Goal: Task Accomplishment & Management: Manage account settings

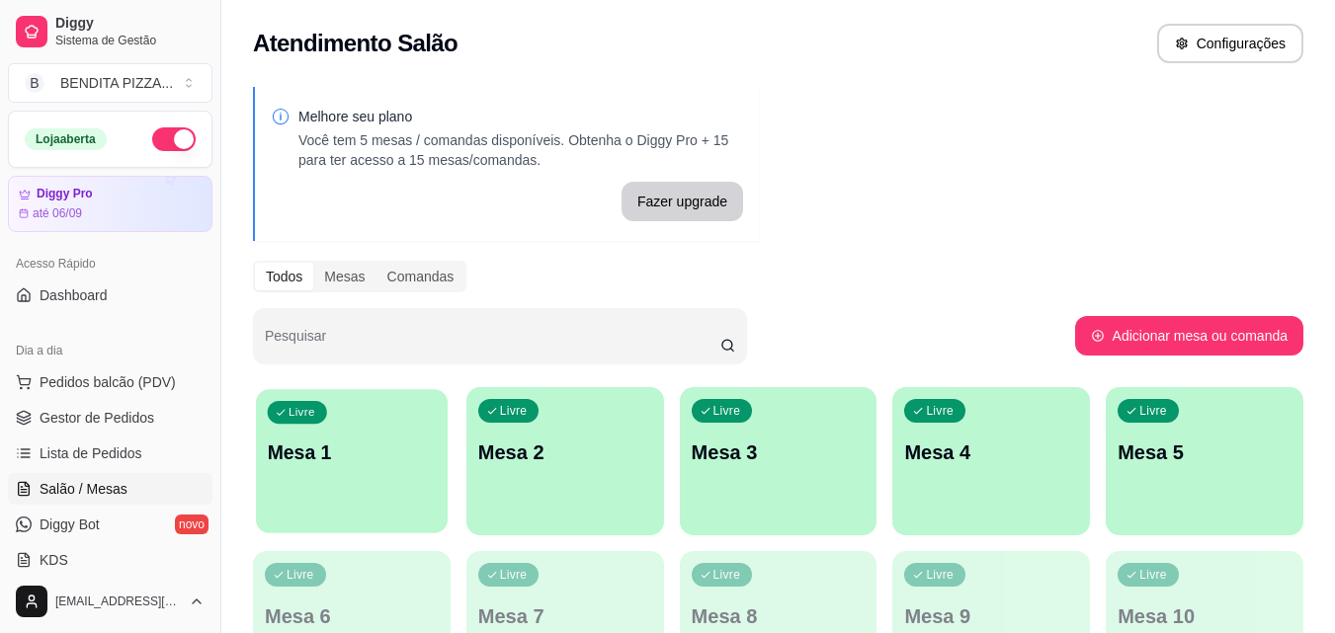
click at [355, 488] on div "Livre Mesa 1" at bounding box center [352, 449] width 192 height 121
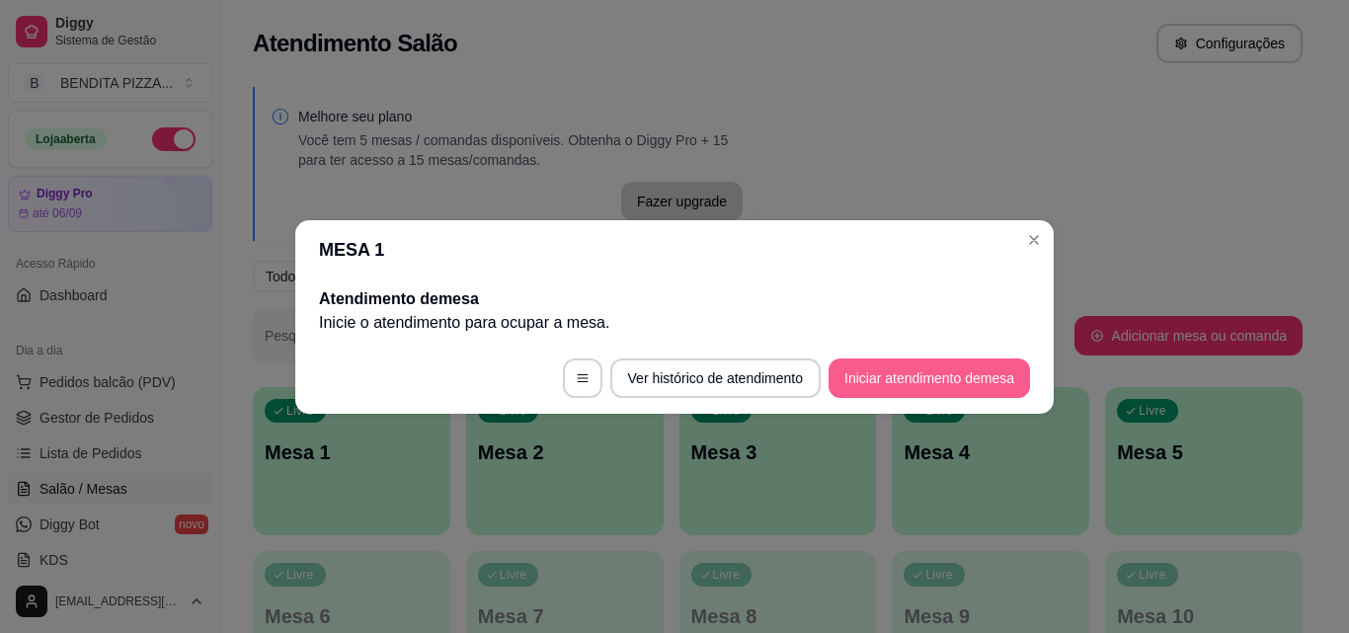
click at [857, 372] on button "Iniciar atendimento de mesa" at bounding box center [930, 379] width 202 height 40
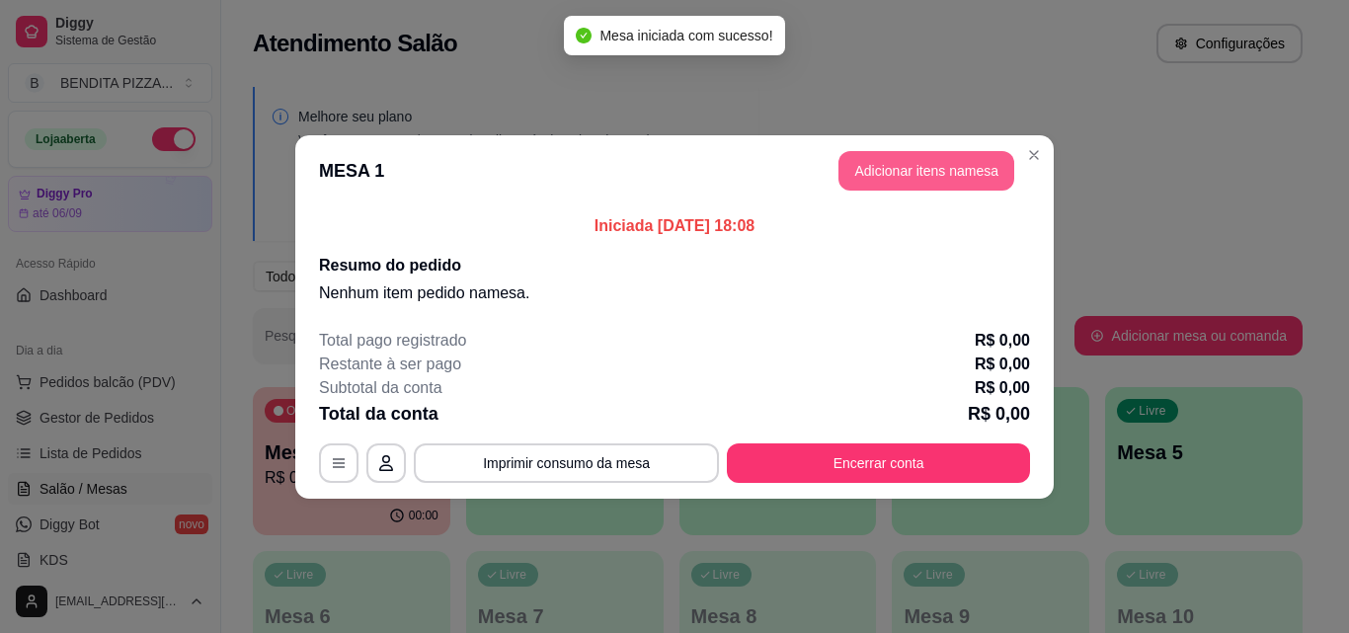
click at [927, 165] on button "Adicionar itens na mesa" at bounding box center [927, 171] width 176 height 40
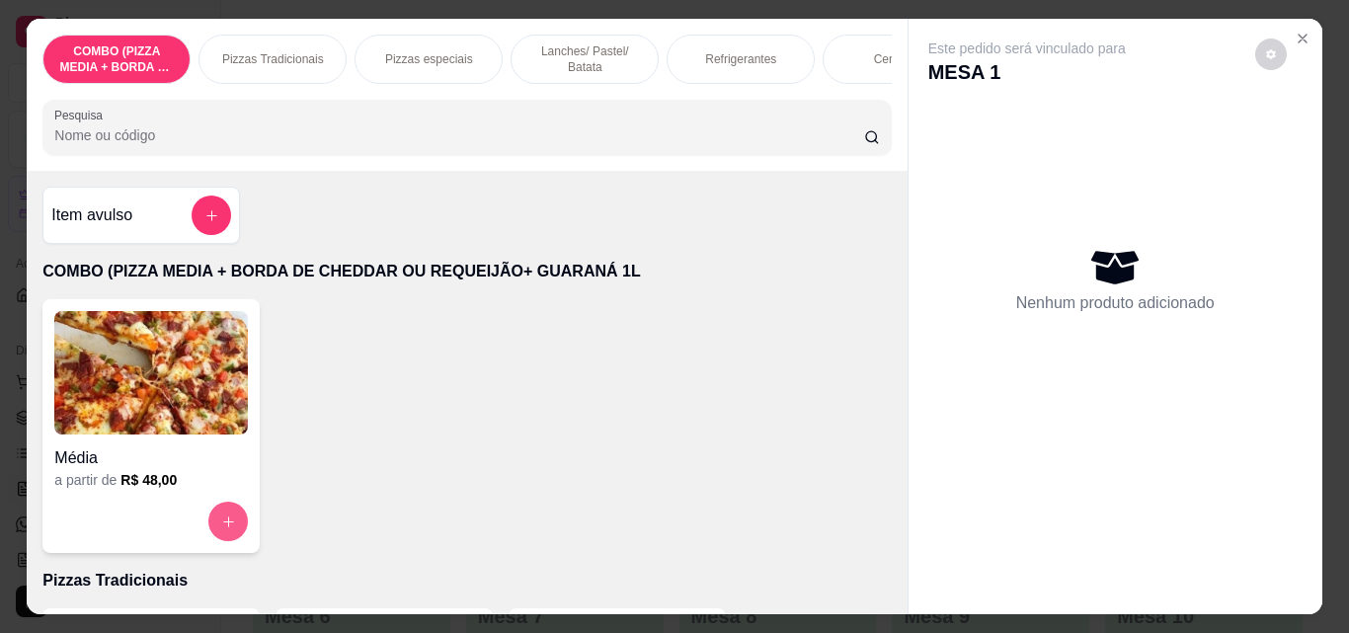
click at [208, 526] on button "increase-product-quantity" at bounding box center [228, 522] width 40 height 40
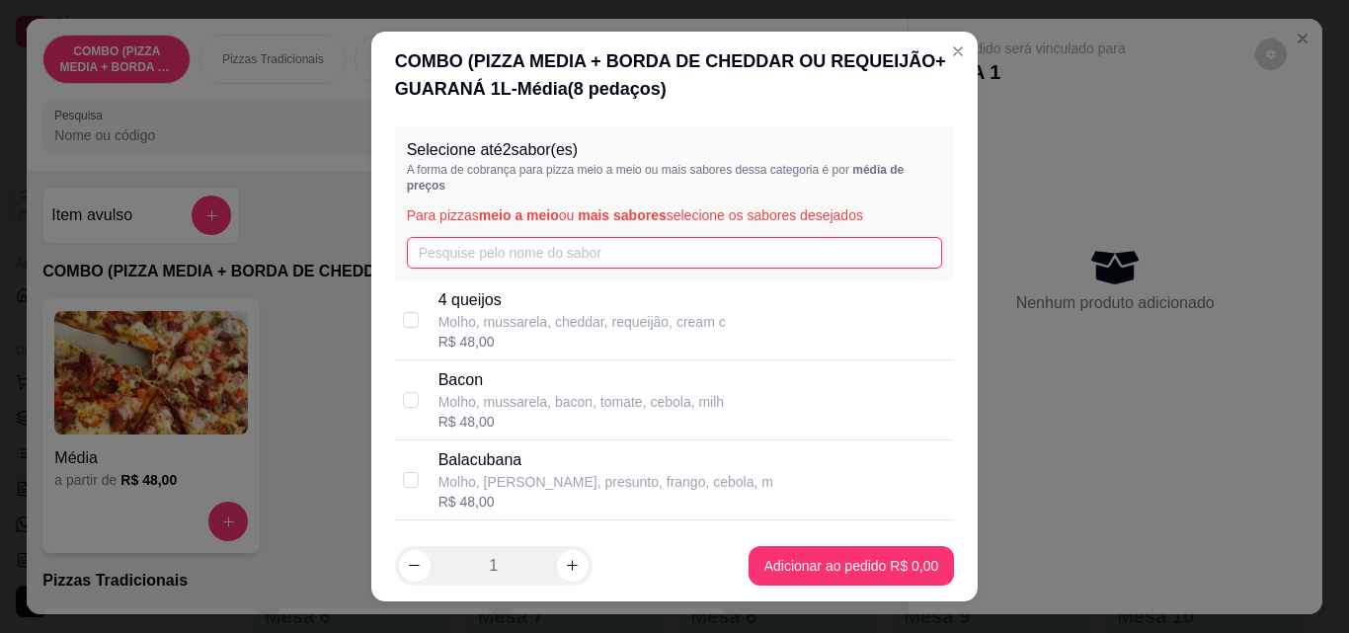
click at [447, 260] on input "text" at bounding box center [675, 253] width 536 height 32
type input "cala"
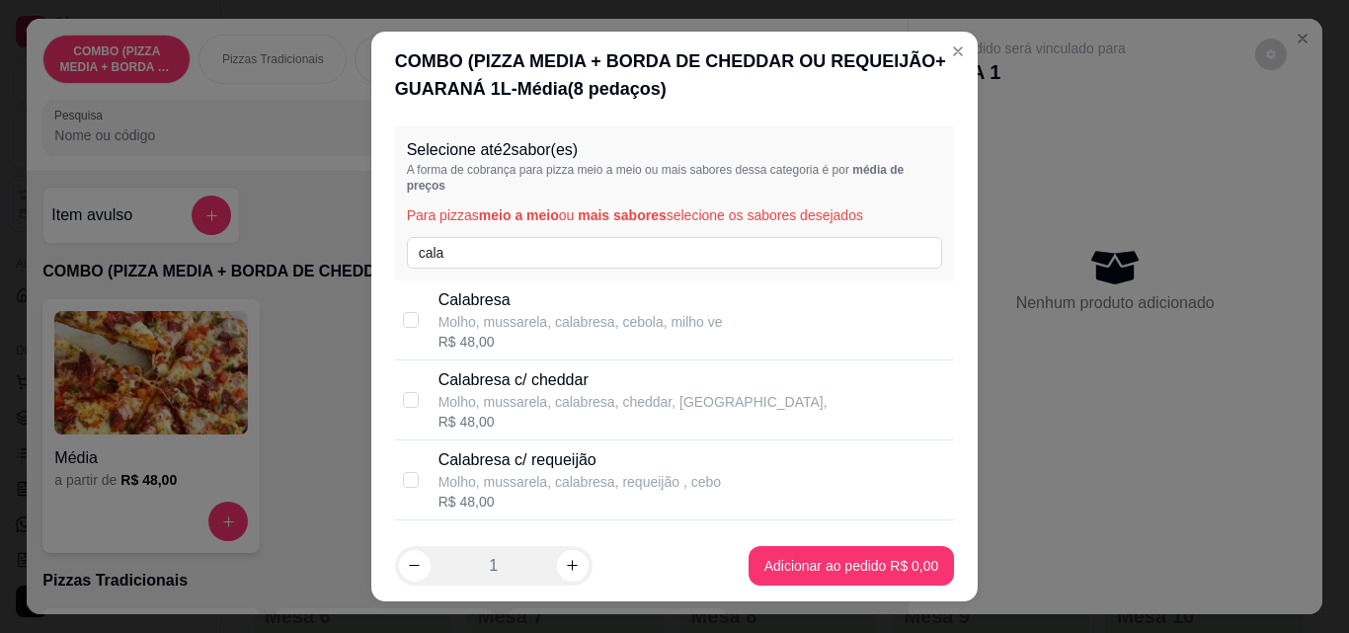
click at [772, 440] on div "Calabresa c/ cheddar Molho, mussarela, calabresa, cheddar, cebola, R$ 48,00" at bounding box center [675, 401] width 560 height 80
click at [627, 403] on p "Molho, mussarela, calabresa, cheddar, [GEOGRAPHIC_DATA]," at bounding box center [633, 402] width 389 height 20
checkbox input "false"
click at [624, 470] on p "Calabresa c/ requeijão" at bounding box center [580, 461] width 283 height 24
checkbox input "true"
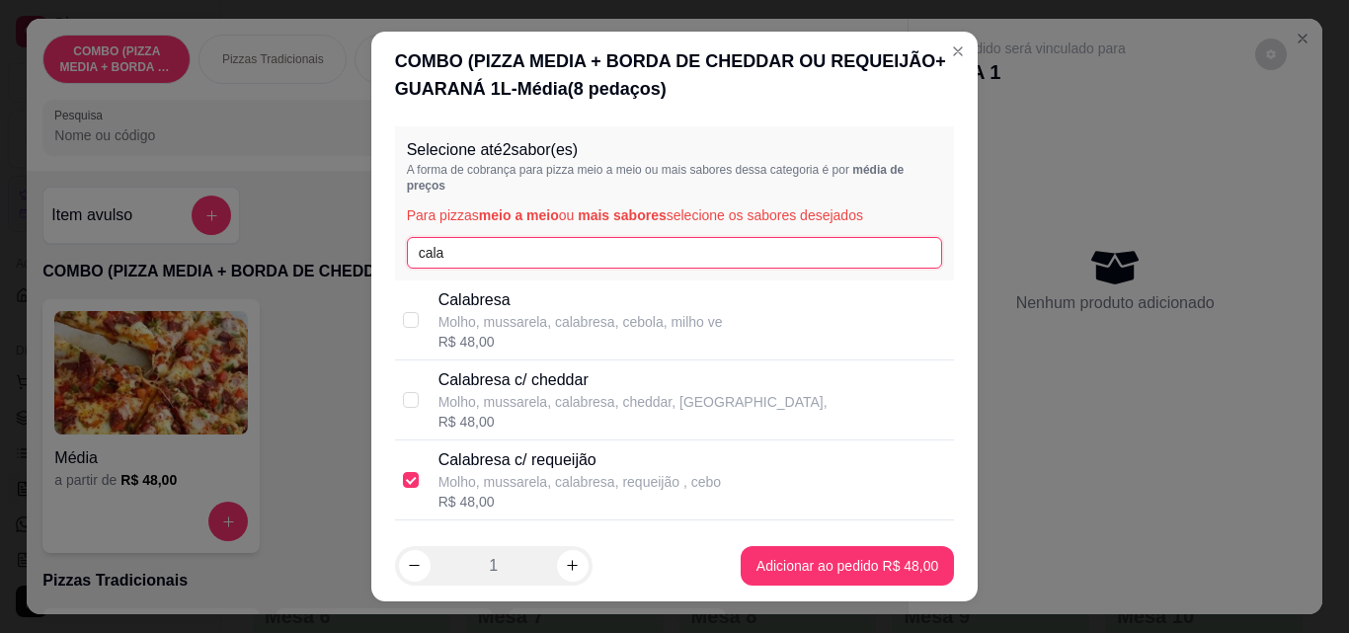
click at [499, 250] on input "cala" at bounding box center [675, 253] width 536 height 32
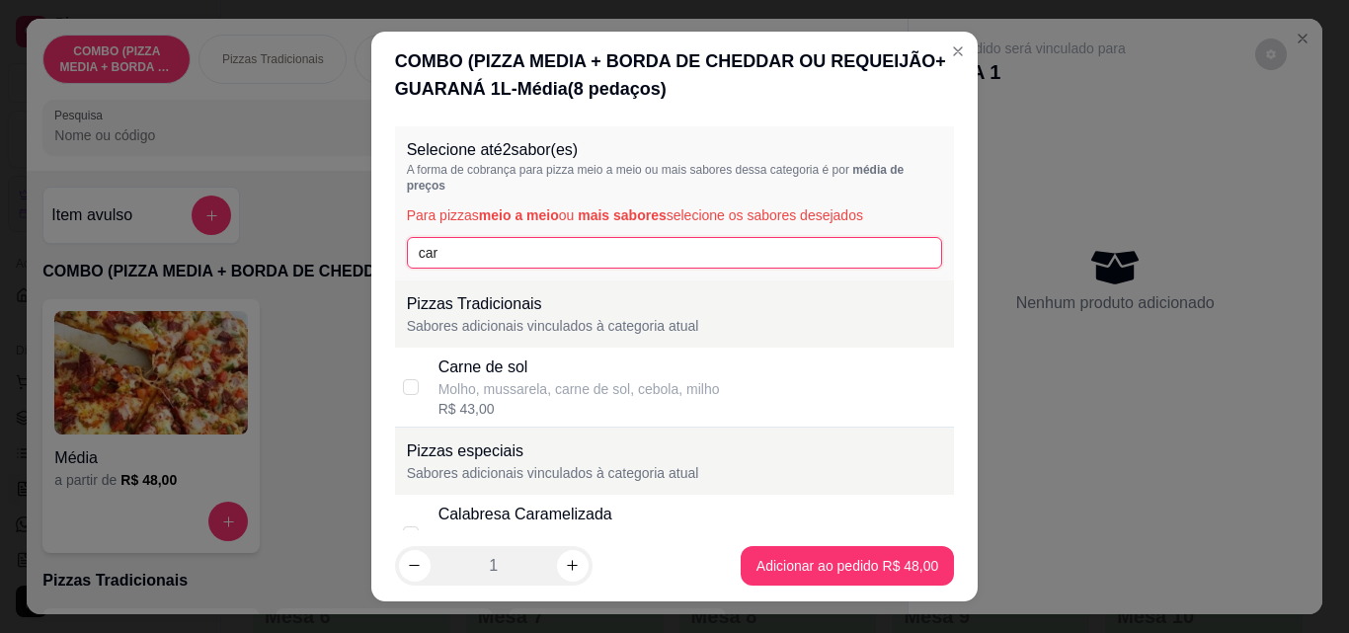
type input "car"
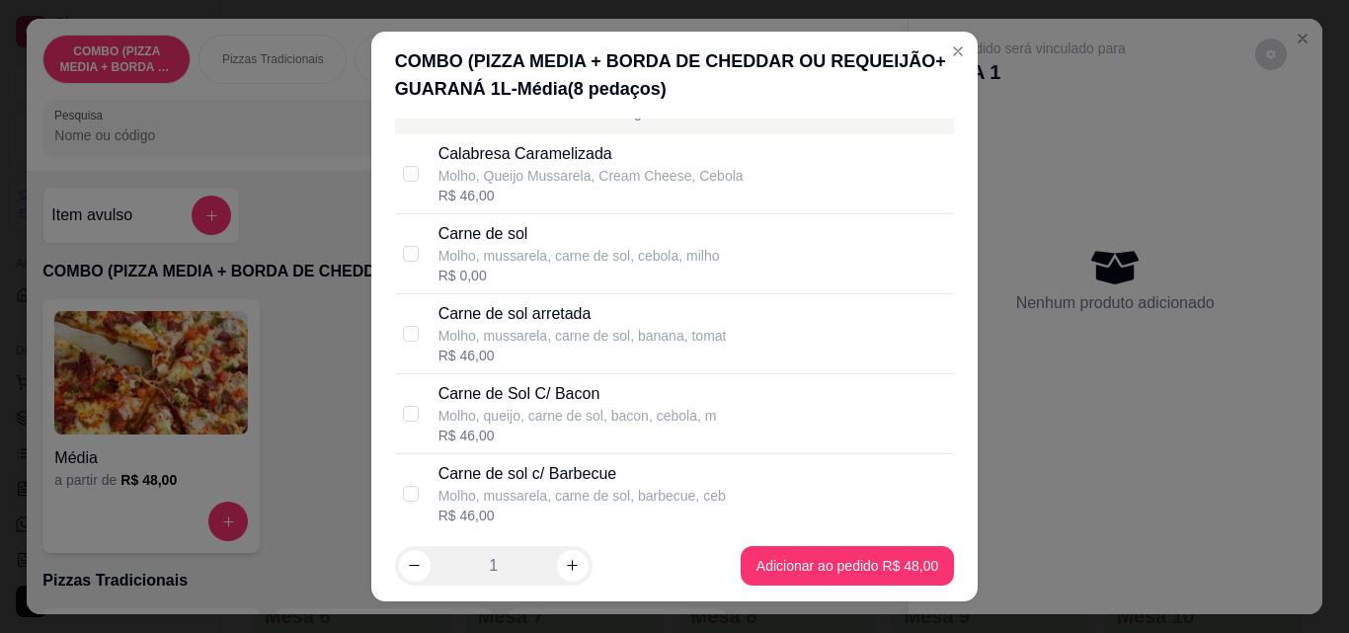
click at [717, 350] on div "Carne de sol arretada Molho, mussarela, carne de sol, banana, tomat R$ 46,00" at bounding box center [693, 333] width 509 height 63
checkbox input "true"
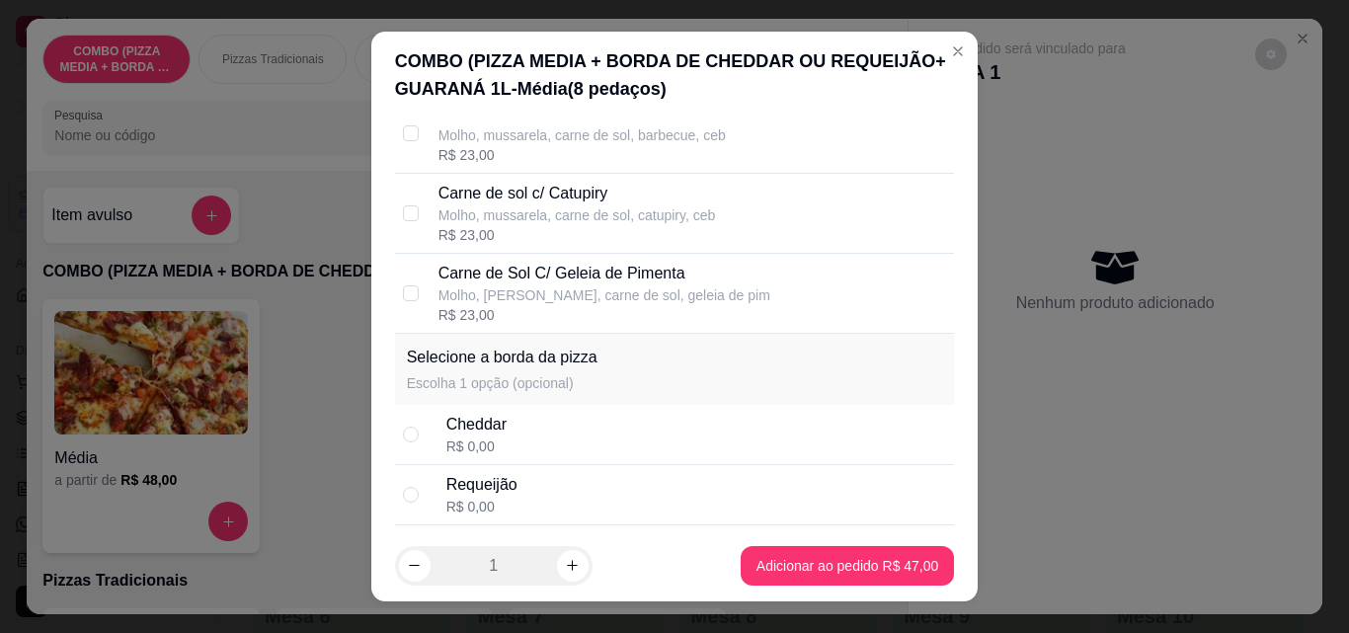
click at [626, 510] on div "Requeijão R$ 0,00" at bounding box center [697, 494] width 501 height 43
radio input "true"
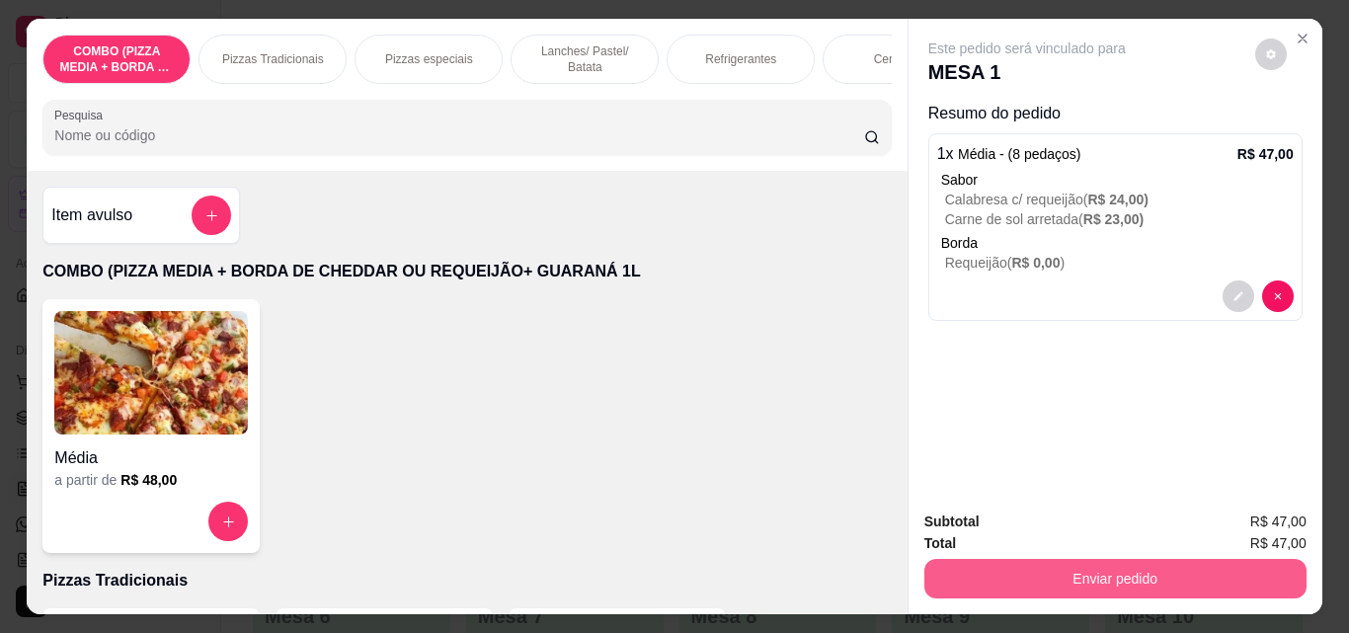
click at [1077, 559] on button "Enviar pedido" at bounding box center [1116, 579] width 382 height 40
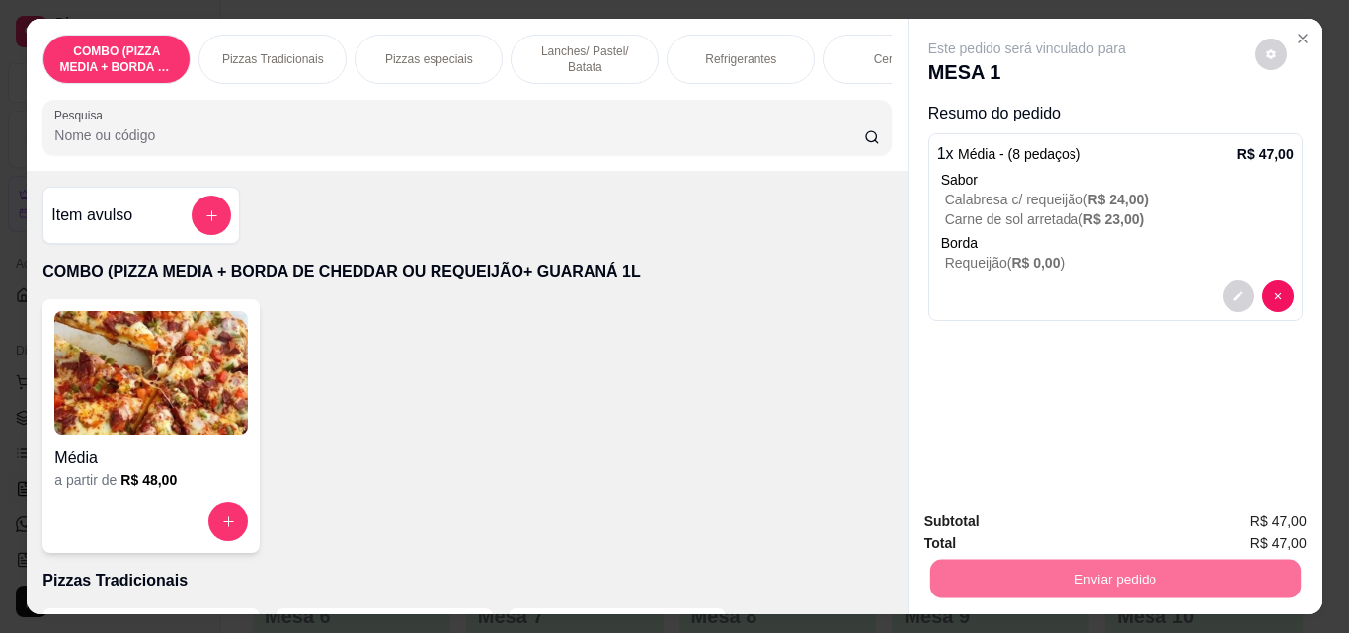
click at [1028, 528] on button "Não registrar e enviar pedido" at bounding box center [1049, 523] width 205 height 38
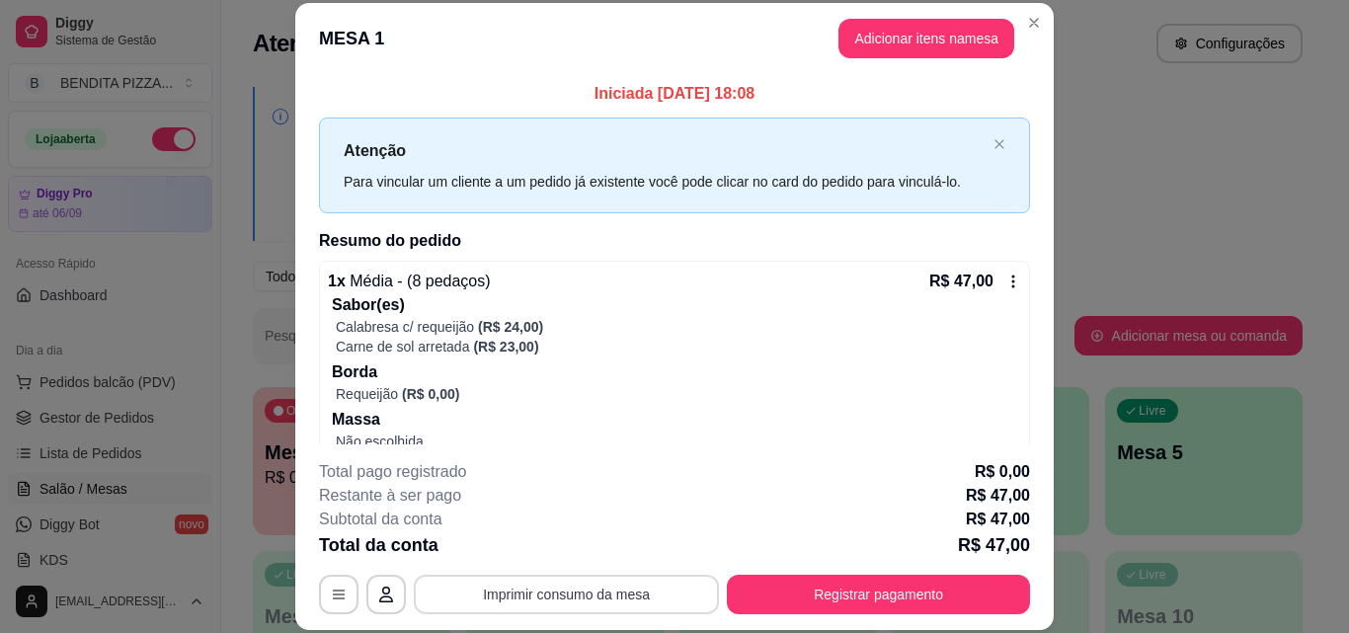
click at [675, 586] on button "Imprimir consumo da mesa" at bounding box center [566, 595] width 305 height 40
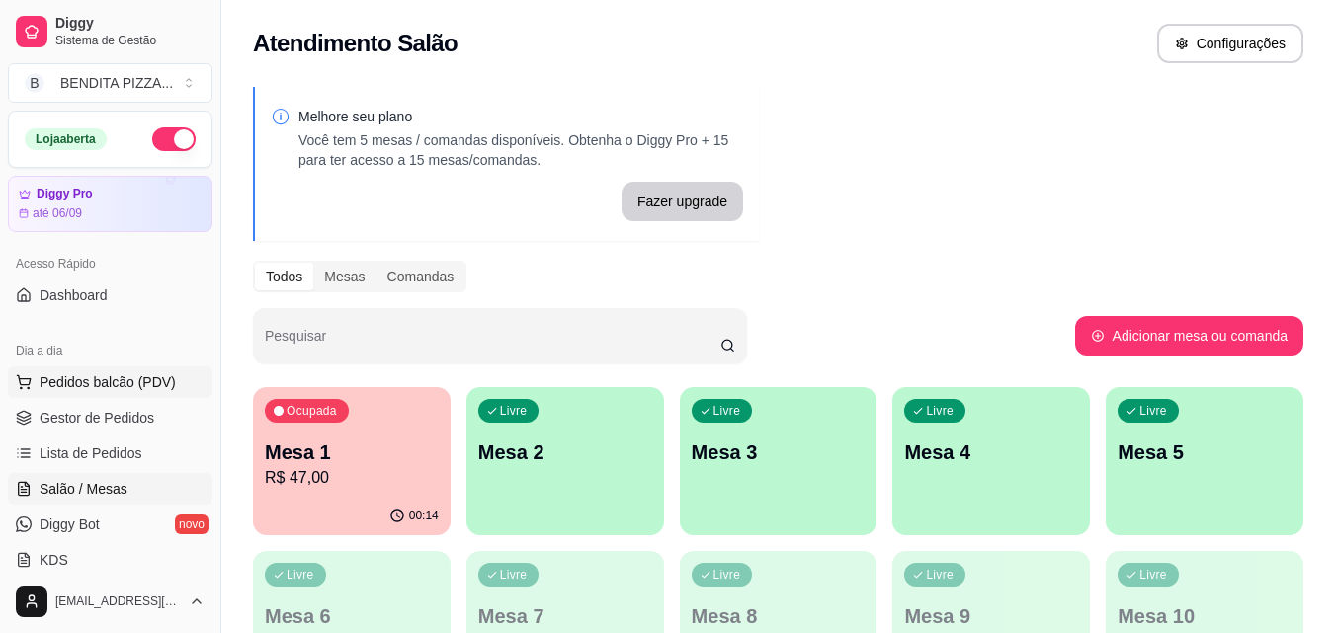
click at [136, 378] on span "Pedidos balcão (PDV)" at bounding box center [108, 382] width 136 height 20
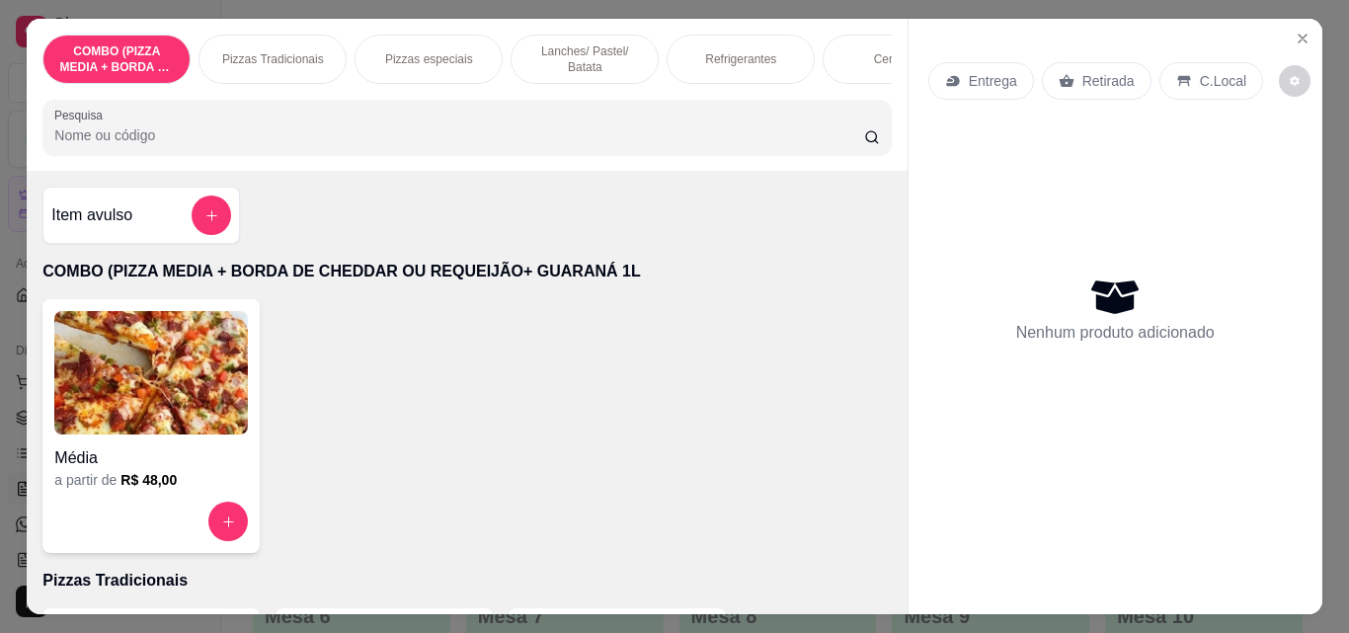
click at [296, 35] on div "Pizzas Tradicionais" at bounding box center [273, 59] width 148 height 49
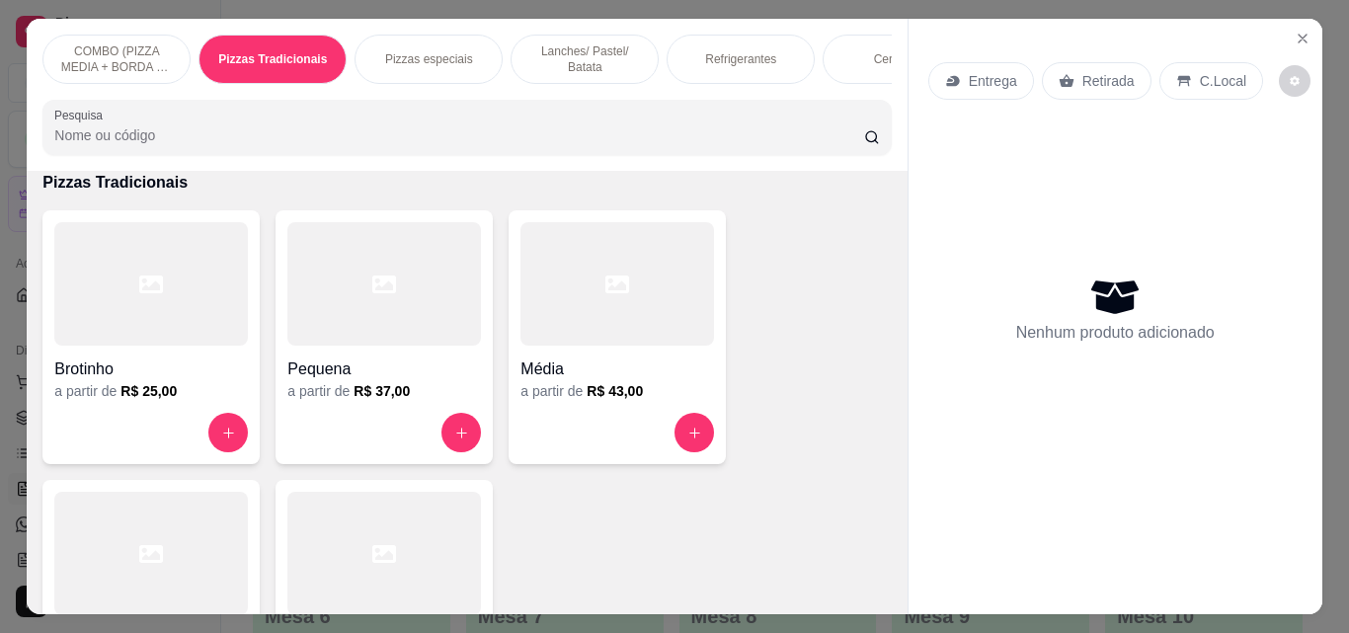
scroll to position [51, 0]
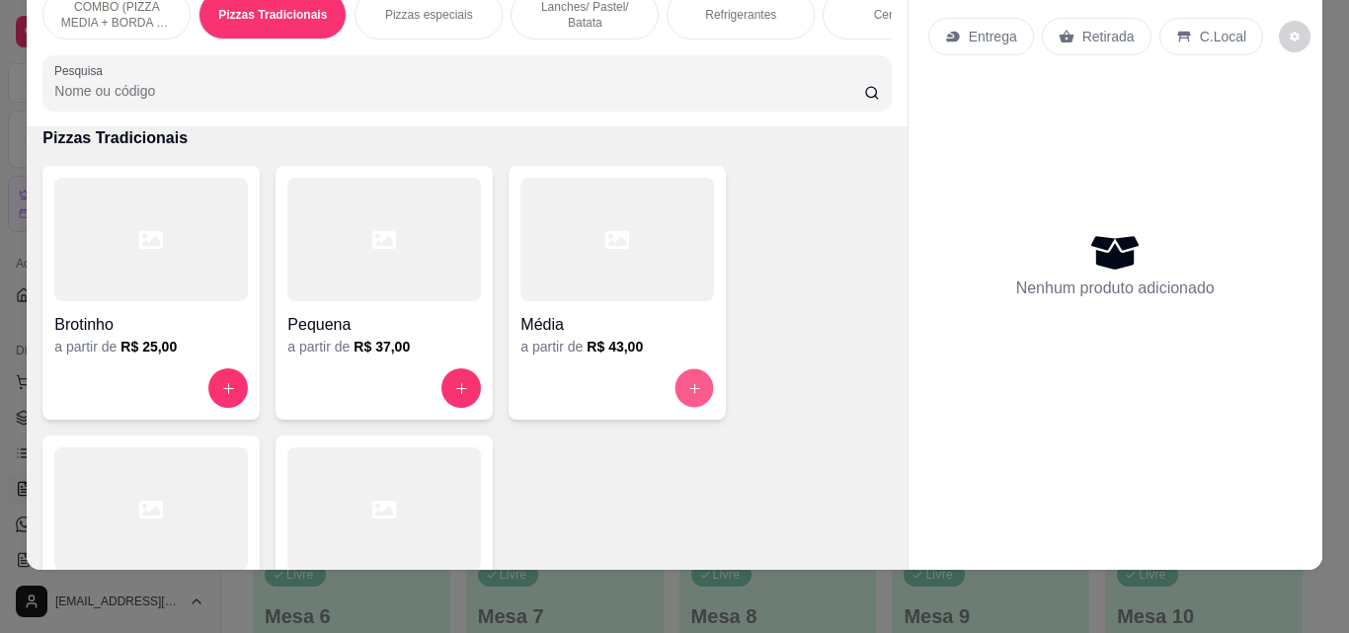
click at [688, 382] on icon "increase-product-quantity" at bounding box center [695, 388] width 15 height 15
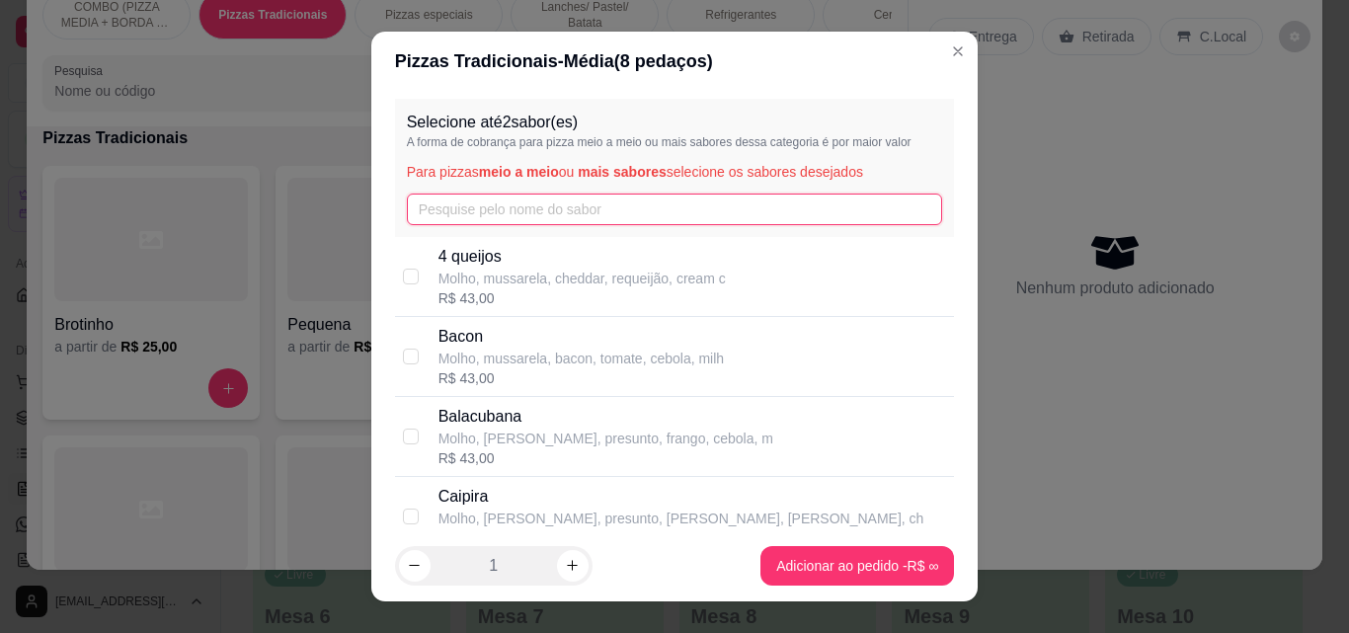
click at [643, 215] on input "text" at bounding box center [675, 210] width 536 height 32
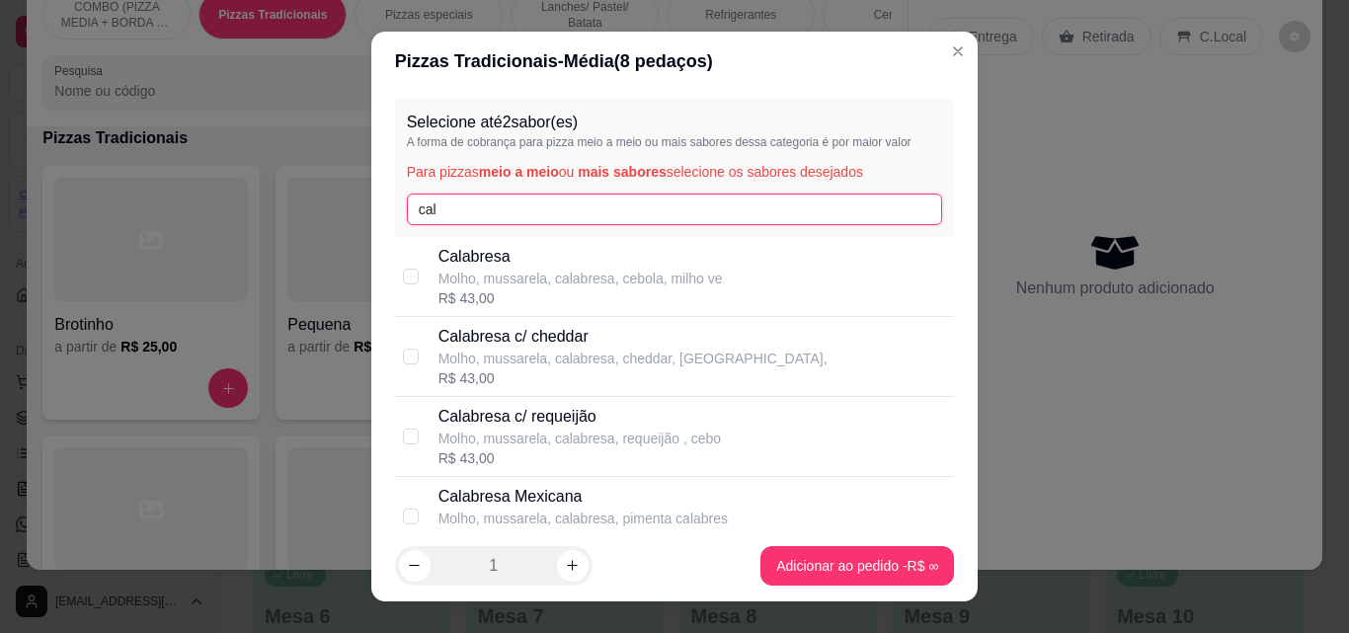
type input "cal"
click at [630, 271] on p "Molho, mussarela, calabresa, cebola, milho ve" at bounding box center [581, 279] width 285 height 20
checkbox input "true"
click at [575, 186] on div "Selecione até 2 sabor(es) A forma de cobrança para pizza meio a meio ou mais sa…" at bounding box center [675, 168] width 560 height 138
drag, startPoint x: 568, startPoint y: 209, endPoint x: 548, endPoint y: 258, distance: 52.3
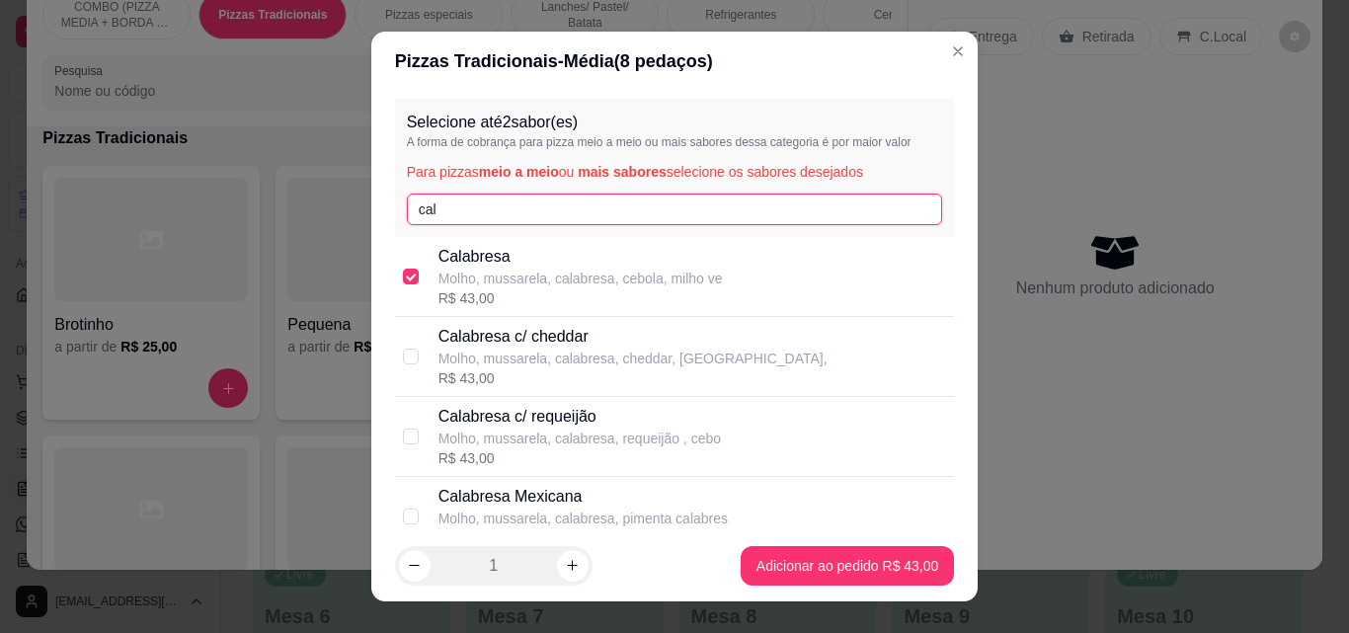
click at [548, 258] on div "Selecione até 2 sabor(es) A forma de cobrança para pizza meio a meio ou mais sa…" at bounding box center [675, 311] width 608 height 440
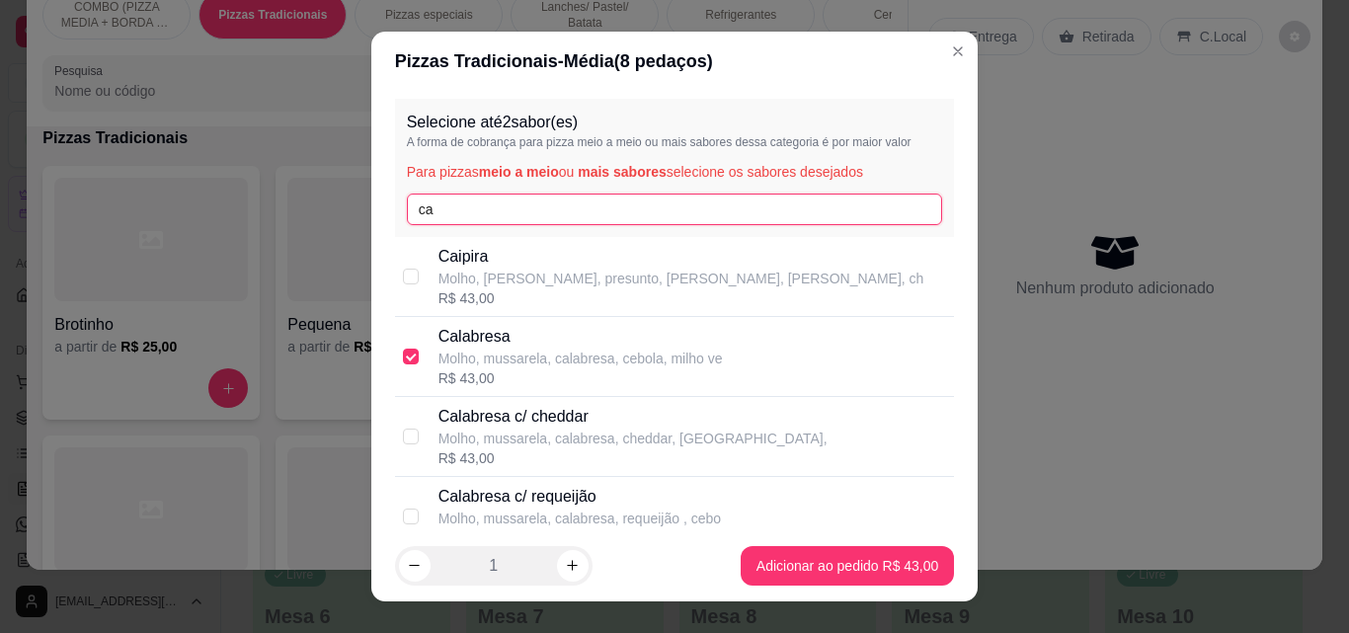
type input "c"
type input "fr"
click at [548, 263] on p "Frango" at bounding box center [604, 257] width 330 height 24
checkbox input "true"
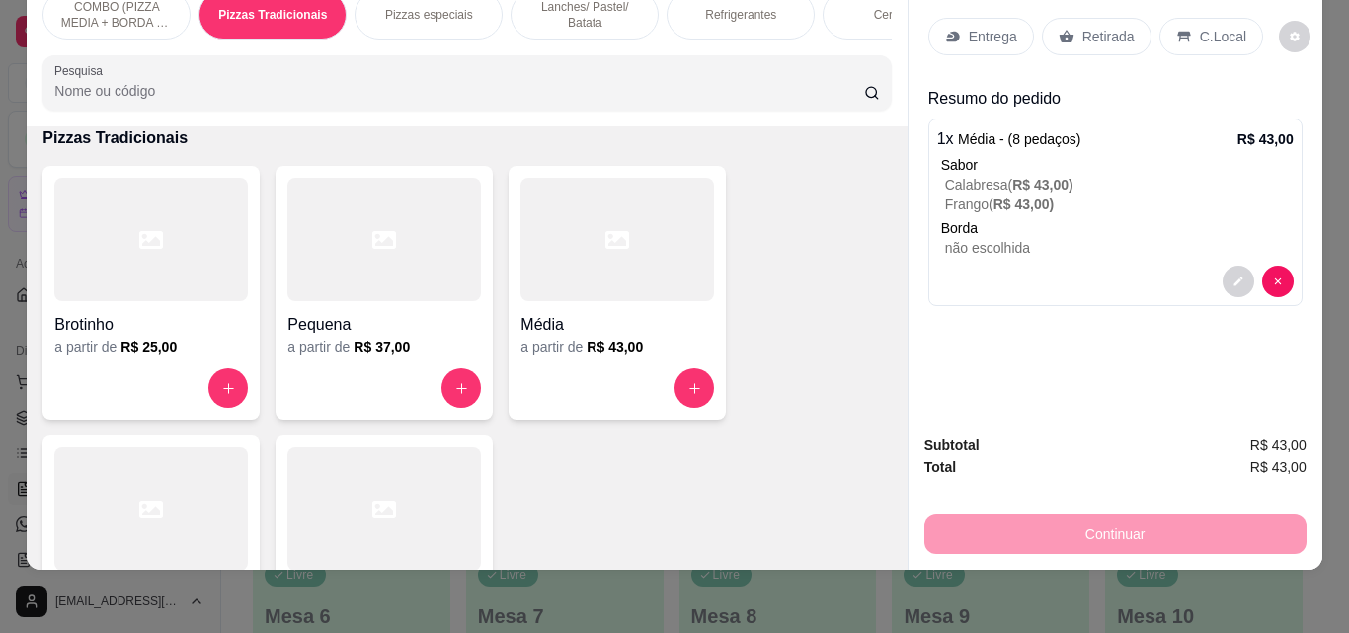
click at [969, 27] on p "Entrega" at bounding box center [993, 37] width 48 height 20
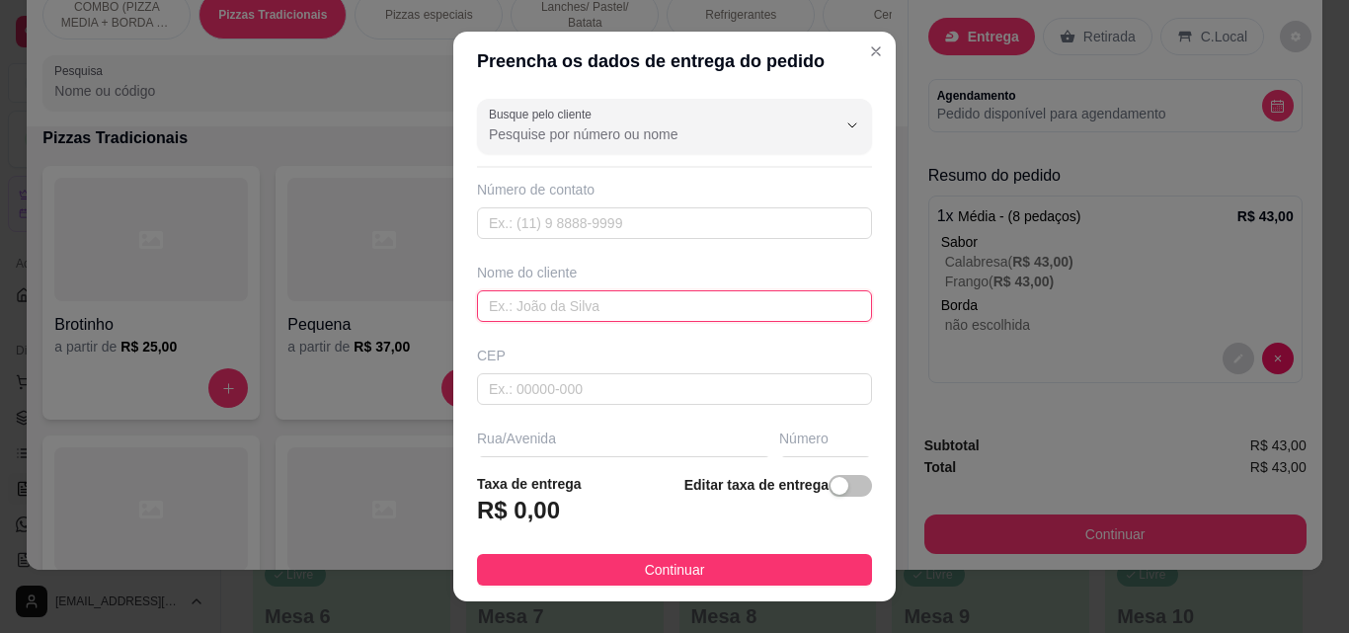
click at [693, 310] on input "text" at bounding box center [674, 306] width 395 height 32
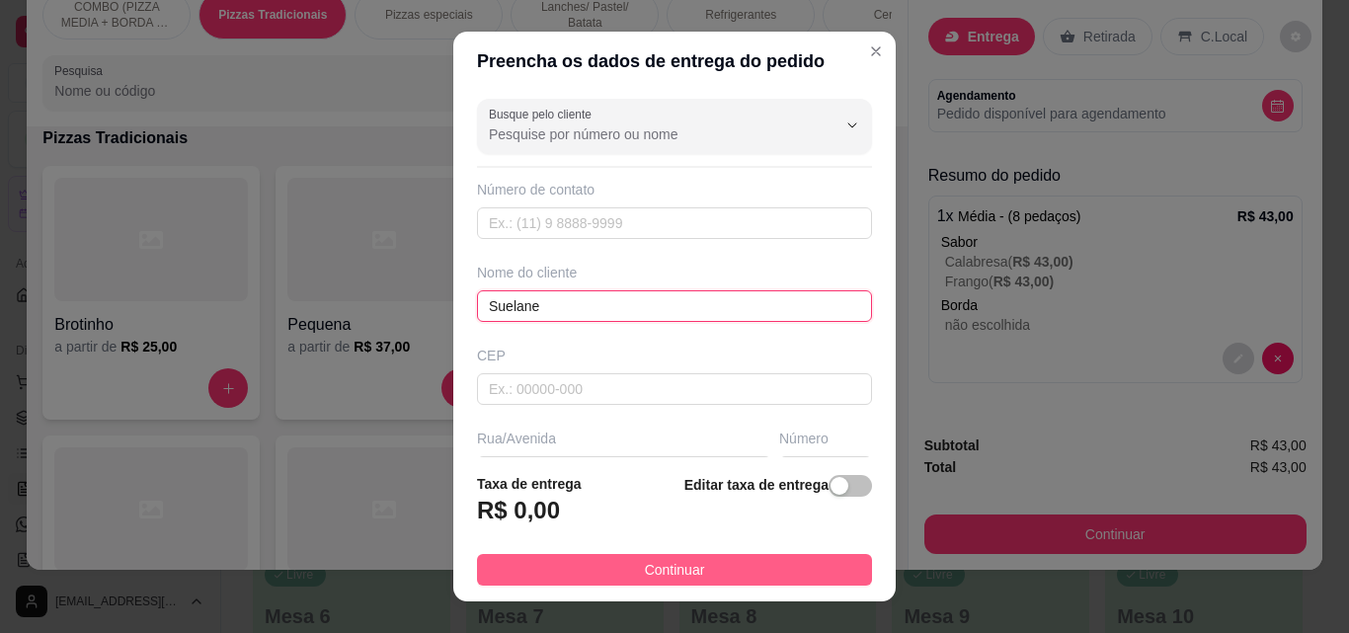
type input "Suelane"
click at [746, 569] on button "Continuar" at bounding box center [674, 570] width 395 height 32
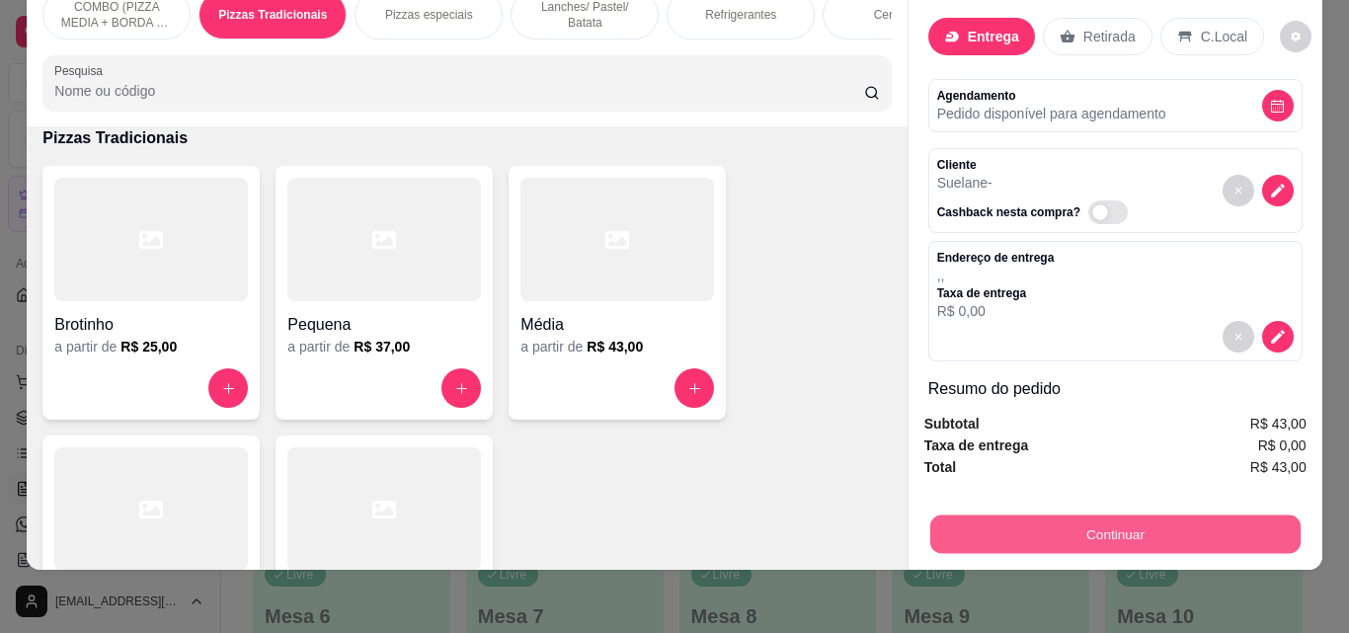
click at [969, 515] on button "Continuar" at bounding box center [1115, 534] width 370 height 39
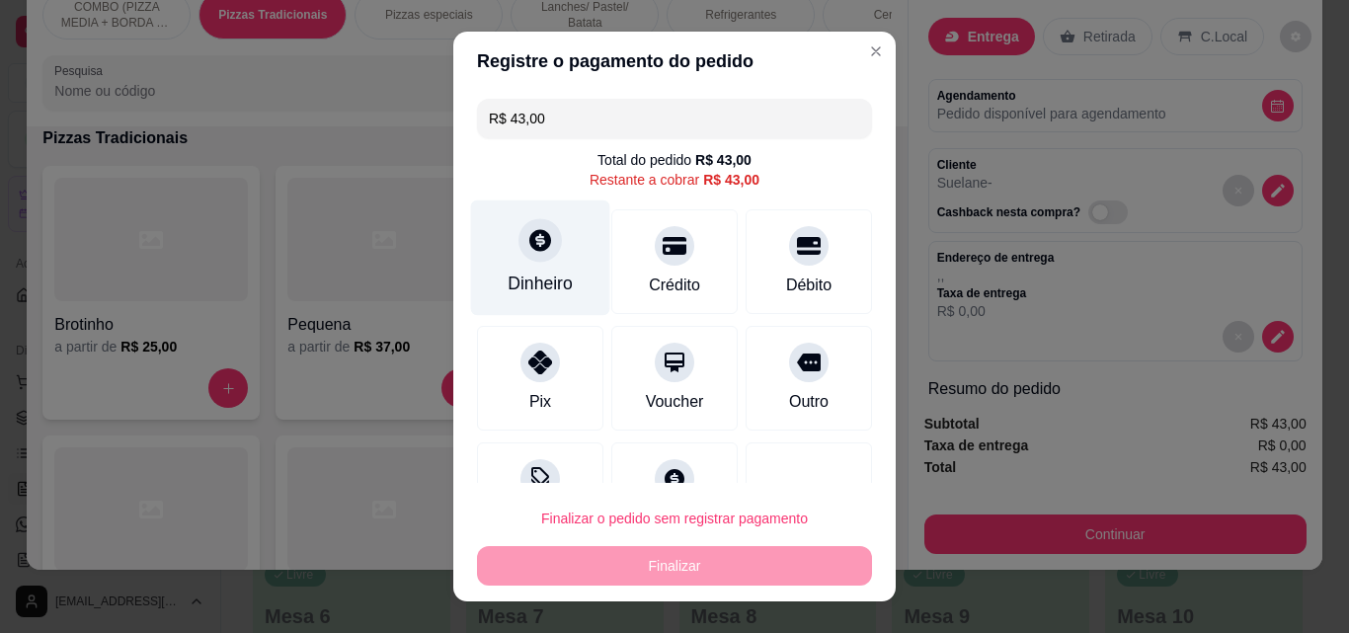
click at [532, 269] on div "Dinheiro" at bounding box center [540, 259] width 139 height 116
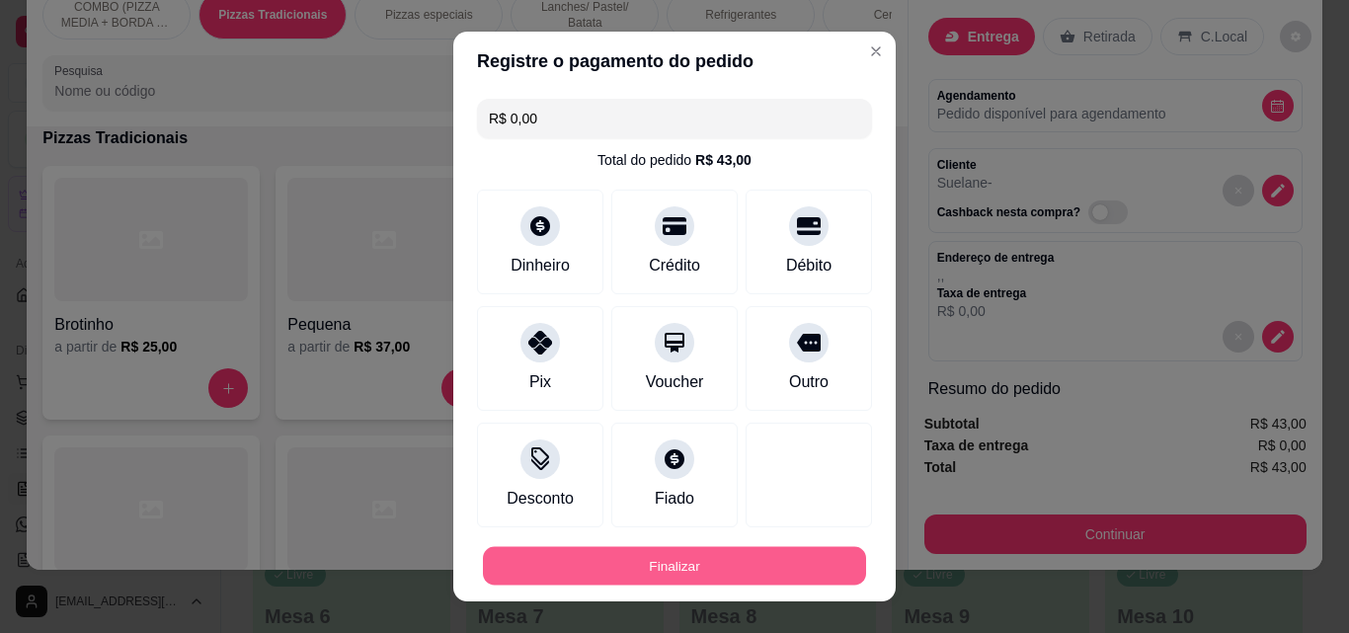
click at [789, 584] on button "Finalizar" at bounding box center [674, 566] width 383 height 39
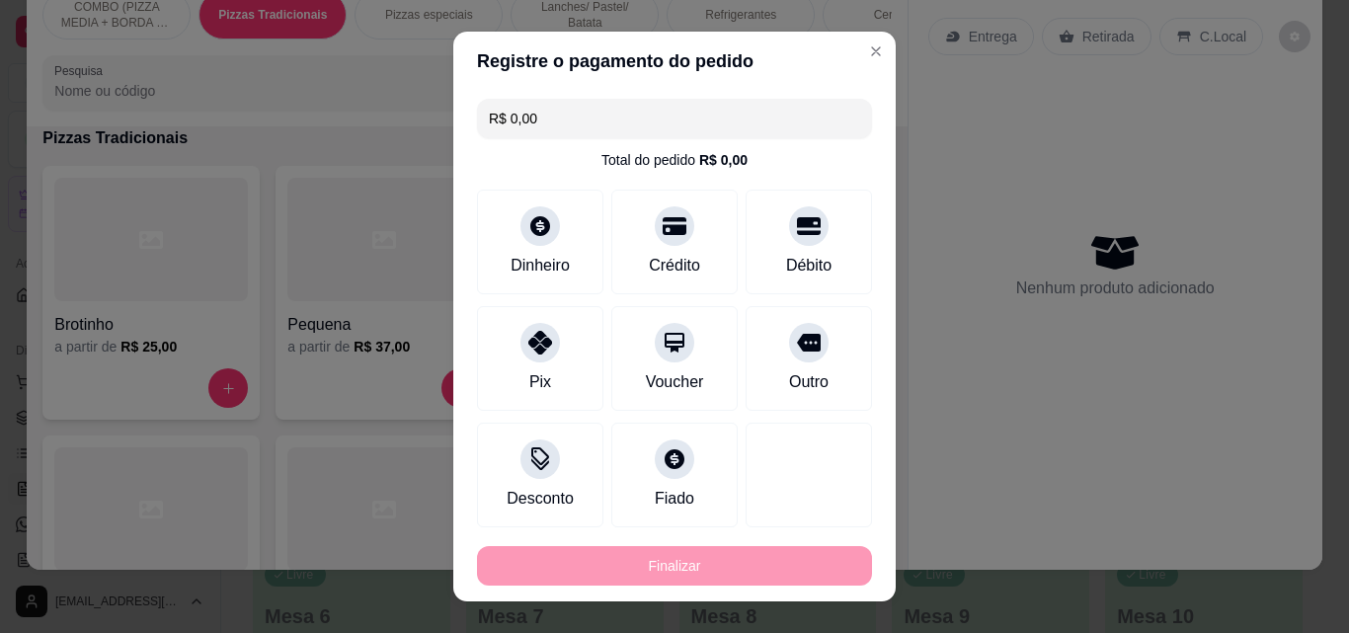
type input "-R$ 43,00"
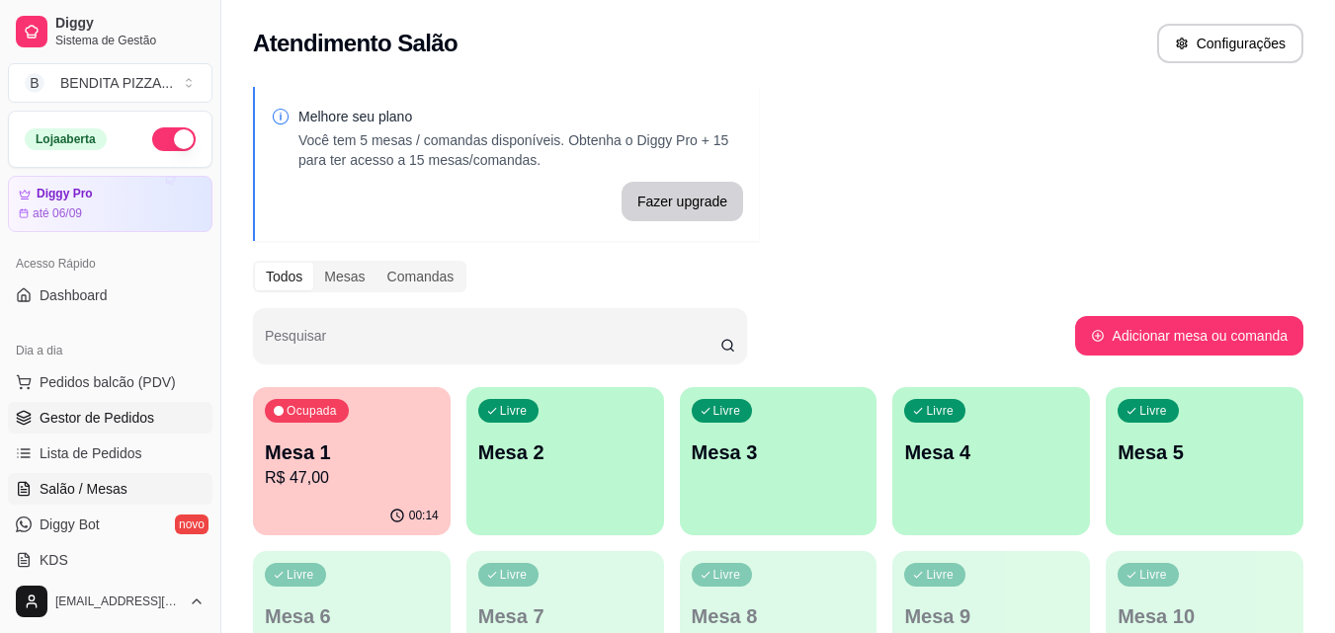
click at [125, 415] on span "Gestor de Pedidos" at bounding box center [97, 418] width 115 height 20
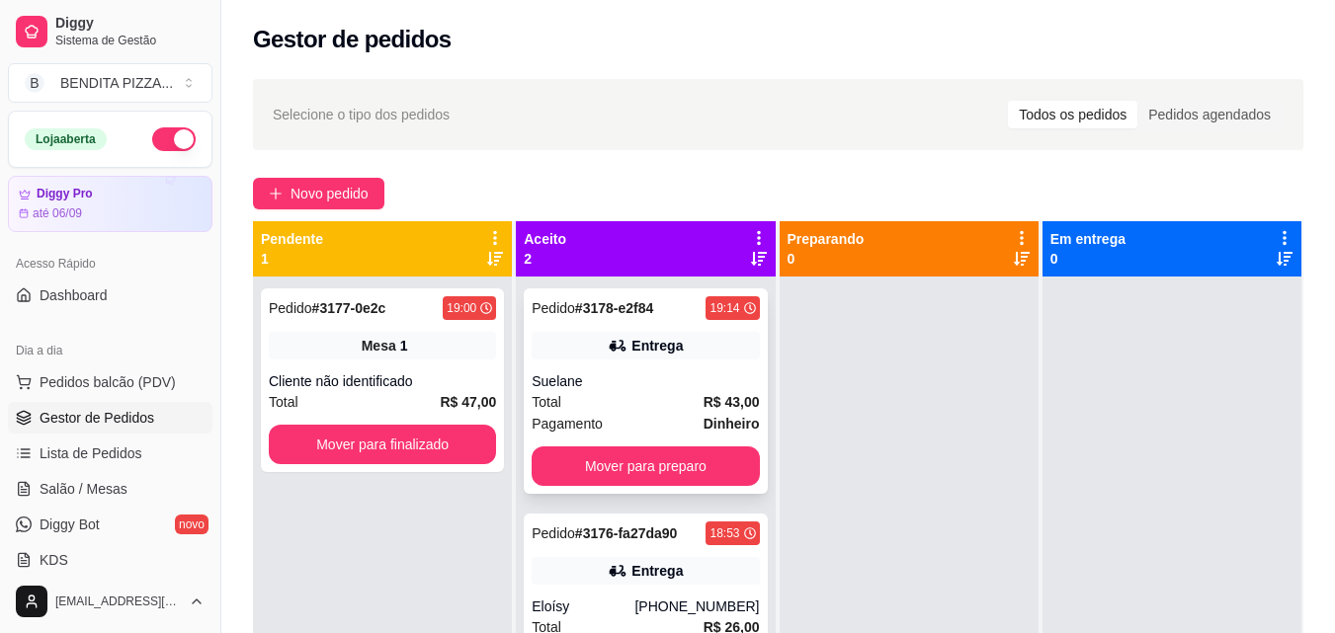
click at [712, 374] on div "Suelane" at bounding box center [644, 381] width 227 height 20
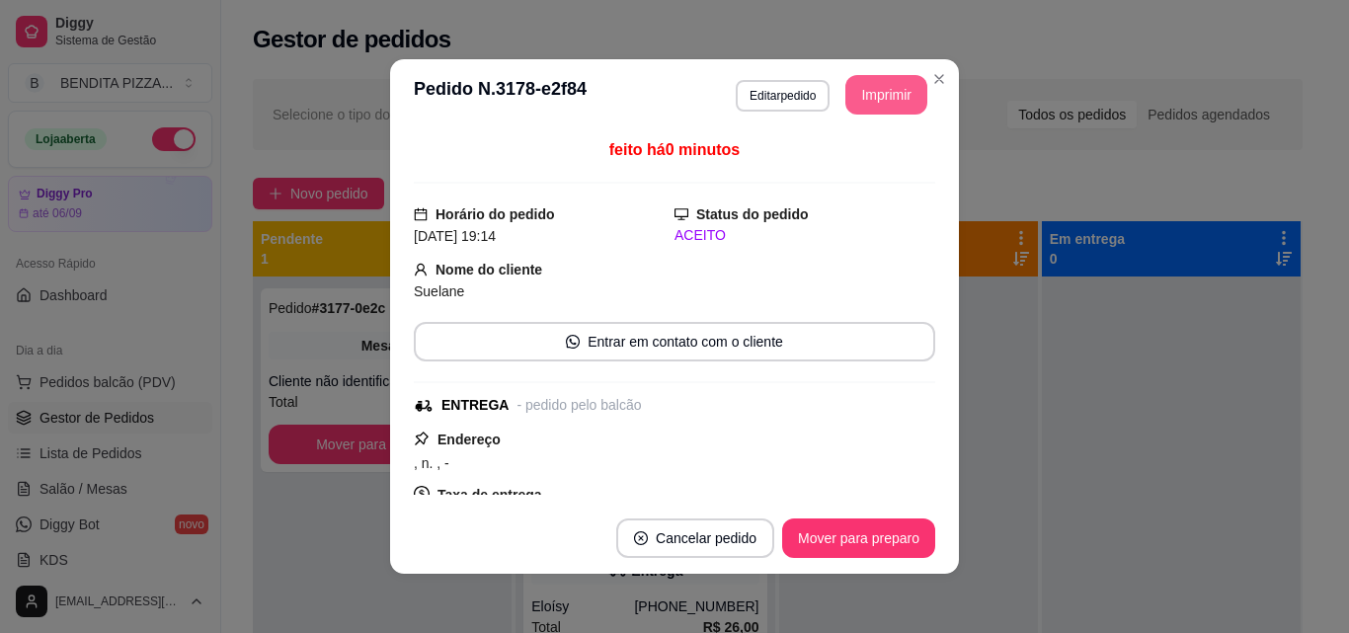
click at [863, 107] on button "Imprimir" at bounding box center [887, 95] width 82 height 40
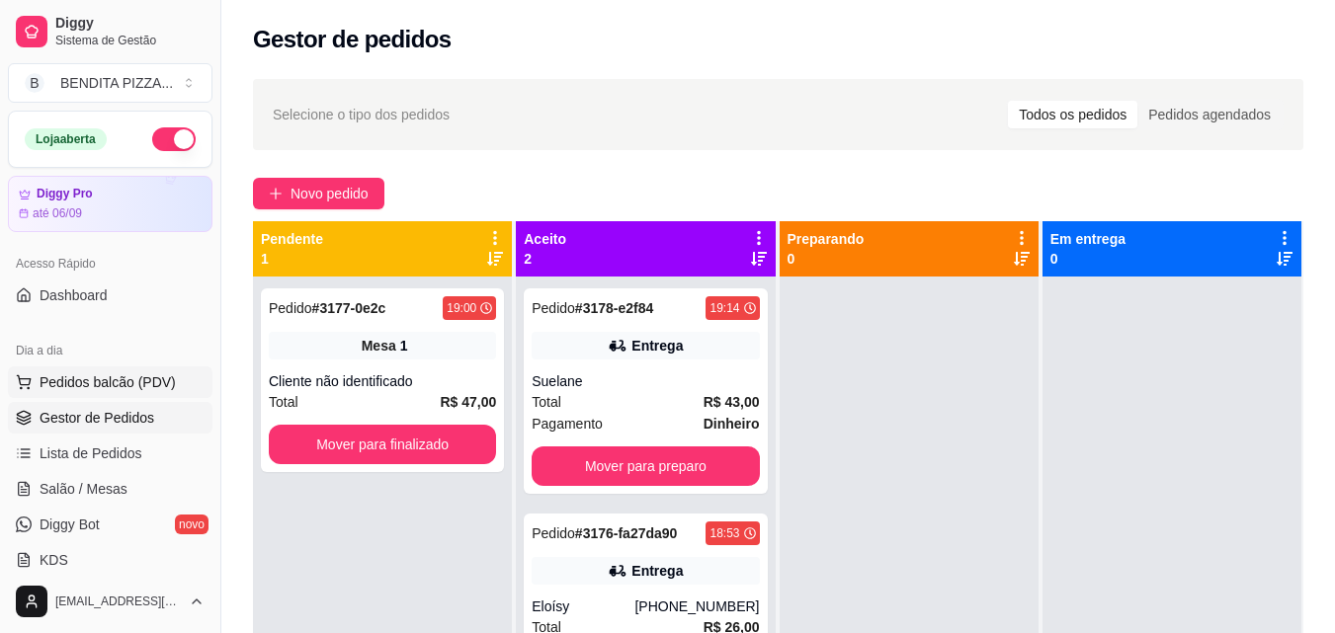
drag, startPoint x: 160, startPoint y: 356, endPoint x: 158, endPoint y: 375, distance: 19.9
click at [160, 360] on div "Dia a dia" at bounding box center [110, 351] width 204 height 32
click at [158, 375] on span "Pedidos balcão (PDV)" at bounding box center [108, 382] width 136 height 20
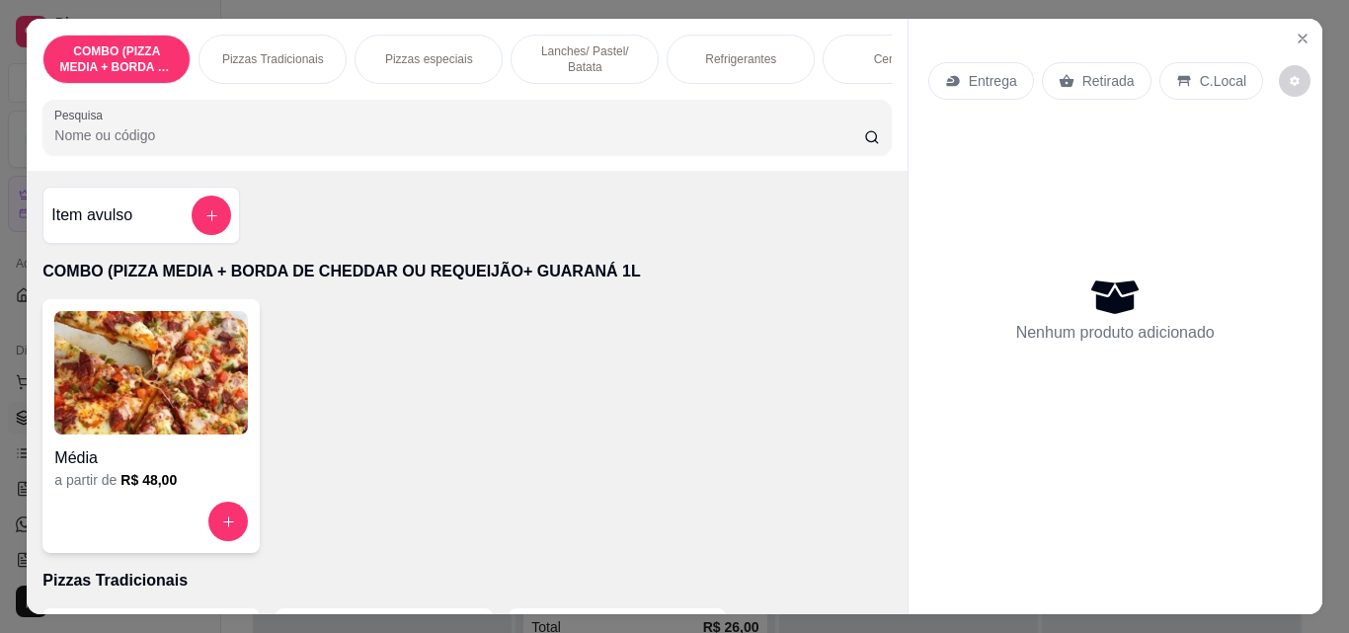
click at [239, 55] on p "Pizzas Tradicionais" at bounding box center [273, 59] width 102 height 16
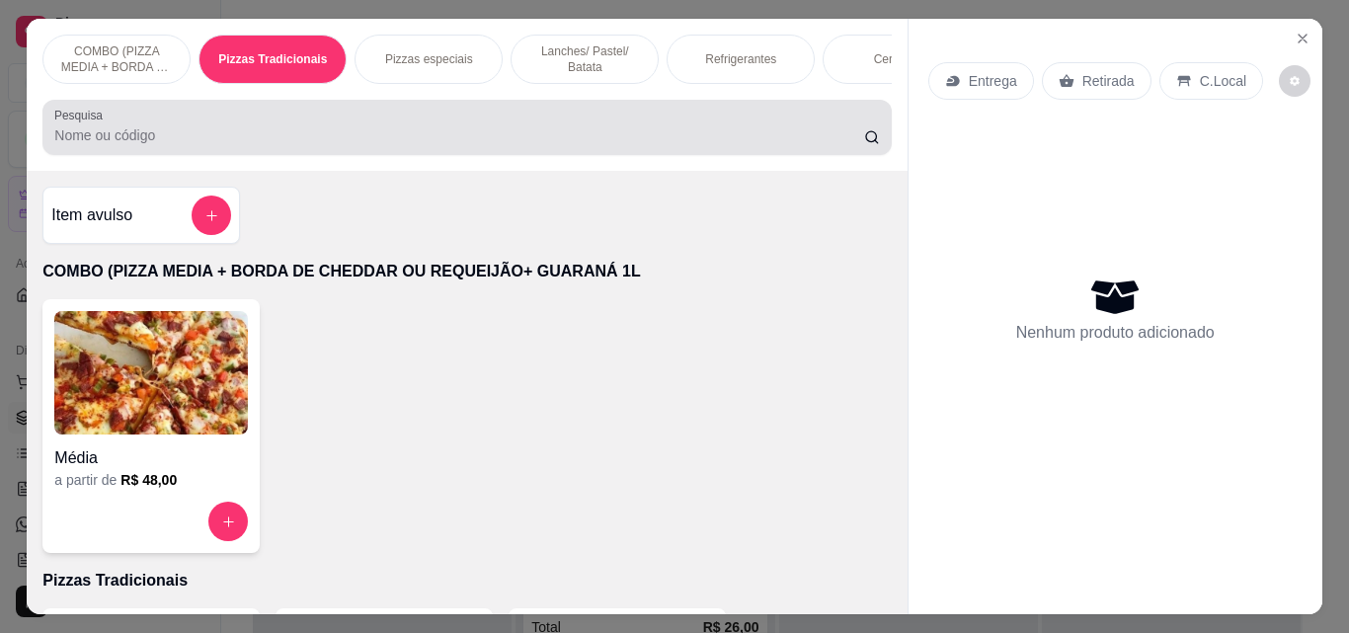
scroll to position [51, 0]
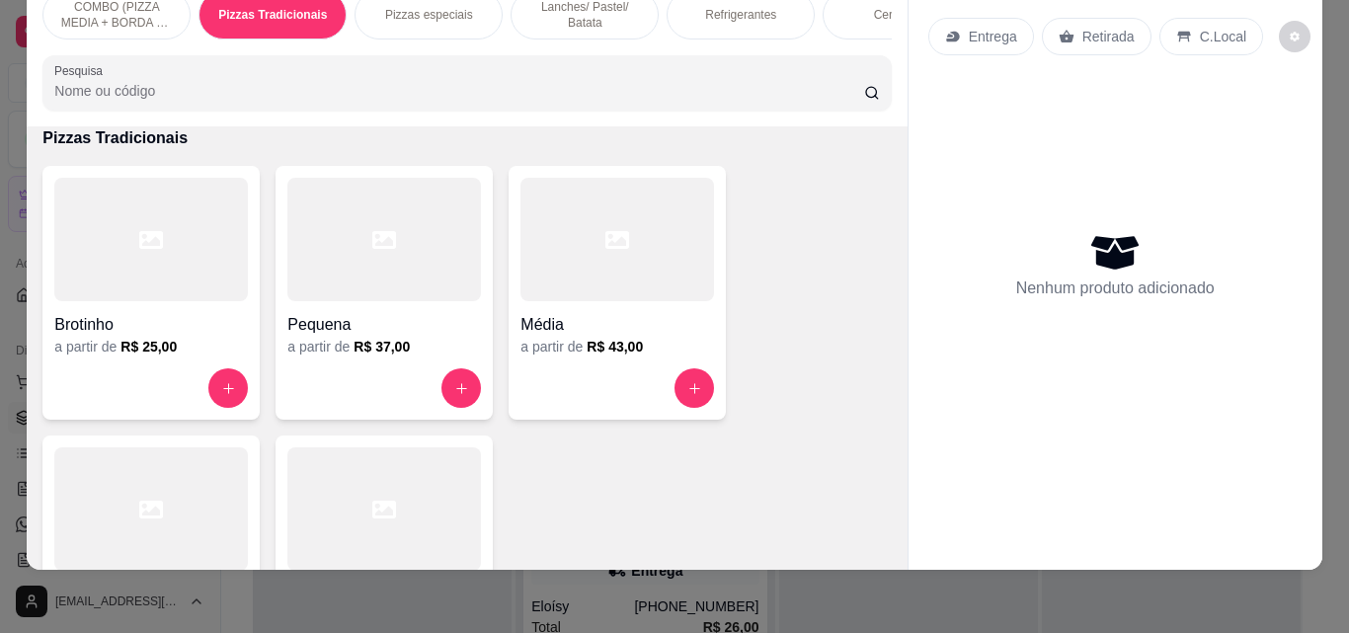
click at [123, 474] on div at bounding box center [151, 509] width 194 height 123
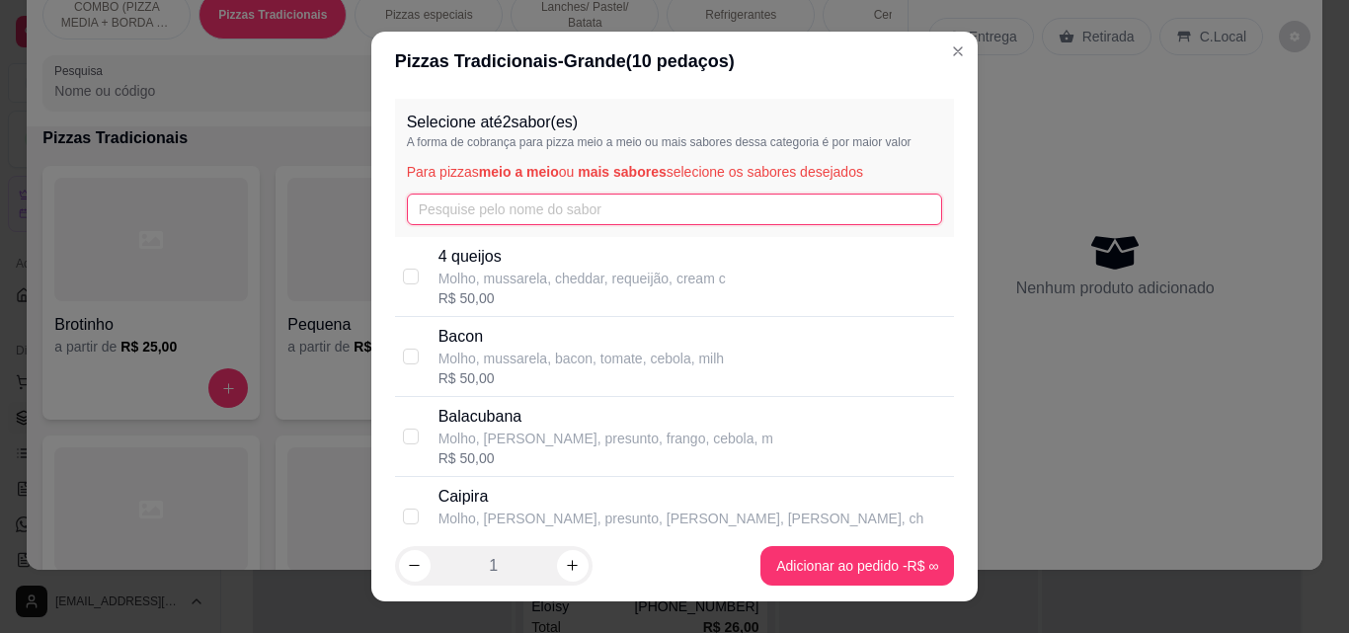
click at [515, 217] on input "text" at bounding box center [675, 210] width 536 height 32
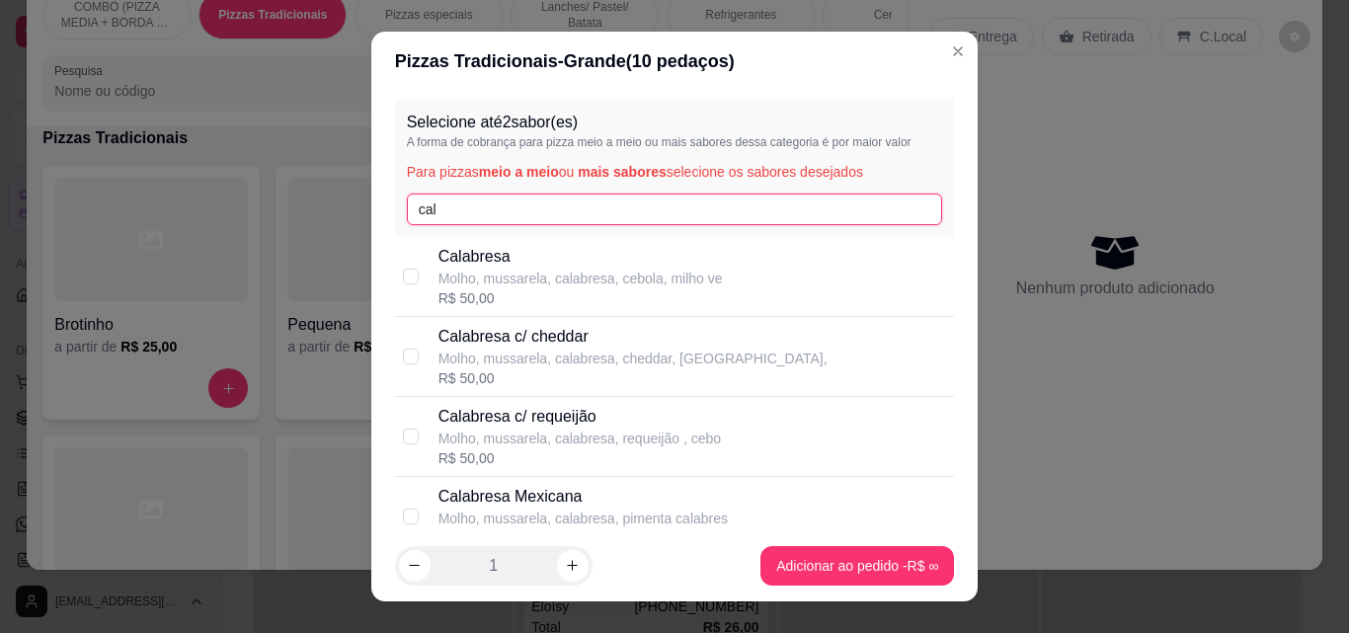
type input "cal"
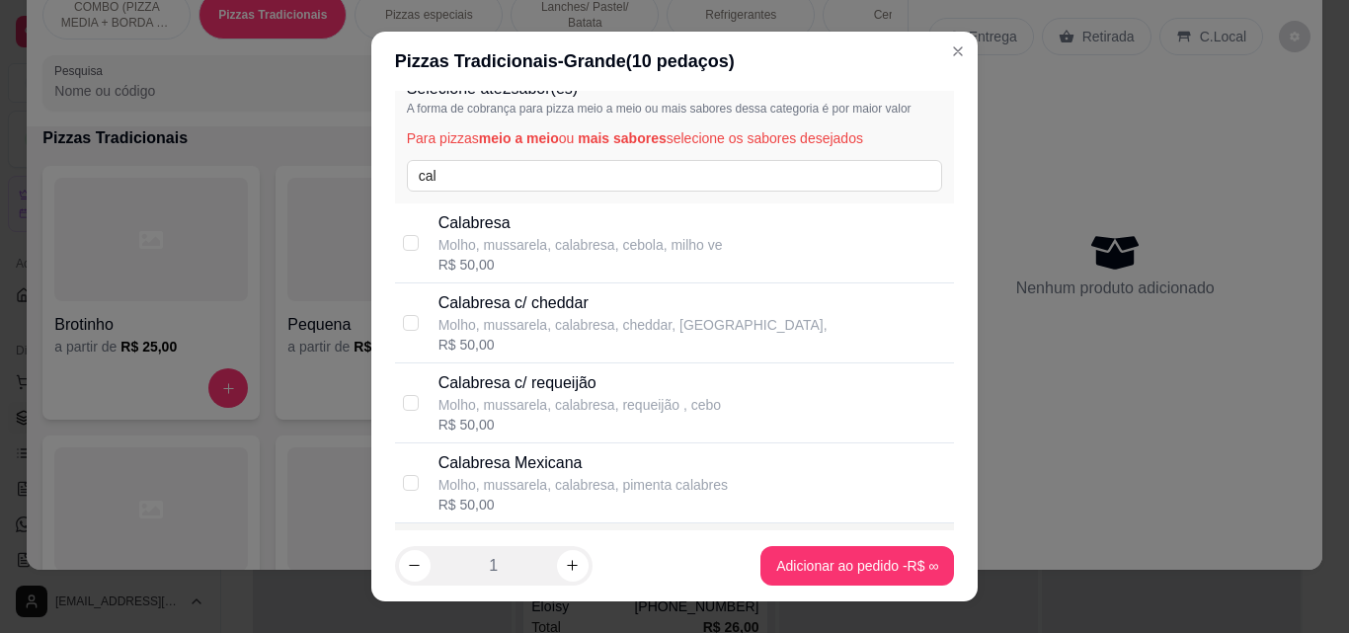
scroll to position [0, 0]
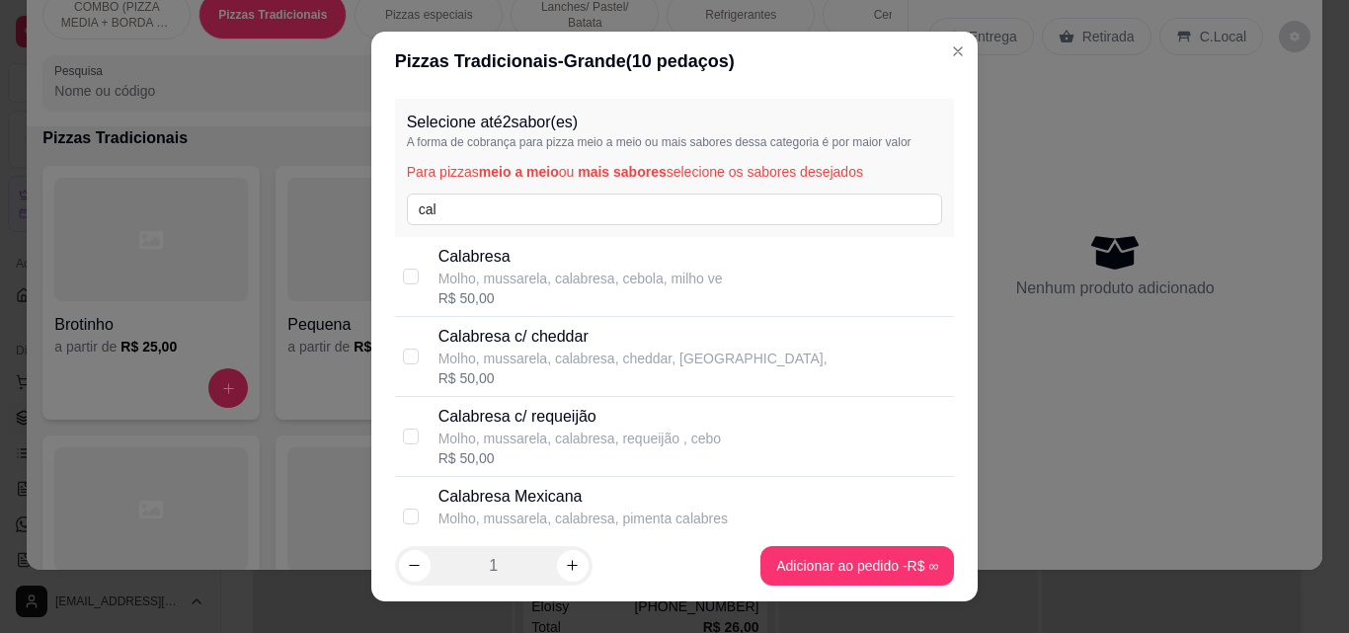
click at [532, 289] on div "R$ 50,00" at bounding box center [581, 298] width 285 height 20
checkbox input "true"
click at [581, 202] on input "cal" at bounding box center [675, 210] width 536 height 32
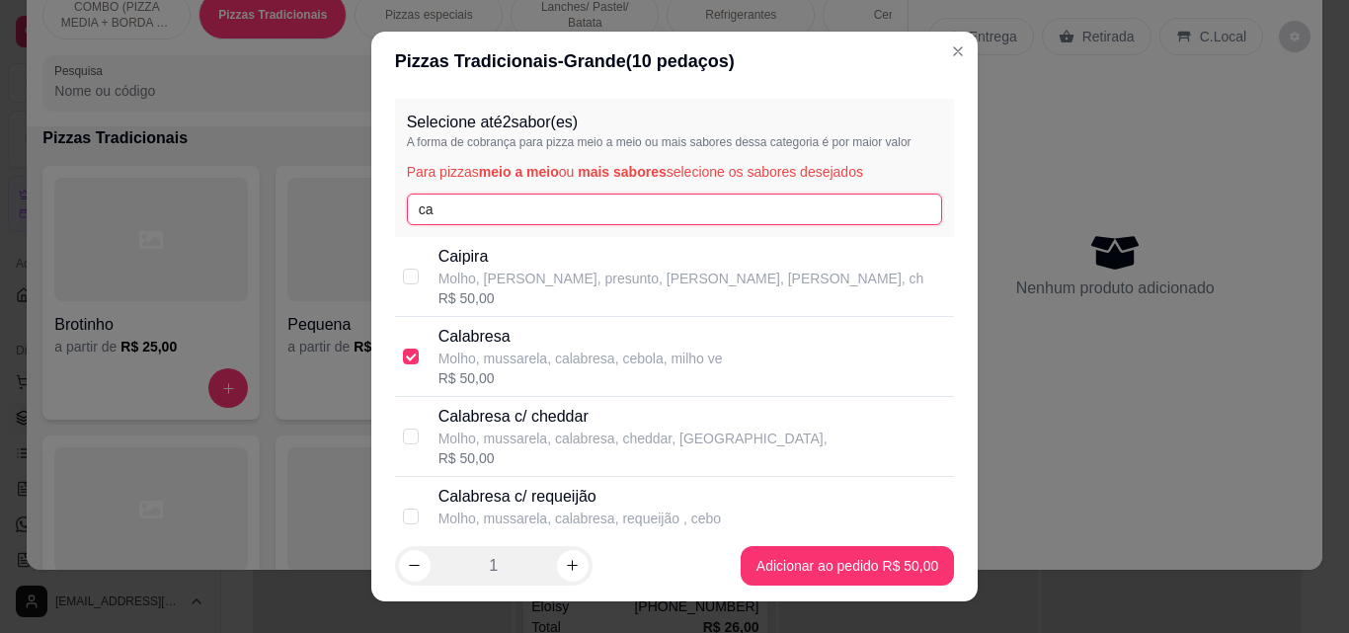
type input "c"
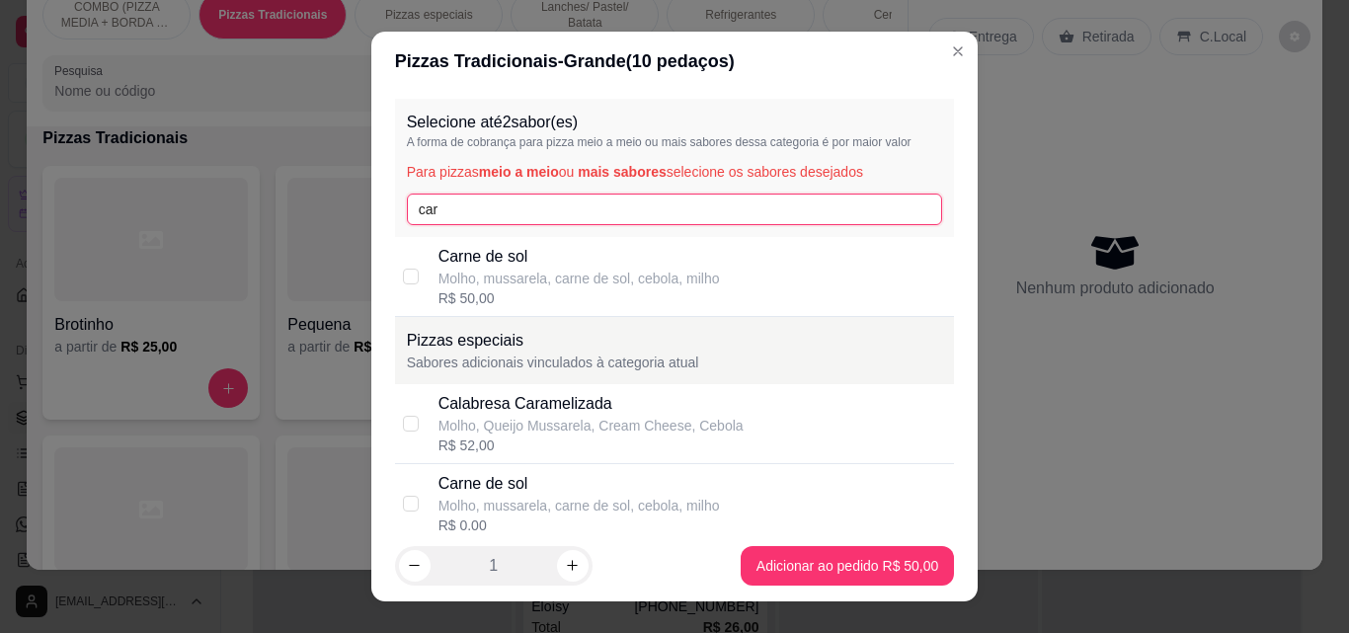
type input "car"
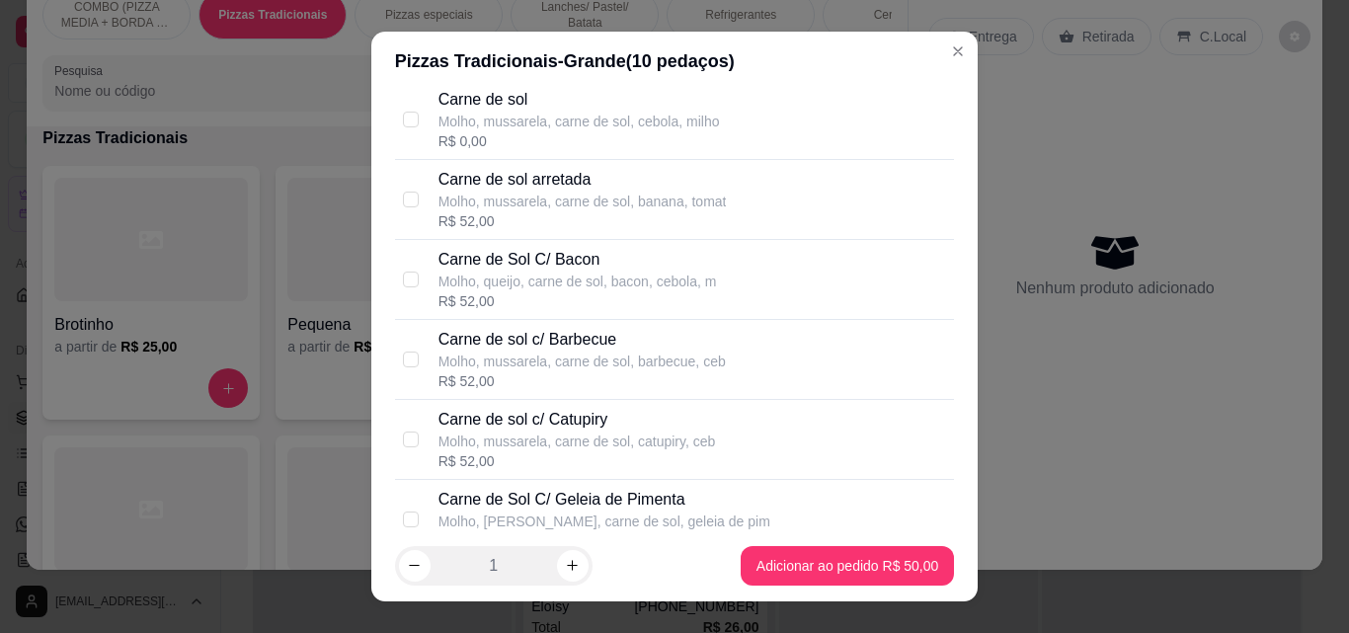
click at [566, 195] on div "Molho, mussarela, carne de sol, banana, tomat" at bounding box center [583, 202] width 288 height 20
checkbox input "true"
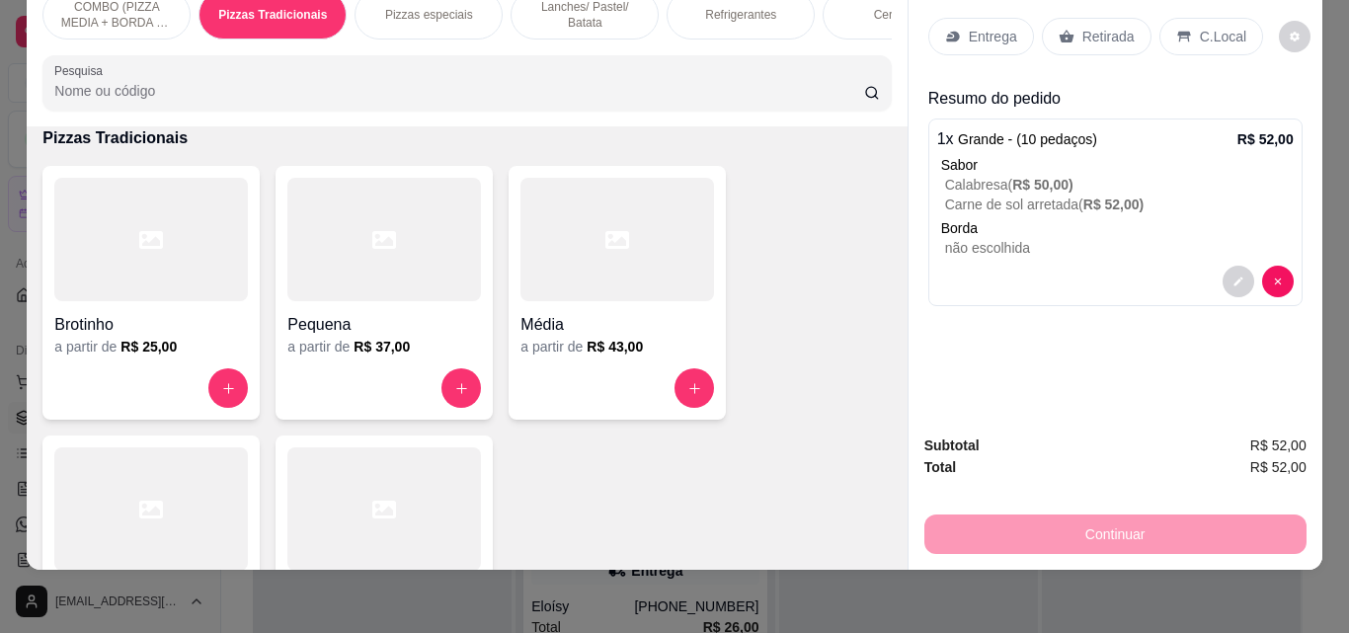
click at [969, 27] on p "Entrega" at bounding box center [993, 37] width 48 height 20
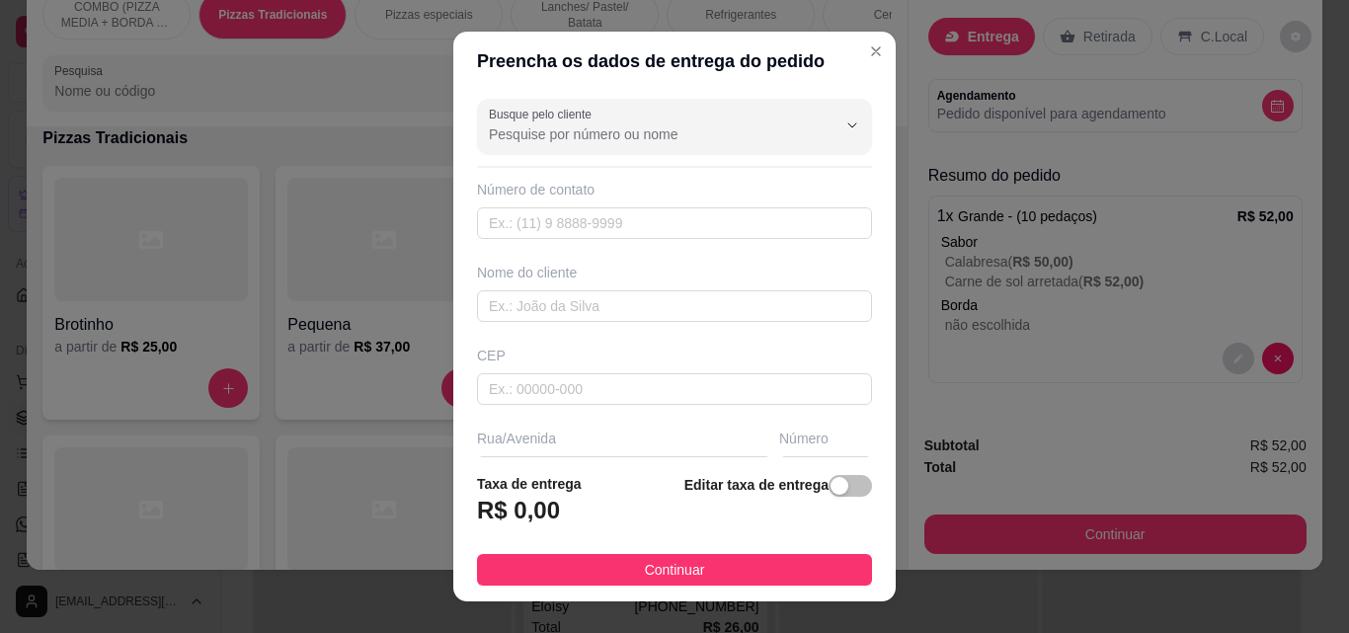
scroll to position [52, 0]
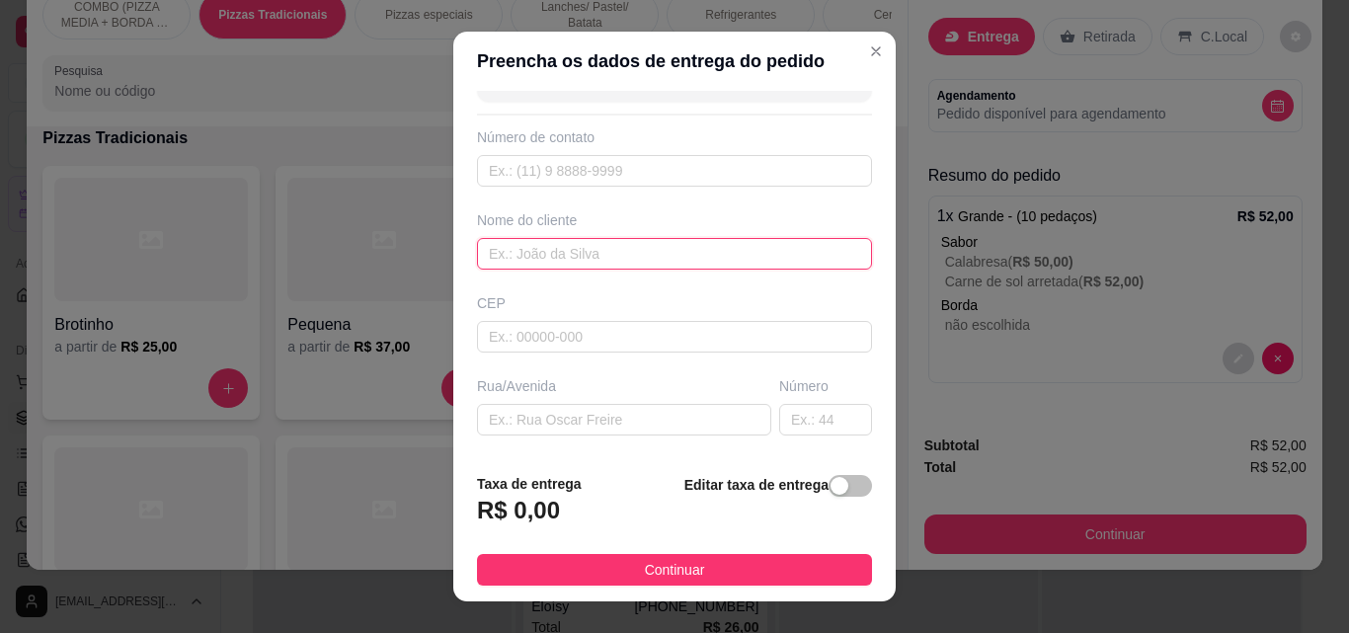
click at [678, 265] on input "text" at bounding box center [674, 254] width 395 height 32
click at [713, 420] on input "text" at bounding box center [624, 420] width 294 height 32
type input "V"
type input "Bar do Adelmo"
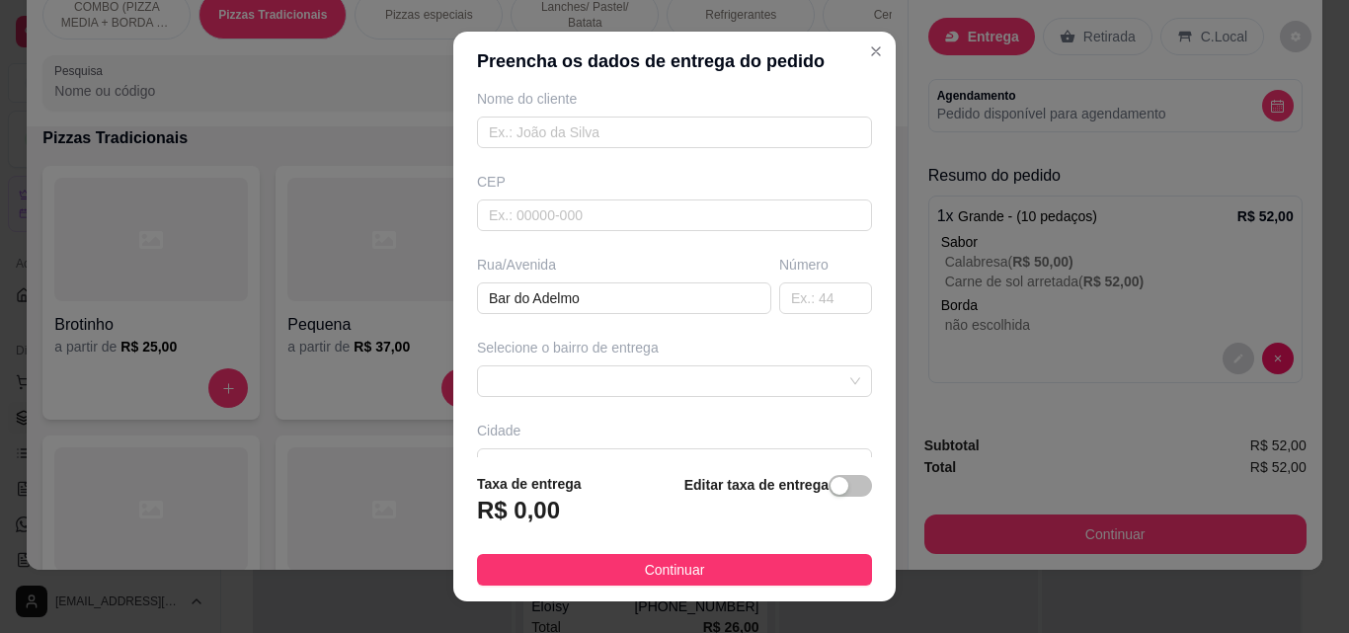
scroll to position [286, 0]
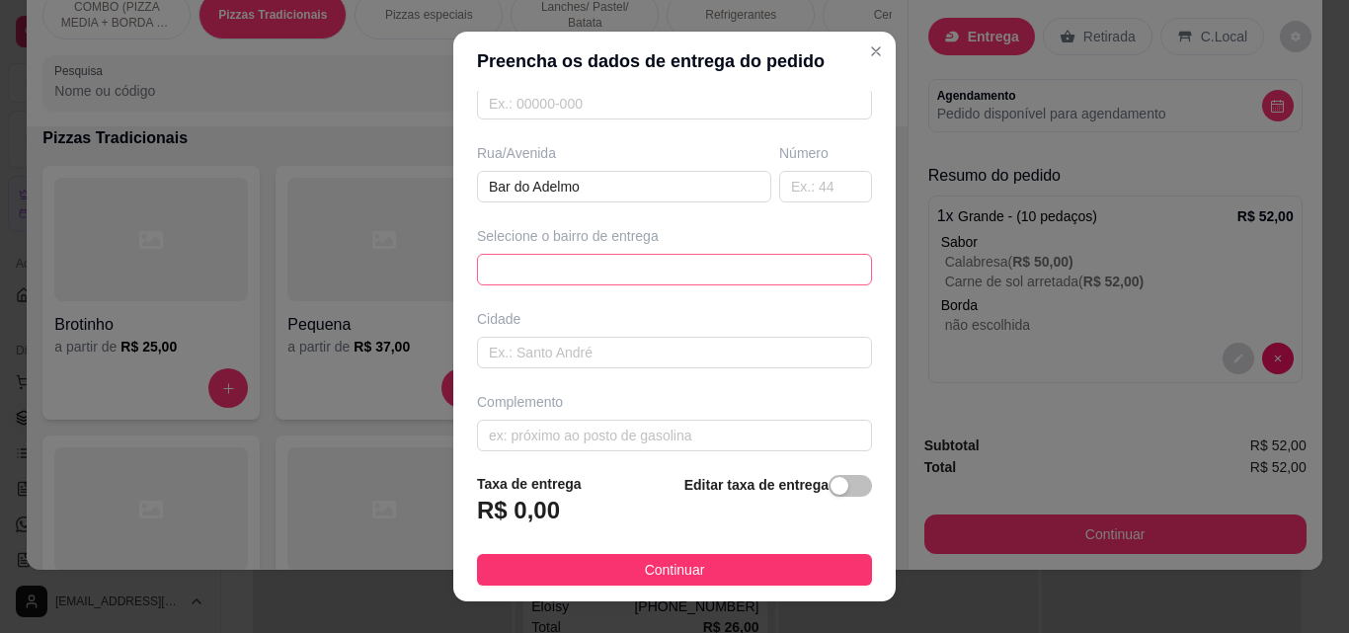
click at [828, 279] on div "65d43782b6f0d4bdbaa348a3 65d437a0b6f0d4bdbaa348a6 Centro - [GEOGRAPHIC_DATA] - …" at bounding box center [674, 270] width 395 height 32
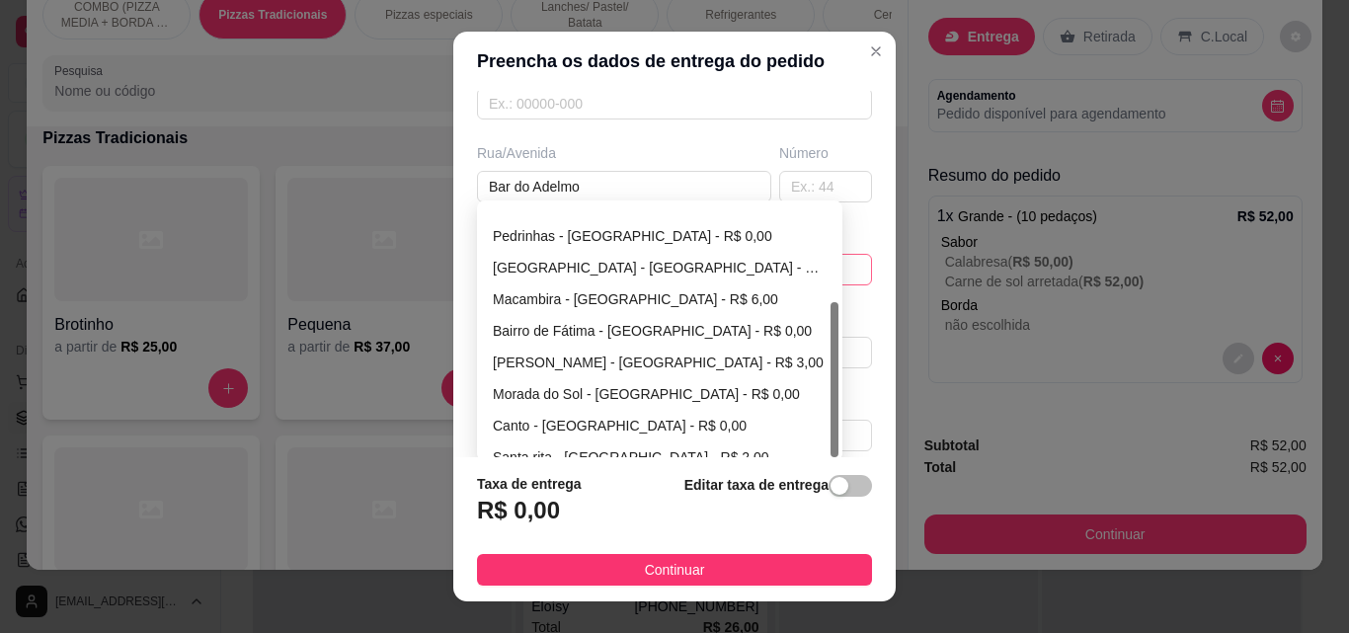
scroll to position [158, 0]
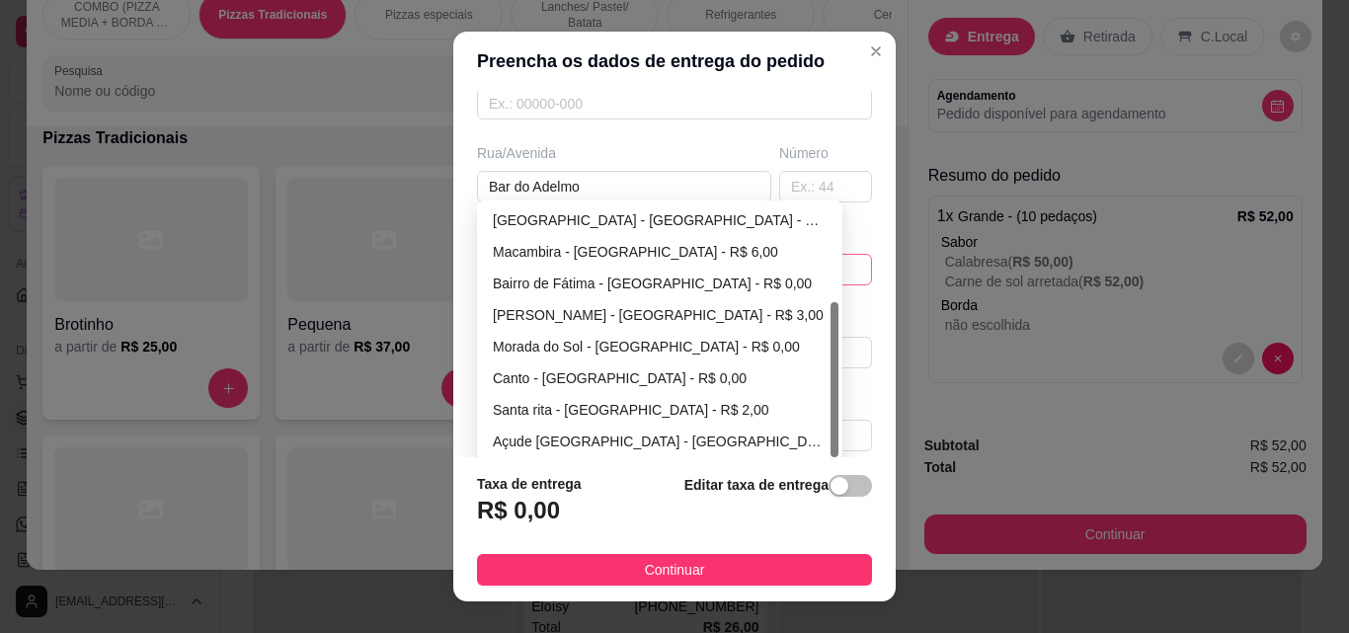
drag, startPoint x: 828, startPoint y: 310, endPoint x: 825, endPoint y: 418, distance: 107.7
click at [831, 418] on div at bounding box center [835, 379] width 8 height 155
click at [783, 394] on div "Santa rita - [GEOGRAPHIC_DATA] - R$ 2,00" at bounding box center [660, 410] width 358 height 32
type input "São Miguel do Tapuio"
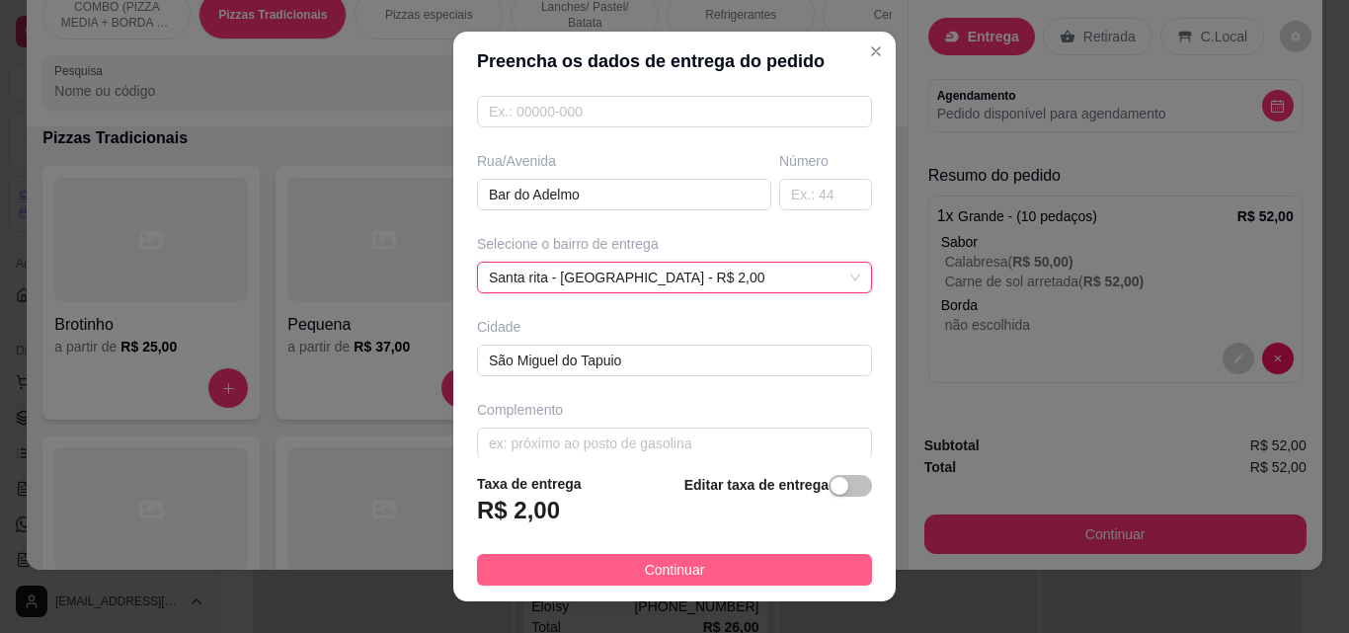
scroll to position [286, 0]
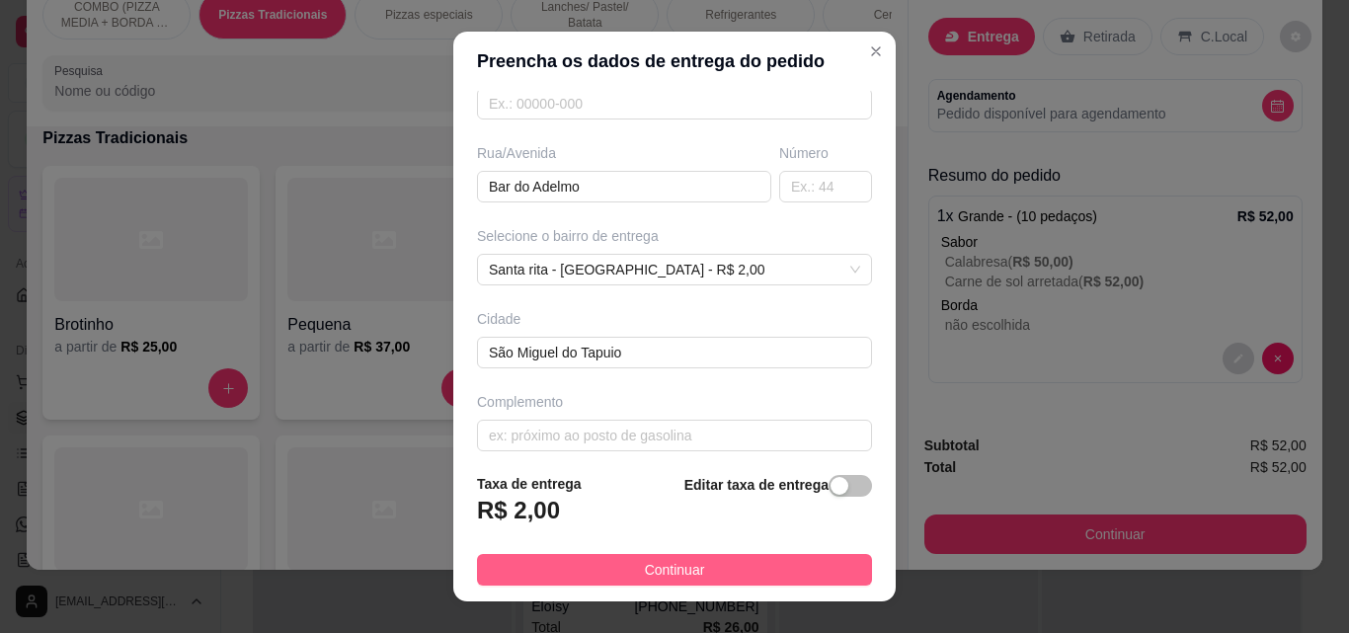
click at [747, 581] on button "Continuar" at bounding box center [674, 570] width 395 height 32
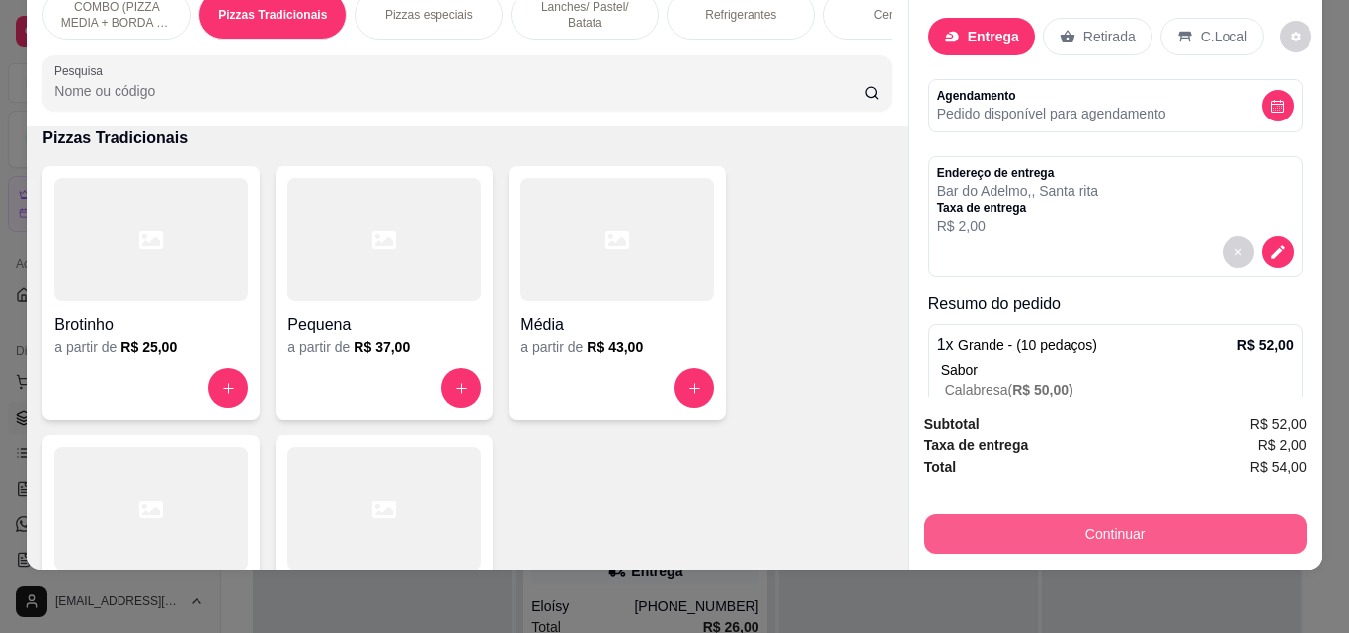
click at [1234, 524] on button "Continuar" at bounding box center [1116, 535] width 382 height 40
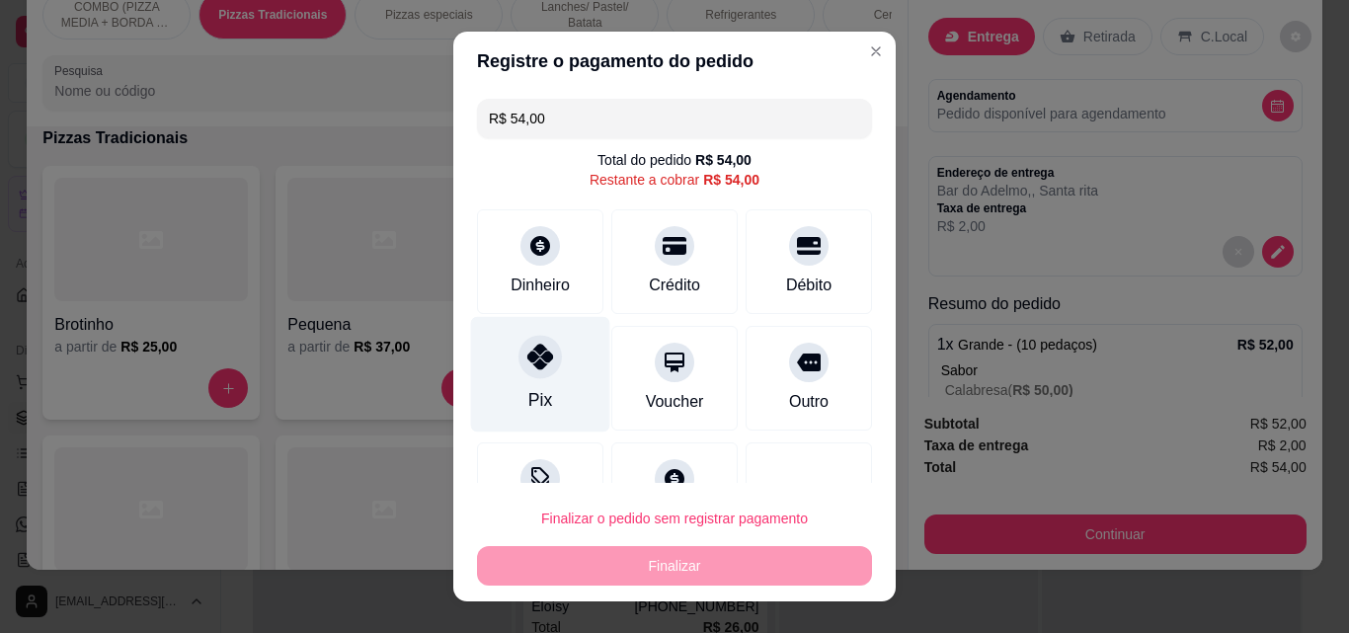
click at [499, 345] on div "Pix" at bounding box center [540, 375] width 139 height 116
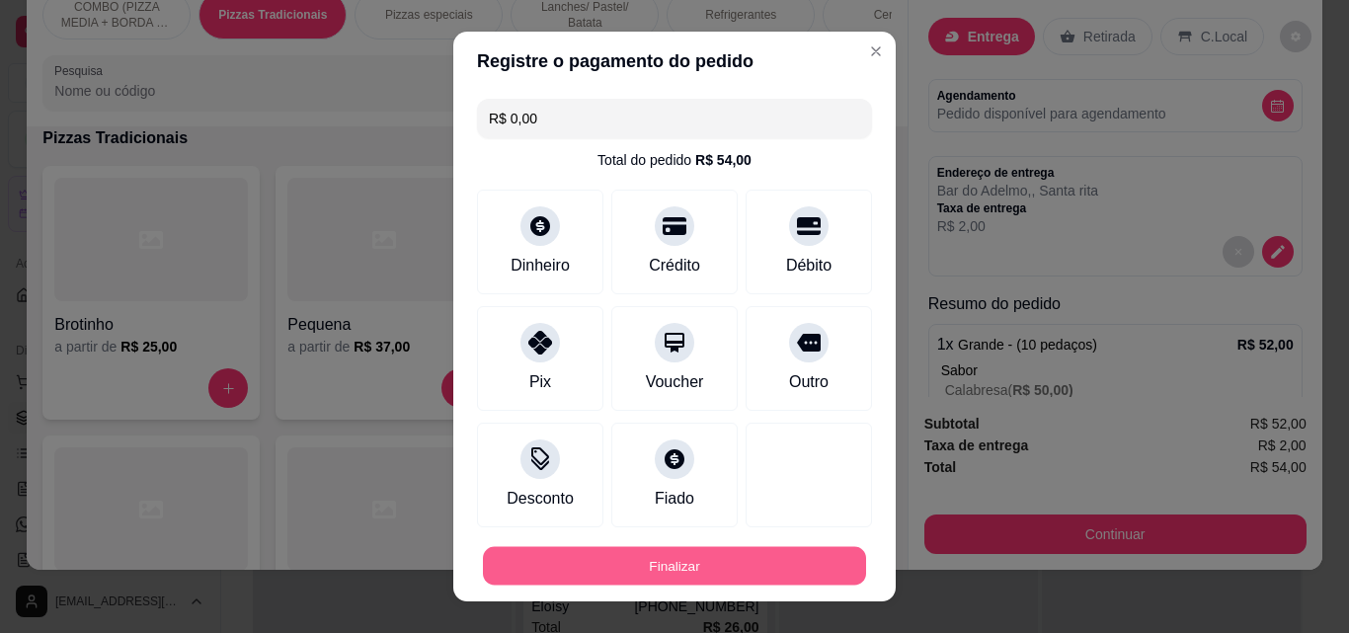
click at [638, 553] on button "Finalizar" at bounding box center [674, 566] width 383 height 39
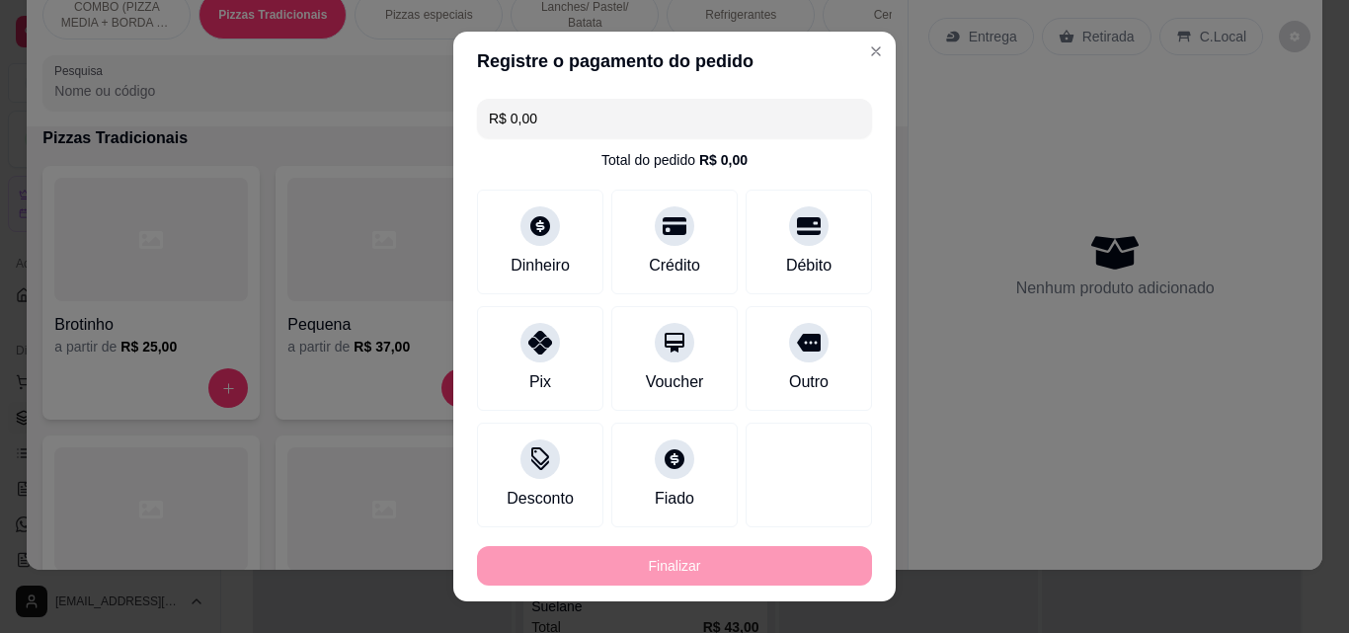
type input "-R$ 54,00"
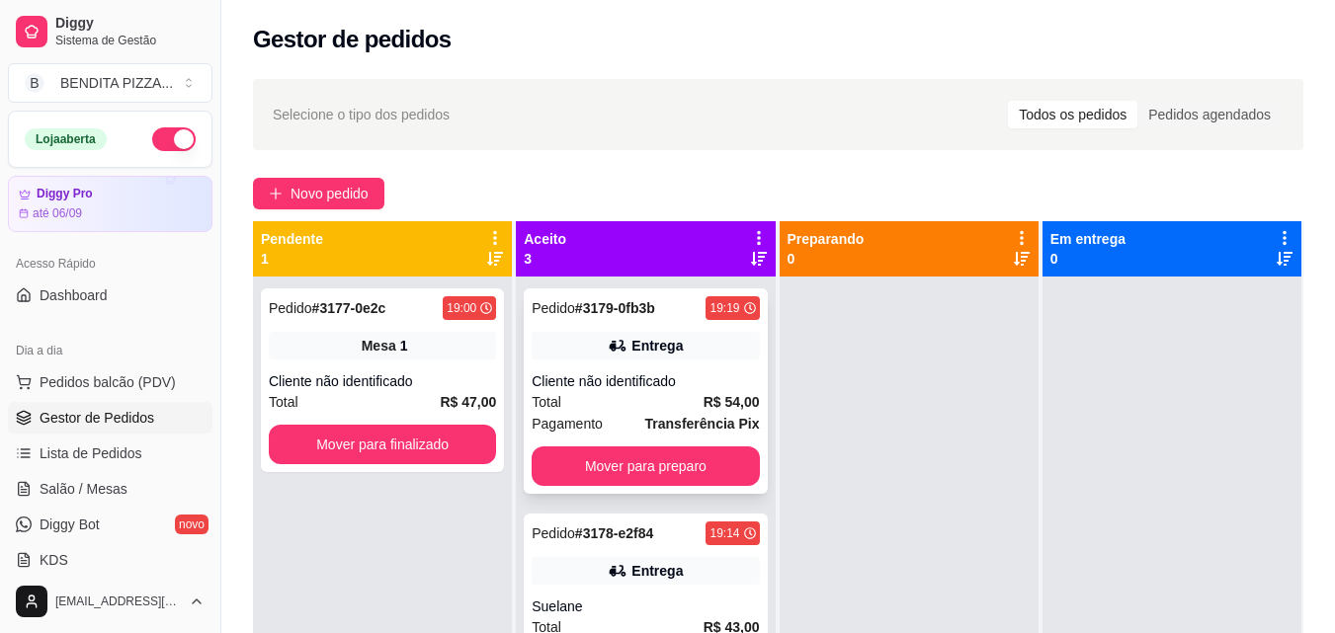
click at [616, 374] on div "Cliente não identificado" at bounding box center [644, 381] width 227 height 20
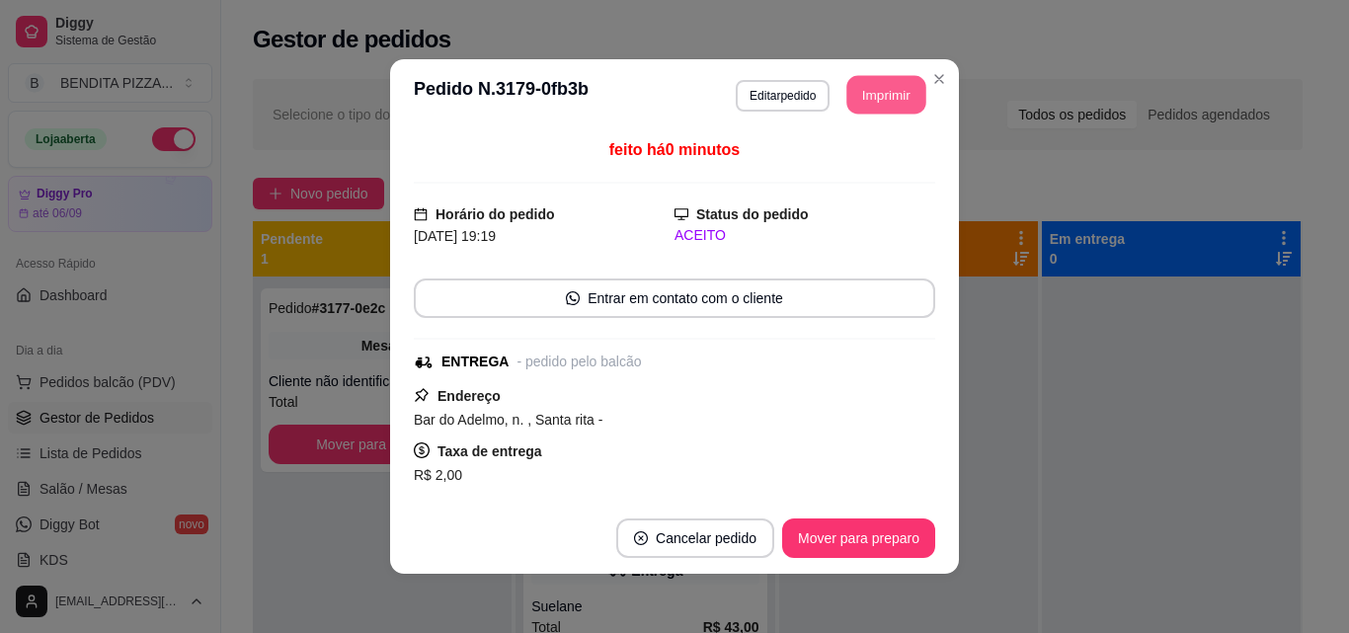
click at [863, 93] on button "Imprimir" at bounding box center [887, 95] width 79 height 39
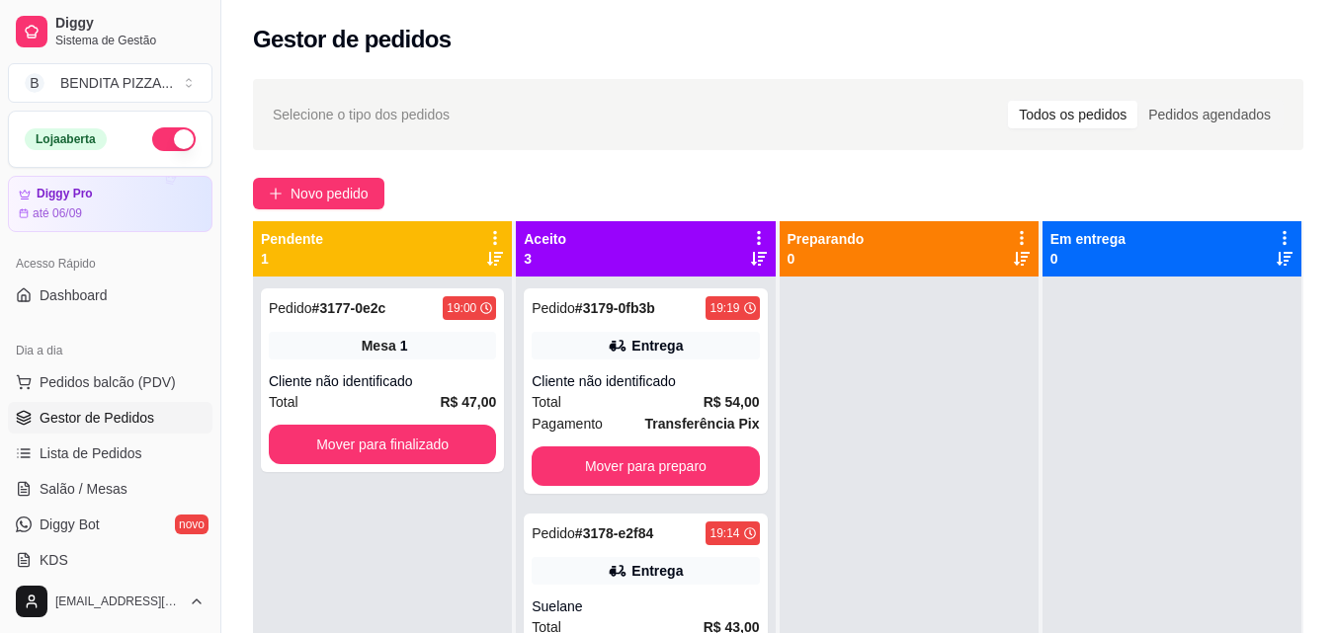
scroll to position [301, 0]
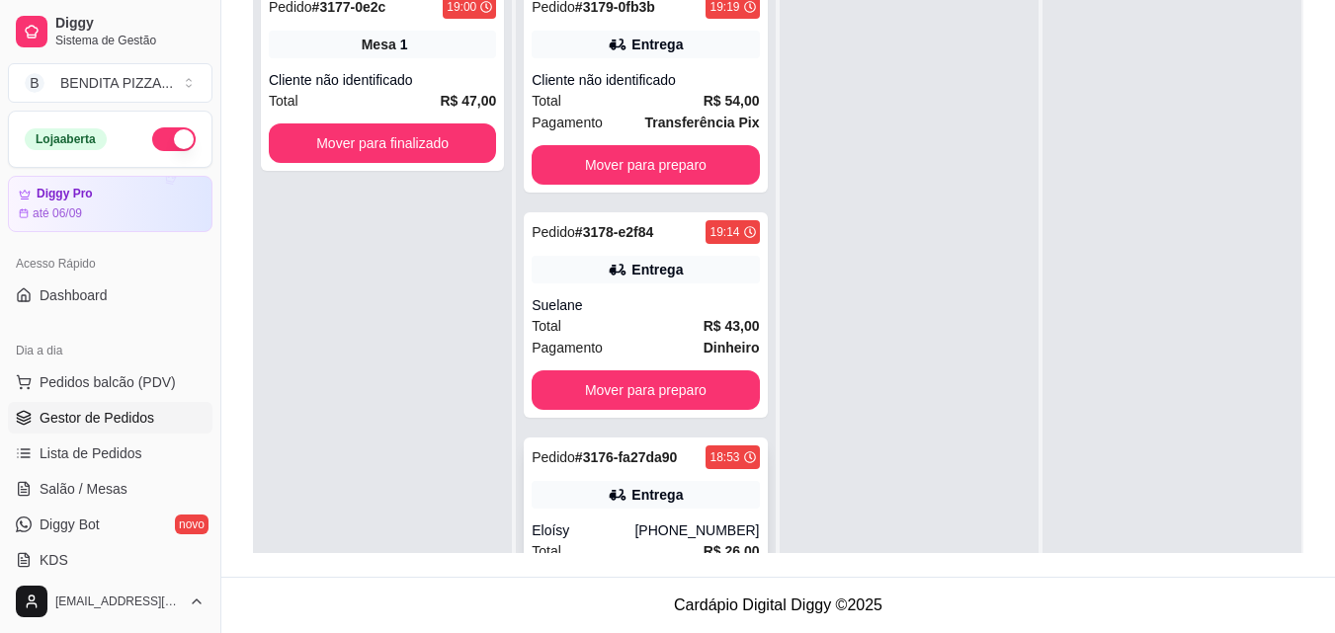
click at [670, 528] on div "[PHONE_NUMBER]" at bounding box center [696, 531] width 124 height 20
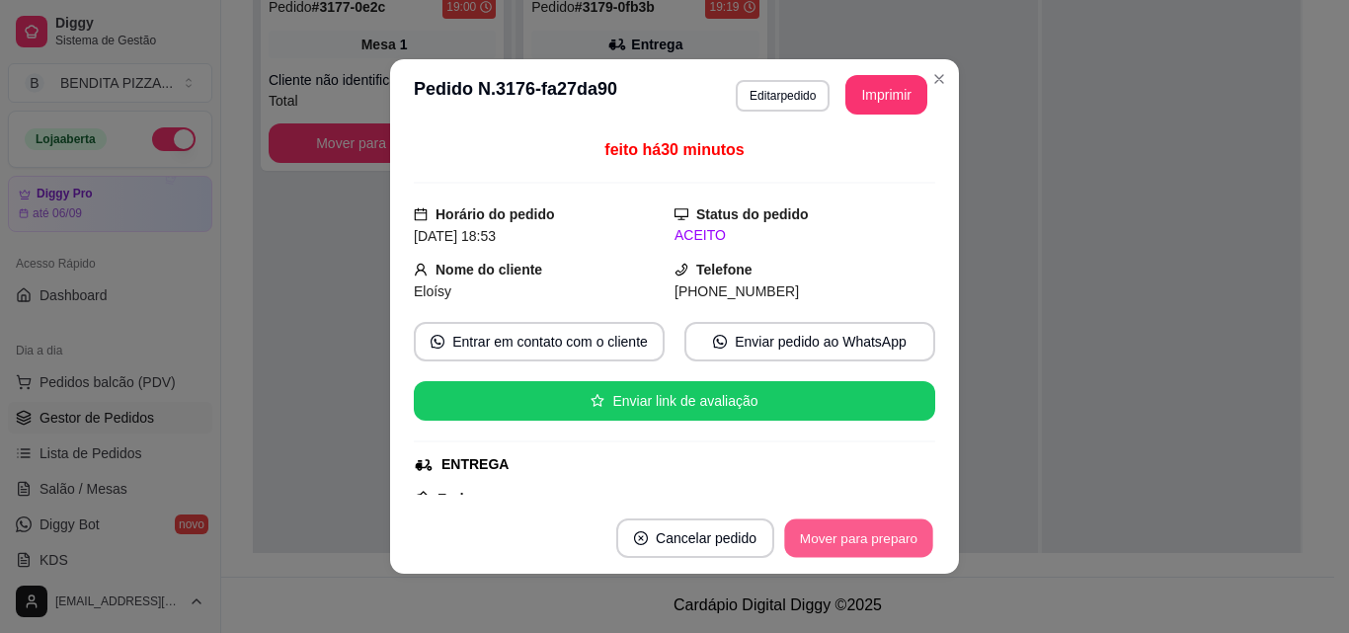
click at [832, 544] on button "Mover para preparo" at bounding box center [858, 539] width 148 height 39
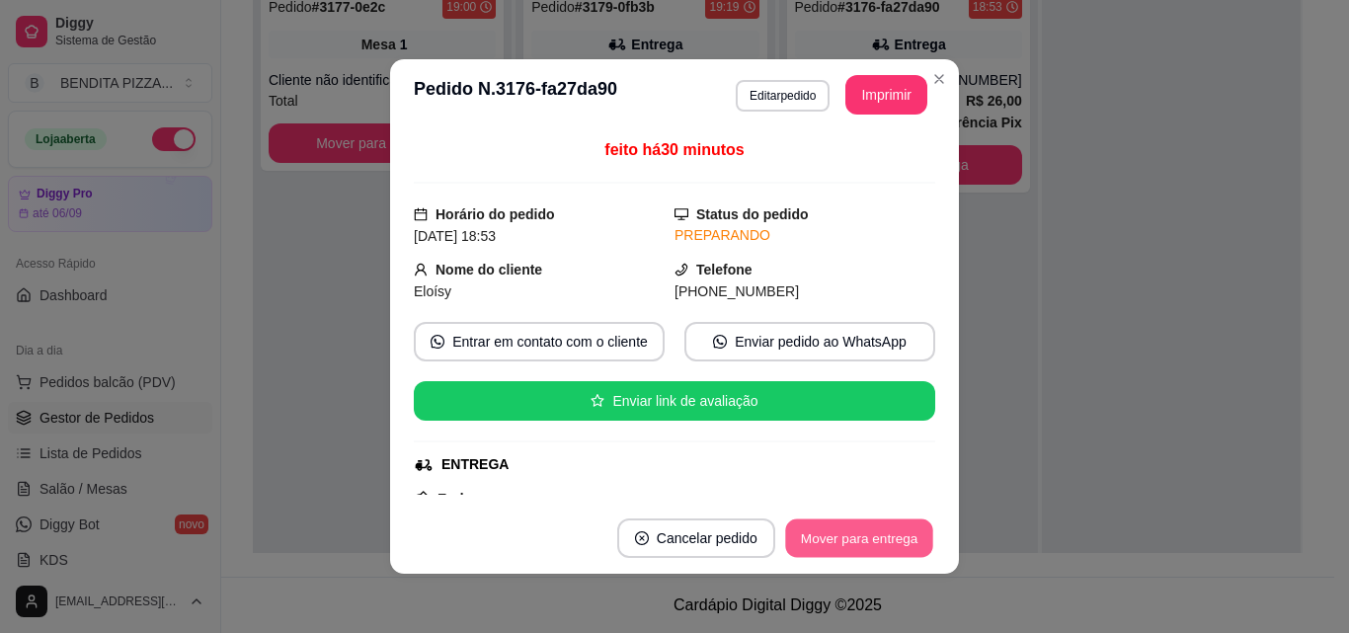
click at [832, 544] on button "Mover para entrega" at bounding box center [859, 539] width 148 height 39
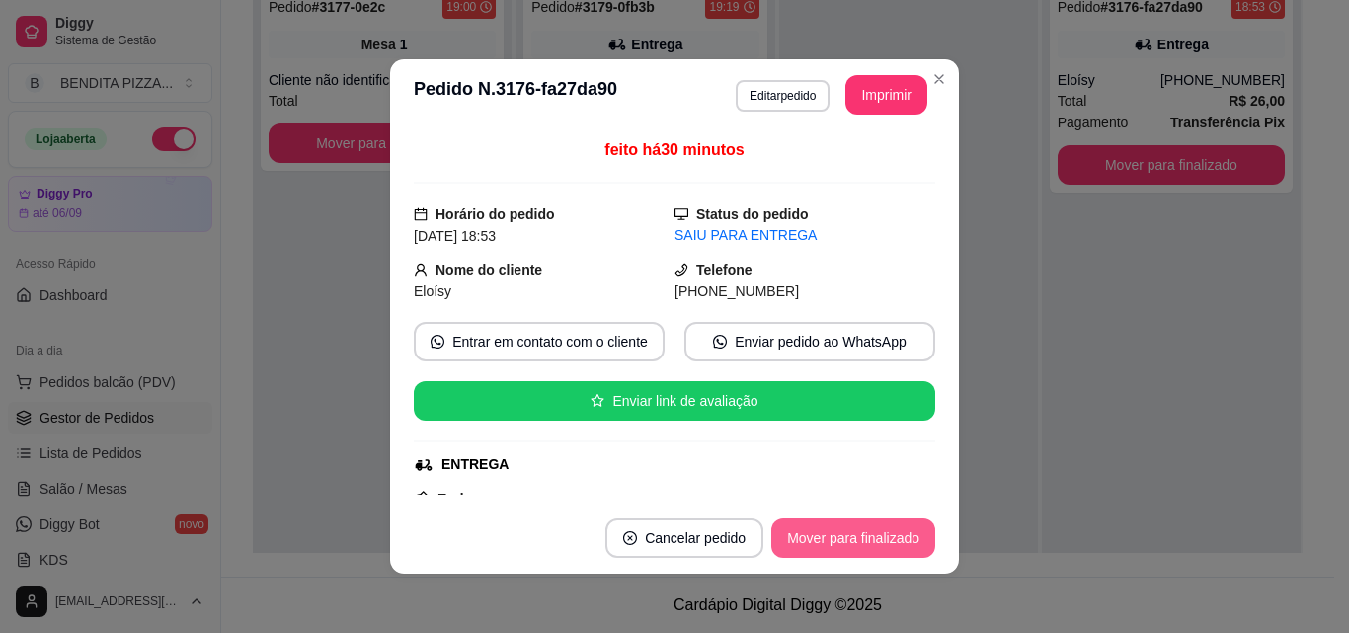
click at [832, 544] on button "Mover para finalizado" at bounding box center [854, 539] width 164 height 40
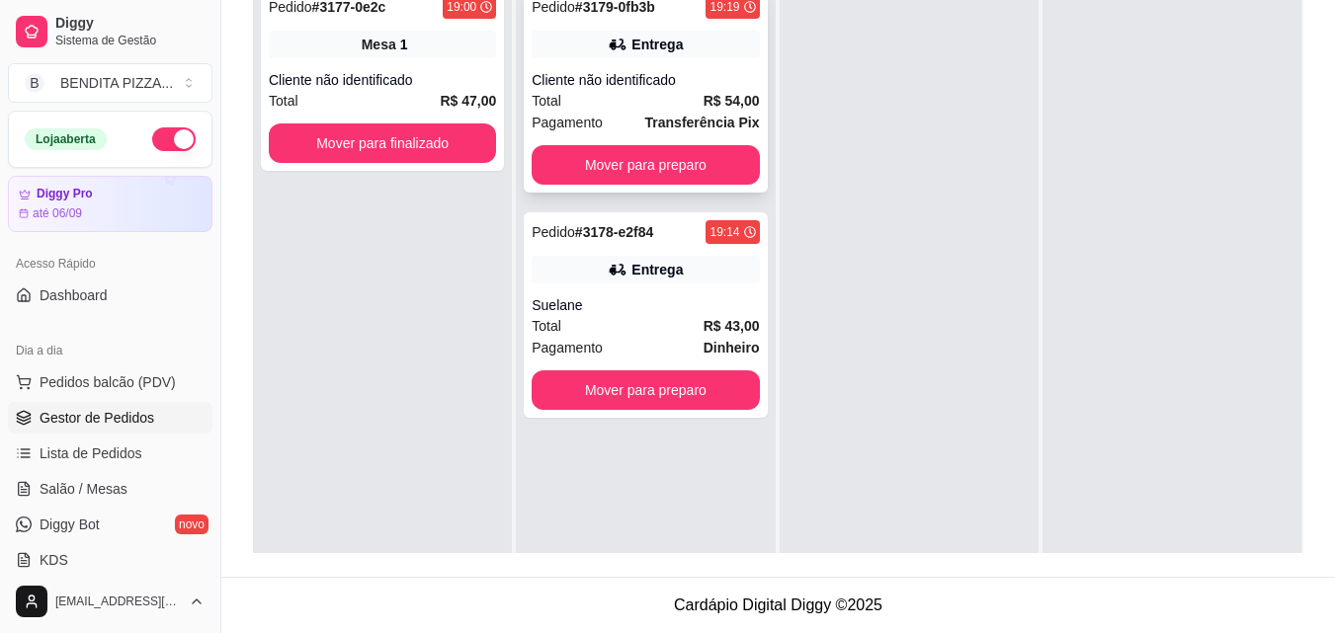
click at [698, 123] on strong "Transferência Pix" at bounding box center [702, 123] width 115 height 16
click at [133, 480] on link "Salão / Mesas" at bounding box center [110, 489] width 204 height 32
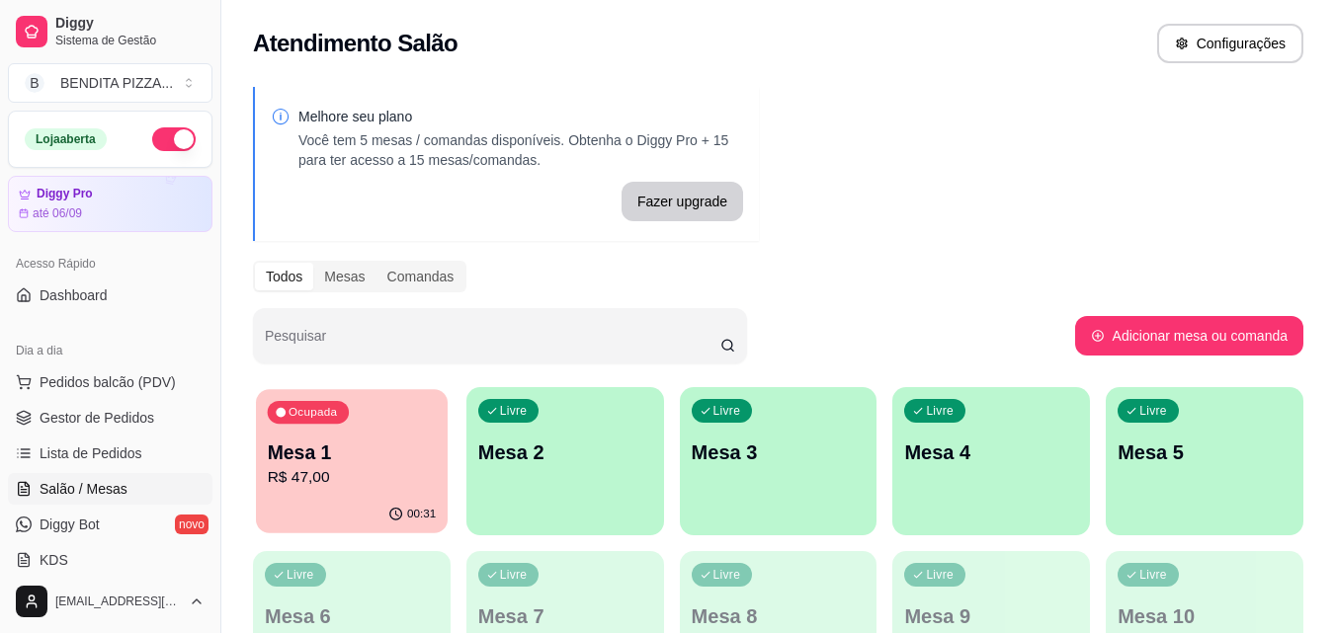
click at [343, 531] on div "00:31" at bounding box center [352, 515] width 192 height 38
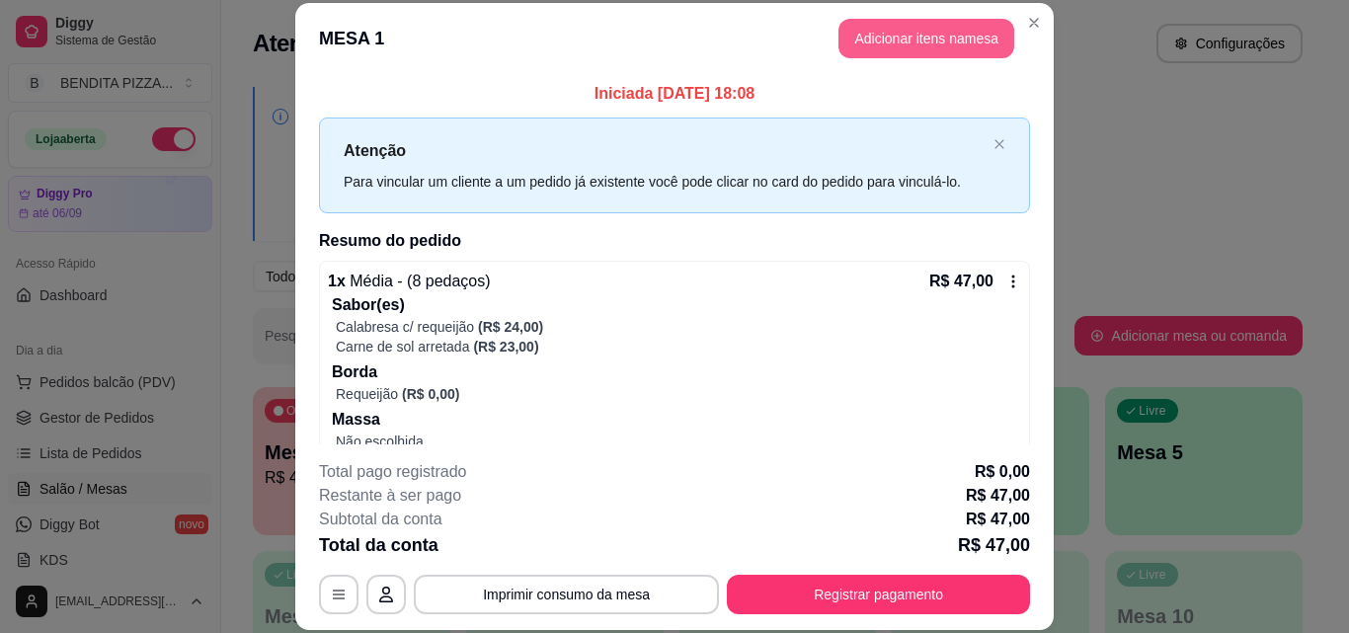
click at [892, 41] on button "Adicionar itens na mesa" at bounding box center [927, 39] width 176 height 40
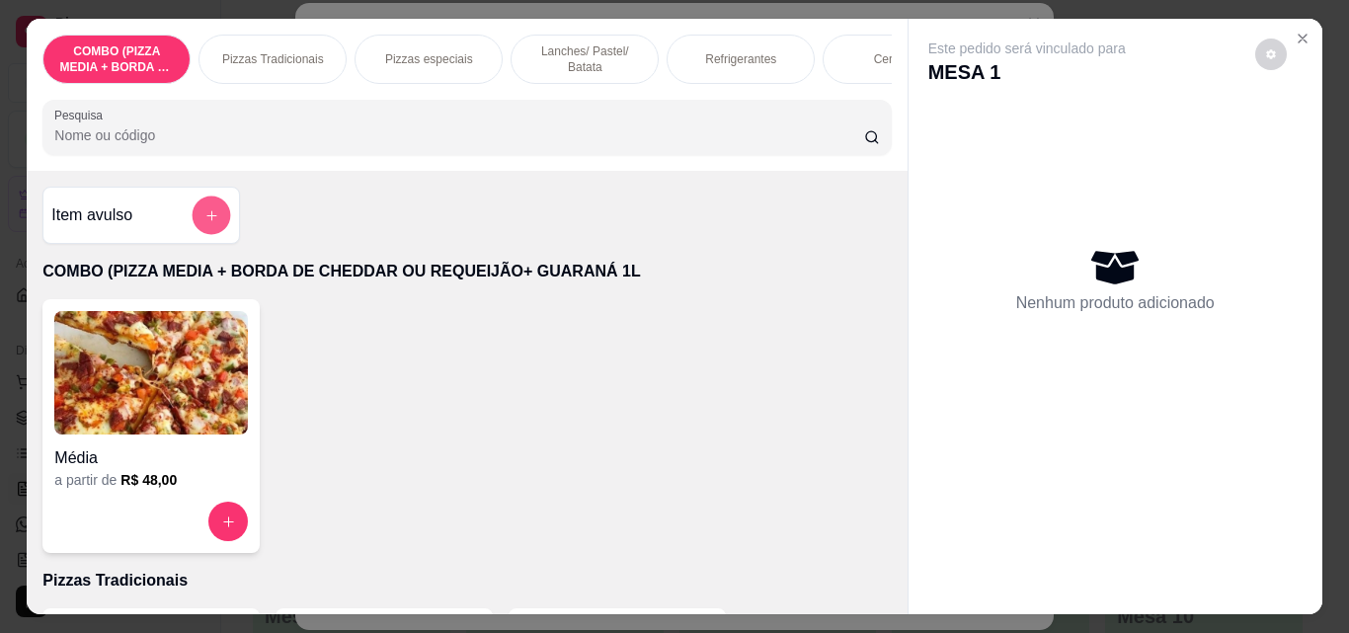
click at [200, 206] on button "add-separate-item" at bounding box center [212, 216] width 39 height 39
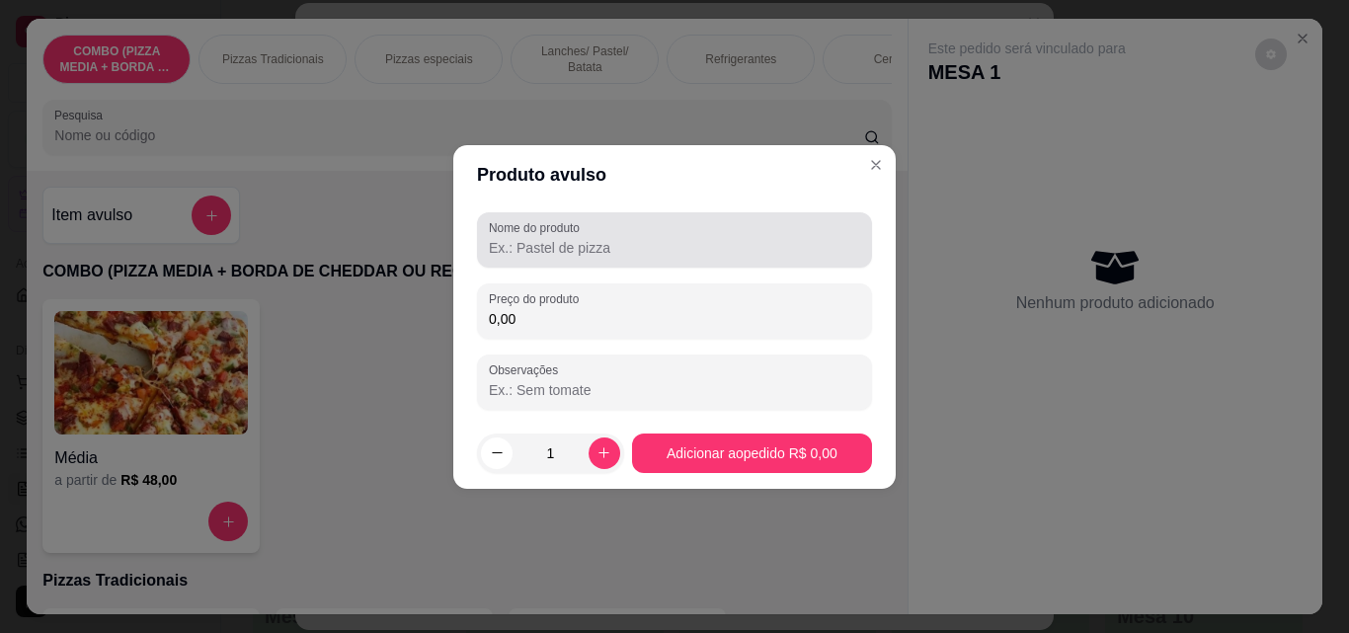
click at [536, 264] on div "Nome do produto" at bounding box center [674, 239] width 395 height 55
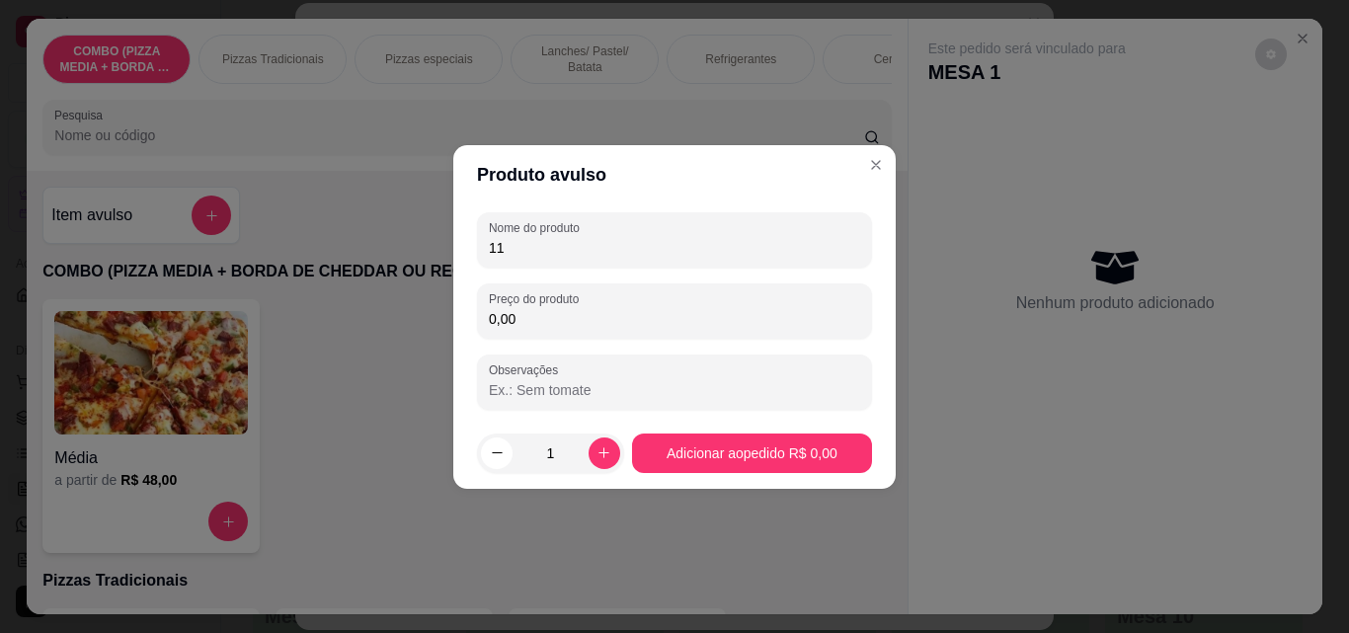
type input "1"
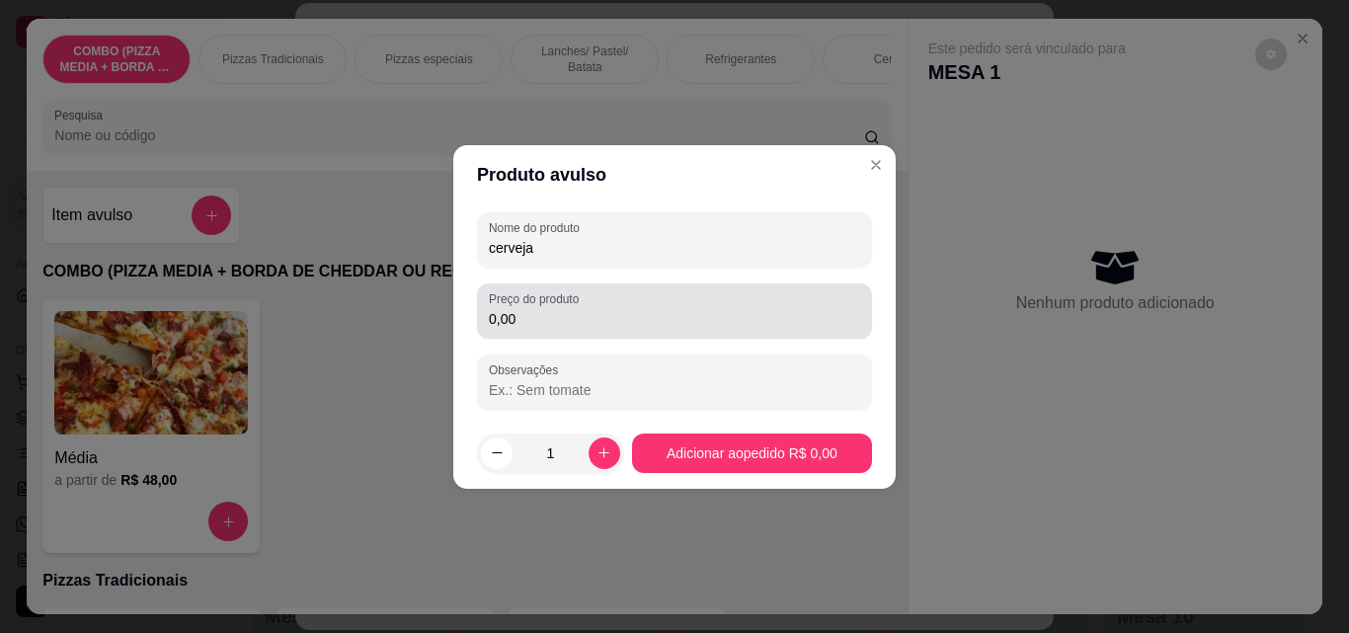
type input "cerveja"
click at [568, 330] on div "0,00" at bounding box center [674, 311] width 371 height 40
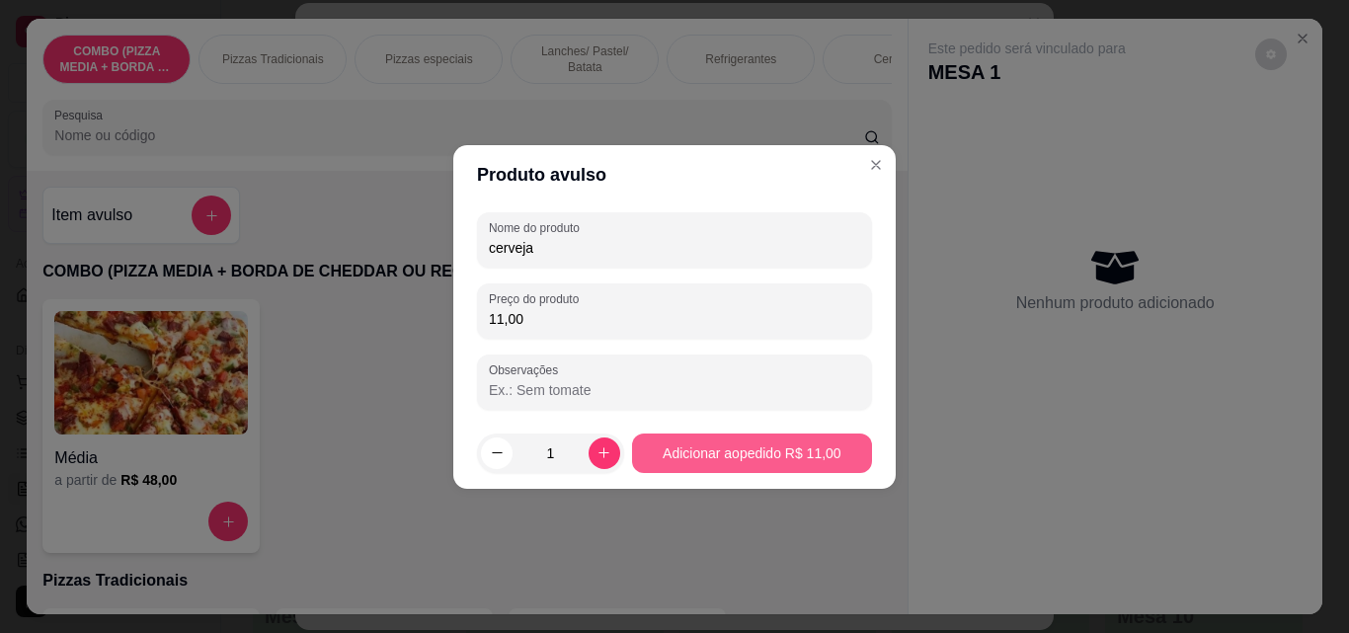
type input "11,00"
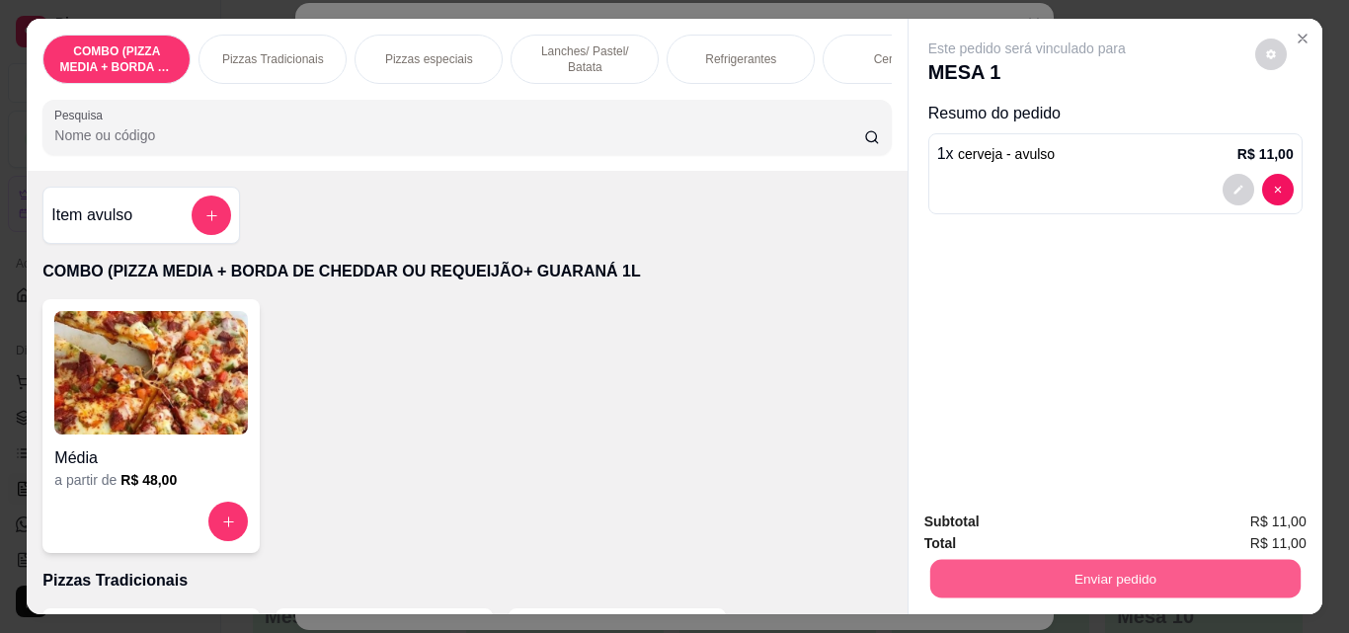
click at [1076, 573] on button "Enviar pedido" at bounding box center [1115, 578] width 370 height 39
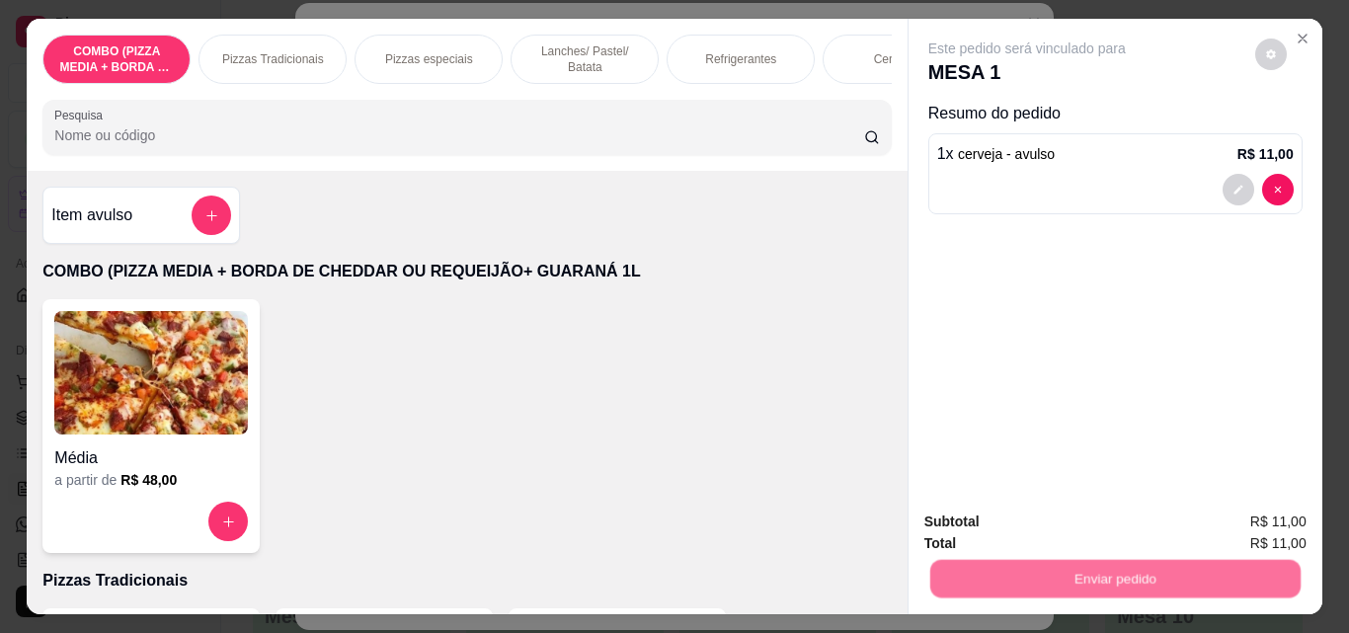
click at [1072, 524] on button "Não registrar e enviar pedido" at bounding box center [1050, 522] width 200 height 37
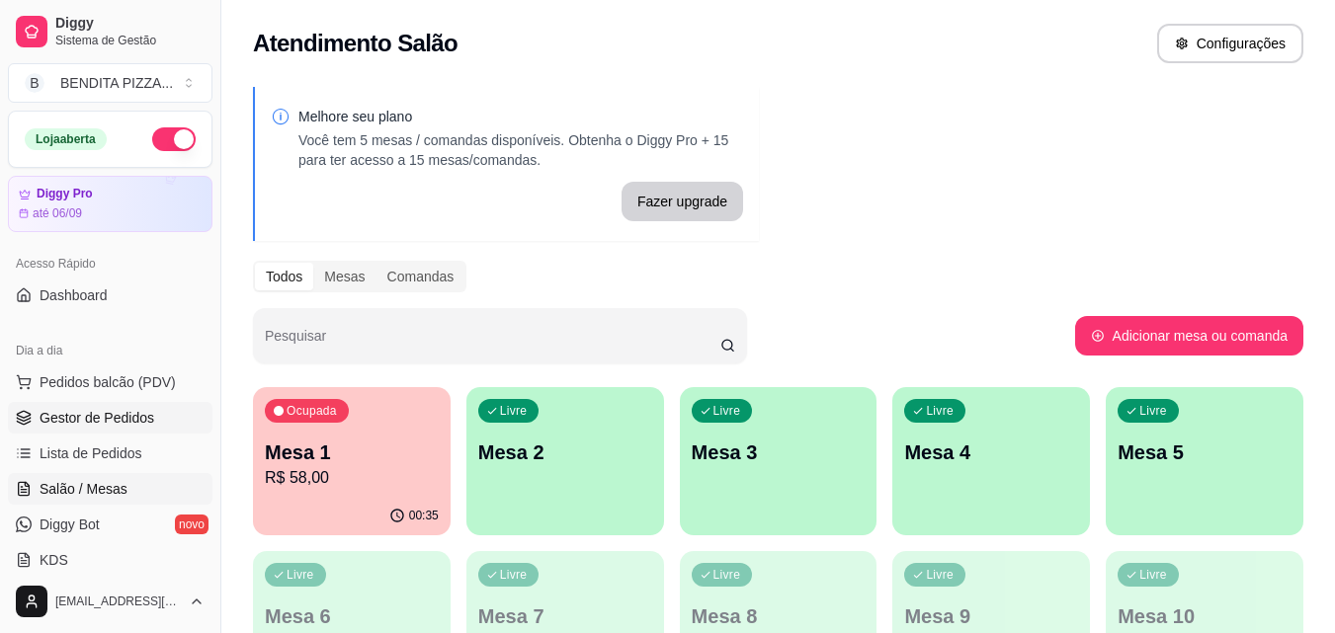
click at [122, 412] on span "Gestor de Pedidos" at bounding box center [97, 418] width 115 height 20
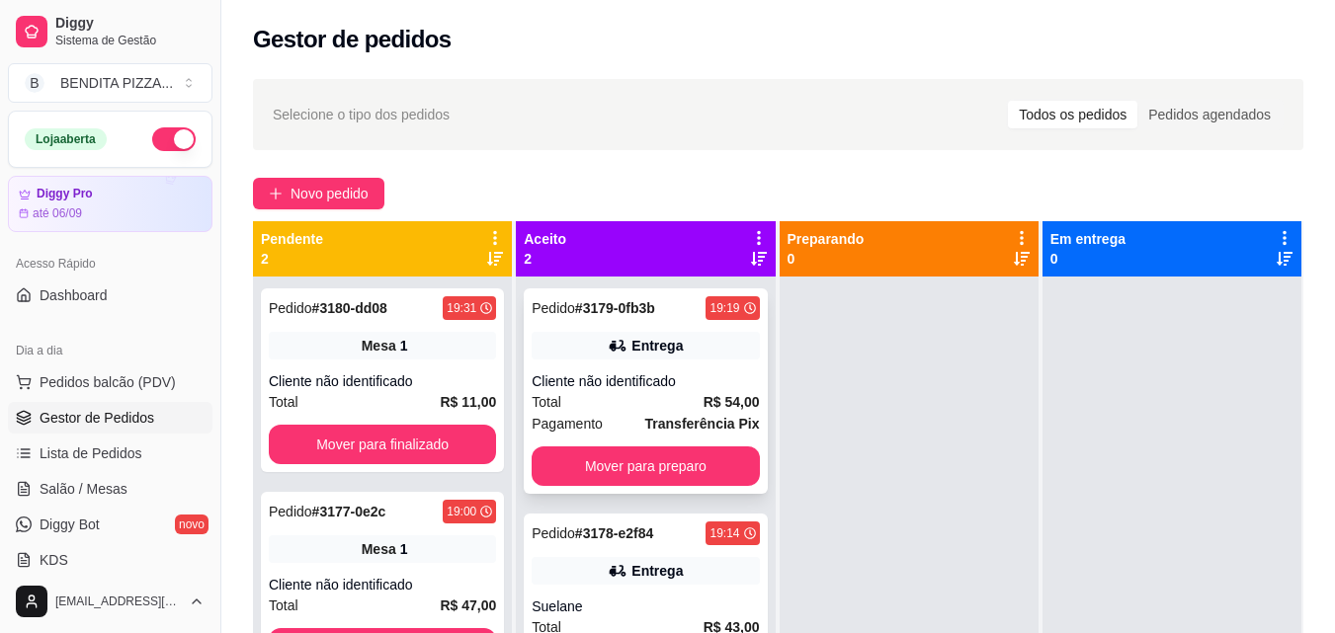
click at [661, 405] on div "Total R$ 54,00" at bounding box center [644, 402] width 227 height 22
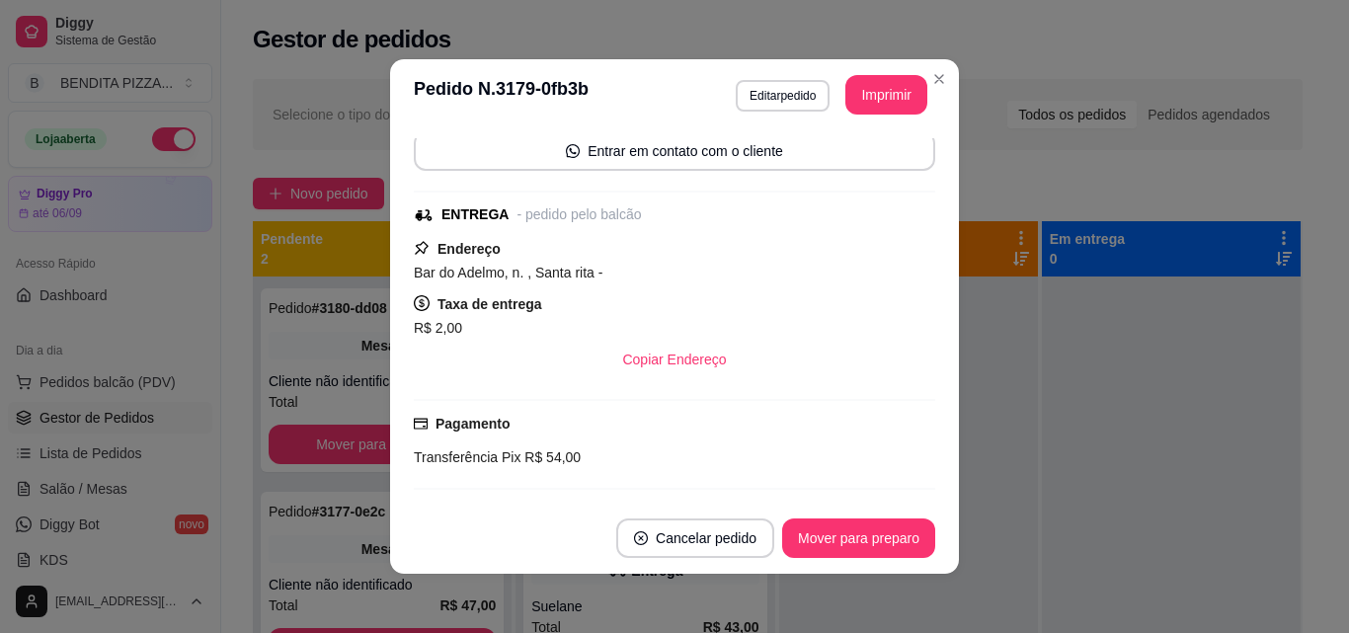
scroll to position [170, 0]
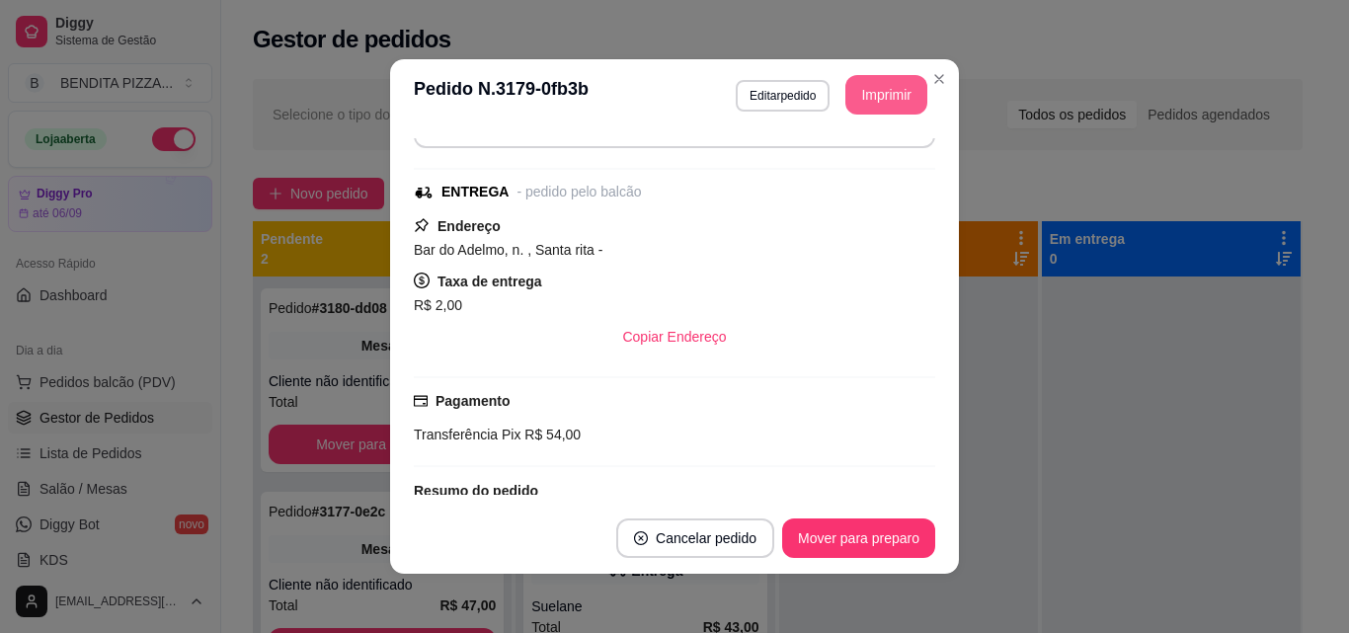
click at [892, 102] on button "Imprimir" at bounding box center [887, 95] width 82 height 40
click at [781, 99] on button "Editar pedido" at bounding box center [783, 96] width 94 height 32
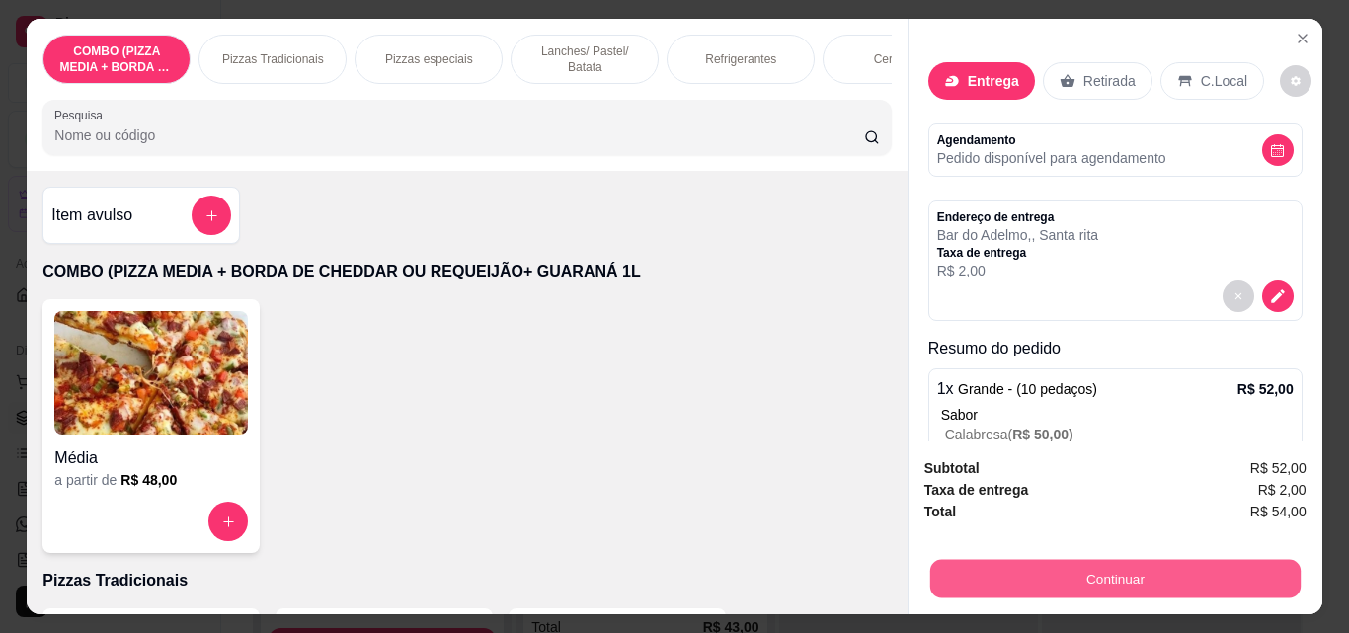
click at [1185, 586] on button "Continuar" at bounding box center [1115, 578] width 370 height 39
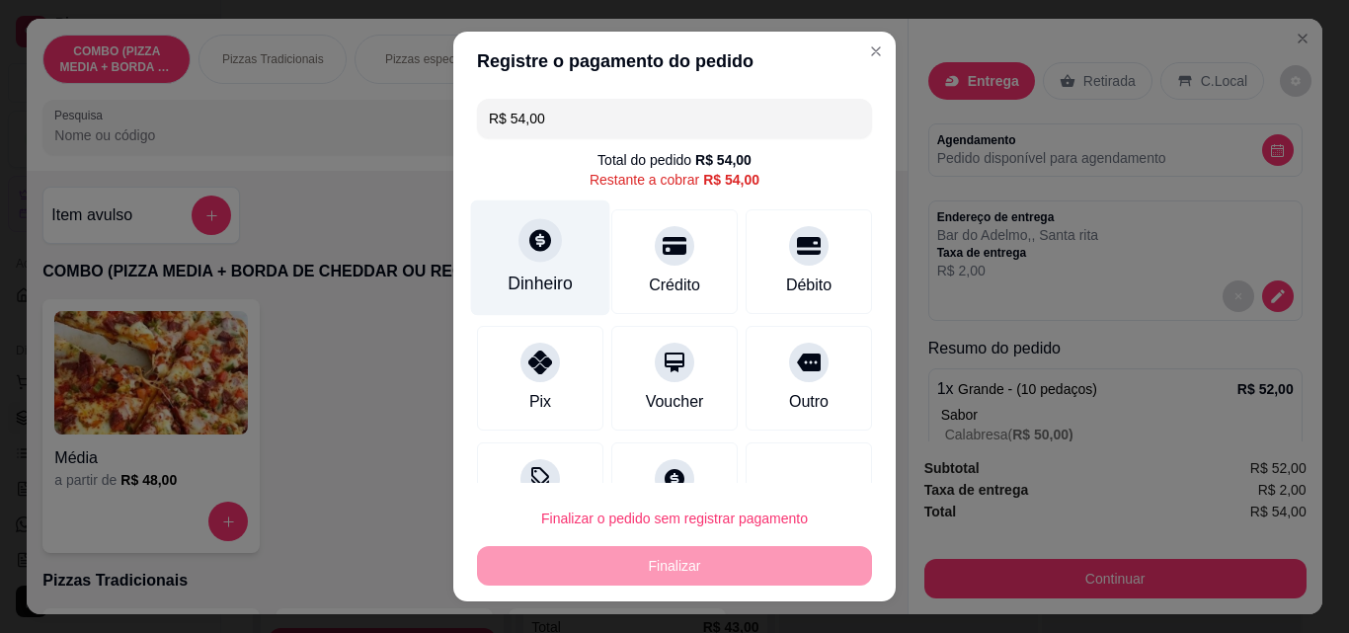
click at [542, 261] on div "Dinheiro" at bounding box center [540, 259] width 139 height 116
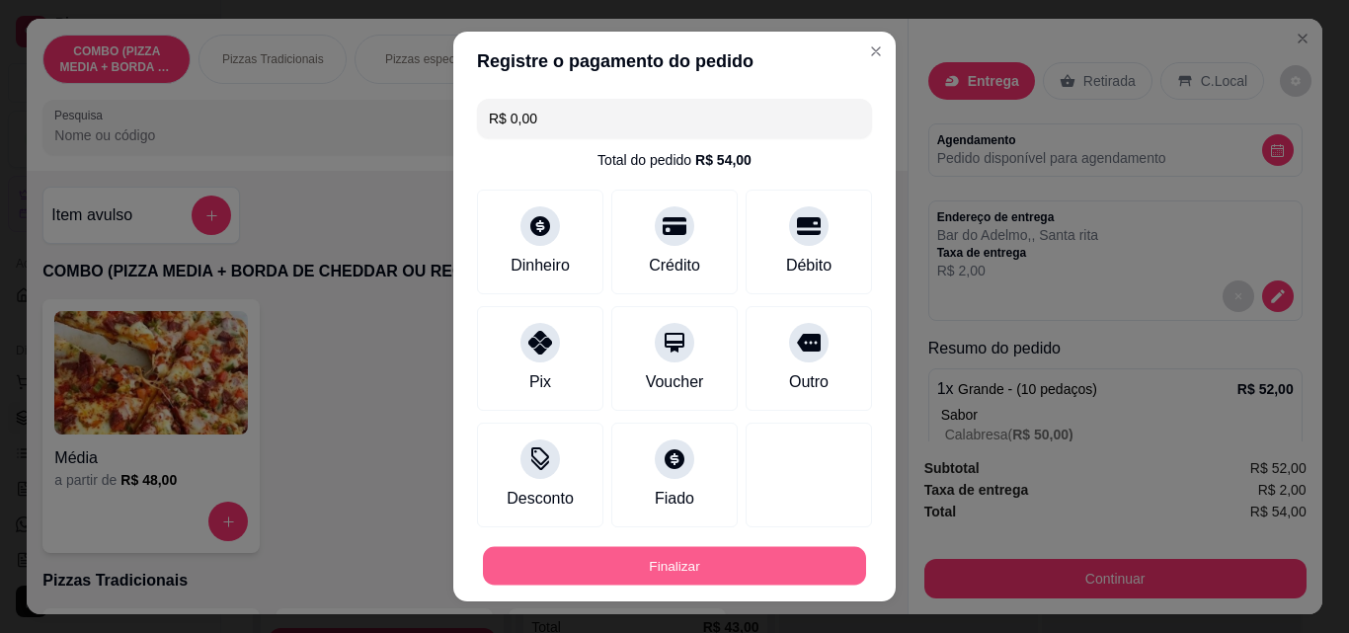
click at [738, 555] on button "Finalizar" at bounding box center [674, 566] width 383 height 39
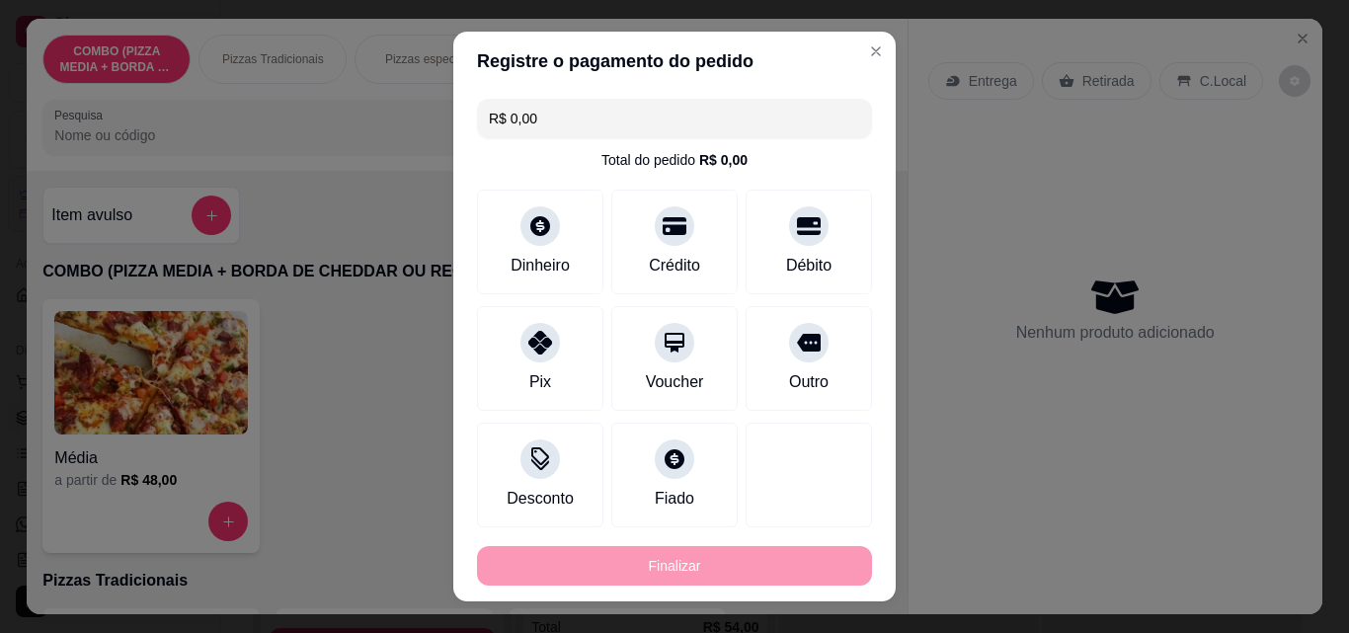
type input "-R$ 54,00"
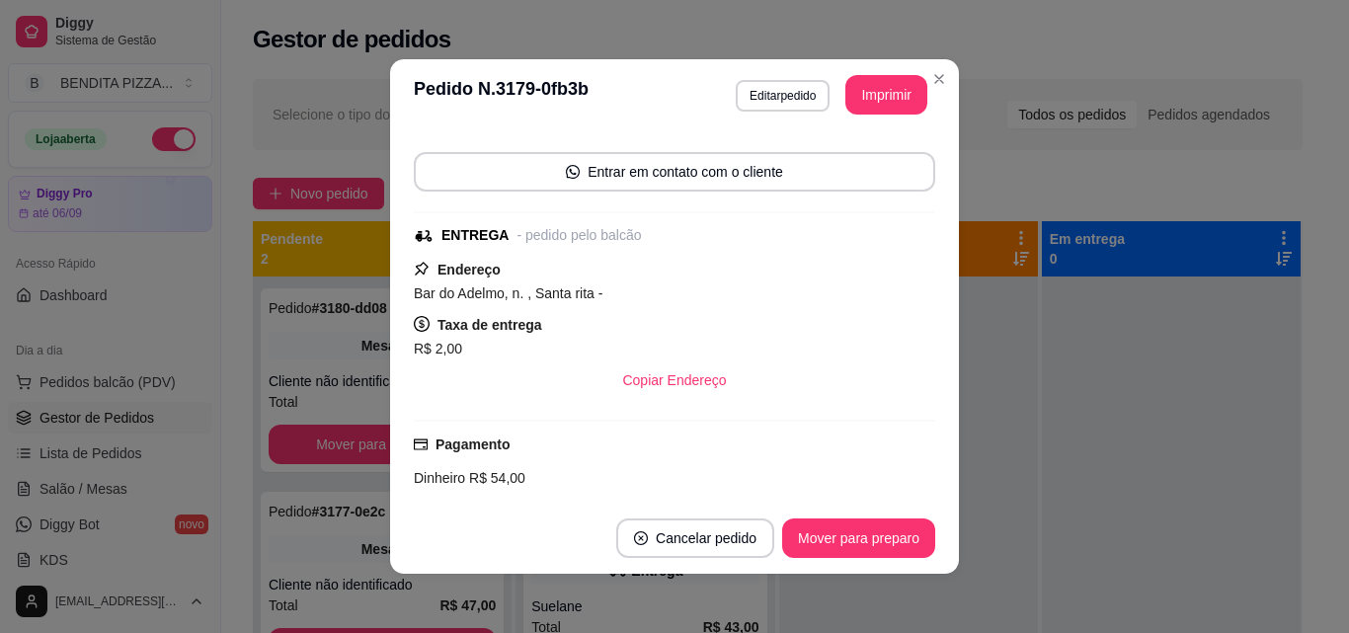
scroll to position [213, 0]
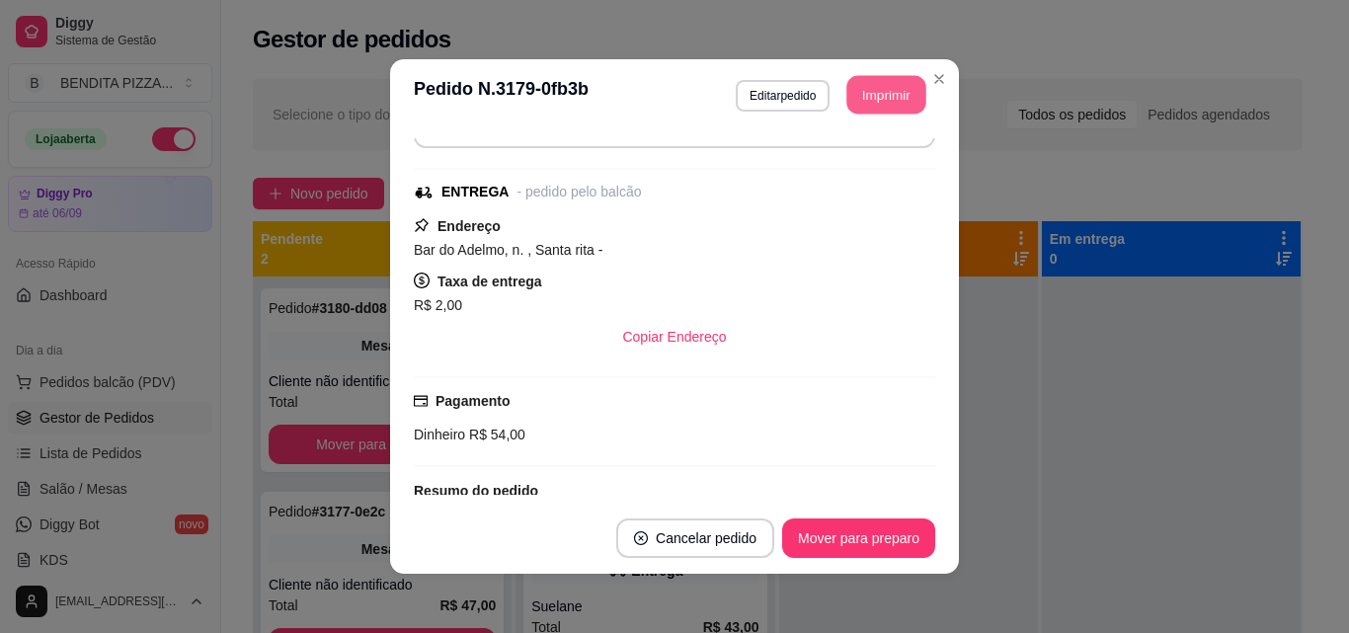
click at [885, 96] on button "Imprimir" at bounding box center [887, 95] width 79 height 39
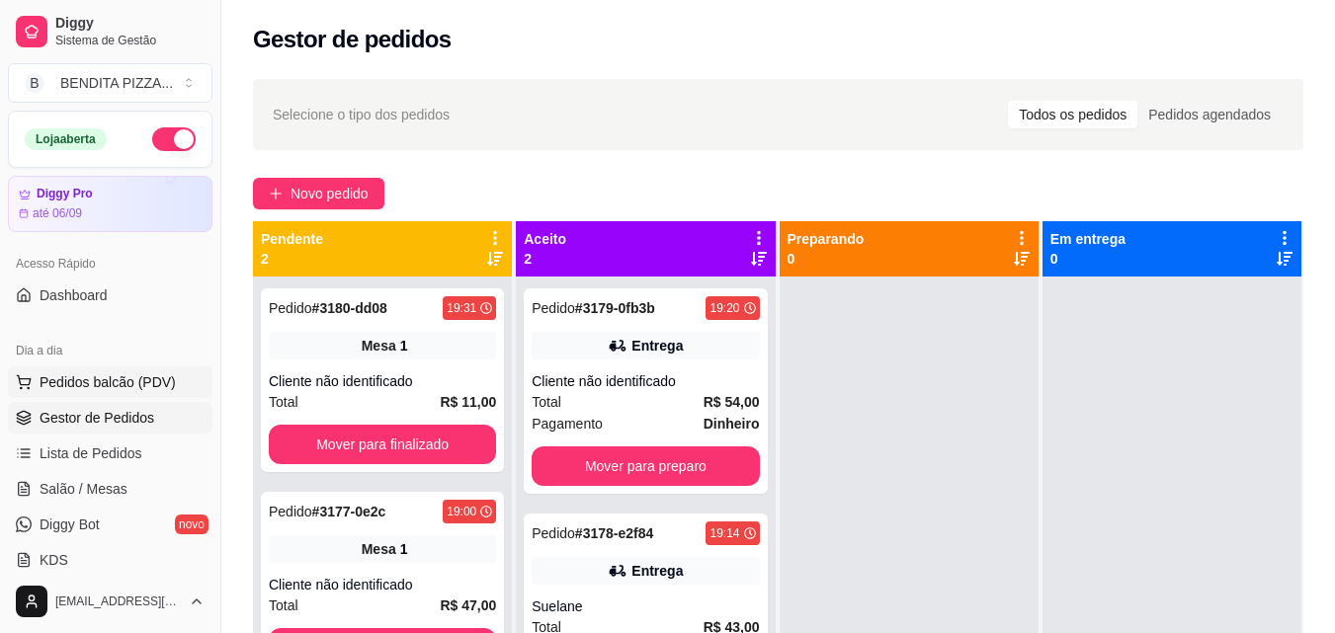
click at [97, 379] on span "Pedidos balcão (PDV)" at bounding box center [108, 382] width 136 height 20
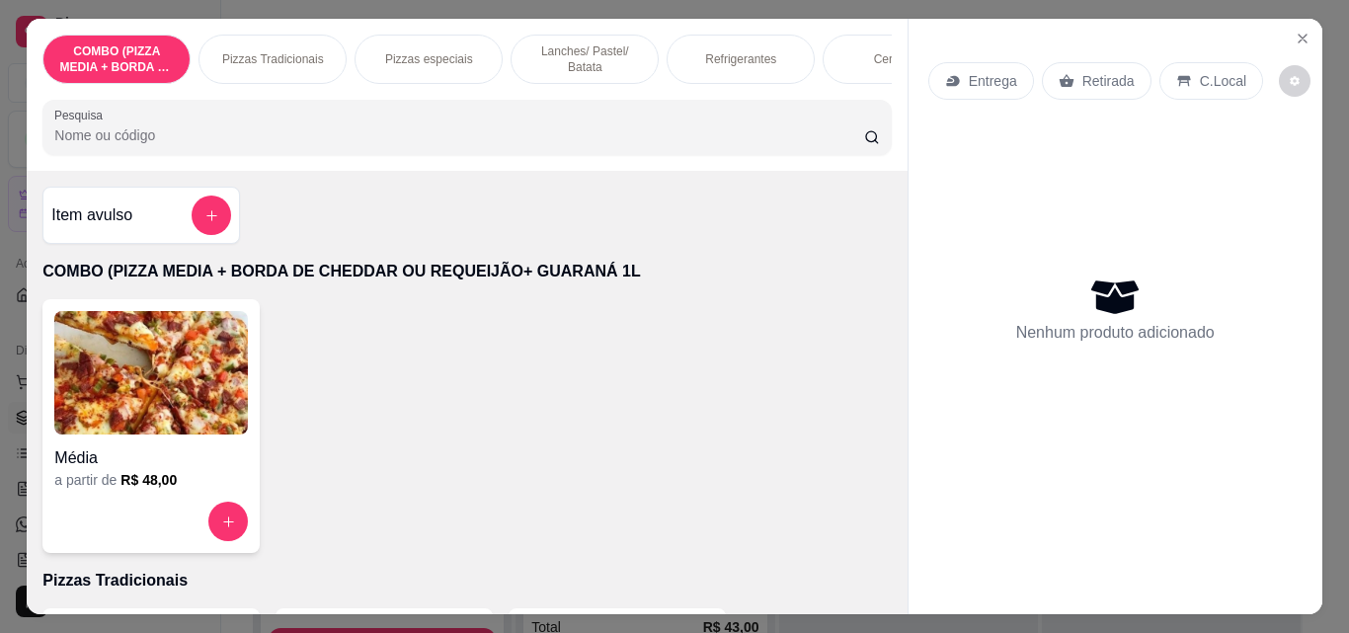
click at [265, 57] on p "Pizzas Tradicionais" at bounding box center [273, 59] width 102 height 16
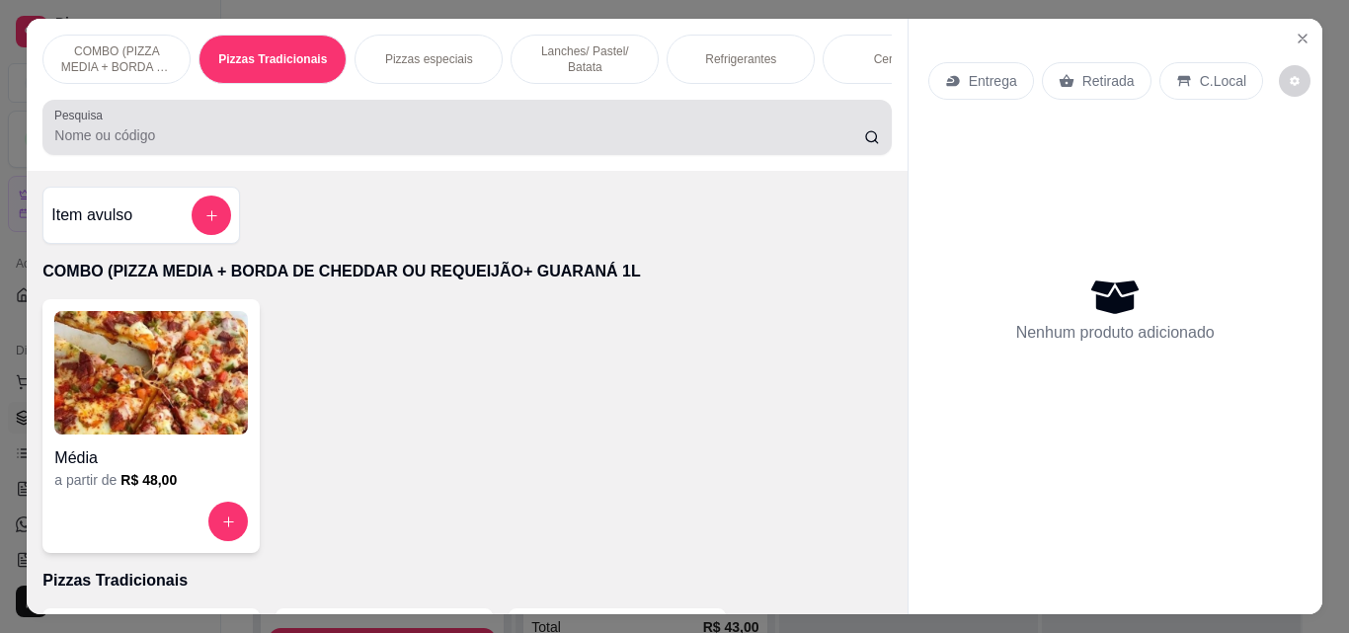
scroll to position [51, 0]
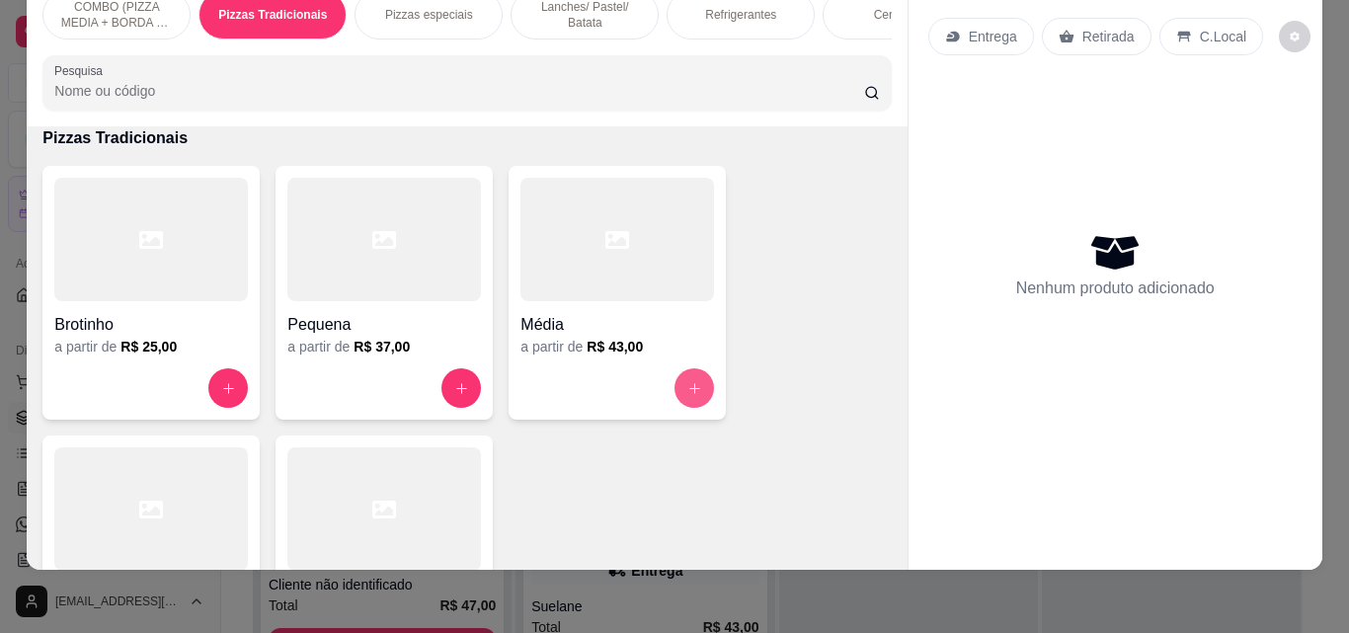
click at [688, 396] on icon "increase-product-quantity" at bounding box center [695, 388] width 15 height 15
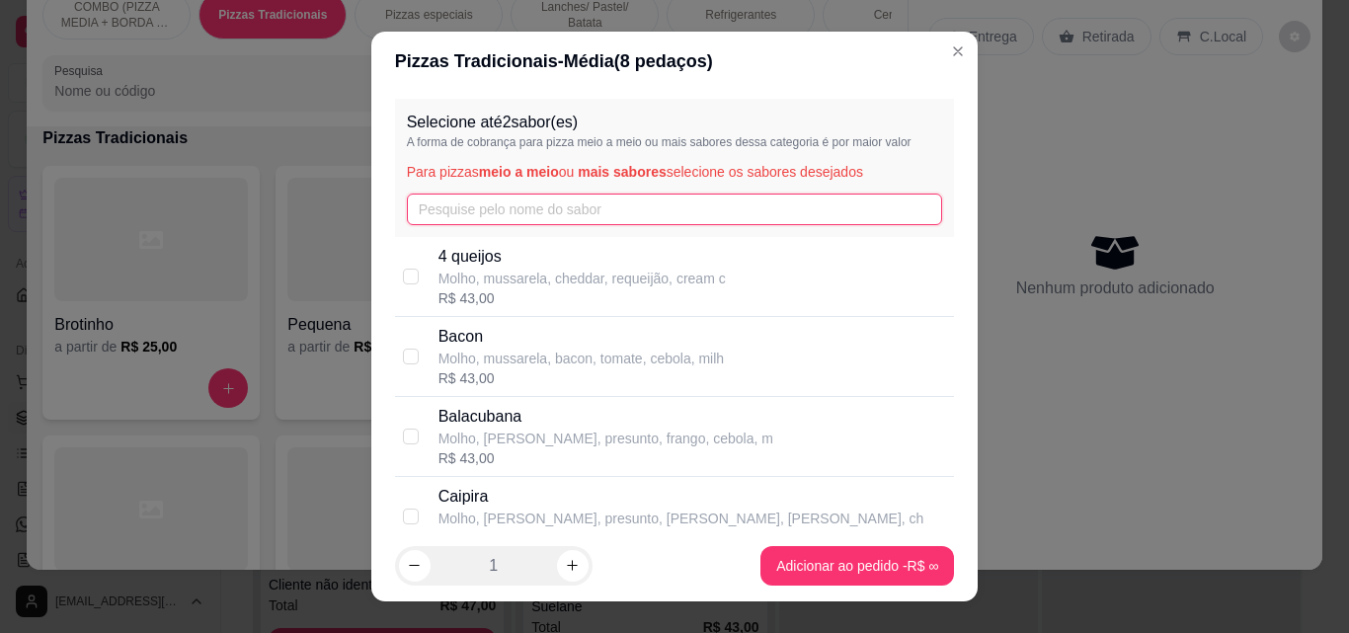
click at [598, 209] on input "text" at bounding box center [675, 210] width 536 height 32
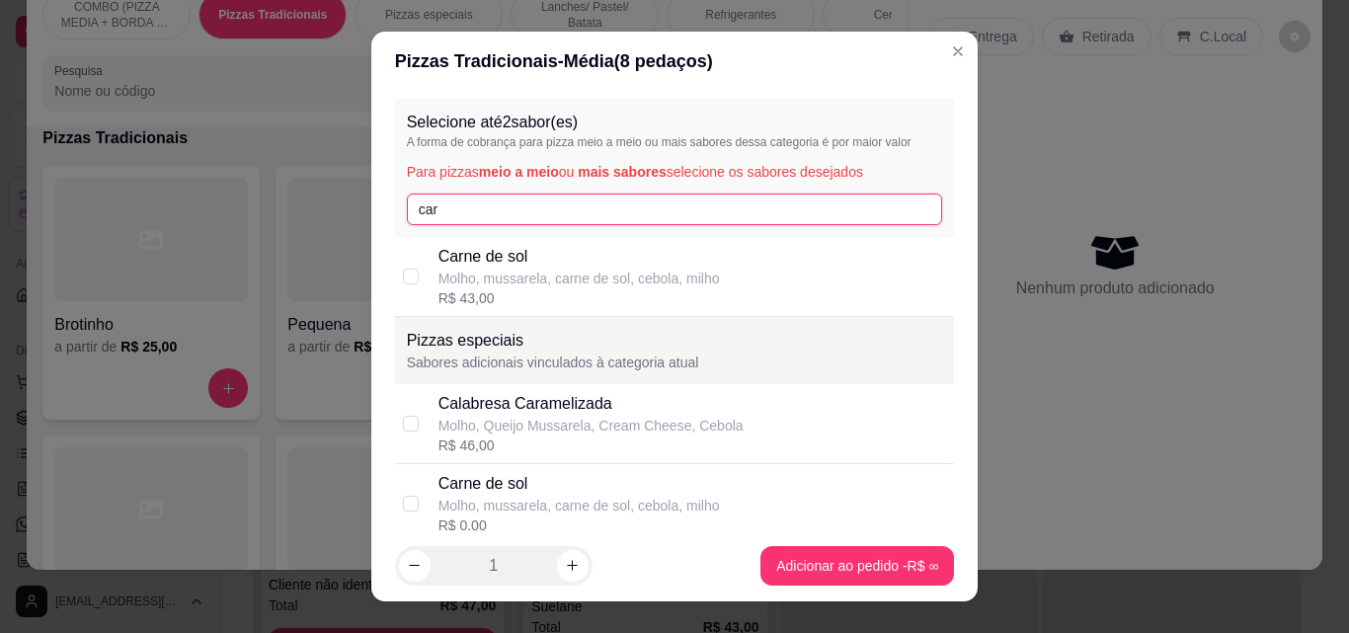
type input "car"
click at [574, 295] on div "R$ 43,00" at bounding box center [580, 298] width 282 height 20
checkbox input "true"
click at [510, 208] on input "car" at bounding box center [675, 210] width 536 height 32
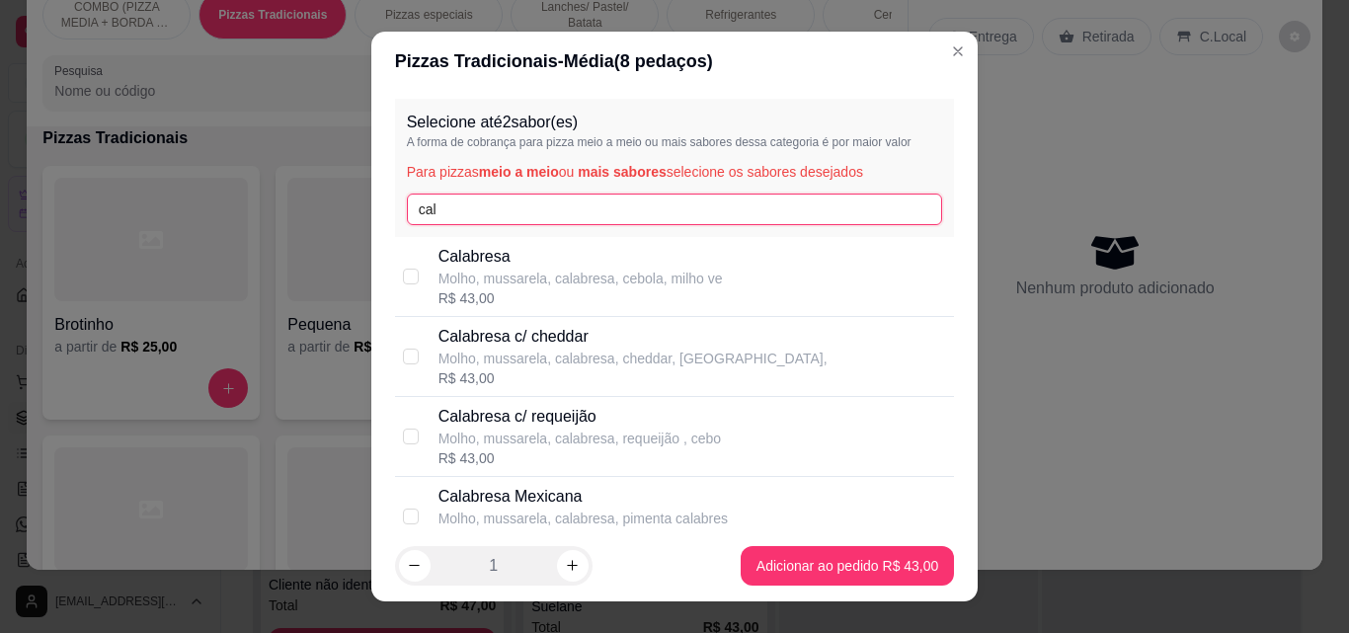
type input "cal"
click at [503, 261] on p "Calabresa" at bounding box center [581, 257] width 285 height 24
checkbox input "true"
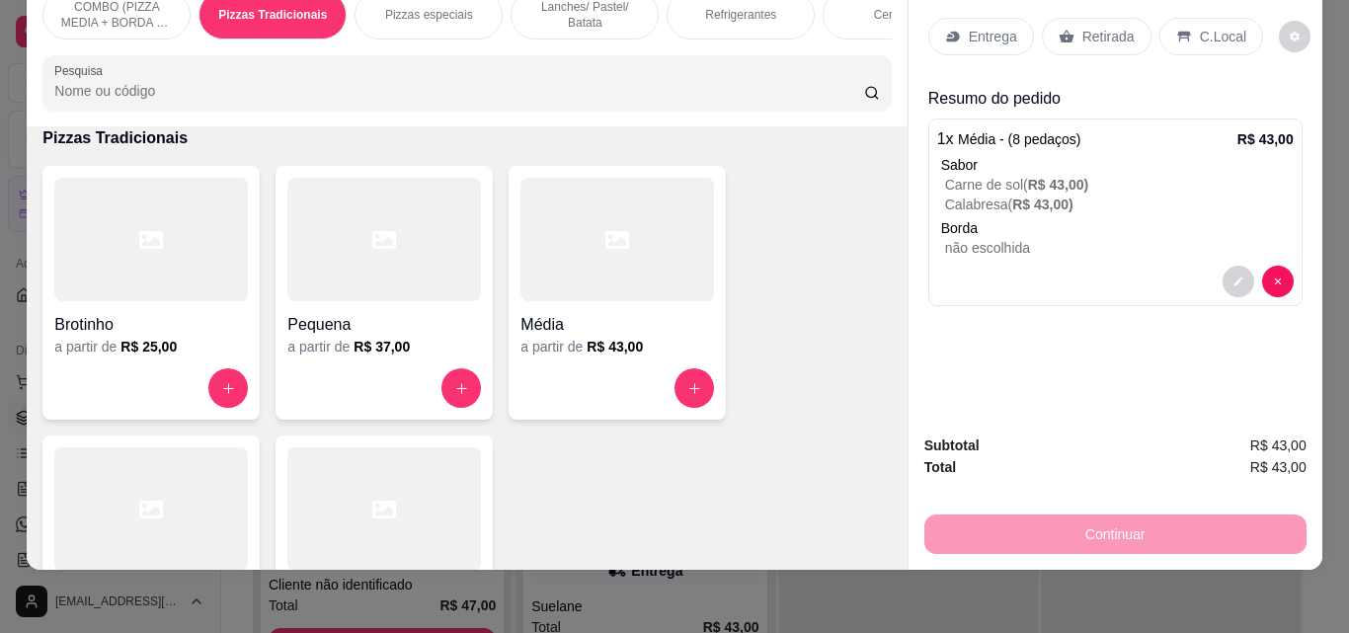
click at [934, 18] on div "Entrega" at bounding box center [982, 37] width 106 height 38
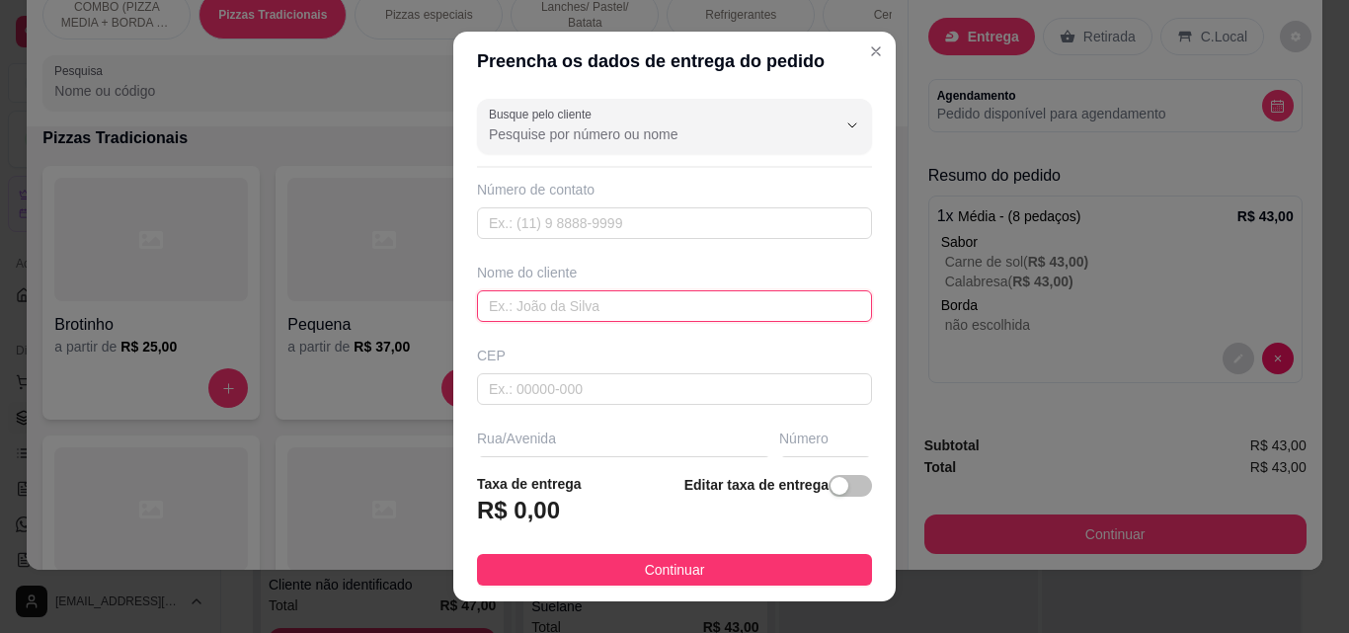
click at [690, 309] on input "text" at bounding box center [674, 306] width 395 height 32
type input "Livia"
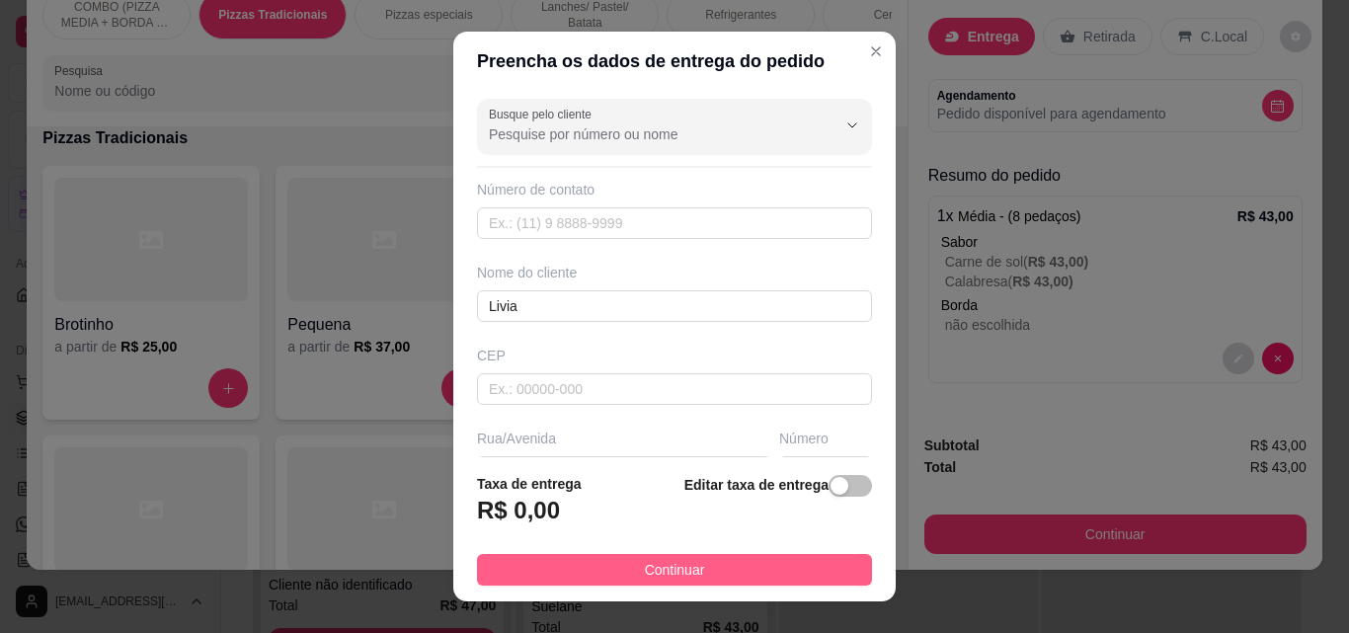
click at [787, 582] on button "Continuar" at bounding box center [674, 570] width 395 height 32
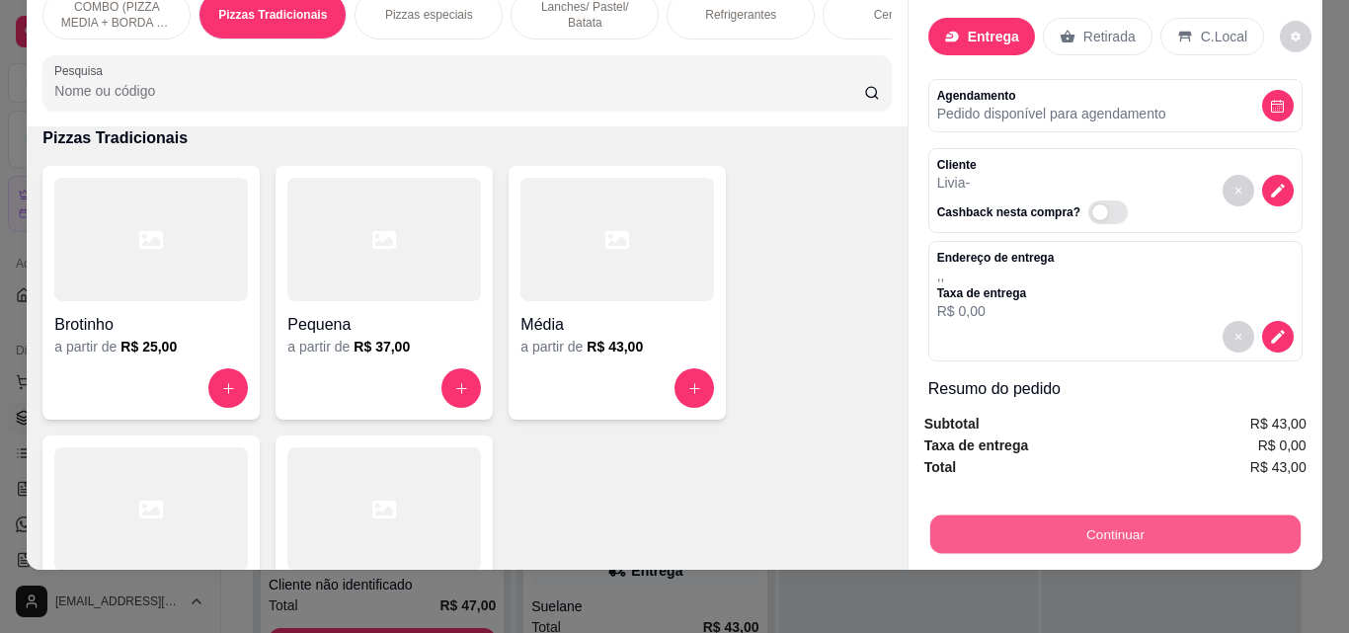
click at [996, 515] on button "Continuar" at bounding box center [1115, 534] width 370 height 39
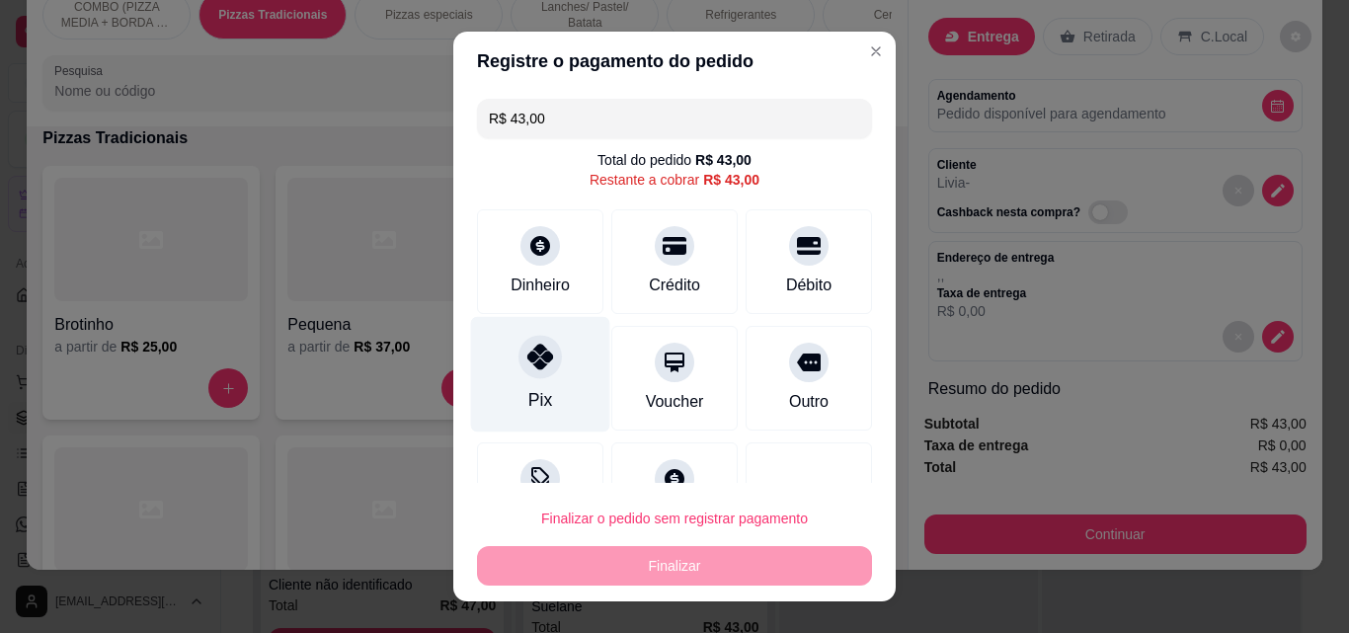
click at [513, 338] on div "Pix" at bounding box center [540, 375] width 139 height 116
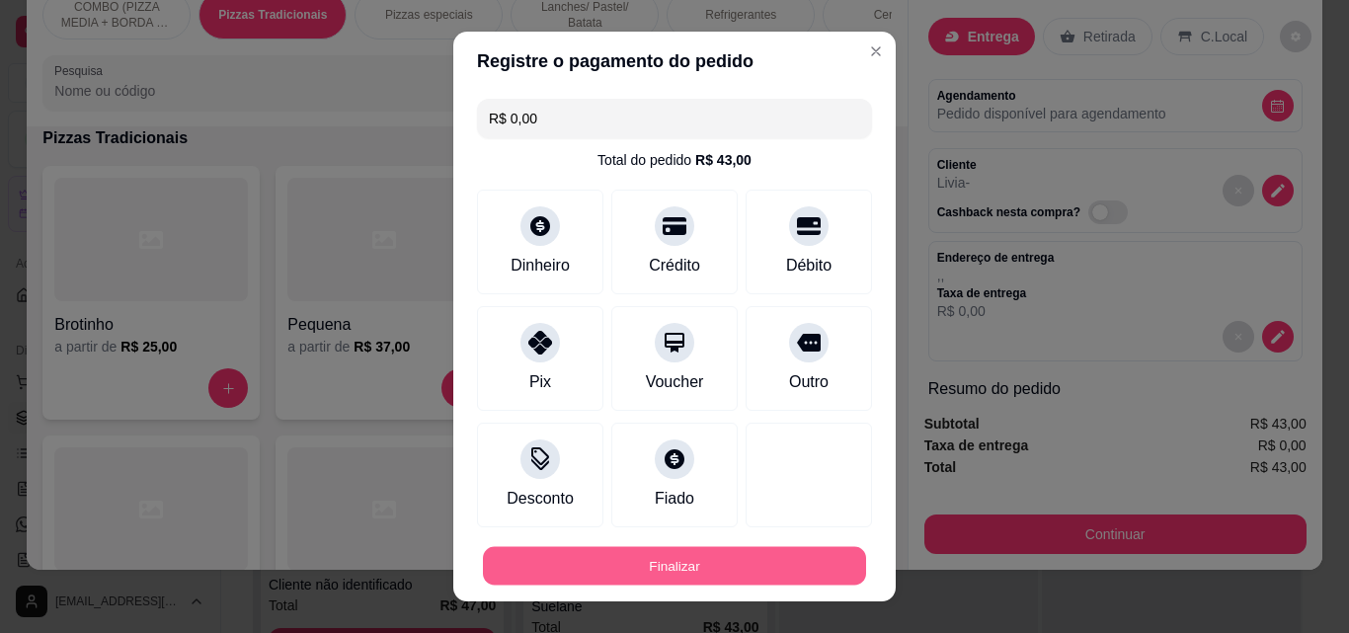
click at [648, 564] on button "Finalizar" at bounding box center [674, 566] width 383 height 39
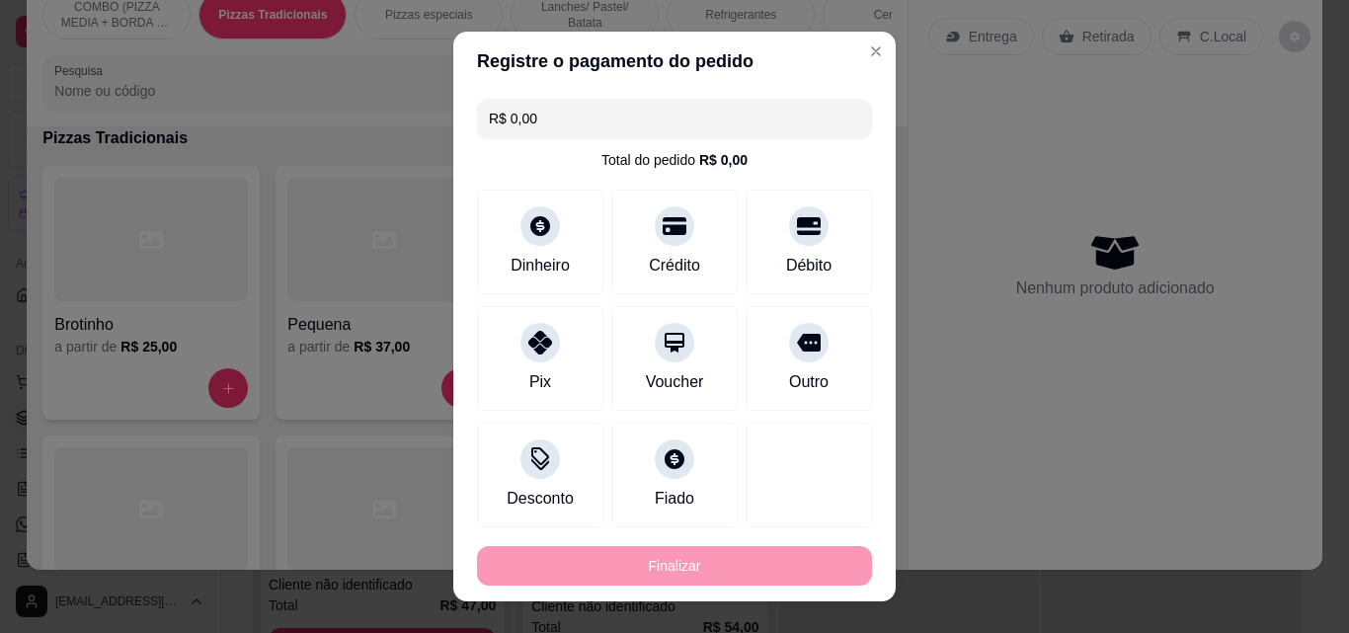
type input "-R$ 43,00"
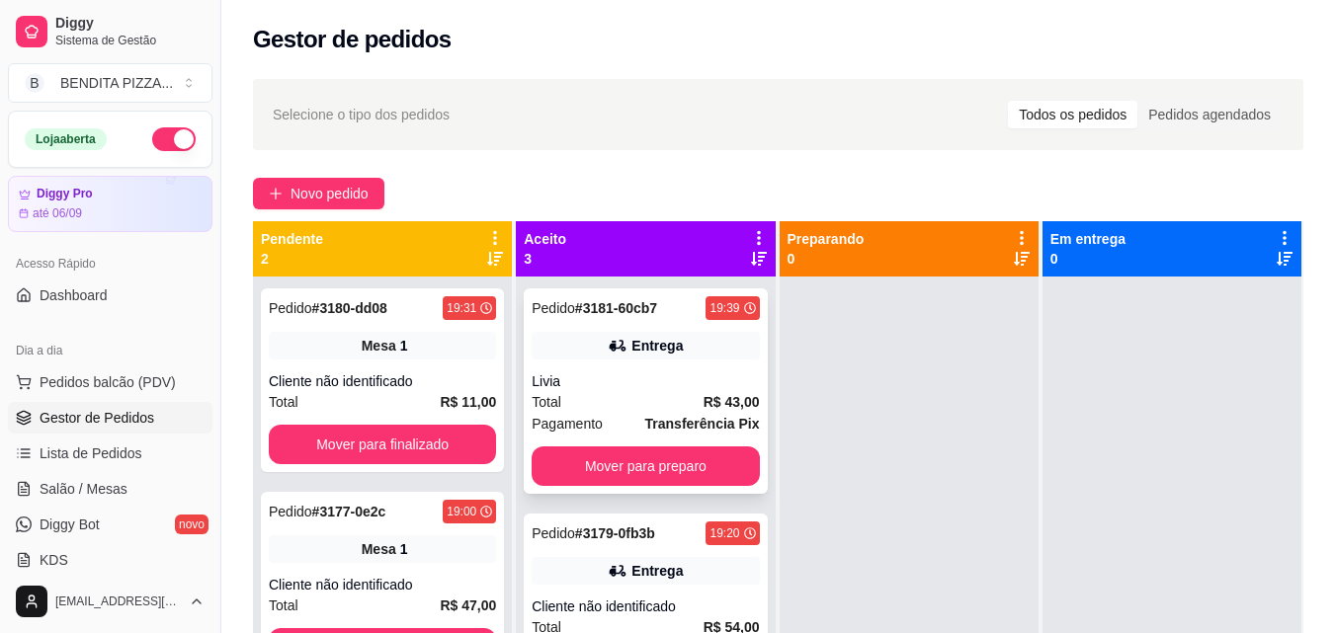
click at [655, 416] on strong "Transferência Pix" at bounding box center [702, 424] width 115 height 16
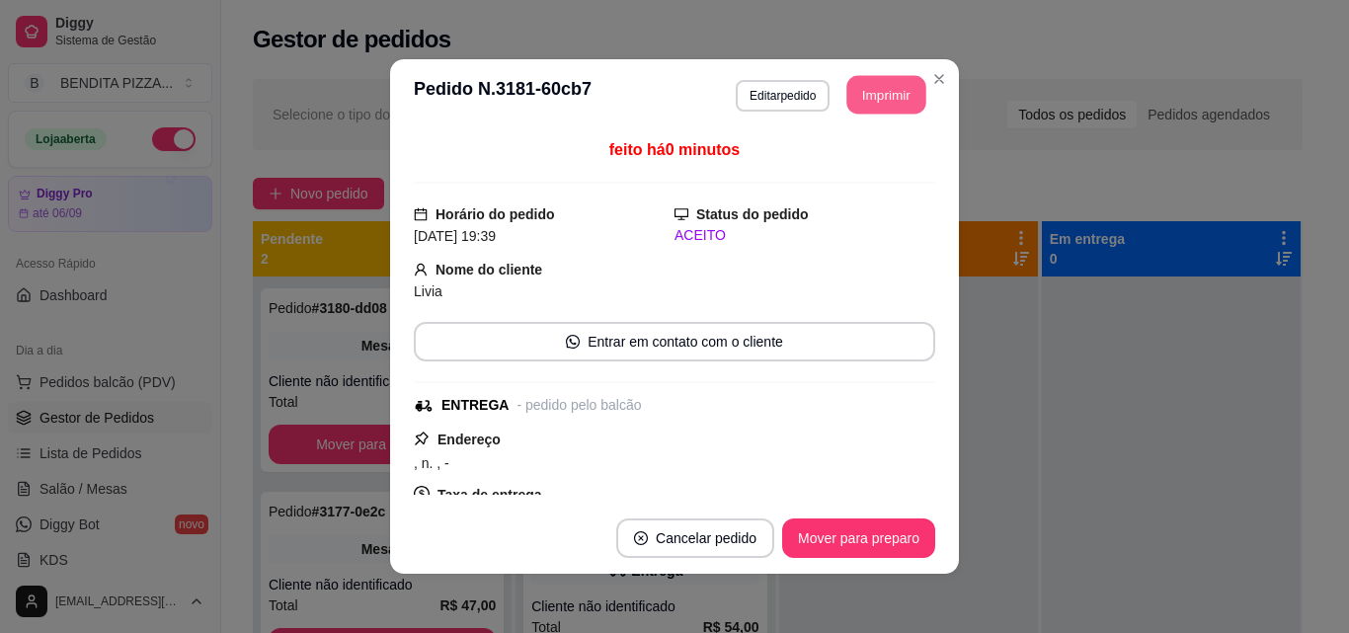
click at [913, 102] on button "Imprimir" at bounding box center [887, 95] width 79 height 39
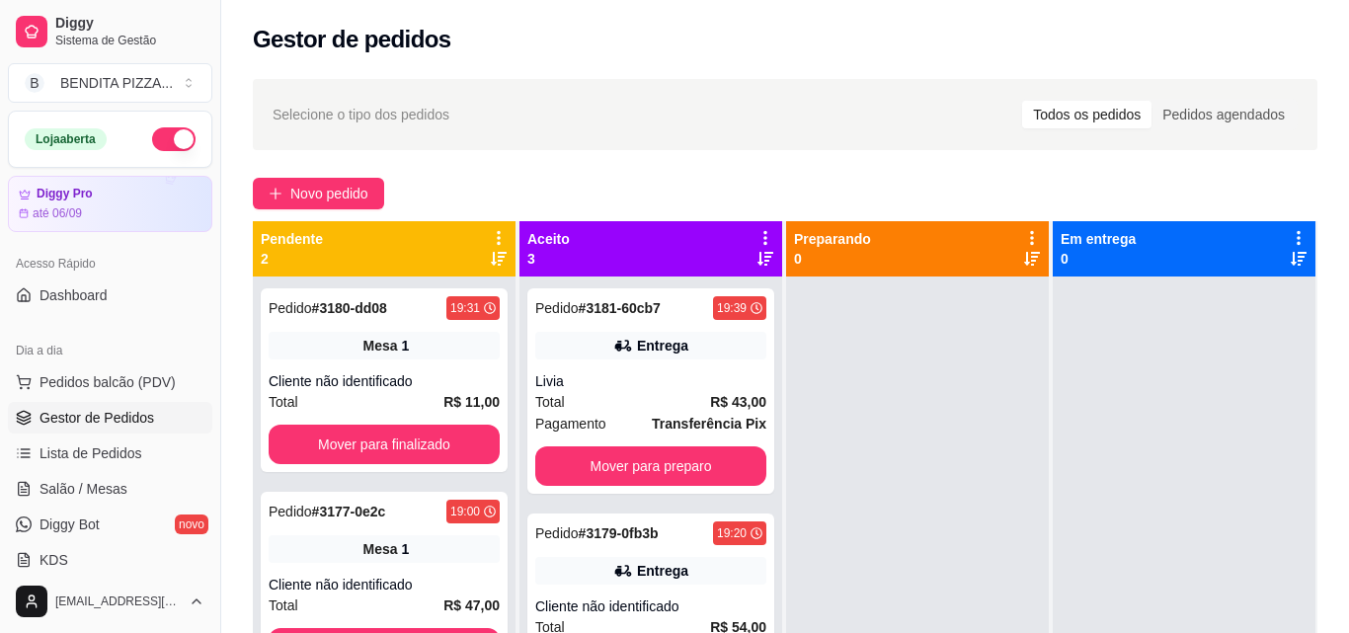
drag, startPoint x: 1326, startPoint y: 469, endPoint x: 1331, endPoint y: 501, distance: 32.0
click at [1331, 501] on div "Selecione o tipo dos pedidos Todos os pedidos Pedidos agendados Novo pedido Pen…" at bounding box center [785, 472] width 1128 height 811
drag, startPoint x: 1331, startPoint y: 421, endPoint x: 1332, endPoint y: 448, distance: 26.7
click at [1332, 448] on div "Selecione o tipo dos pedidos Todos os pedidos Pedidos agendados Novo pedido Pen…" at bounding box center [785, 472] width 1128 height 811
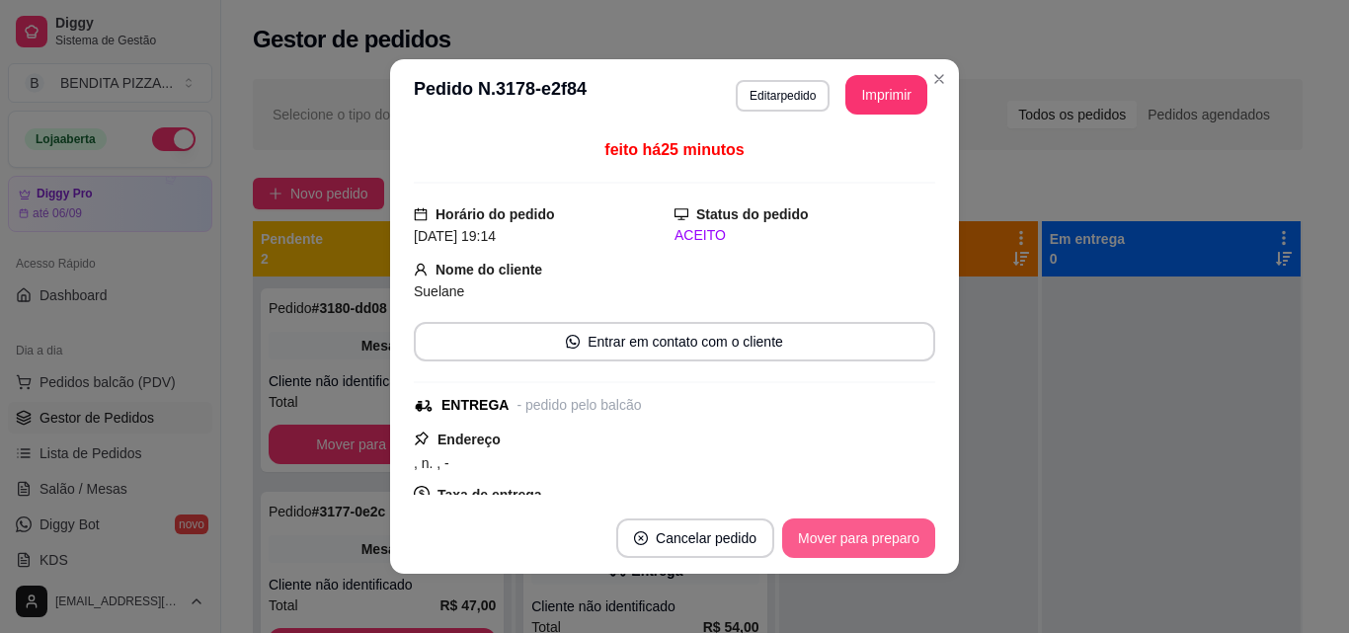
click at [864, 542] on button "Mover para preparo" at bounding box center [858, 539] width 153 height 40
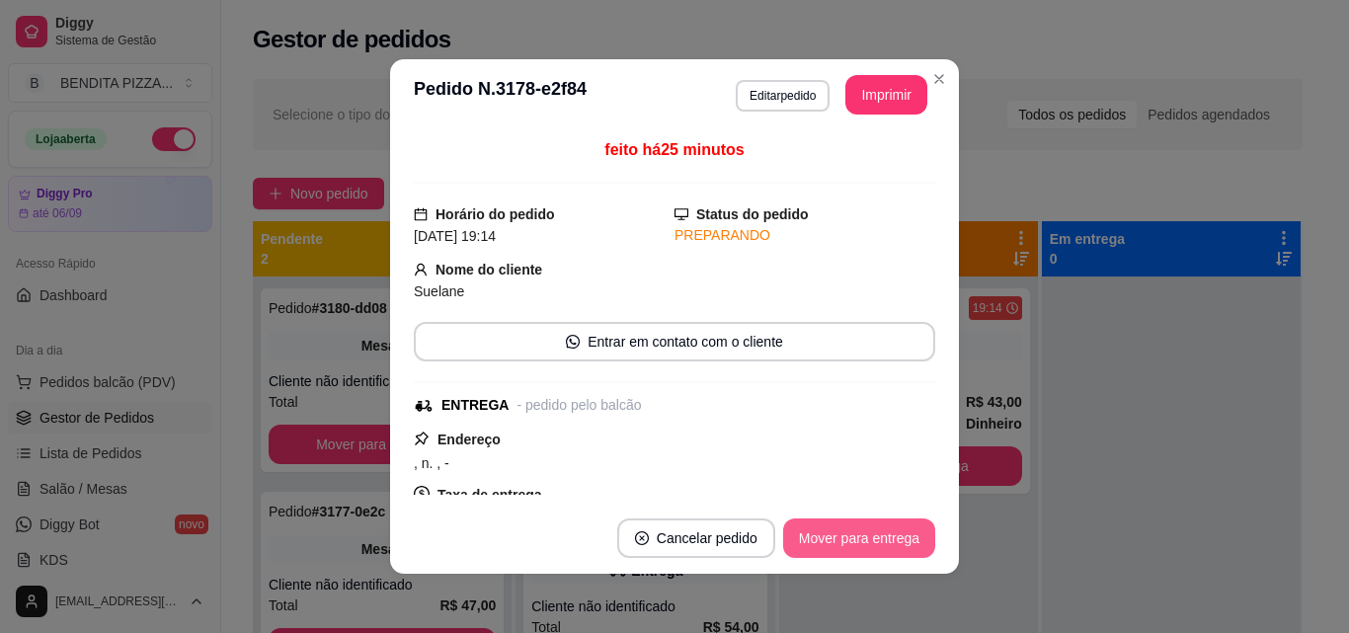
click at [864, 542] on button "Mover para entrega" at bounding box center [859, 539] width 152 height 40
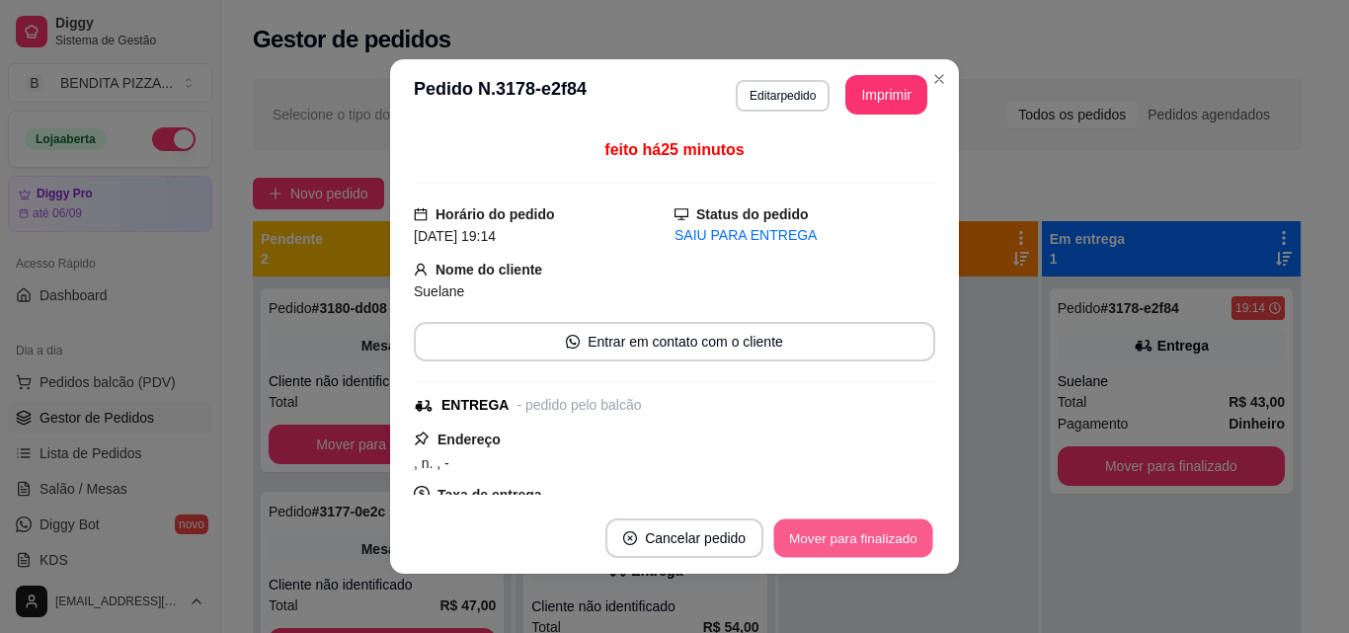
click at [864, 542] on button "Mover para finalizado" at bounding box center [854, 539] width 159 height 39
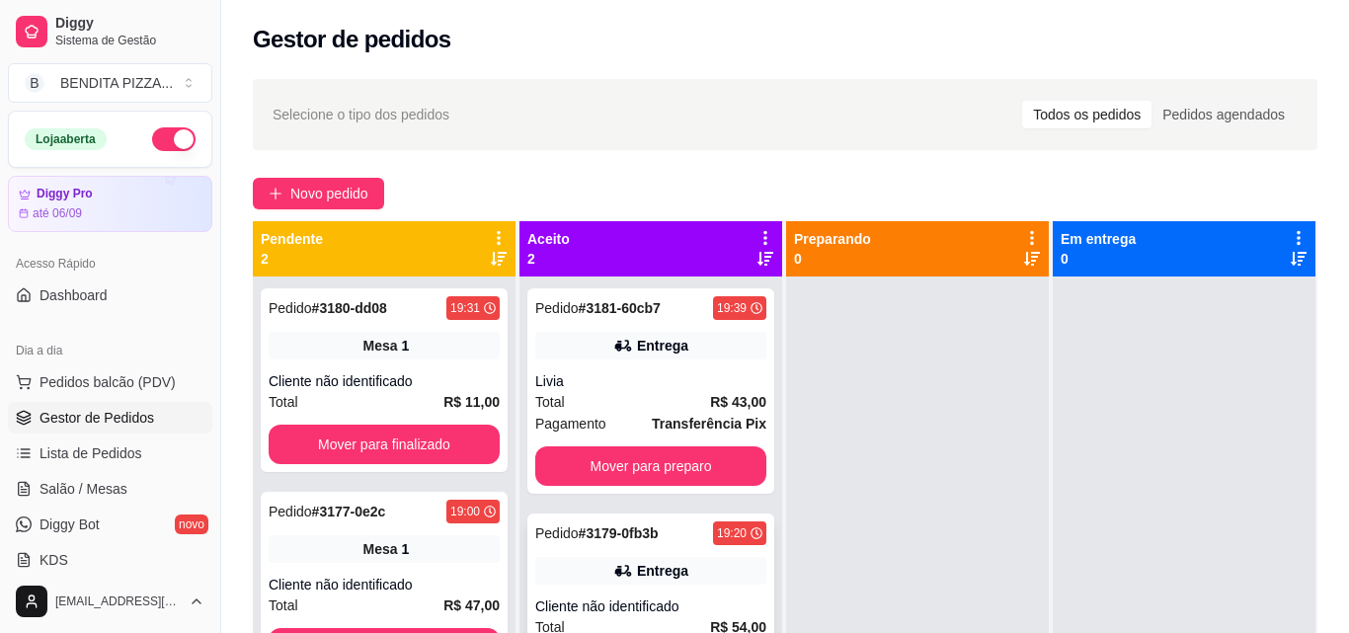
click at [659, 616] on div "Total R$ 54,00" at bounding box center [650, 627] width 231 height 22
click at [165, 397] on button "Pedidos balcão (PDV)" at bounding box center [110, 383] width 204 height 32
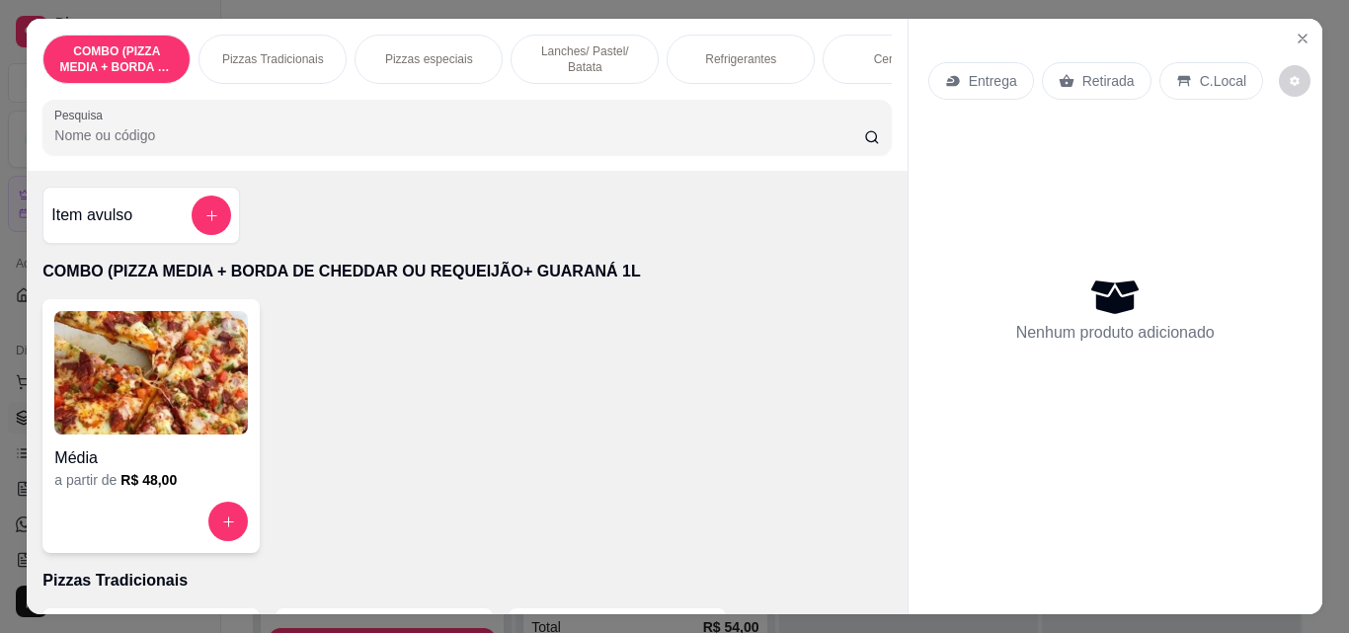
click at [280, 51] on p "Pizzas Tradicionais" at bounding box center [273, 59] width 102 height 16
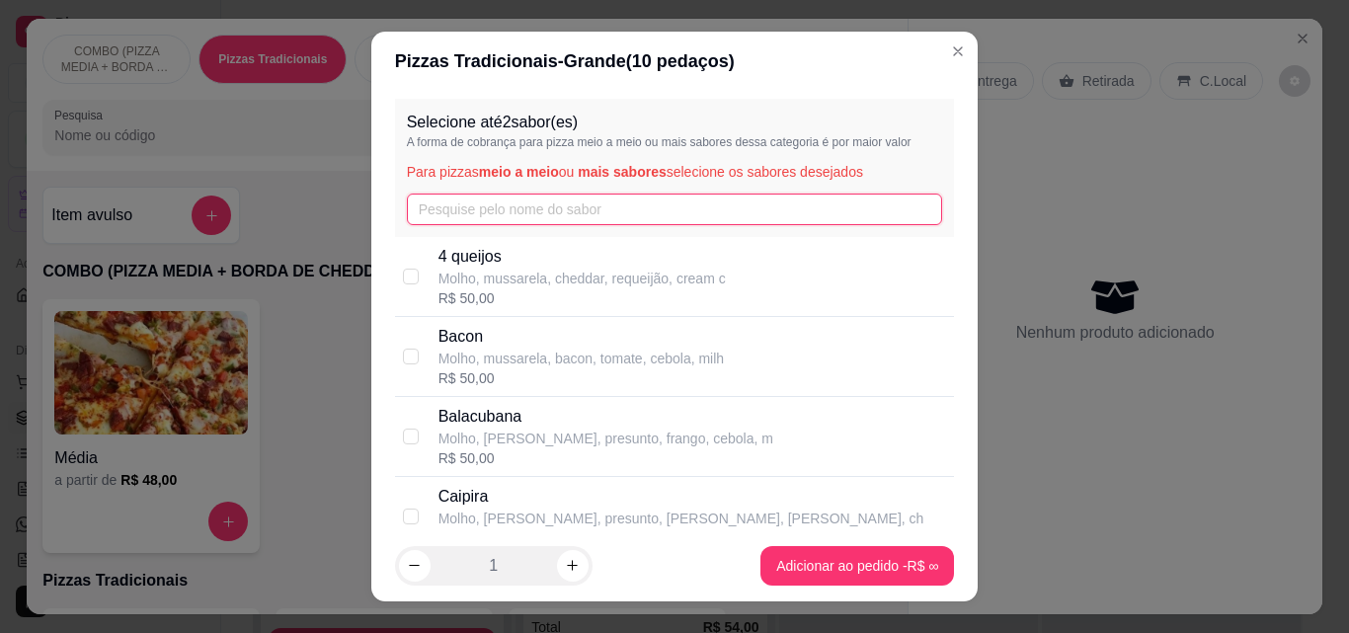
click at [533, 222] on input "text" at bounding box center [675, 210] width 536 height 32
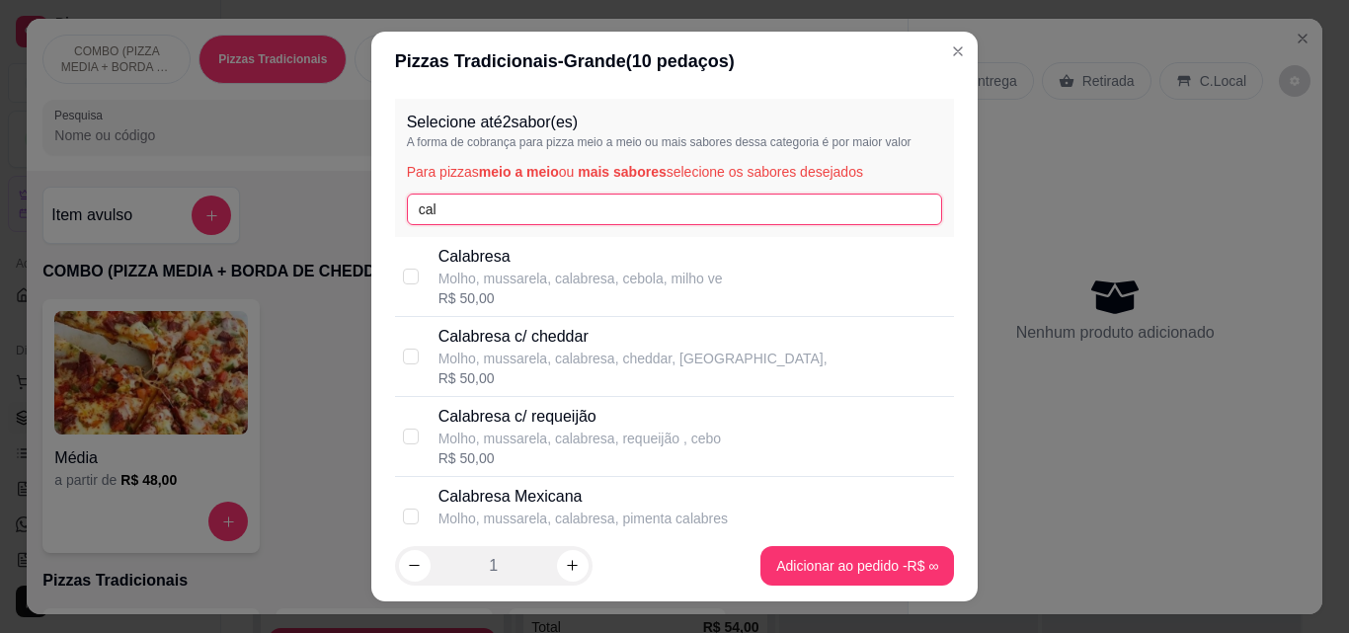
type input "cal"
click at [933, 363] on div "Selecione até 2 sabor(es) A forma de cobrança para pizza meio a meio ou mais sa…" at bounding box center [675, 311] width 608 height 440
checkbox input "true"
click at [877, 203] on input "cal" at bounding box center [675, 210] width 536 height 32
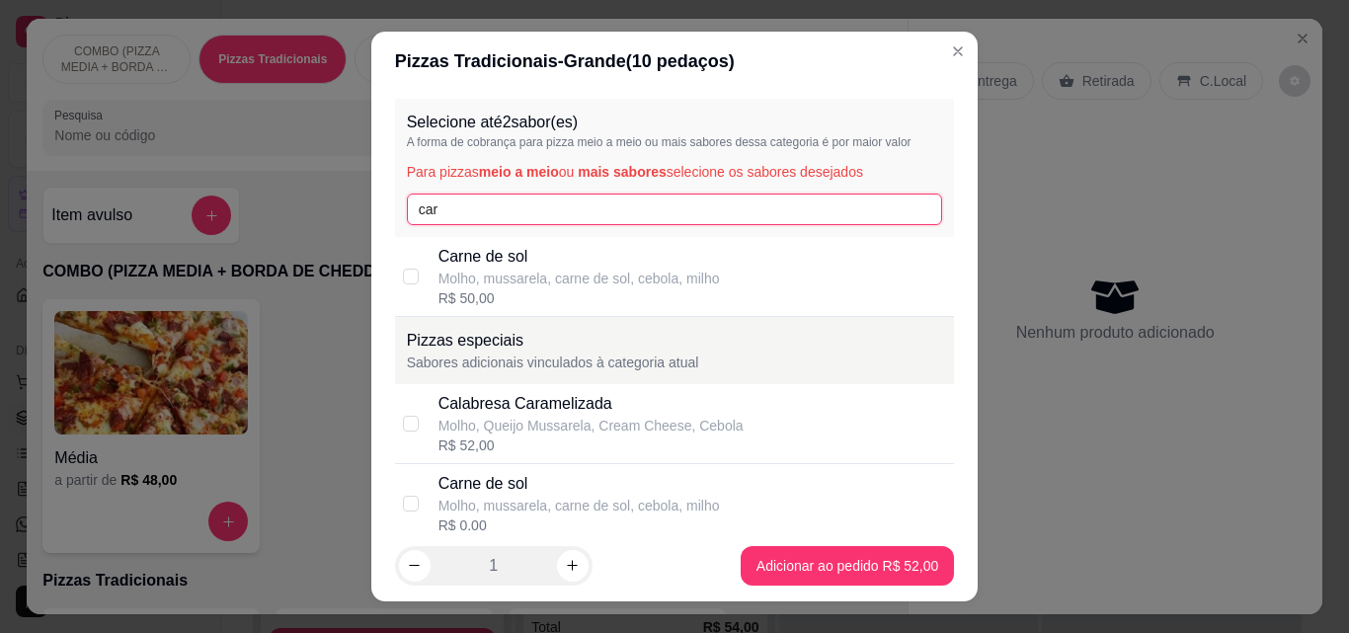
type input "car"
click at [866, 258] on div "Carne de sol Molho, mussarela, carne de sol, cebola, milho R$ 50,00" at bounding box center [693, 276] width 509 height 63
checkbox input "true"
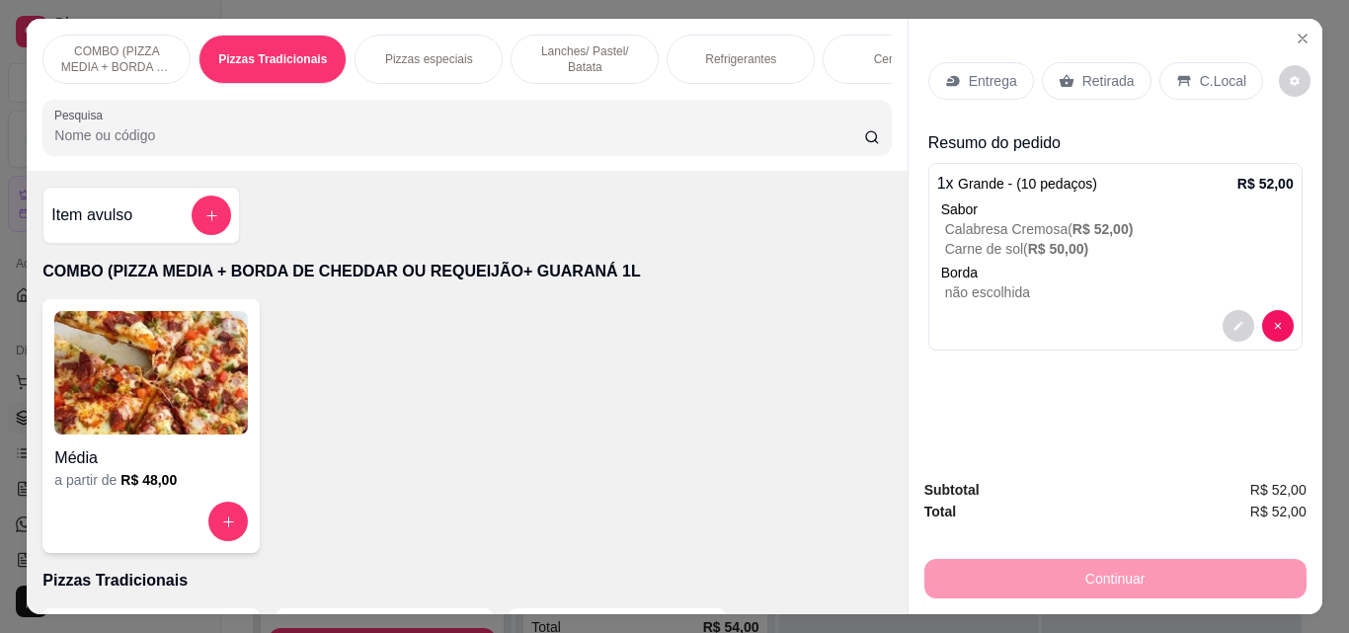
click at [692, 35] on div "Refrigerantes" at bounding box center [741, 59] width 148 height 49
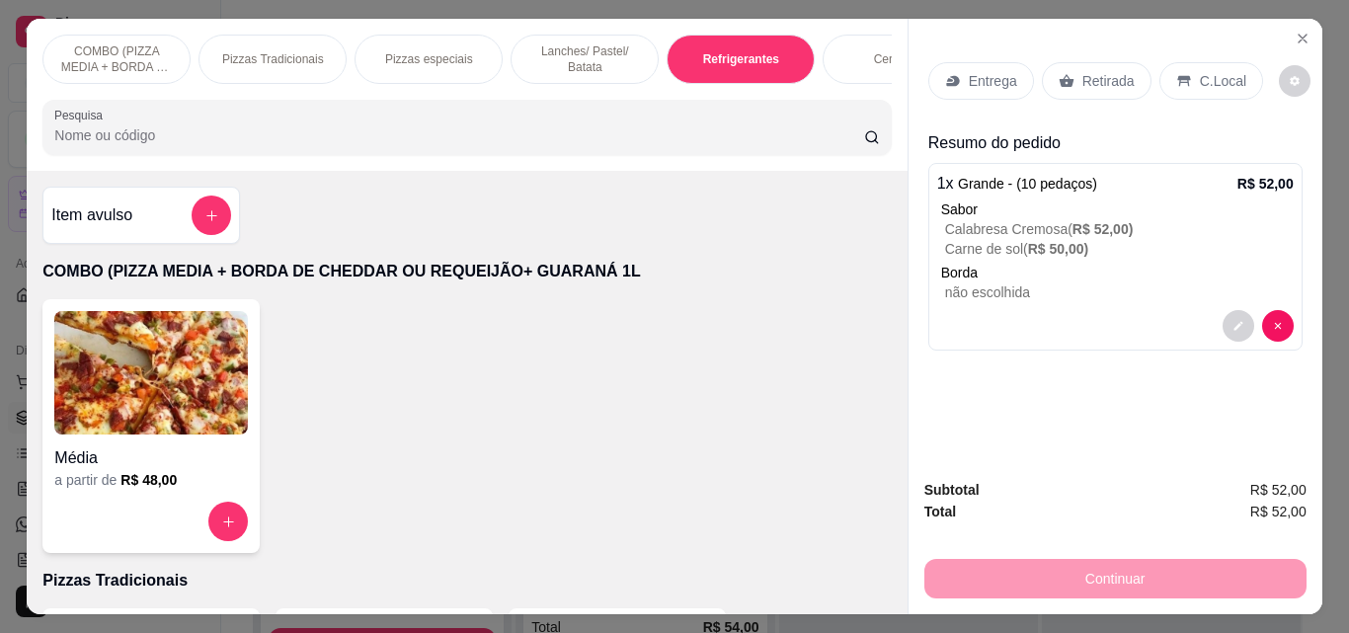
click at [888, 451] on div "Item avulso COMBO (PIZZA MEDIA + BORDA DE CHEDDAR OU REQUEIJÃO+ GUARANÁ 1L Médi…" at bounding box center [467, 393] width 880 height 444
type input "1"
click at [961, 62] on div "Entrega" at bounding box center [982, 81] width 106 height 38
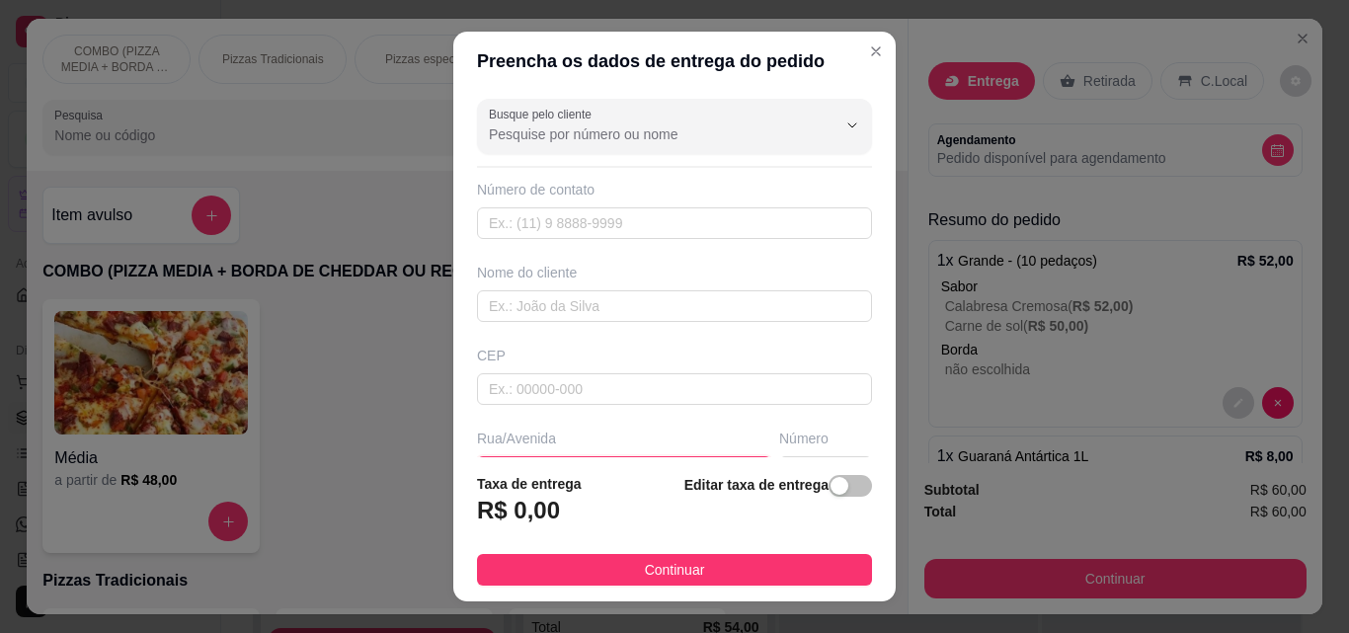
click at [667, 456] on input "text" at bounding box center [624, 472] width 294 height 32
type input "Hospital"
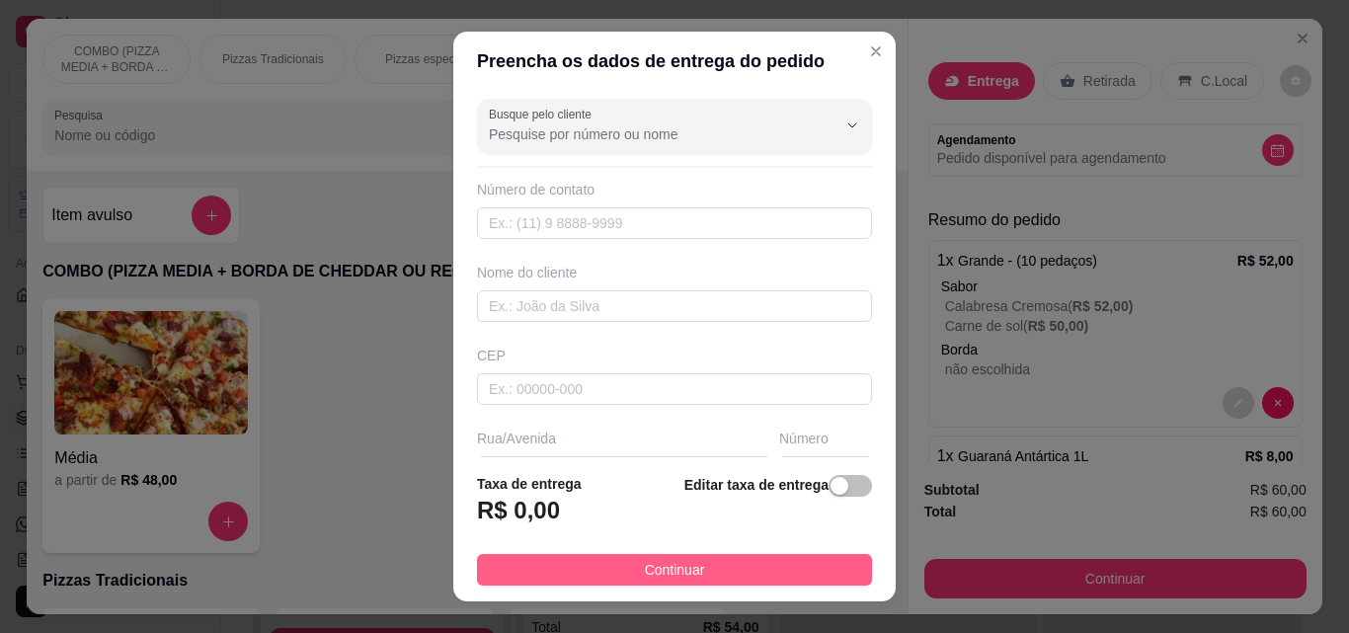
click at [724, 569] on button "Continuar" at bounding box center [674, 570] width 395 height 32
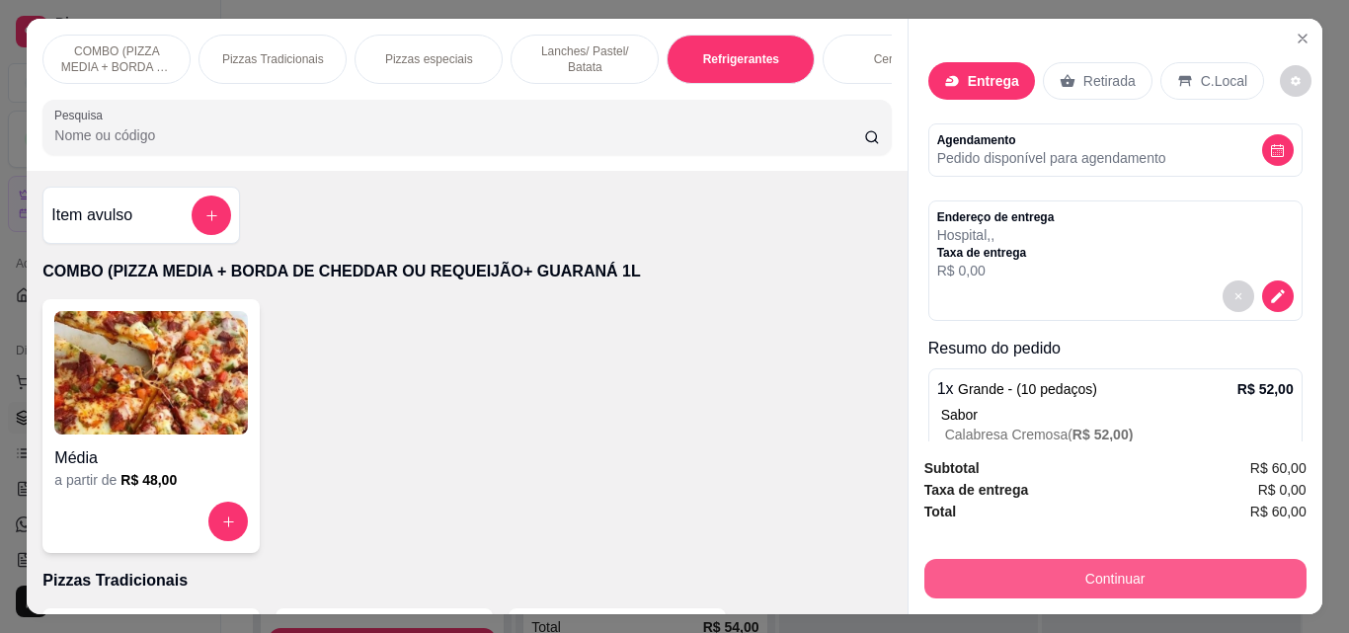
click at [1021, 559] on button "Continuar" at bounding box center [1116, 579] width 382 height 40
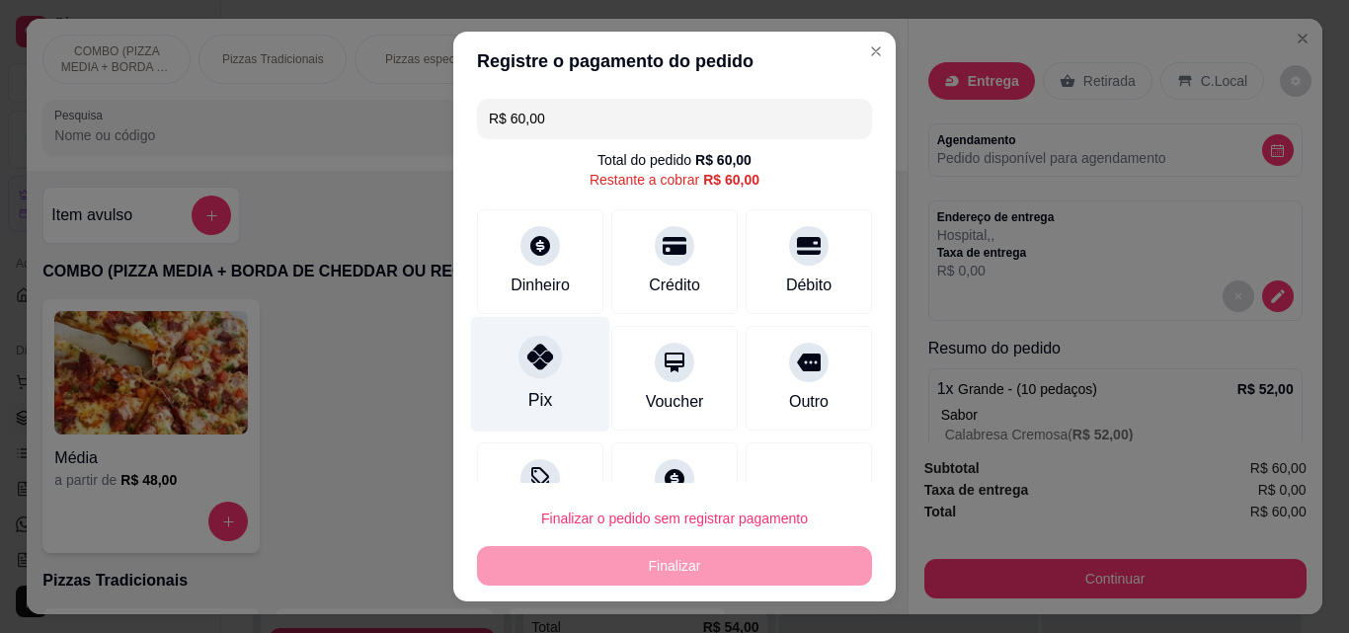
drag, startPoint x: 512, startPoint y: 370, endPoint x: 537, endPoint y: 398, distance: 37.7
click at [521, 367] on div "Pix" at bounding box center [540, 375] width 139 height 116
type input "R$ 0,00"
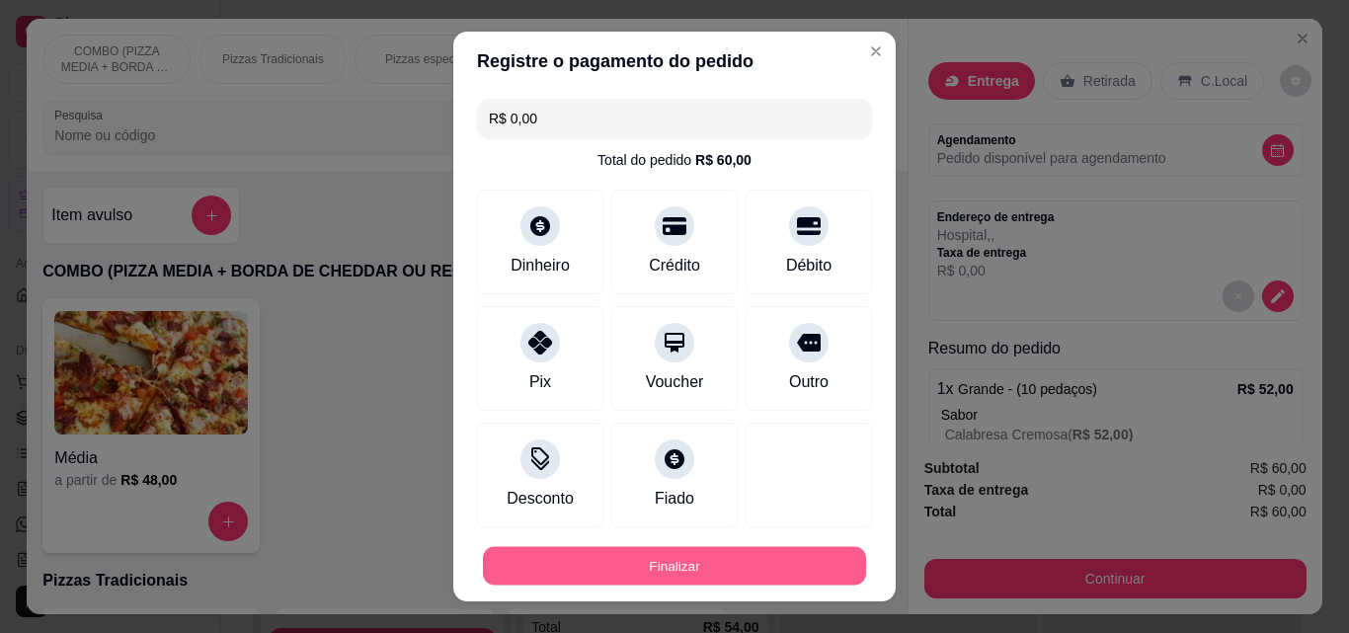
click at [640, 553] on button "Finalizar" at bounding box center [674, 566] width 383 height 39
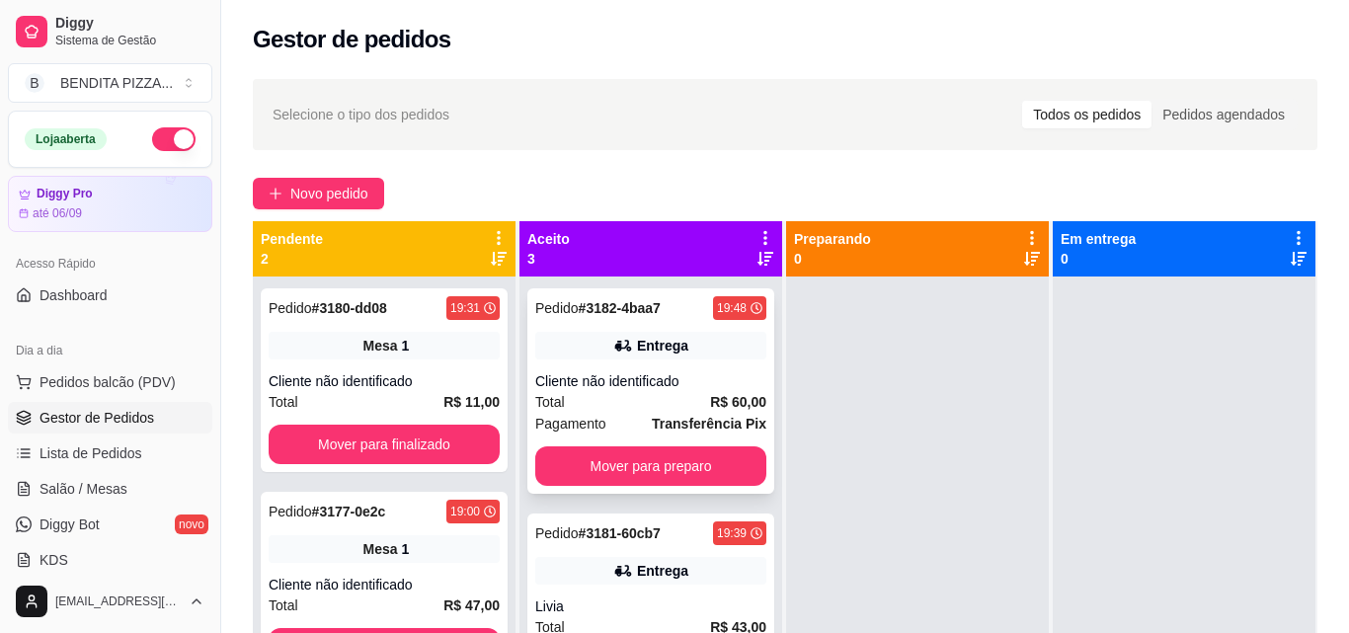
click at [640, 391] on div "Total R$ 60,00" at bounding box center [650, 402] width 231 height 22
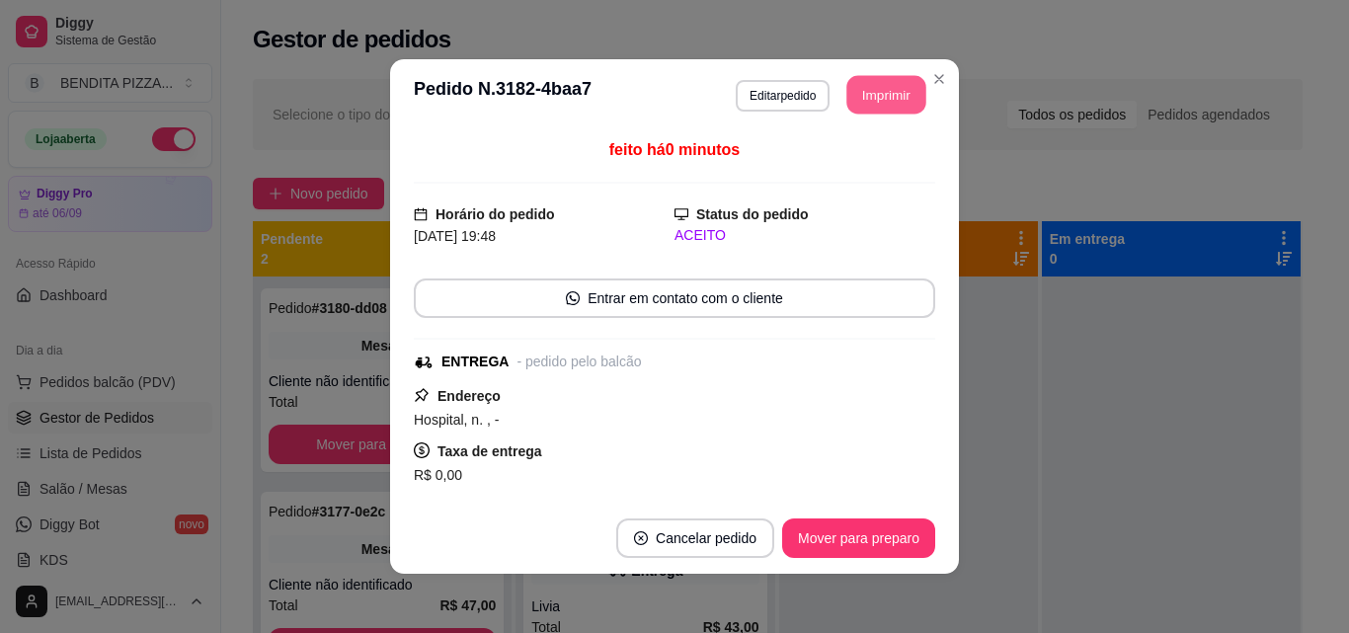
click at [848, 76] on button "Imprimir" at bounding box center [887, 95] width 79 height 39
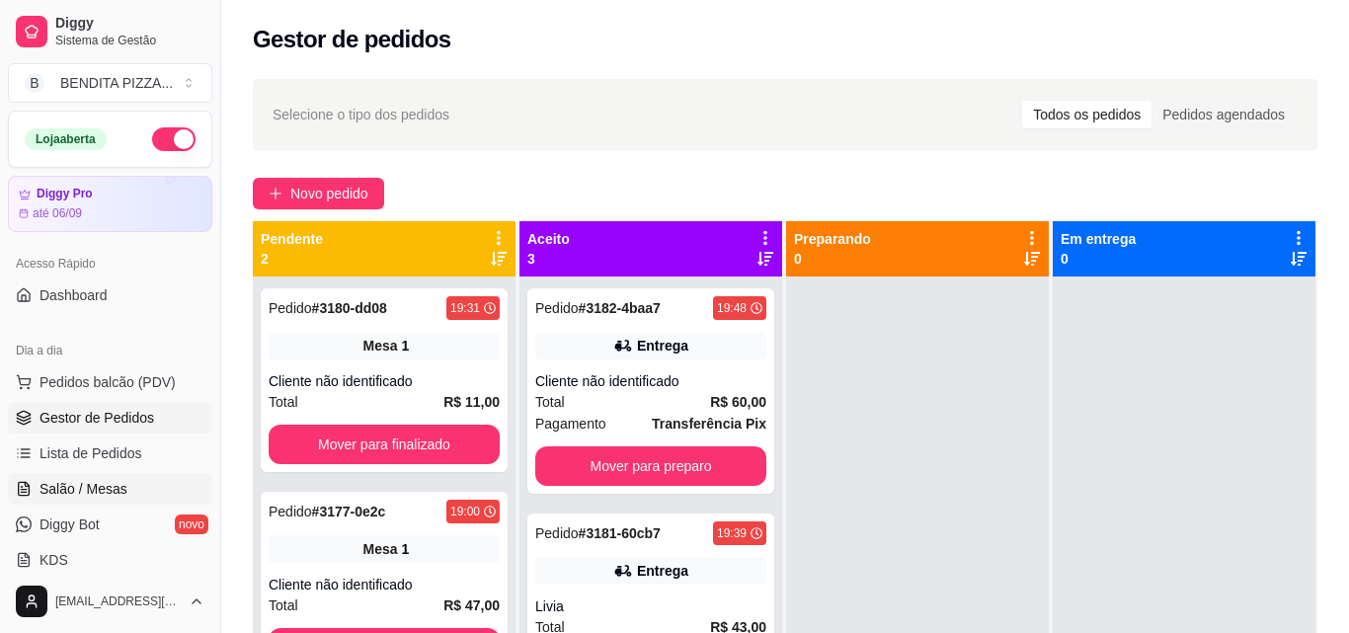
click at [148, 480] on link "Salão / Mesas" at bounding box center [110, 489] width 204 height 32
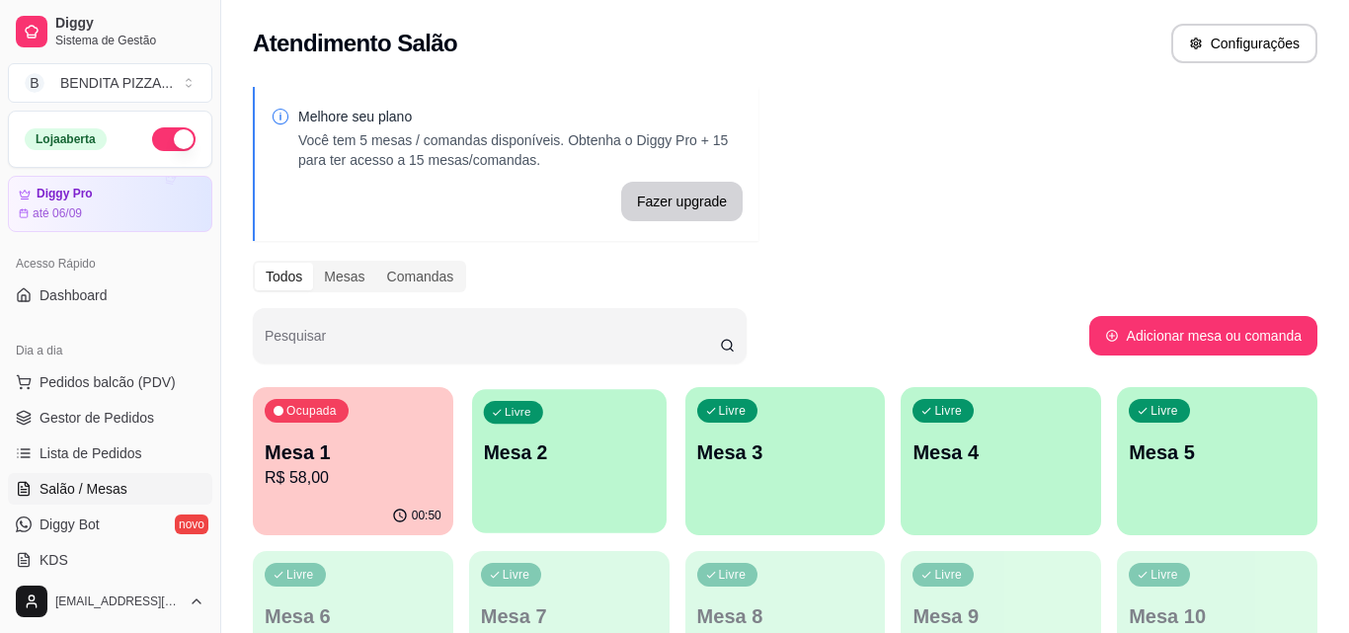
click at [493, 478] on div "Livre Mesa 2" at bounding box center [569, 449] width 195 height 121
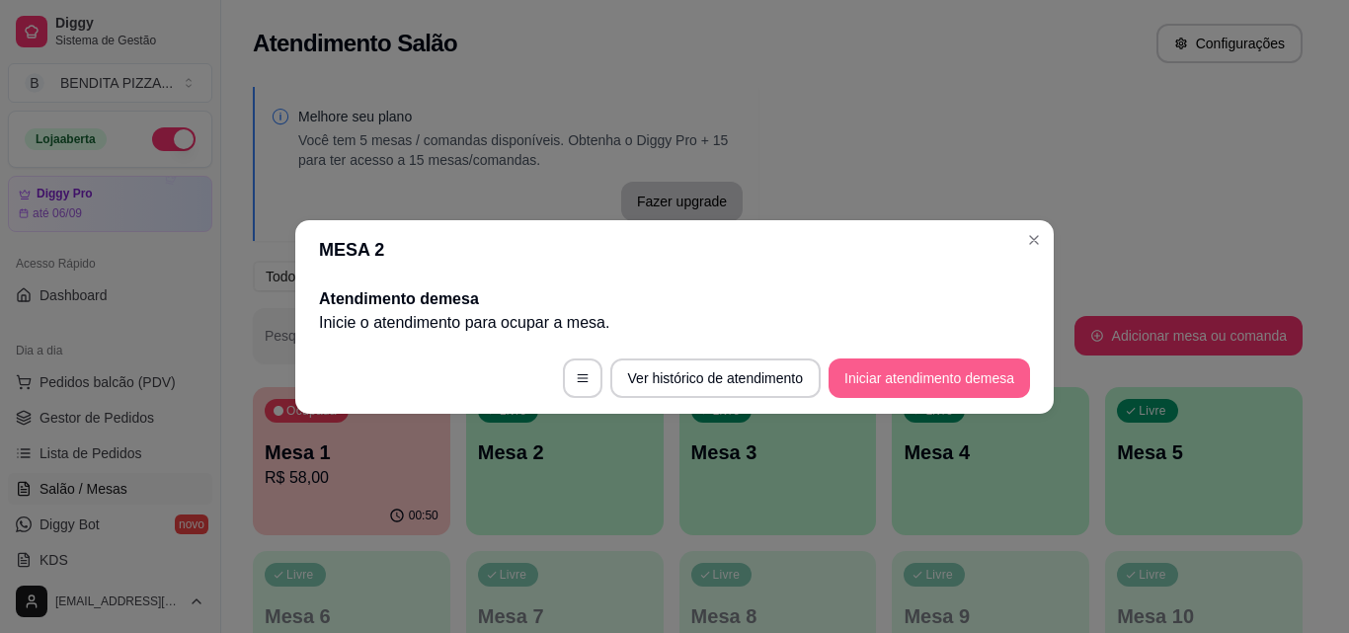
click at [932, 373] on button "Iniciar atendimento de mesa" at bounding box center [930, 379] width 202 height 40
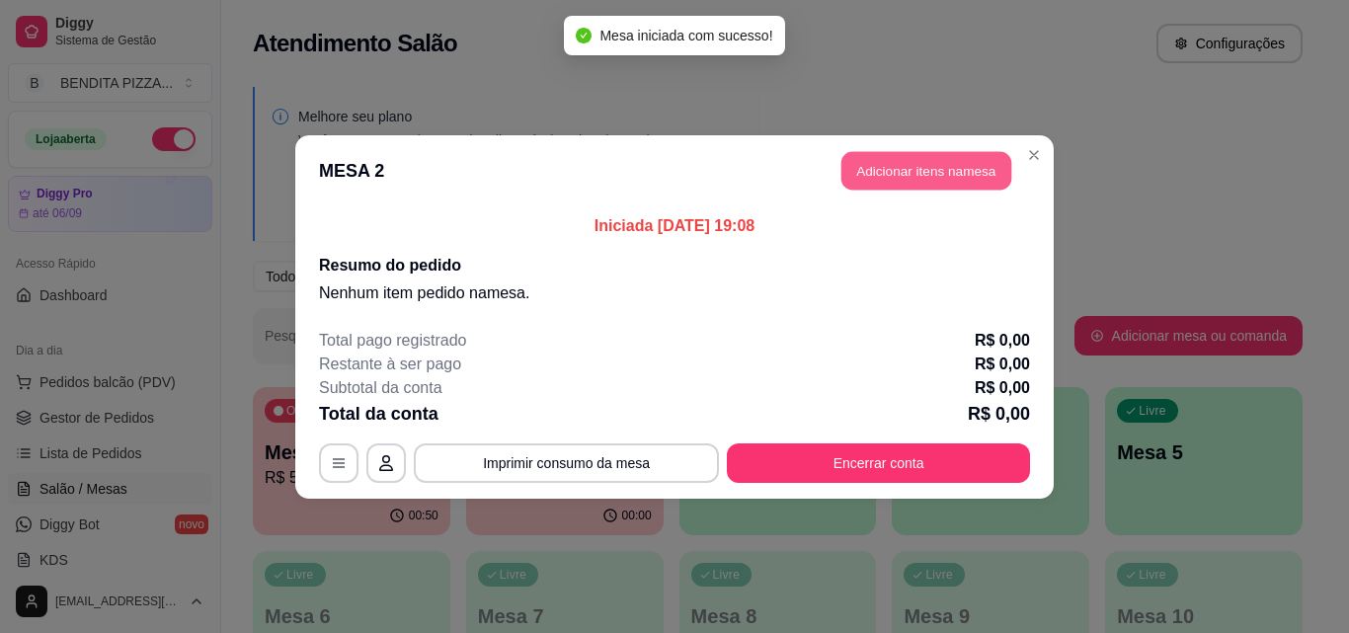
click at [902, 188] on button "Adicionar itens na mesa" at bounding box center [927, 170] width 170 height 39
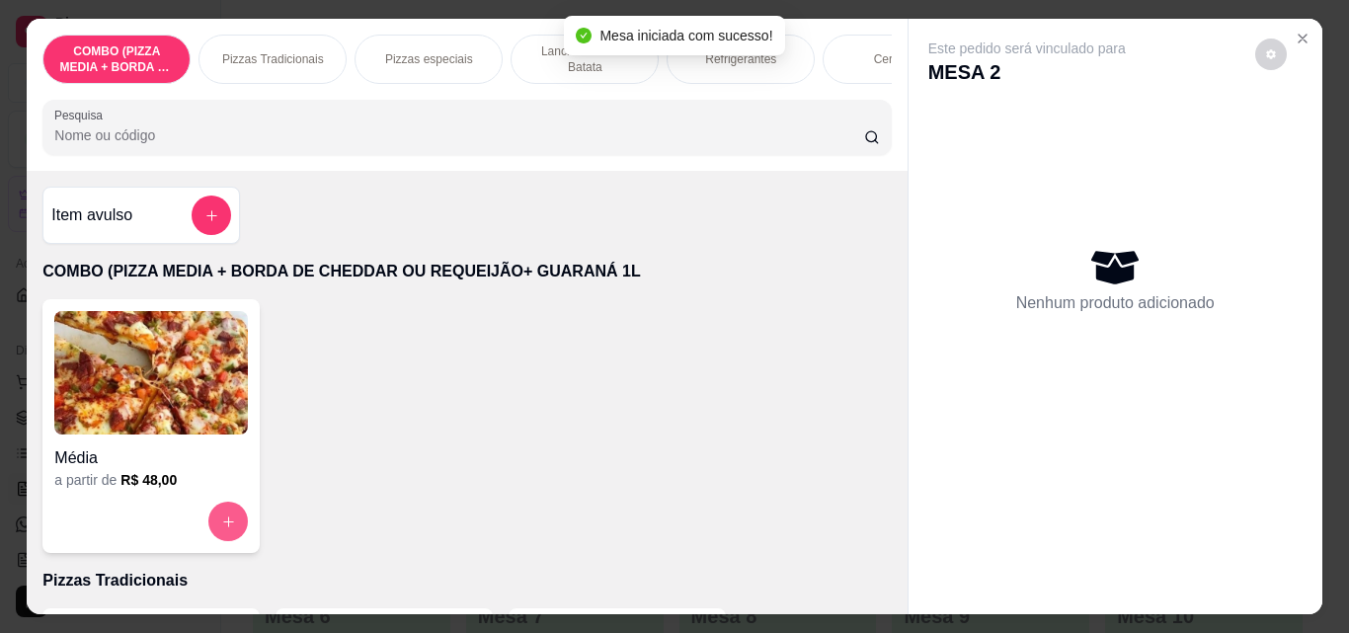
click at [215, 519] on button "increase-product-quantity" at bounding box center [228, 522] width 40 height 40
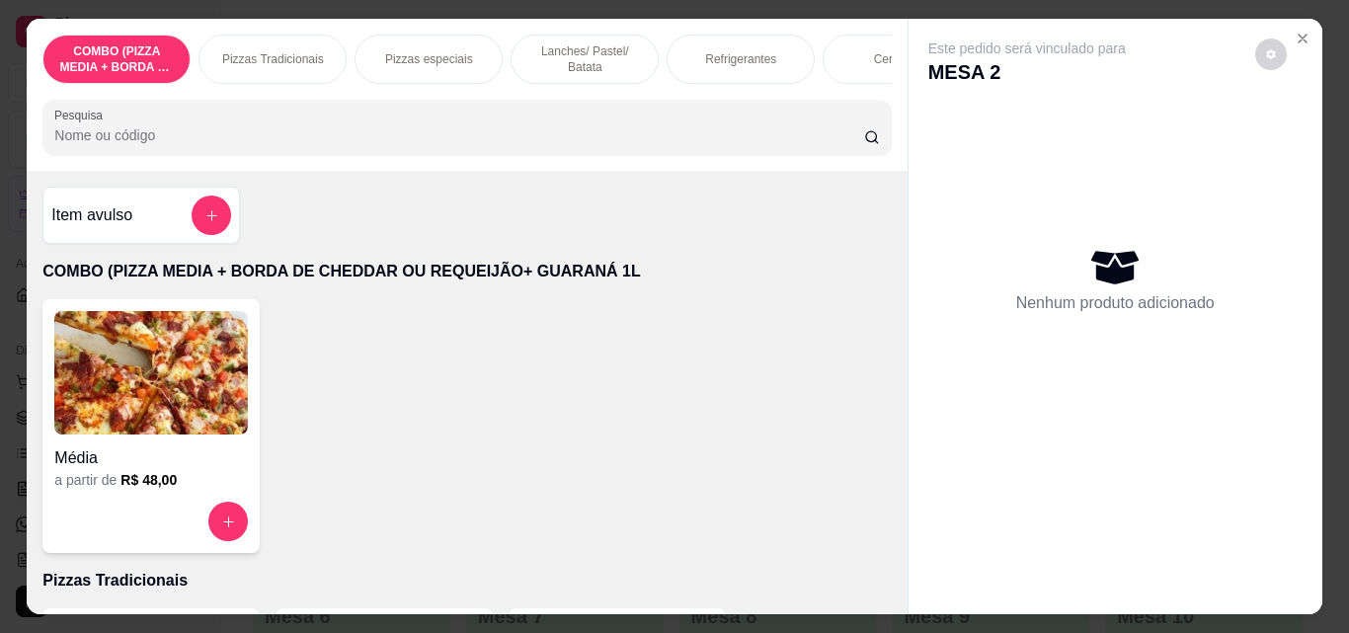
click at [496, 252] on input "text" at bounding box center [675, 253] width 536 height 32
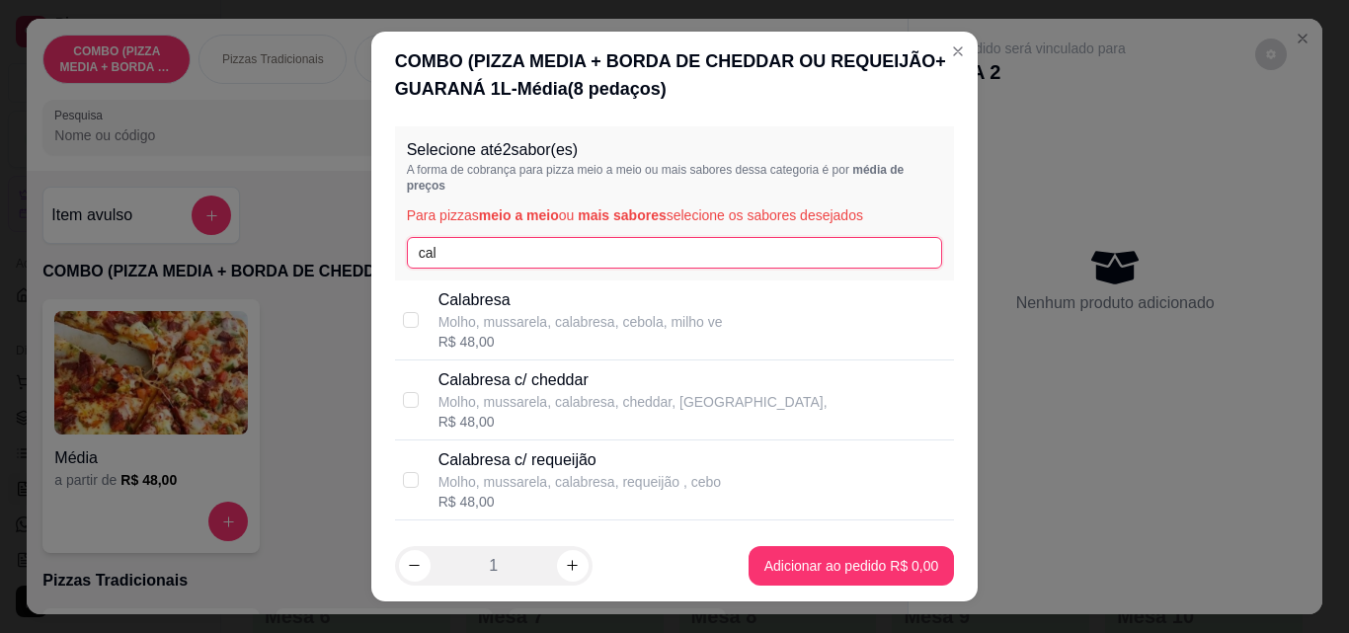
type input "cal"
click at [491, 295] on p "Calabresa" at bounding box center [581, 300] width 285 height 24
checkbox input "true"
click at [488, 248] on input "cal" at bounding box center [675, 253] width 536 height 32
type input "c"
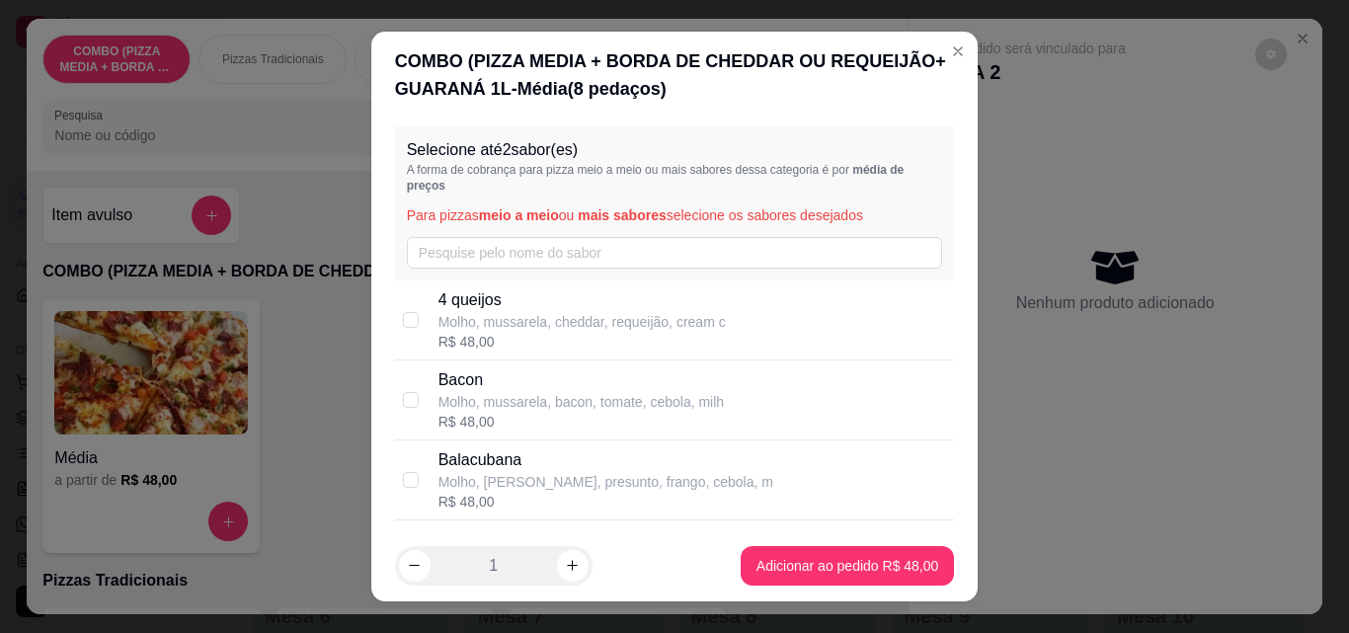
click at [489, 307] on p "4 queijos" at bounding box center [582, 300] width 287 height 24
checkbox input "true"
radio input "true"
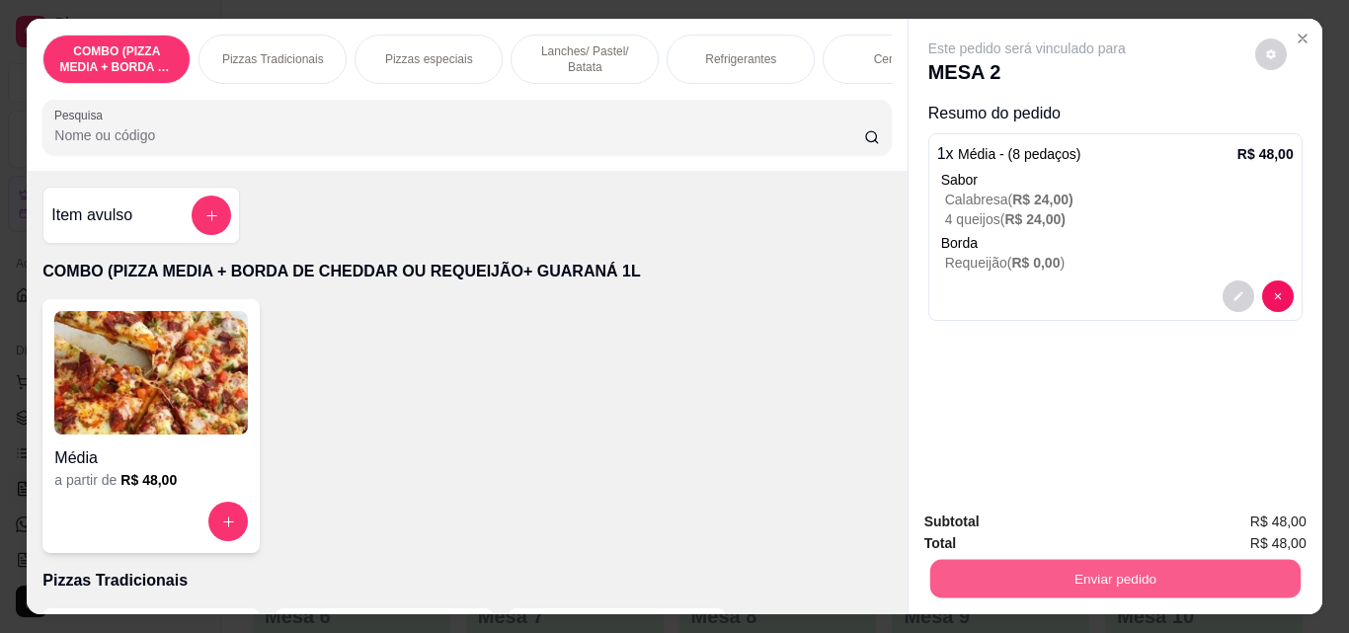
click at [1117, 571] on button "Enviar pedido" at bounding box center [1115, 578] width 370 height 39
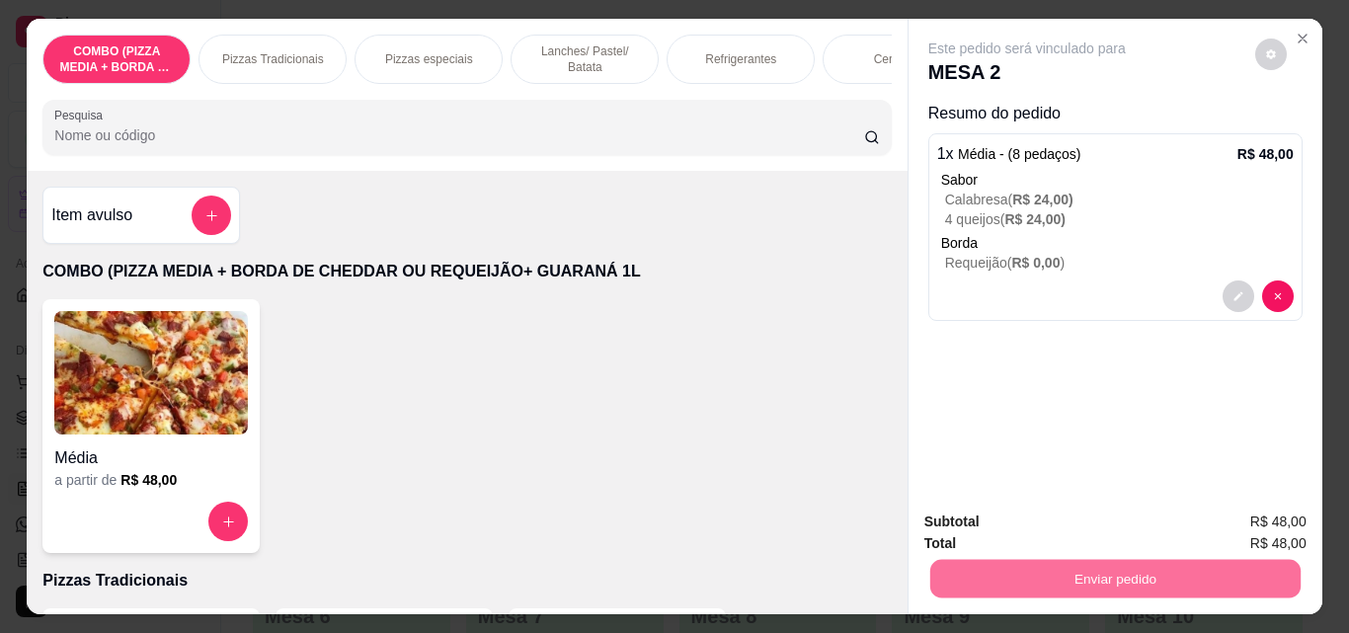
click at [1077, 524] on button "Não registrar e enviar pedido" at bounding box center [1050, 522] width 200 height 37
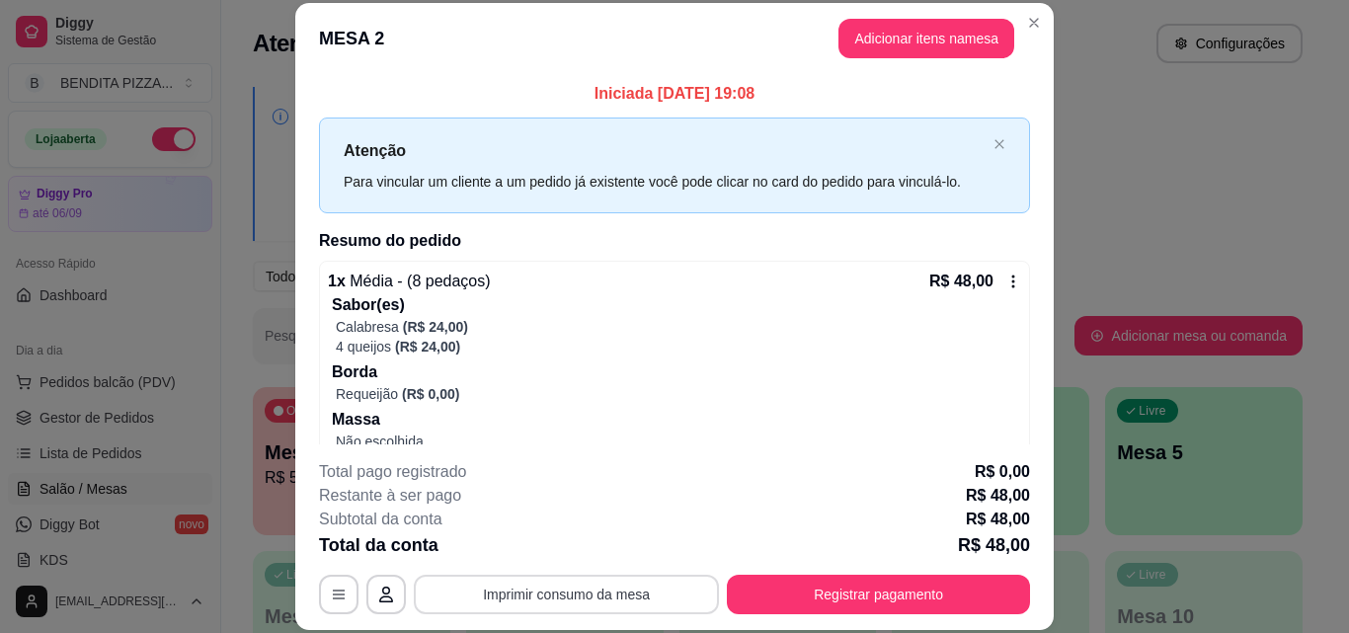
click at [601, 599] on button "Imprimir consumo da mesa" at bounding box center [566, 595] width 305 height 40
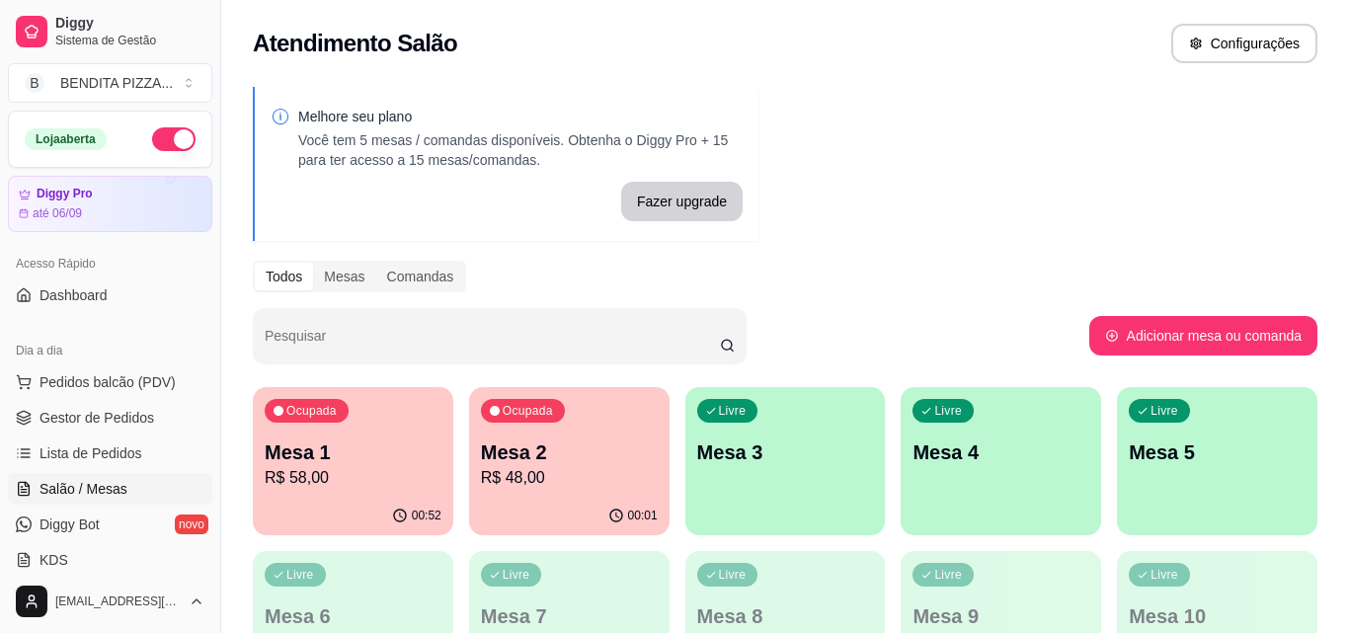
click at [53, 401] on ul "Pedidos balcão (PDV) Gestor de Pedidos Lista de Pedidos Salão / Mesas Diggy Bot…" at bounding box center [110, 471] width 204 height 209
click at [61, 413] on span "Gestor de Pedidos" at bounding box center [97, 418] width 115 height 20
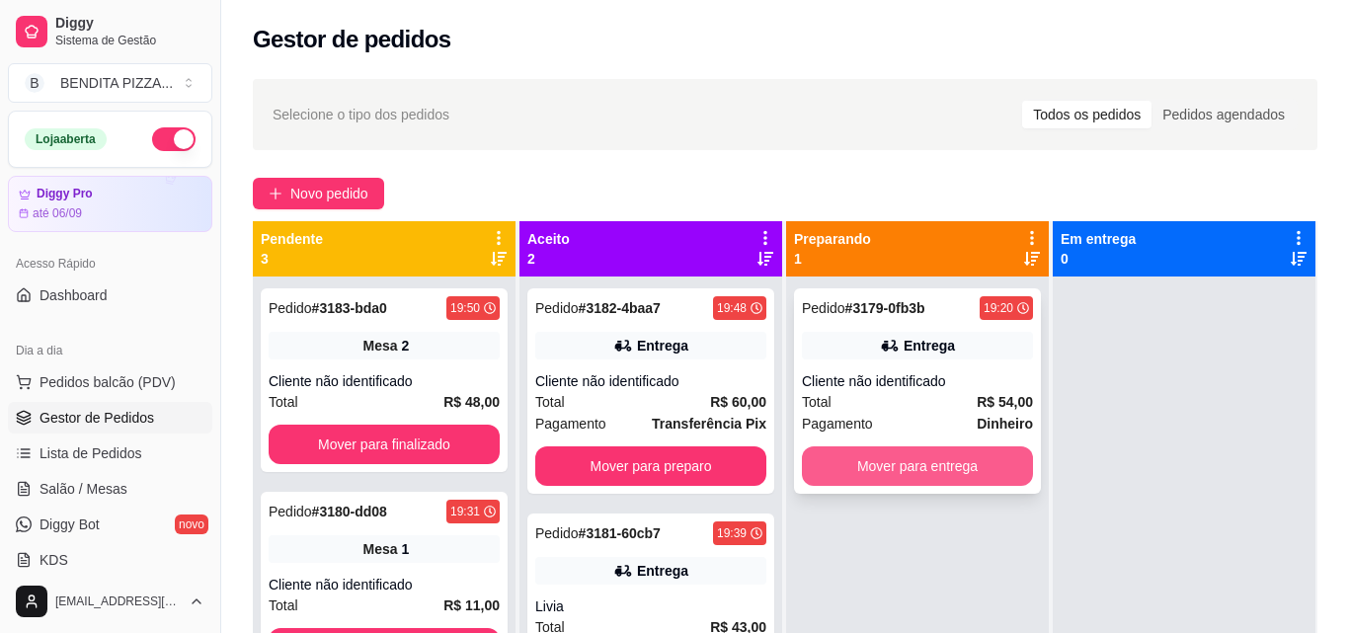
click at [872, 447] on button "Mover para entrega" at bounding box center [917, 467] width 231 height 40
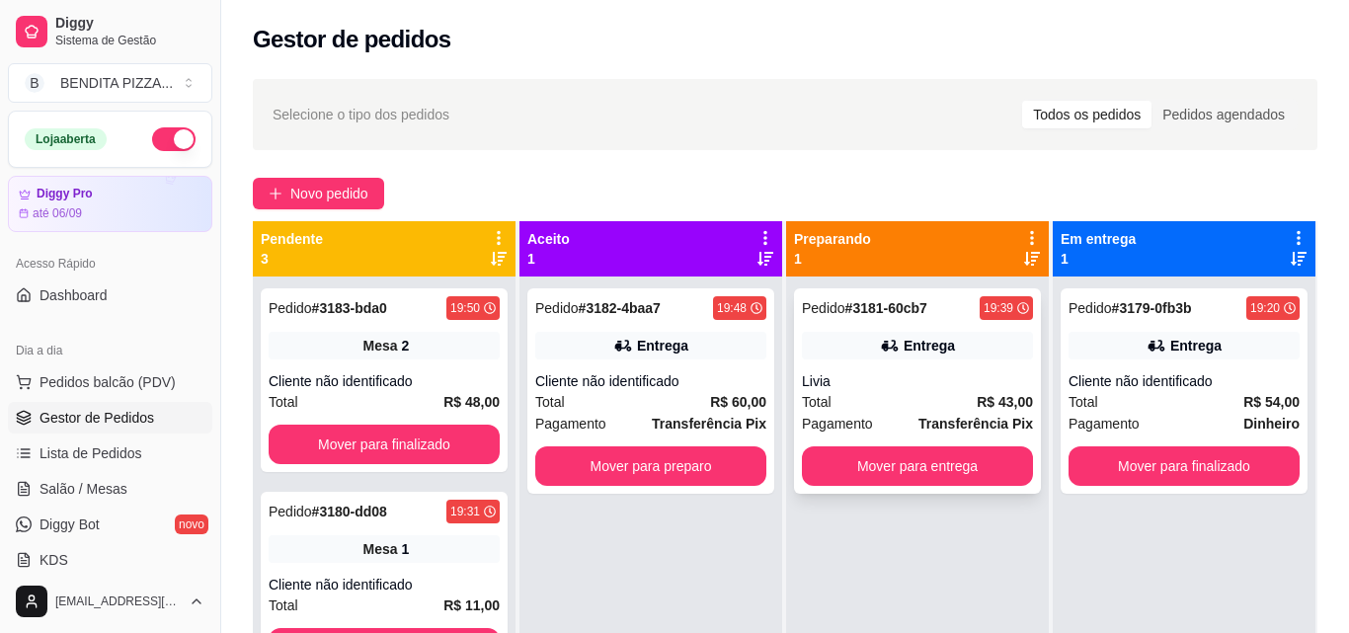
click at [891, 288] on div "Pedido # 3181-60cb7 19:39 Entrega Livia Total R$ 43,00 Pagamento Transferência …" at bounding box center [917, 390] width 247 height 205
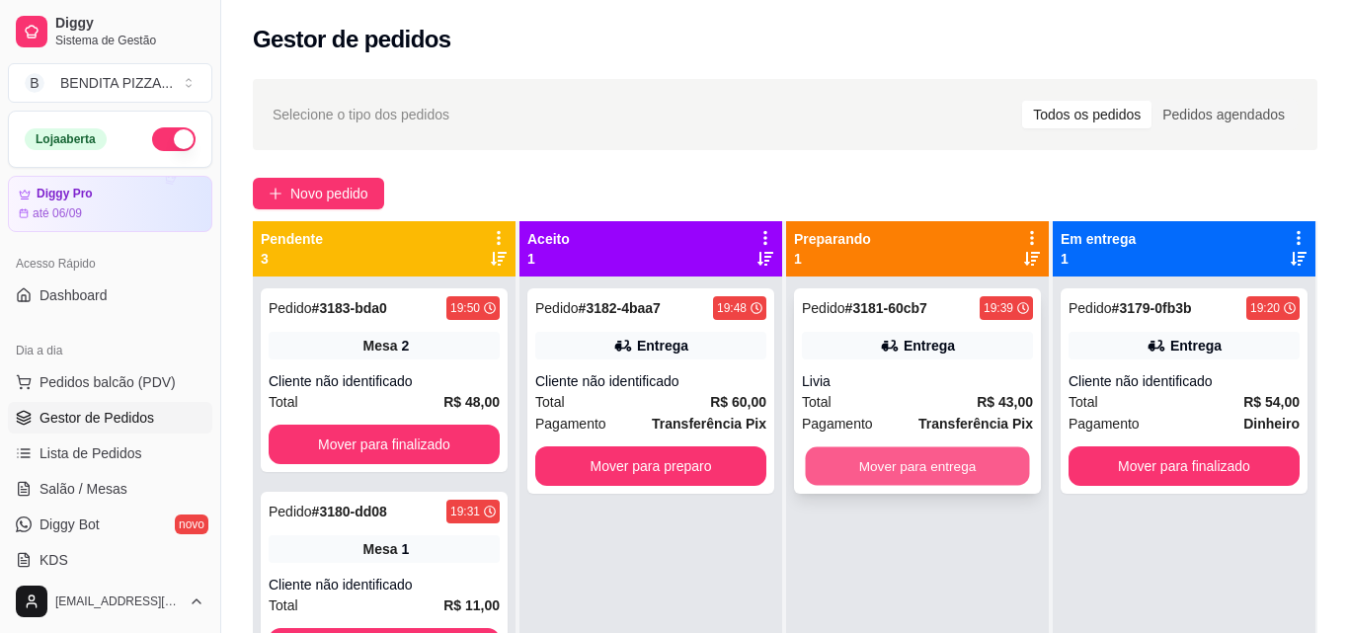
click at [991, 448] on button "Mover para entrega" at bounding box center [918, 467] width 224 height 39
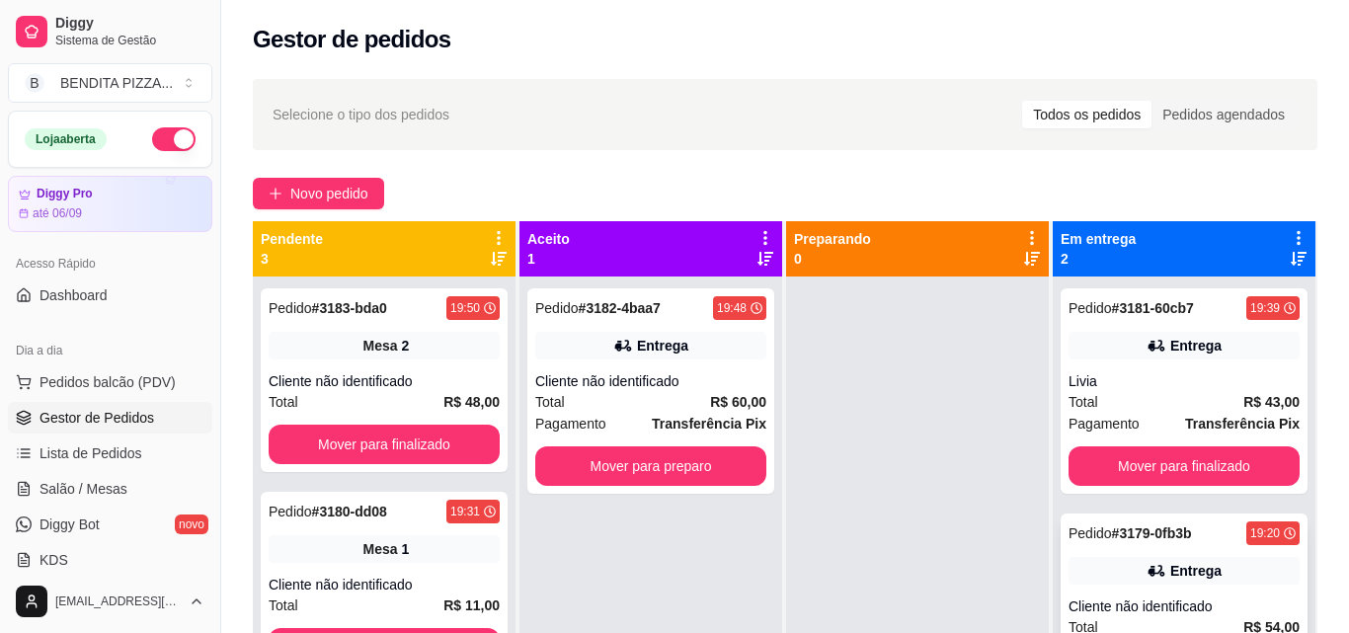
click at [81, 487] on span "Salão / Mesas" at bounding box center [84, 489] width 88 height 20
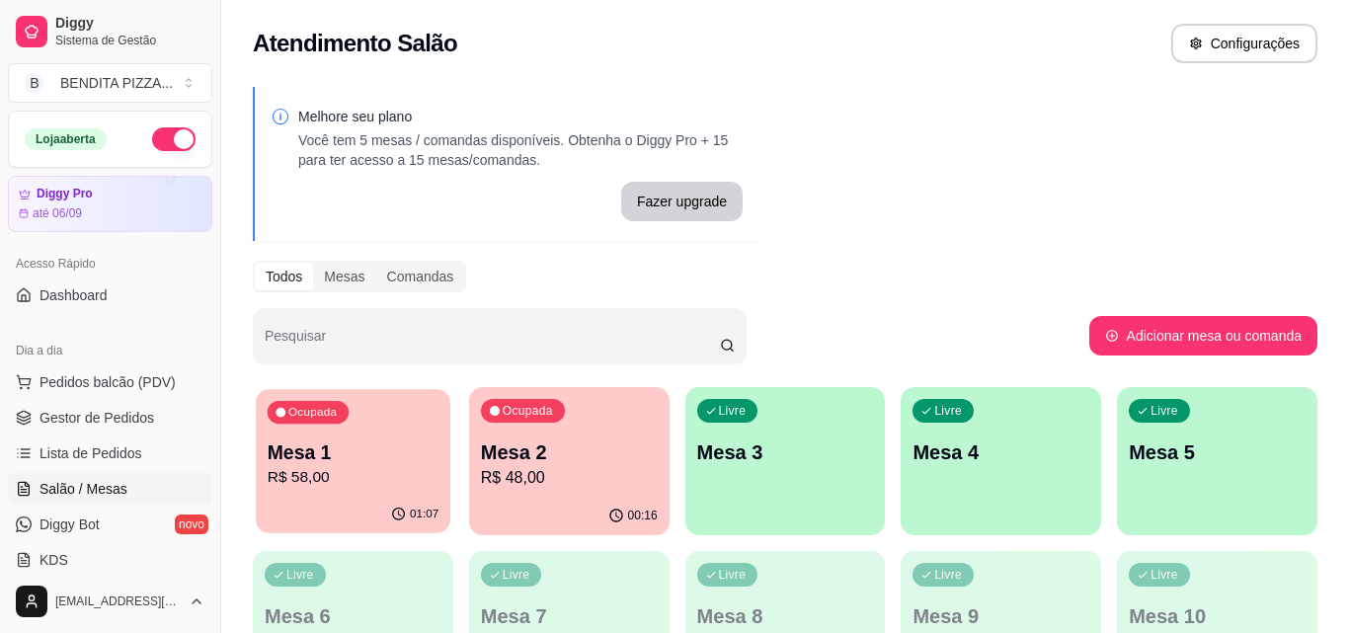
click at [373, 446] on p "Mesa 1" at bounding box center [353, 453] width 171 height 27
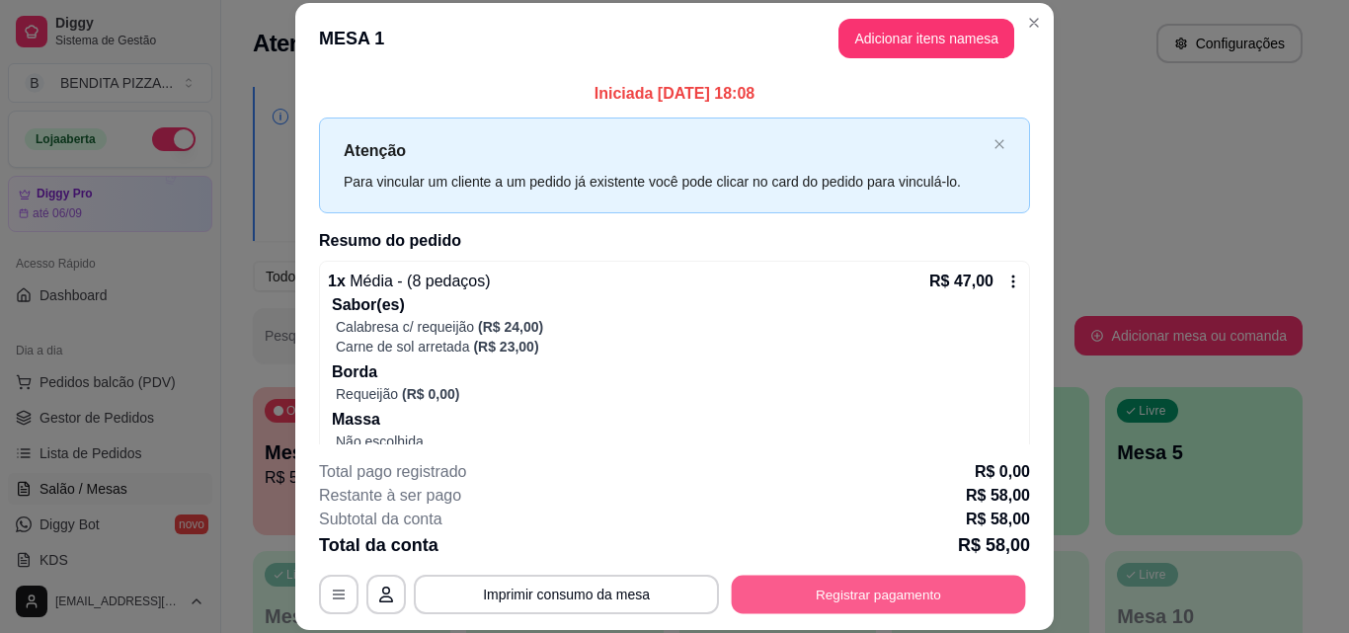
click at [916, 609] on button "Registrar pagamento" at bounding box center [879, 594] width 294 height 39
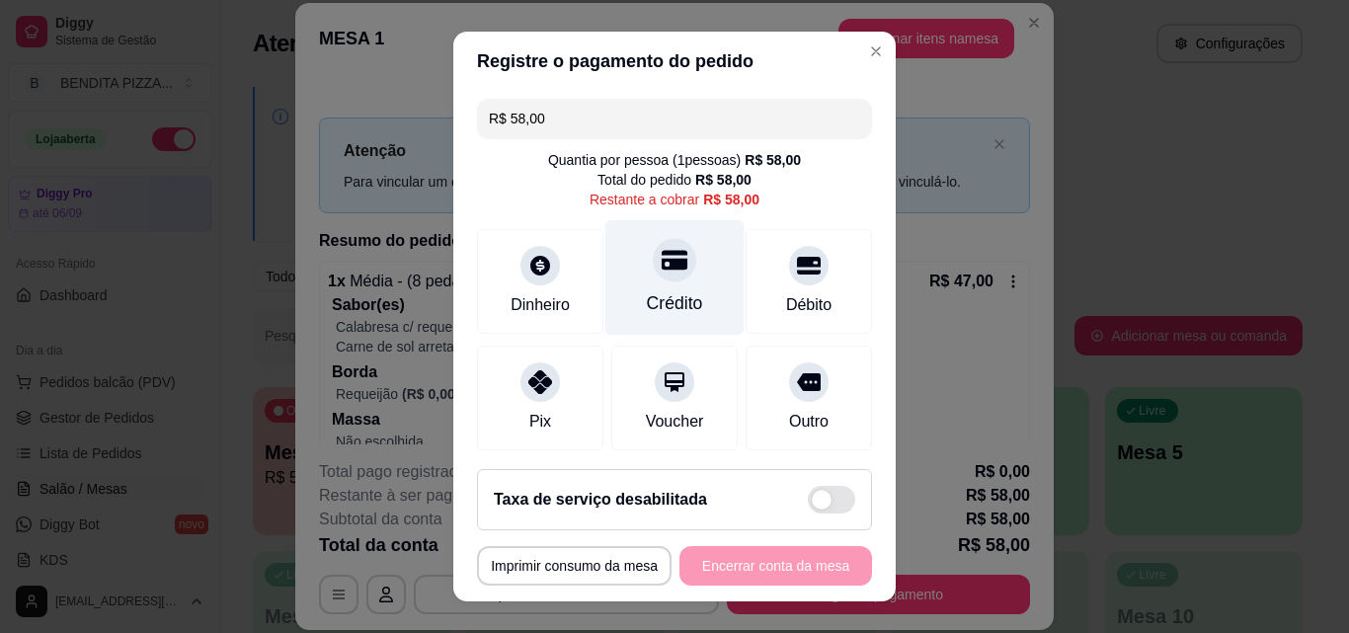
click at [647, 308] on div "Crédito" at bounding box center [675, 303] width 56 height 26
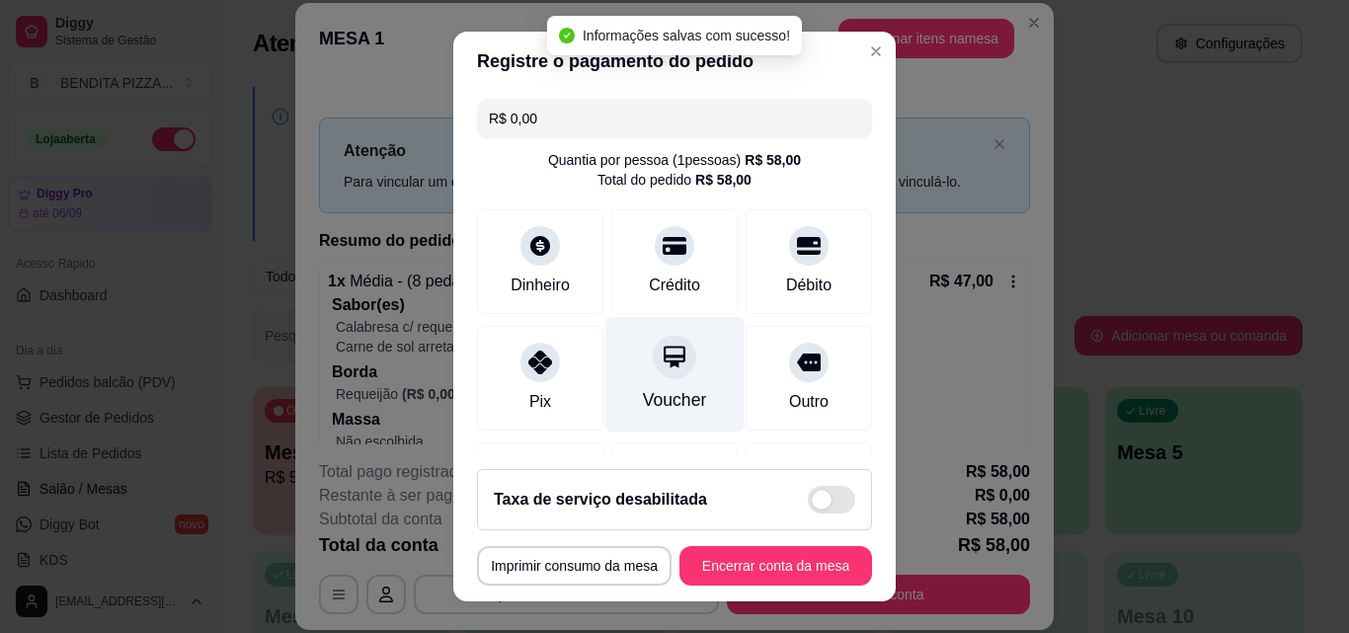
type input "R$ 0,00"
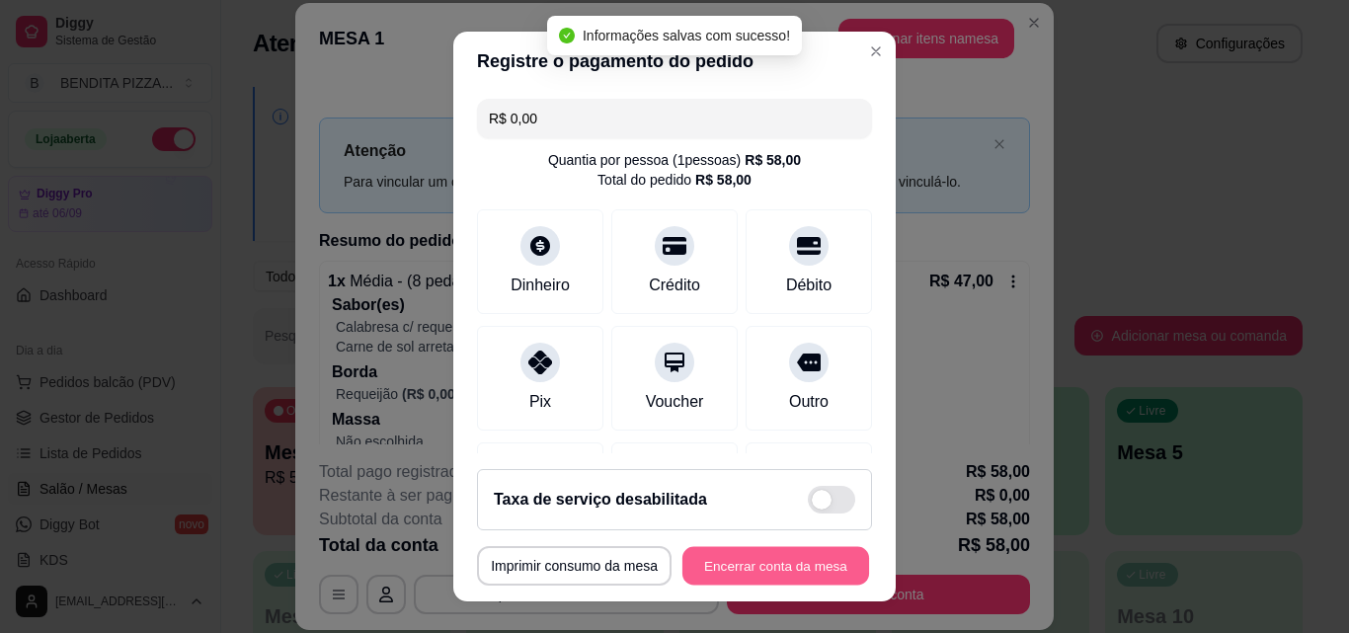
click at [743, 549] on button "Encerrar conta da mesa" at bounding box center [776, 566] width 187 height 39
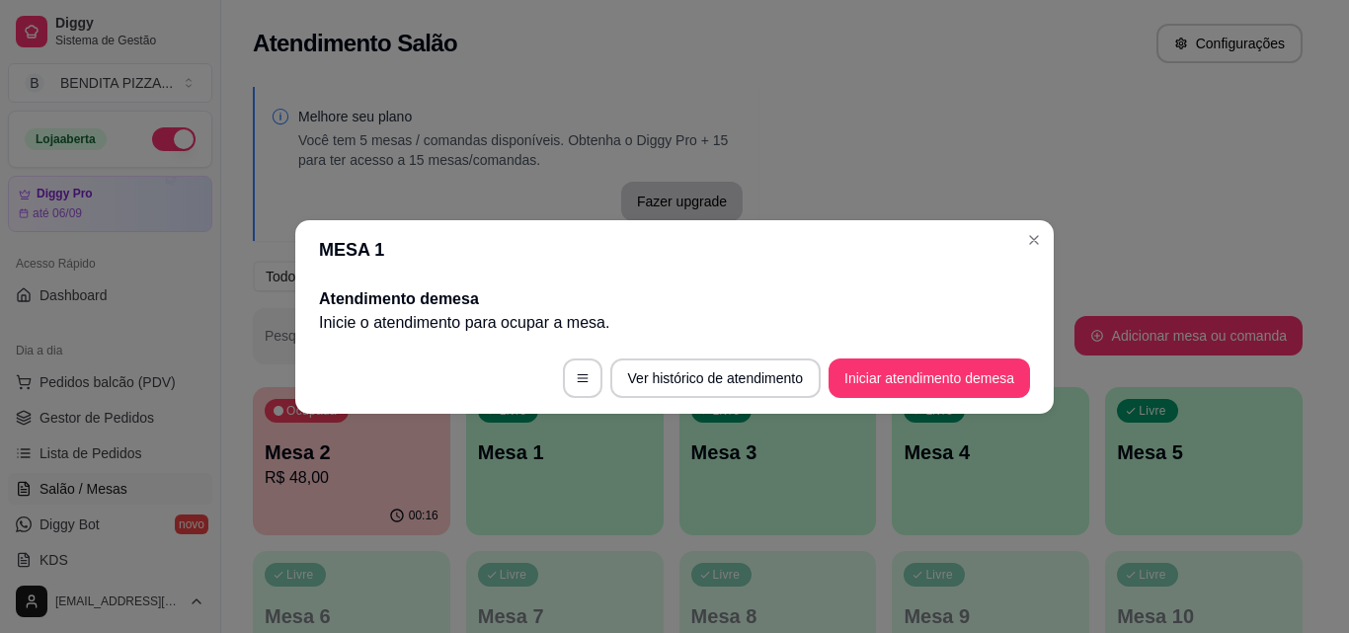
click at [1045, 262] on header "MESA 1" at bounding box center [674, 249] width 759 height 59
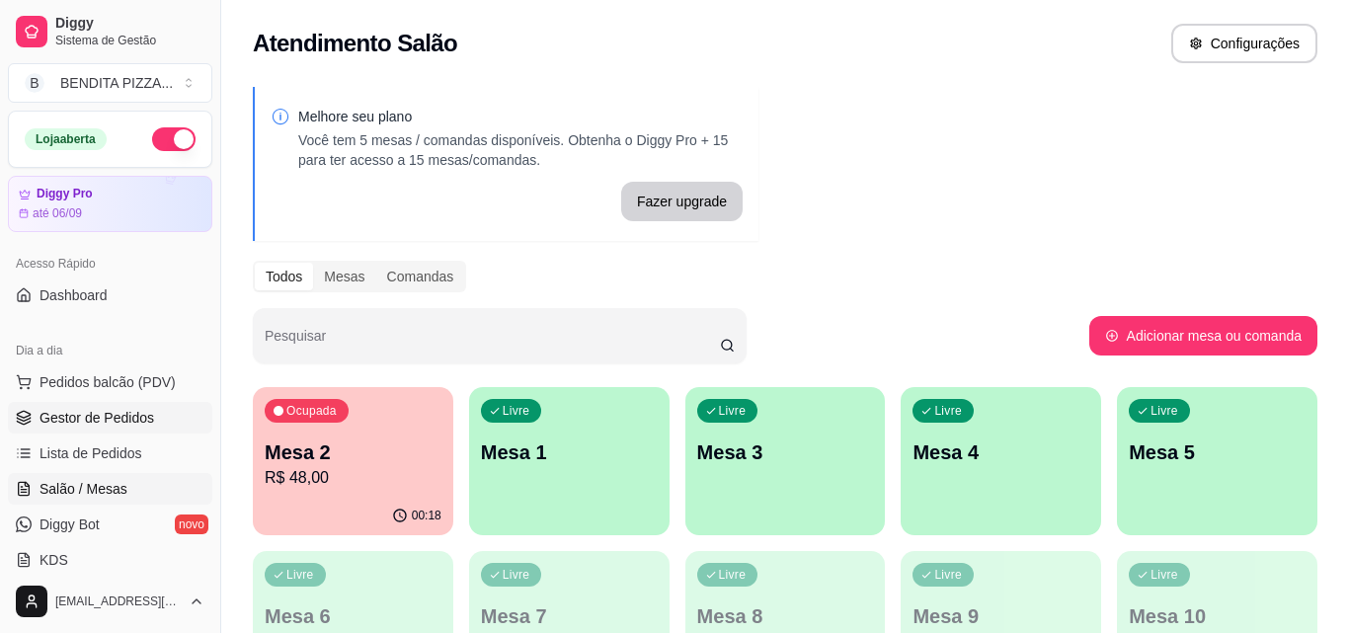
click at [54, 412] on span "Gestor de Pedidos" at bounding box center [97, 418] width 115 height 20
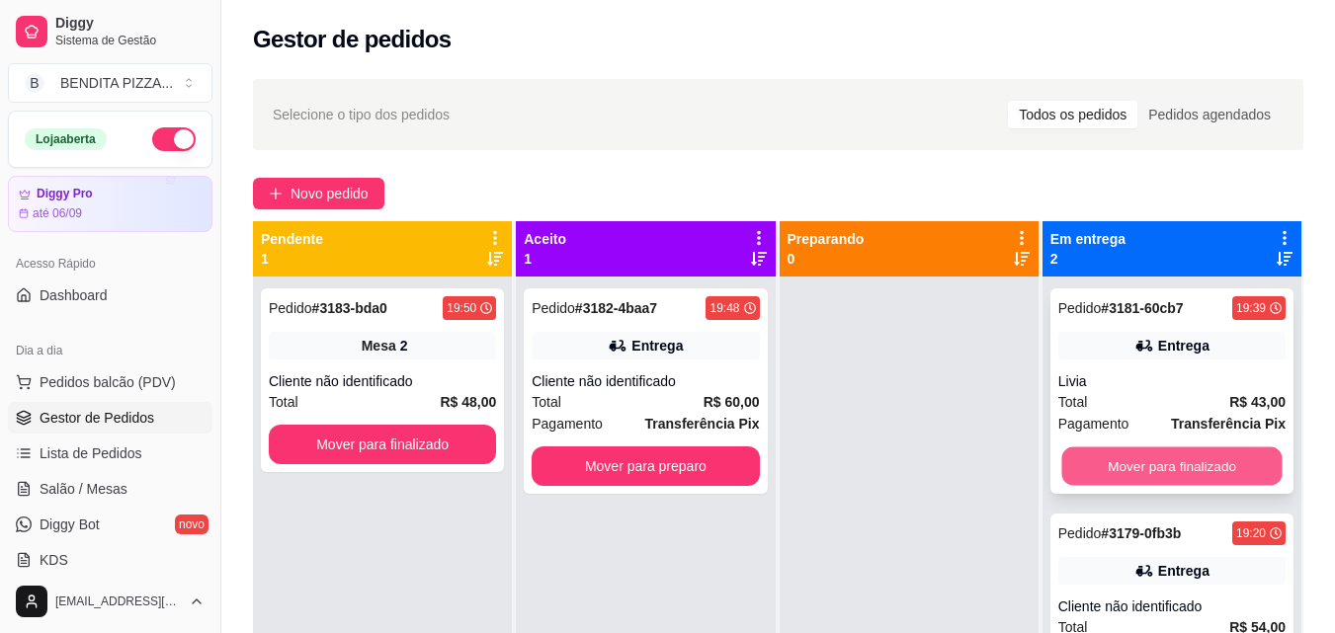
click at [1201, 457] on button "Mover para finalizado" at bounding box center [1171, 467] width 220 height 39
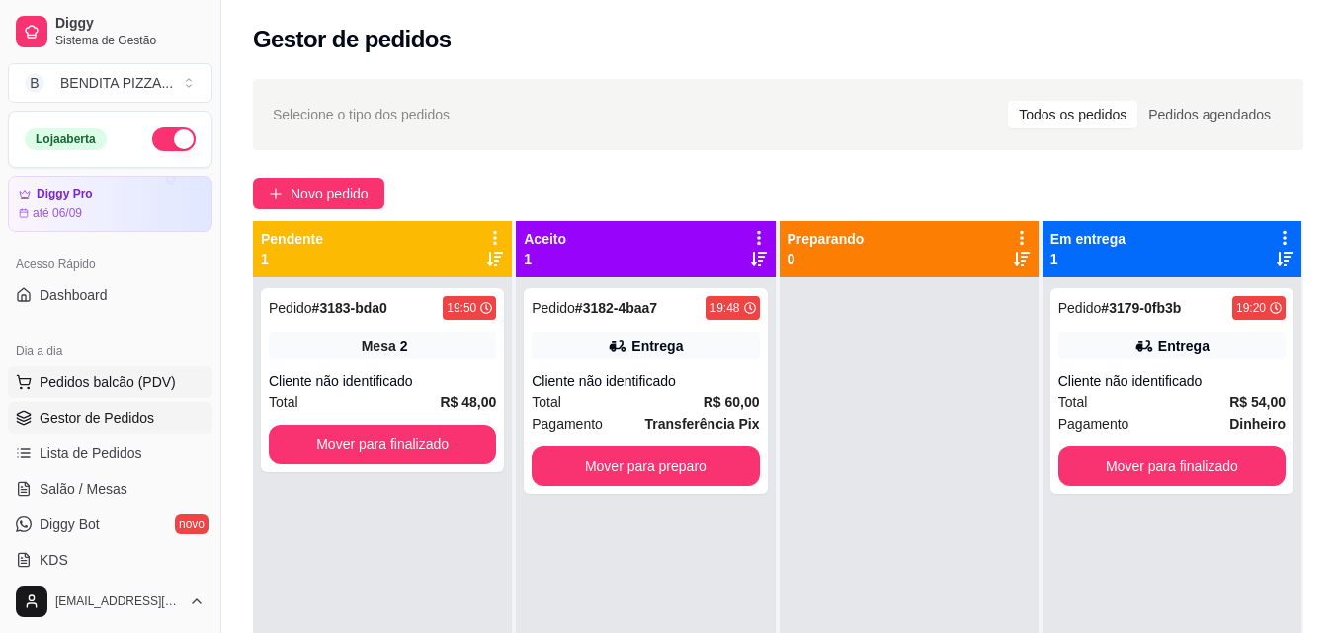
click at [89, 379] on span "Pedidos balcão (PDV)" at bounding box center [108, 382] width 136 height 20
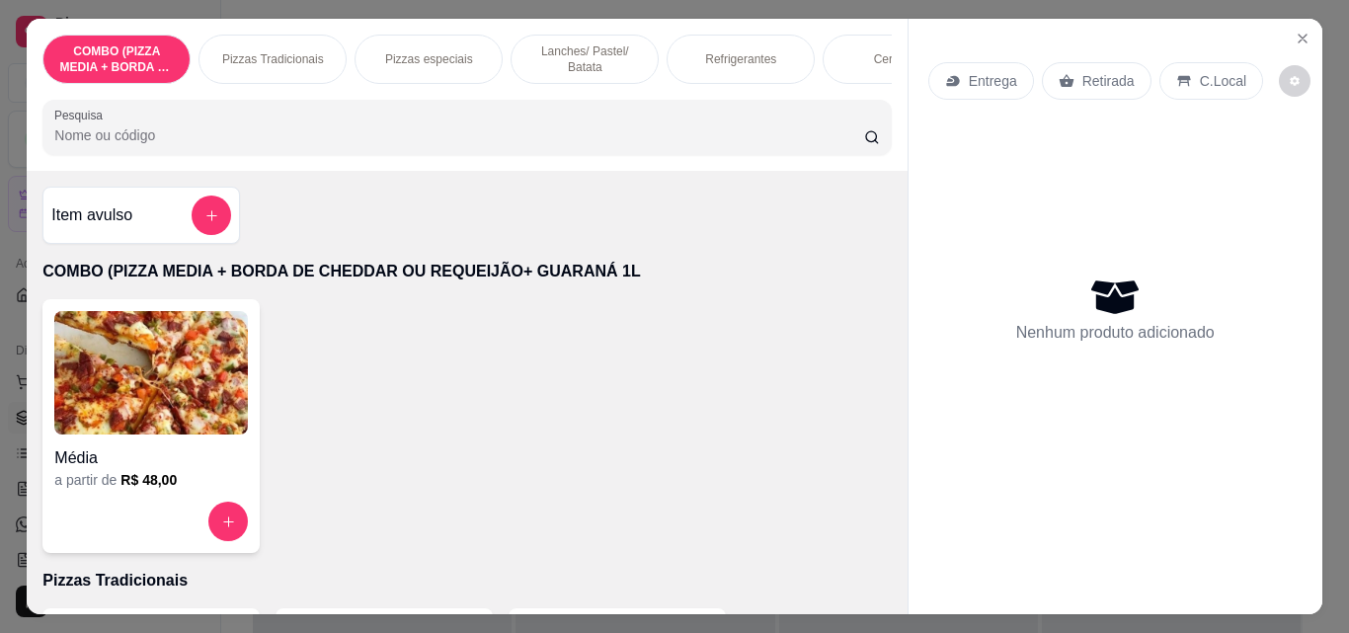
click at [263, 51] on p "Pizzas Tradicionais" at bounding box center [273, 59] width 102 height 16
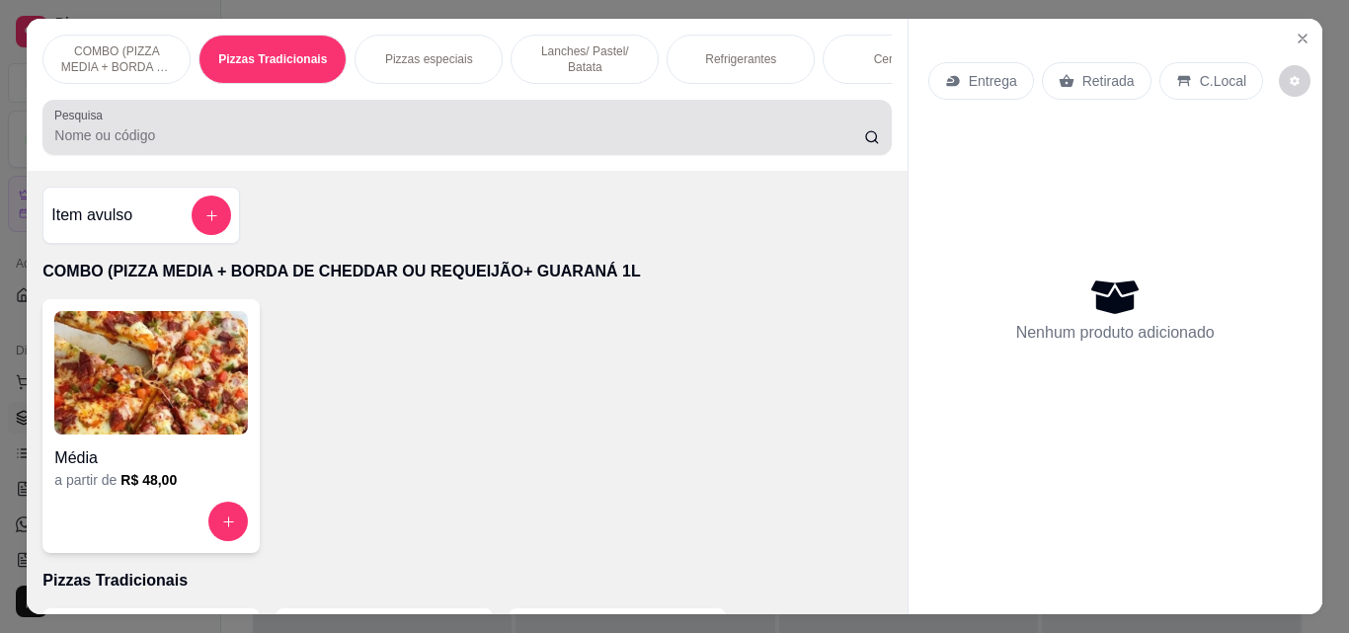
scroll to position [51, 0]
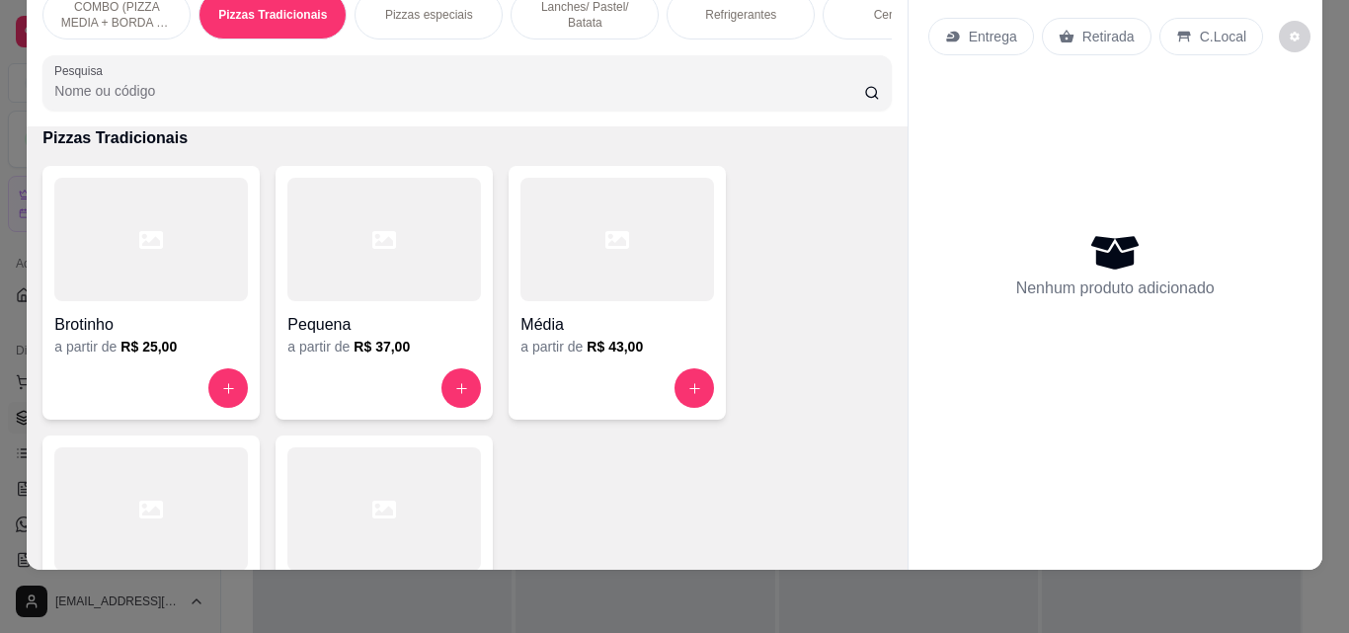
click at [201, 499] on div at bounding box center [151, 509] width 194 height 123
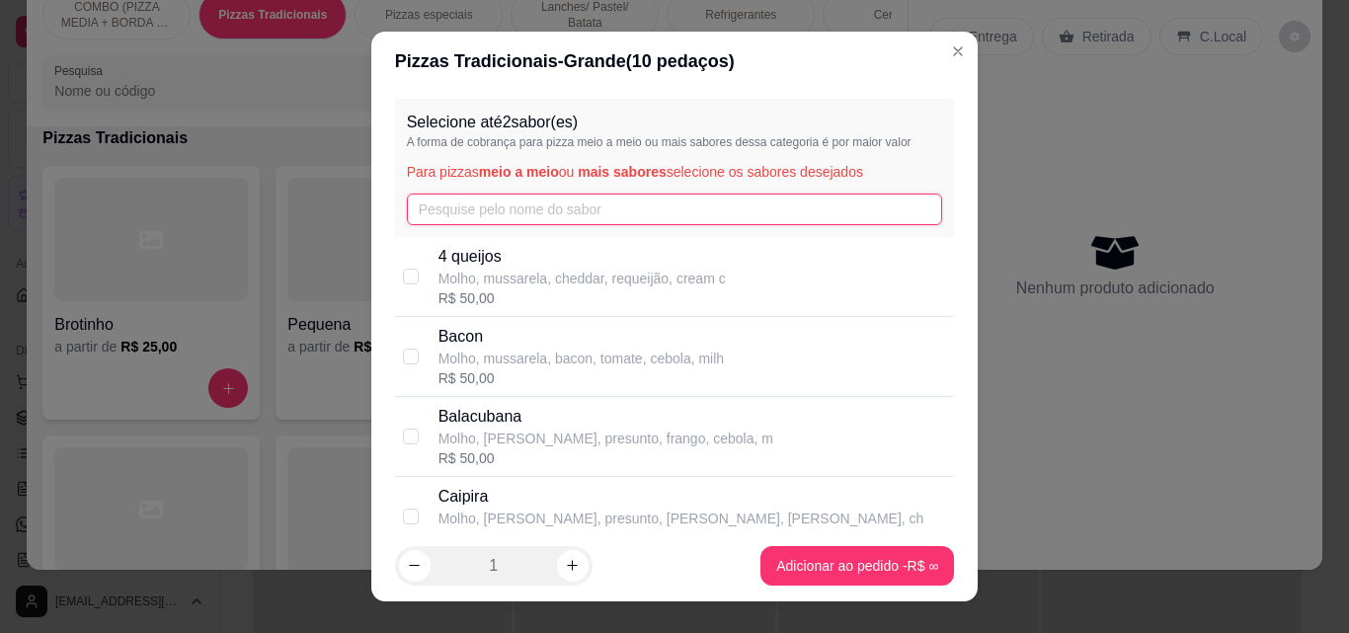
click at [480, 211] on input "text" at bounding box center [675, 210] width 536 height 32
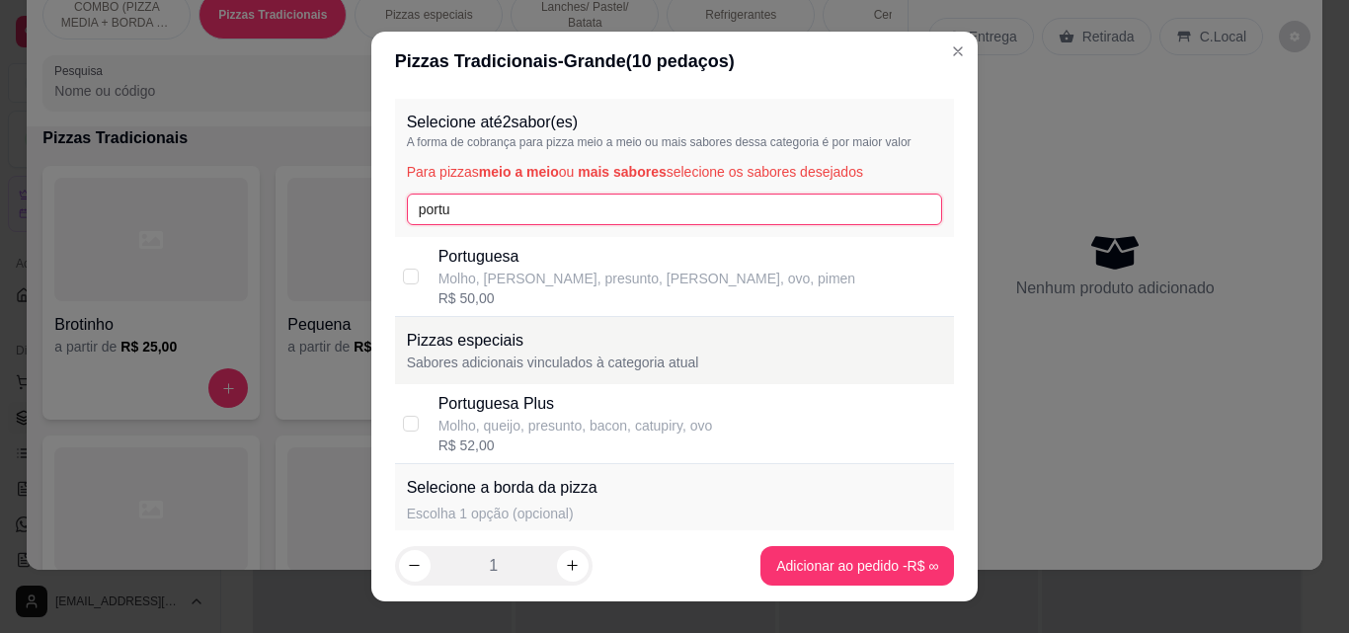
type input "portu"
click at [487, 282] on p "Molho, [PERSON_NAME], presunto, [PERSON_NAME], ovo, pimen" at bounding box center [648, 279] width 418 height 20
checkbox input "true"
click at [483, 210] on input "portu" at bounding box center [675, 210] width 536 height 32
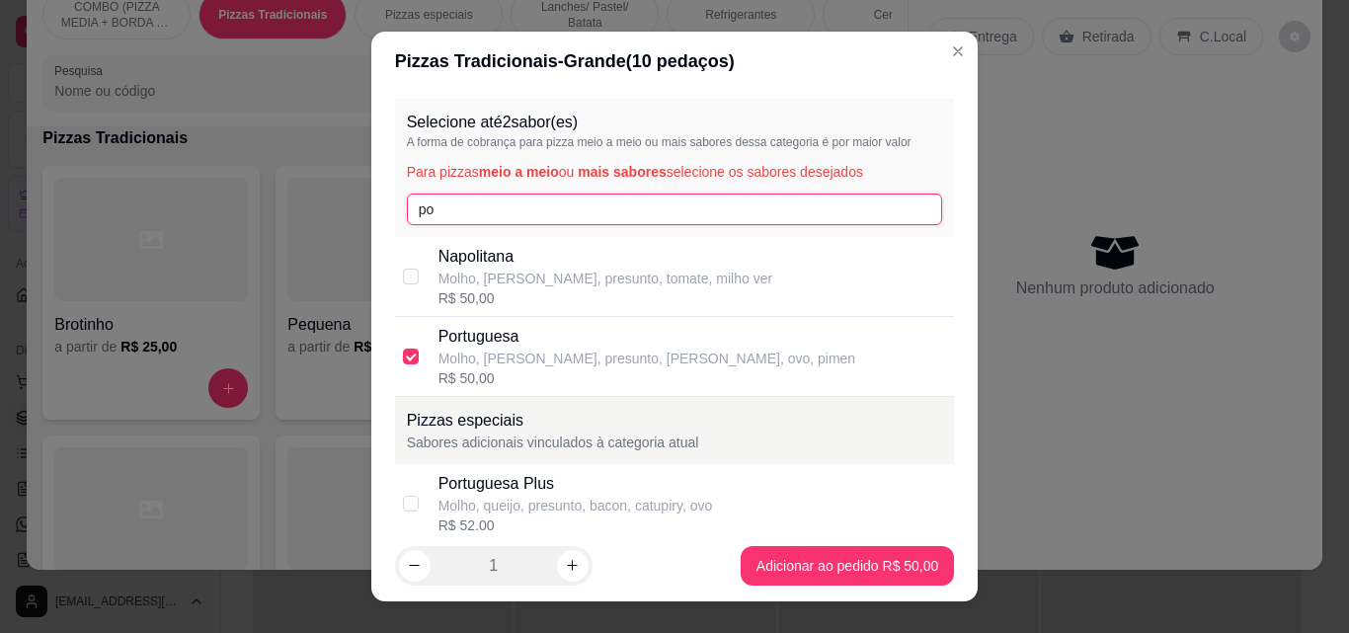
type input "p"
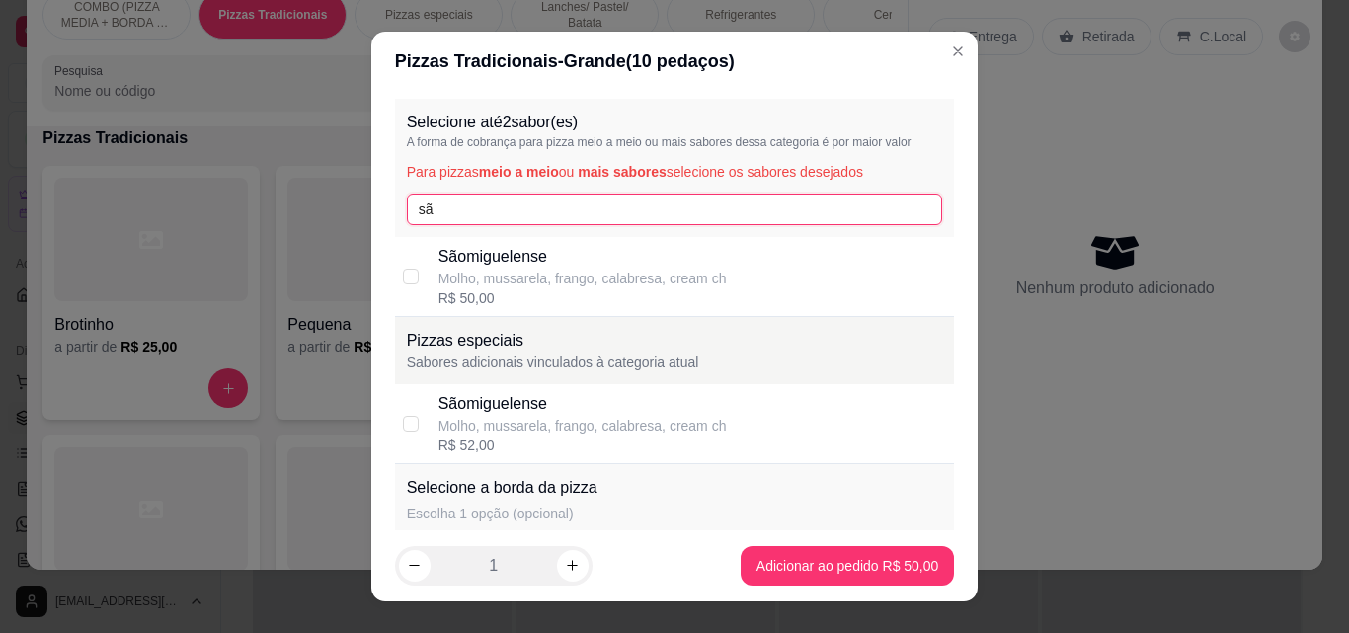
type input "sã"
click at [479, 309] on div "Sãomiguelense Molho, mussarela, frango, calabresa, cream ch R$ 50,00" at bounding box center [675, 277] width 560 height 80
checkbox input "true"
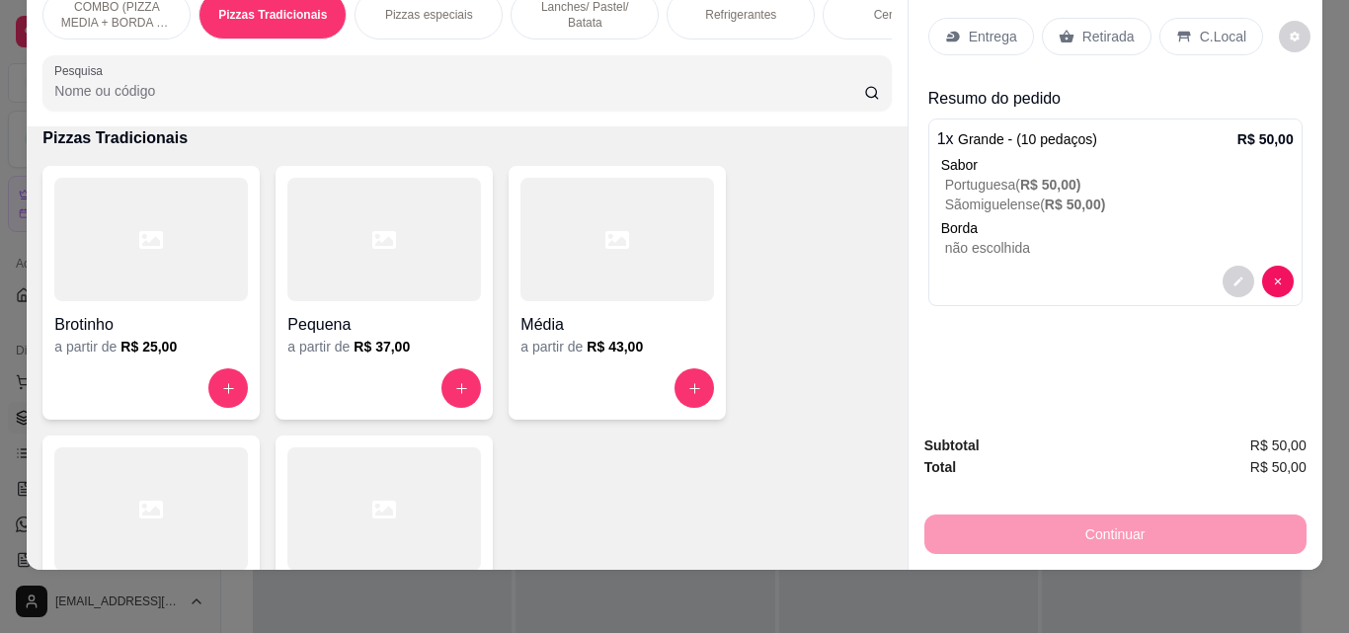
click at [973, 31] on p "Entrega" at bounding box center [993, 37] width 48 height 20
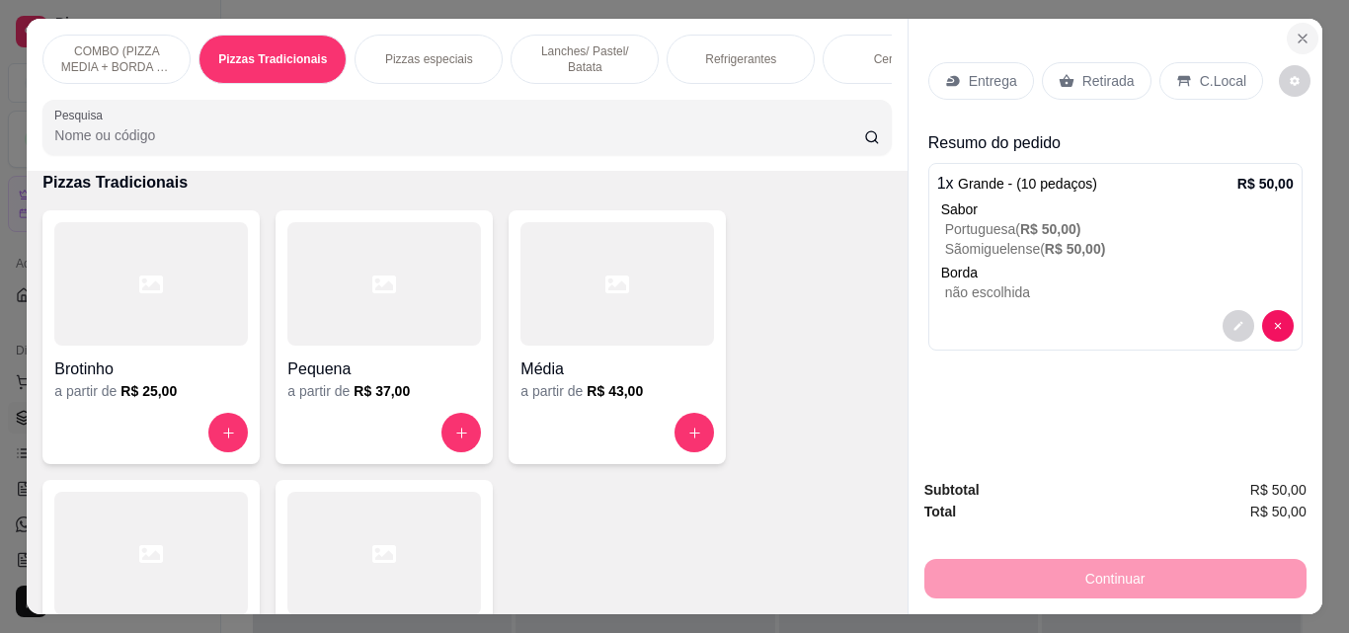
click at [1295, 36] on icon "Close" at bounding box center [1303, 39] width 16 height 16
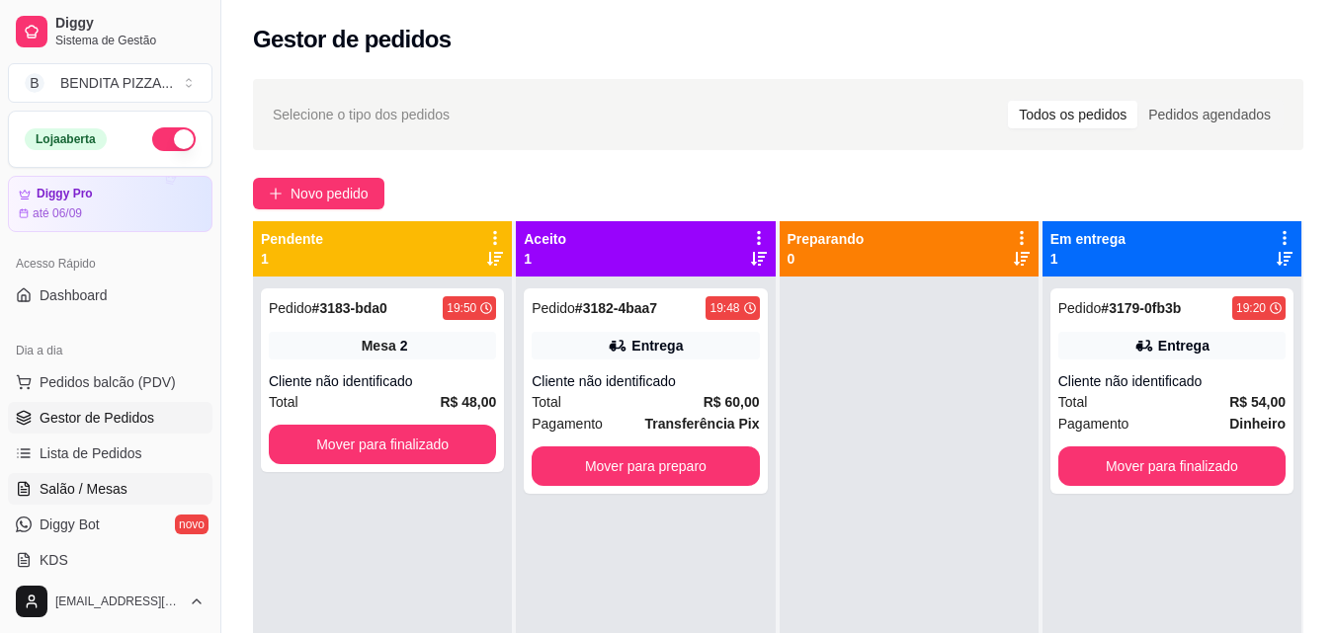
click at [150, 485] on link "Salão / Mesas" at bounding box center [110, 489] width 204 height 32
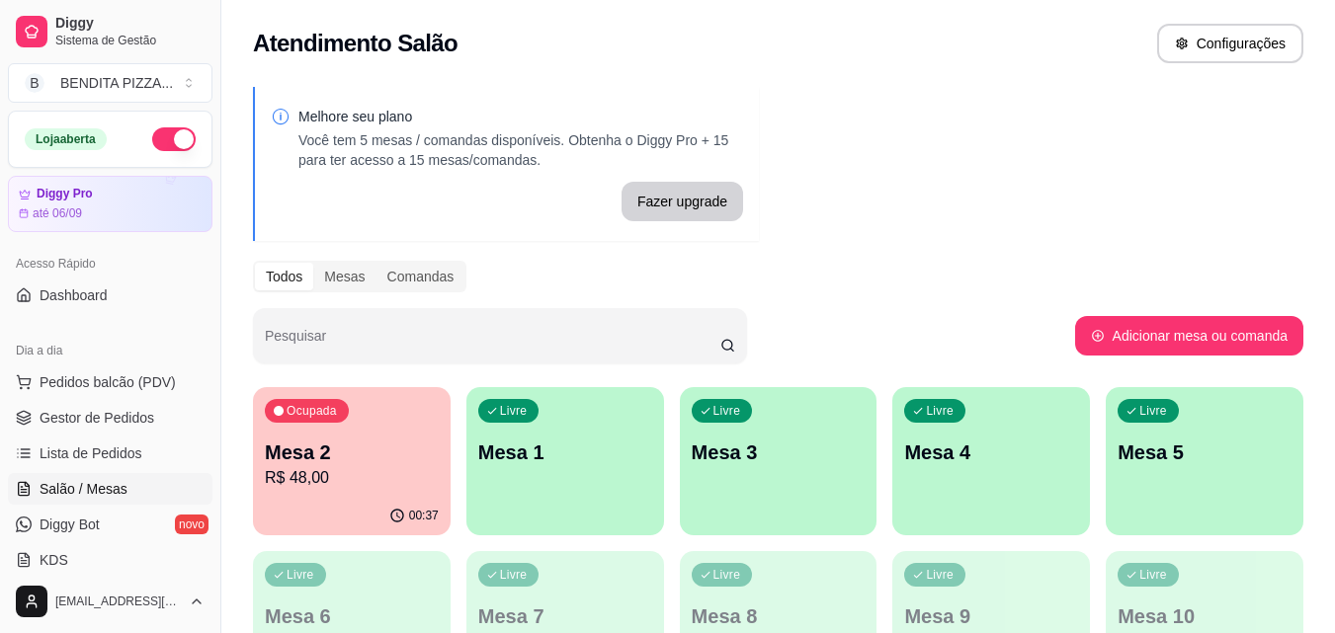
click at [564, 480] on div "Livre Mesa 1" at bounding box center [565, 449] width 198 height 124
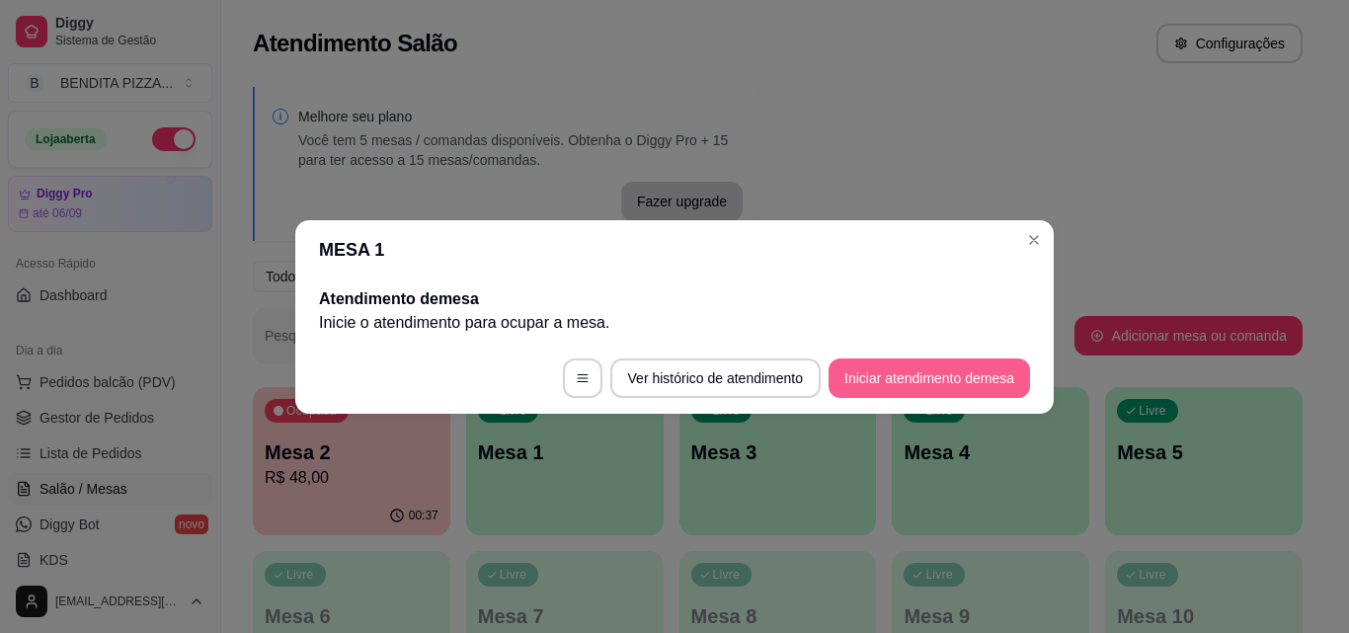
click at [862, 373] on button "Iniciar atendimento de mesa" at bounding box center [930, 379] width 202 height 40
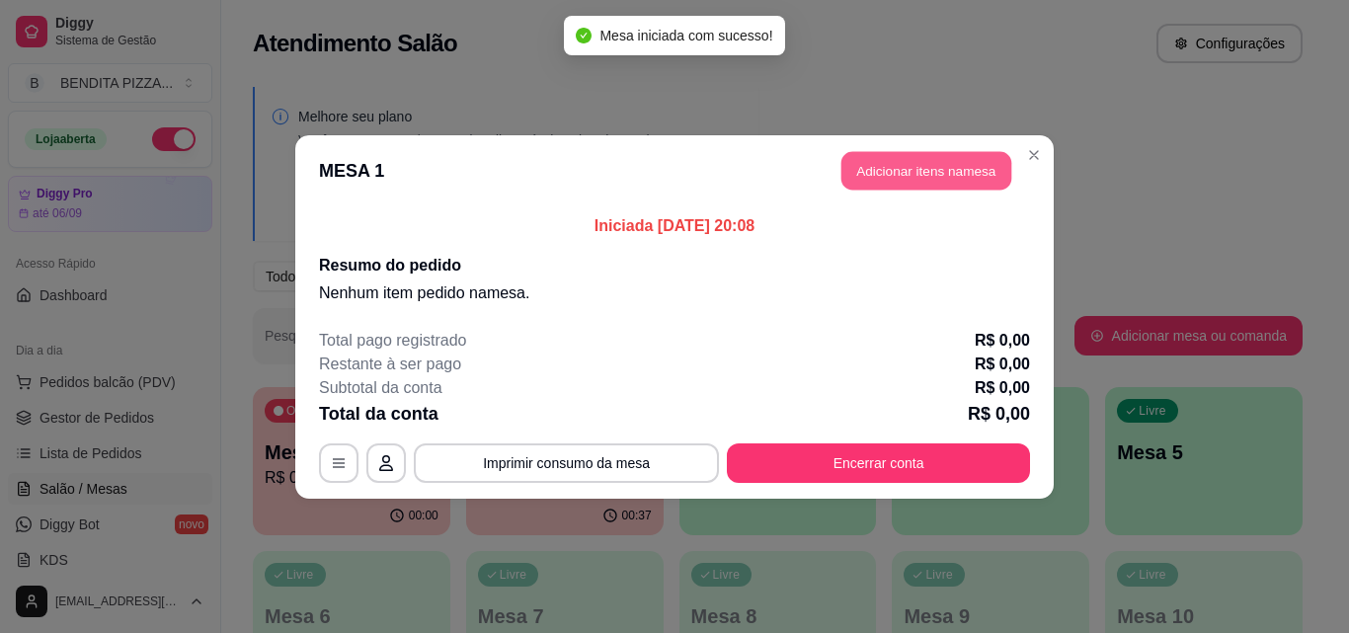
click at [898, 168] on button "Adicionar itens na mesa" at bounding box center [927, 170] width 170 height 39
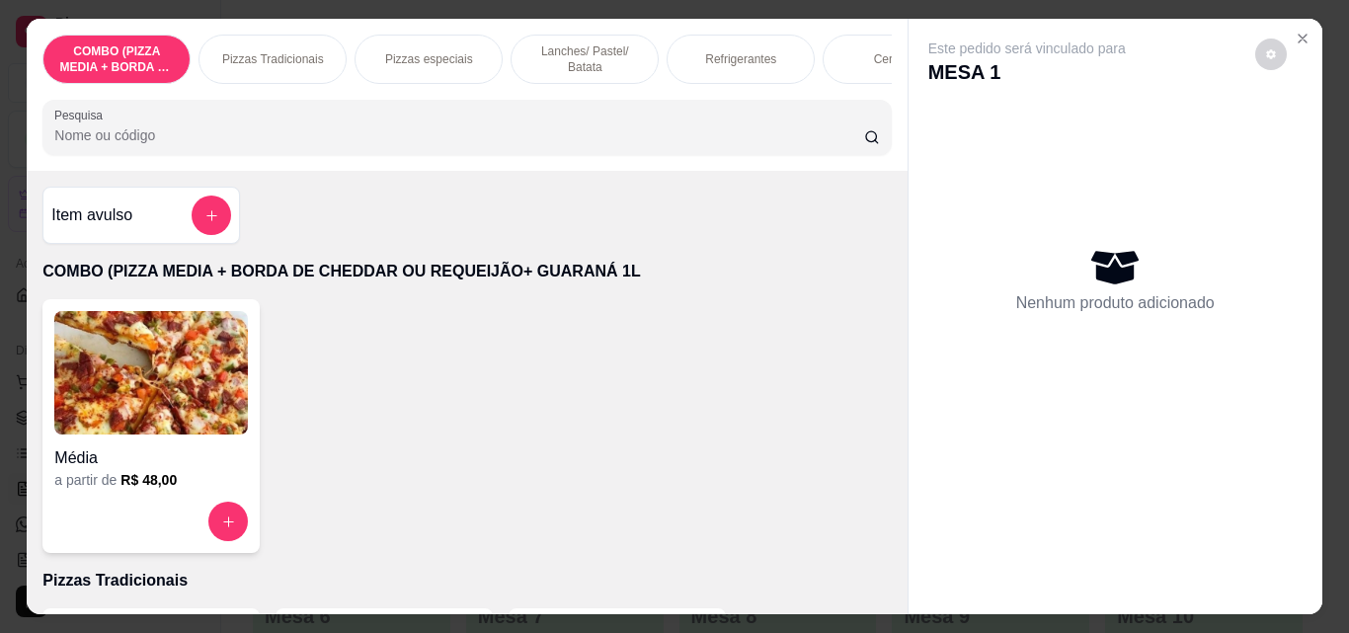
click at [276, 38] on div "Pizzas Tradicionais" at bounding box center [273, 59] width 148 height 49
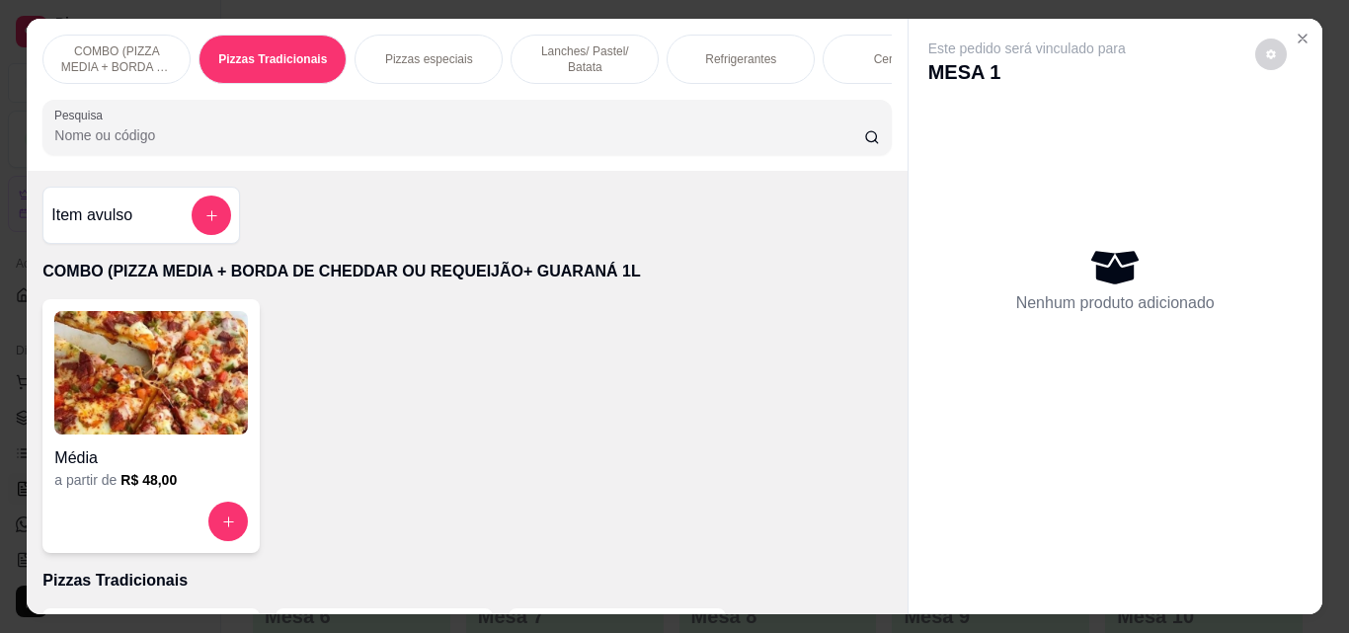
scroll to position [51, 0]
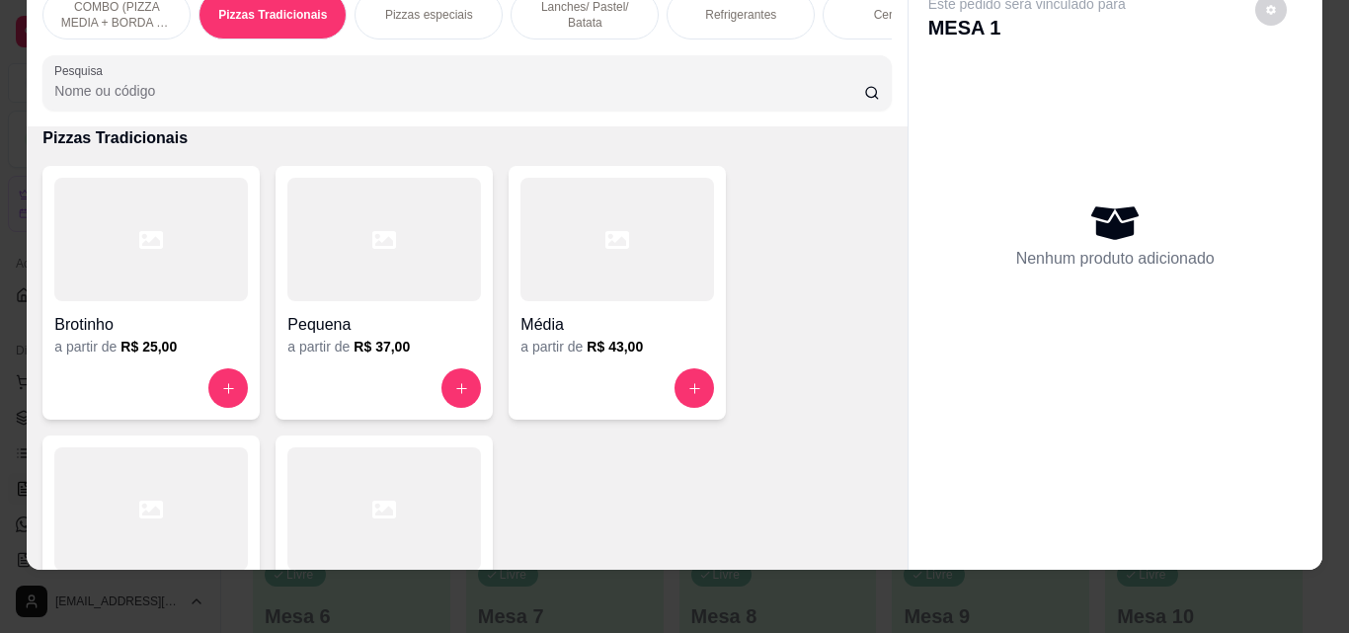
click at [167, 484] on div at bounding box center [151, 509] width 194 height 123
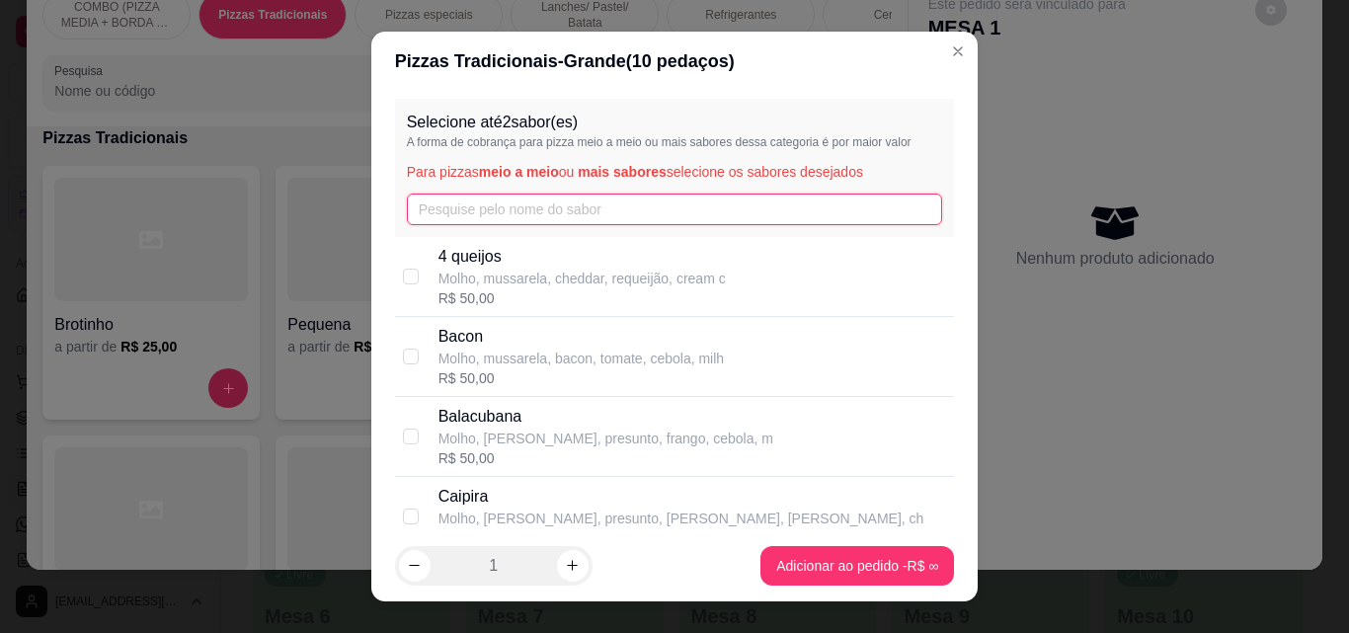
click at [558, 204] on input "text" at bounding box center [675, 210] width 536 height 32
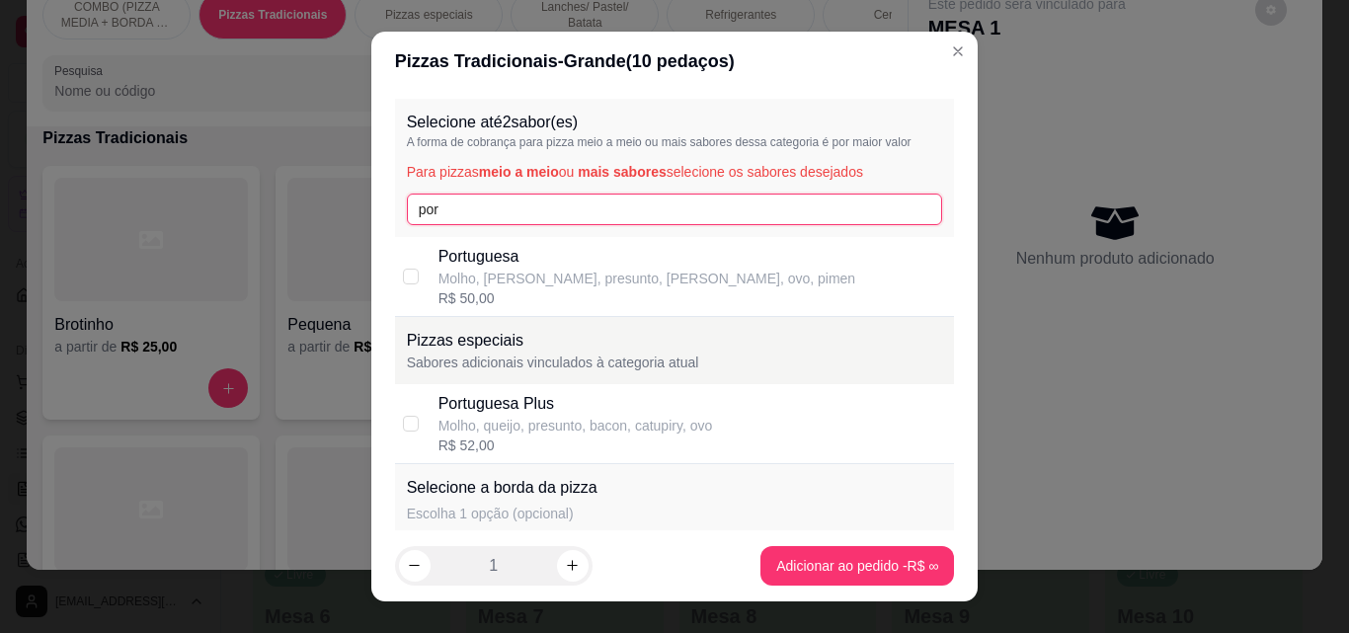
type input "por"
click at [524, 258] on p "Portuguesa" at bounding box center [648, 257] width 418 height 24
checkbox input "true"
click at [516, 212] on input "por" at bounding box center [675, 210] width 536 height 32
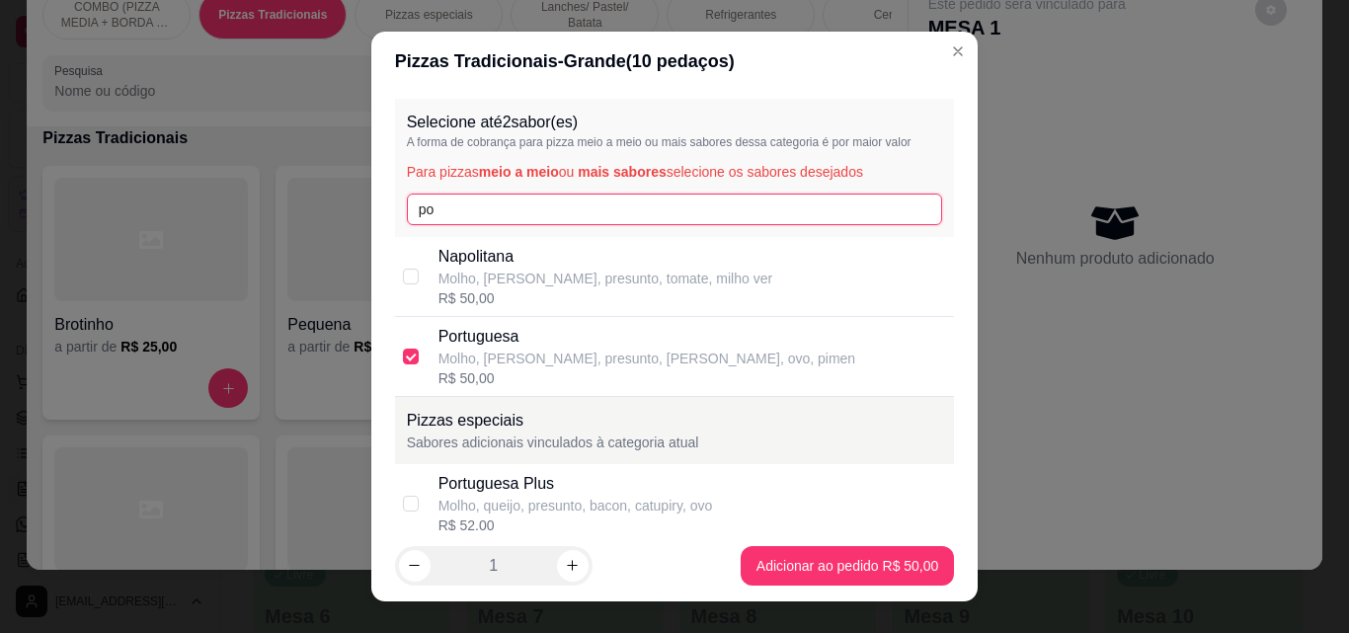
type input "p"
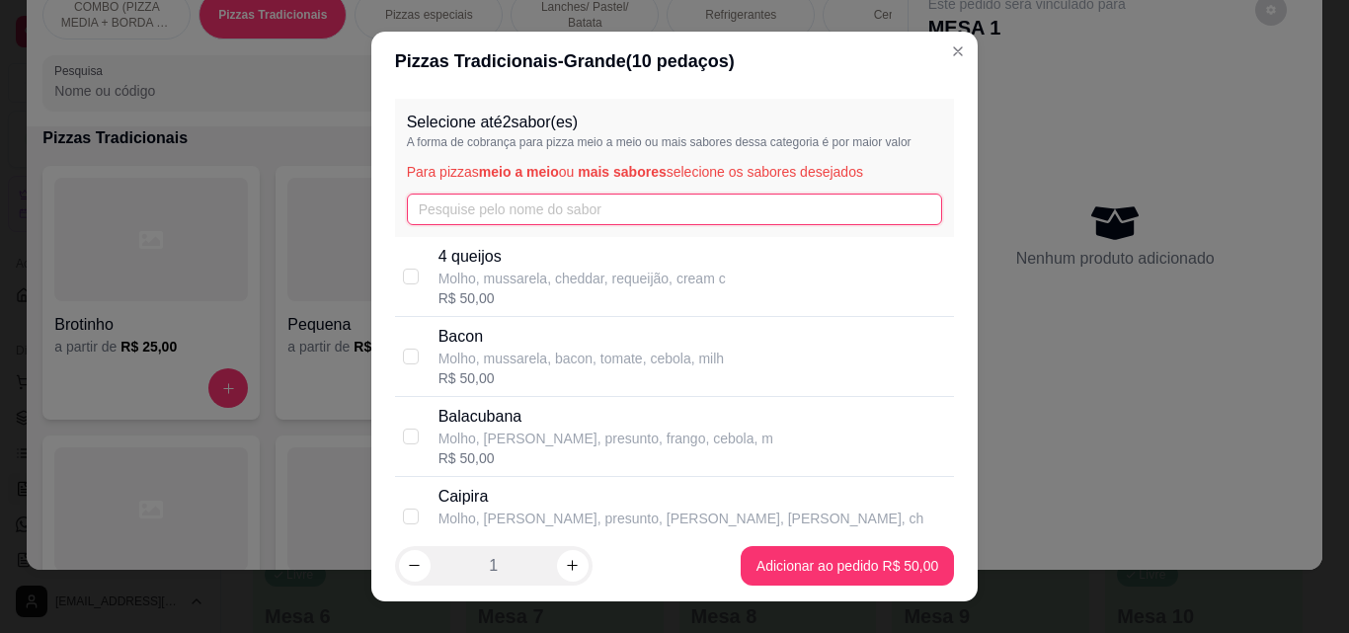
click at [475, 218] on input "text" at bounding box center [675, 210] width 536 height 32
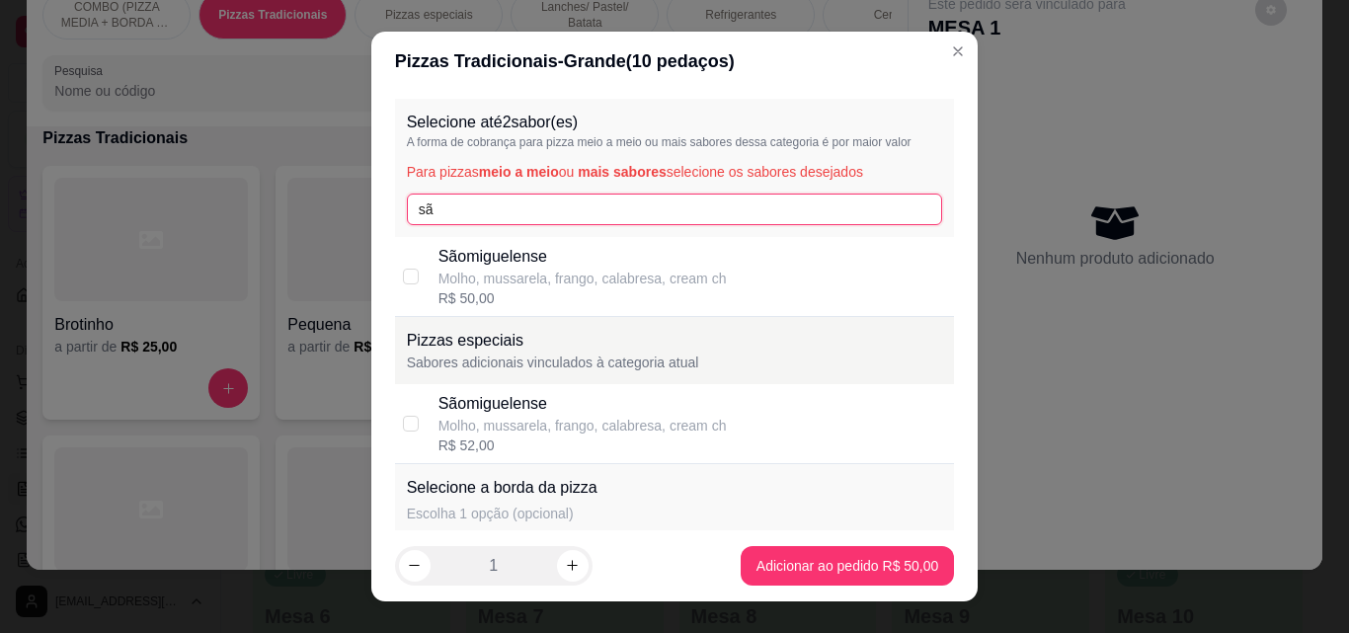
type input "sã"
click at [470, 263] on p "Sãomiguelense" at bounding box center [583, 257] width 288 height 24
checkbox input "true"
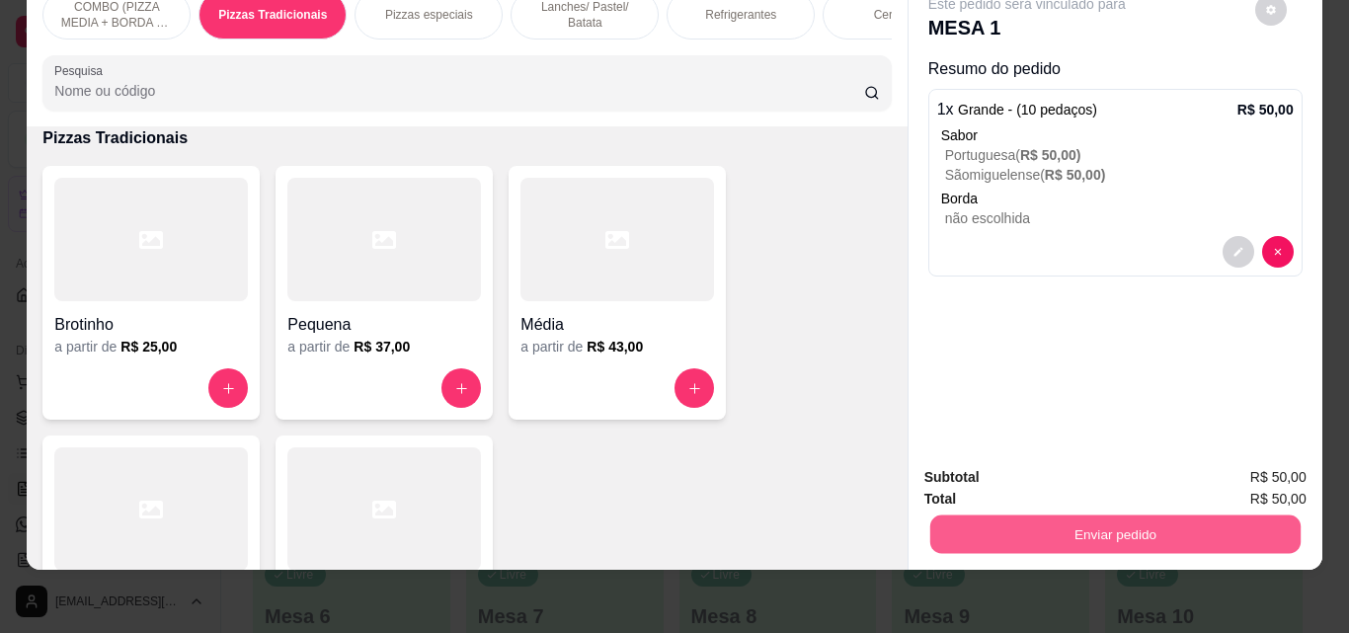
click at [1057, 515] on button "Enviar pedido" at bounding box center [1115, 534] width 370 height 39
click at [1030, 480] on button "Não registrar e enviar pedido" at bounding box center [1049, 471] width 205 height 38
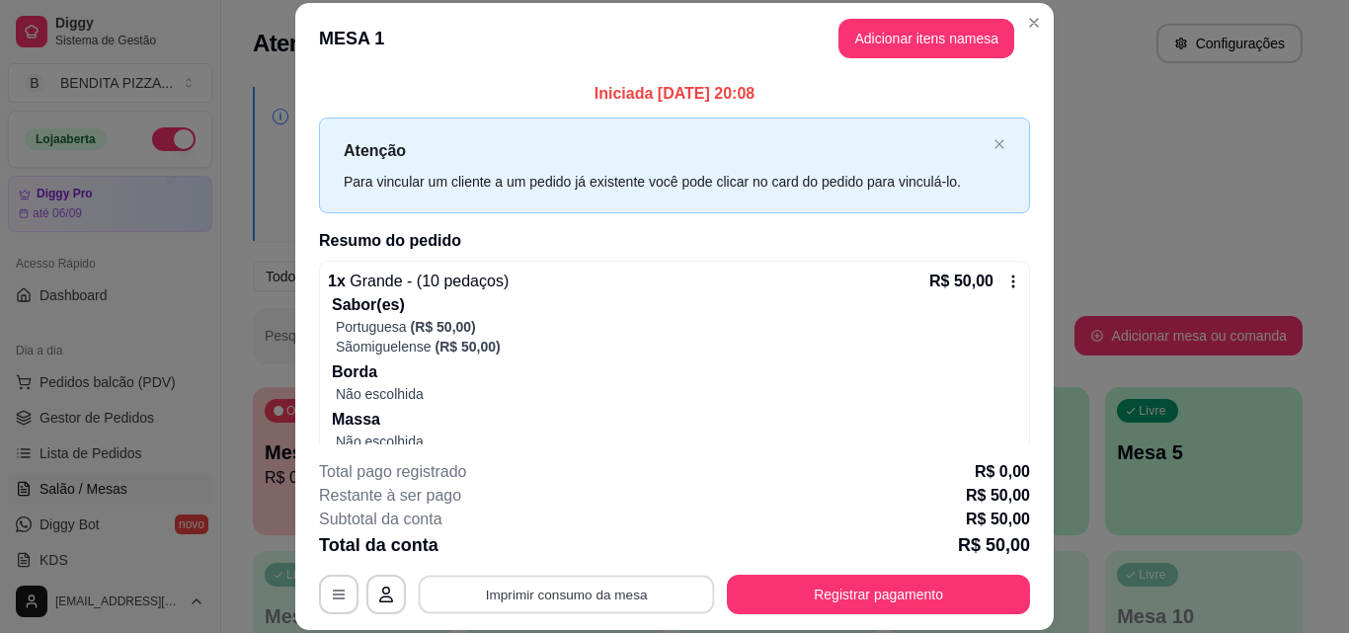
click at [599, 603] on button "Imprimir consumo da mesa" at bounding box center [567, 594] width 296 height 39
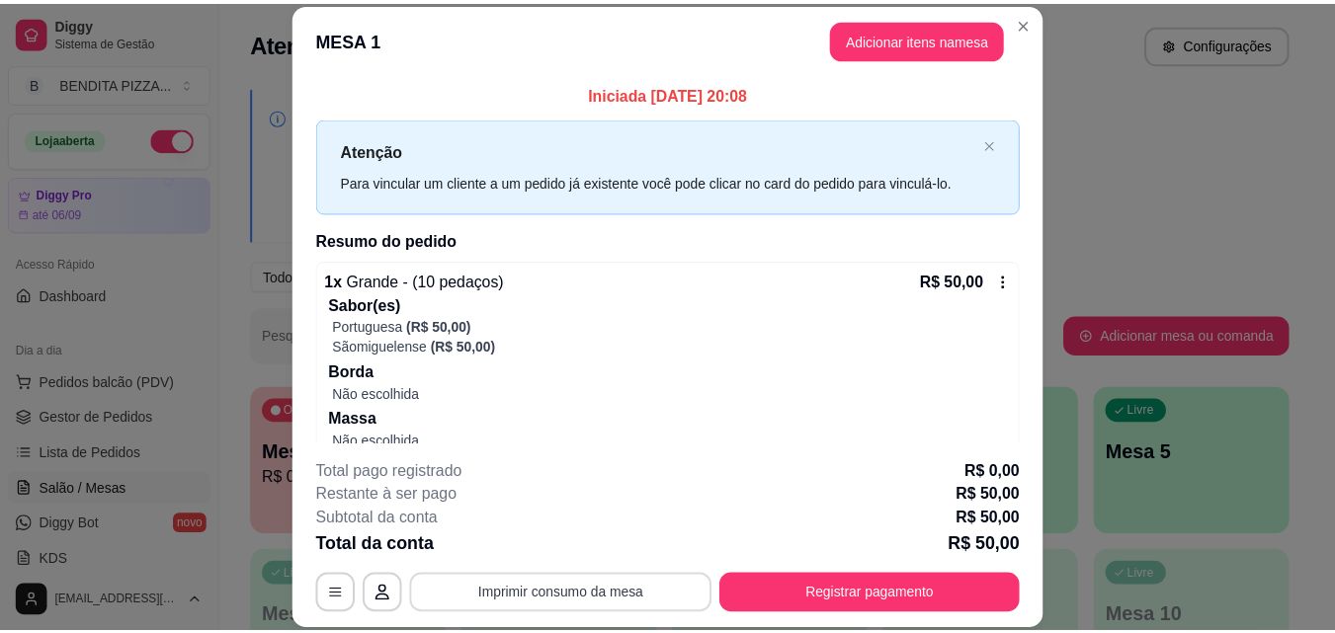
scroll to position [0, 0]
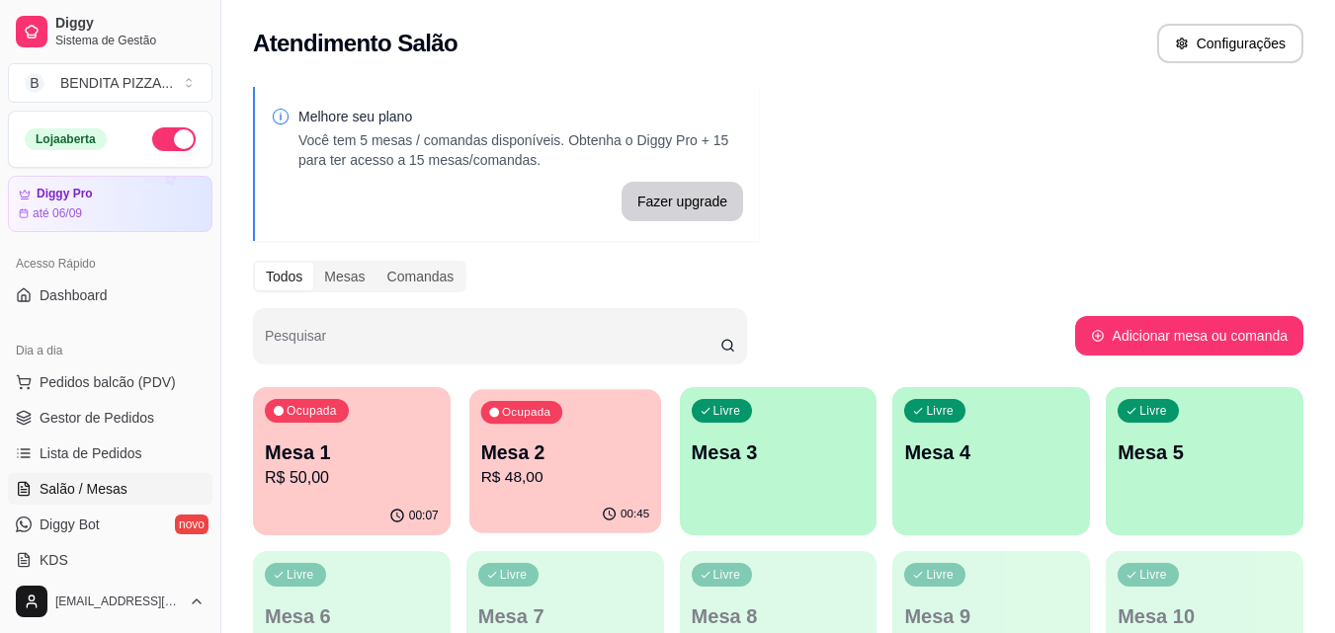
click at [527, 492] on div "Ocupada Mesa 2 R$ 48,00" at bounding box center [565, 442] width 192 height 107
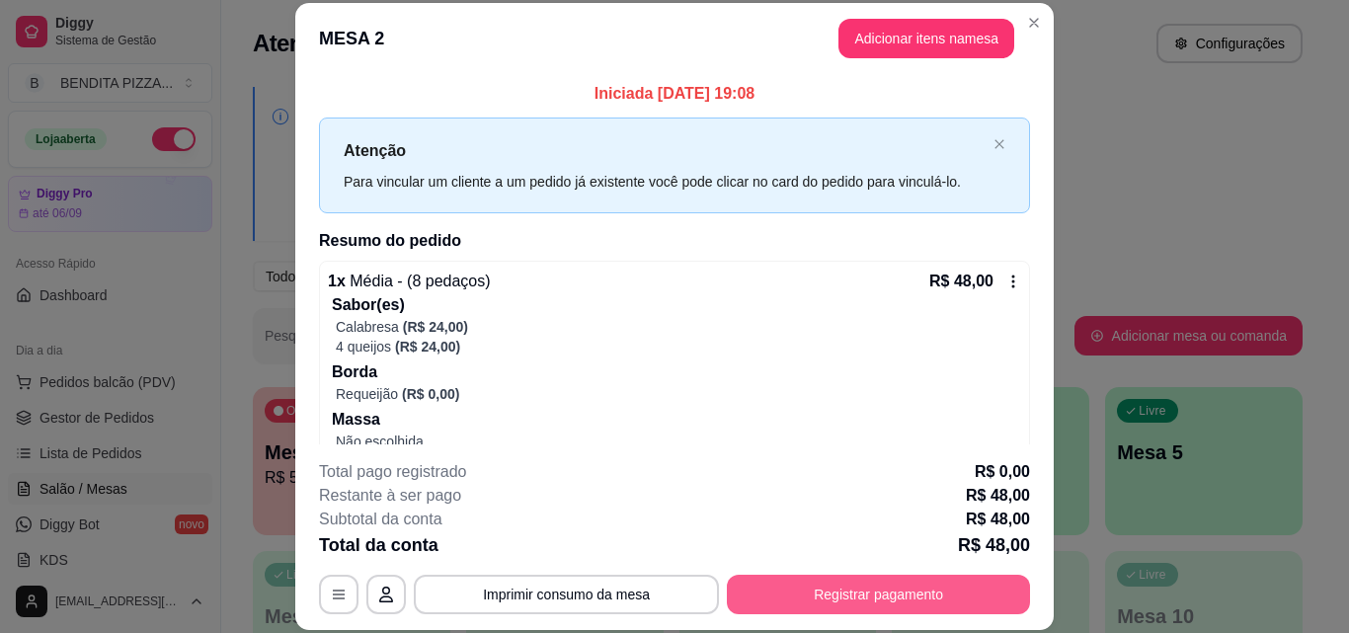
click at [865, 589] on button "Registrar pagamento" at bounding box center [878, 595] width 303 height 40
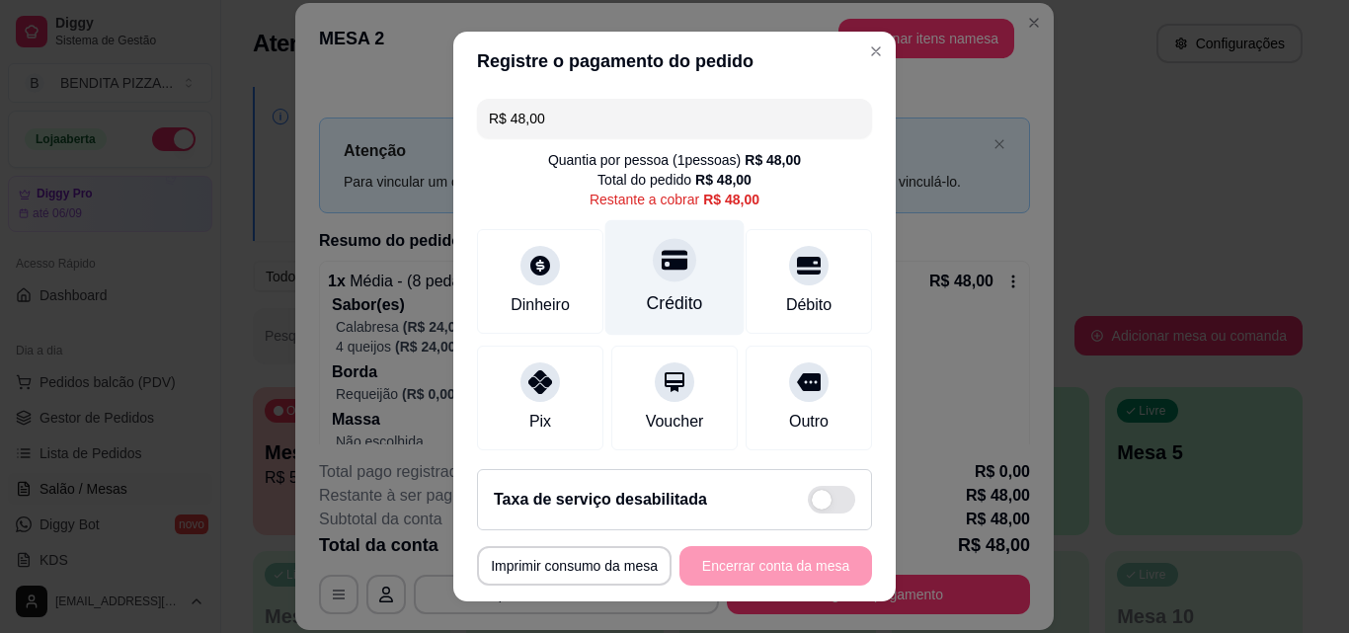
click at [647, 307] on div "Crédito" at bounding box center [675, 303] width 56 height 26
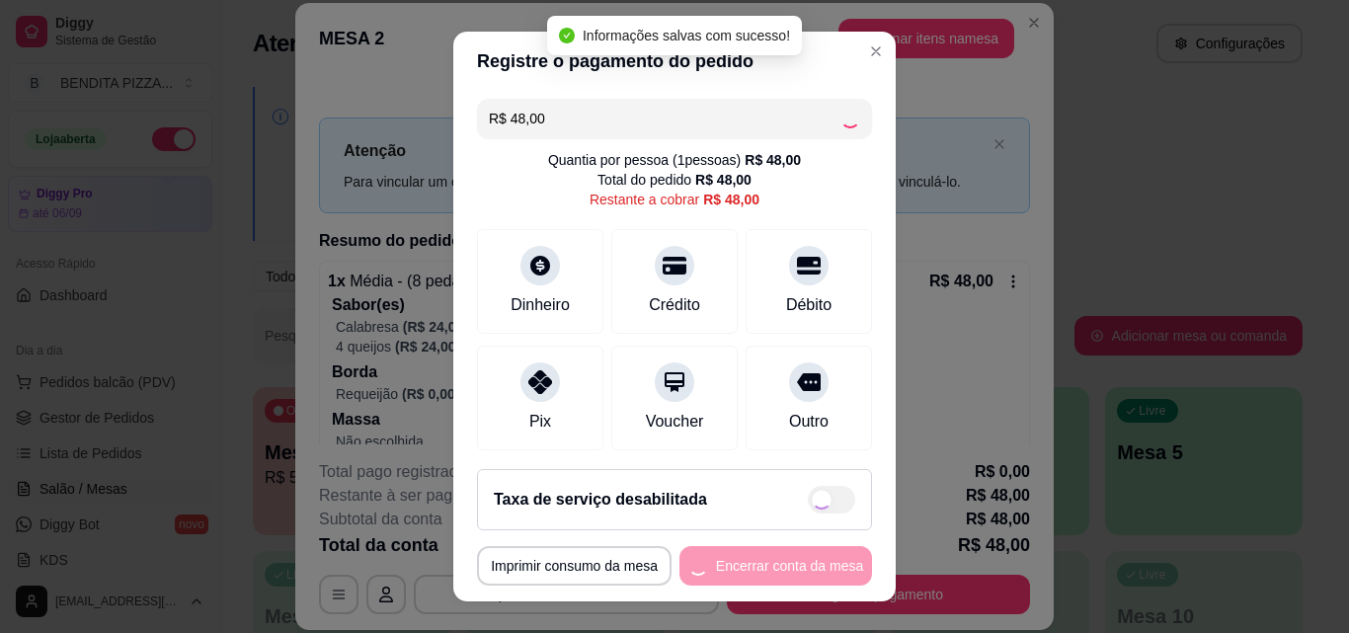
type input "R$ 0,00"
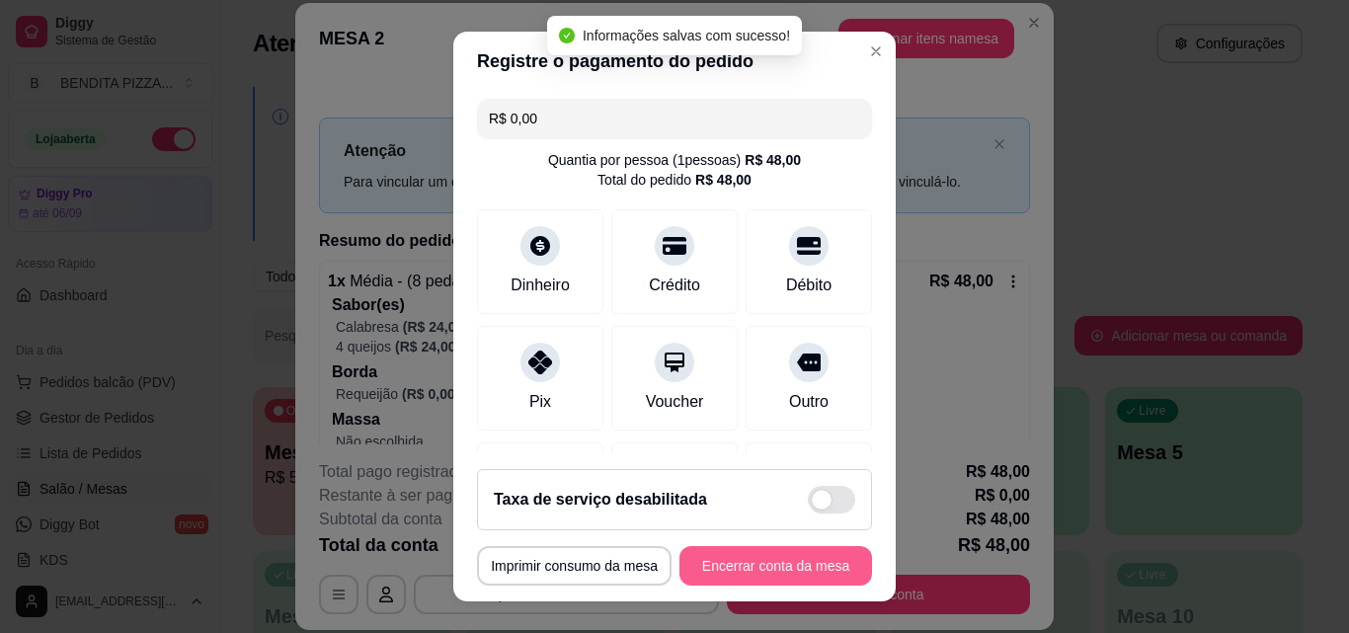
click at [746, 563] on button "Encerrar conta da mesa" at bounding box center [776, 566] width 193 height 40
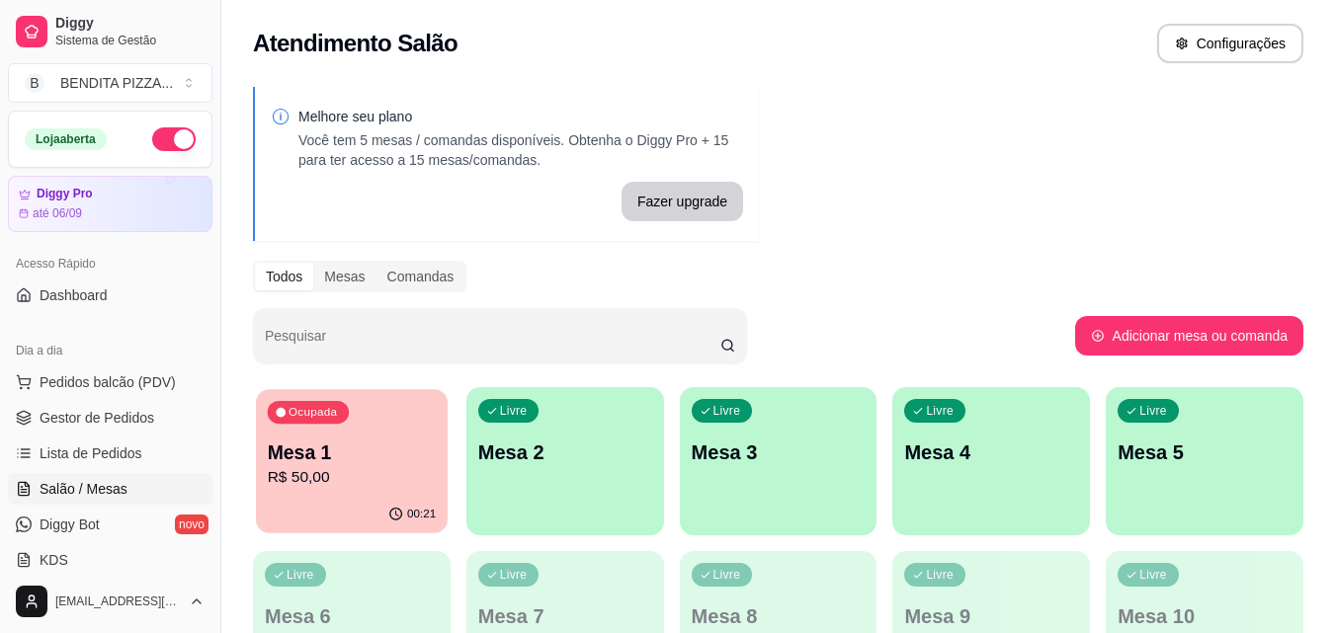
click at [319, 459] on p "Mesa 1" at bounding box center [352, 453] width 169 height 27
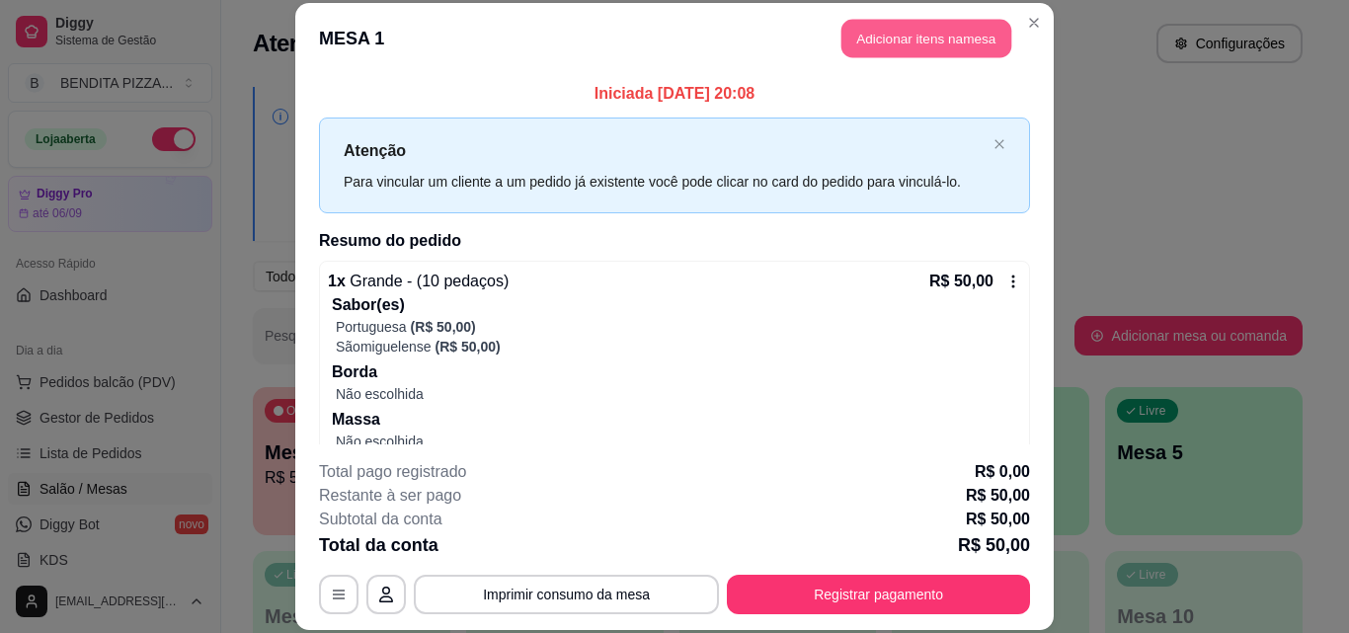
click at [895, 28] on button "Adicionar itens na mesa" at bounding box center [927, 39] width 170 height 39
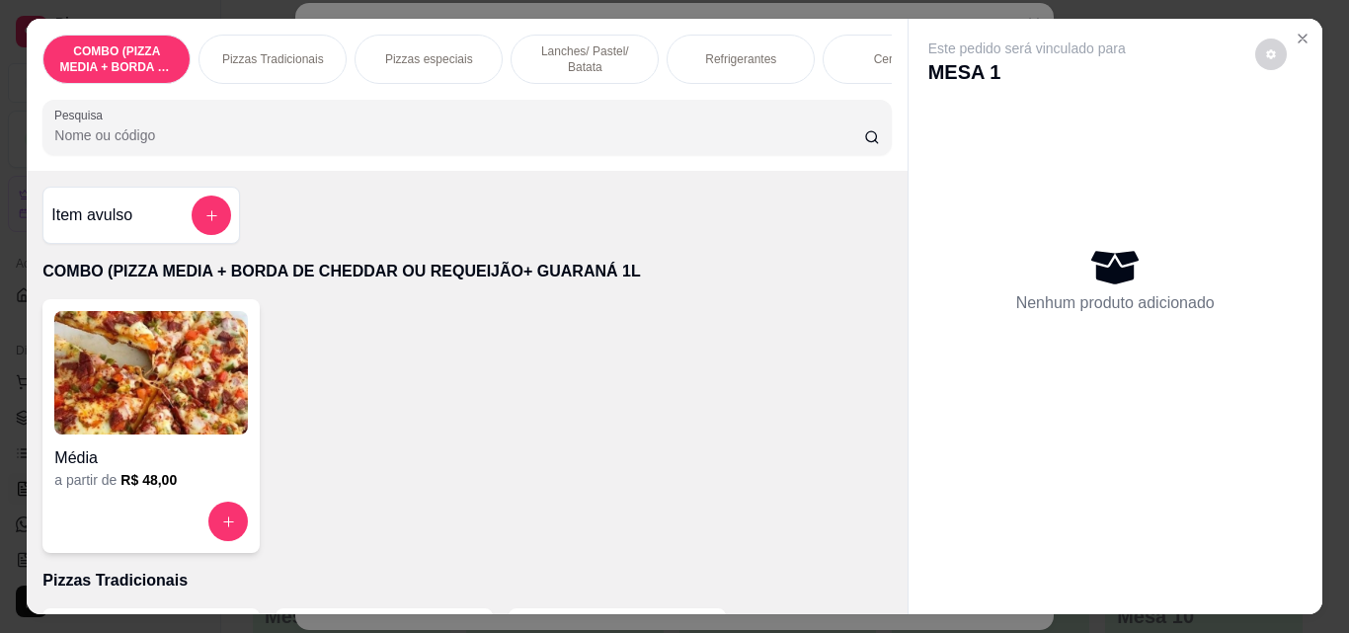
click at [736, 51] on p "Refrigerantes" at bounding box center [740, 59] width 71 height 16
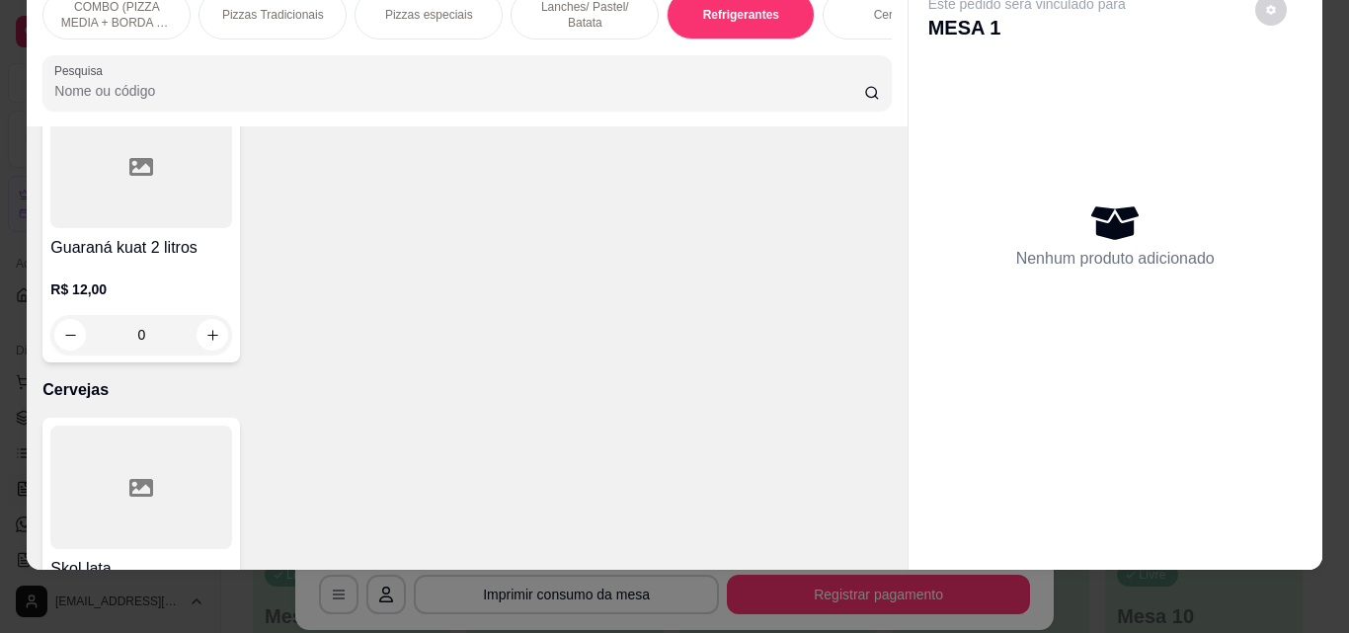
scroll to position [3799, 0]
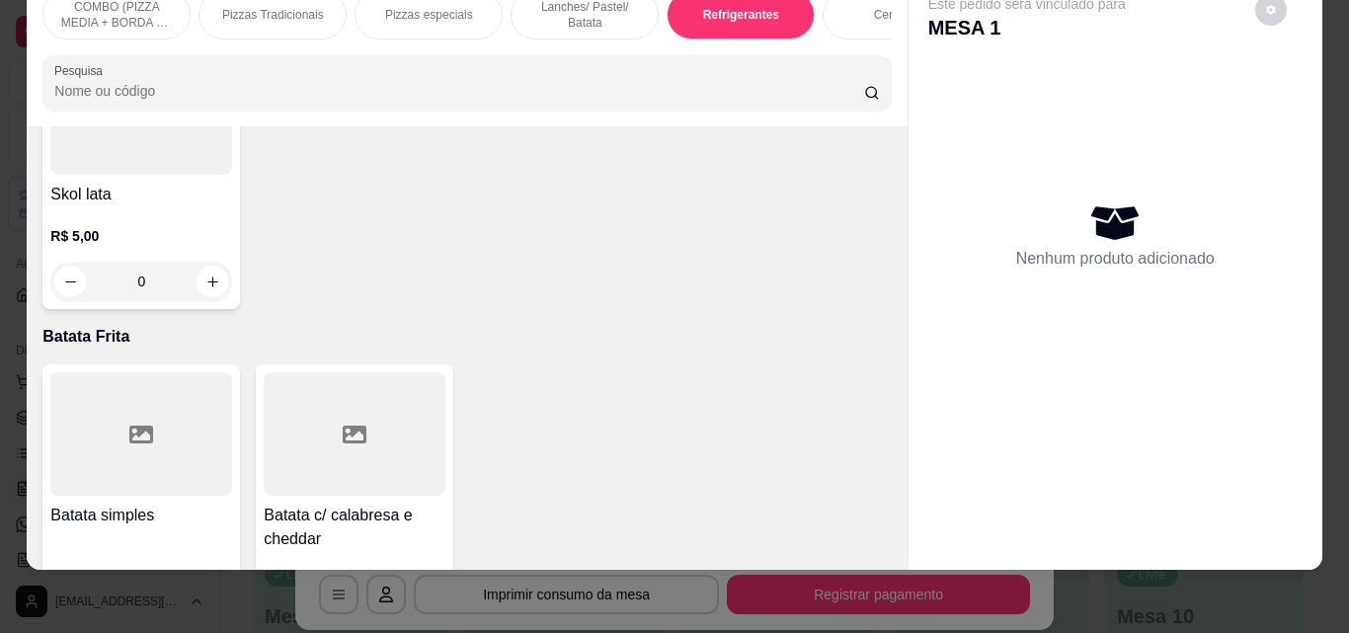
type input "1"
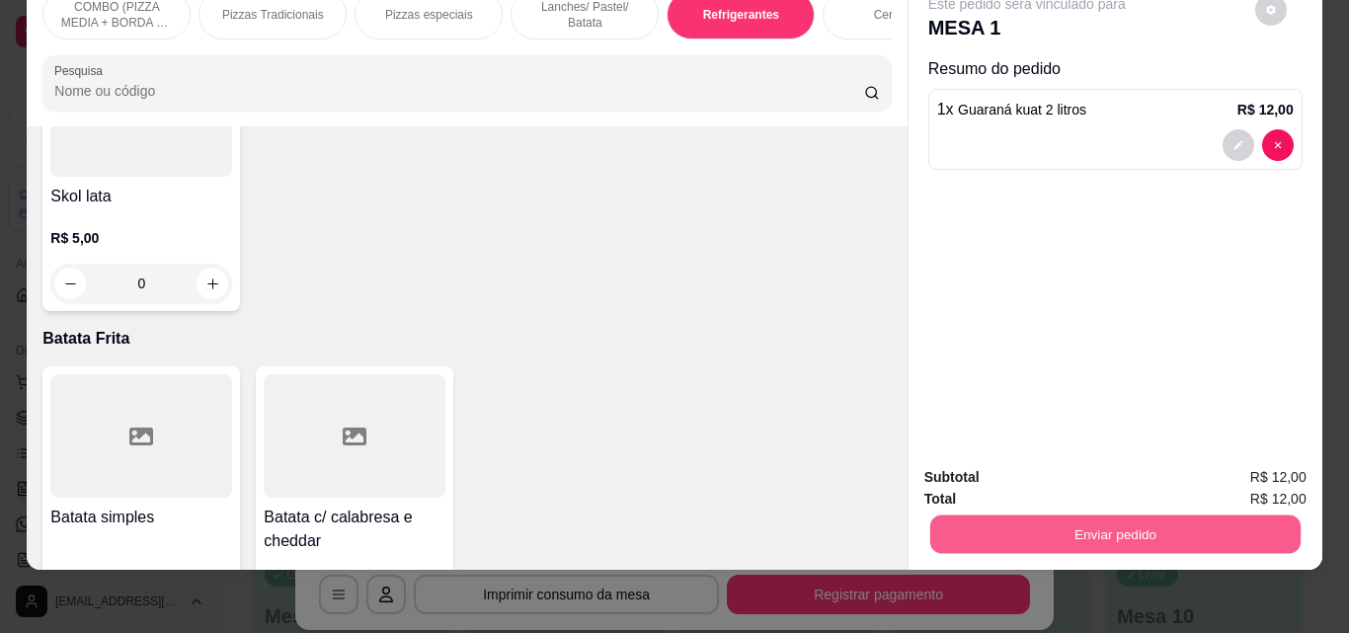
click at [1043, 515] on button "Enviar pedido" at bounding box center [1115, 534] width 370 height 39
click at [1020, 462] on button "Não registrar e enviar pedido" at bounding box center [1050, 470] width 200 height 37
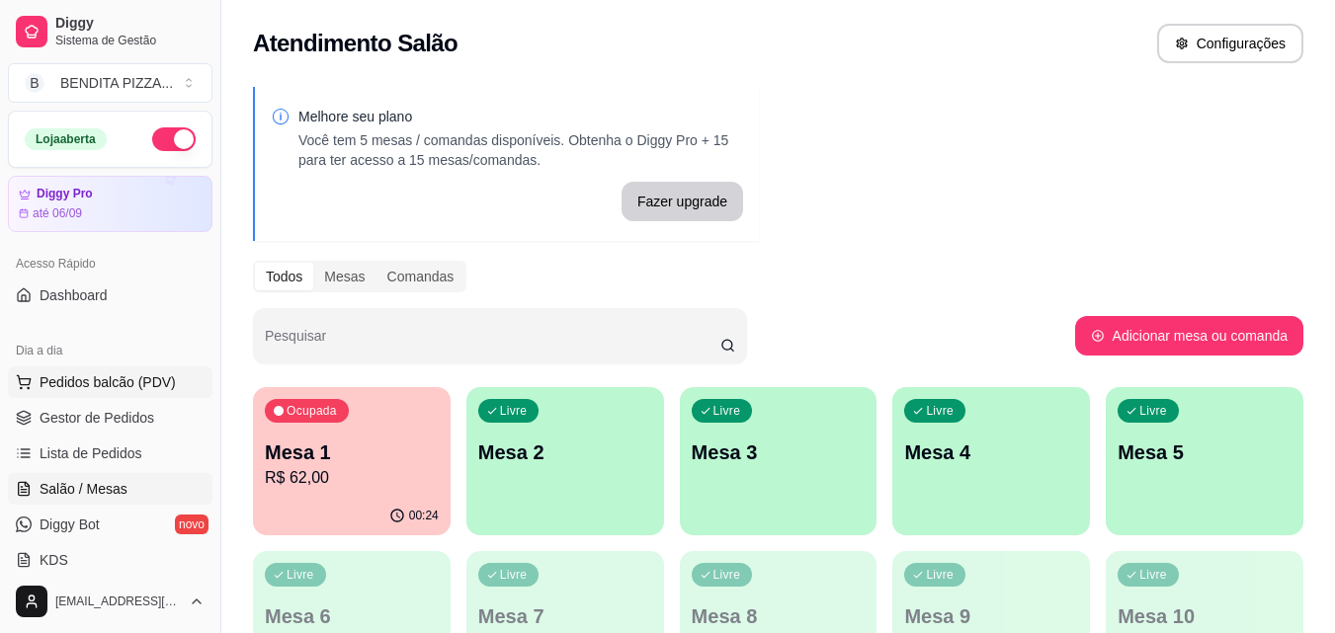
click at [143, 391] on span "Pedidos balcão (PDV)" at bounding box center [108, 382] width 136 height 20
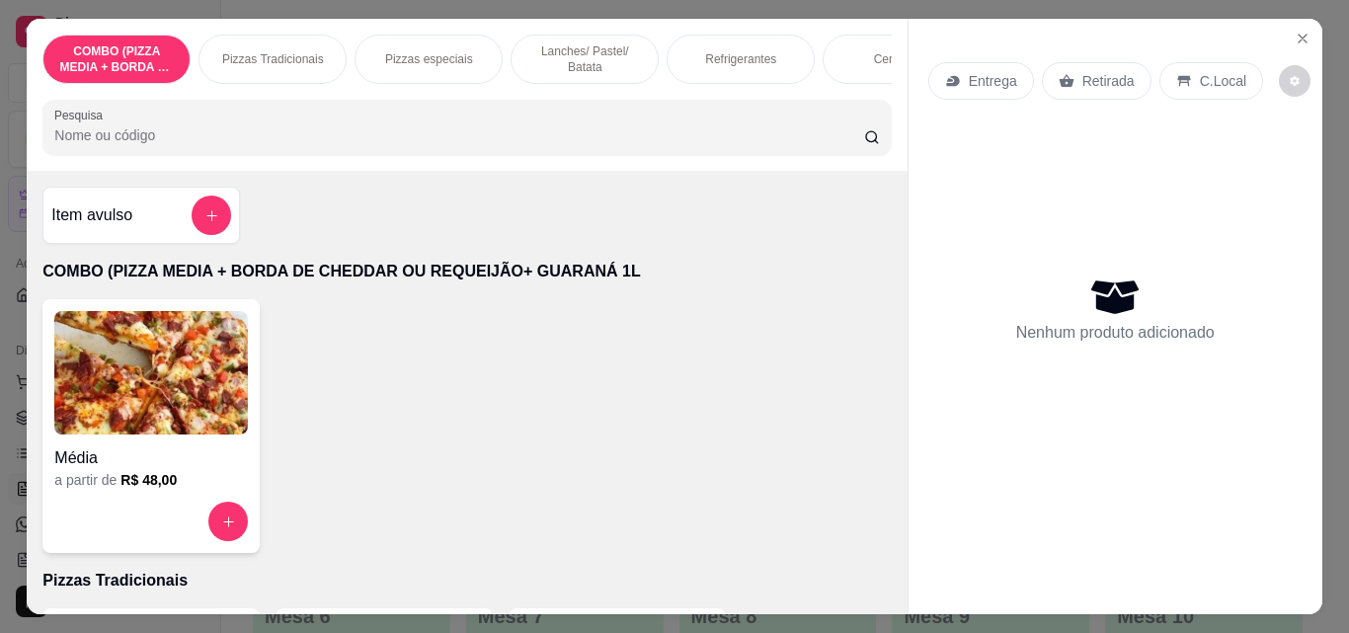
click at [249, 55] on p "Pizzas Tradicionais" at bounding box center [273, 59] width 102 height 16
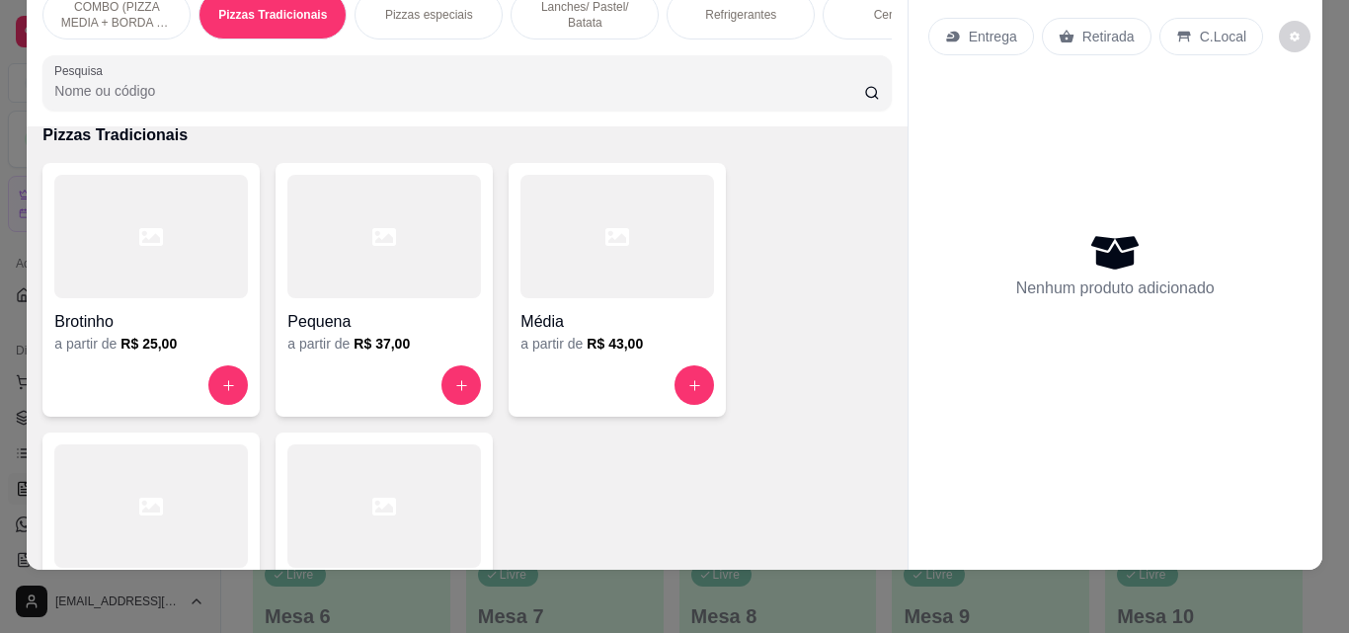
scroll to position [398, 0]
click at [697, 387] on button "increase-product-quantity" at bounding box center [695, 388] width 40 height 40
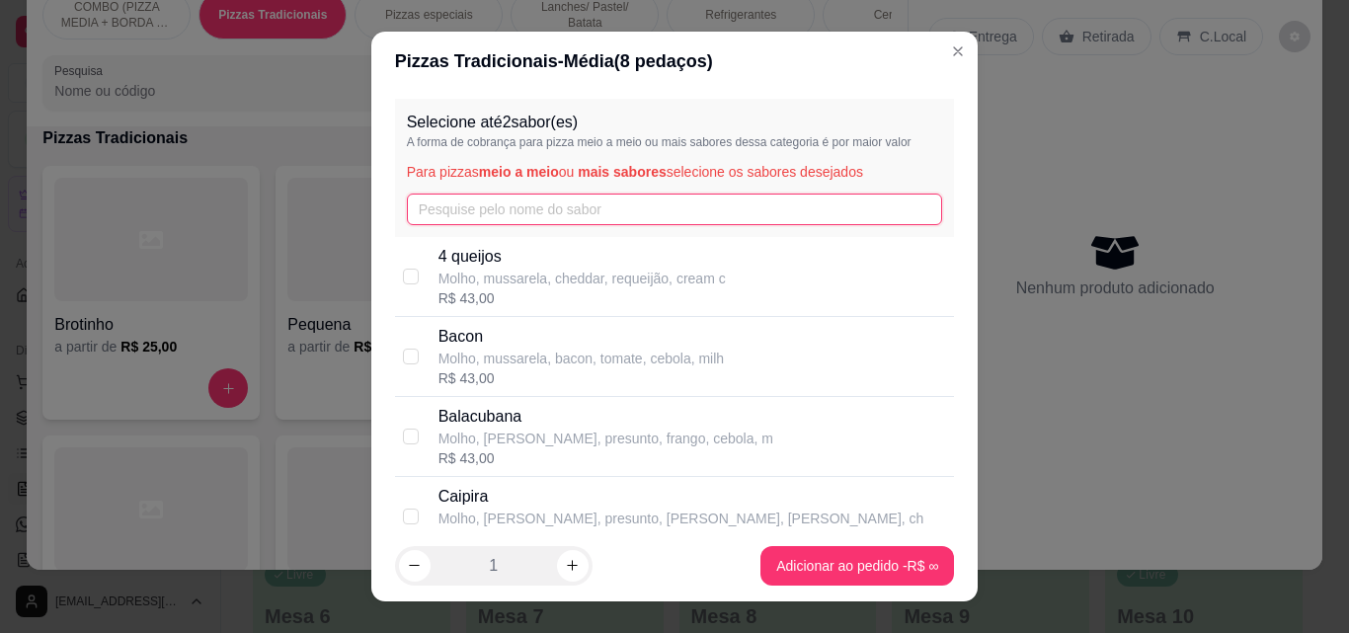
click at [671, 219] on input "text" at bounding box center [675, 210] width 536 height 32
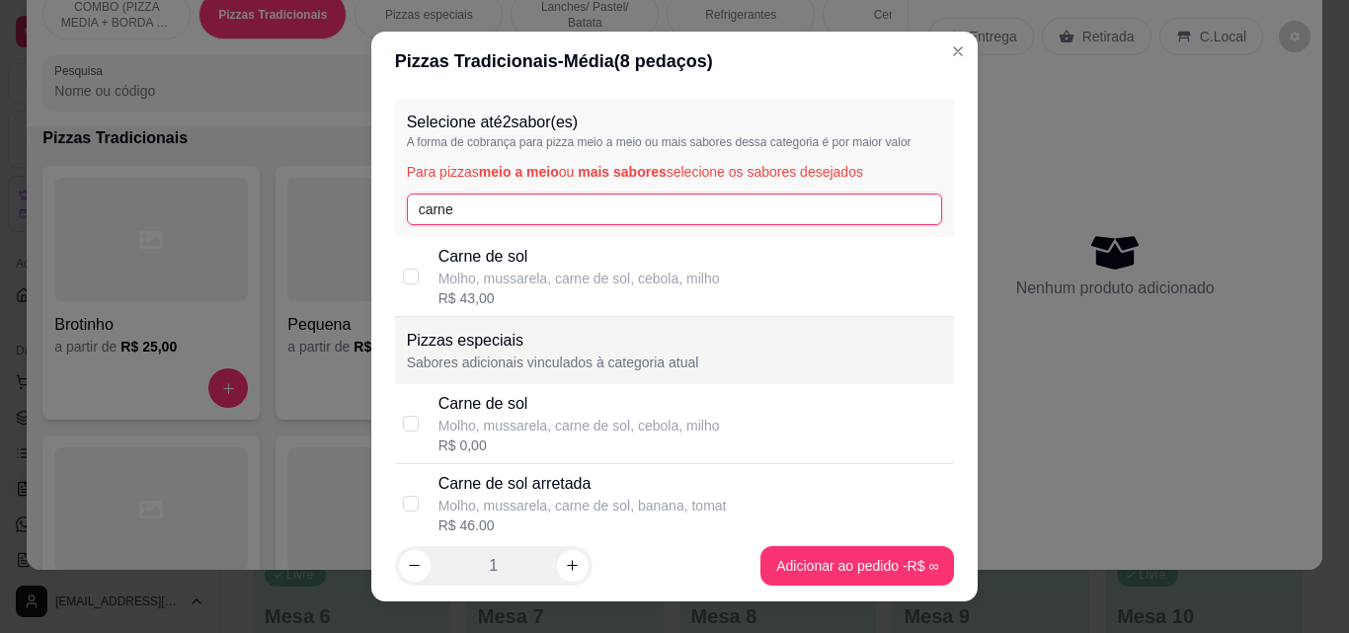
type input "carne"
click at [638, 300] on div "R$ 43,00" at bounding box center [580, 298] width 282 height 20
checkbox input "true"
click at [567, 213] on input "carne" at bounding box center [675, 210] width 536 height 32
type input "c"
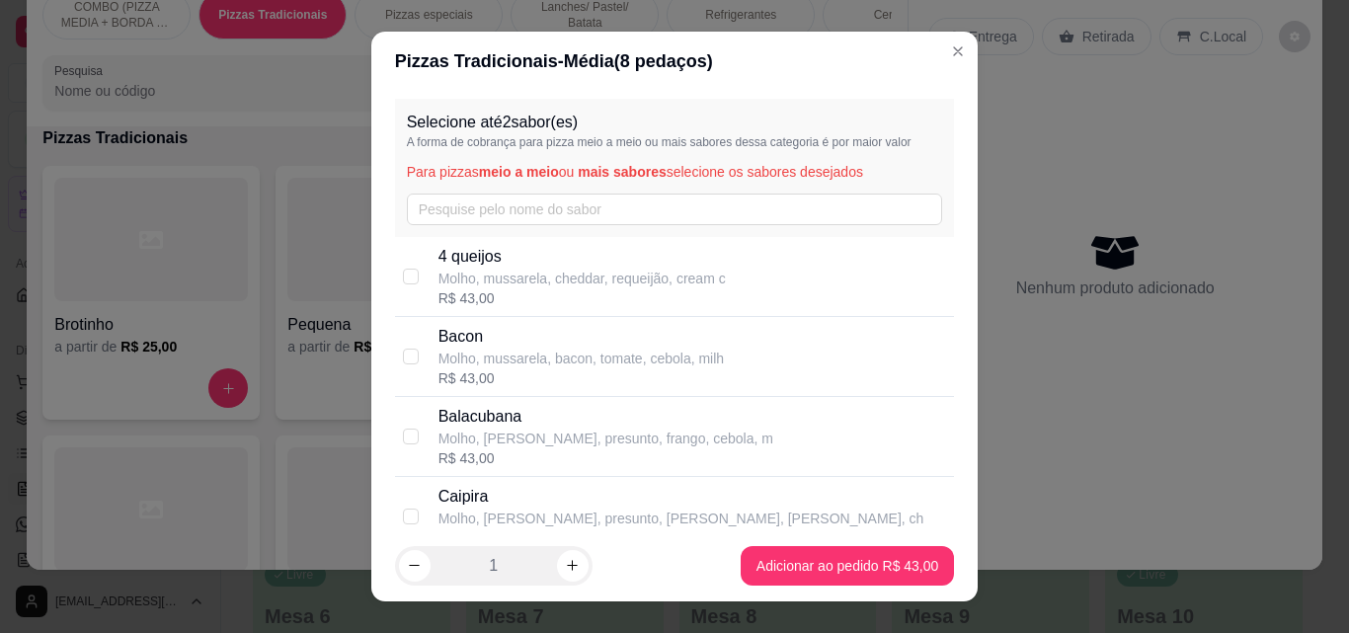
click at [569, 357] on p "Molho, mussarela, bacon, tomate, cebola, milh" at bounding box center [582, 359] width 286 height 20
checkbox input "true"
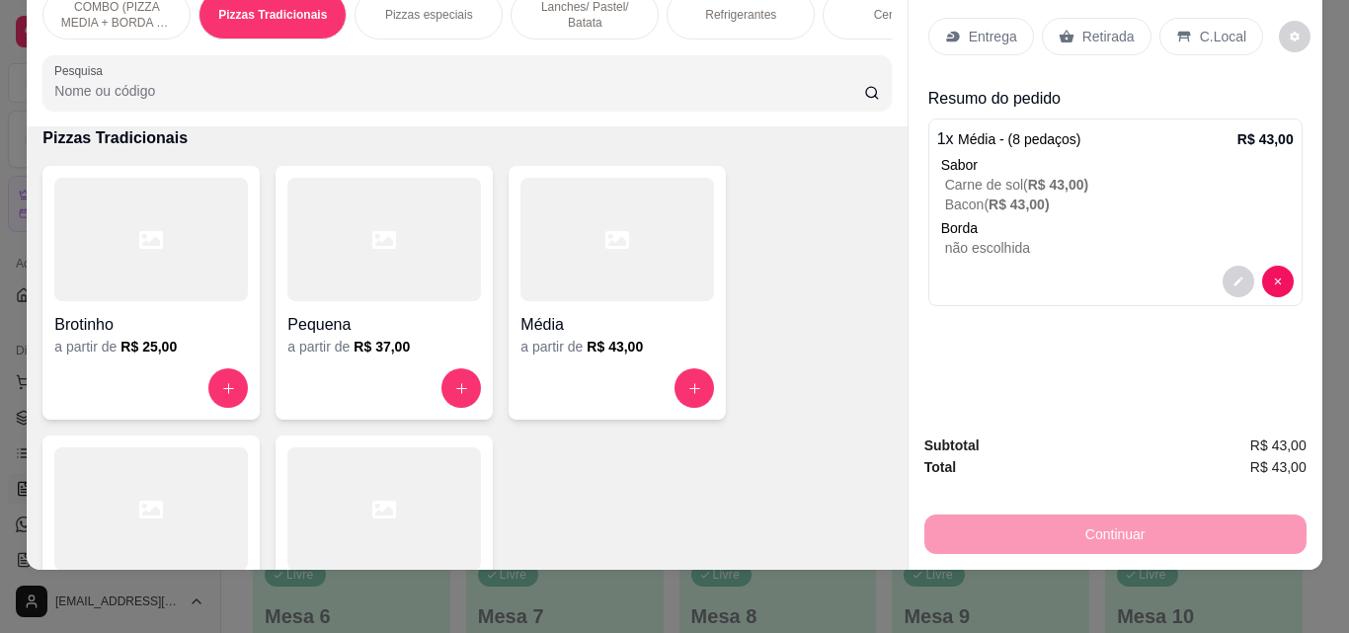
click at [950, 29] on icon at bounding box center [953, 37] width 16 height 16
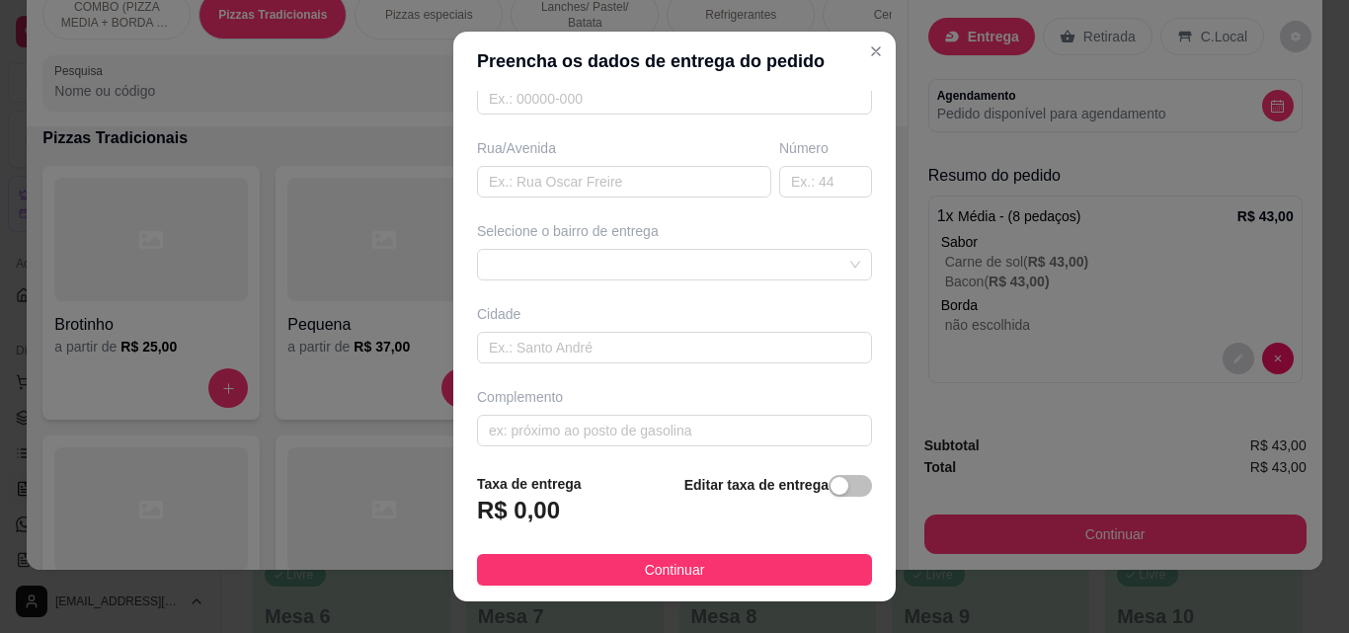
scroll to position [299, 0]
click at [819, 175] on input "text" at bounding box center [825, 173] width 93 height 32
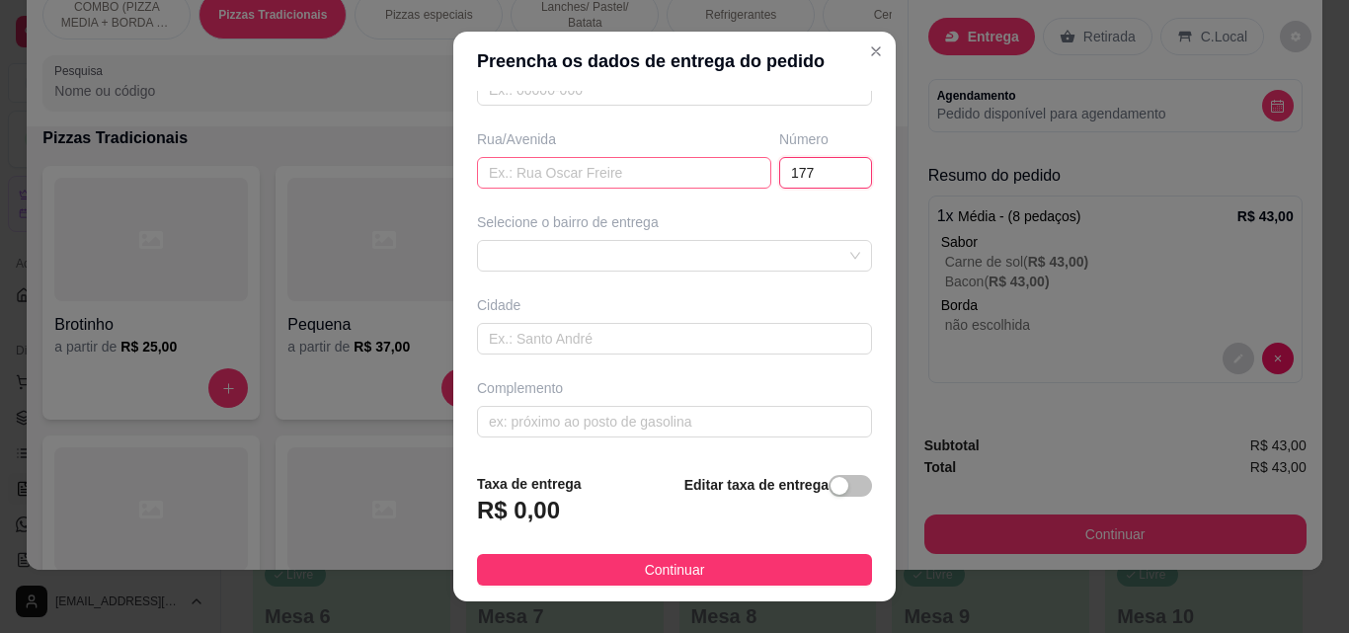
type input "177"
click at [627, 177] on input "text" at bounding box center [624, 173] width 294 height 32
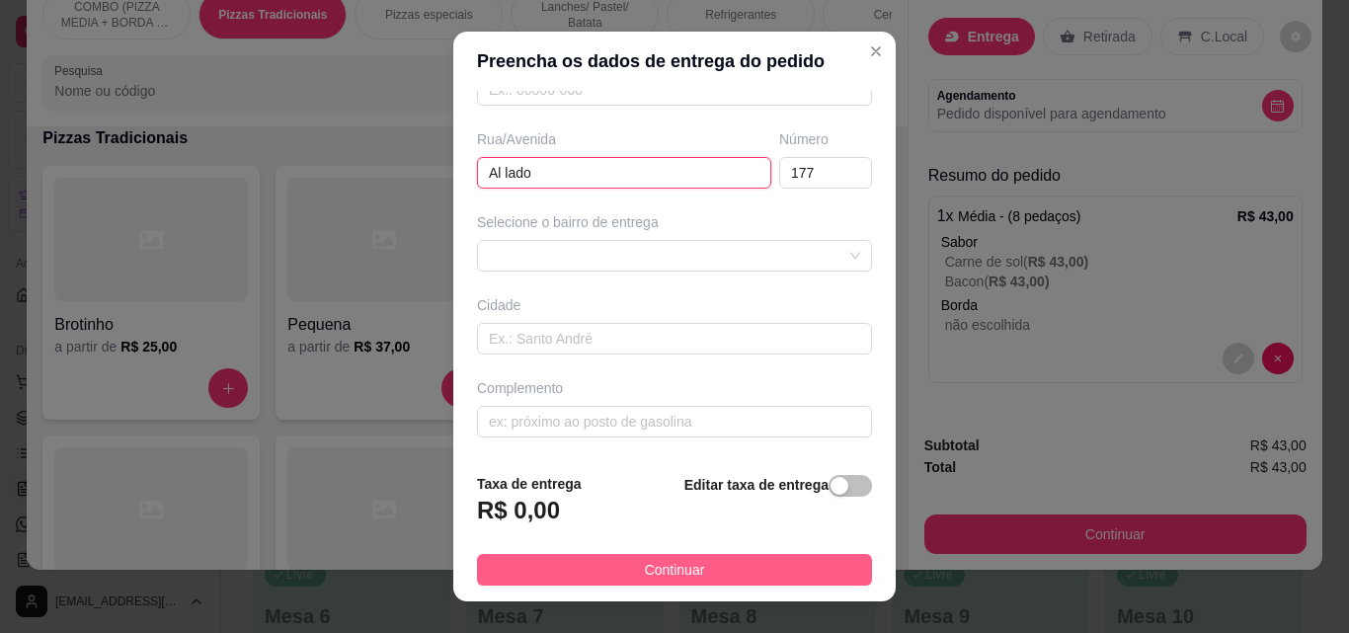
type input "Al lado"
click at [596, 557] on button "Continuar" at bounding box center [674, 570] width 395 height 32
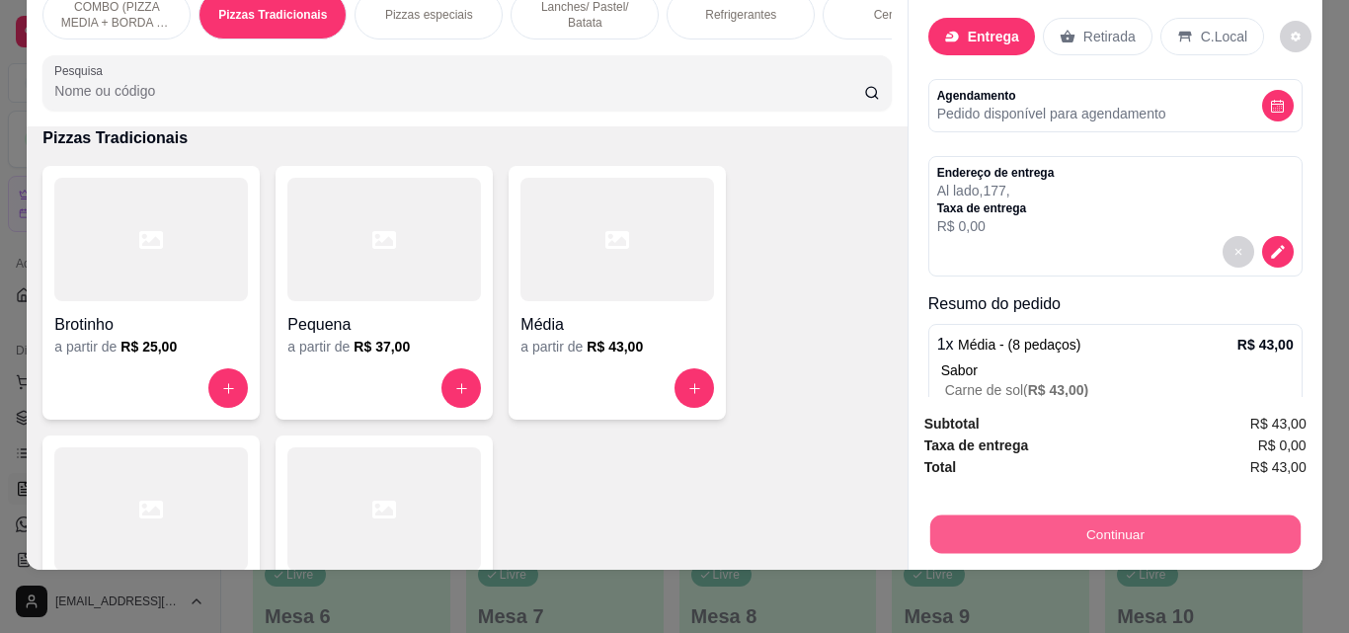
click at [1229, 520] on button "Continuar" at bounding box center [1115, 534] width 370 height 39
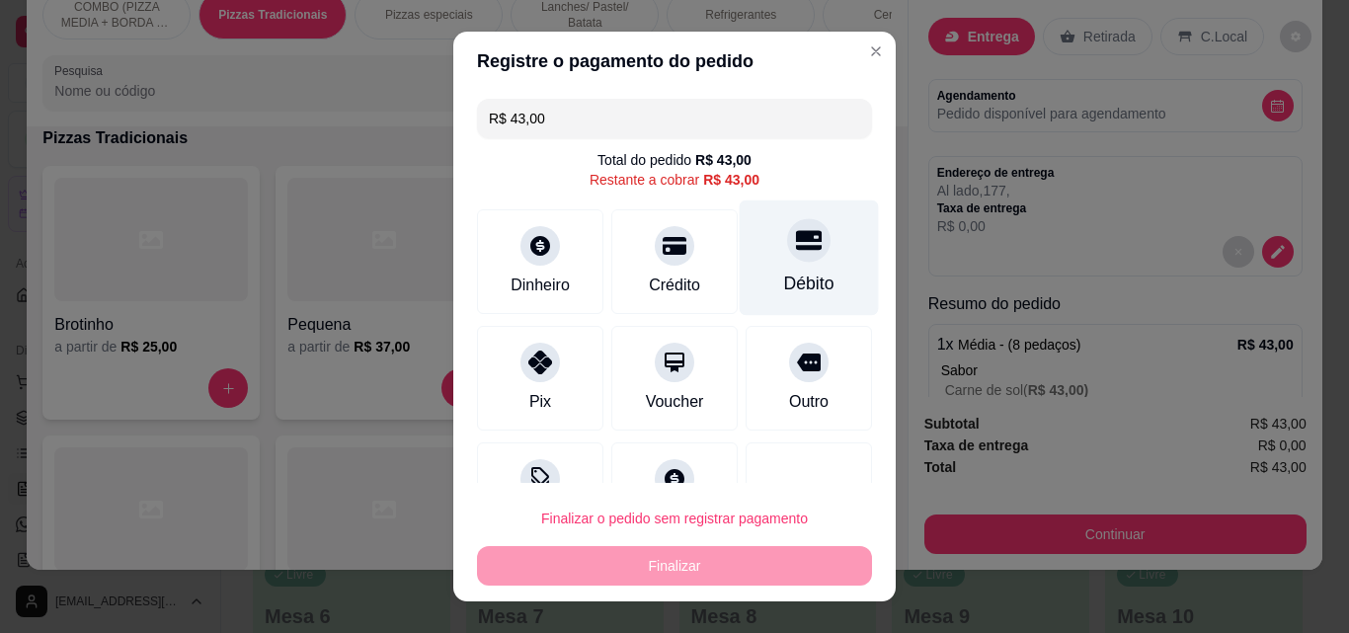
click at [752, 229] on div "Débito" at bounding box center [809, 259] width 139 height 116
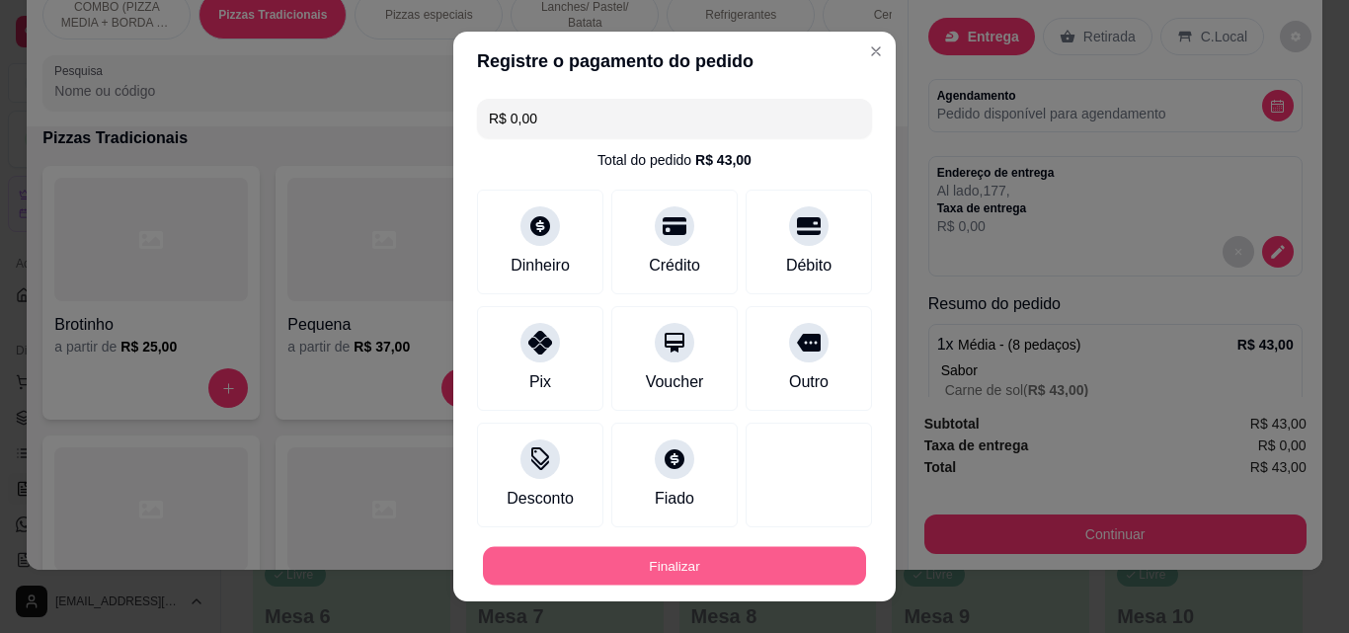
click at [761, 559] on button "Finalizar" at bounding box center [674, 566] width 383 height 39
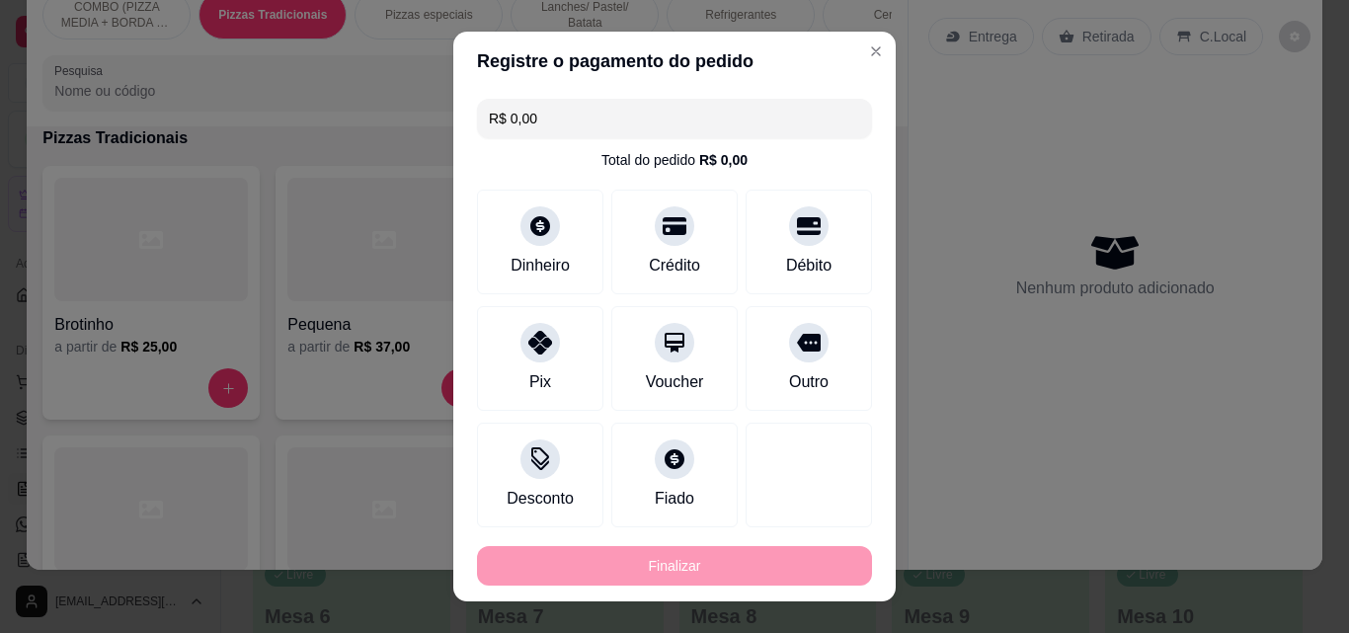
type input "-R$ 43,00"
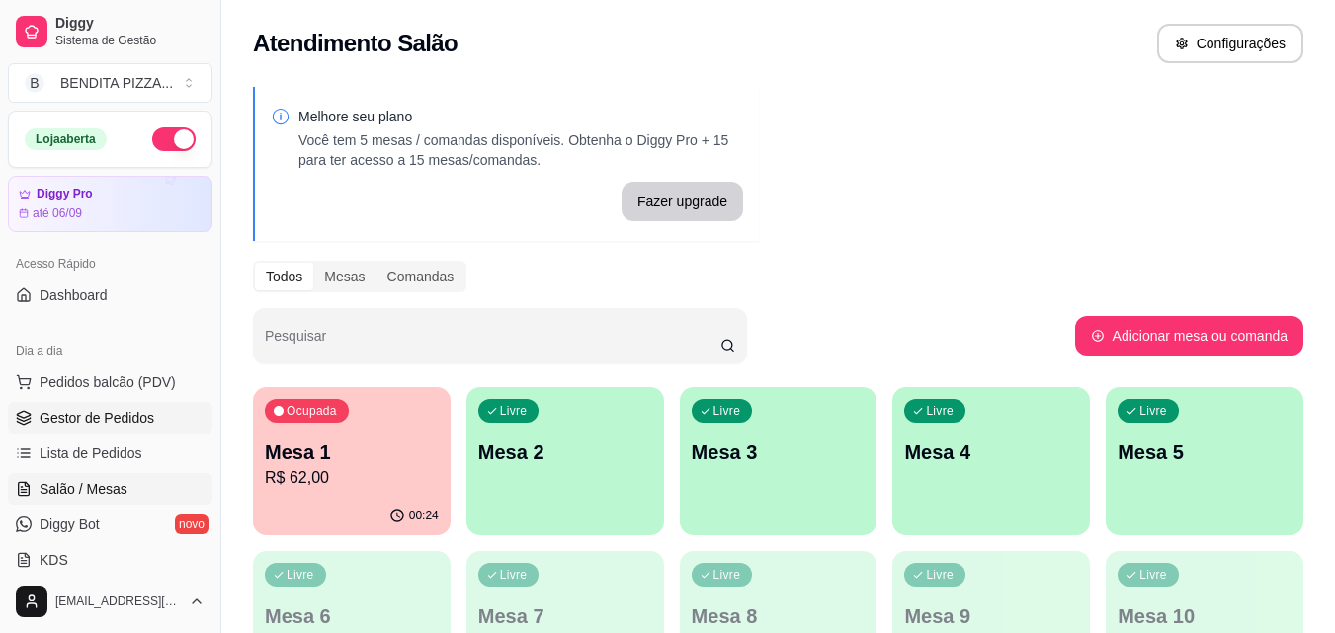
click at [110, 420] on span "Gestor de Pedidos" at bounding box center [97, 418] width 115 height 20
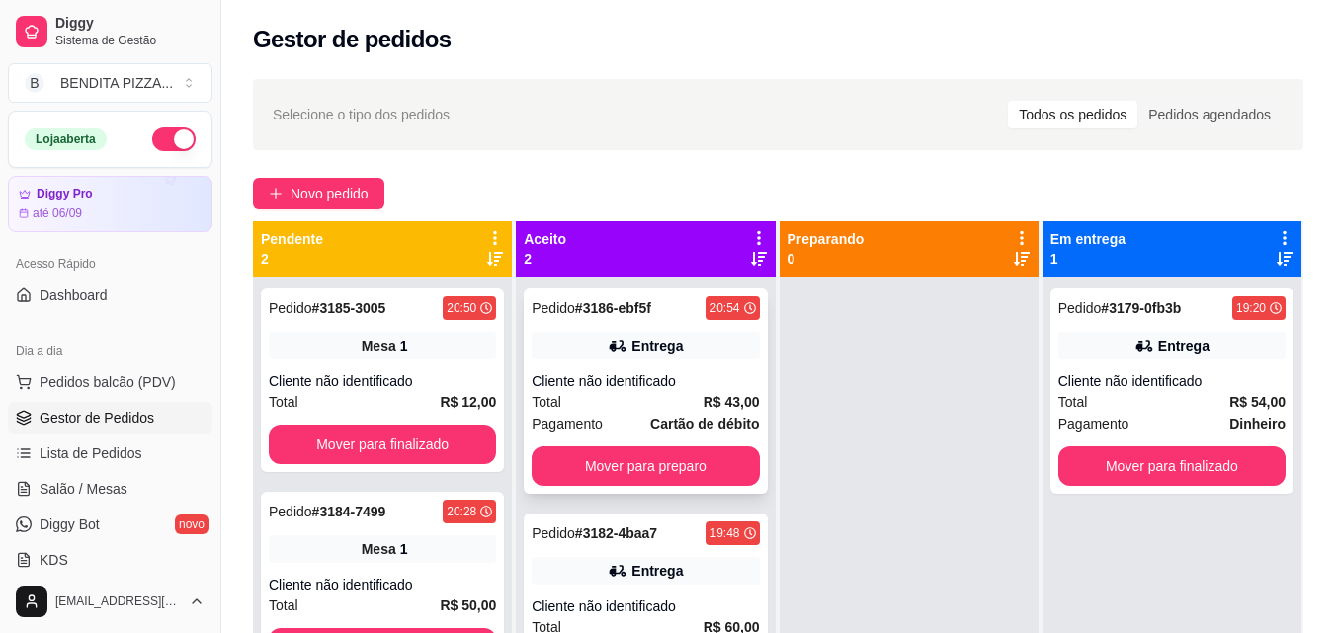
click at [662, 425] on strong "Cartão de débito" at bounding box center [704, 424] width 109 height 16
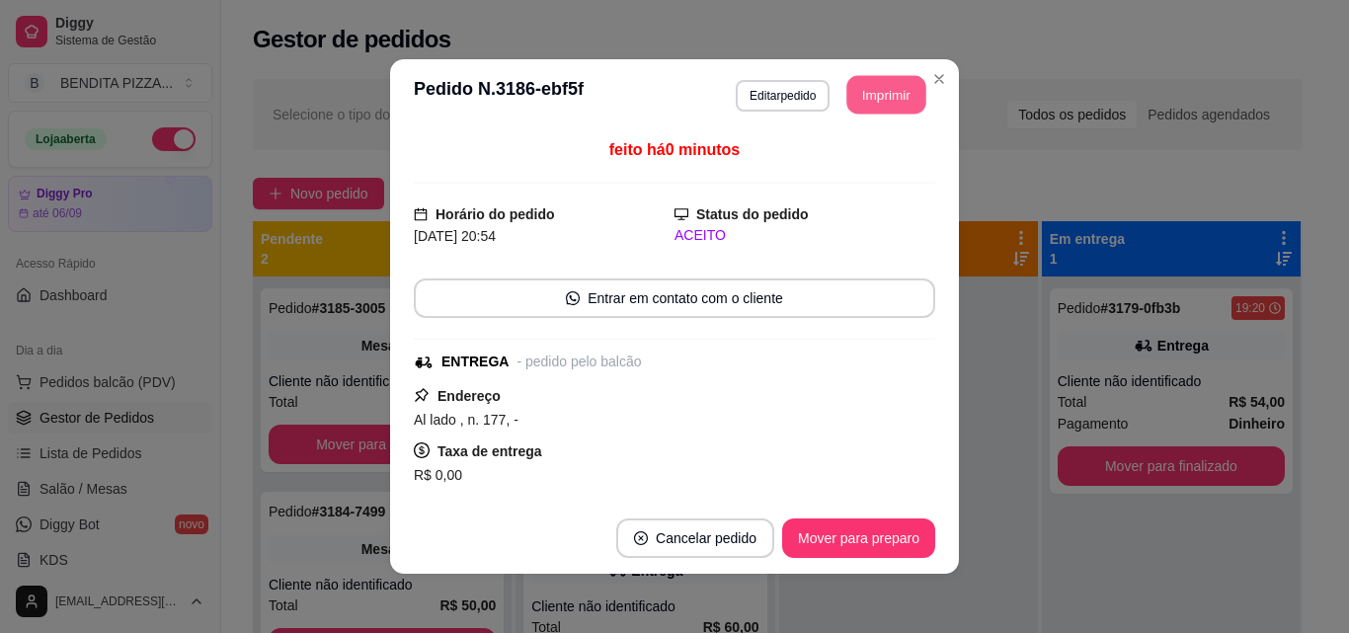
click at [883, 98] on button "Imprimir" at bounding box center [887, 95] width 79 height 39
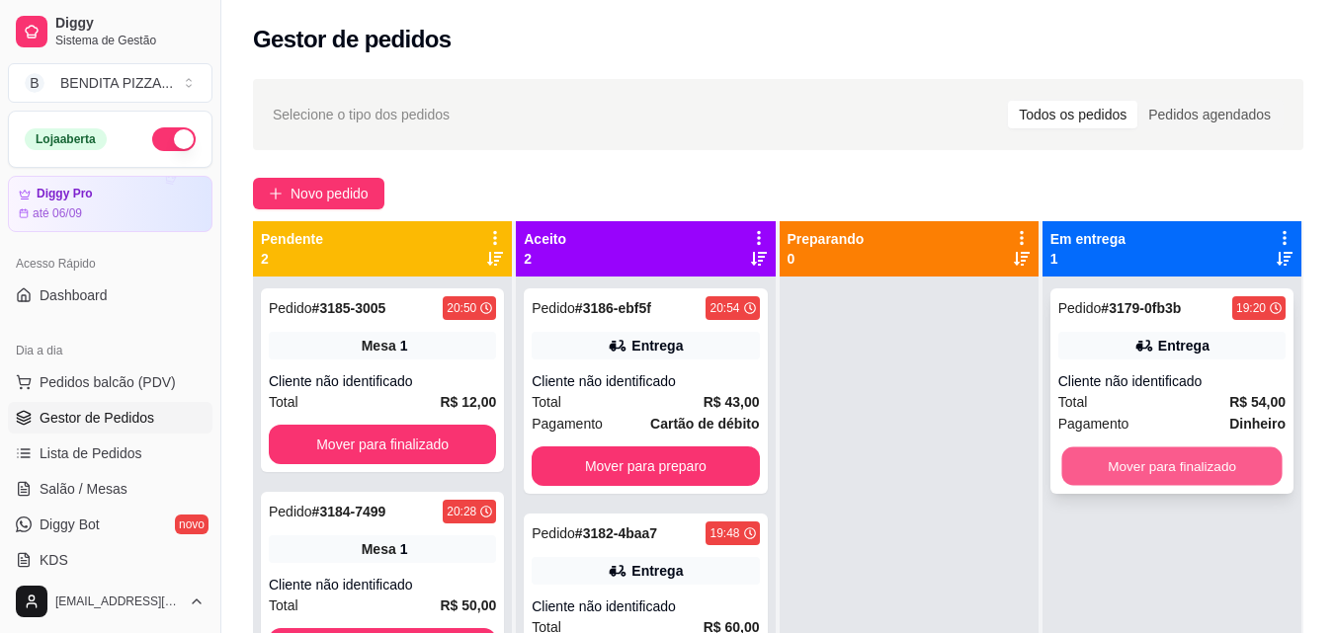
click at [1203, 464] on button "Mover para finalizado" at bounding box center [1171, 467] width 220 height 39
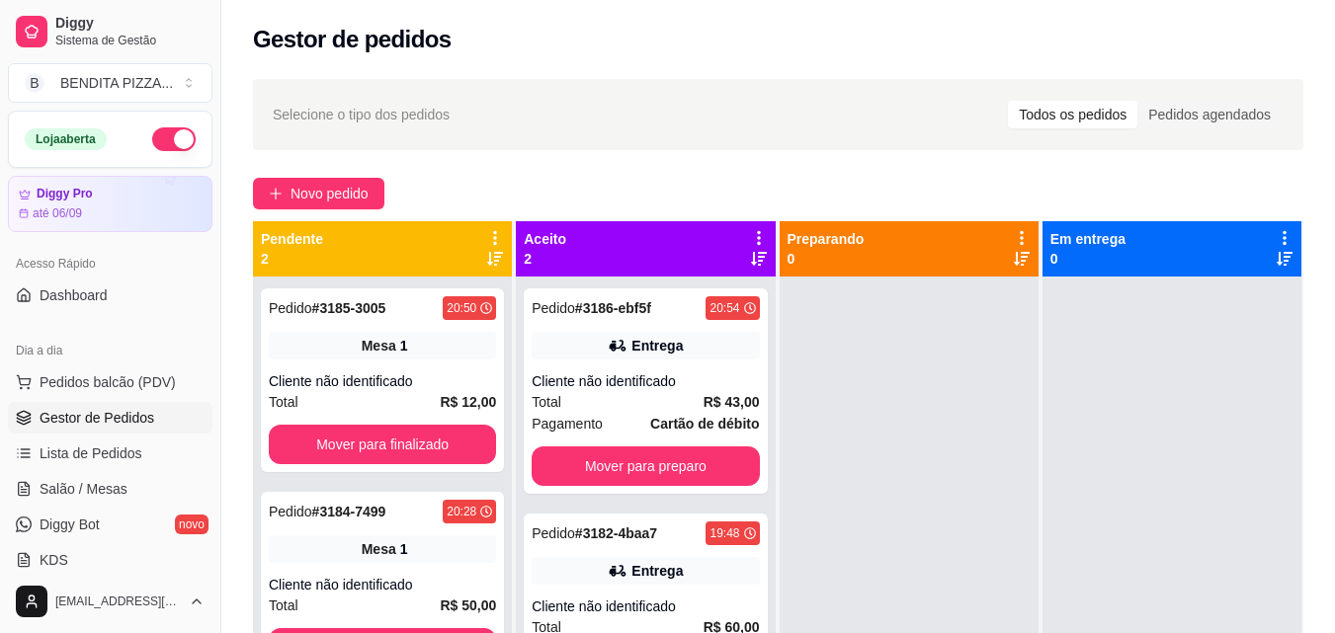
click at [1333, 493] on div "Selecione o tipo dos pedidos Todos os pedidos Pedidos agendados Novo pedido Pen…" at bounding box center [777, 472] width 1113 height 811
drag, startPoint x: 1333, startPoint y: 447, endPoint x: 1332, endPoint y: 420, distance: 26.7
click at [1333, 446] on div "Selecione o tipo dos pedidos Todos os pedidos Pedidos agendados Novo pedido Pen…" at bounding box center [777, 472] width 1113 height 811
click at [1332, 420] on div "Selecione o tipo dos pedidos Todos os pedidos Pedidos agendados Novo pedido Pen…" at bounding box center [777, 472] width 1113 height 811
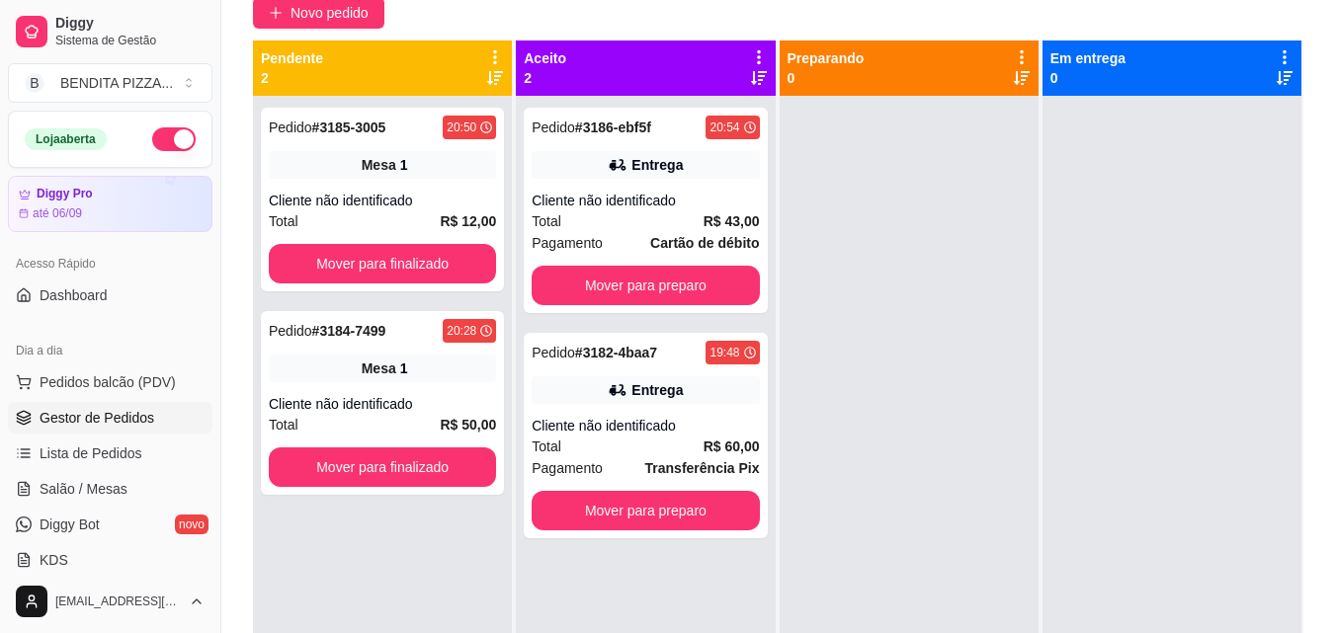
scroll to position [301, 0]
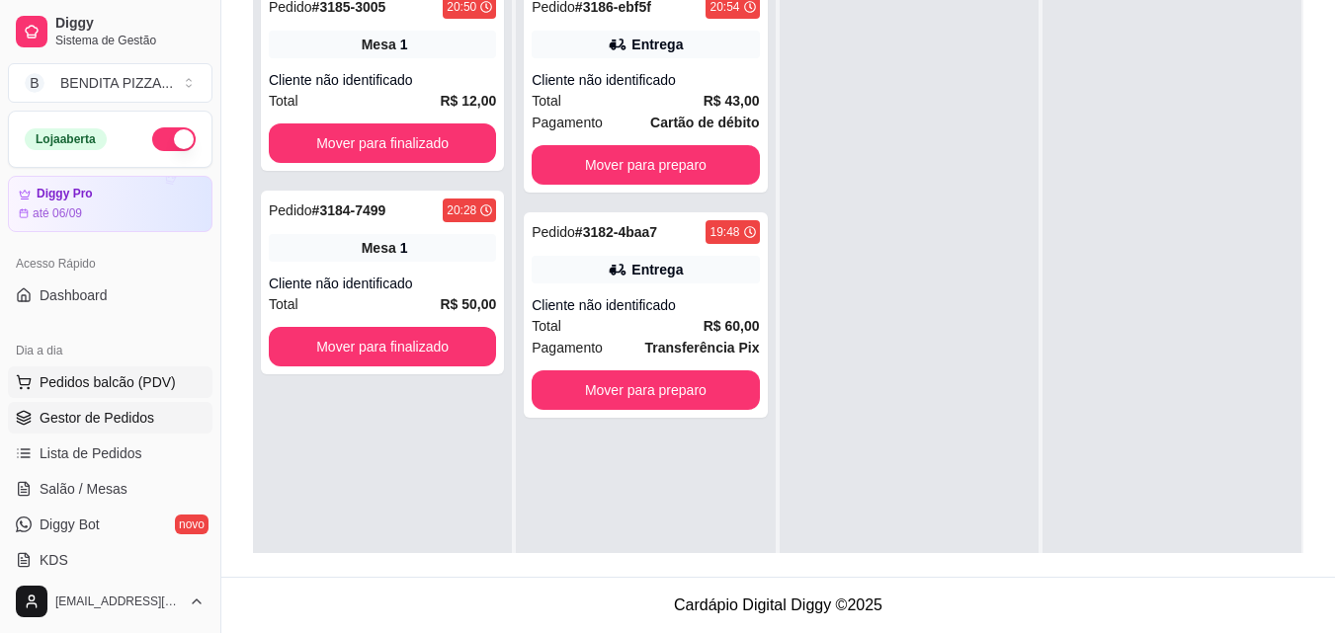
click at [149, 381] on span "Pedidos balcão (PDV)" at bounding box center [108, 382] width 136 height 20
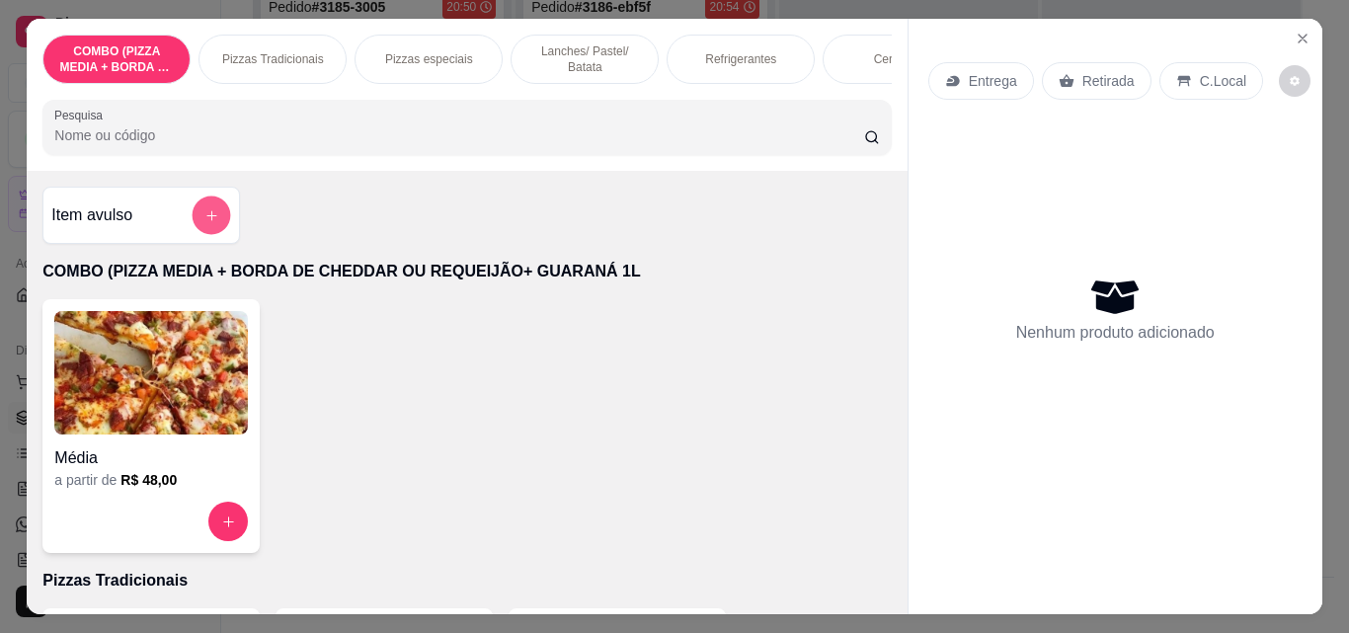
click at [210, 214] on button "add-separate-item" at bounding box center [212, 216] width 39 height 39
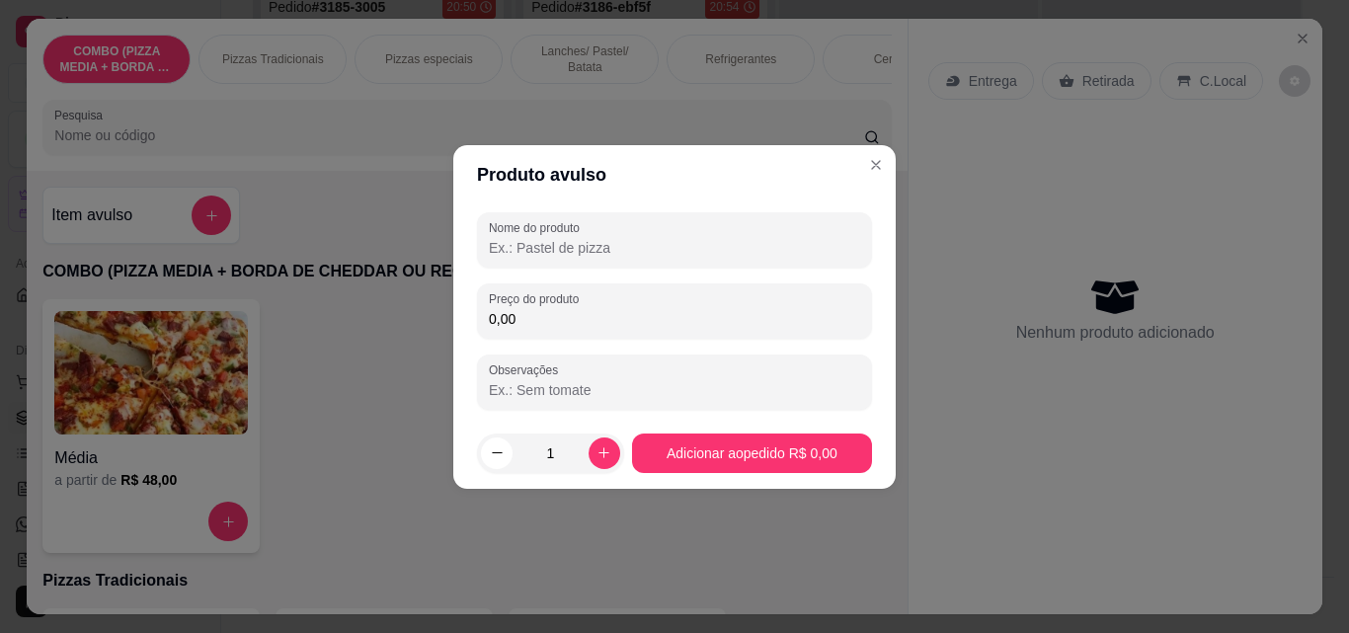
click at [505, 256] on input "Nome do produto" at bounding box center [674, 248] width 371 height 20
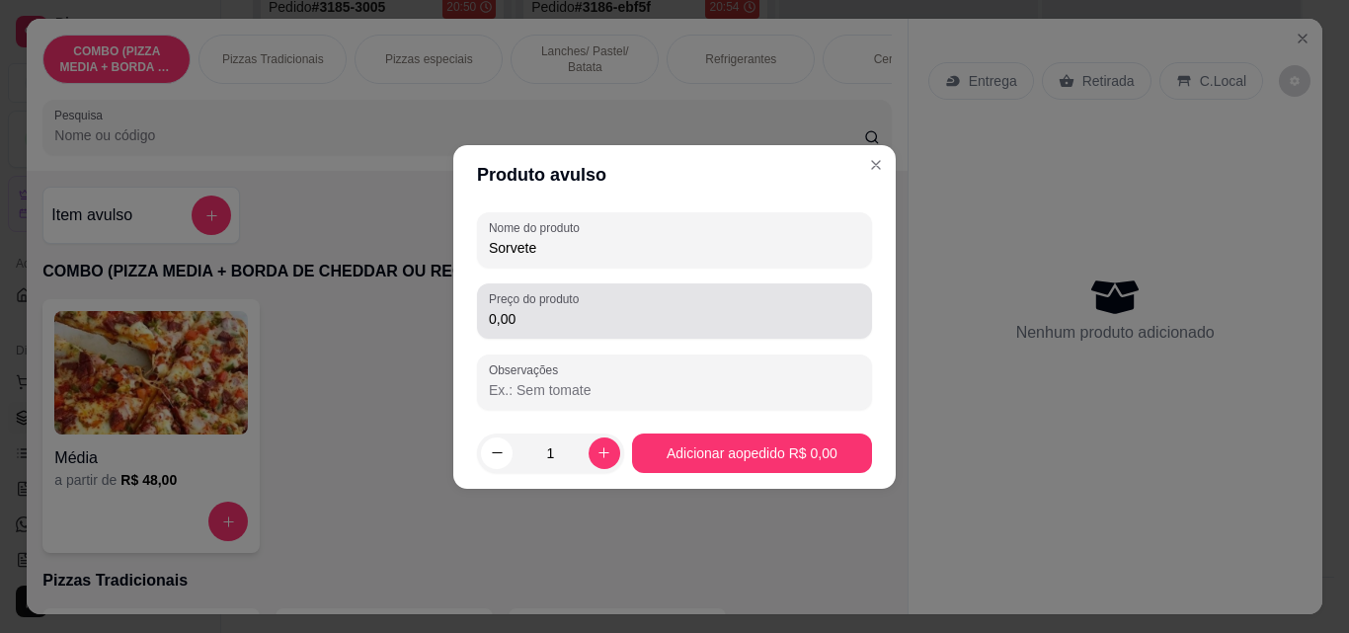
type input "Sorvete"
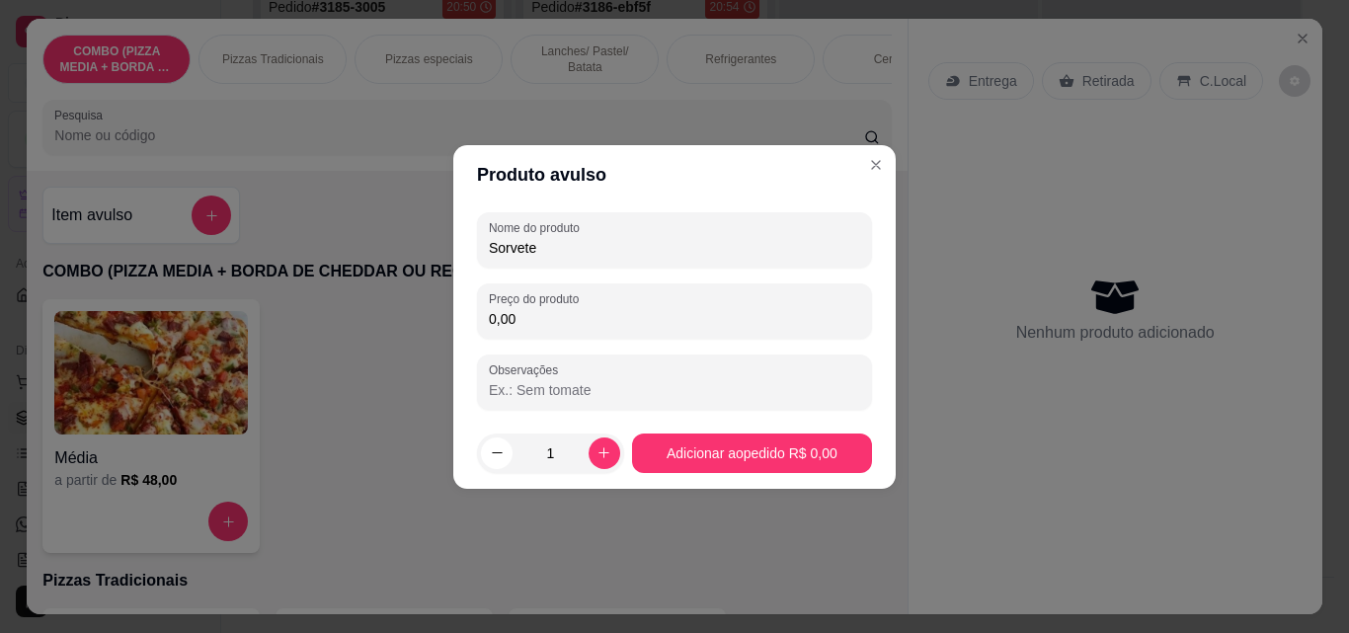
click at [566, 309] on input "0,00" at bounding box center [674, 319] width 371 height 20
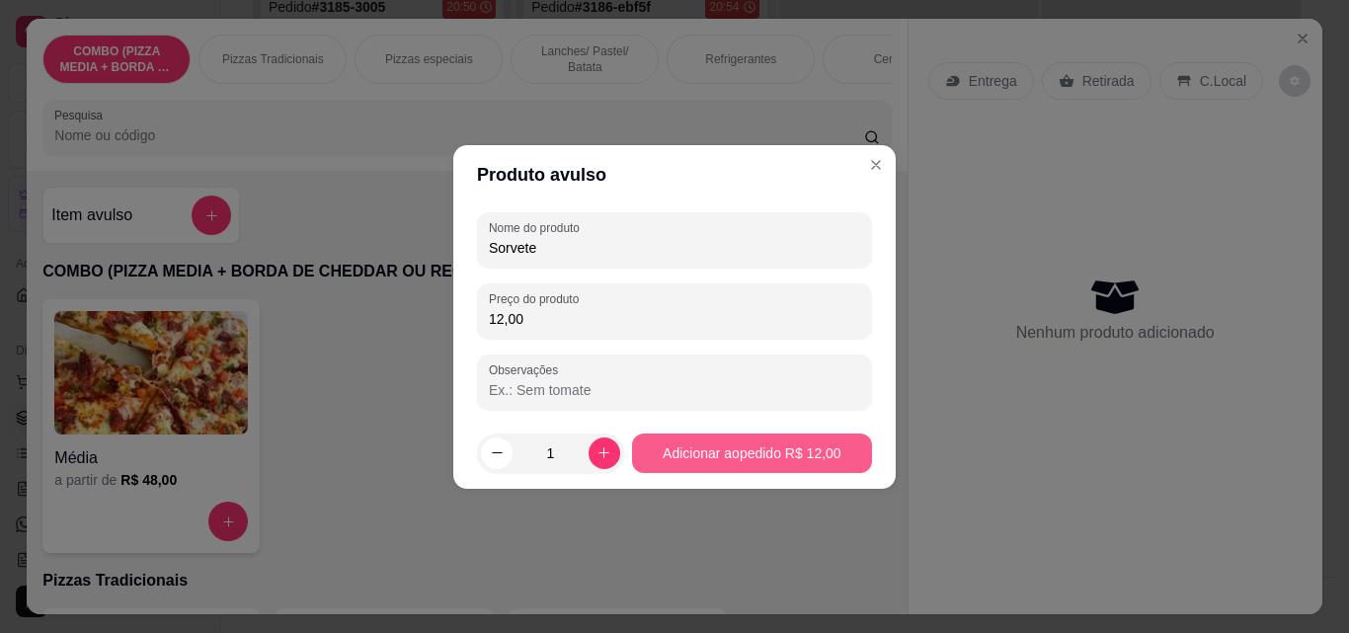
type input "12,00"
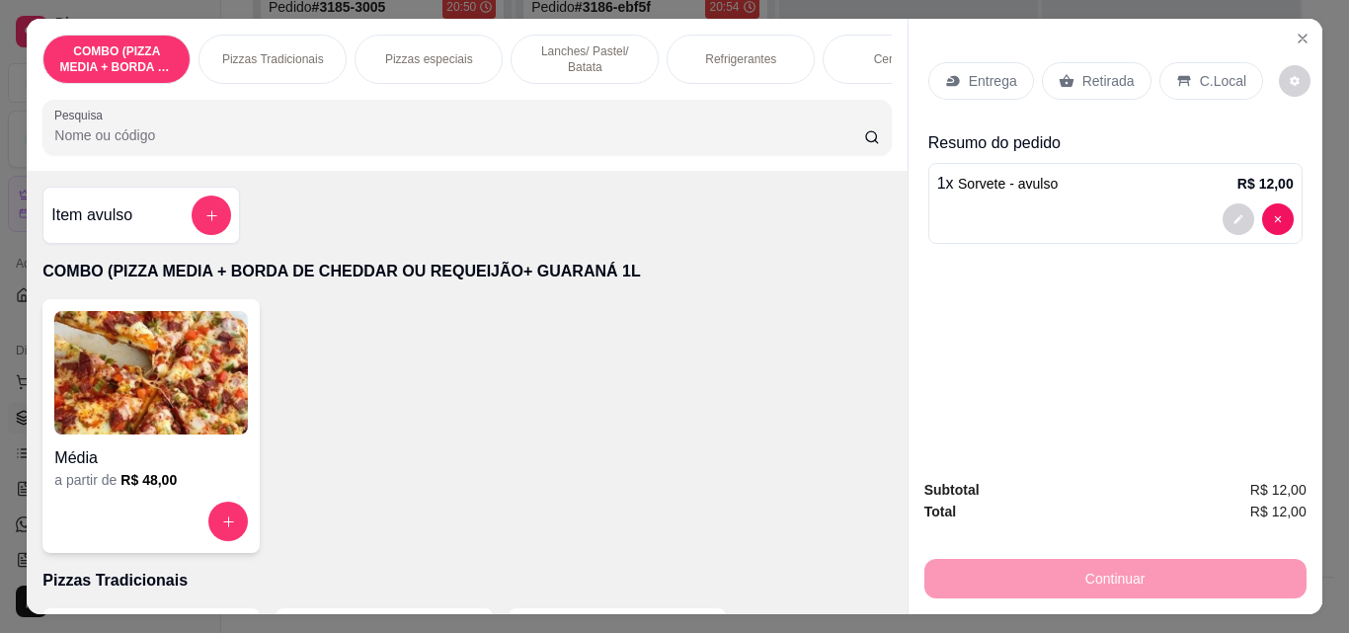
click at [1223, 76] on p "C.Local" at bounding box center [1223, 81] width 46 height 20
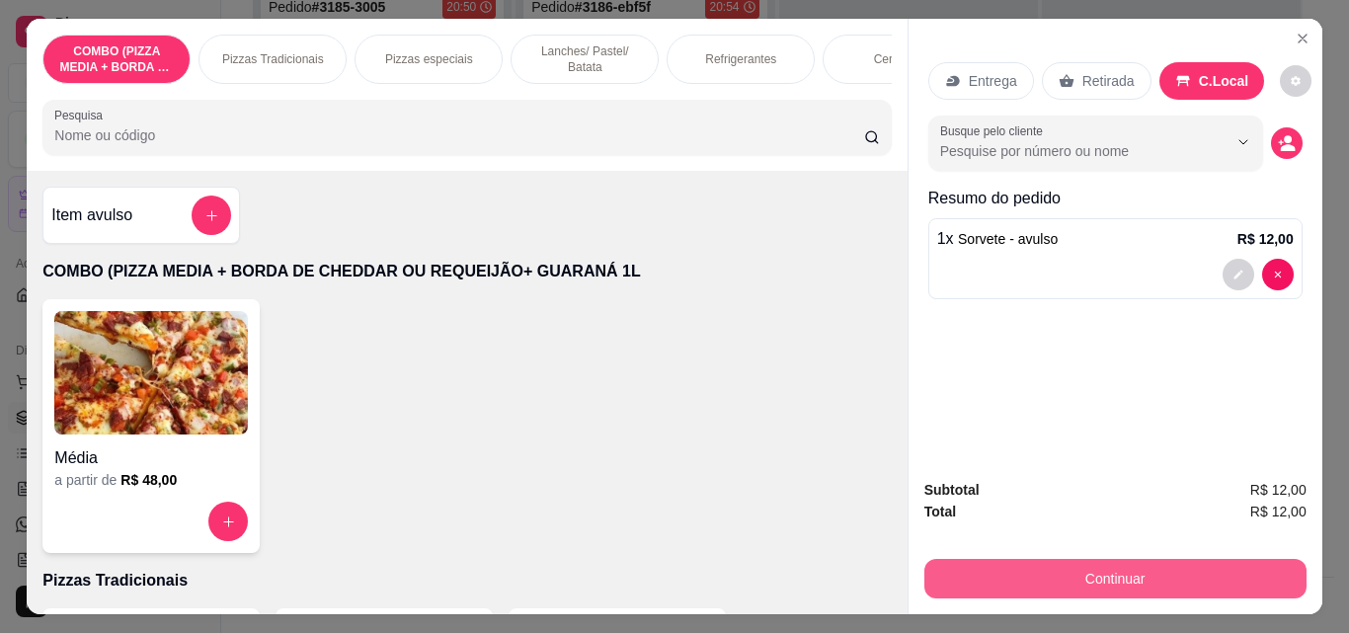
click at [1140, 574] on button "Continuar" at bounding box center [1116, 579] width 382 height 40
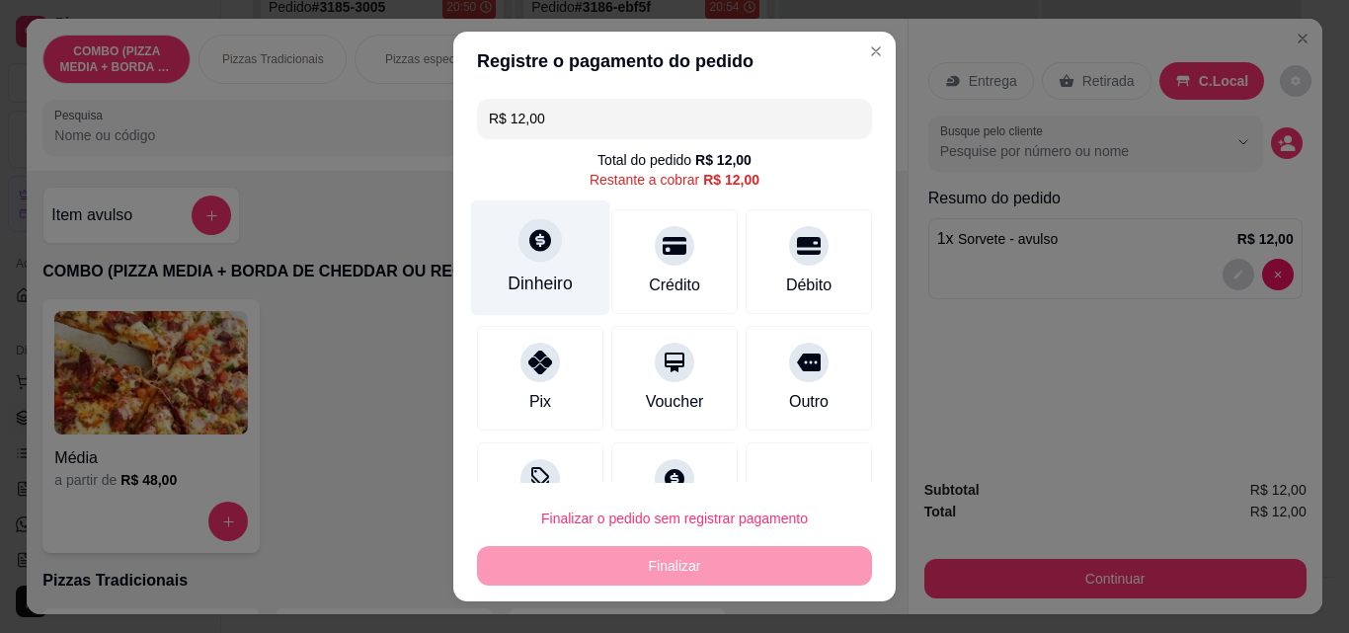
click at [507, 310] on div "Dinheiro" at bounding box center [540, 259] width 139 height 116
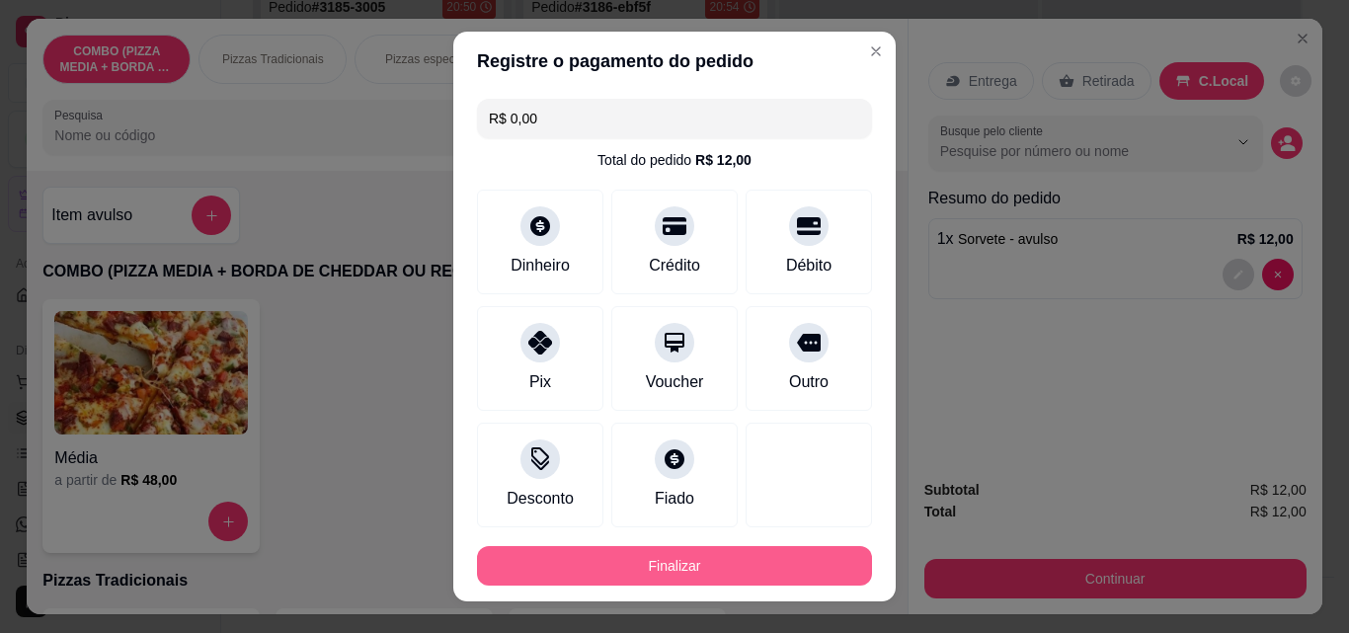
click at [770, 563] on button "Finalizar" at bounding box center [674, 566] width 395 height 40
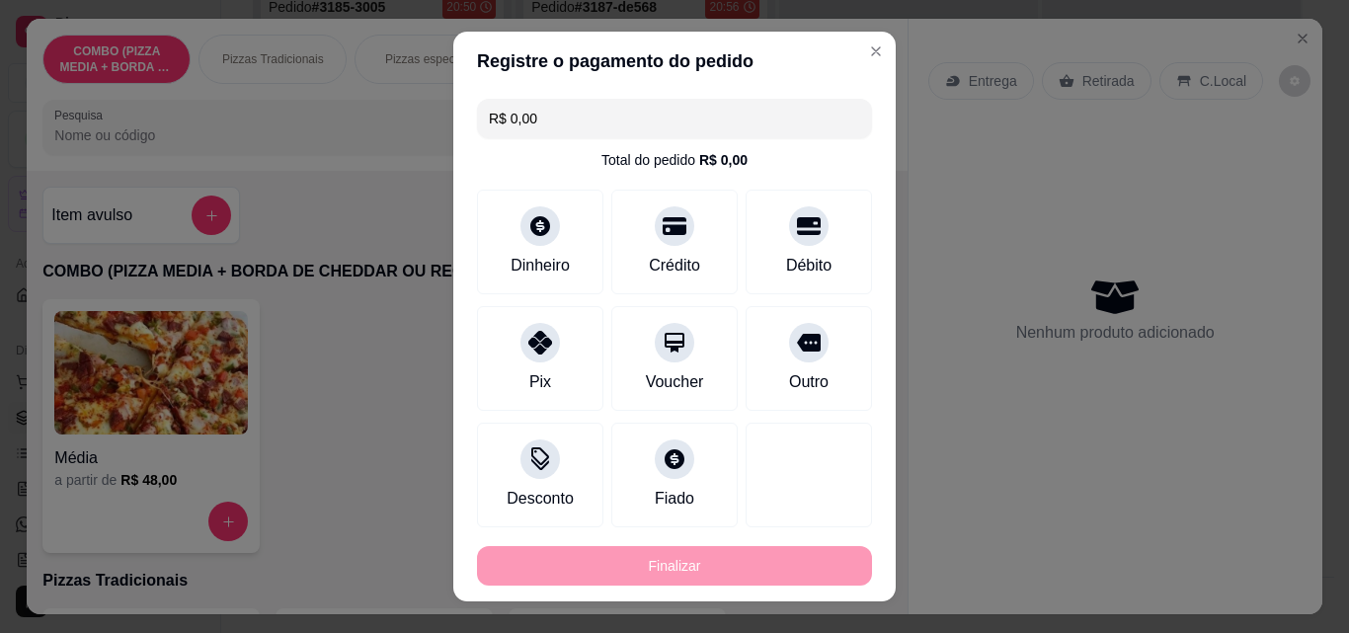
type input "-R$ 12,00"
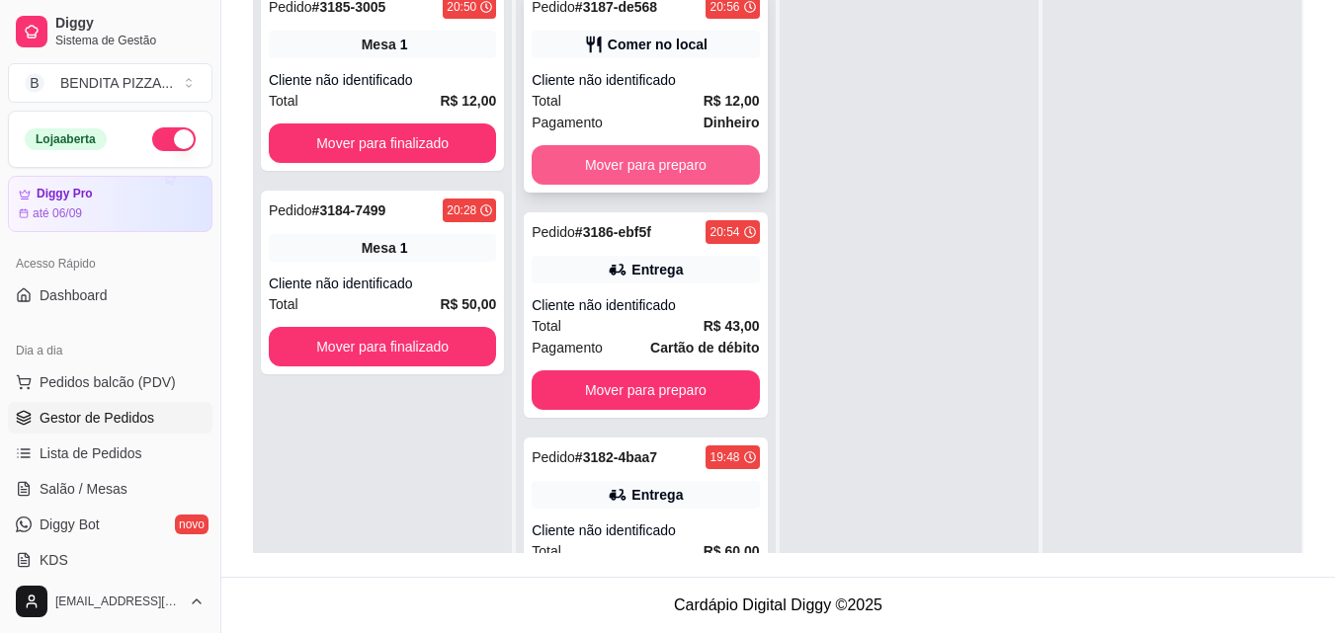
click at [693, 173] on button "Mover para preparo" at bounding box center [644, 165] width 227 height 40
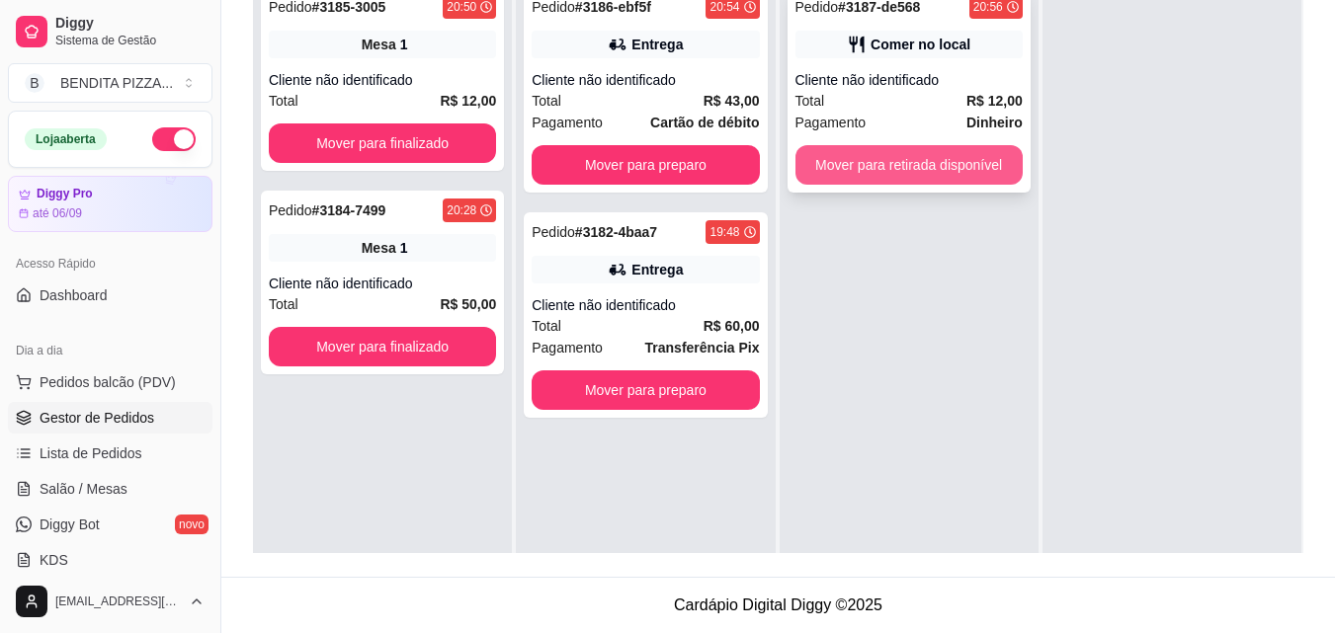
click at [857, 162] on button "Mover para retirada disponível" at bounding box center [908, 165] width 227 height 40
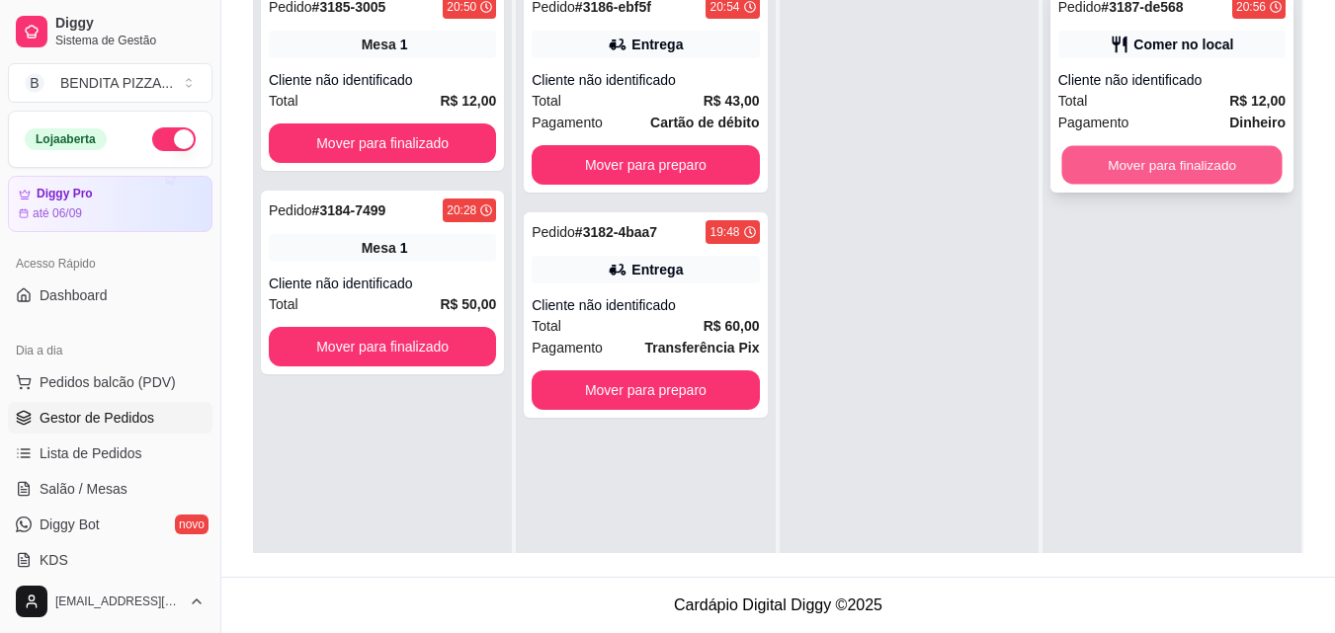
click at [1136, 158] on button "Mover para finalizado" at bounding box center [1171, 165] width 220 height 39
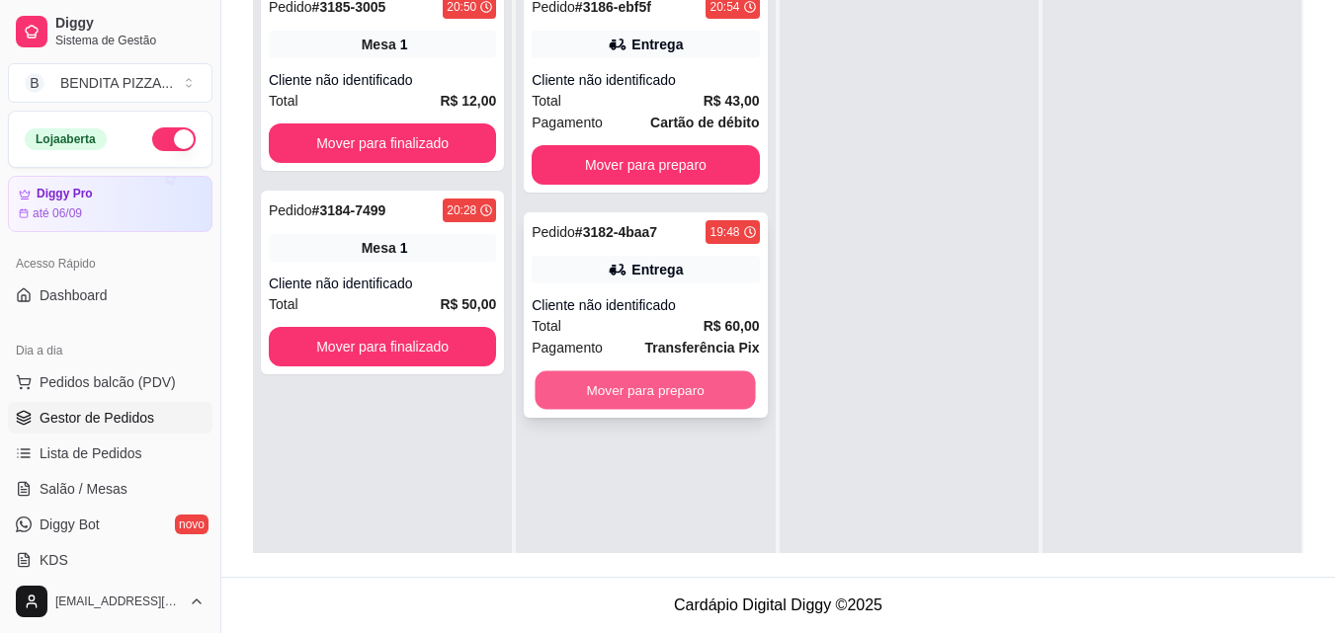
click at [693, 372] on button "Mover para preparo" at bounding box center [645, 390] width 220 height 39
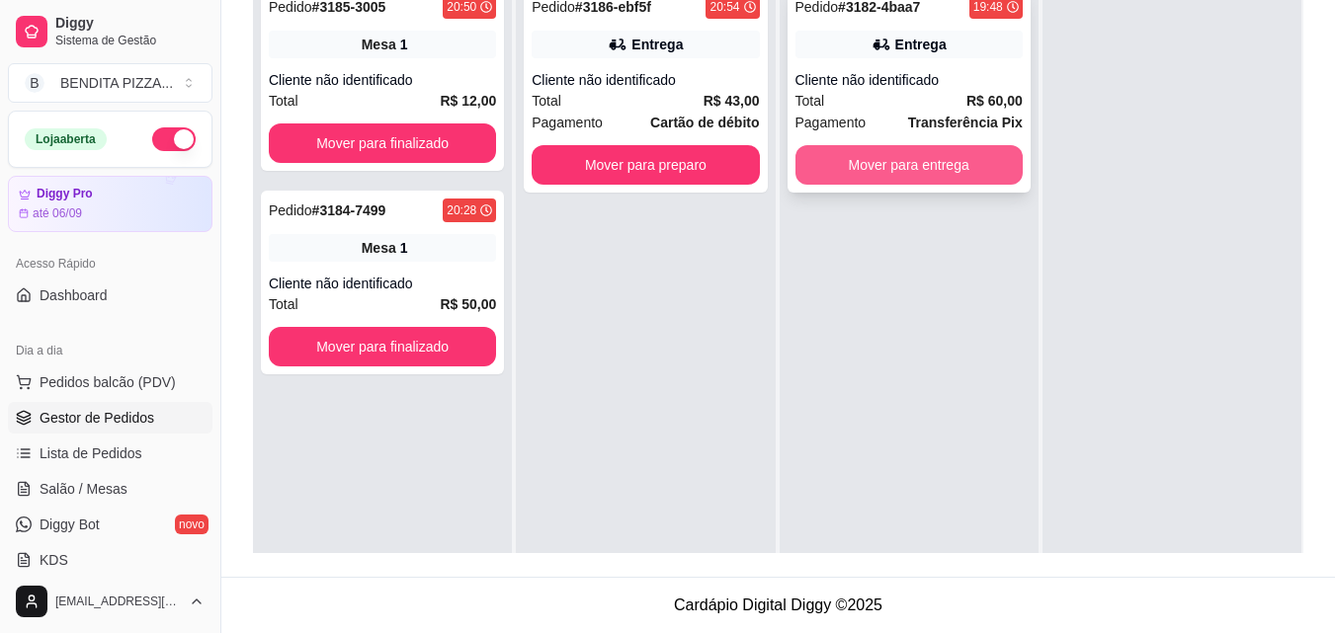
click at [948, 169] on button "Mover para entrega" at bounding box center [908, 165] width 227 height 40
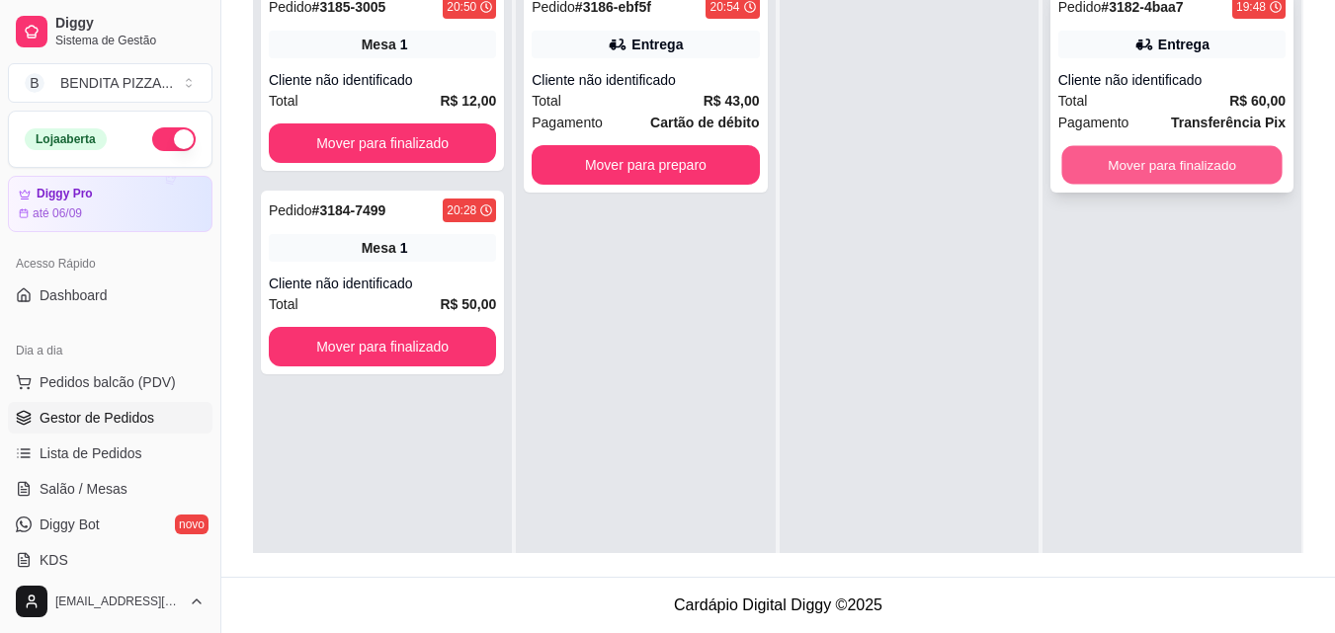
click at [1101, 151] on button "Mover para finalizado" at bounding box center [1171, 165] width 220 height 39
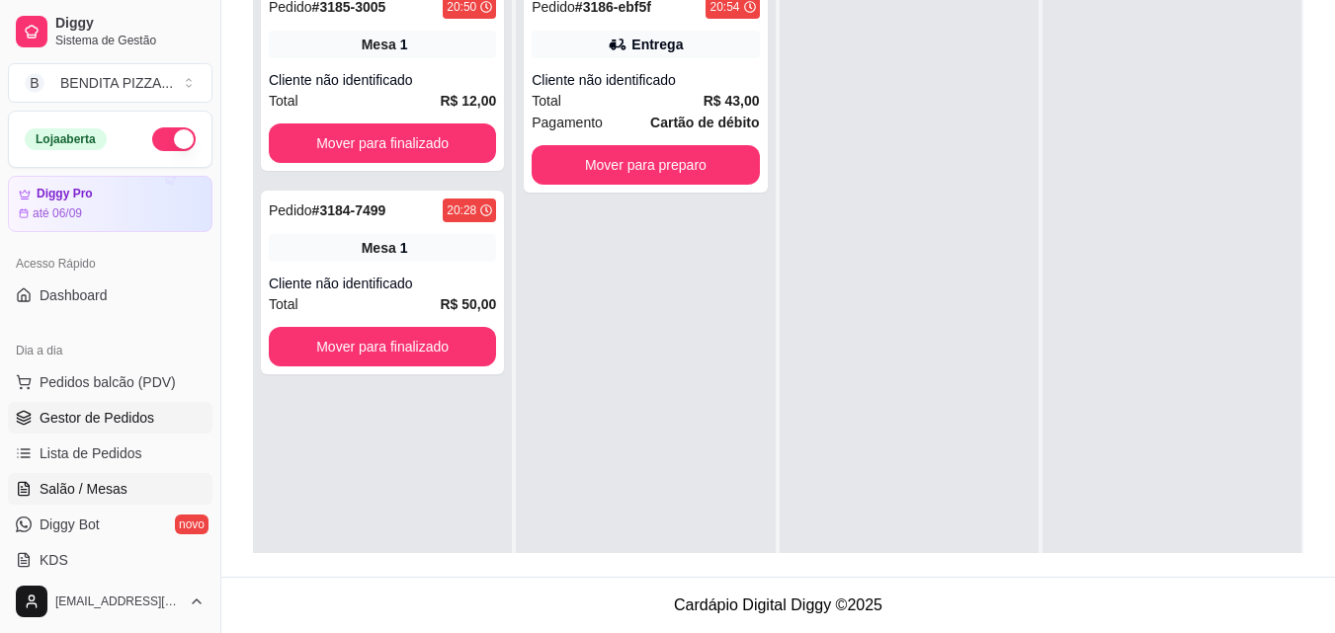
click at [122, 492] on span "Salão / Mesas" at bounding box center [84, 489] width 88 height 20
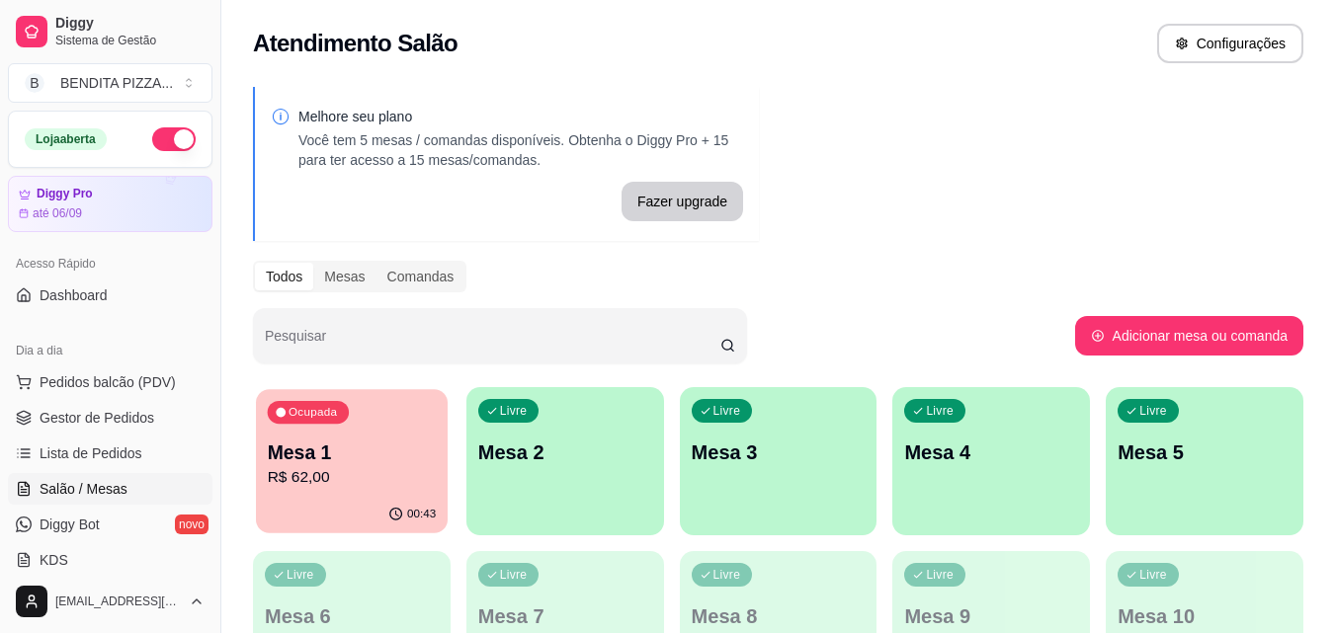
click at [367, 480] on p "R$ 62,00" at bounding box center [352, 477] width 169 height 23
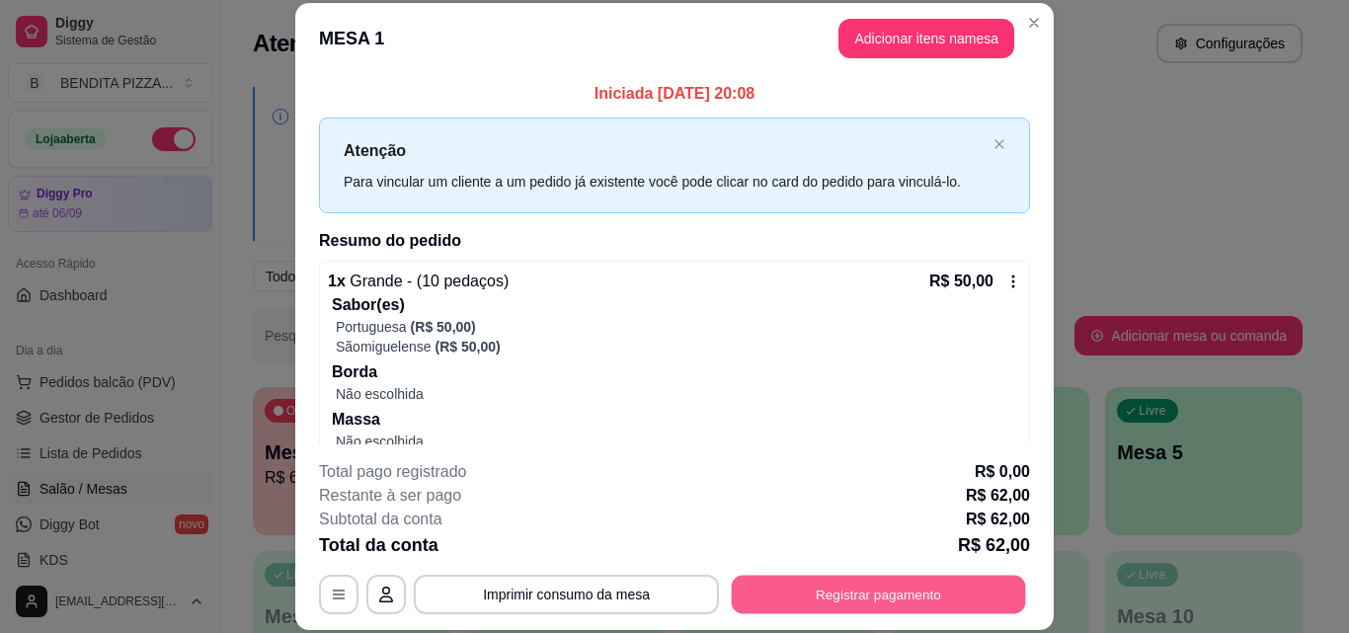
click at [921, 594] on button "Registrar pagamento" at bounding box center [879, 594] width 294 height 39
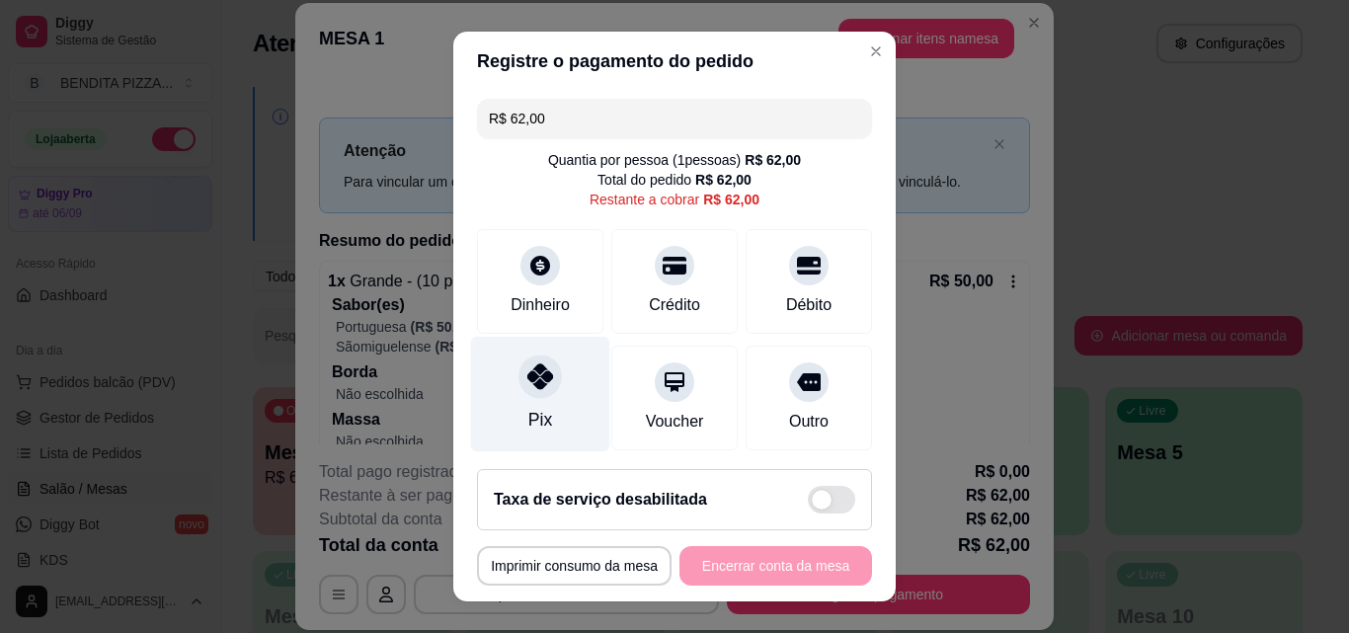
click at [532, 417] on div "Pix" at bounding box center [541, 420] width 24 height 26
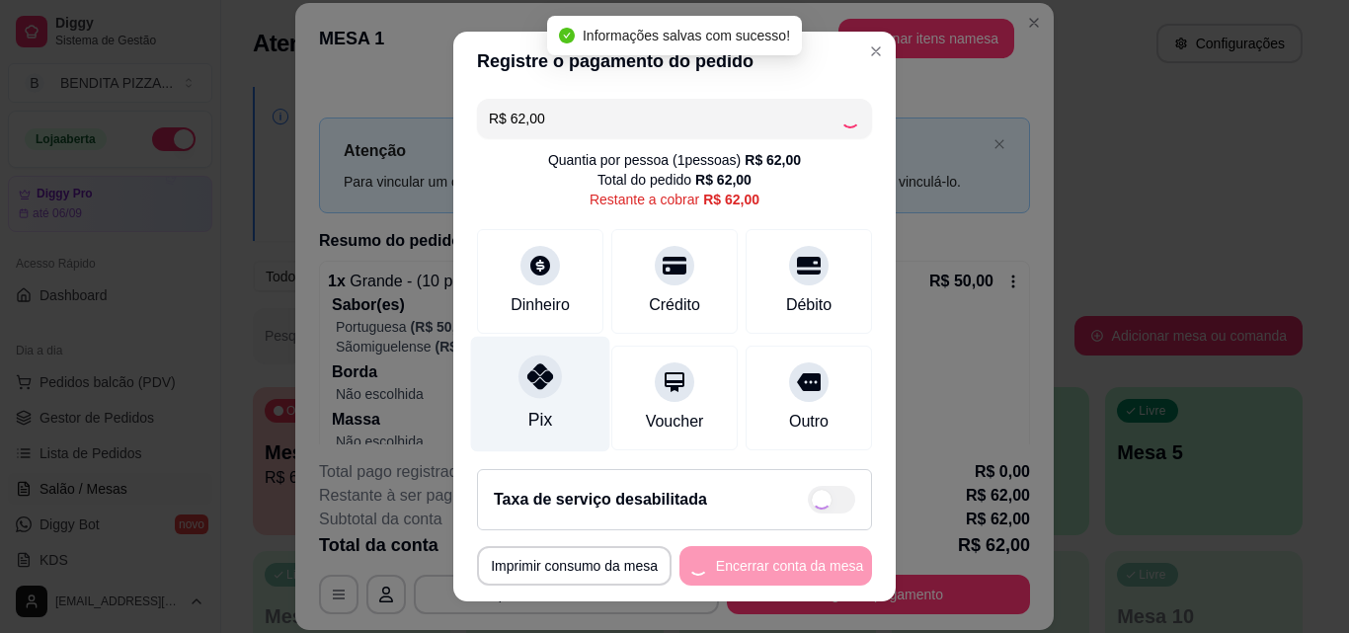
type input "R$ 0,00"
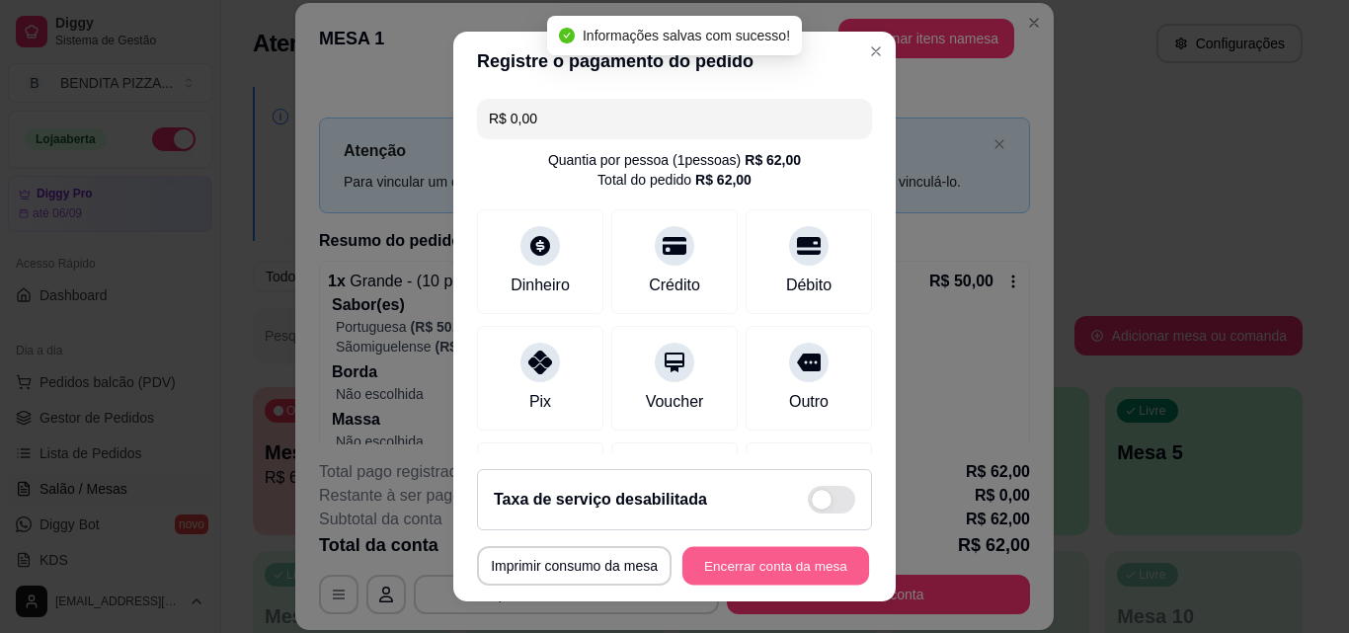
click at [768, 555] on button "Encerrar conta da mesa" at bounding box center [776, 566] width 187 height 39
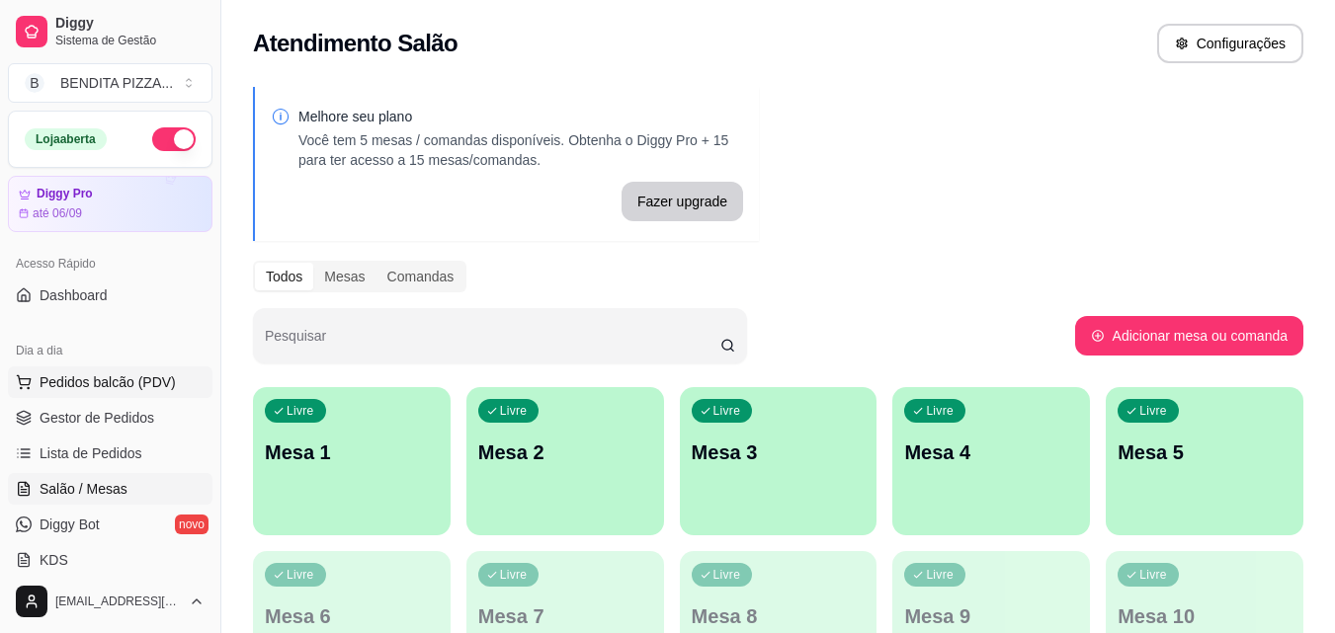
click at [122, 369] on button "Pedidos balcão (PDV)" at bounding box center [110, 383] width 204 height 32
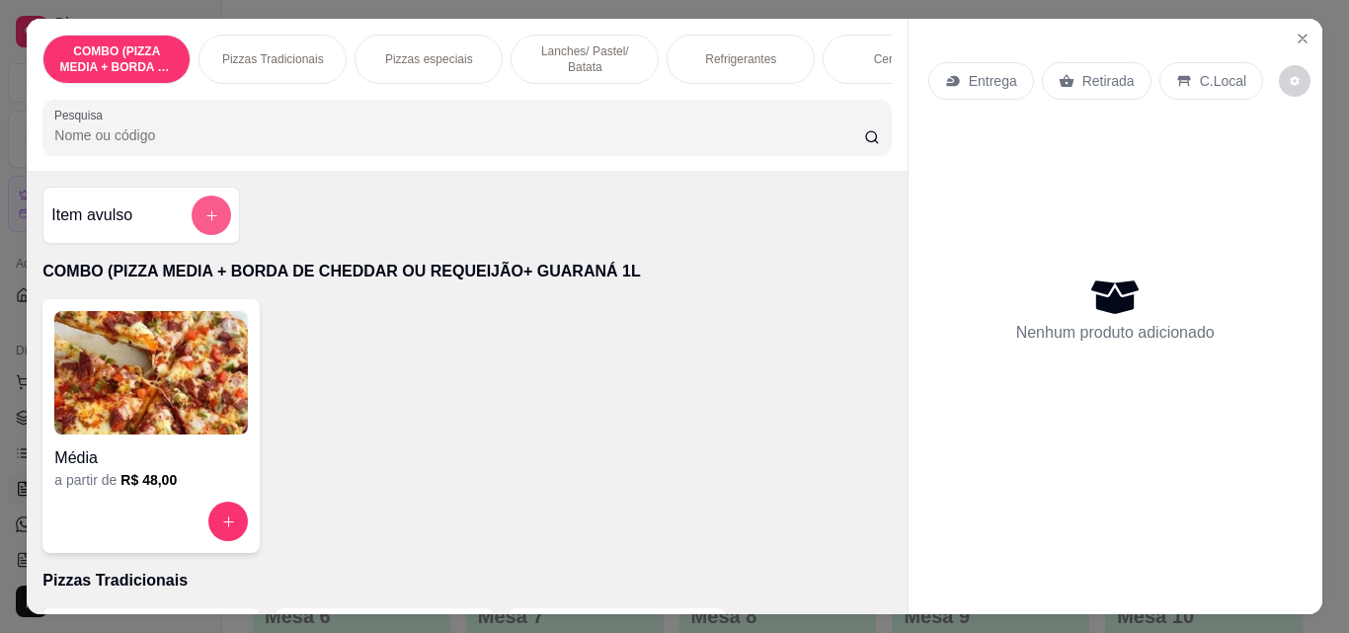
click at [195, 228] on button "add-separate-item" at bounding box center [212, 216] width 40 height 40
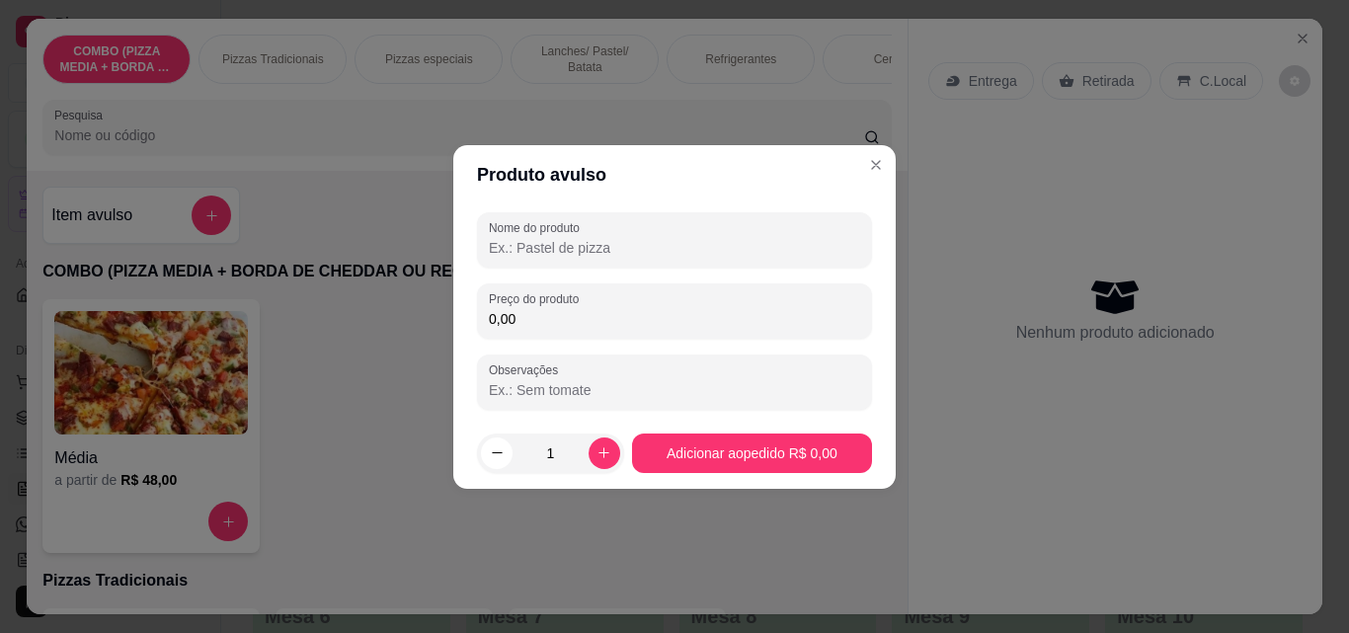
click at [788, 250] on input "Nome do produto" at bounding box center [674, 248] width 371 height 20
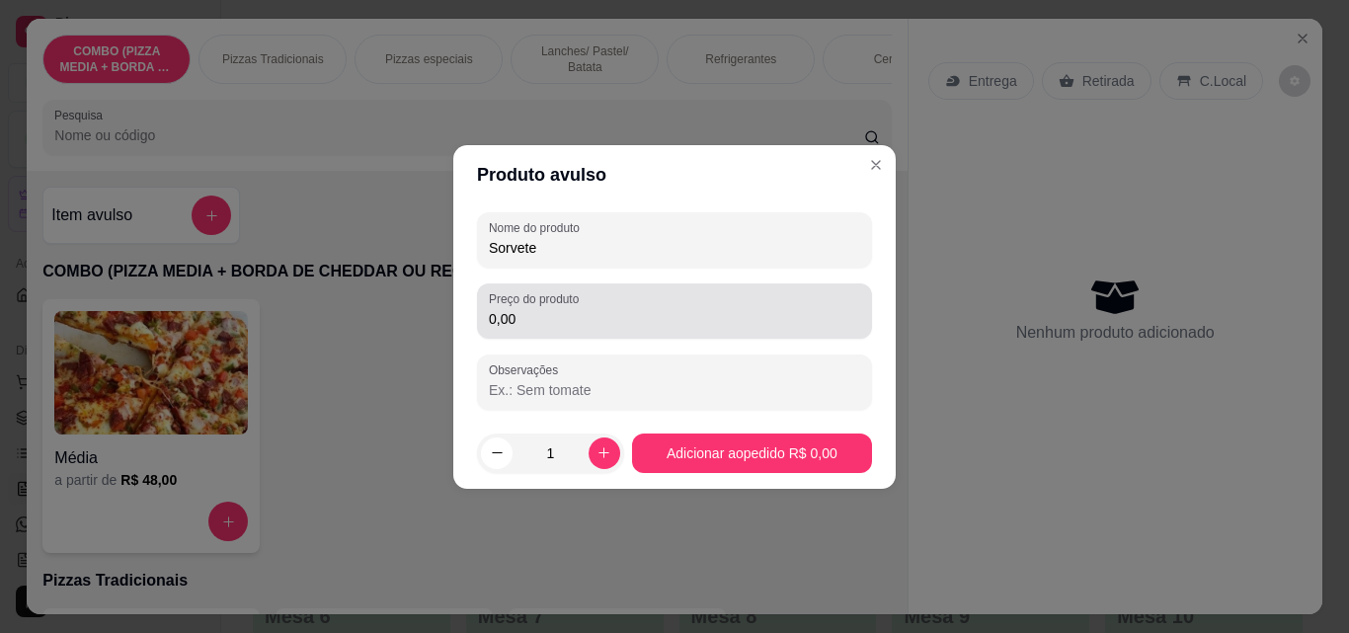
type input "Sorvete"
click at [650, 337] on div "Preço do produto 0,00" at bounding box center [674, 311] width 395 height 55
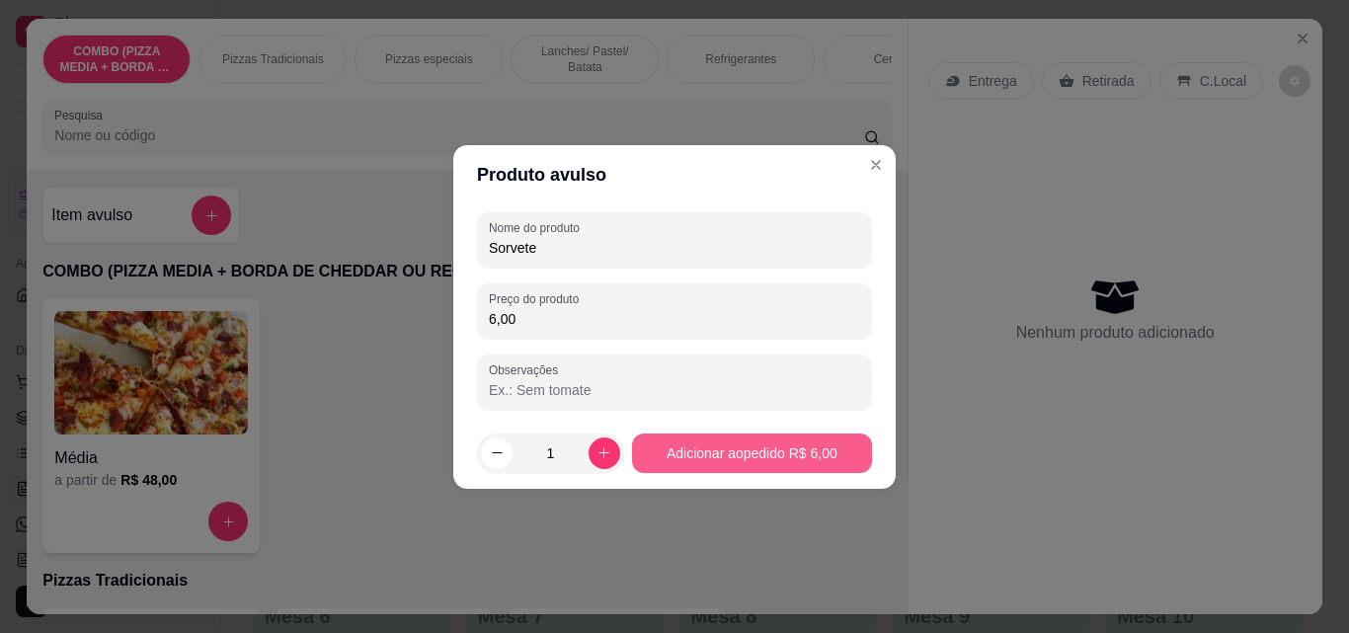
type input "6,00"
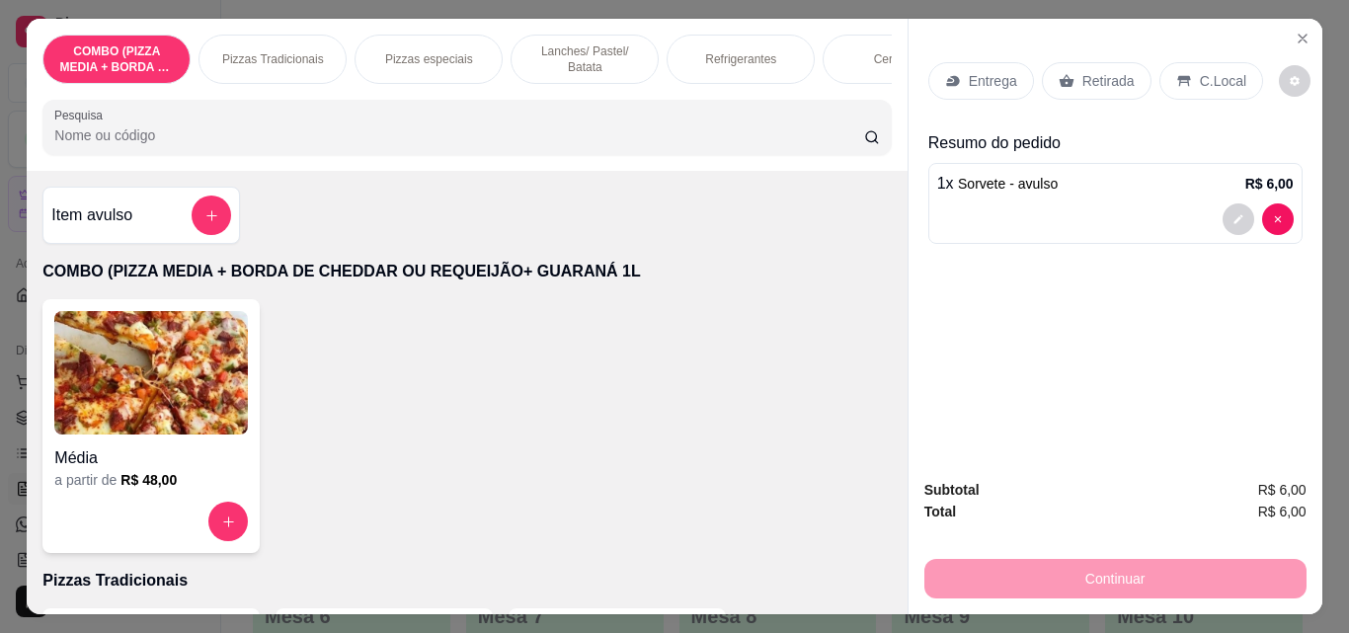
click at [1178, 79] on icon at bounding box center [1184, 81] width 13 height 11
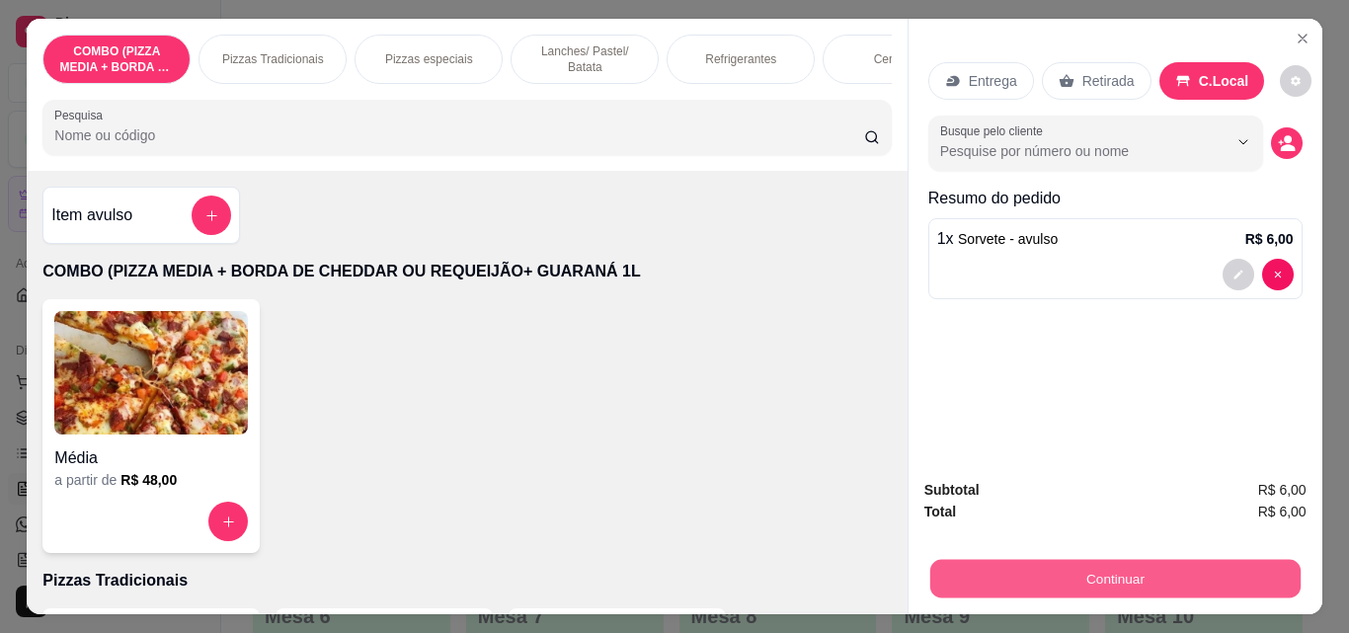
click at [1041, 578] on button "Continuar" at bounding box center [1115, 578] width 370 height 39
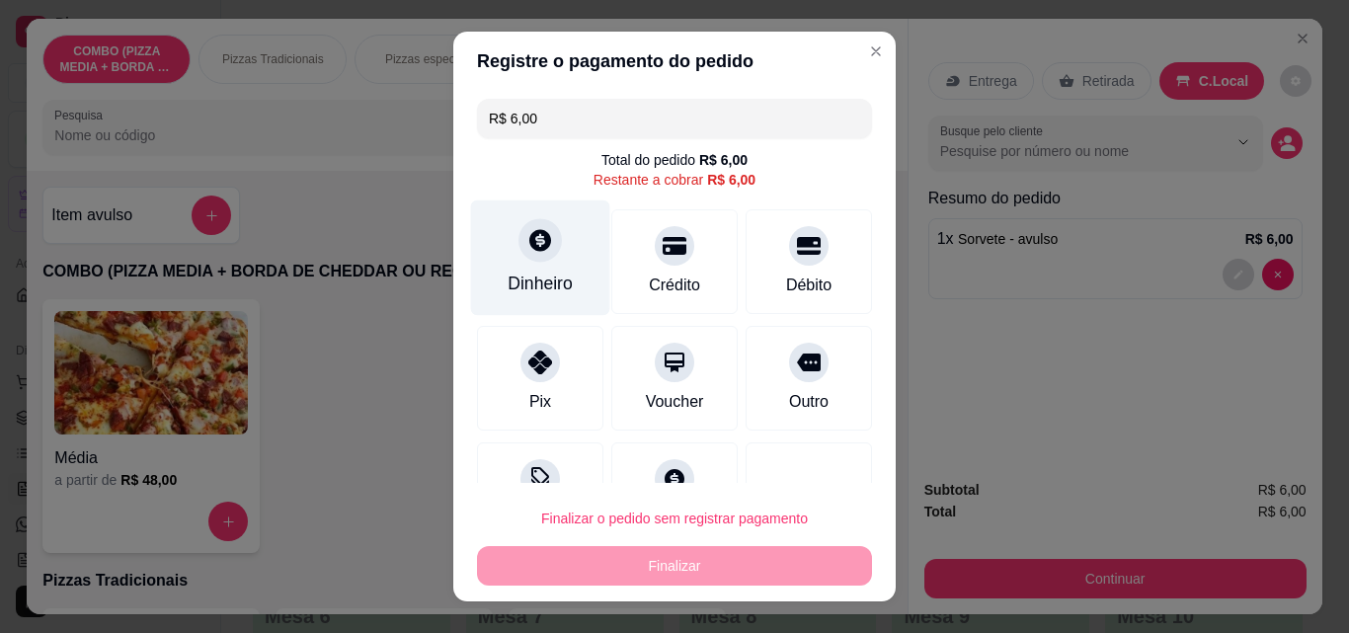
click at [499, 252] on div "Dinheiro" at bounding box center [540, 259] width 139 height 116
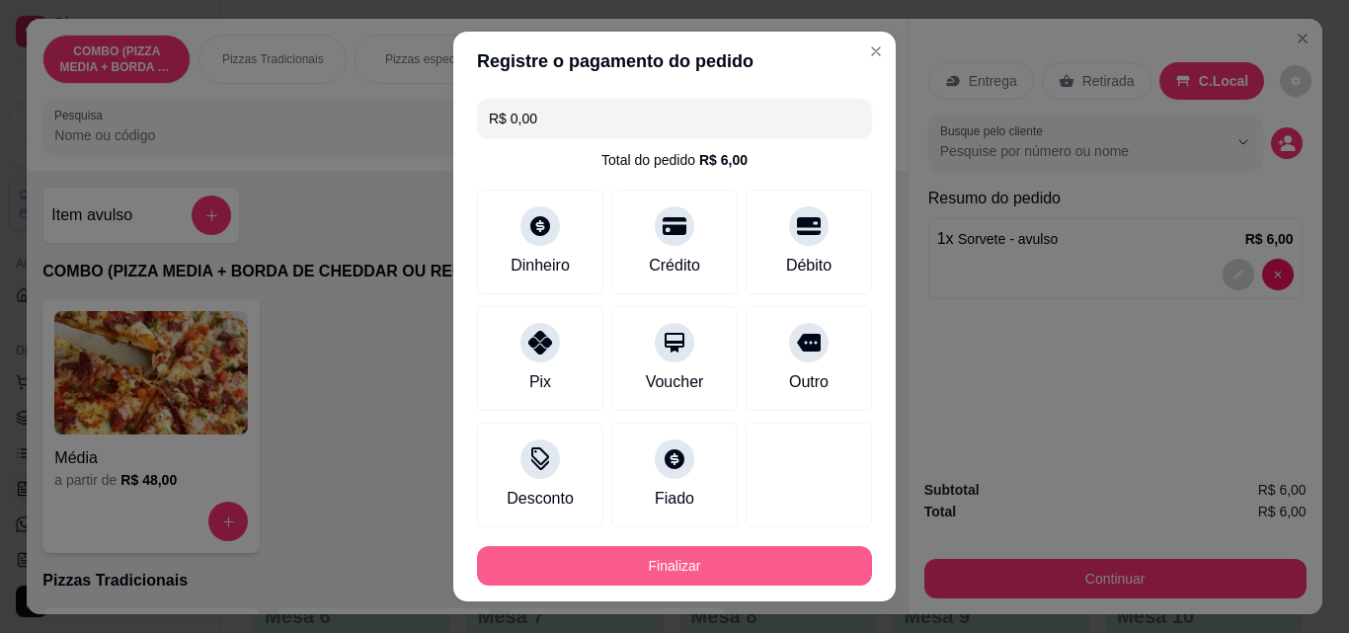
click at [792, 564] on button "Finalizar" at bounding box center [674, 566] width 395 height 40
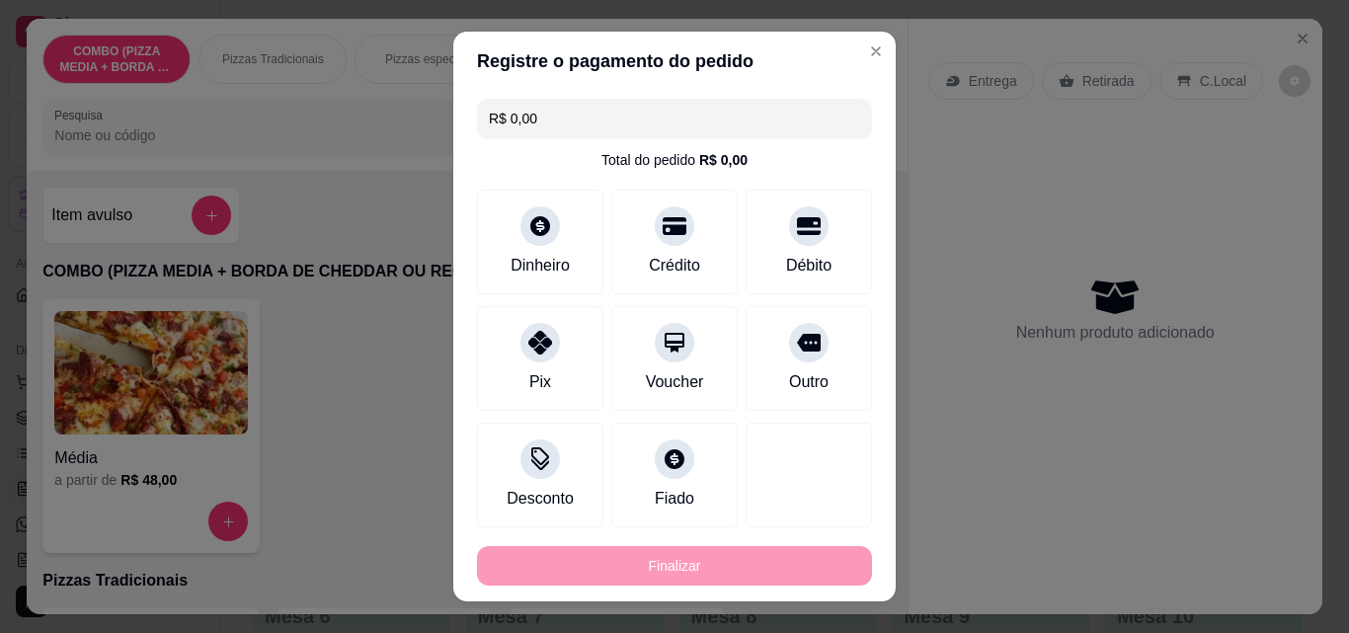
type input "-R$ 6,00"
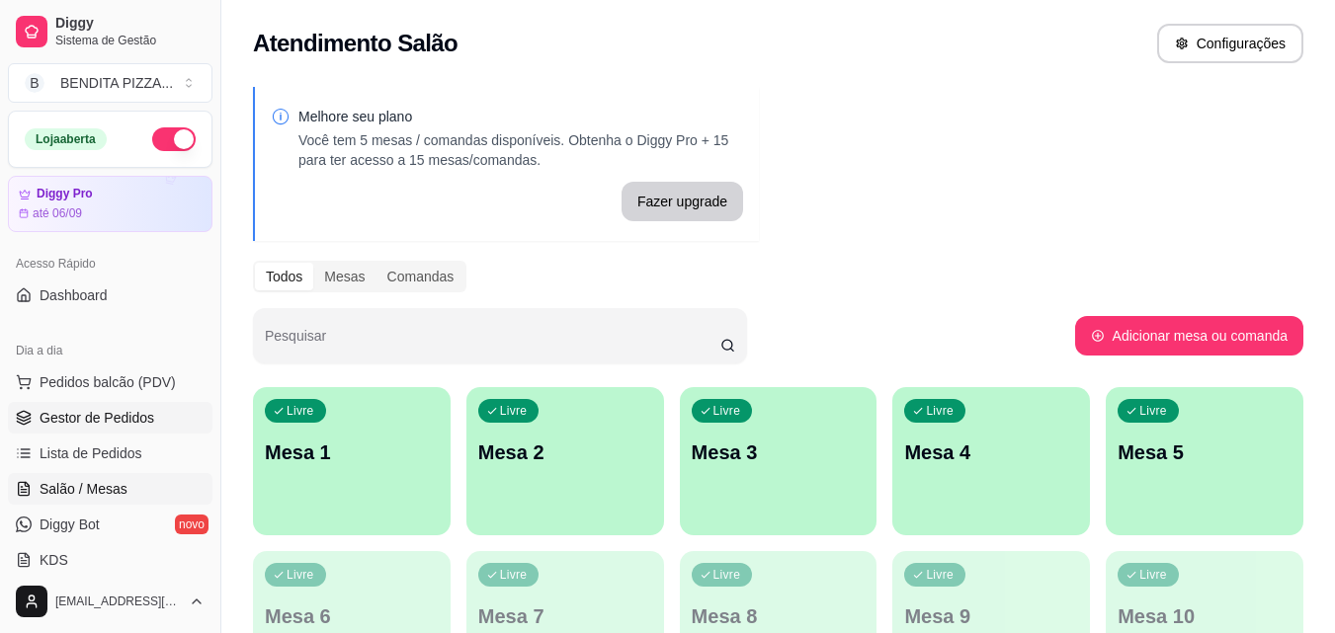
click at [105, 432] on link "Gestor de Pedidos" at bounding box center [110, 418] width 204 height 32
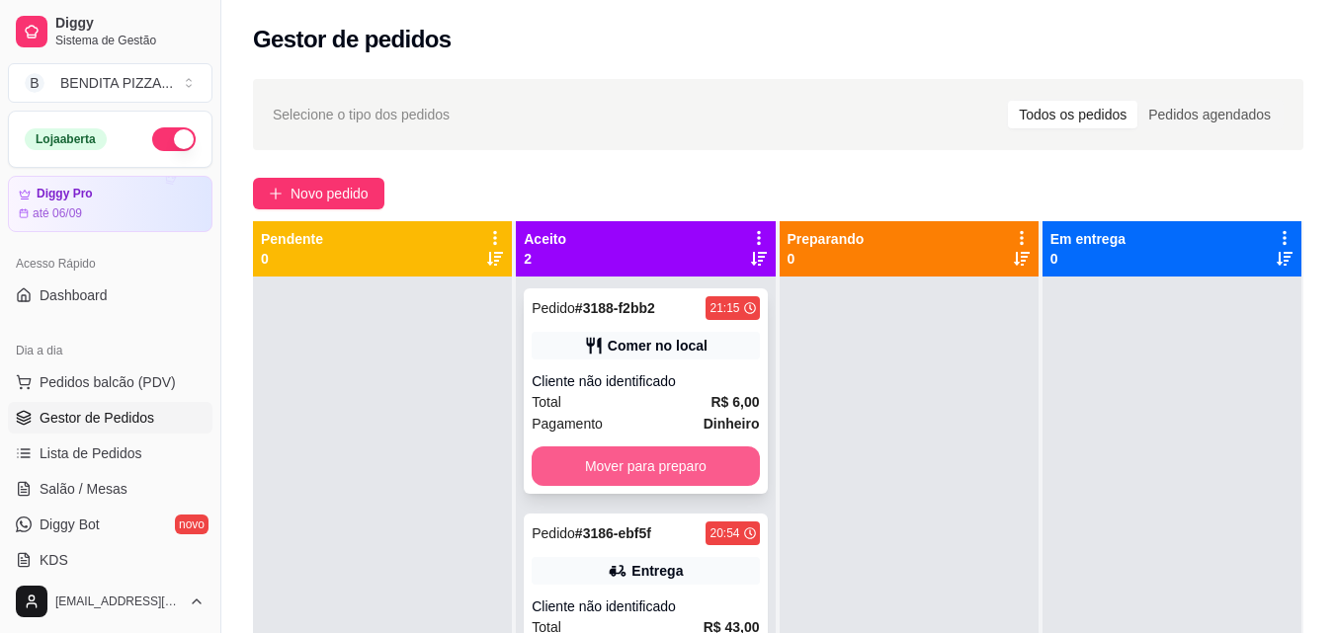
click at [591, 474] on button "Mover para preparo" at bounding box center [644, 467] width 227 height 40
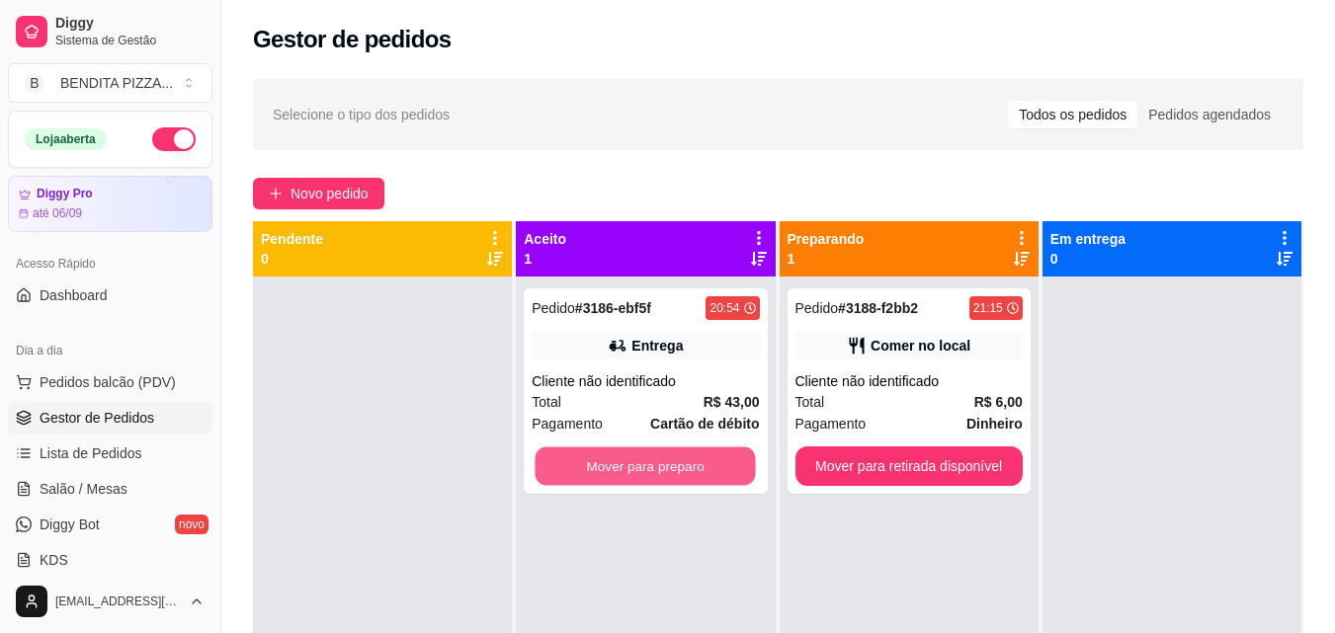
click at [591, 474] on button "Mover para preparo" at bounding box center [645, 467] width 220 height 39
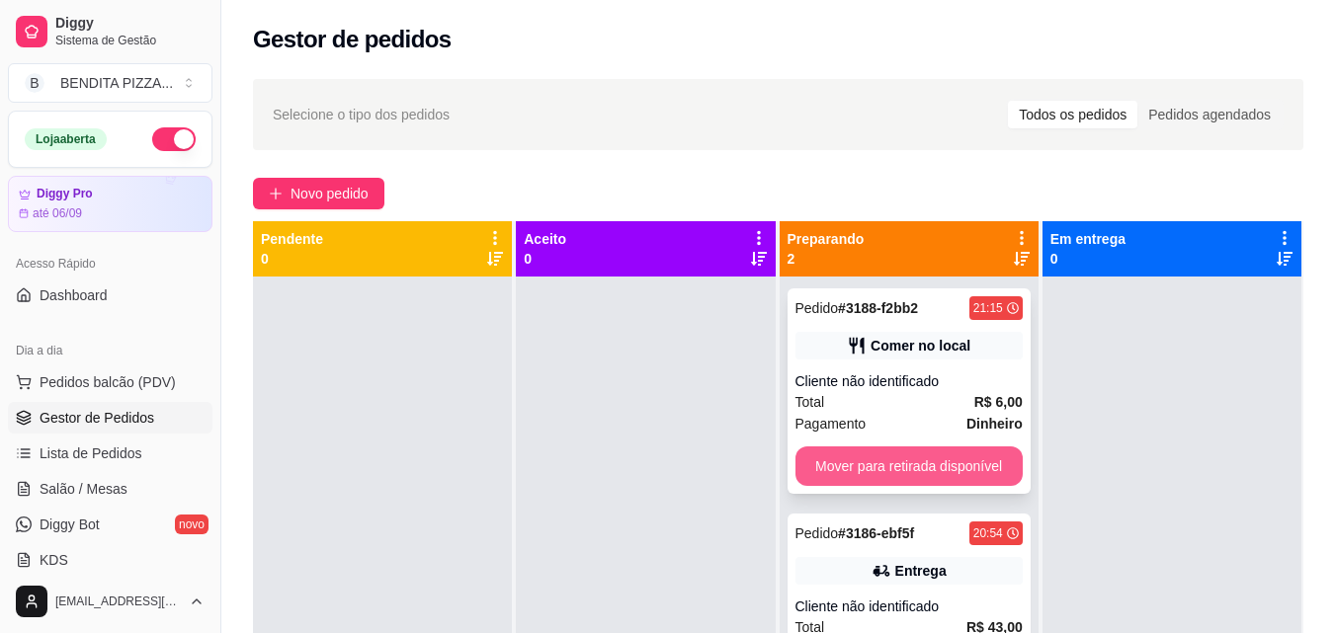
click at [912, 465] on button "Mover para retirada disponível" at bounding box center [908, 467] width 227 height 40
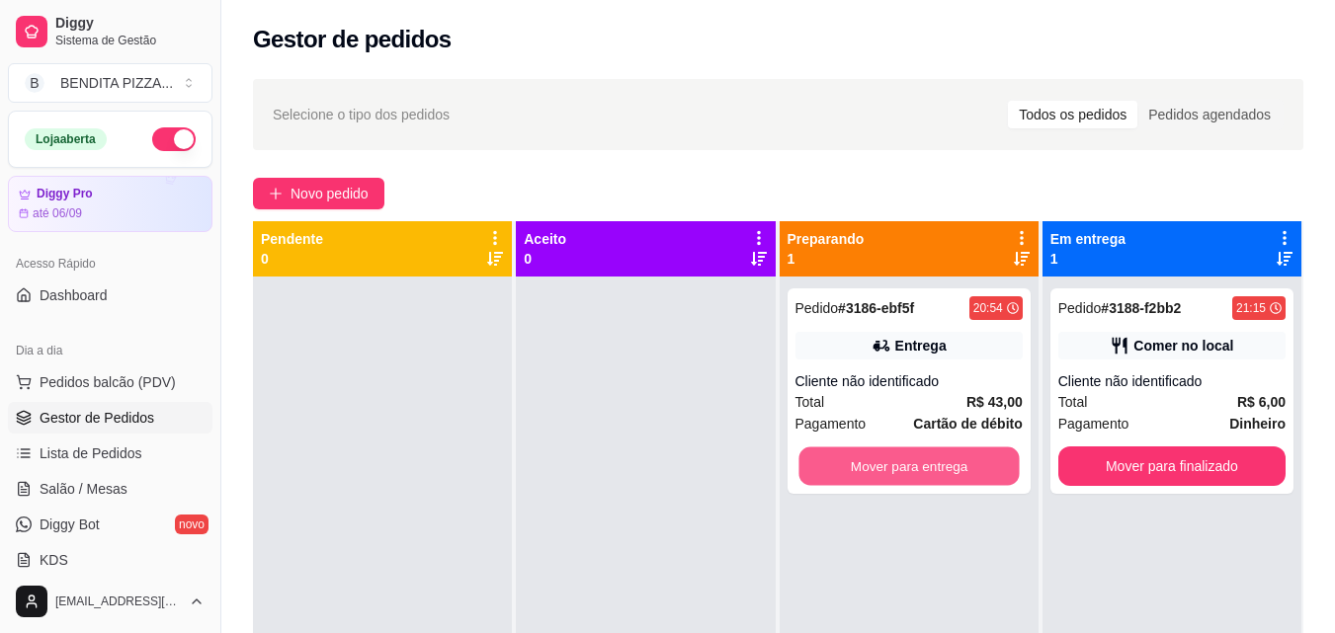
click at [912, 465] on button "Mover para entrega" at bounding box center [908, 467] width 220 height 39
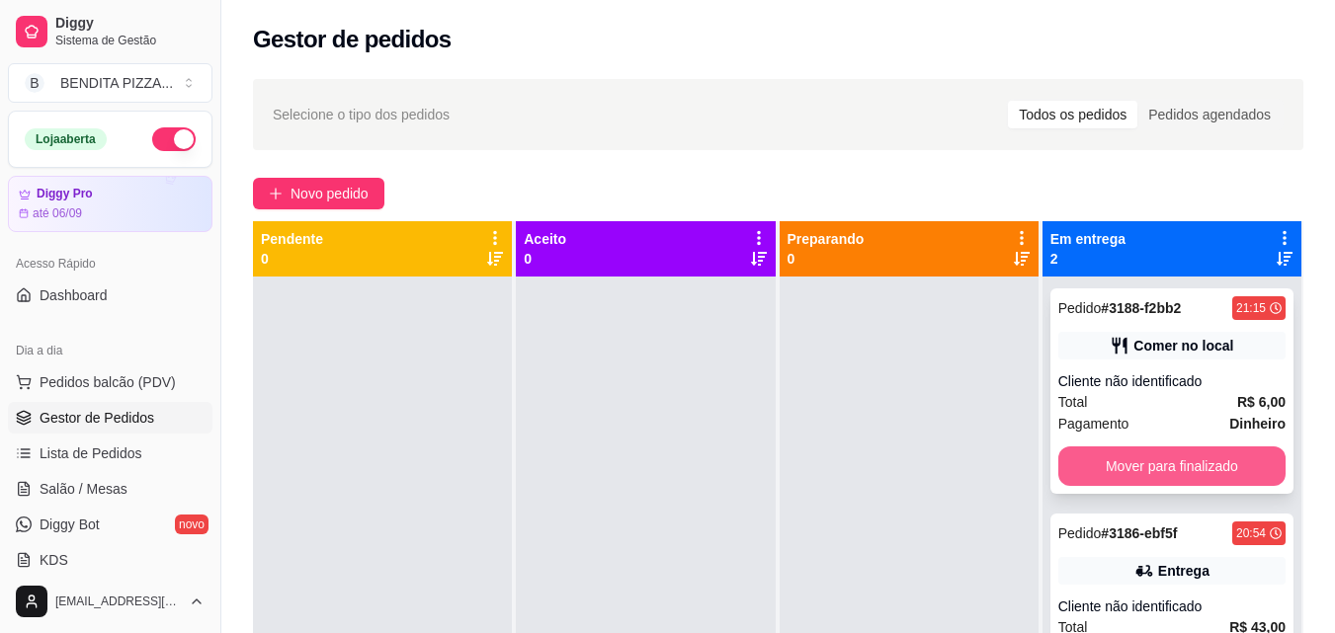
click at [1231, 455] on button "Mover para finalizado" at bounding box center [1171, 467] width 227 height 40
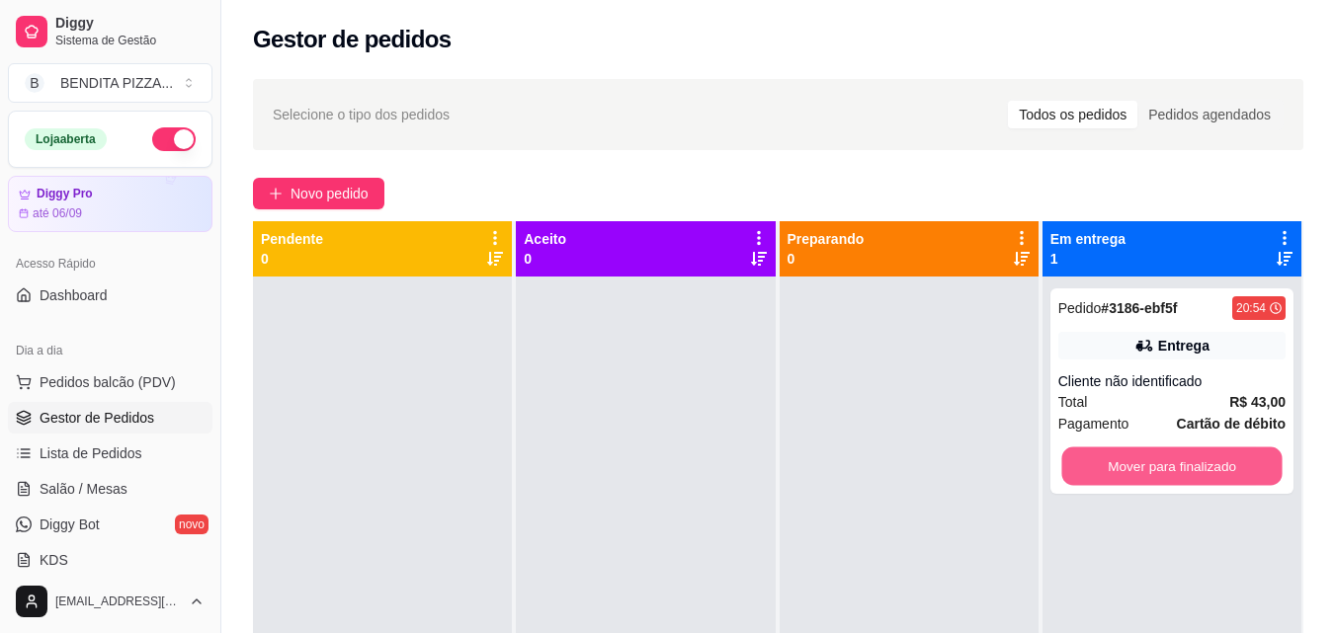
click at [1231, 455] on button "Mover para finalizado" at bounding box center [1171, 467] width 220 height 39
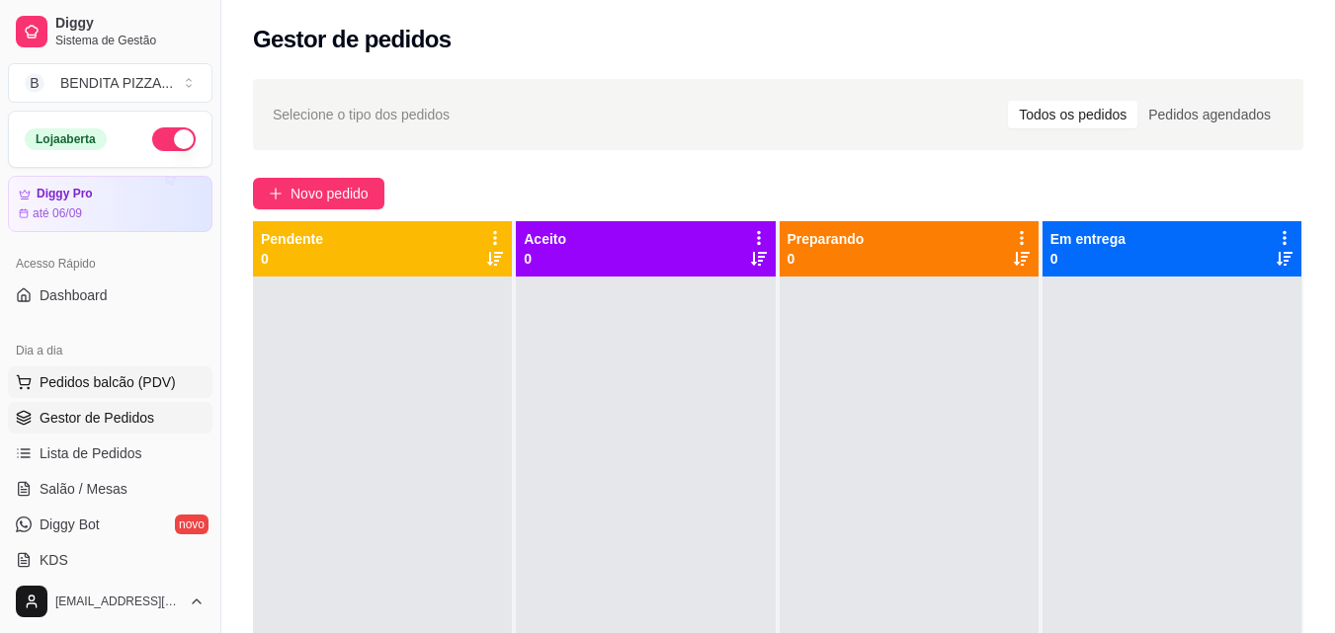
click at [127, 372] on span "Pedidos balcão (PDV)" at bounding box center [108, 382] width 136 height 20
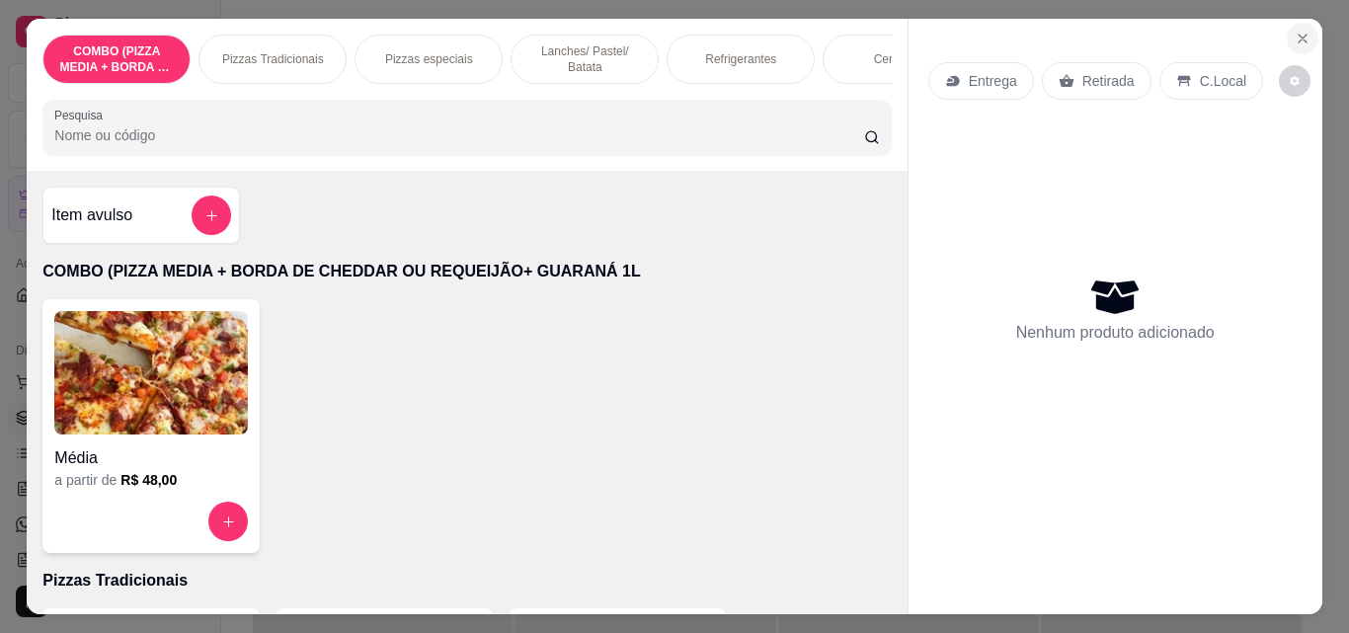
click at [1299, 35] on icon "Close" at bounding box center [1303, 39] width 8 height 8
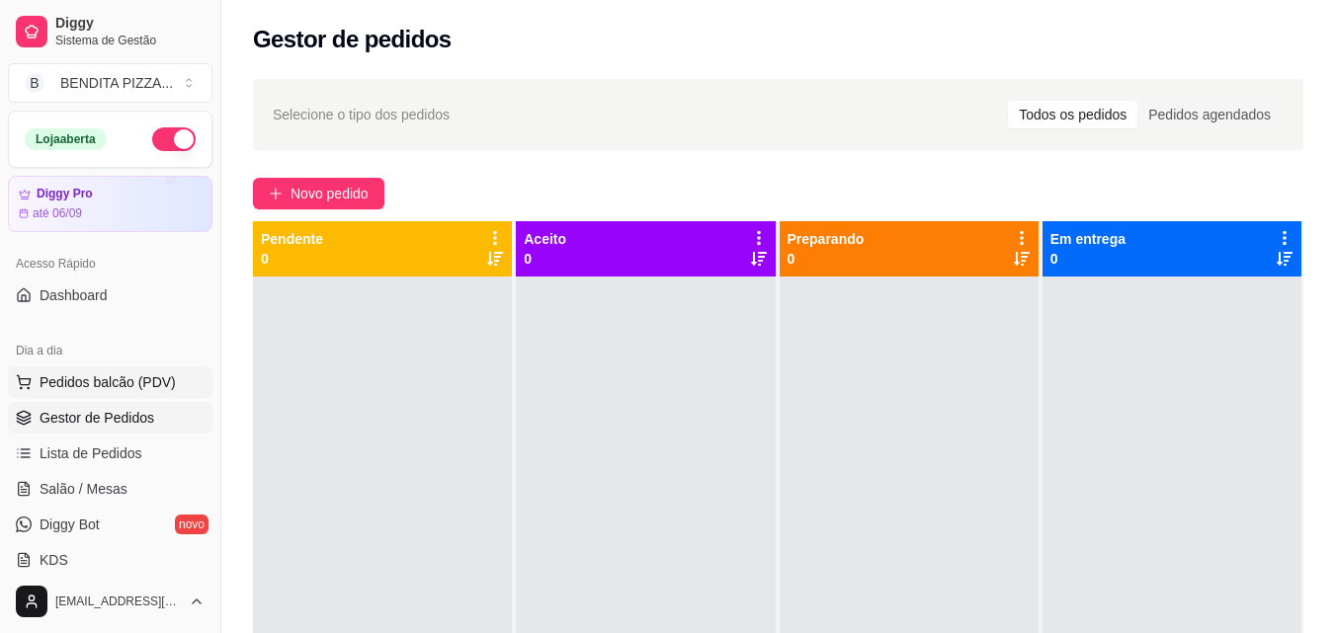
click at [147, 395] on button "Pedidos balcão (PDV)" at bounding box center [110, 383] width 204 height 32
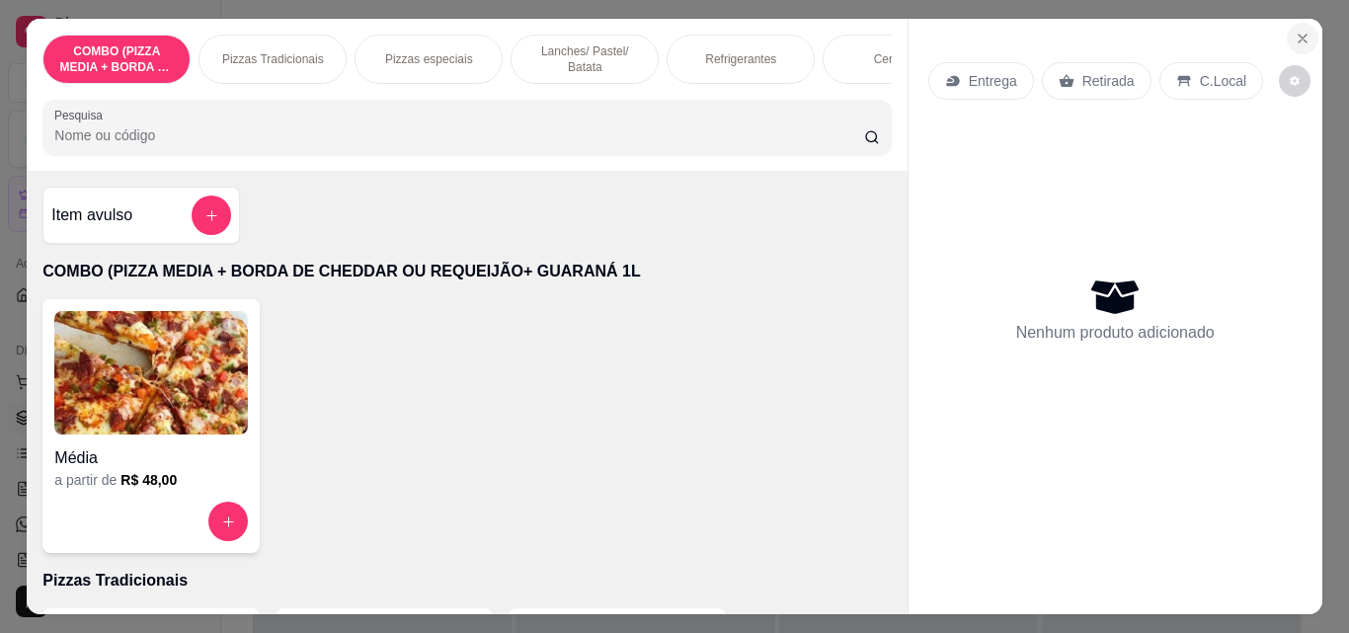
click at [1299, 35] on icon "Close" at bounding box center [1303, 39] width 8 height 8
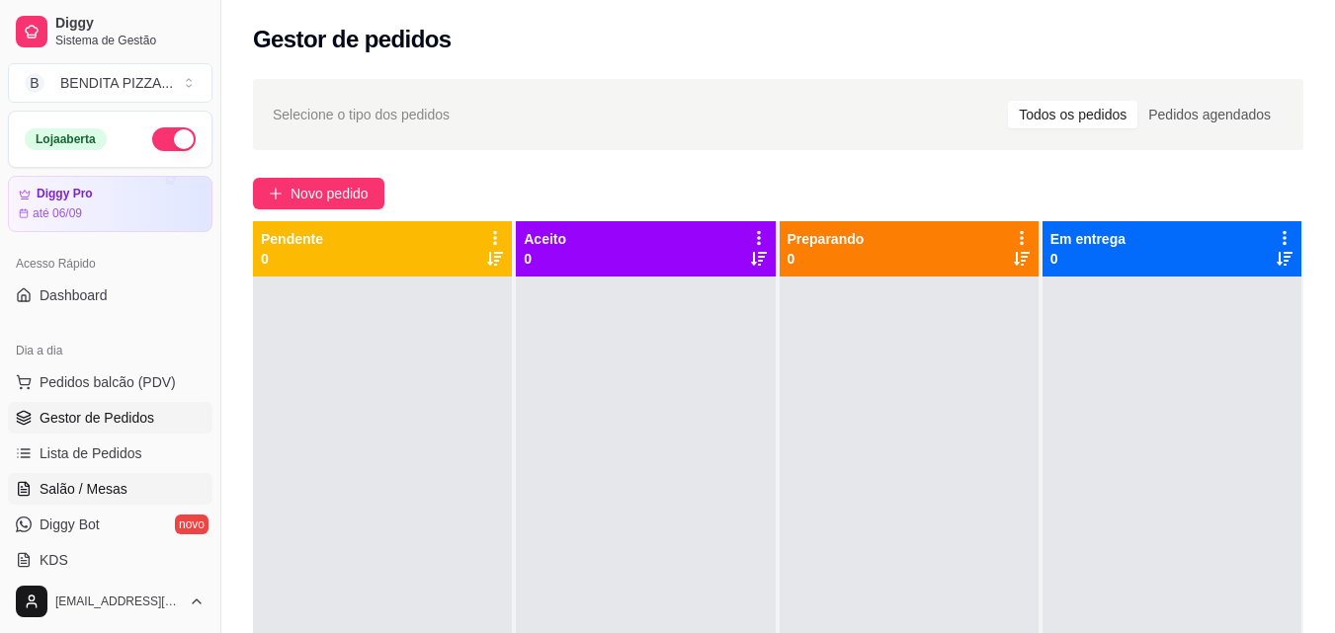
click at [115, 485] on span "Salão / Mesas" at bounding box center [84, 489] width 88 height 20
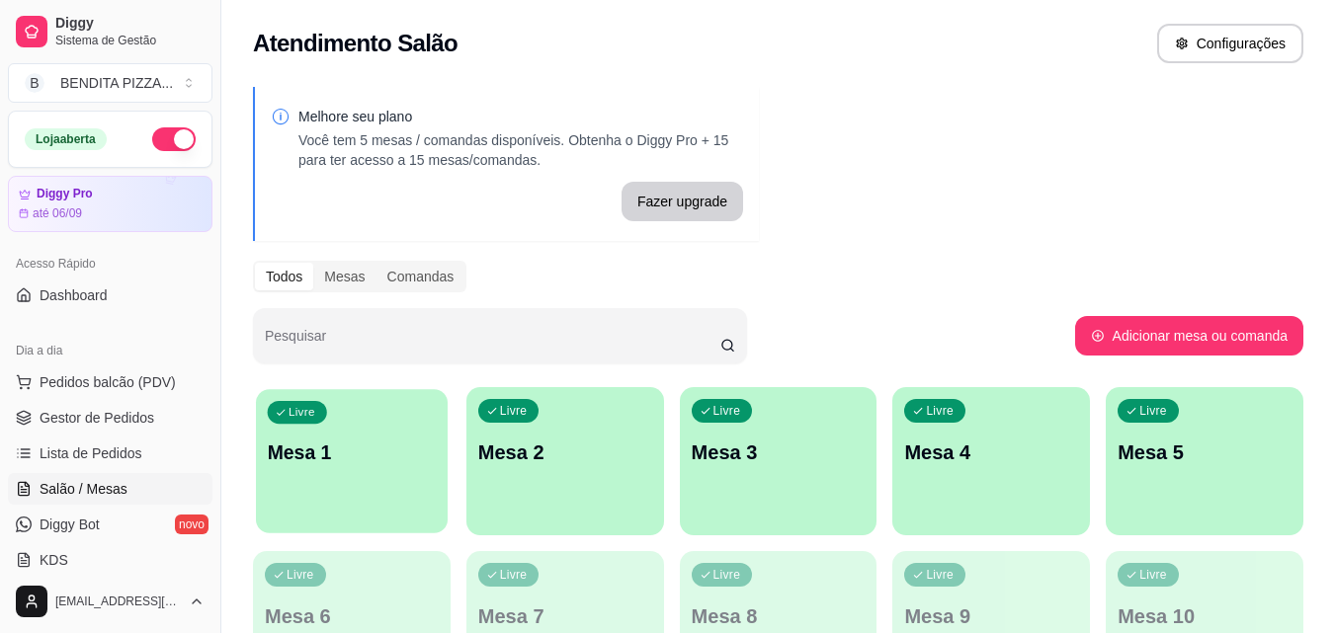
click at [400, 444] on p "Mesa 1" at bounding box center [352, 453] width 169 height 27
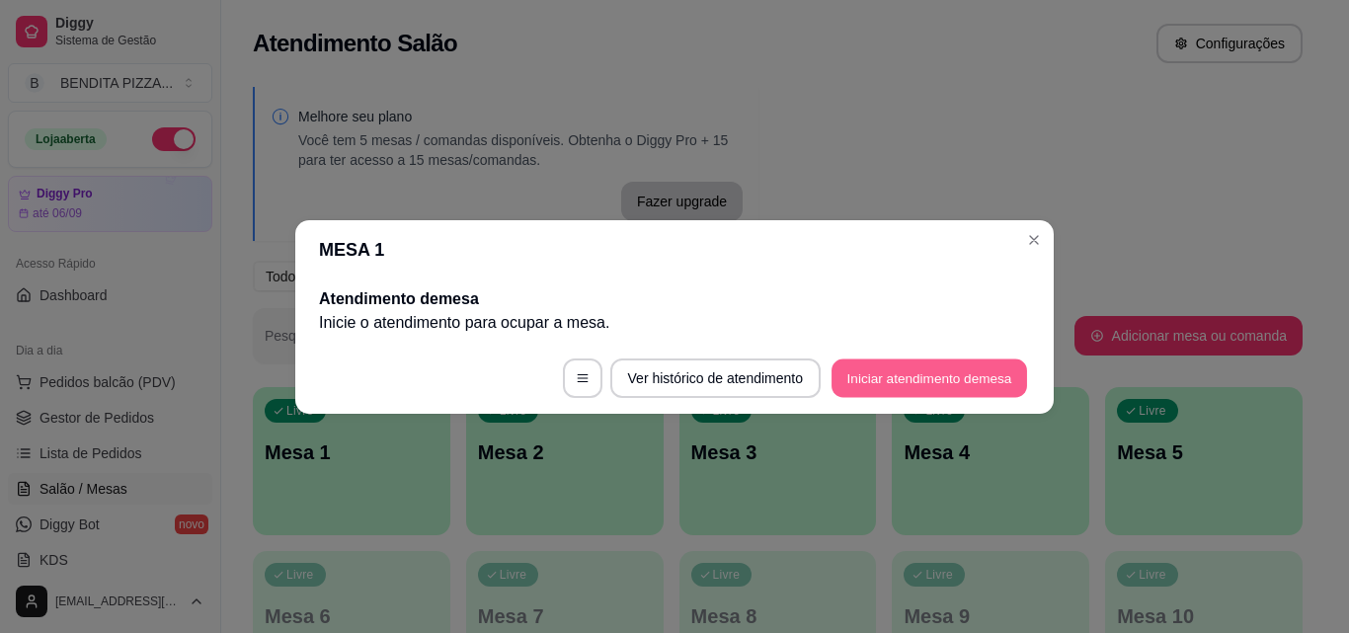
click at [839, 375] on button "Iniciar atendimento de mesa" at bounding box center [930, 378] width 196 height 39
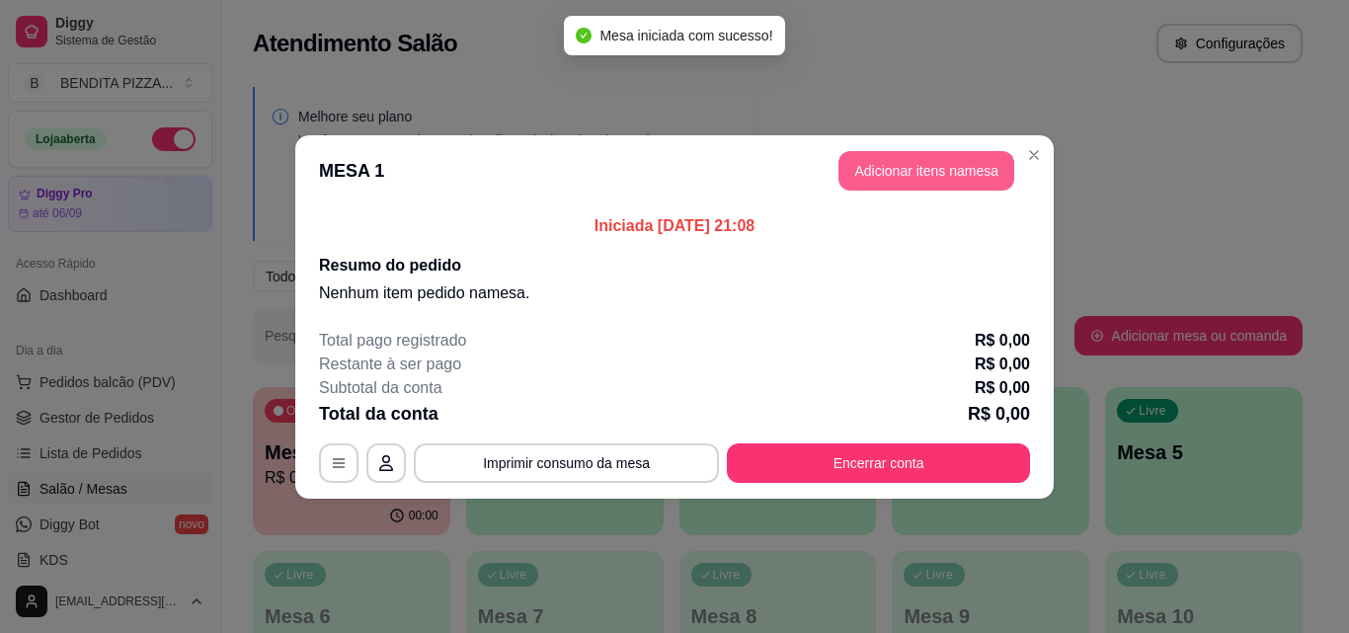
click at [920, 169] on button "Adicionar itens na mesa" at bounding box center [927, 171] width 176 height 40
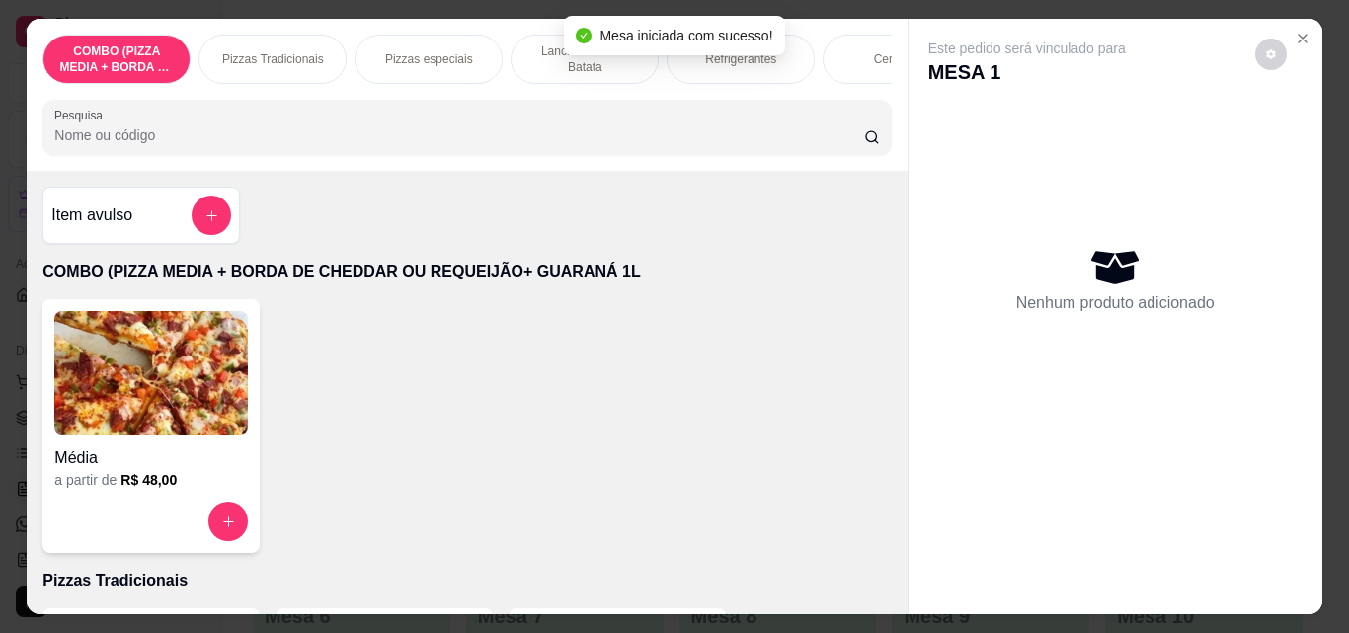
click at [266, 51] on p "Pizzas Tradicionais" at bounding box center [273, 59] width 102 height 16
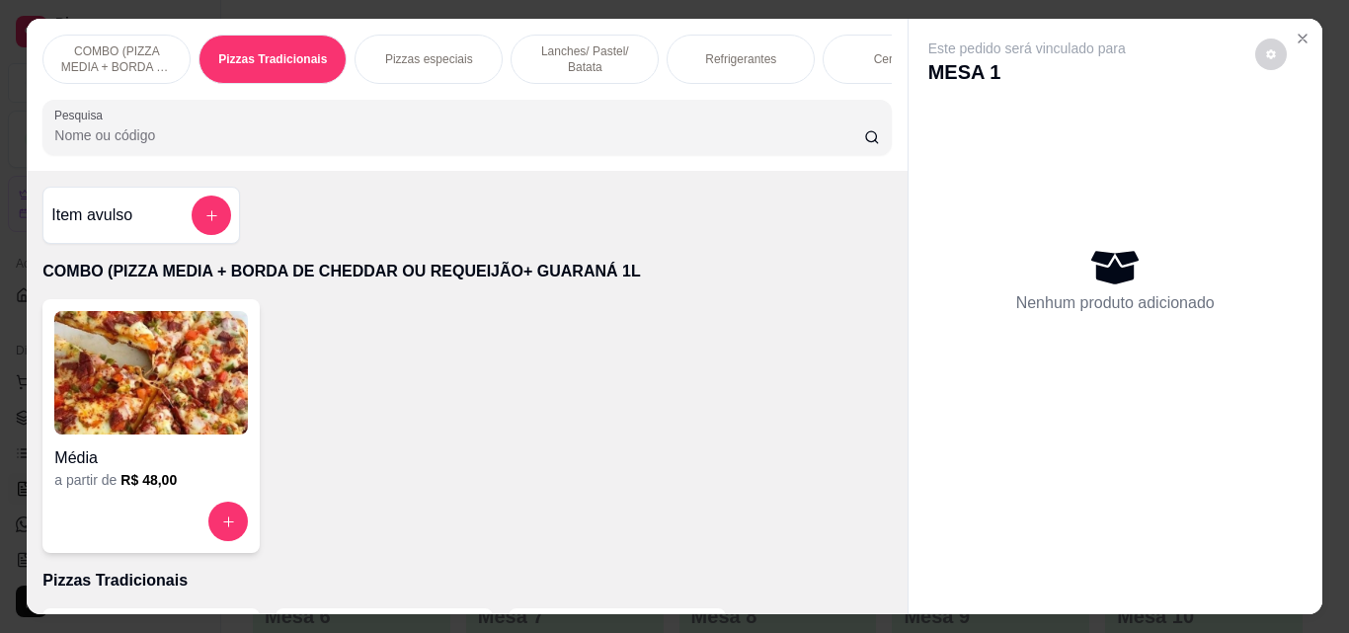
scroll to position [51, 0]
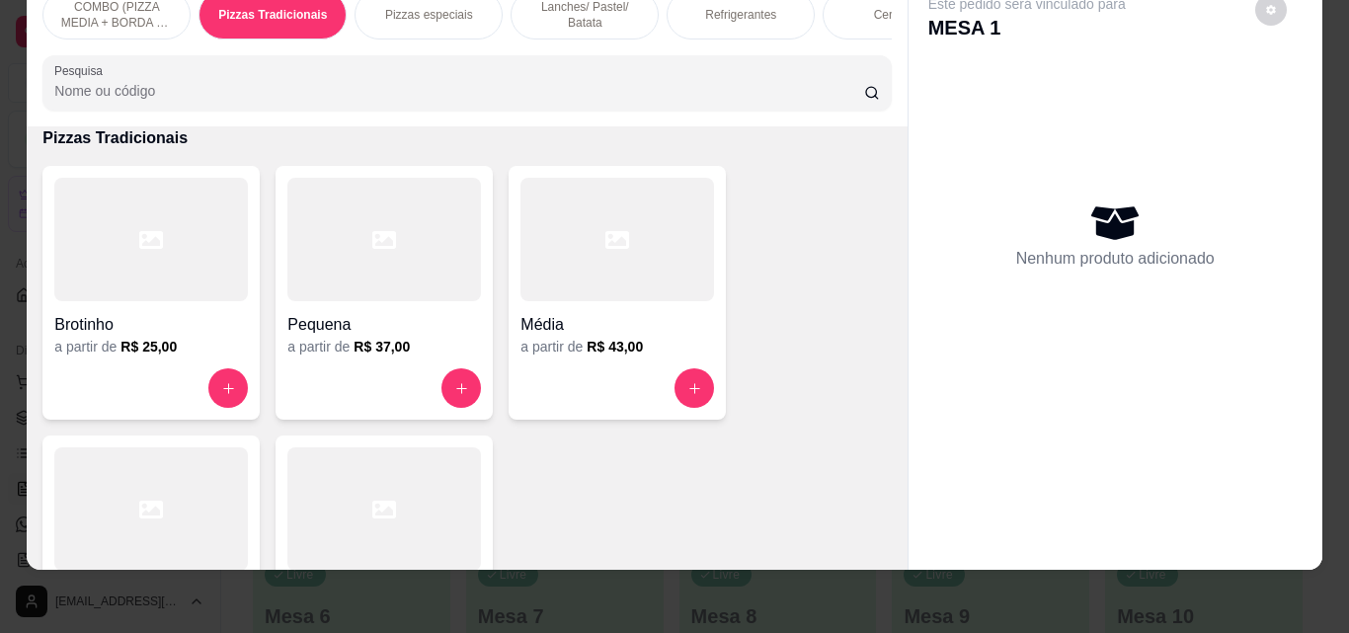
click at [193, 494] on div at bounding box center [151, 509] width 194 height 123
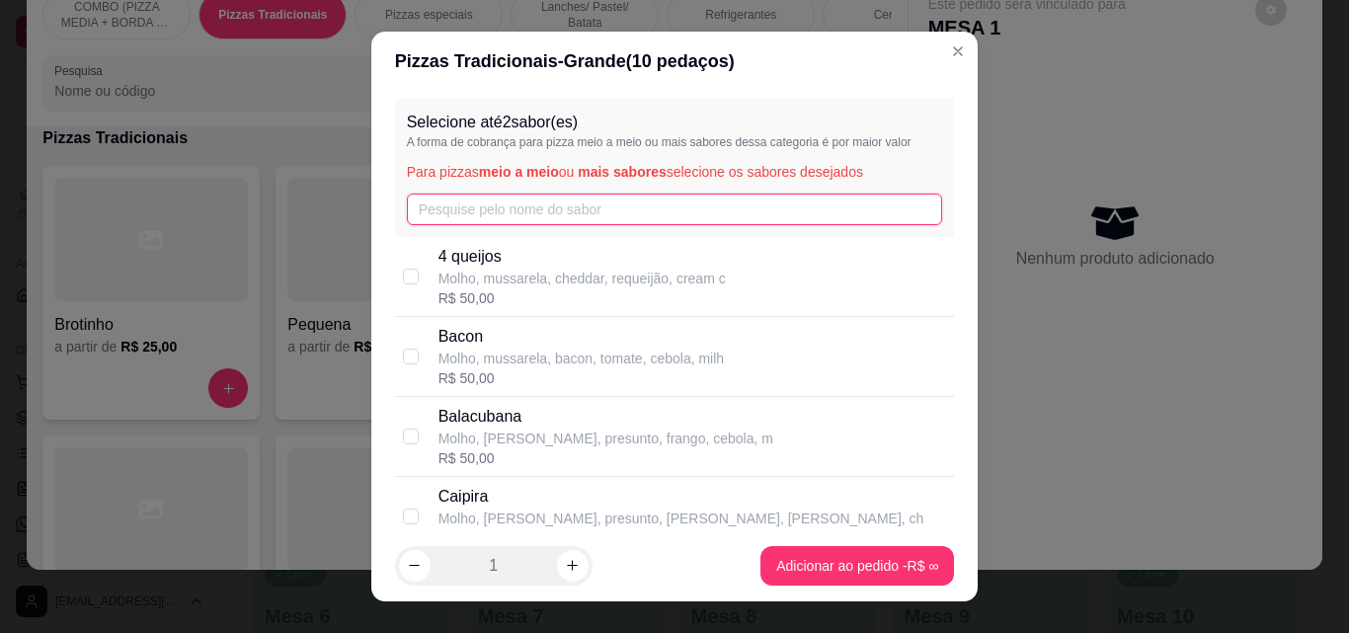
click at [534, 200] on input "text" at bounding box center [675, 210] width 536 height 32
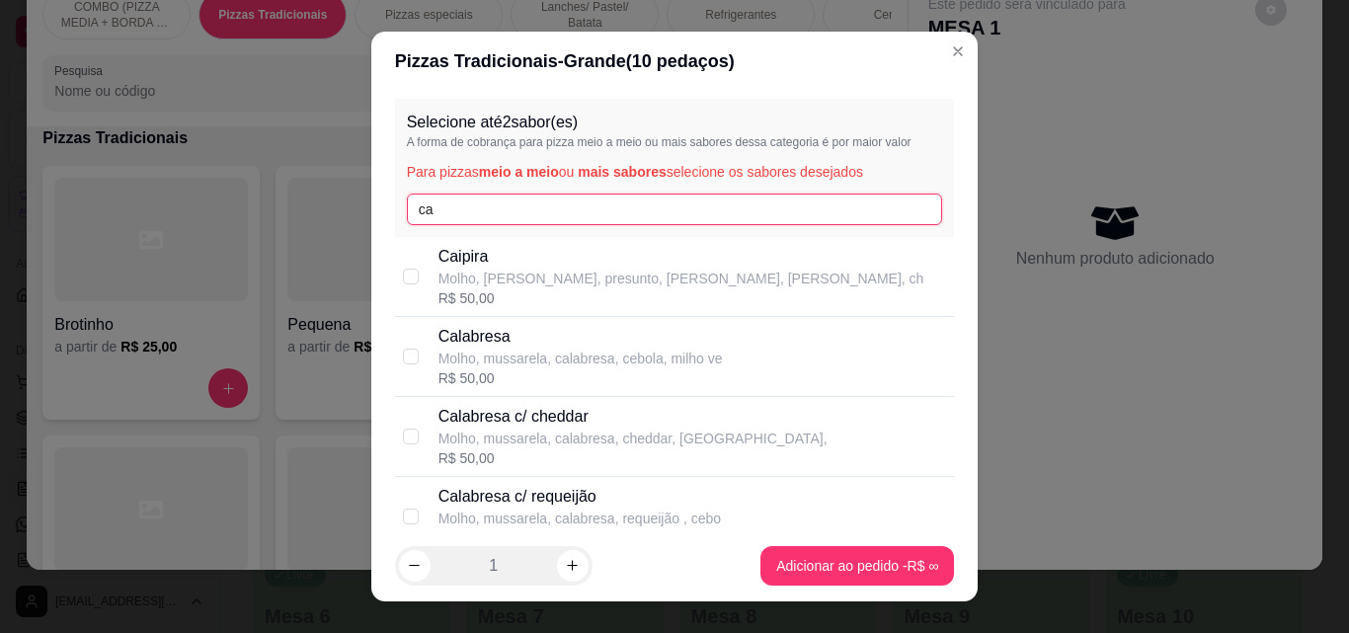
type input "ca"
click at [515, 334] on p "Calabresa" at bounding box center [581, 337] width 285 height 24
click at [748, 356] on div "Calabresa Molho, mussarela, calabresa, cebola, milho ve R$ 50,00" at bounding box center [693, 356] width 509 height 63
checkbox input "true"
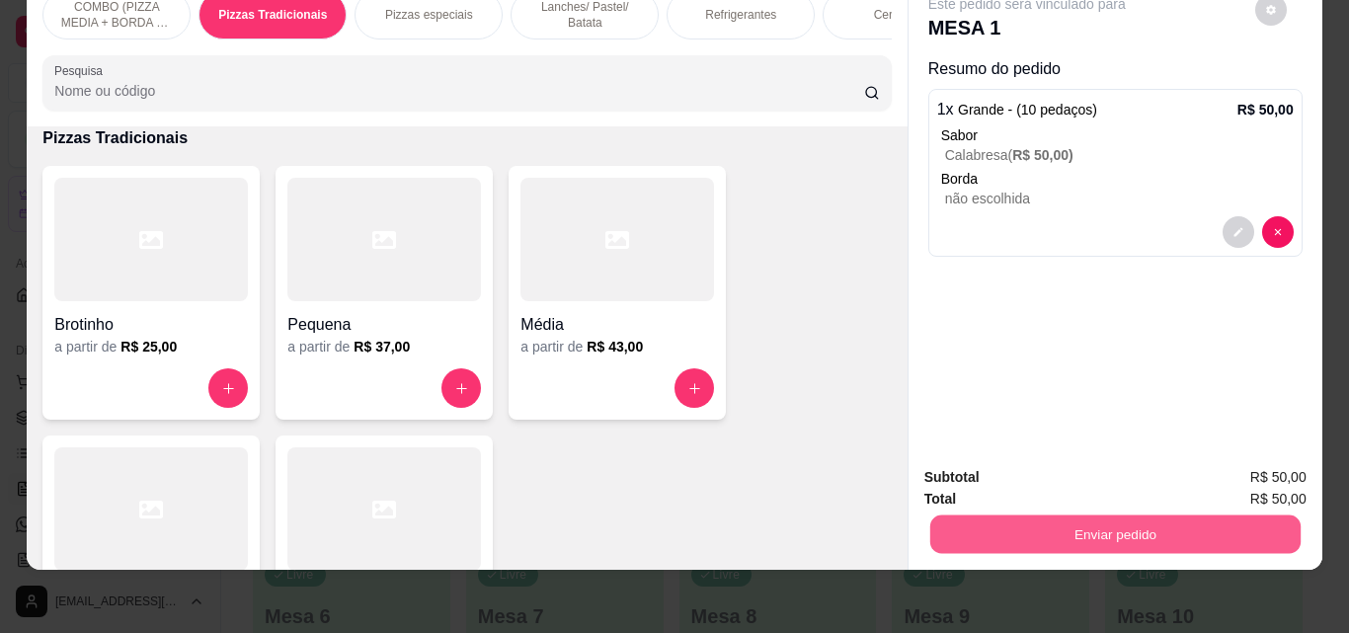
click at [1128, 524] on button "Enviar pedido" at bounding box center [1115, 534] width 370 height 39
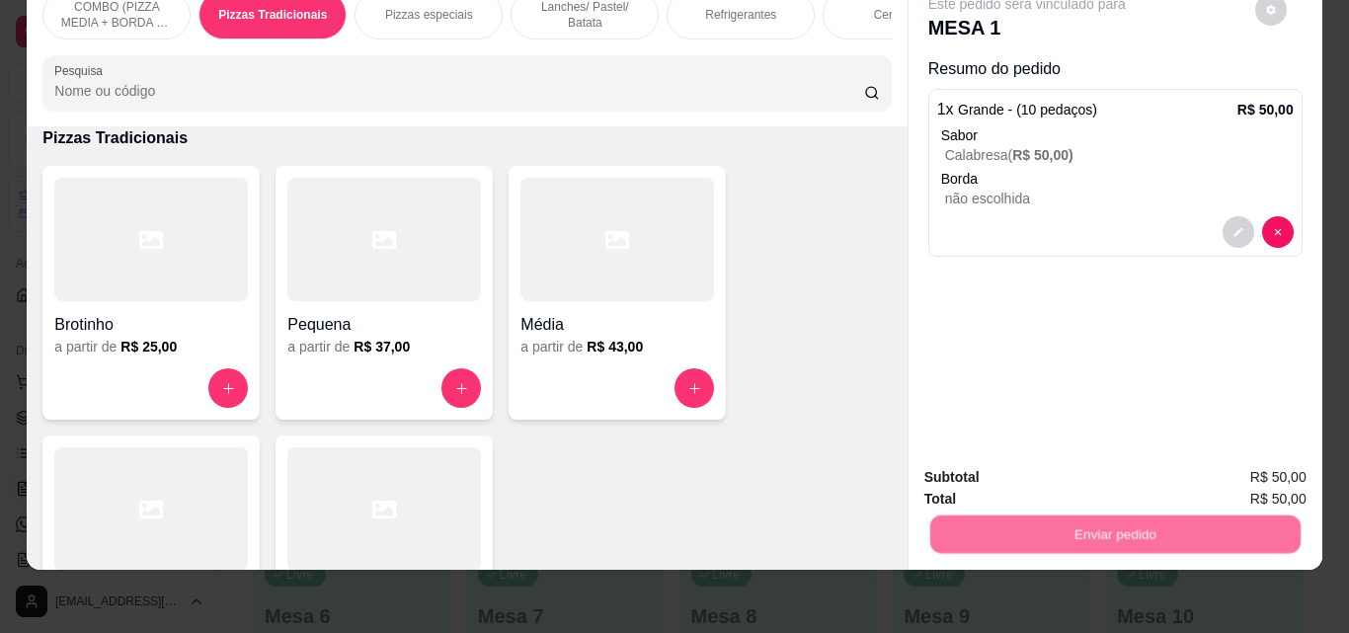
click at [965, 462] on button "Não registrar e enviar pedido" at bounding box center [1049, 471] width 205 height 38
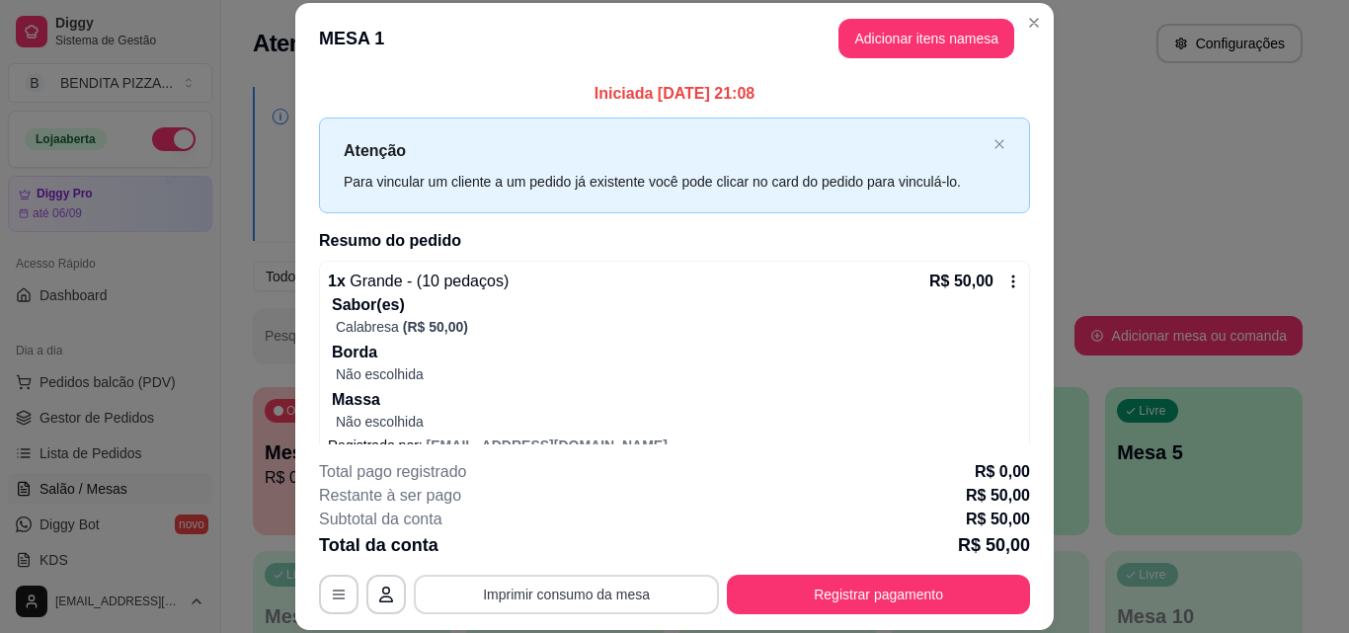
click at [644, 579] on button "Imprimir consumo da mesa" at bounding box center [566, 595] width 305 height 40
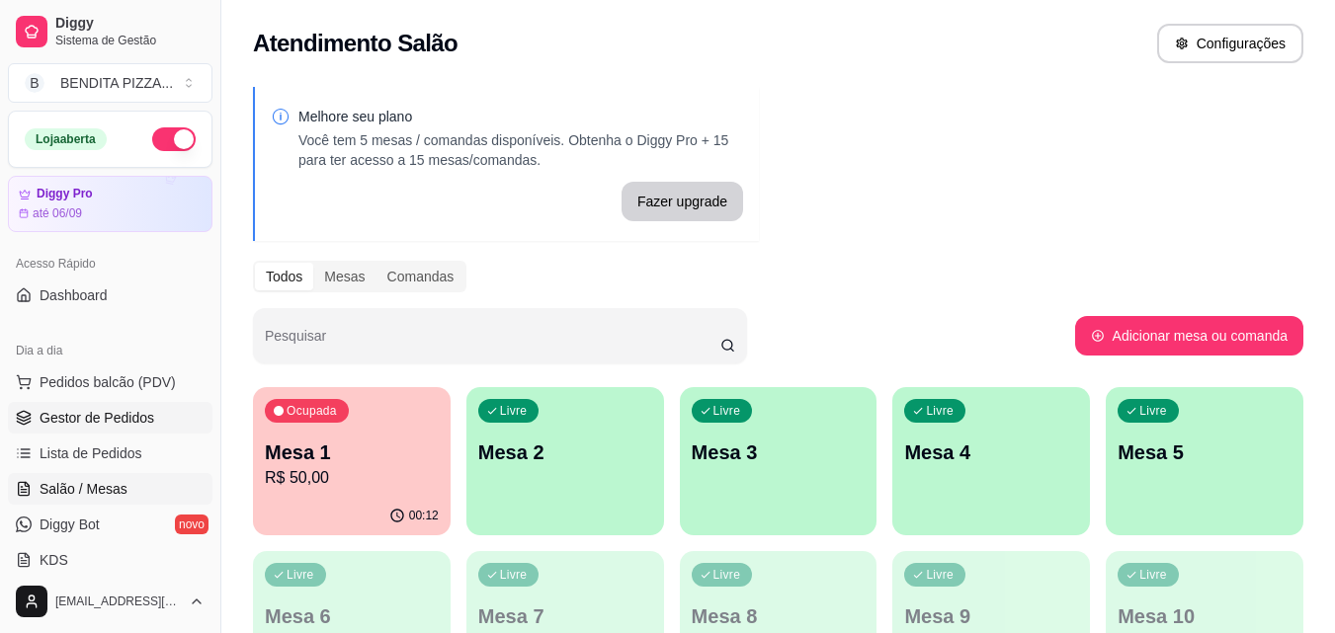
click at [148, 416] on span "Gestor de Pedidos" at bounding box center [97, 418] width 115 height 20
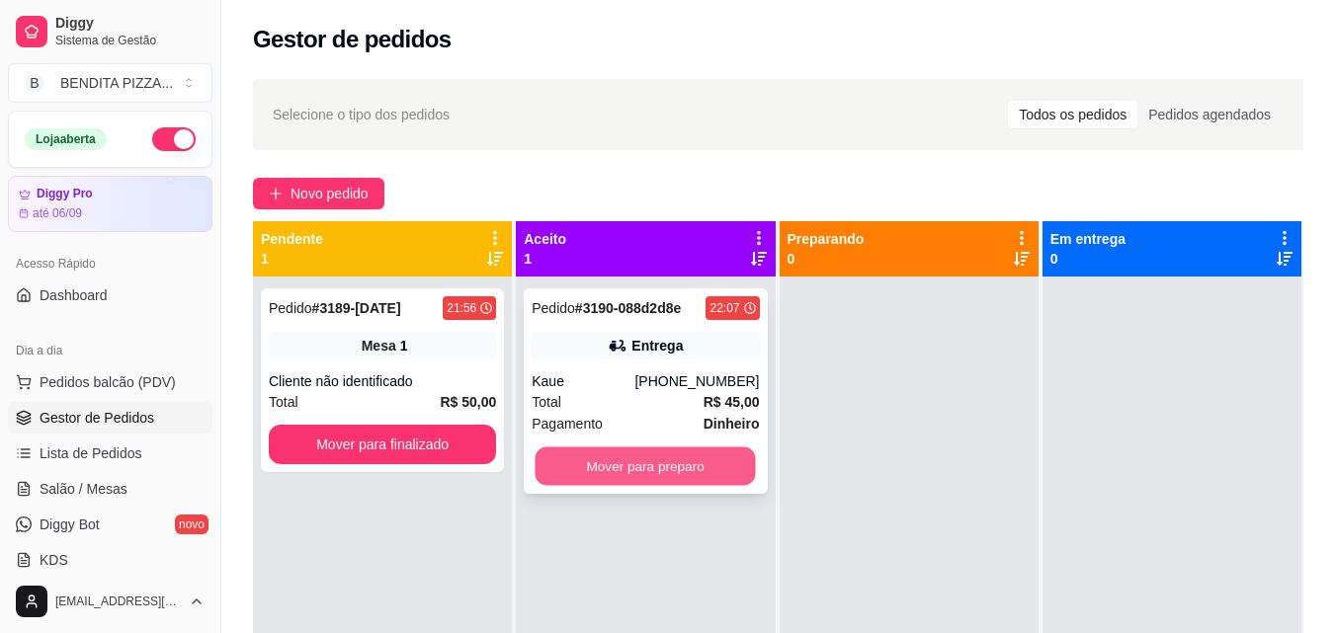
click at [661, 459] on button "Mover para preparo" at bounding box center [645, 467] width 220 height 39
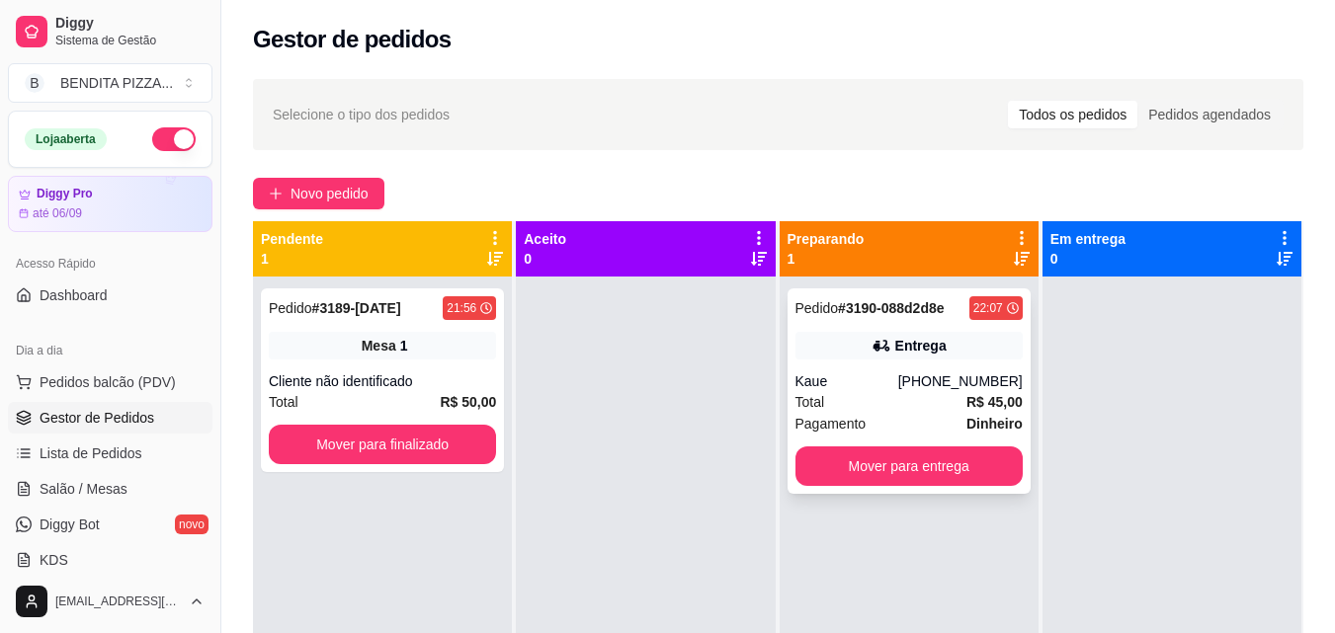
click at [895, 341] on div "Entrega" at bounding box center [920, 346] width 51 height 20
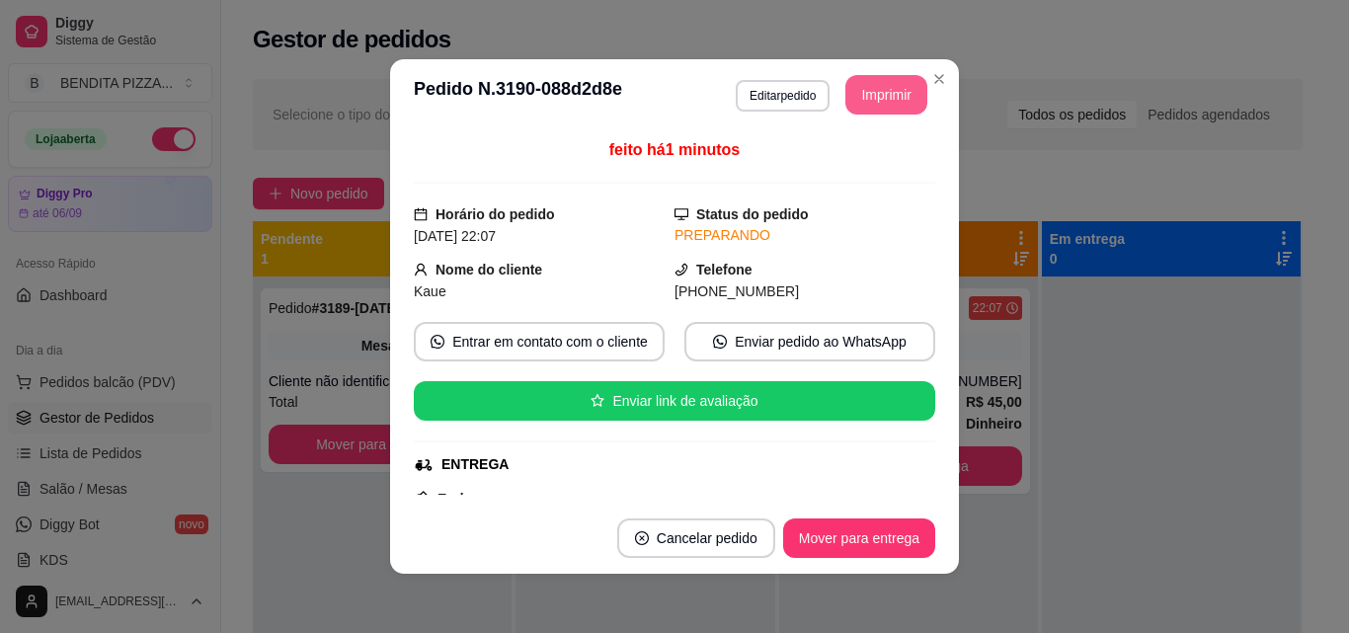
click at [870, 75] on button "Imprimir" at bounding box center [887, 95] width 82 height 40
click at [901, 90] on button "Imprimir" at bounding box center [887, 95] width 82 height 40
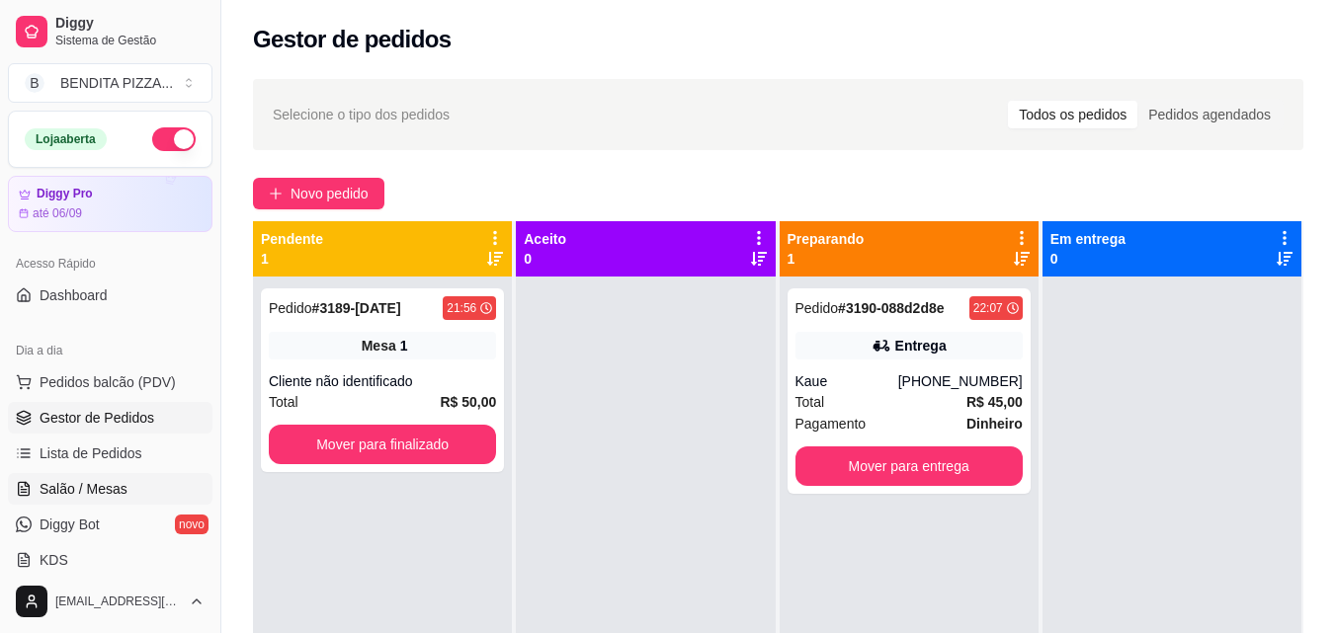
click at [157, 486] on link "Salão / Mesas" at bounding box center [110, 489] width 204 height 32
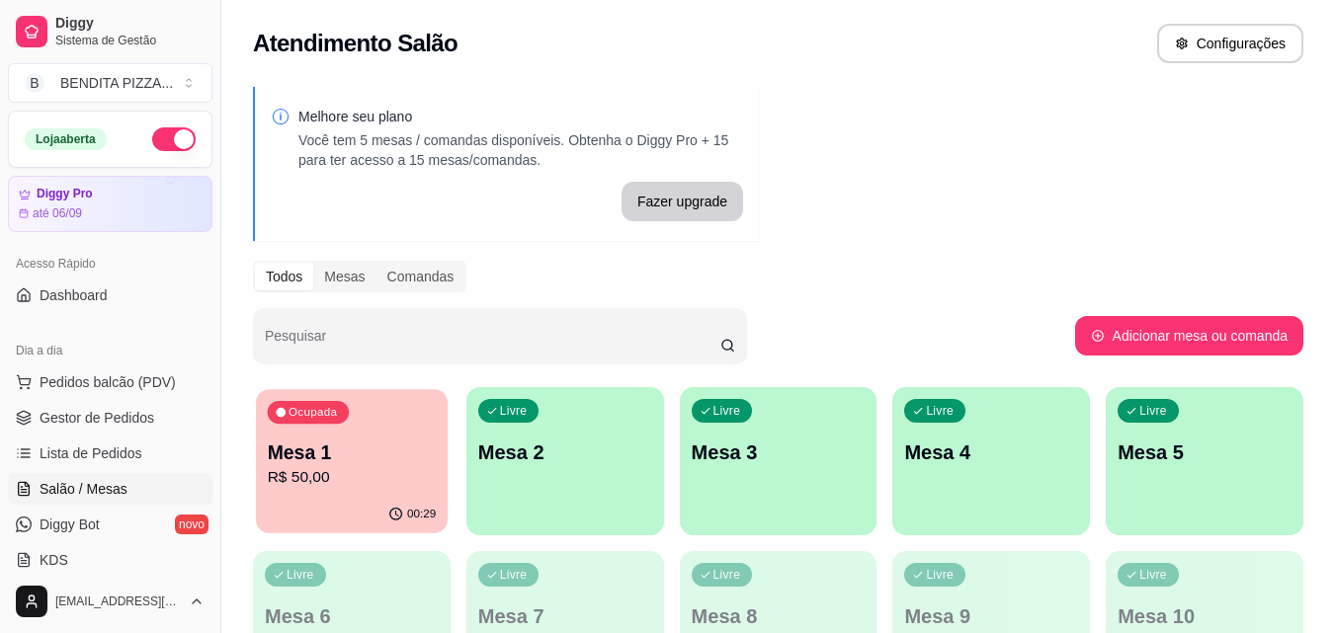
click at [361, 489] on p "R$ 50,00" at bounding box center [352, 477] width 169 height 23
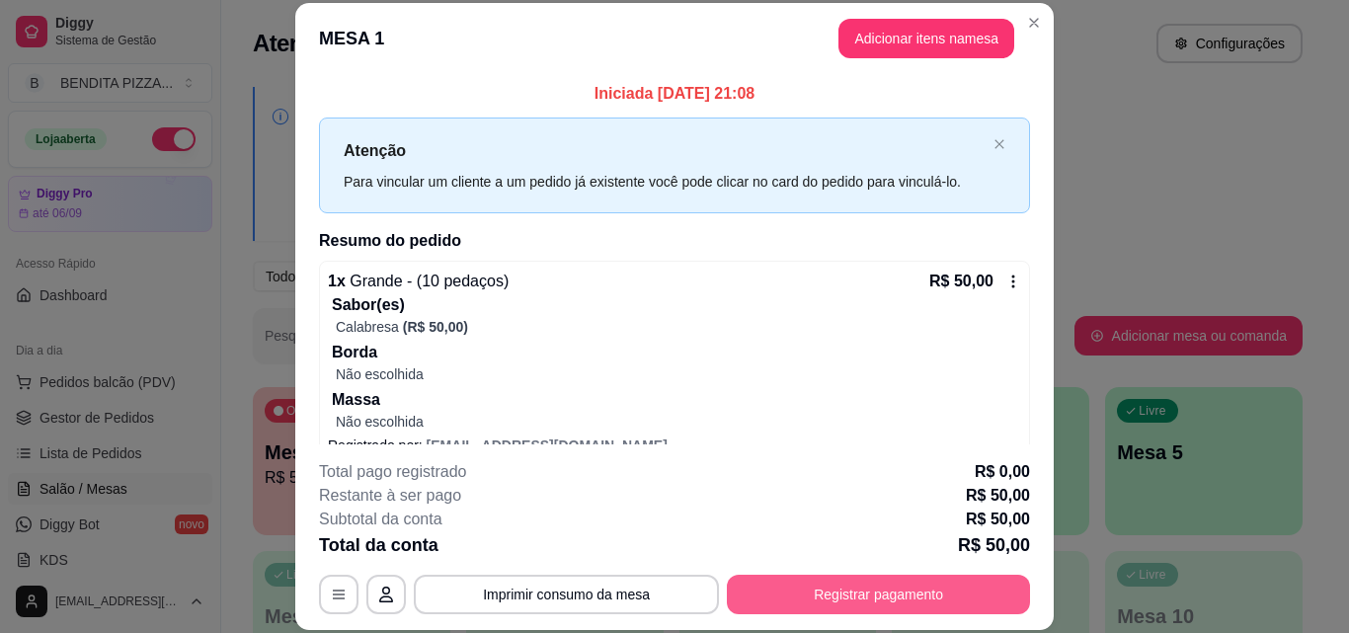
click at [881, 604] on button "Registrar pagamento" at bounding box center [878, 595] width 303 height 40
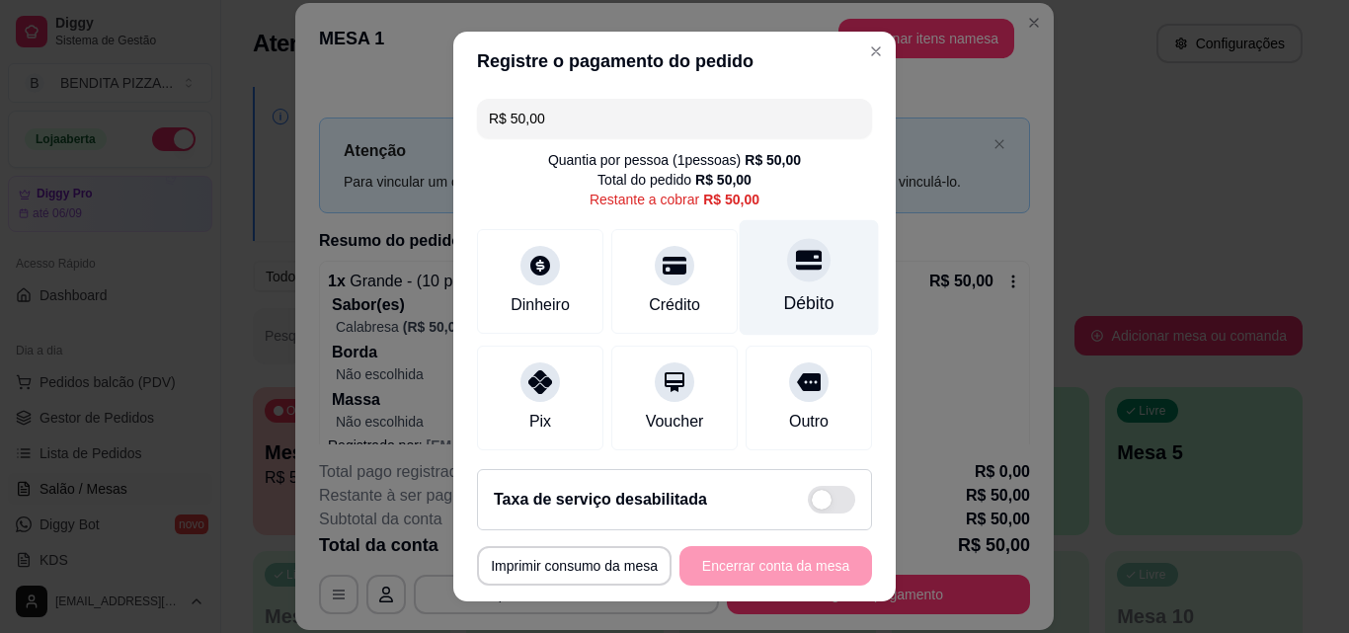
click at [750, 297] on div "Débito" at bounding box center [809, 278] width 139 height 116
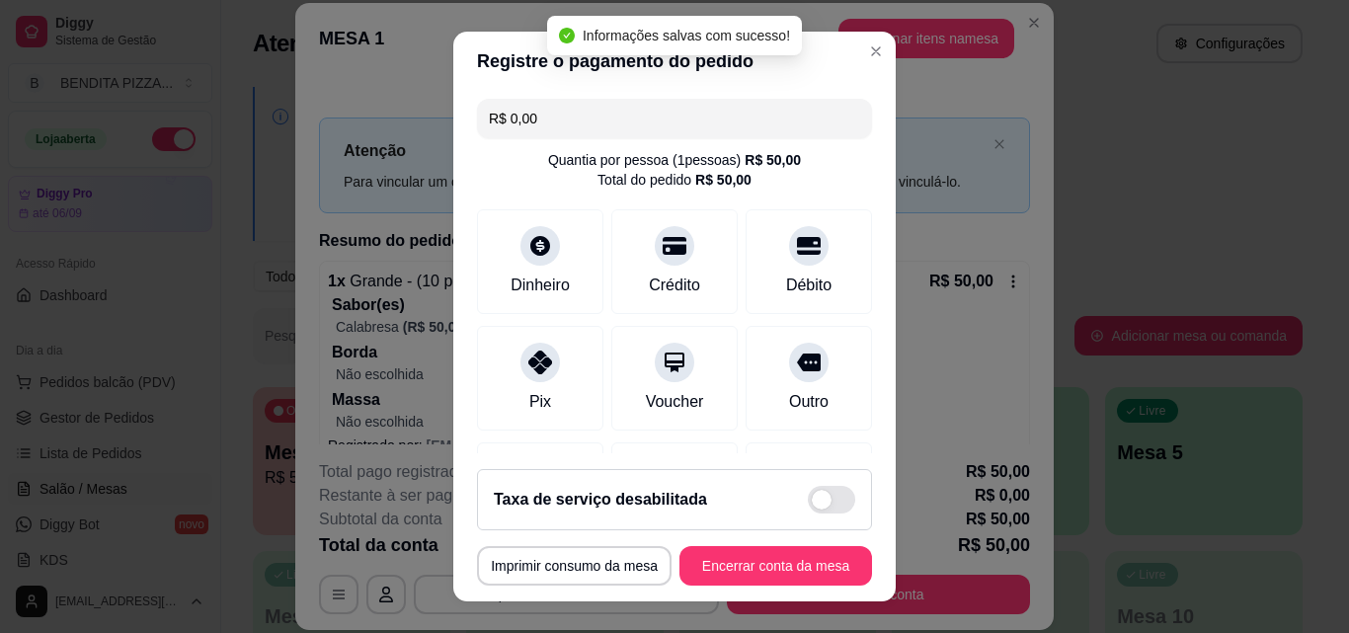
type input "R$ 0,00"
click at [804, 576] on button "Encerrar conta da mesa" at bounding box center [776, 566] width 187 height 39
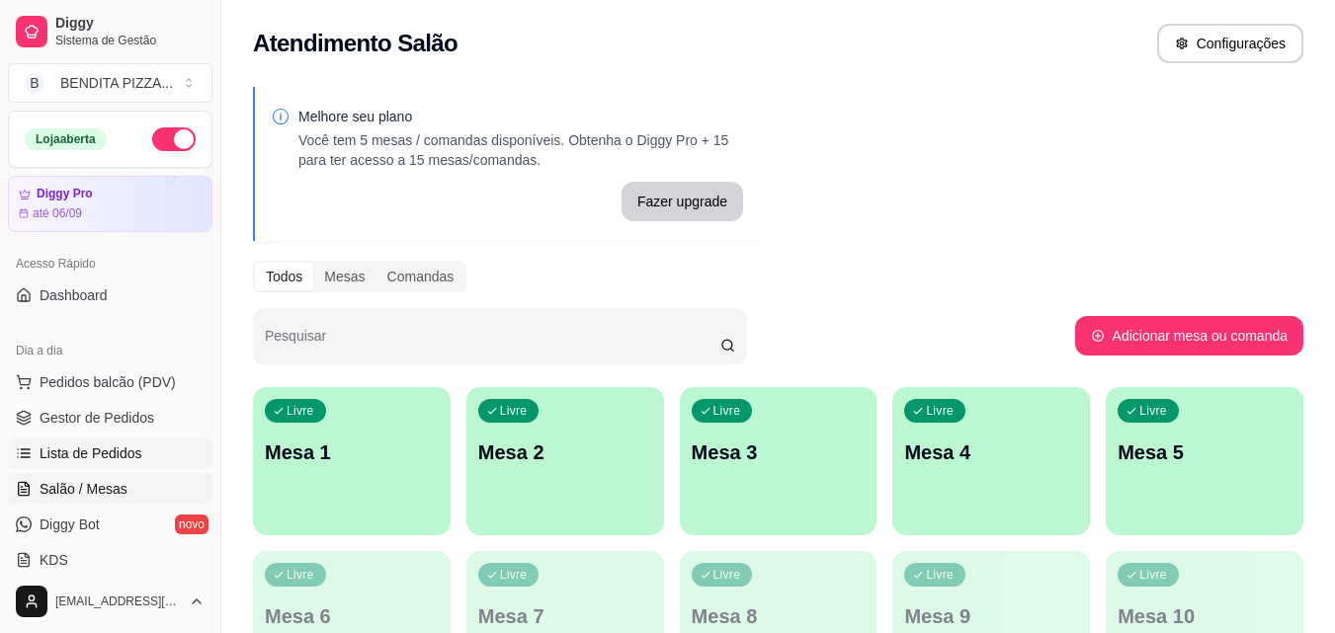
click at [159, 461] on link "Lista de Pedidos" at bounding box center [110, 454] width 204 height 32
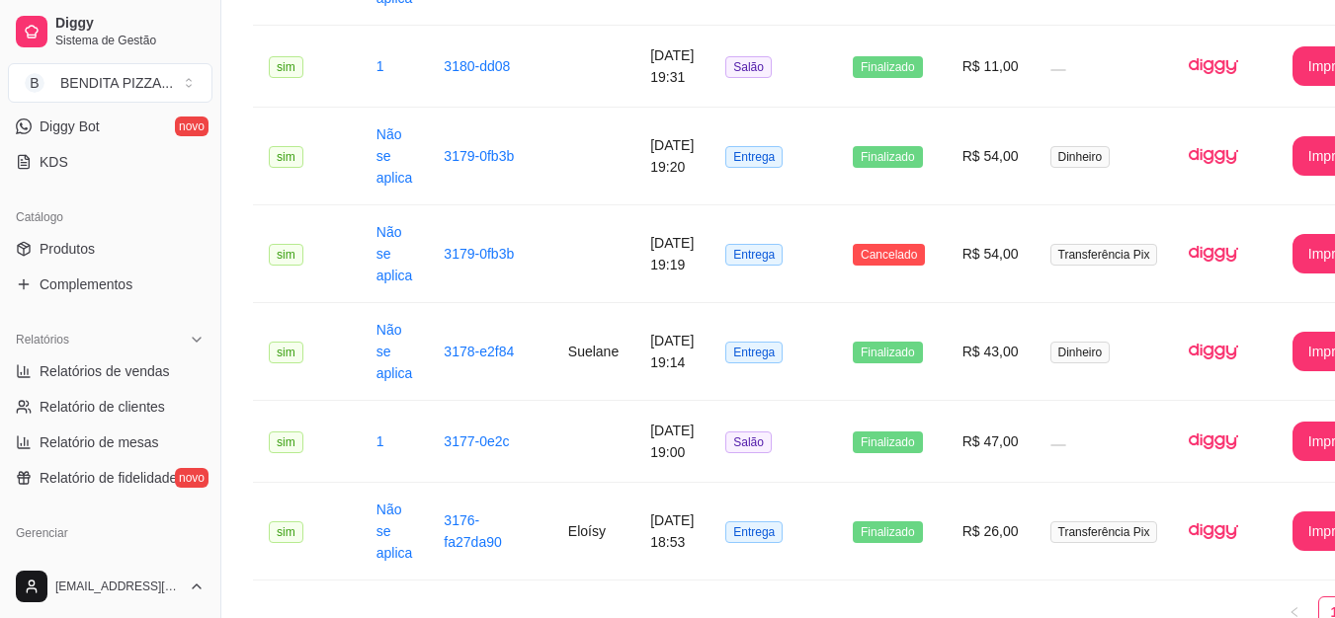
scroll to position [422, 0]
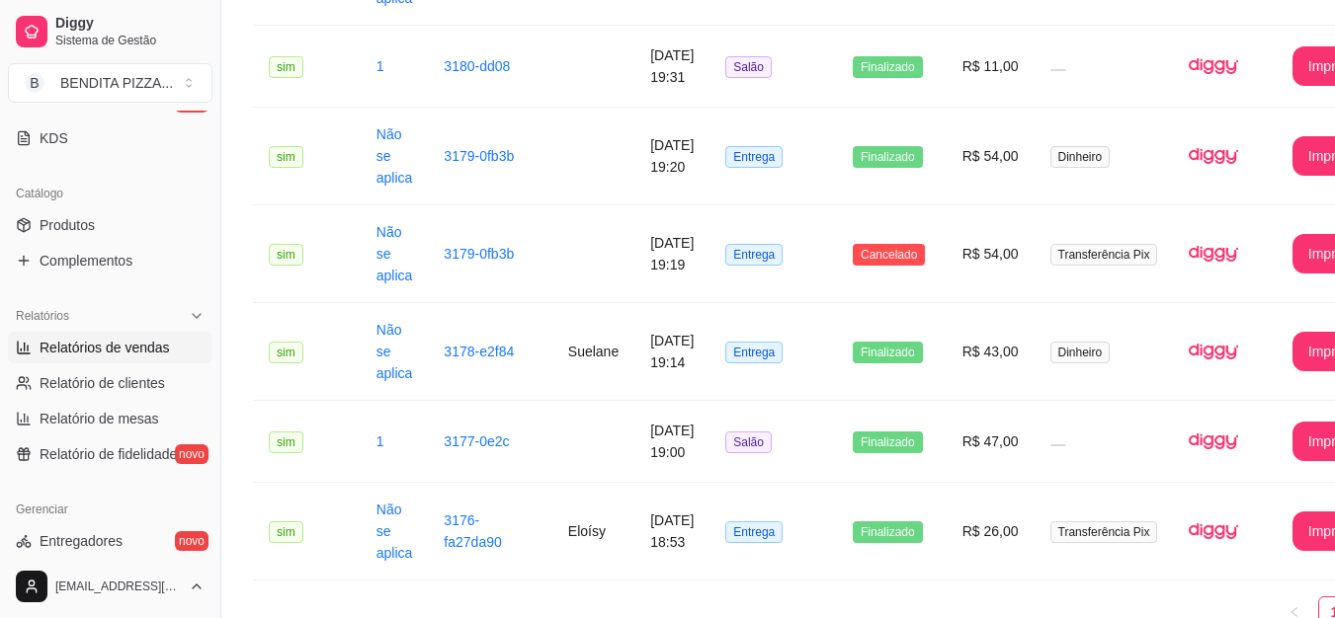
click at [146, 356] on span "Relatórios de vendas" at bounding box center [105, 348] width 130 height 20
select select "ALL"
select select "0"
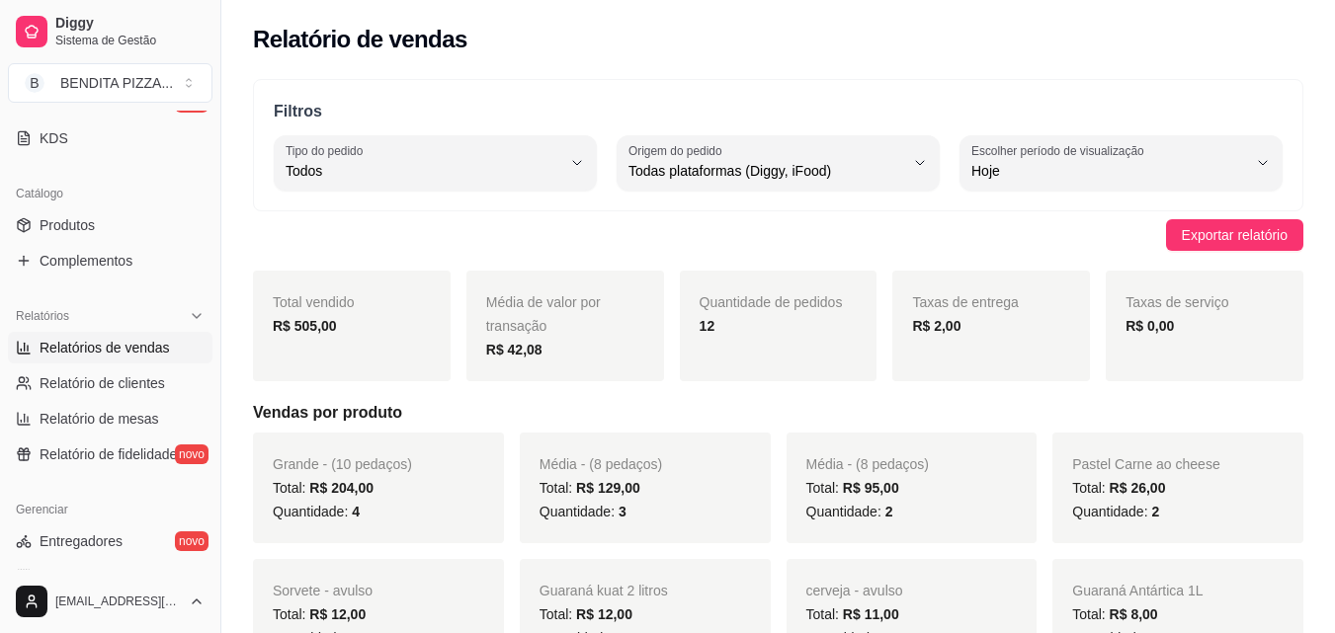
click at [203, 180] on div "Catálogo Produtos Complementos" at bounding box center [110, 227] width 220 height 115
drag, startPoint x: 218, startPoint y: 176, endPoint x: 196, endPoint y: 177, distance: 22.7
click at [204, 177] on div "Diggy Sistema de Gestão B BENDITA PIZZA ... Loja aberta Diggy Pro até 06/09 Ace…" at bounding box center [110, 316] width 220 height 633
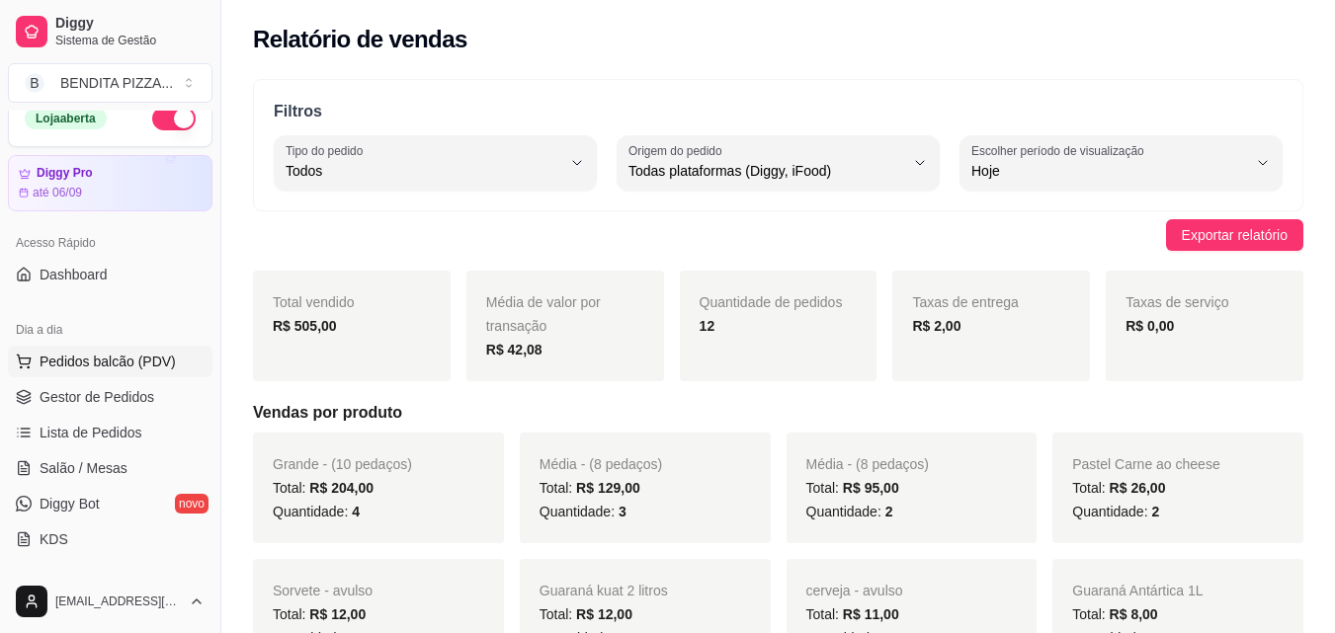
click at [175, 363] on button "Pedidos balcão (PDV)" at bounding box center [110, 362] width 204 height 32
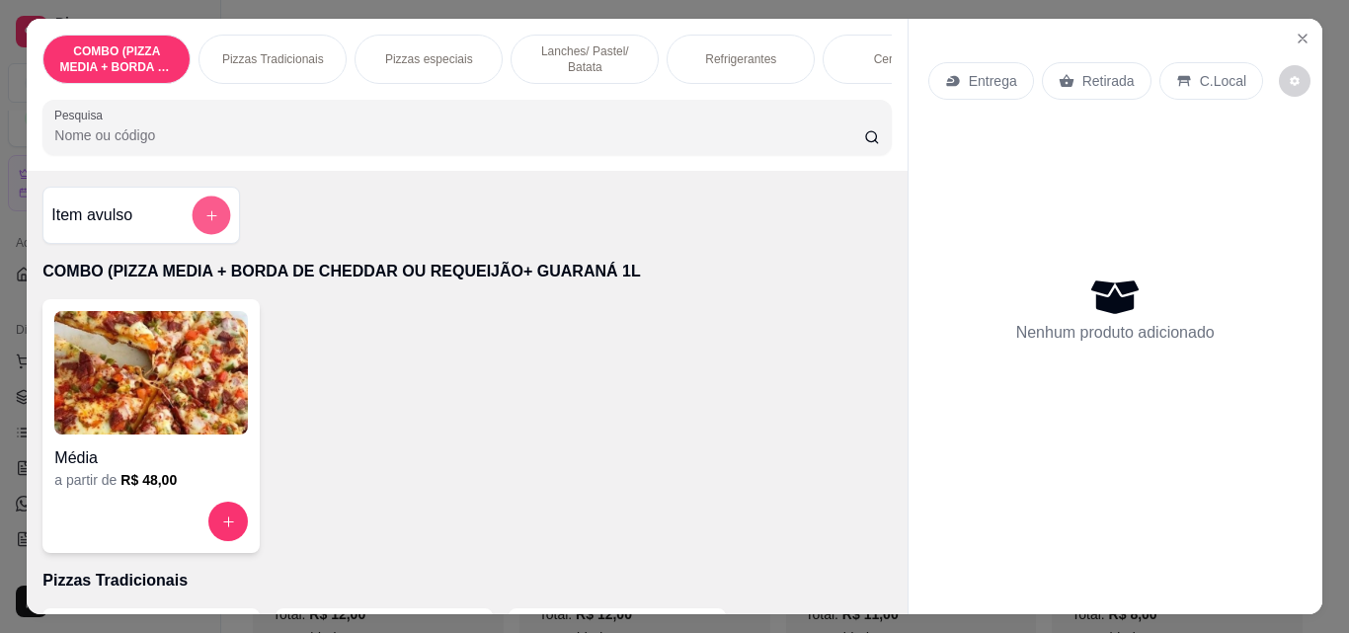
click at [204, 223] on icon "add-separate-item" at bounding box center [211, 215] width 15 height 15
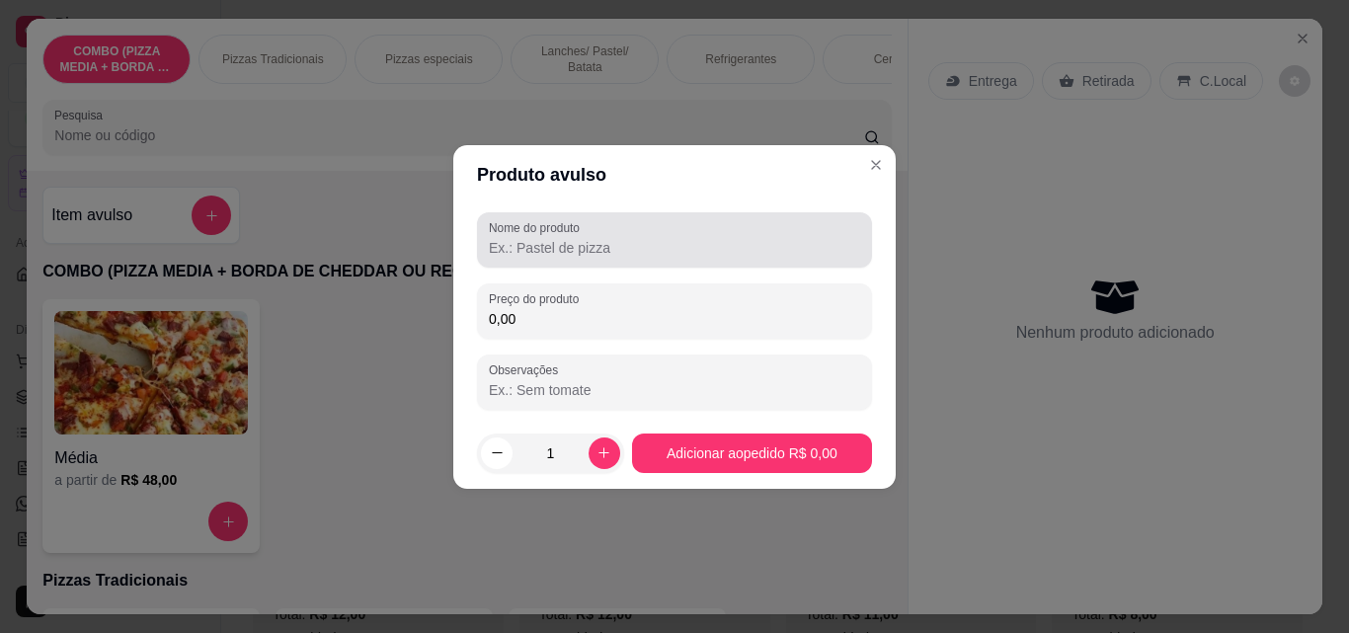
click at [613, 261] on div "Nome do produto" at bounding box center [674, 239] width 395 height 55
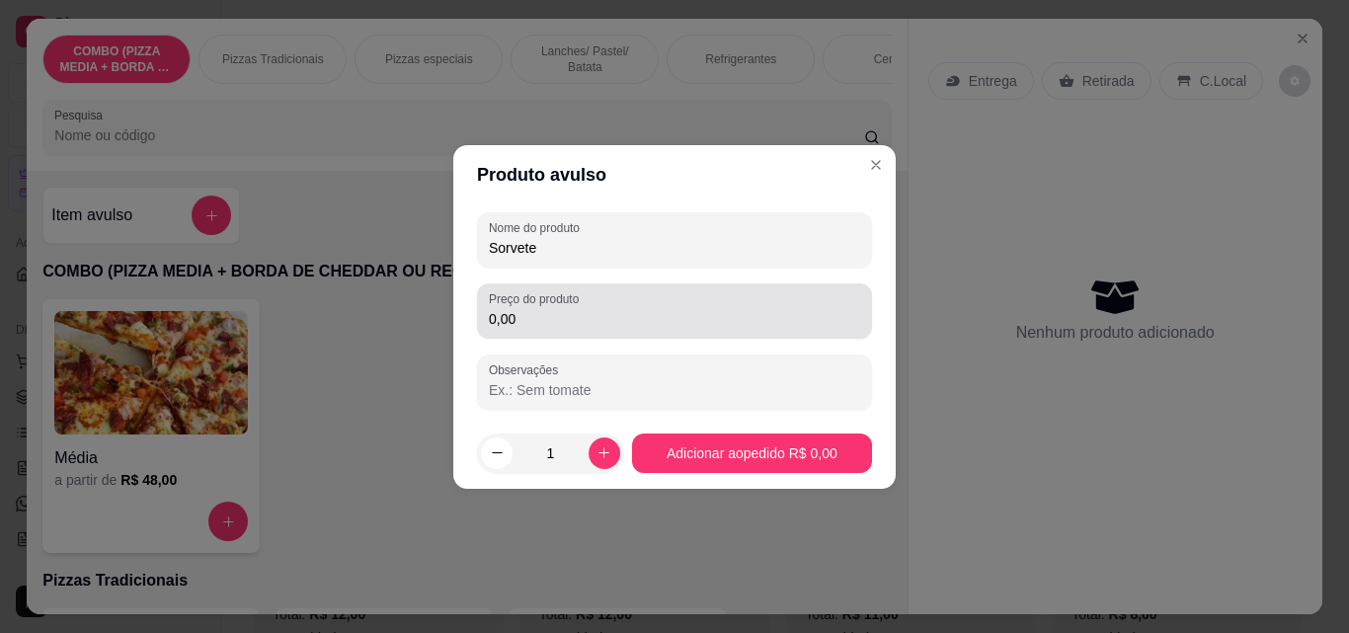
type input "Sorvete"
click at [613, 307] on div "0,00" at bounding box center [674, 311] width 371 height 40
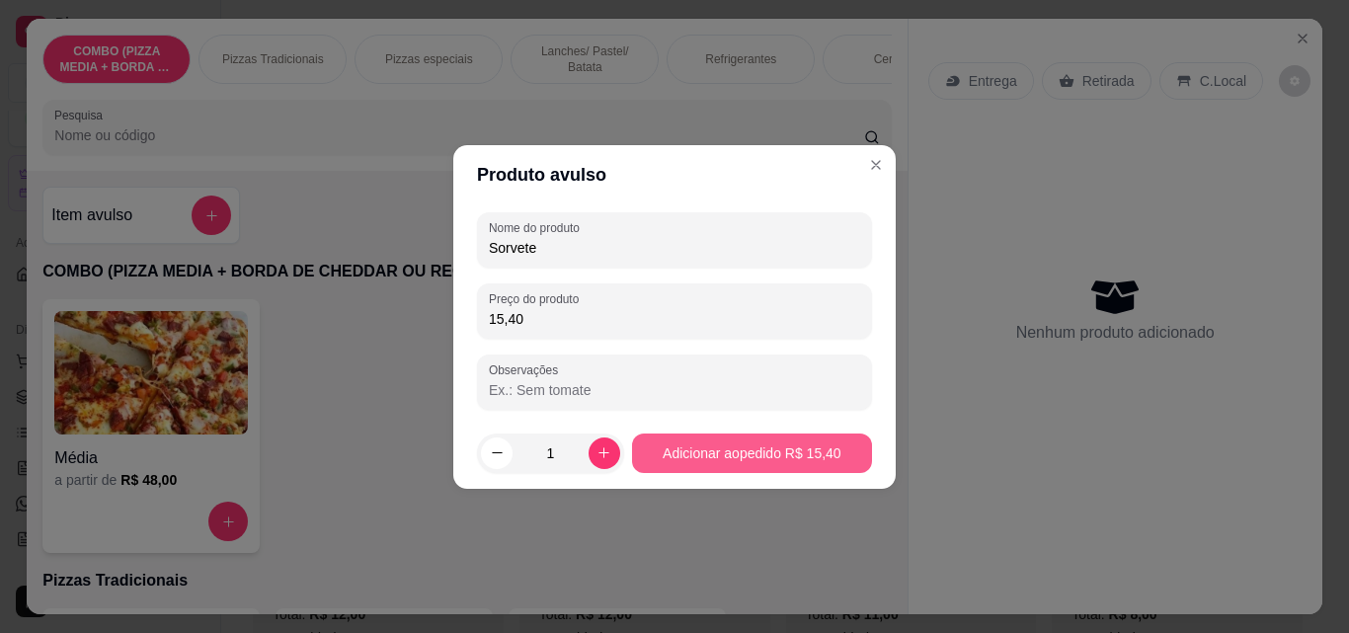
type input "15,40"
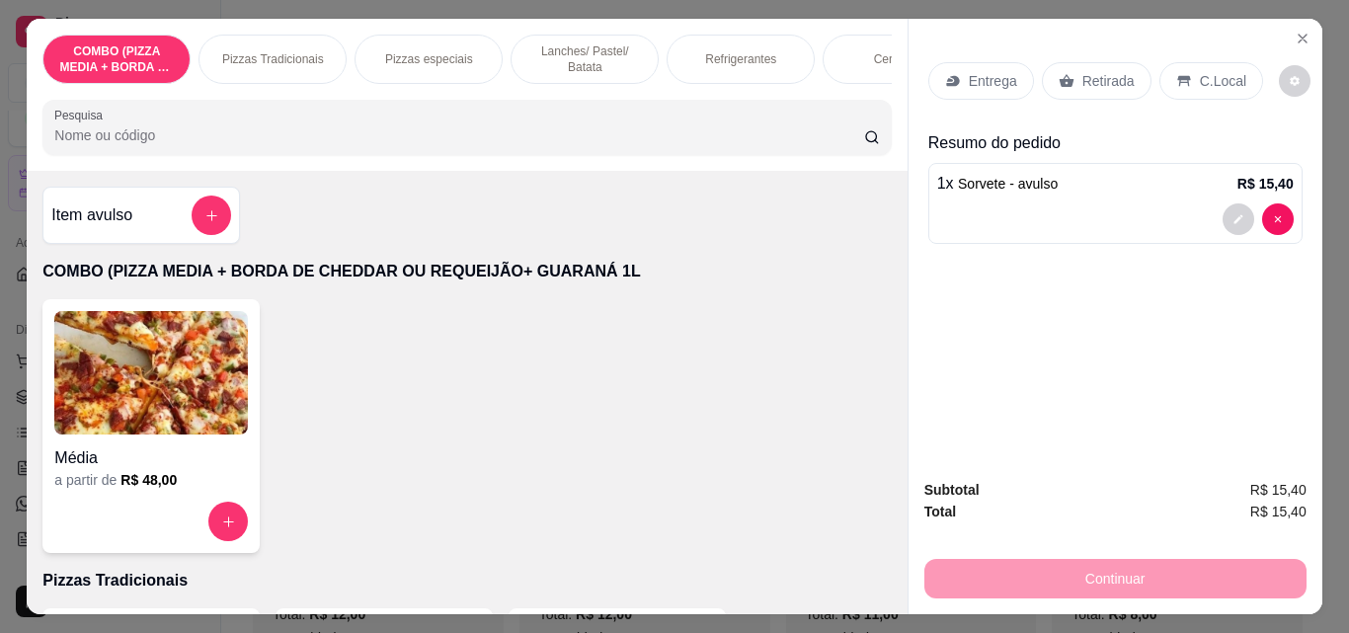
click at [1113, 79] on p "Retirada" at bounding box center [1109, 81] width 52 height 20
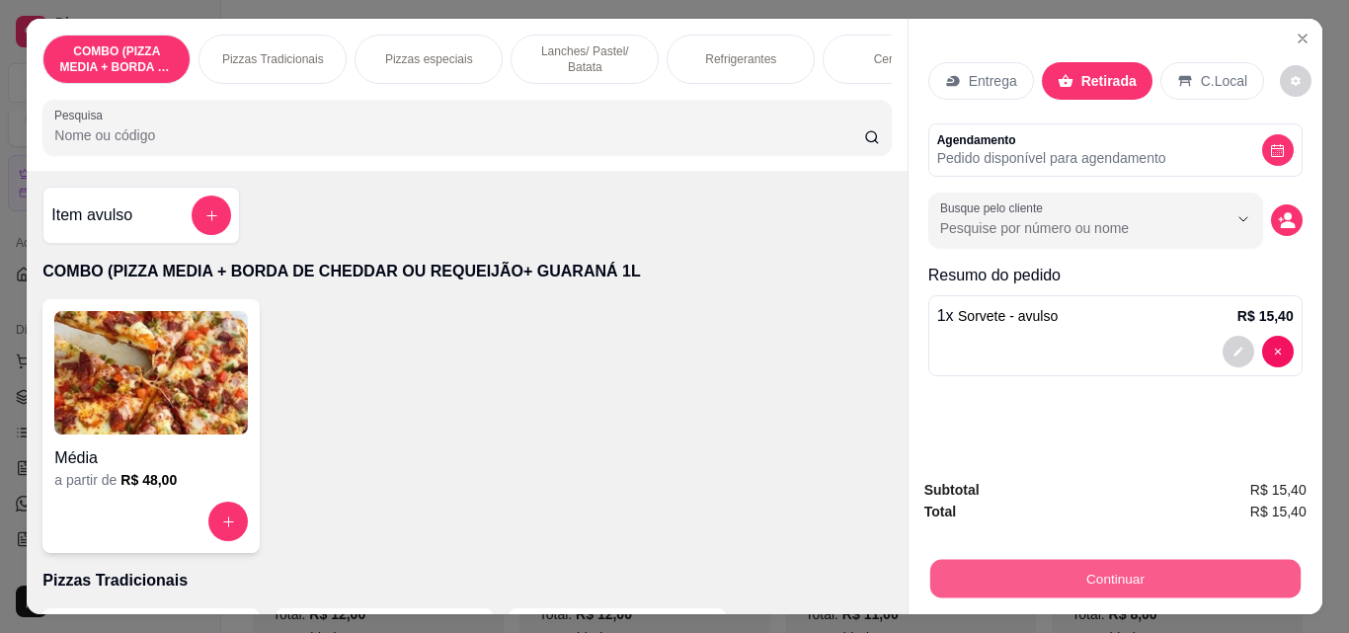
click at [1194, 560] on button "Continuar" at bounding box center [1115, 578] width 370 height 39
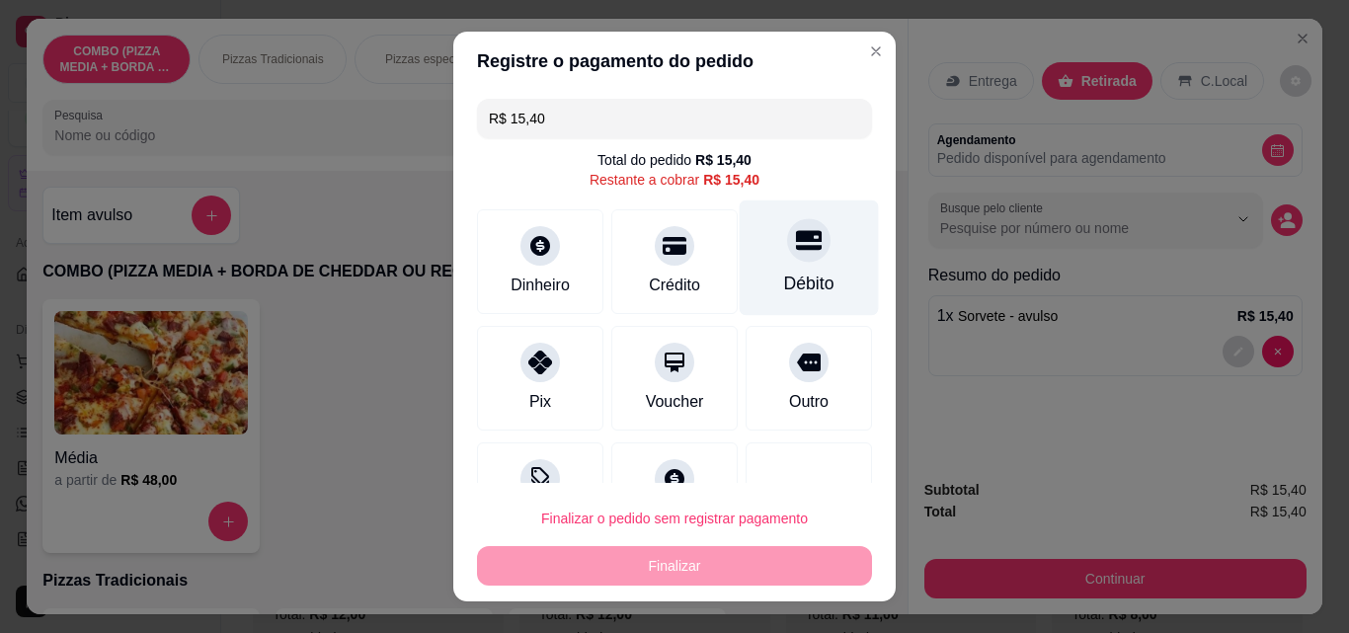
click at [787, 250] on div at bounding box center [808, 239] width 43 height 43
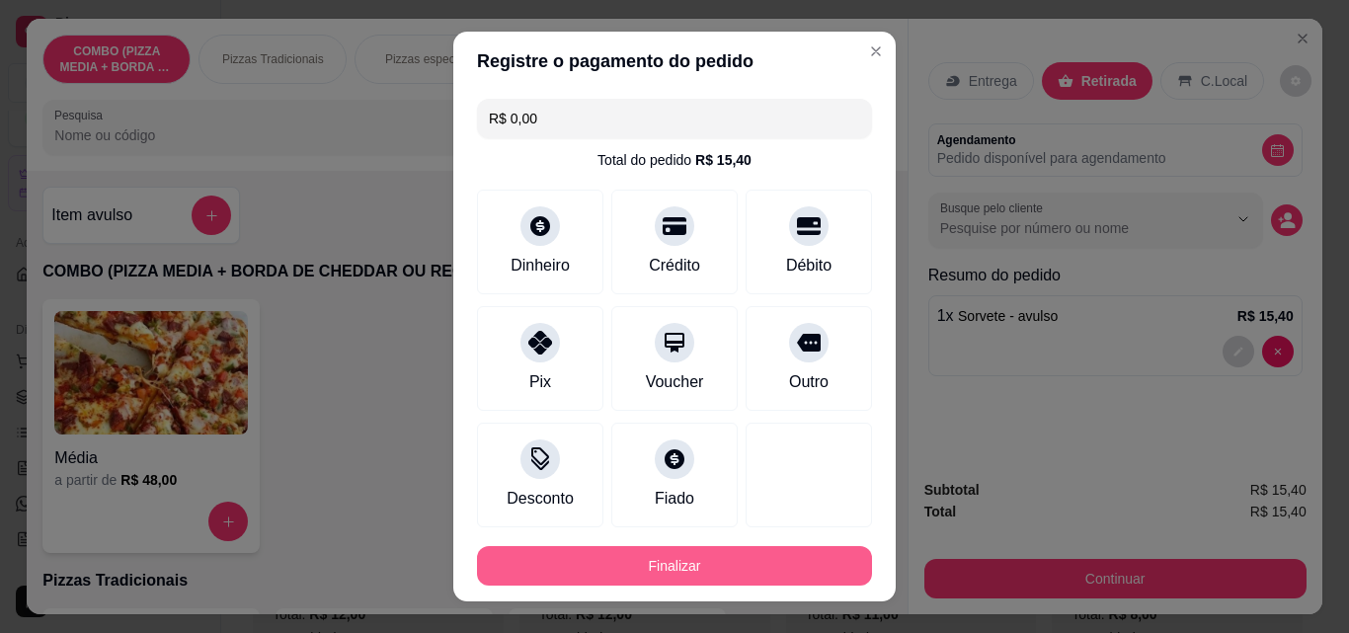
click at [823, 563] on button "Finalizar" at bounding box center [674, 566] width 395 height 40
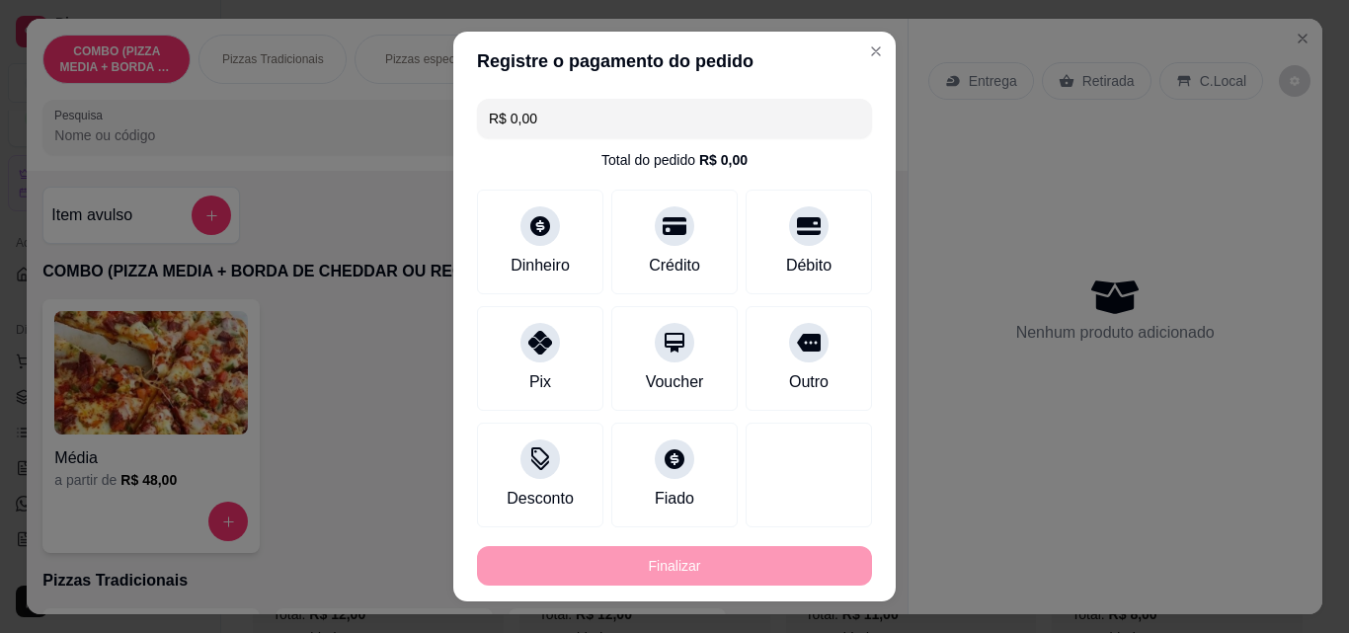
type input "-R$ 15,40"
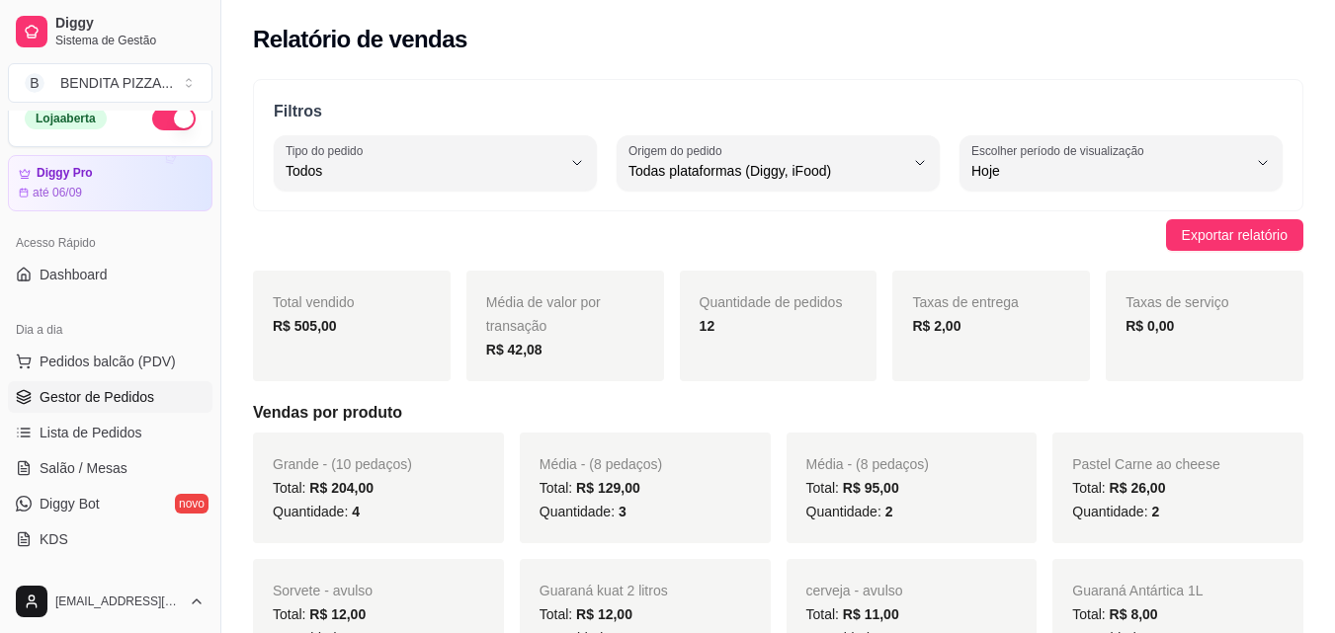
click at [127, 408] on link "Gestor de Pedidos" at bounding box center [110, 397] width 204 height 32
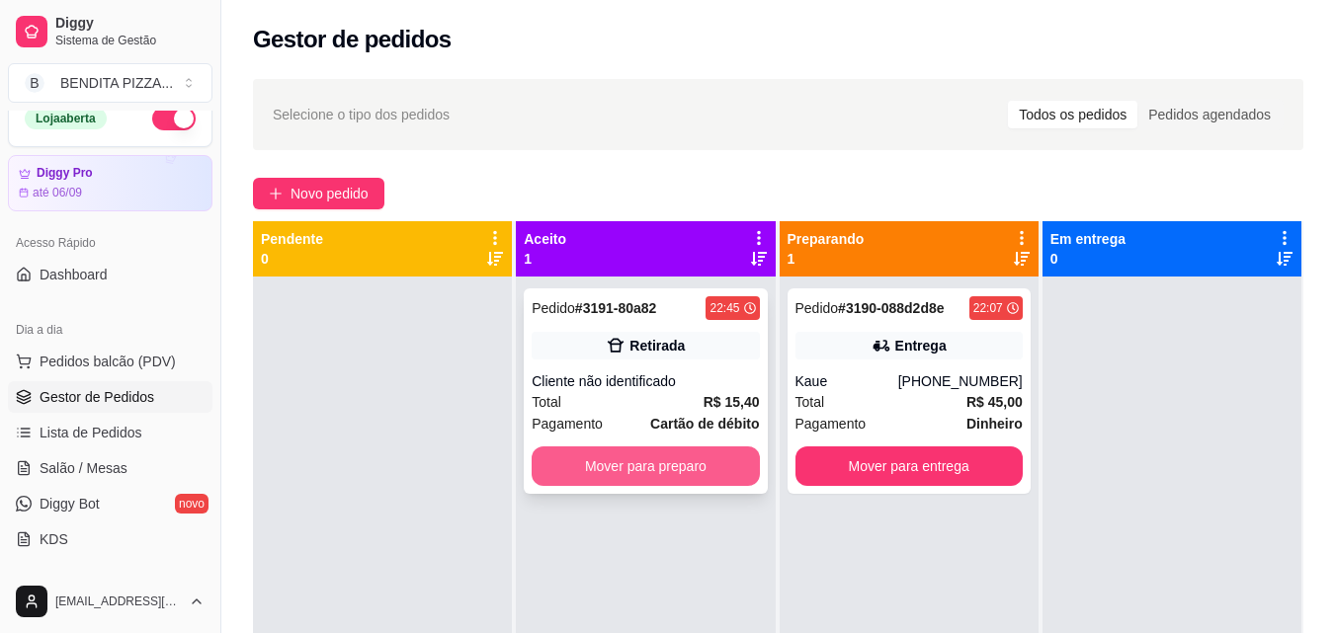
click at [703, 460] on button "Mover para preparo" at bounding box center [644, 467] width 227 height 40
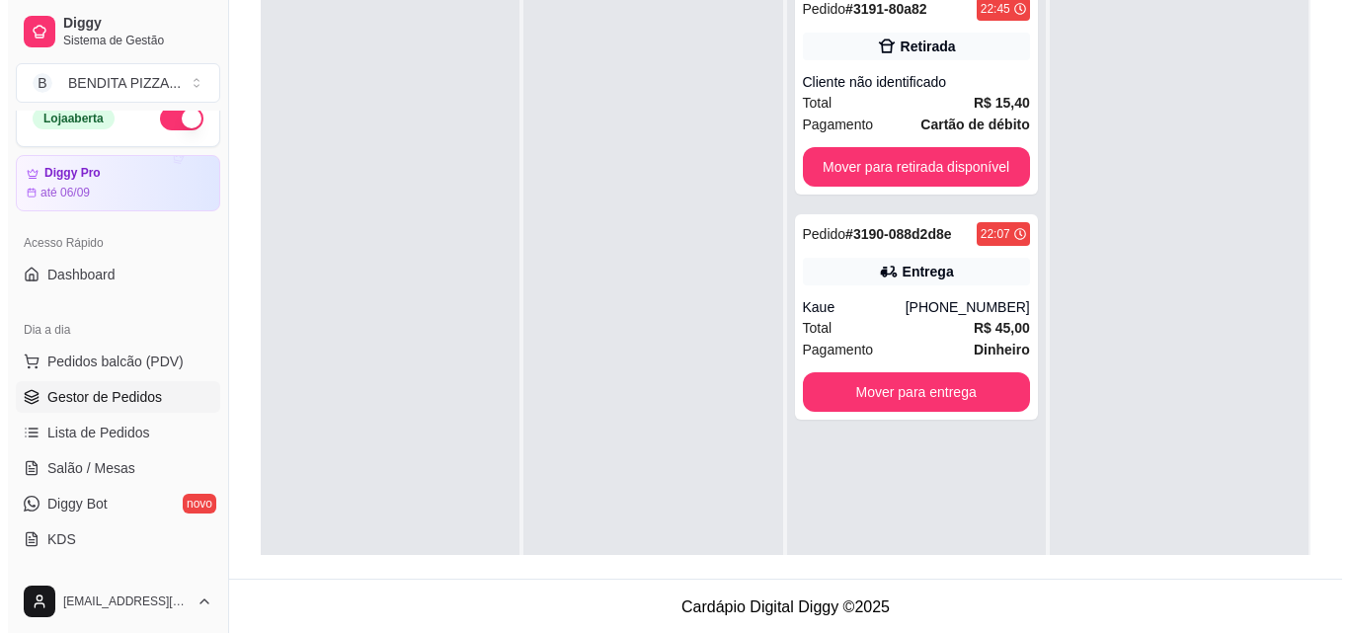
scroll to position [301, 0]
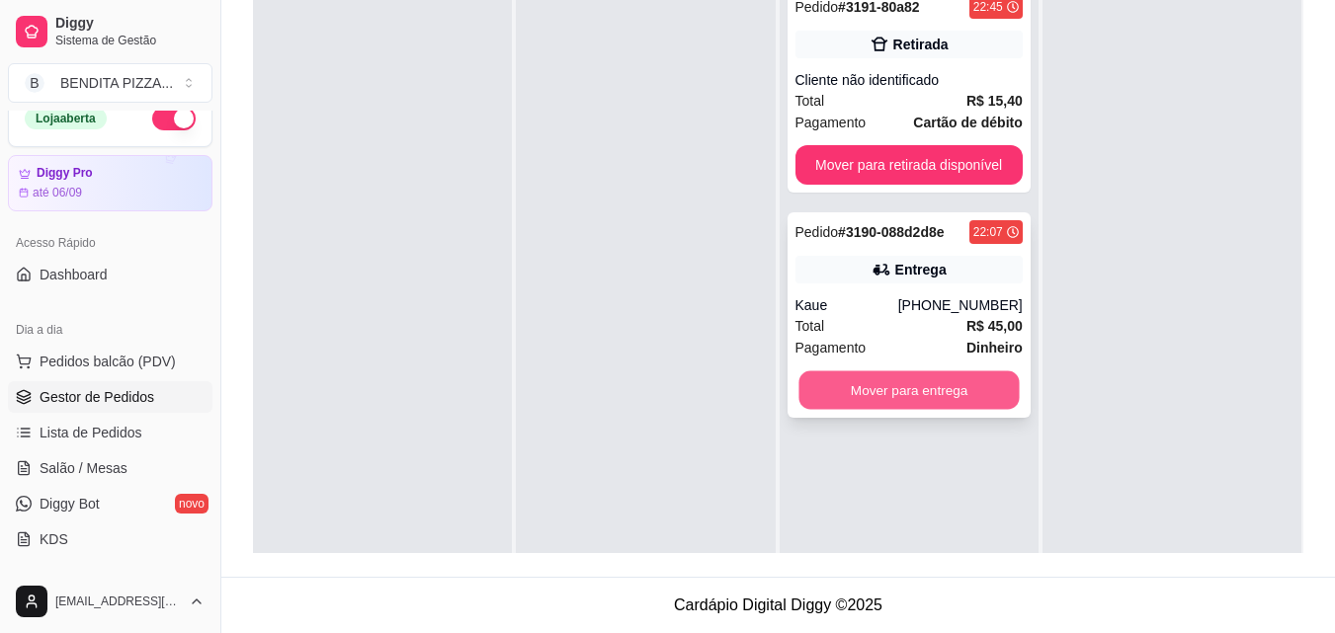
click at [967, 403] on button "Mover para entrega" at bounding box center [908, 390] width 220 height 39
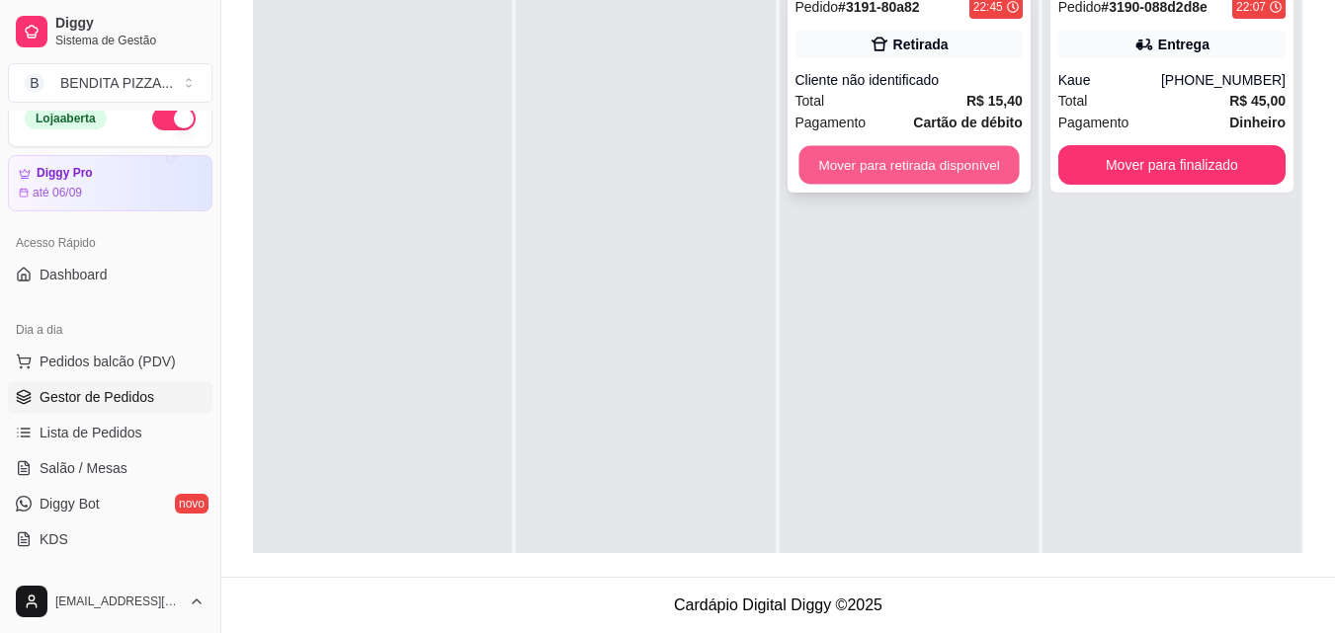
click at [958, 154] on button "Mover para retirada disponível" at bounding box center [908, 165] width 220 height 39
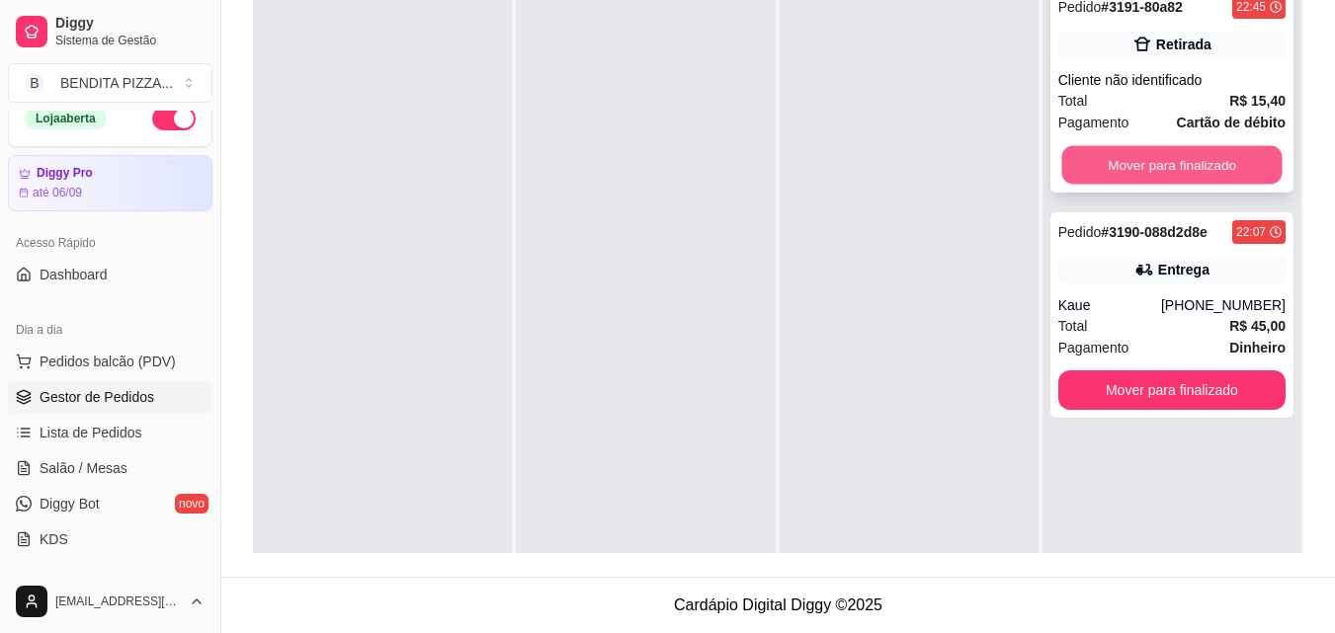
click at [1250, 179] on button "Mover para finalizado" at bounding box center [1171, 165] width 220 height 39
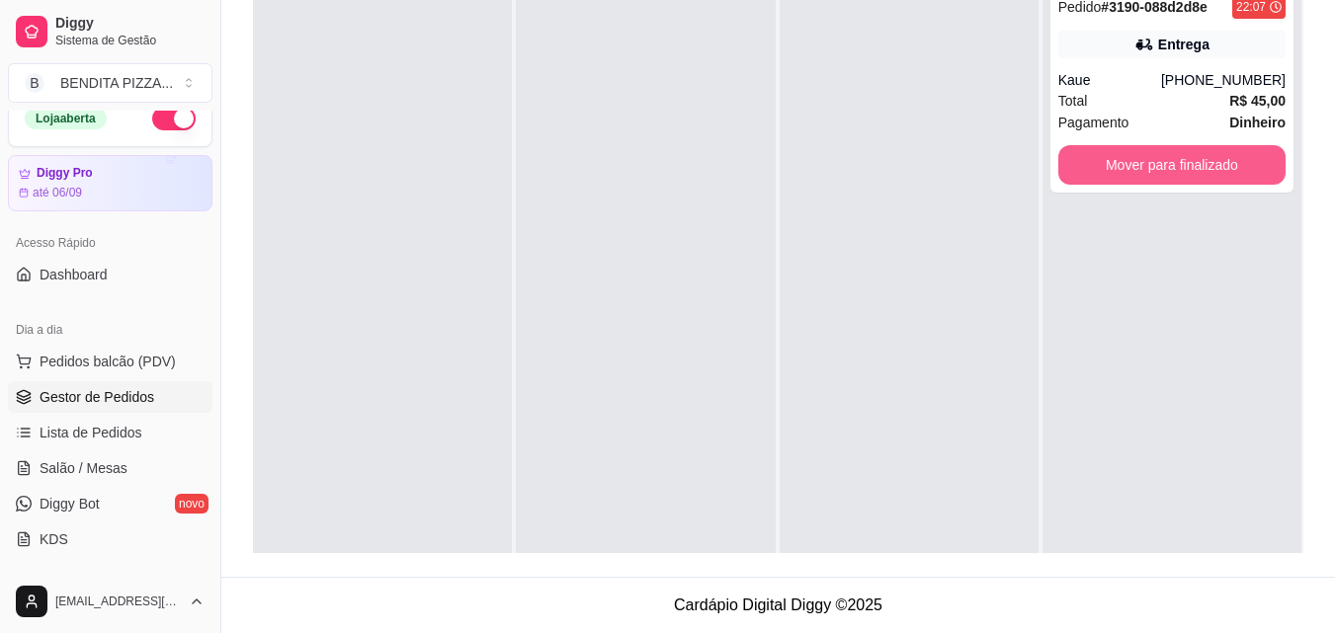
click at [1250, 179] on button "Mover para finalizado" at bounding box center [1171, 165] width 227 height 40
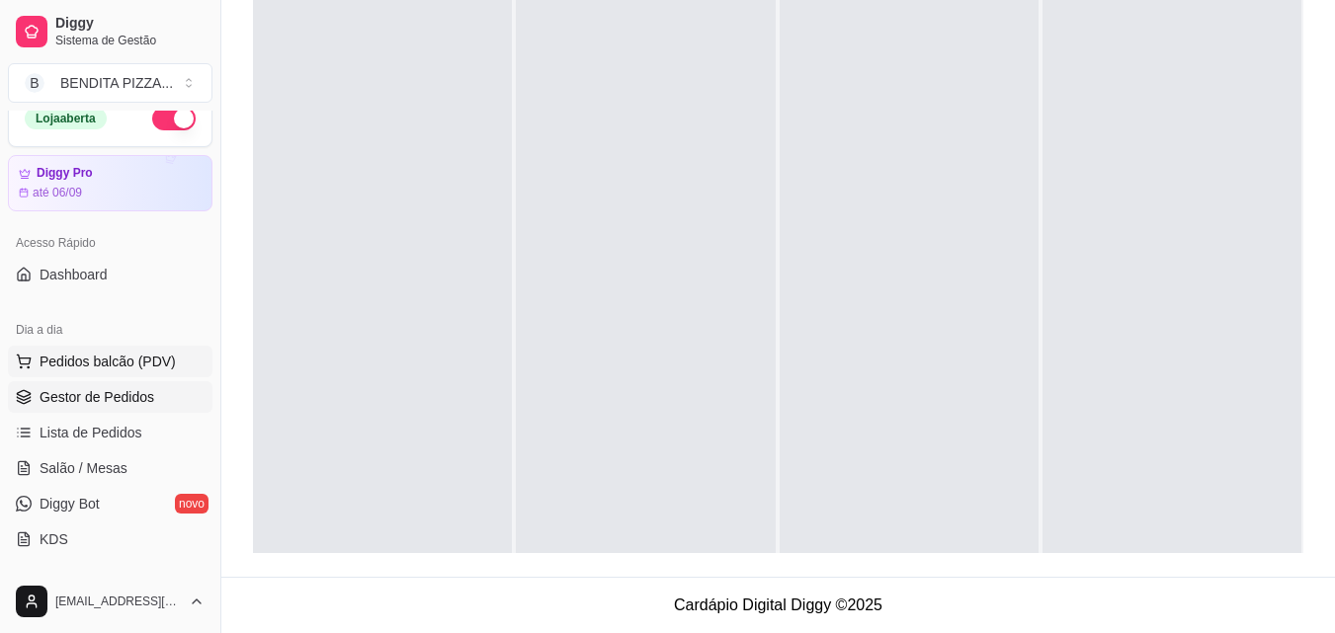
click at [145, 356] on span "Pedidos balcão (PDV)" at bounding box center [108, 362] width 136 height 20
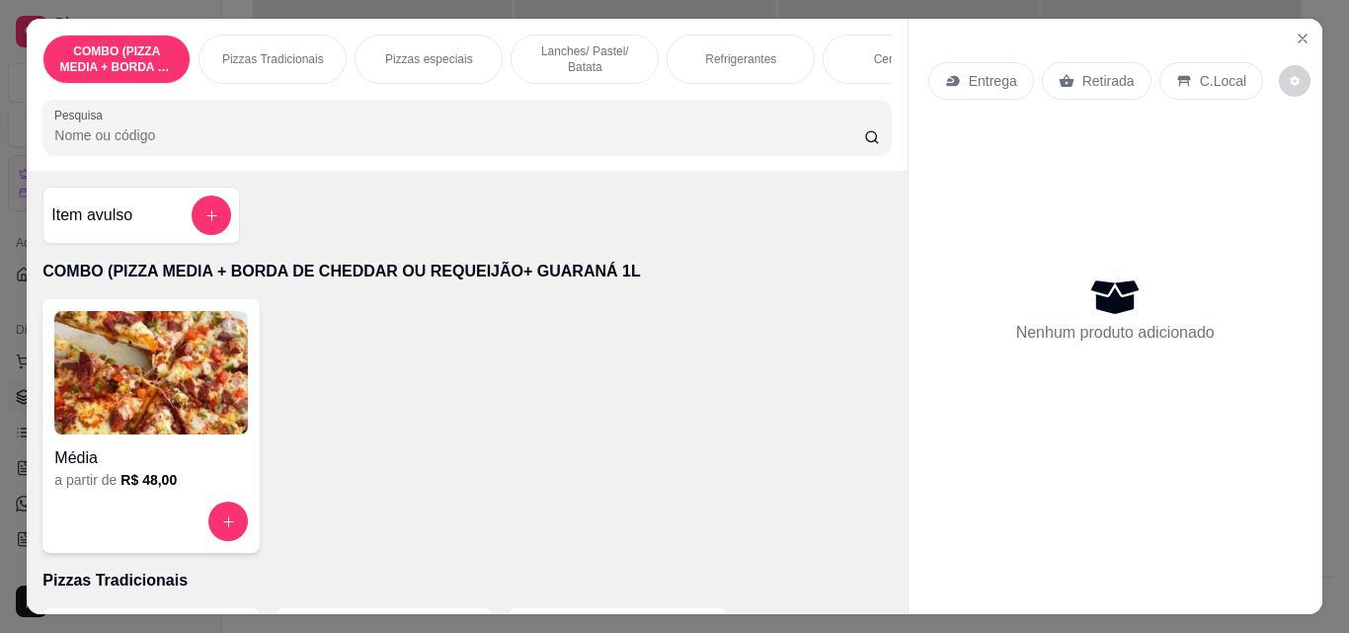
click at [593, 48] on p "Lanches/ Pastel/ Batata" at bounding box center [585, 59] width 115 height 32
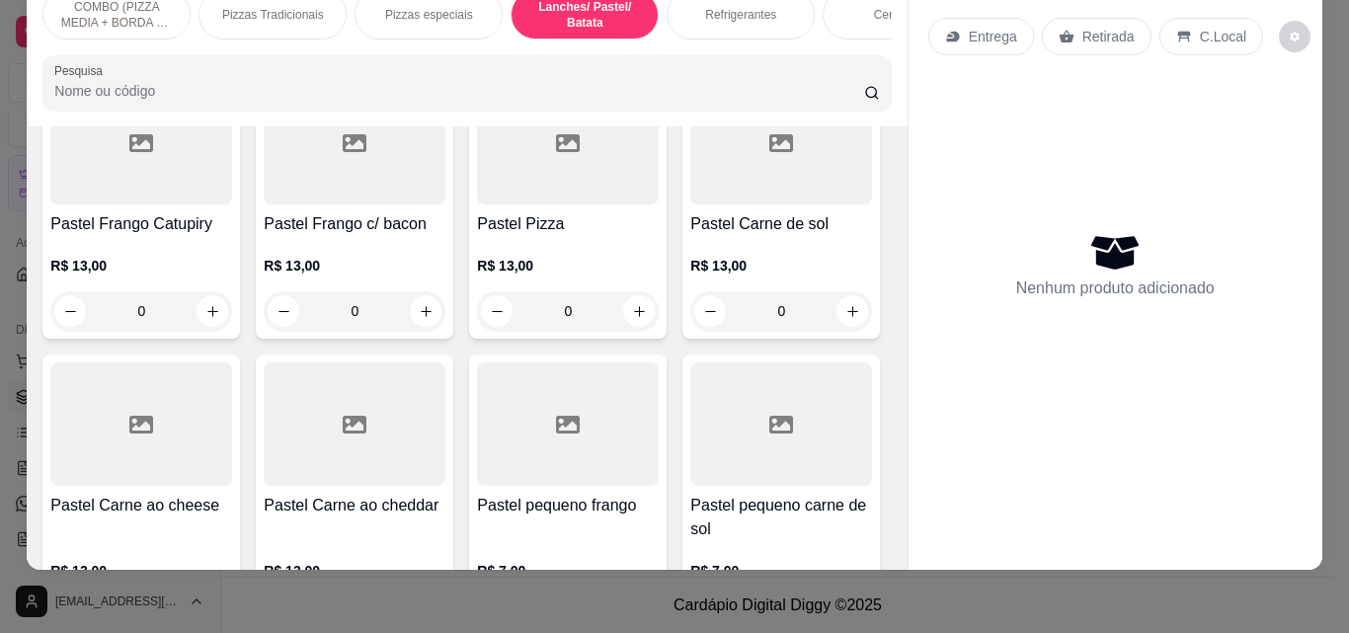
scroll to position [2305, 0]
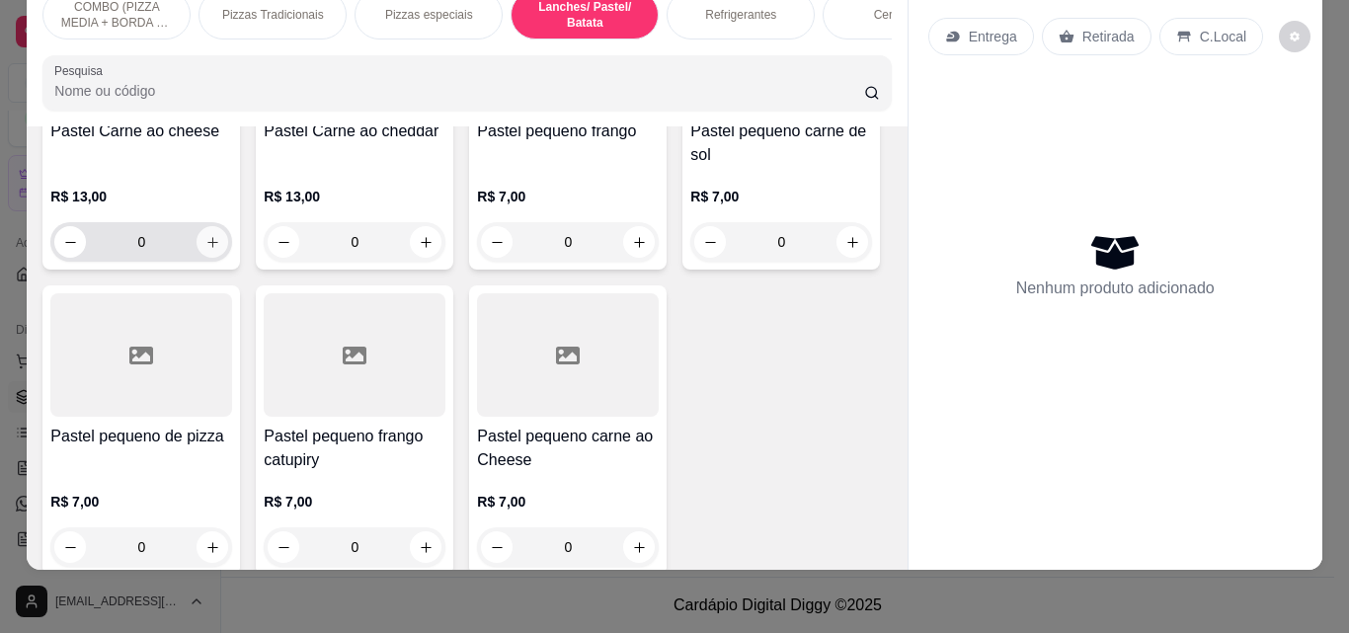
click at [228, 226] on button "increase-product-quantity" at bounding box center [213, 242] width 32 height 32
type input "1"
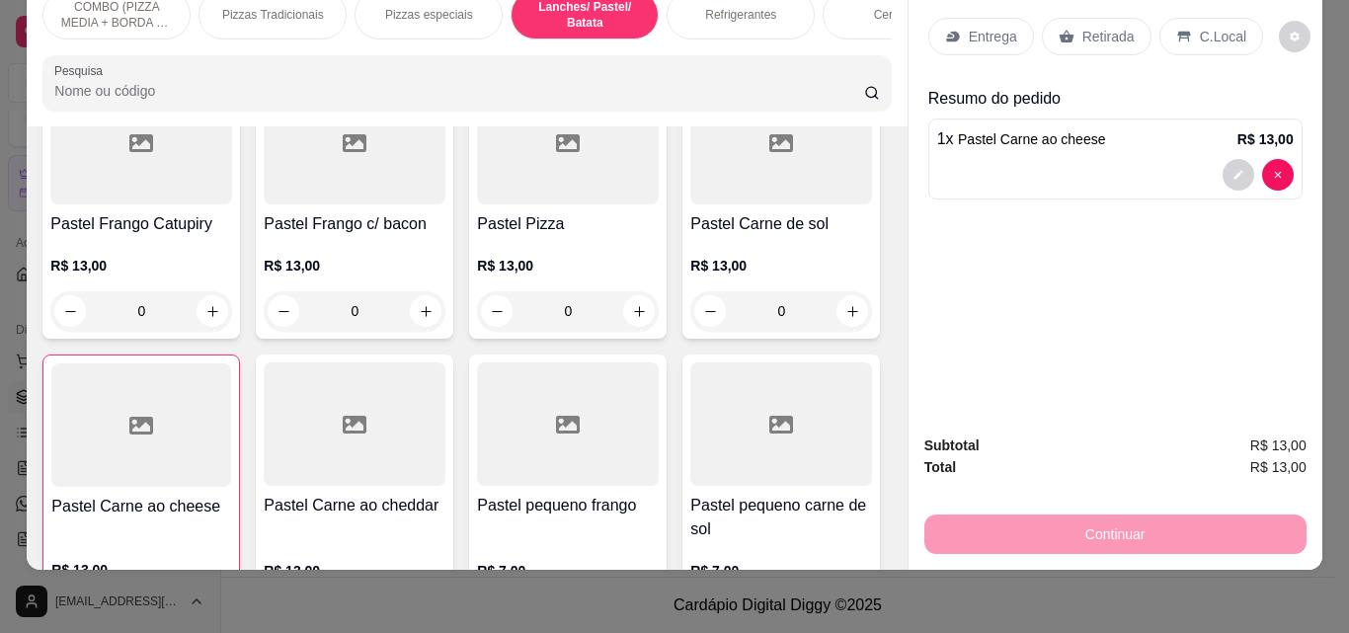
scroll to position [1556, 0]
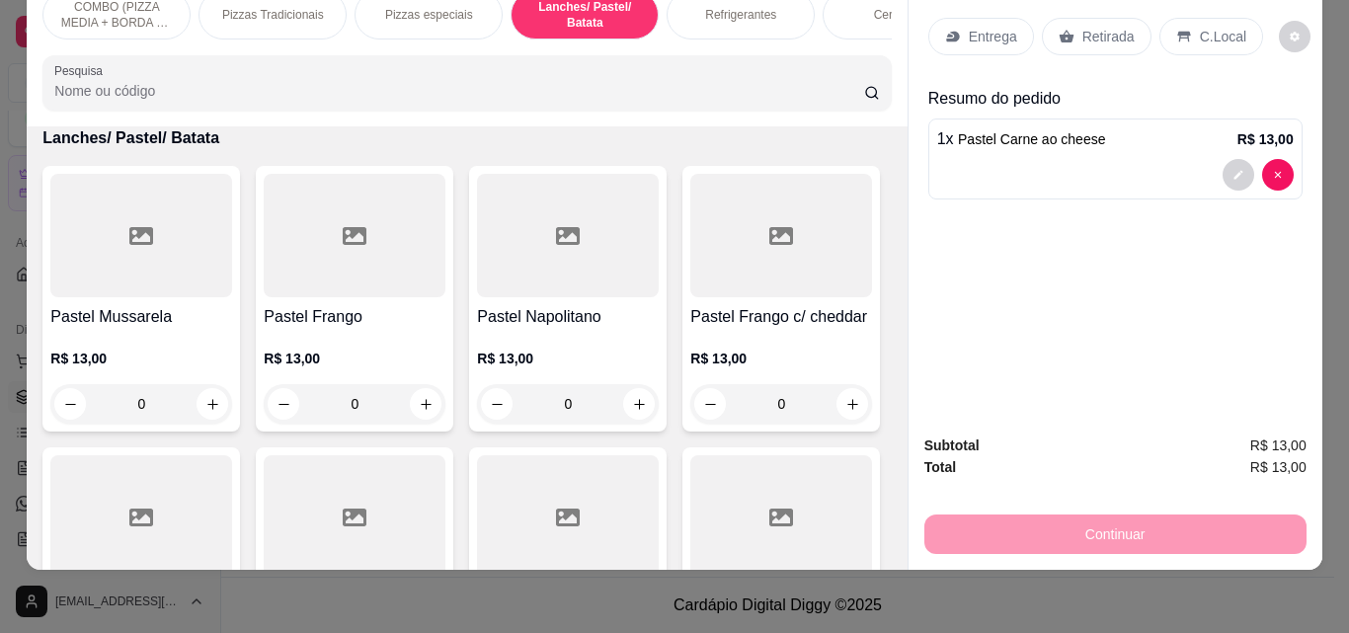
drag, startPoint x: 905, startPoint y: 312, endPoint x: 905, endPoint y: 324, distance: 11.9
click at [909, 324] on div "Entrega Retirada C.Local Resumo do pedido 1 x Pastel Carne ao cheese R$ 13,00" at bounding box center [1116, 196] width 414 height 445
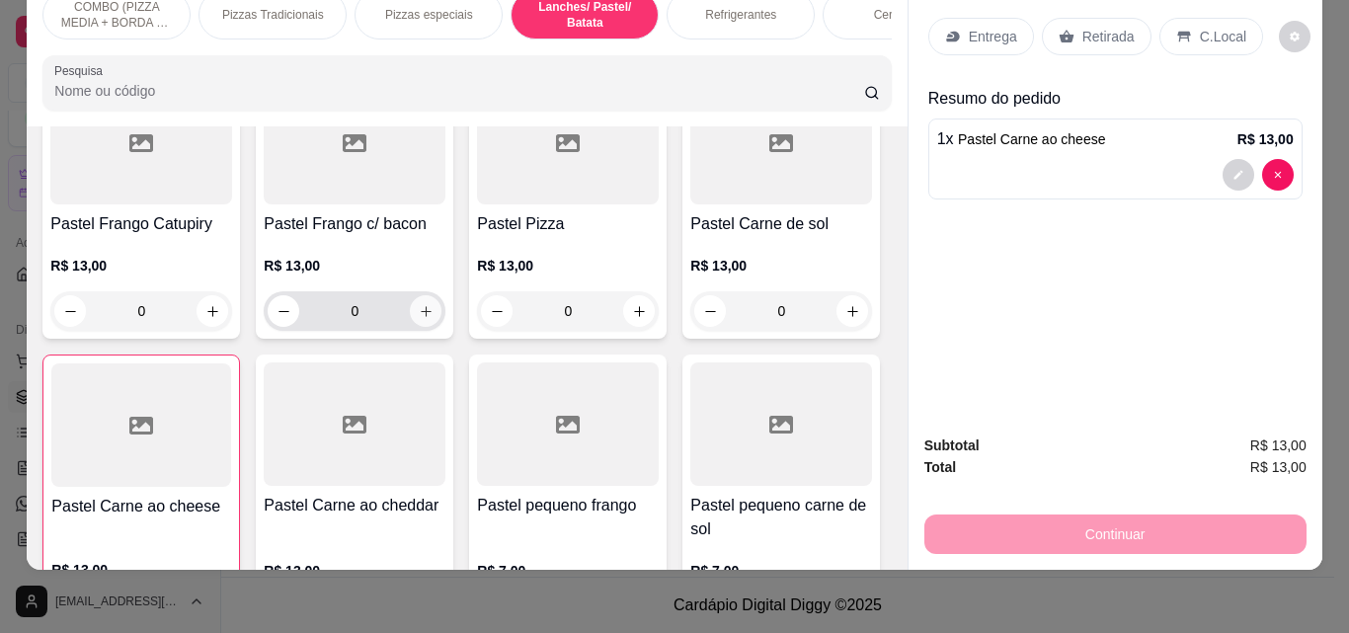
click at [434, 306] on icon "increase-product-quantity" at bounding box center [426, 311] width 15 height 15
type input "1"
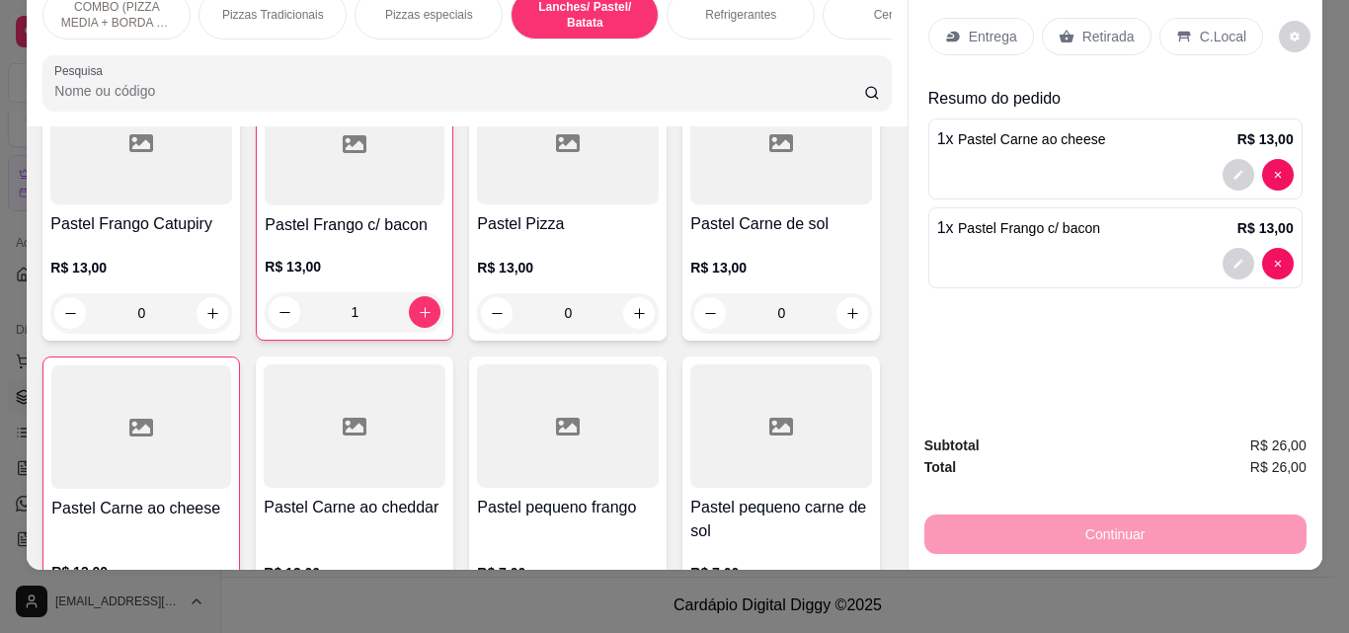
click at [956, 22] on div "Entrega" at bounding box center [982, 37] width 106 height 38
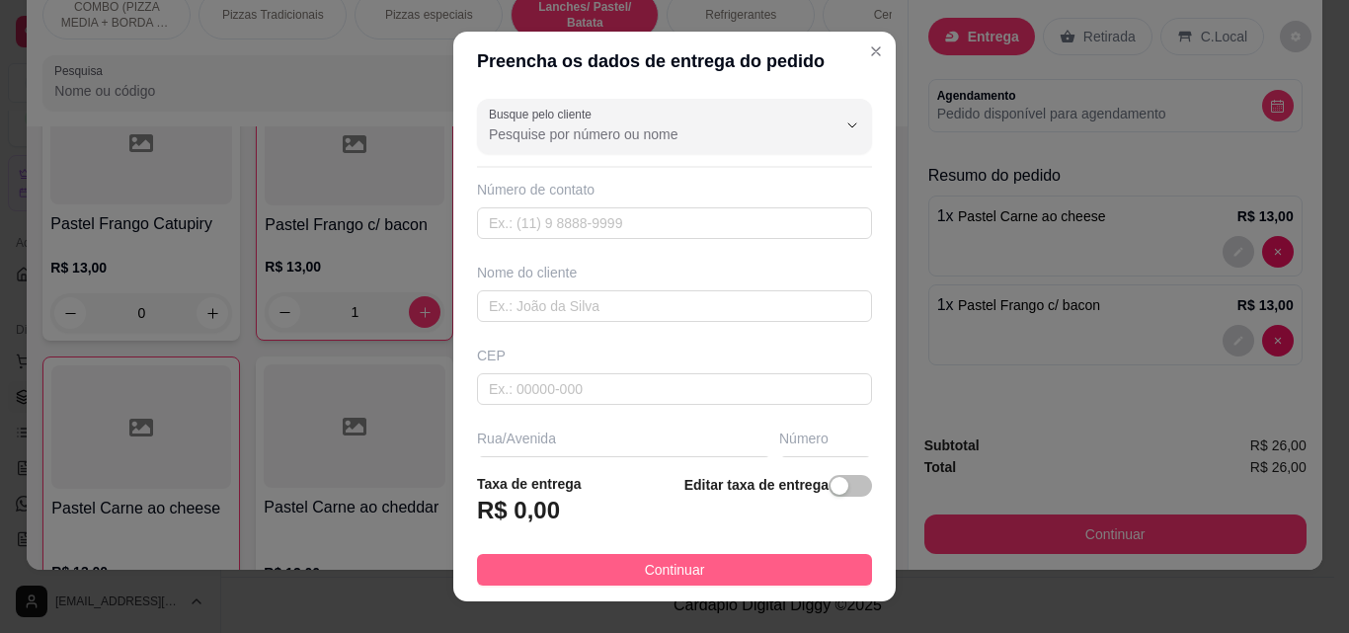
click at [659, 554] on button "Continuar" at bounding box center [674, 570] width 395 height 32
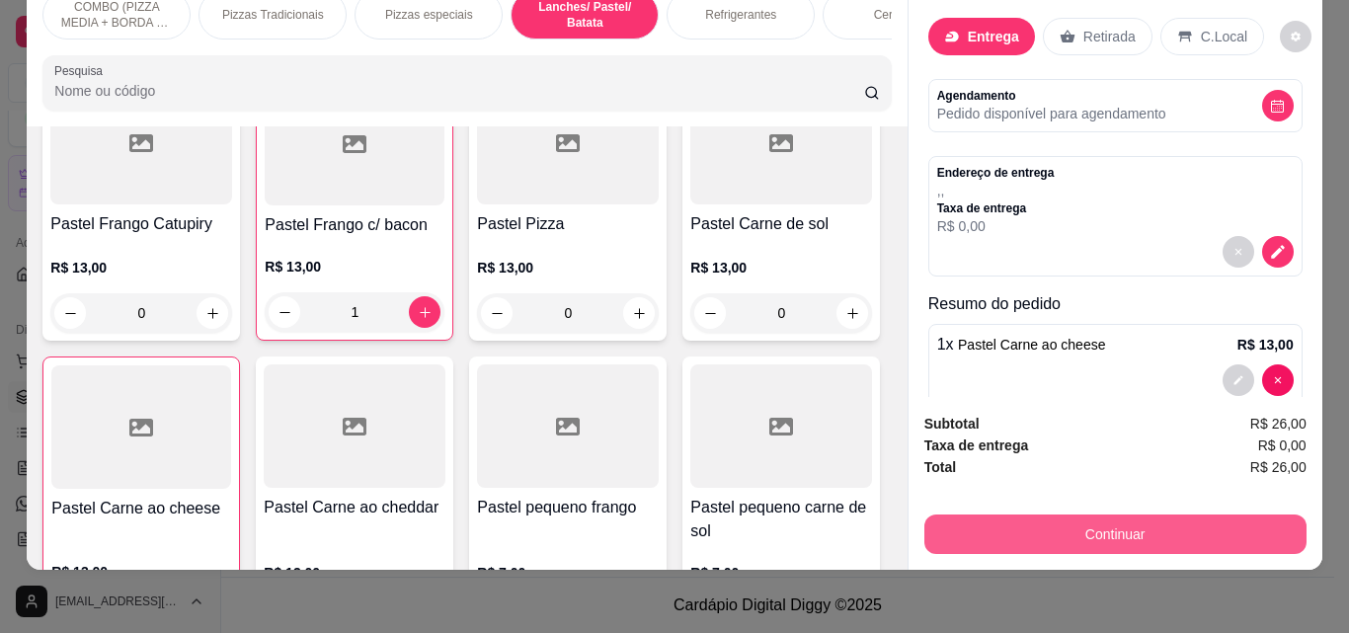
click at [1007, 515] on button "Continuar" at bounding box center [1116, 535] width 382 height 40
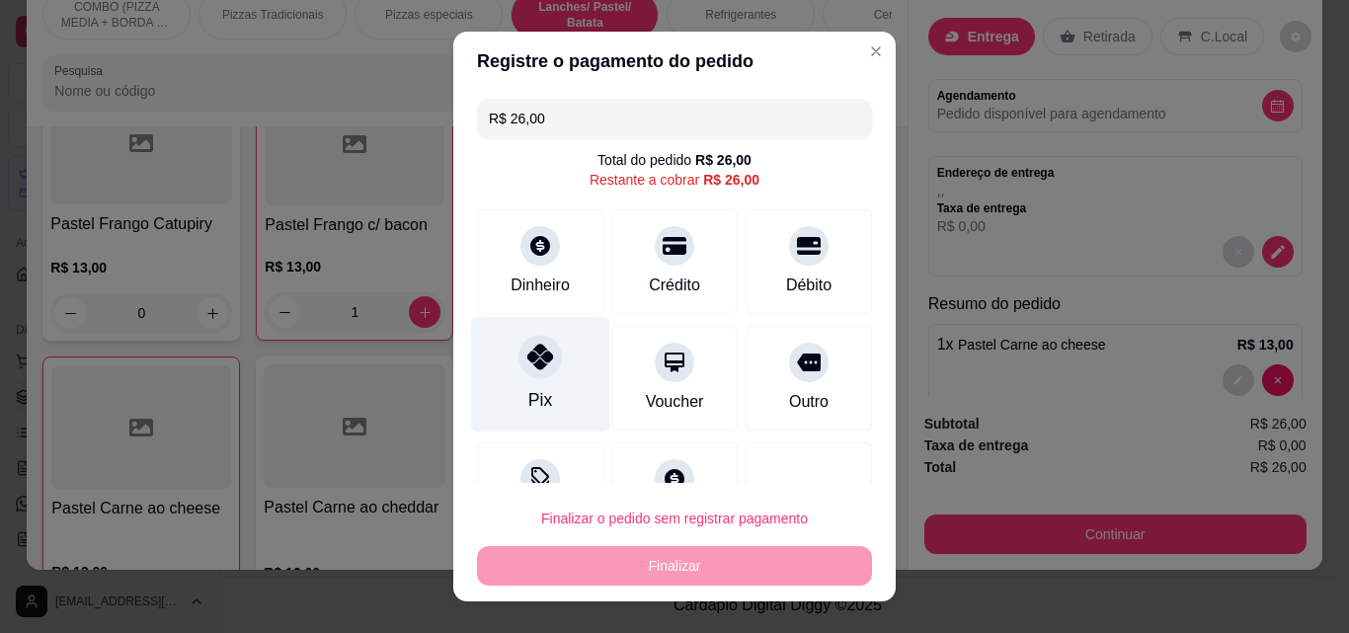
click at [503, 392] on div "Pix" at bounding box center [540, 375] width 139 height 116
type input "R$ 0,00"
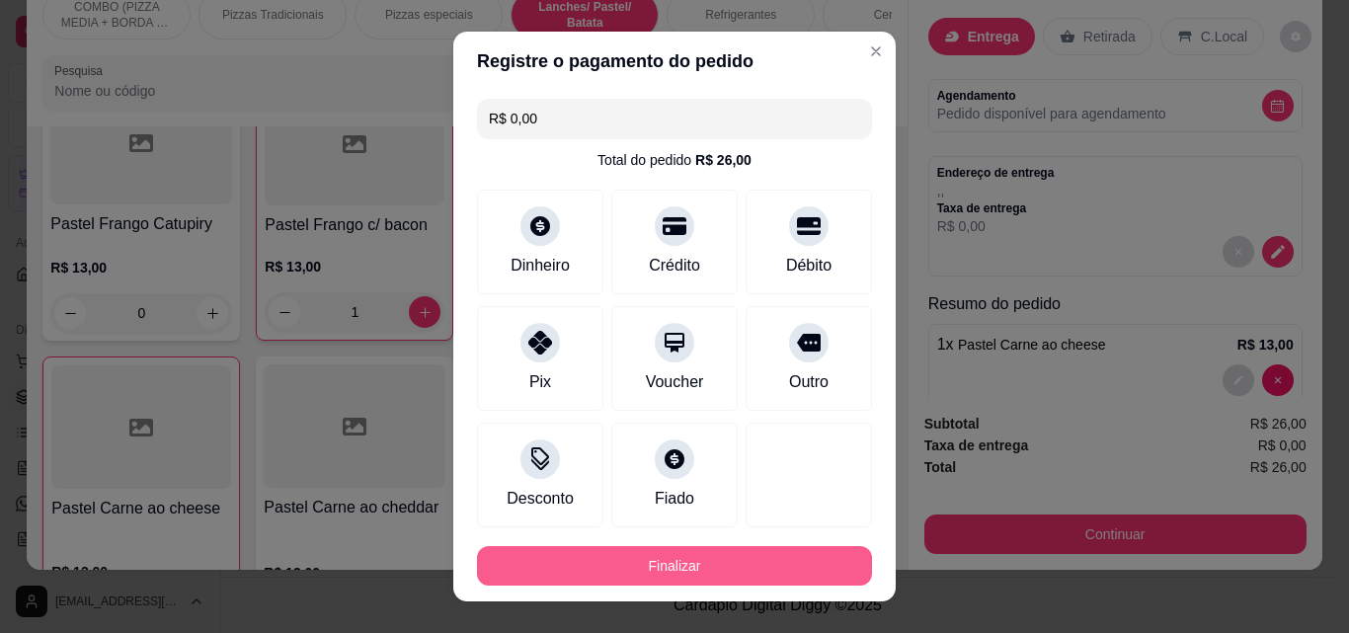
click at [631, 553] on button "Finalizar" at bounding box center [674, 566] width 395 height 40
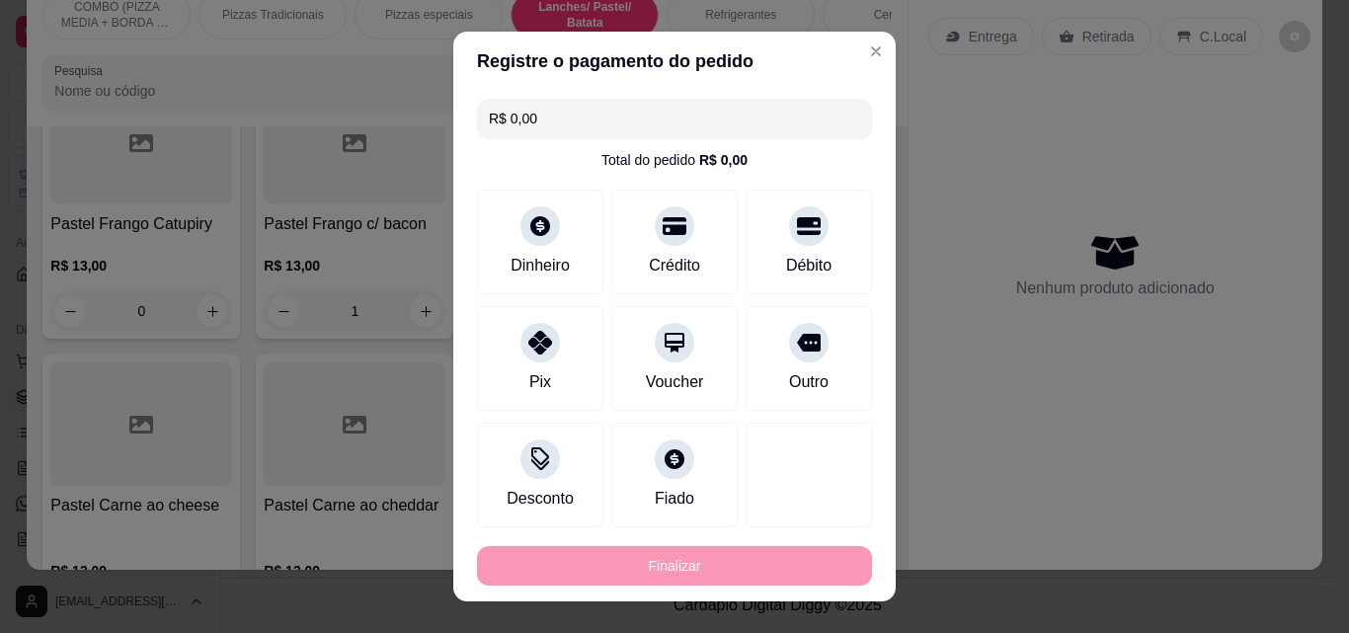
type input "0"
type input "-R$ 26,00"
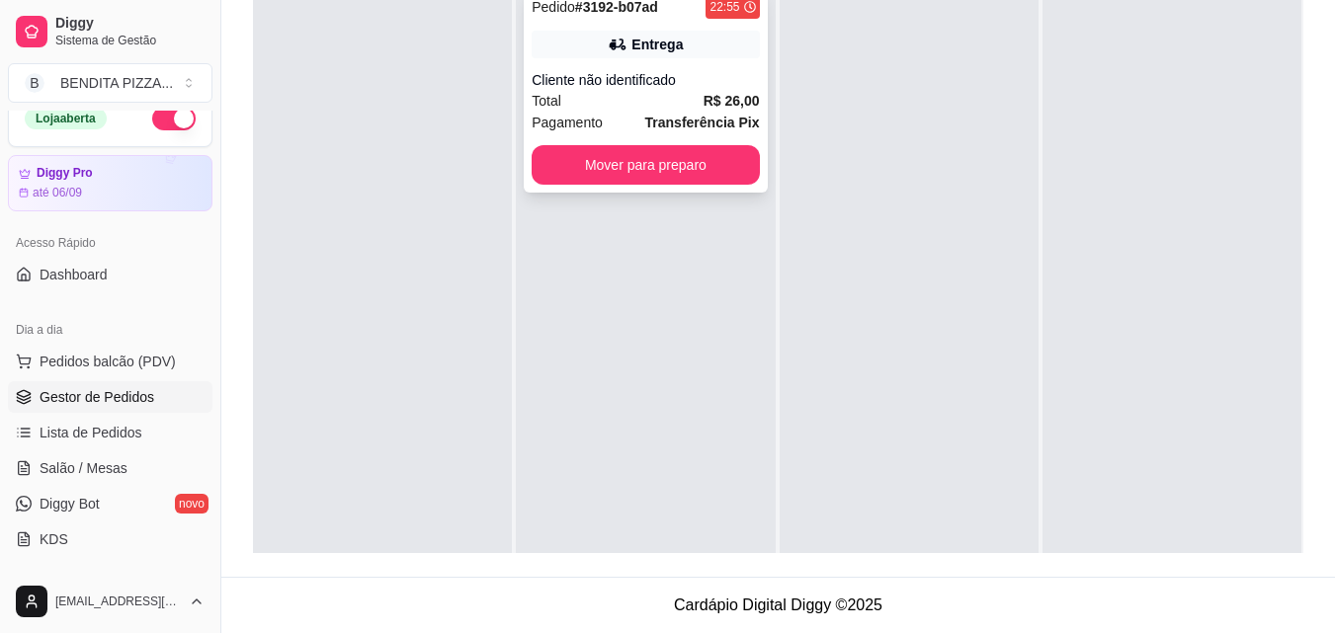
click at [751, 103] on strong "R$ 26,00" at bounding box center [731, 101] width 56 height 16
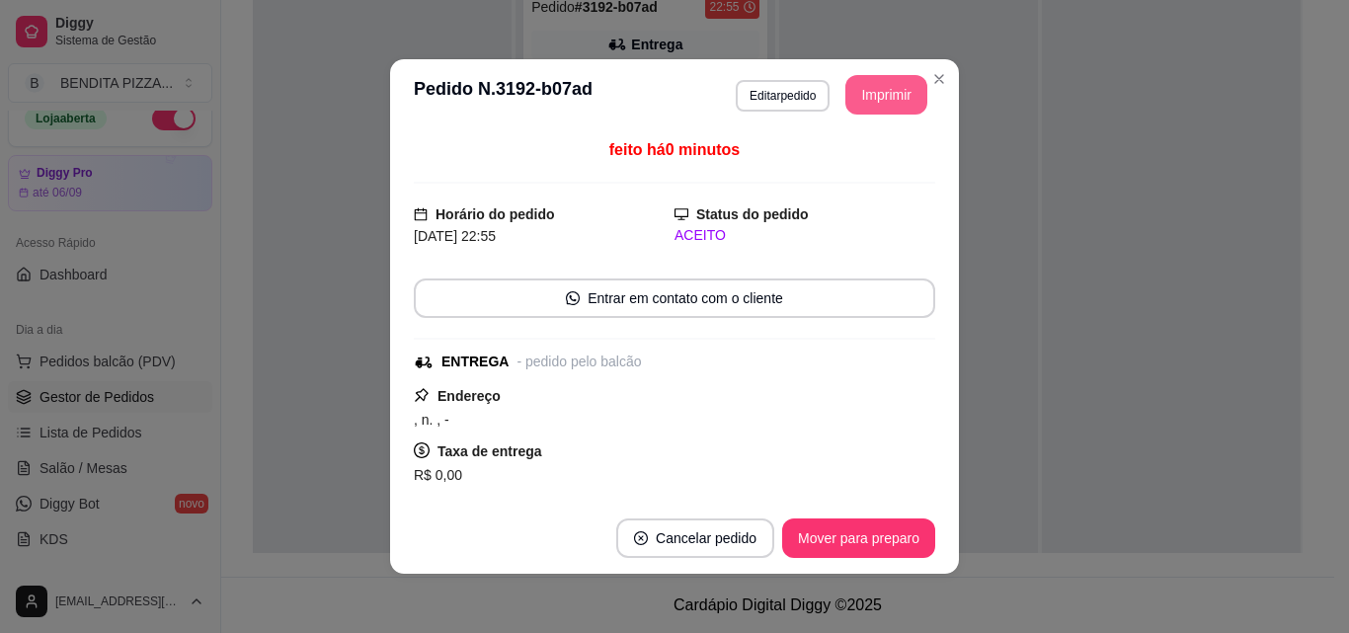
click at [861, 80] on button "Imprimir" at bounding box center [887, 95] width 82 height 40
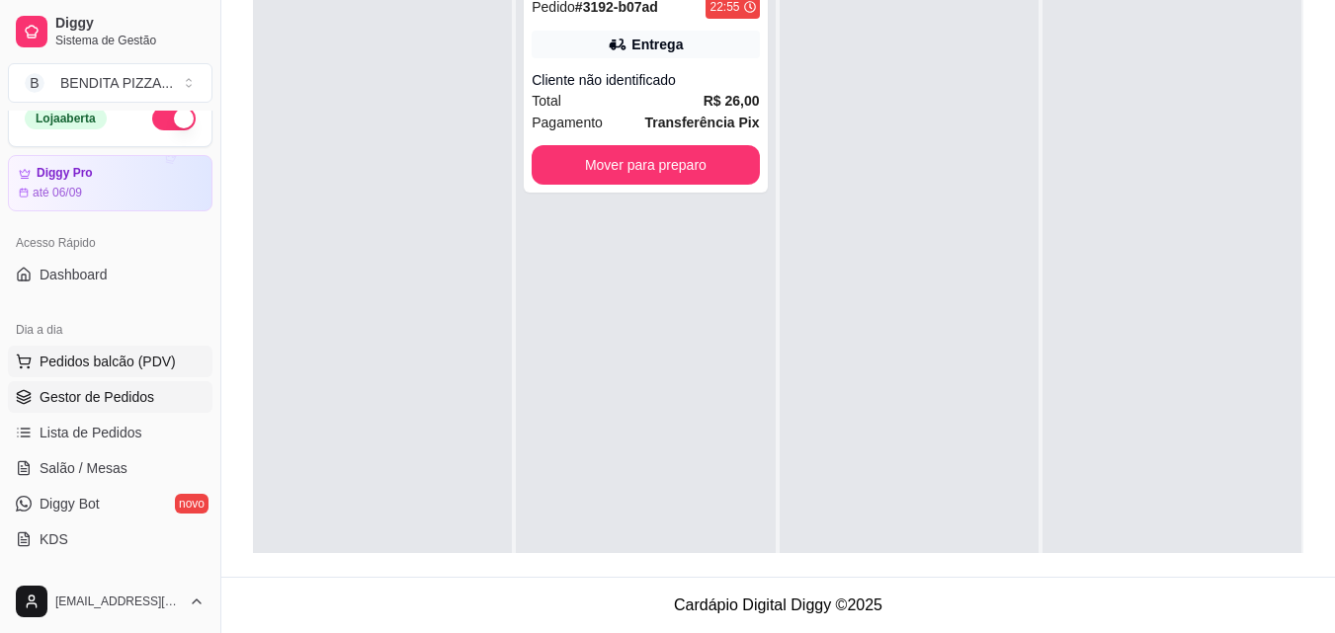
click at [115, 375] on button "Pedidos balcão (PDV)" at bounding box center [110, 362] width 204 height 32
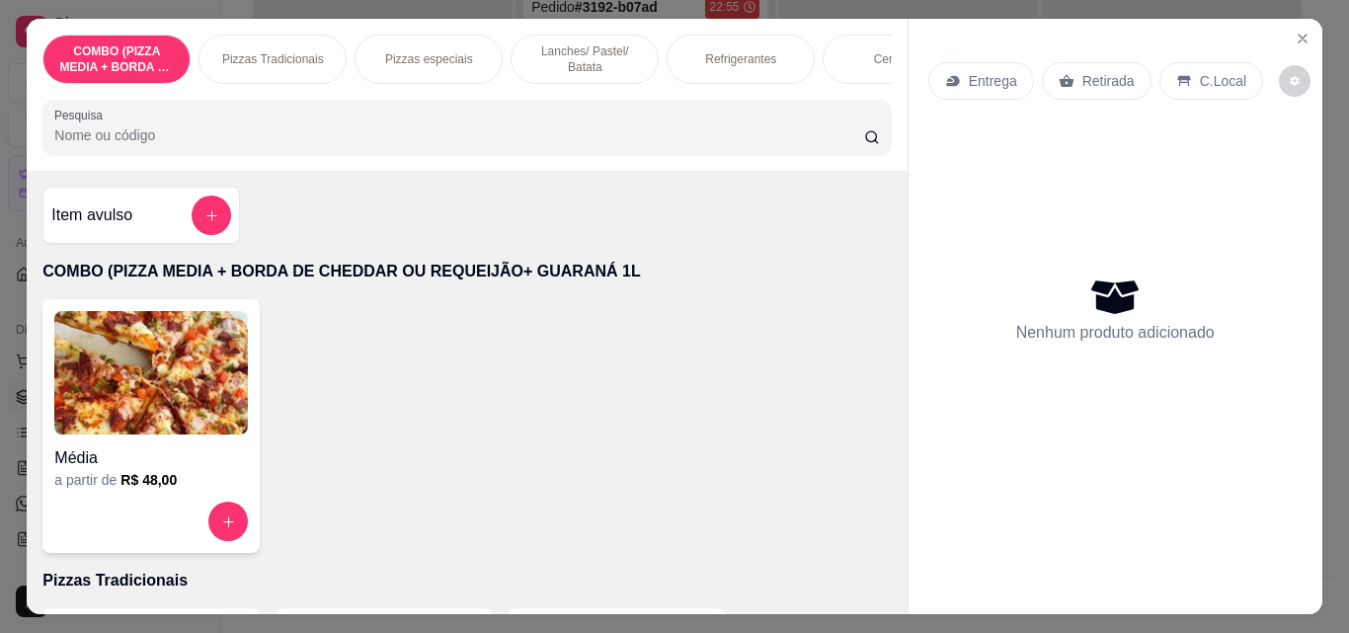
click at [287, 53] on p "Pizzas Tradicionais" at bounding box center [273, 59] width 102 height 16
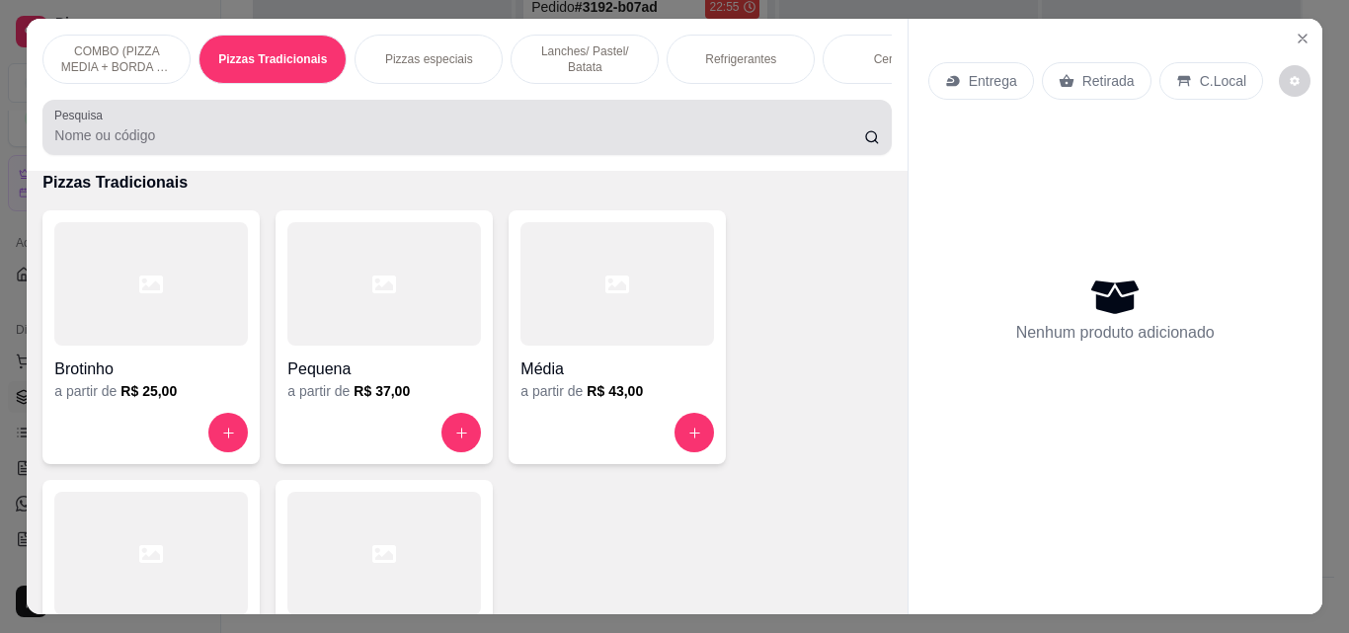
scroll to position [51, 0]
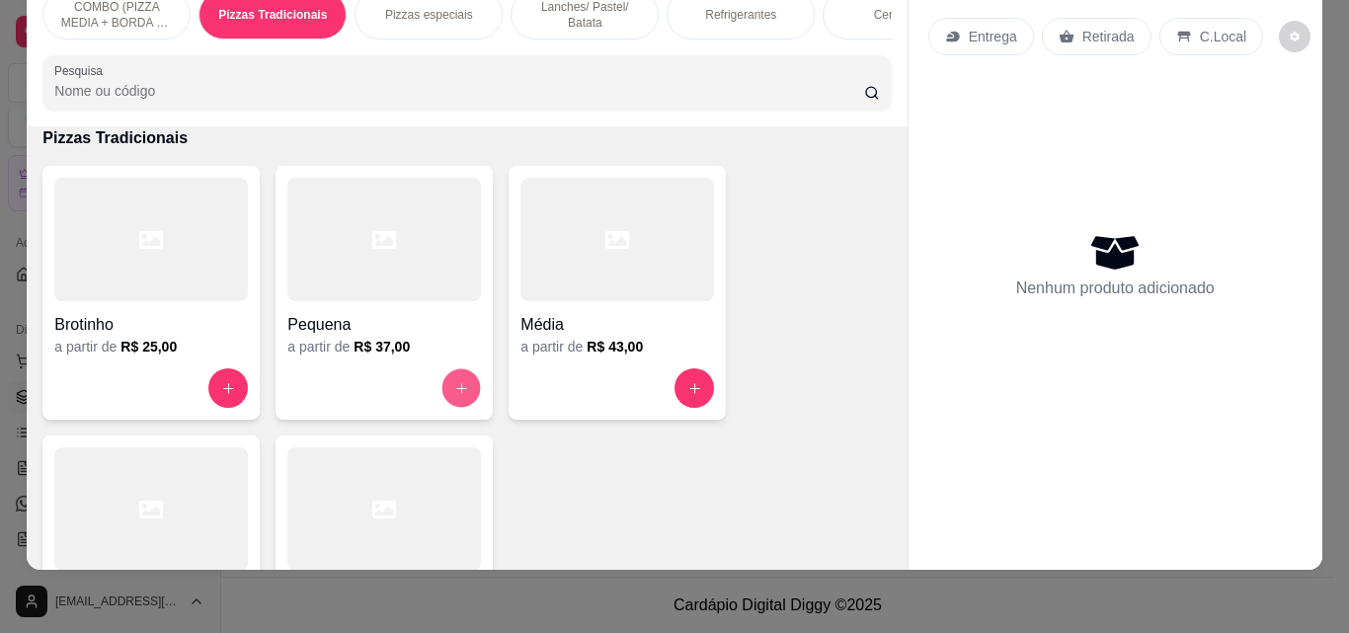
click at [461, 392] on icon "increase-product-quantity" at bounding box center [461, 388] width 15 height 15
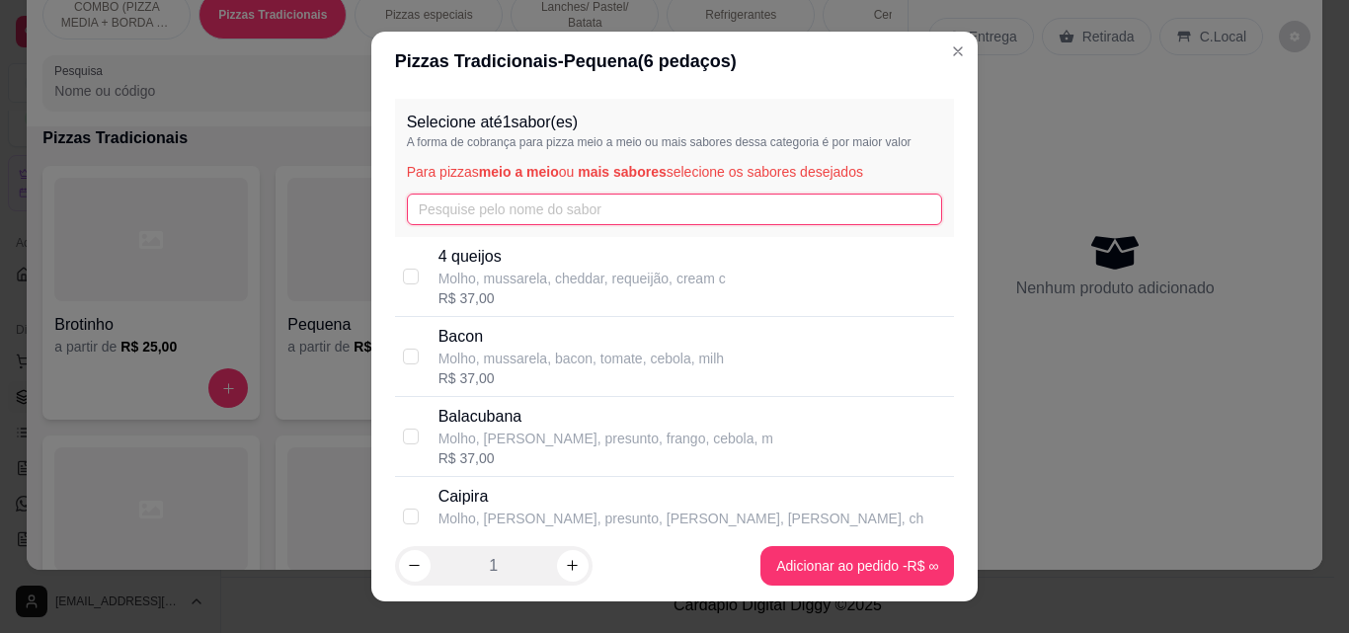
click at [614, 214] on input "text" at bounding box center [675, 210] width 536 height 32
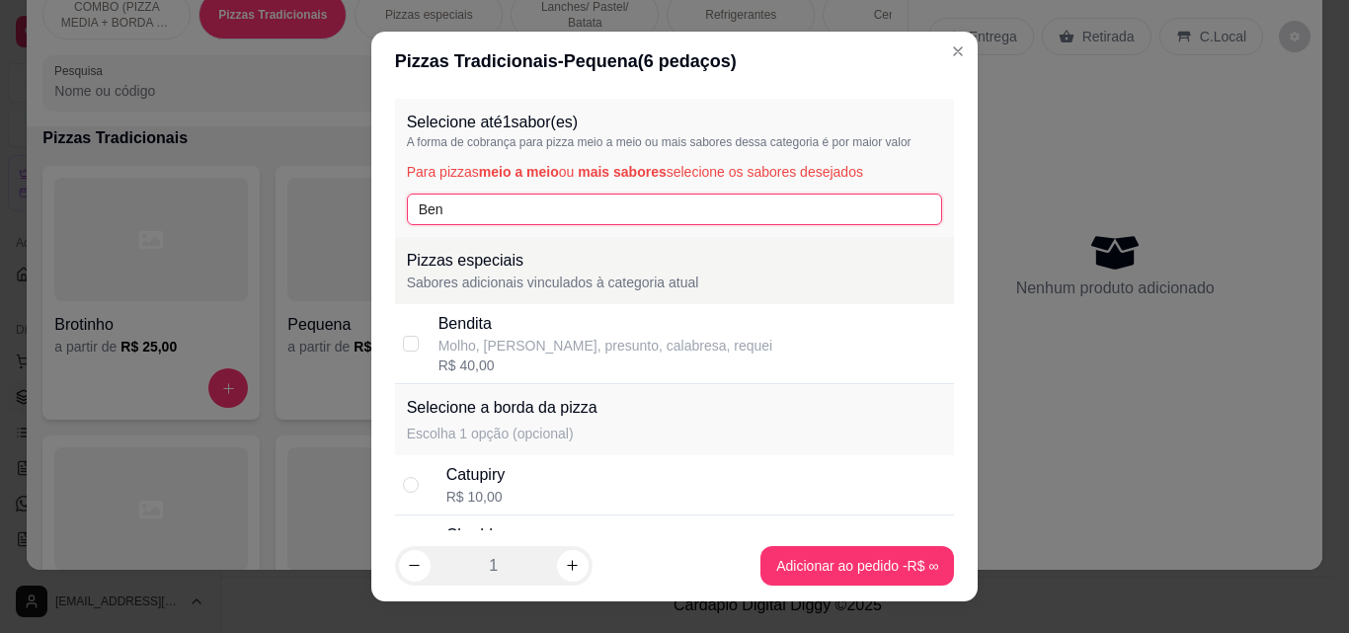
type input "Ben"
click at [566, 336] on div "Molho, [PERSON_NAME], presunto, calabresa, requei" at bounding box center [606, 346] width 335 height 20
checkbox input "true"
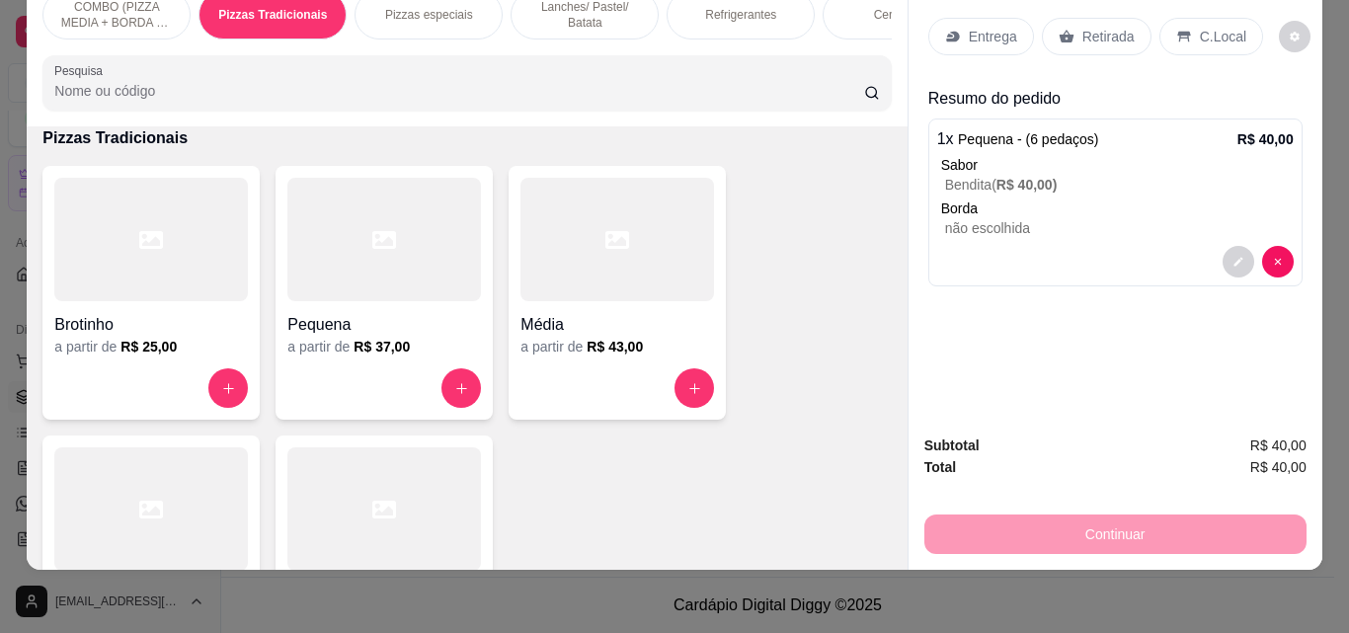
click at [956, 35] on div "Entrega" at bounding box center [982, 37] width 106 height 38
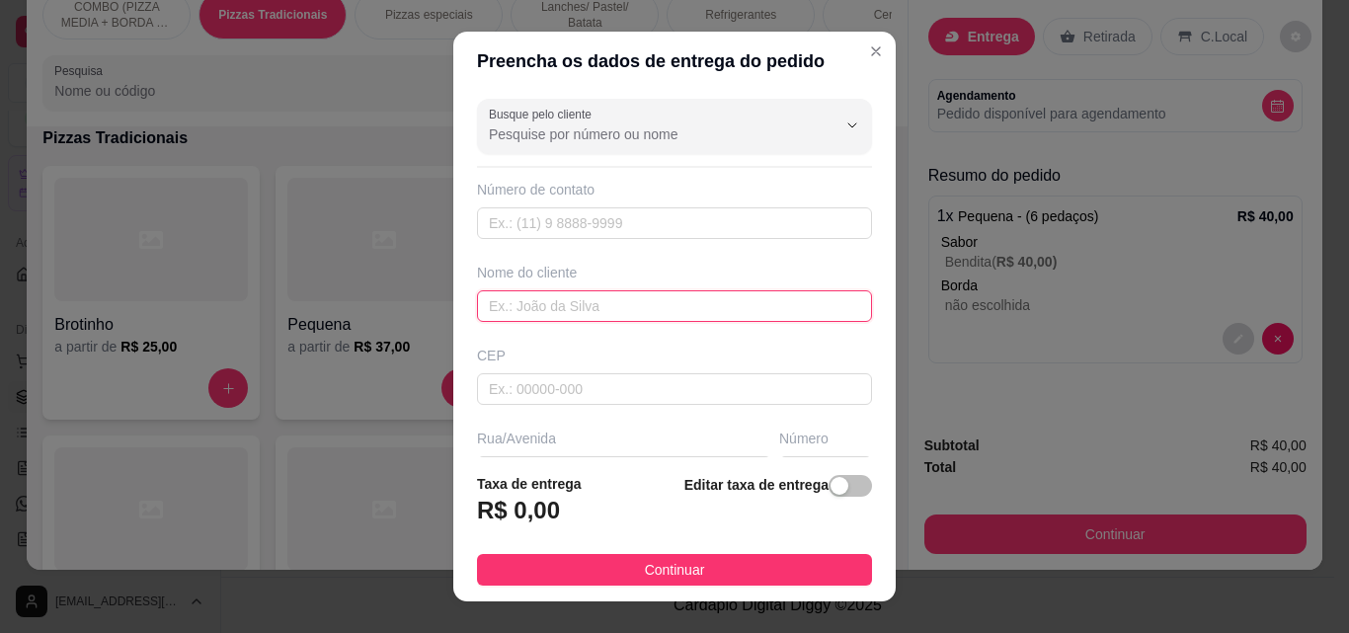
click at [726, 299] on input "text" at bounding box center [674, 306] width 395 height 32
type input "Wiris"
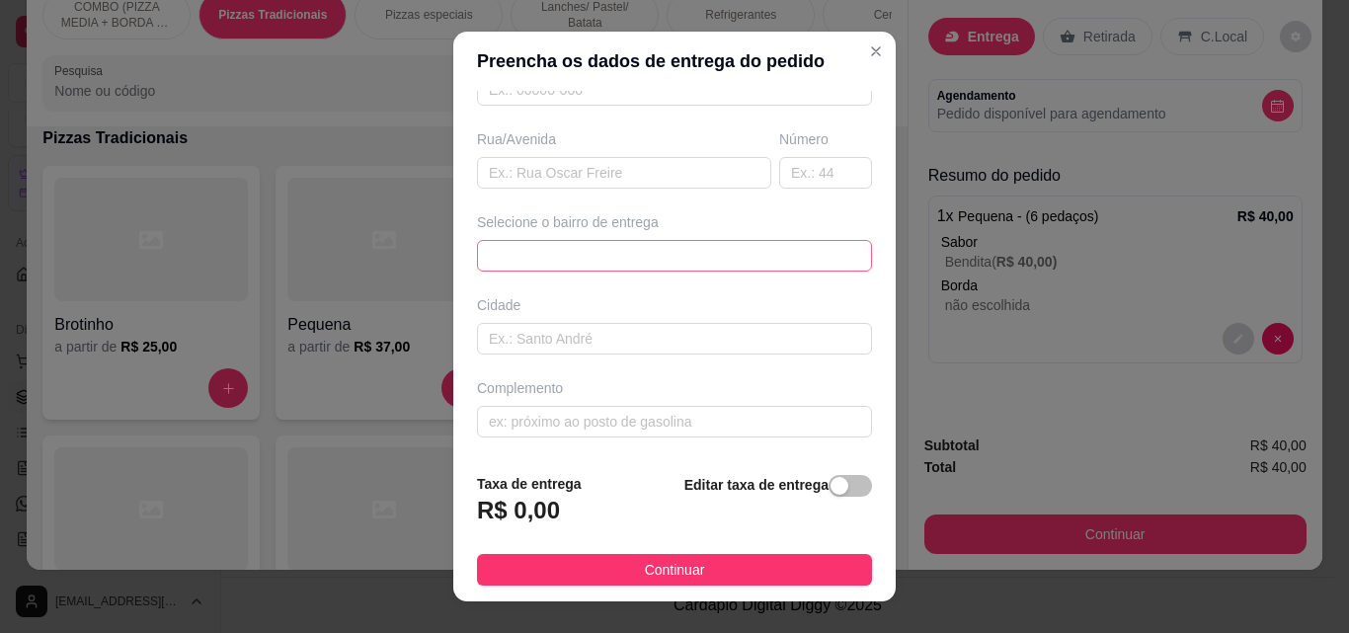
click at [819, 248] on div "65d43782b6f0d4bdbaa348a3 65d437a0b6f0d4bdbaa348a6 Centro - [GEOGRAPHIC_DATA] - …" at bounding box center [674, 256] width 395 height 32
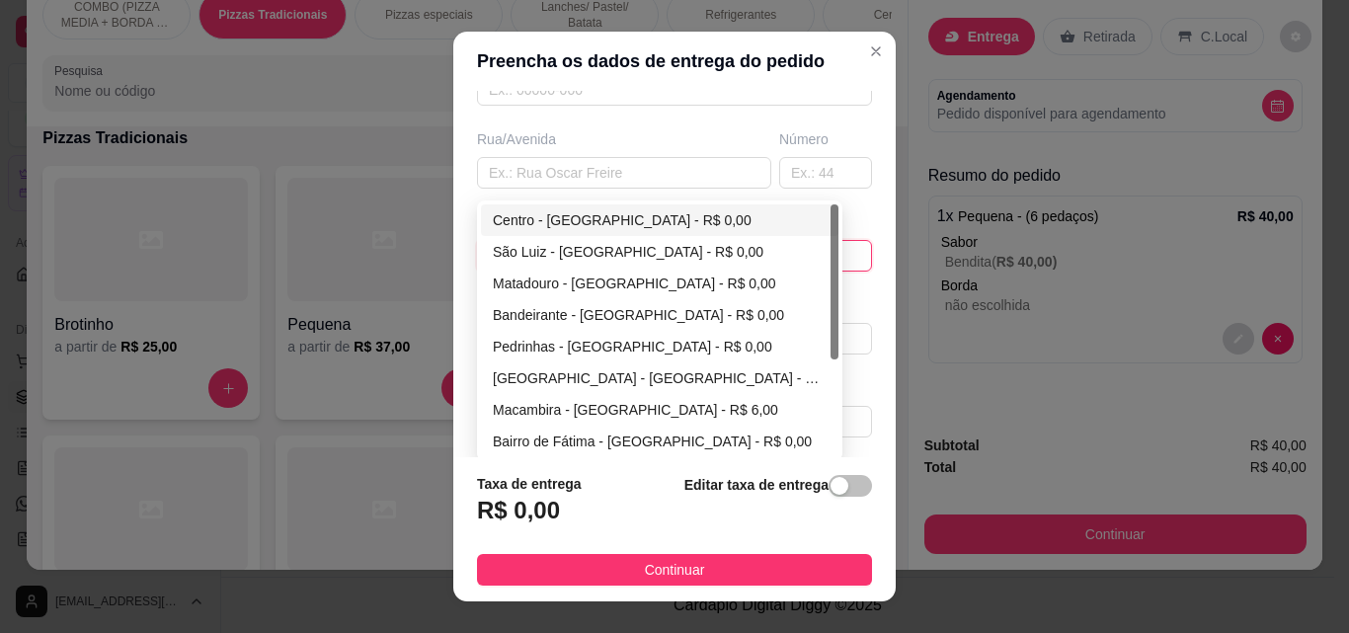
click at [629, 220] on div "Centro - [GEOGRAPHIC_DATA] - R$ 0,00" at bounding box center [660, 220] width 334 height 22
type input "São Miguel do Tapuio"
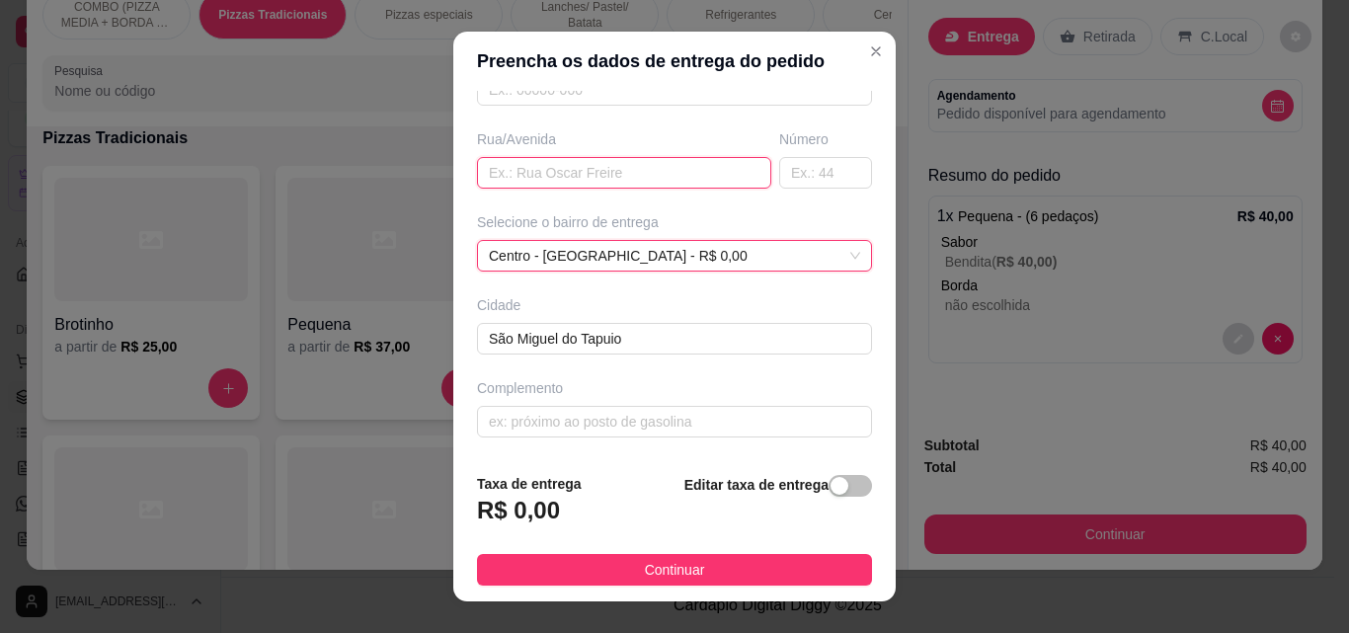
click at [713, 176] on input "text" at bounding box center [624, 173] width 294 height 32
type input "[PERSON_NAME]"
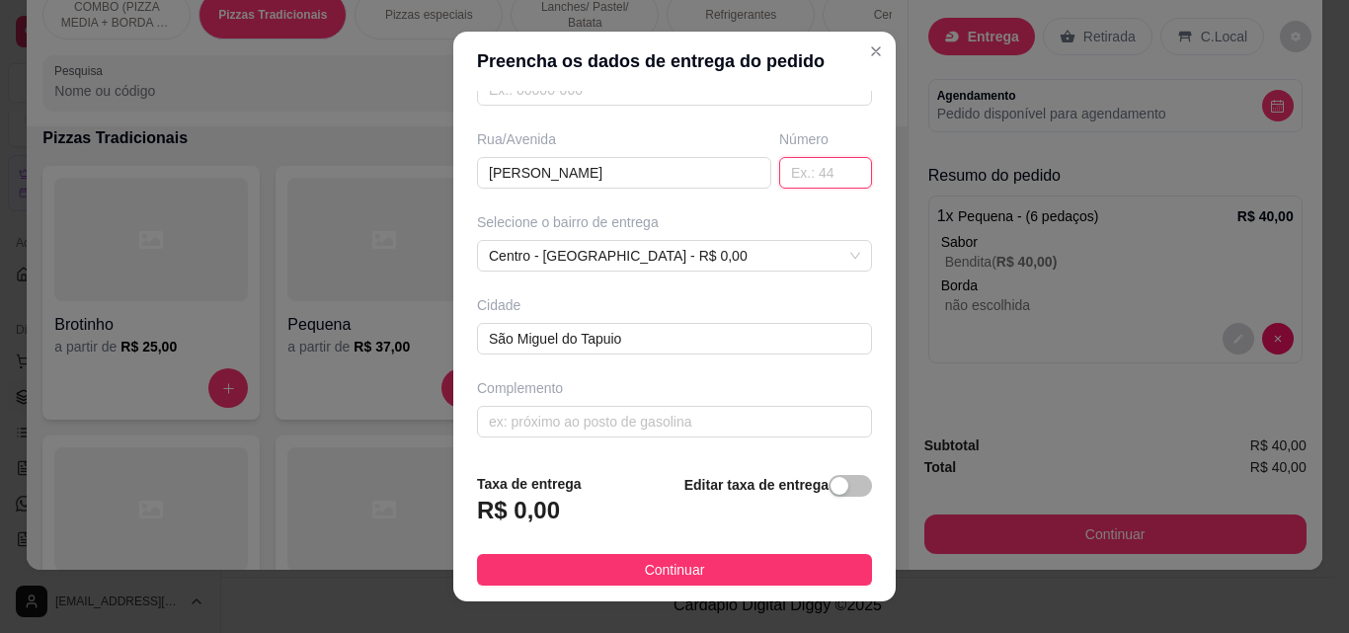
click at [779, 181] on input "text" at bounding box center [825, 173] width 93 height 32
click at [812, 167] on input "81" at bounding box center [825, 173] width 93 height 32
type input "8"
click at [779, 170] on input "text" at bounding box center [825, 173] width 93 height 32
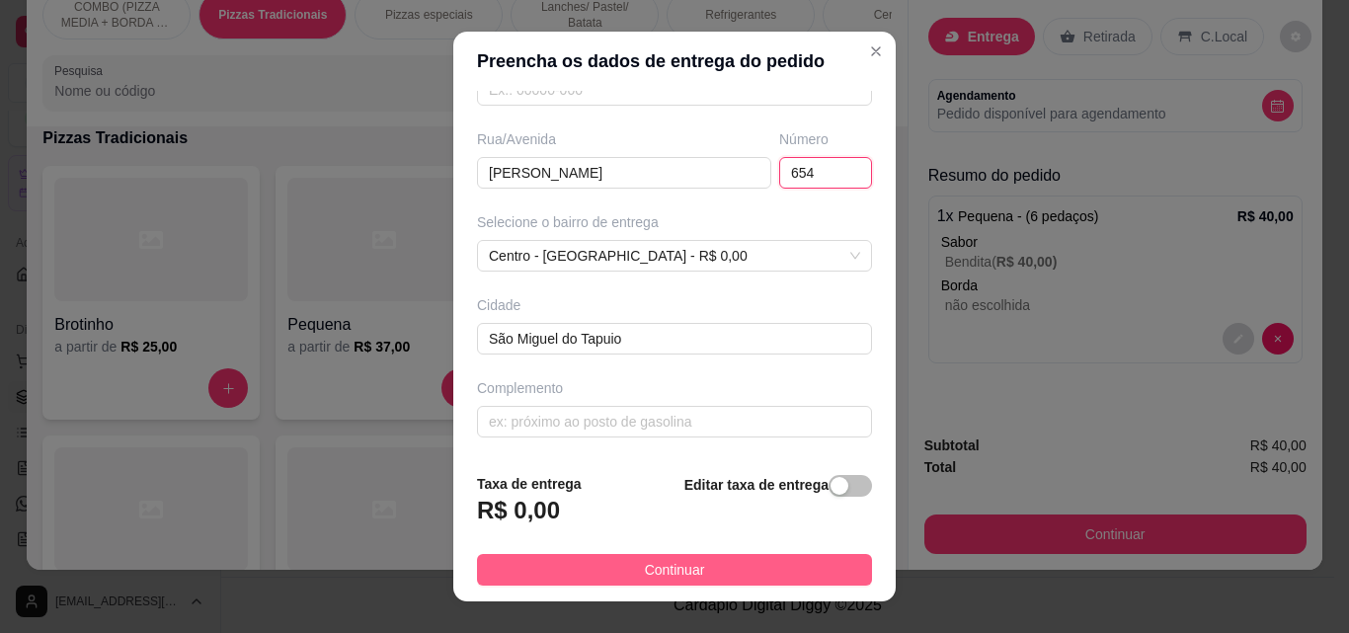
type input "654"
click at [802, 558] on button "Continuar" at bounding box center [674, 570] width 395 height 32
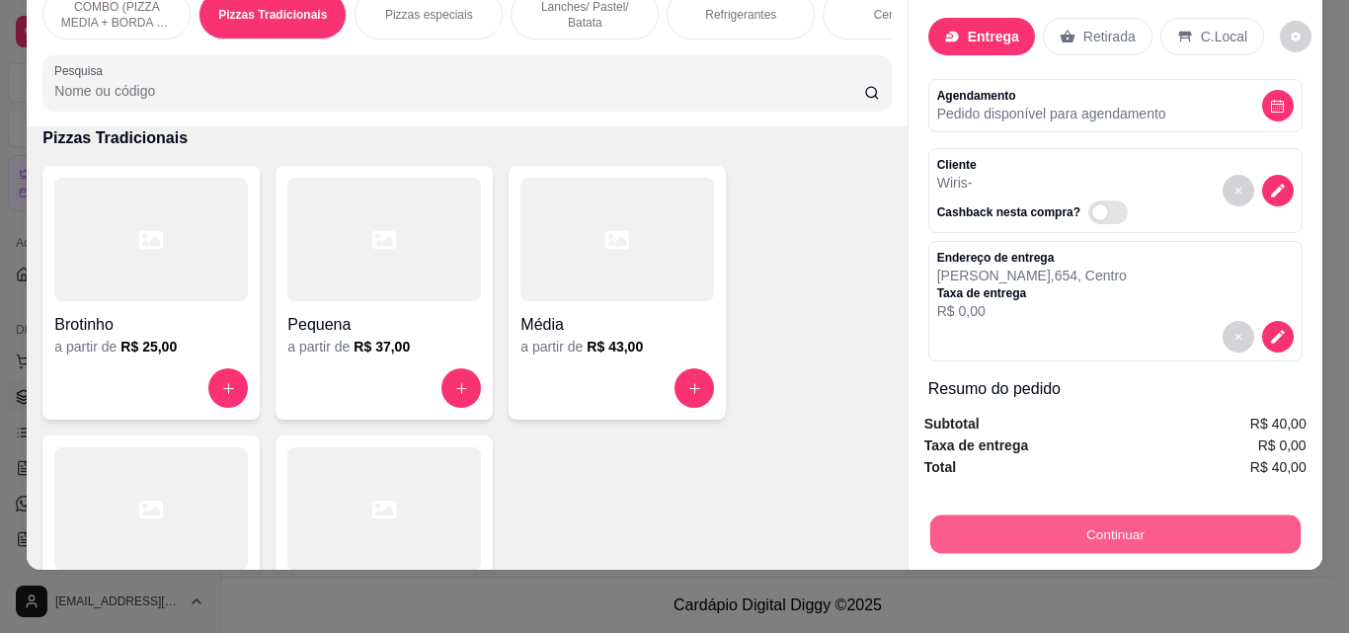
click at [1101, 515] on button "Continuar" at bounding box center [1115, 534] width 370 height 39
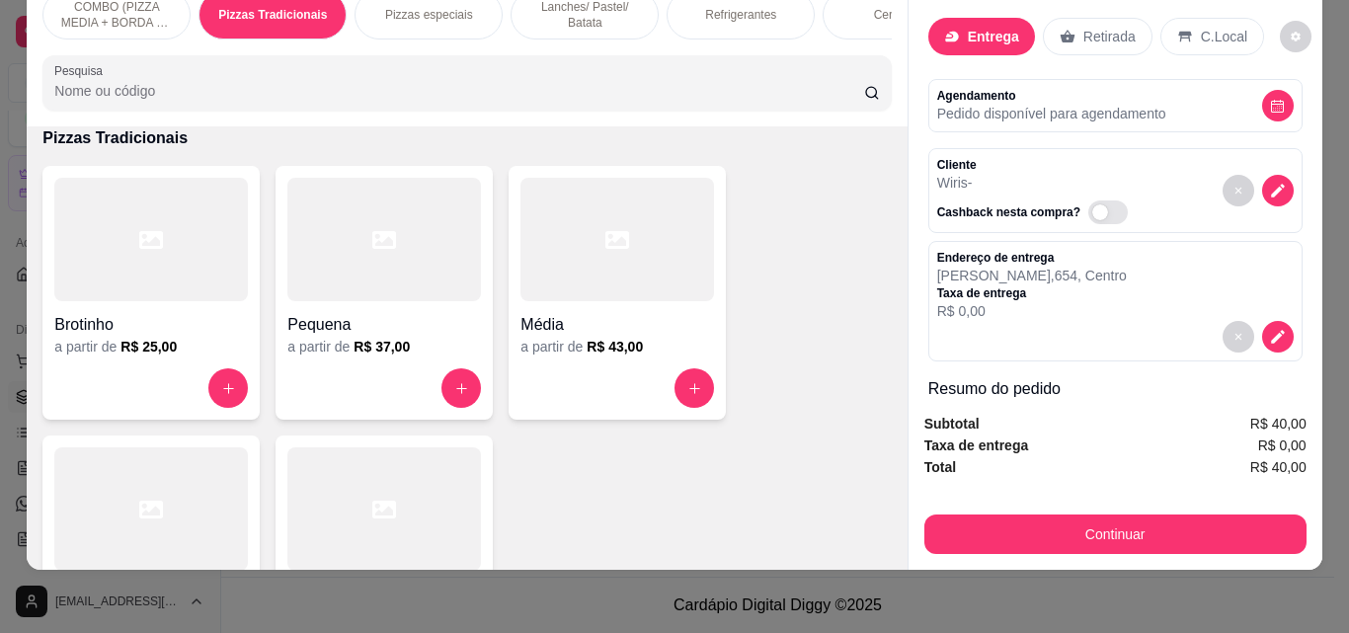
click at [528, 357] on icon at bounding box center [541, 357] width 26 height 26
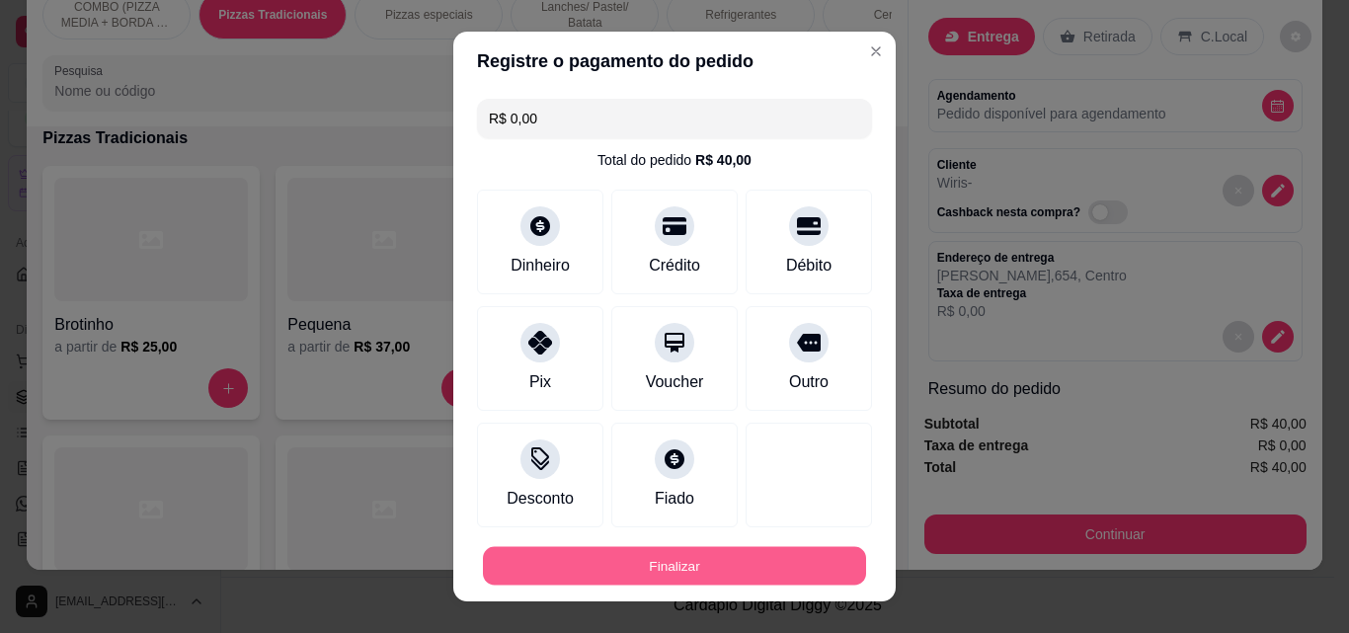
click at [648, 564] on button "Finalizar" at bounding box center [674, 566] width 383 height 39
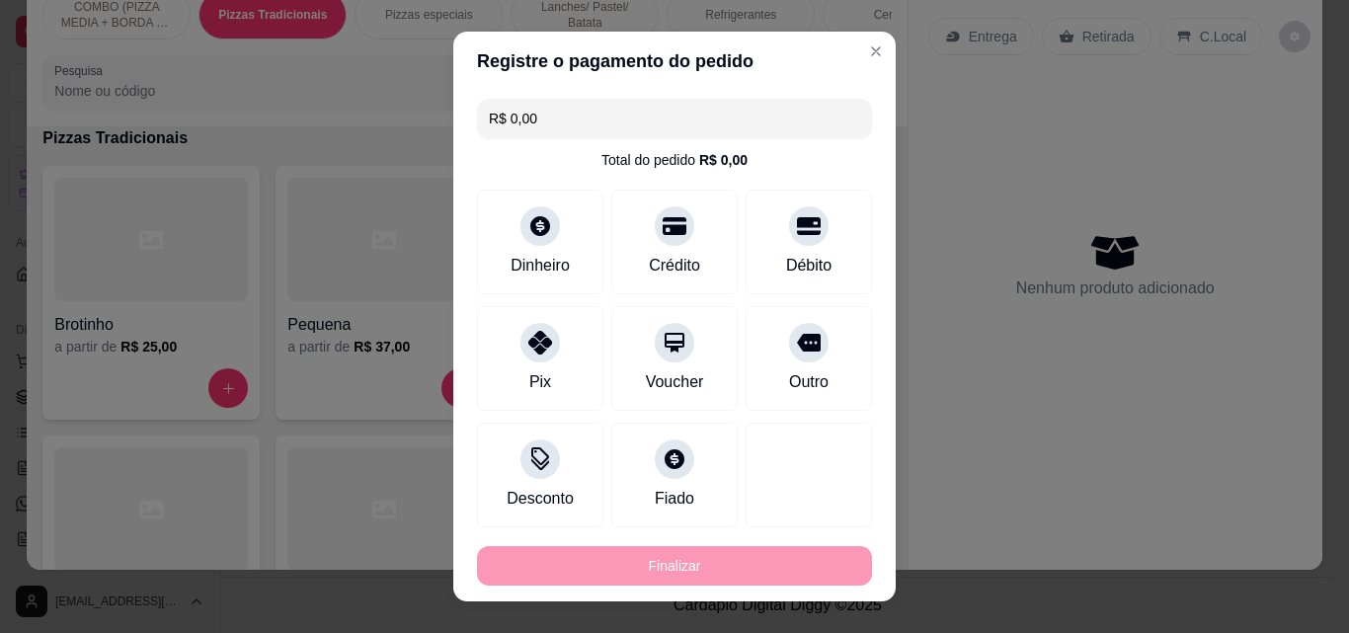
type input "-R$ 40,00"
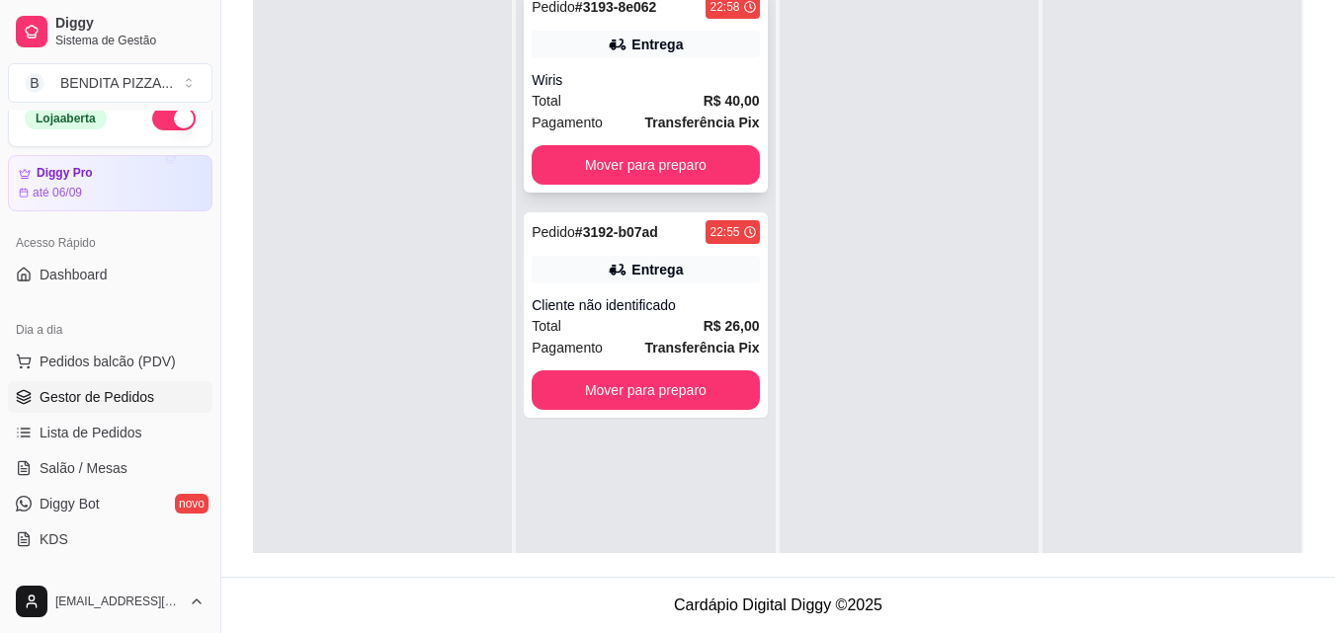
click at [680, 109] on div "Total R$ 40,00" at bounding box center [644, 101] width 227 height 22
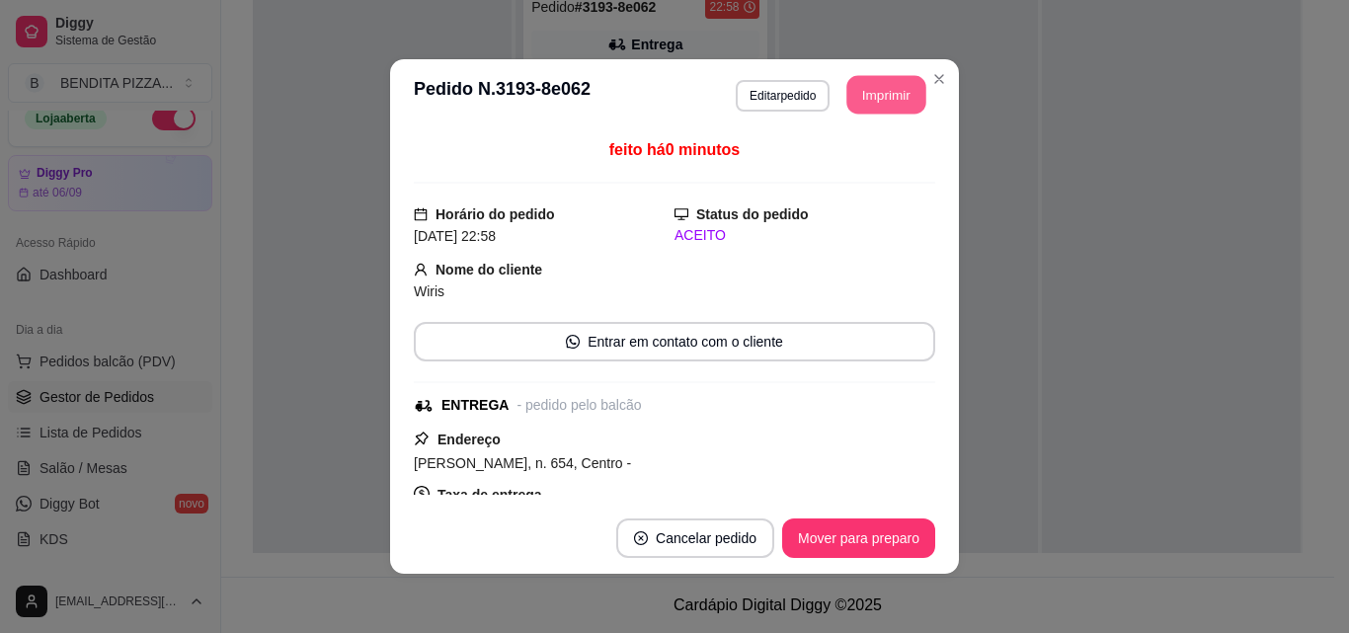
click at [863, 82] on button "Imprimir" at bounding box center [887, 95] width 79 height 39
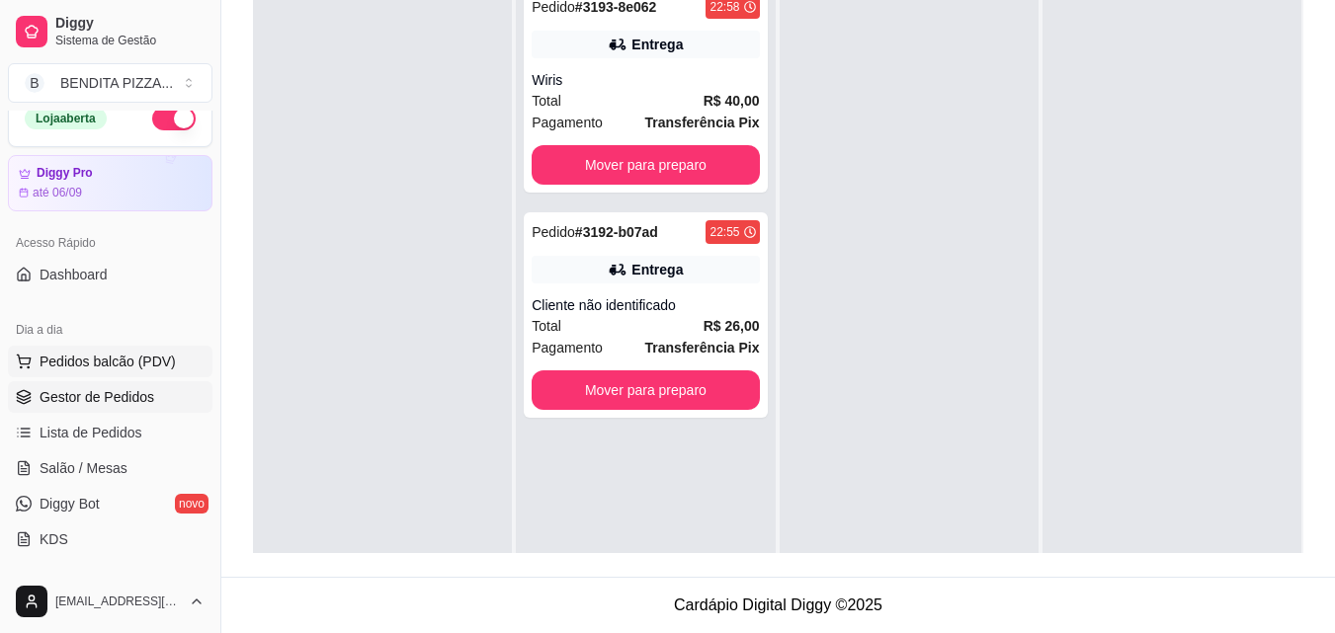
click at [150, 367] on span "Pedidos balcão (PDV)" at bounding box center [108, 362] width 136 height 20
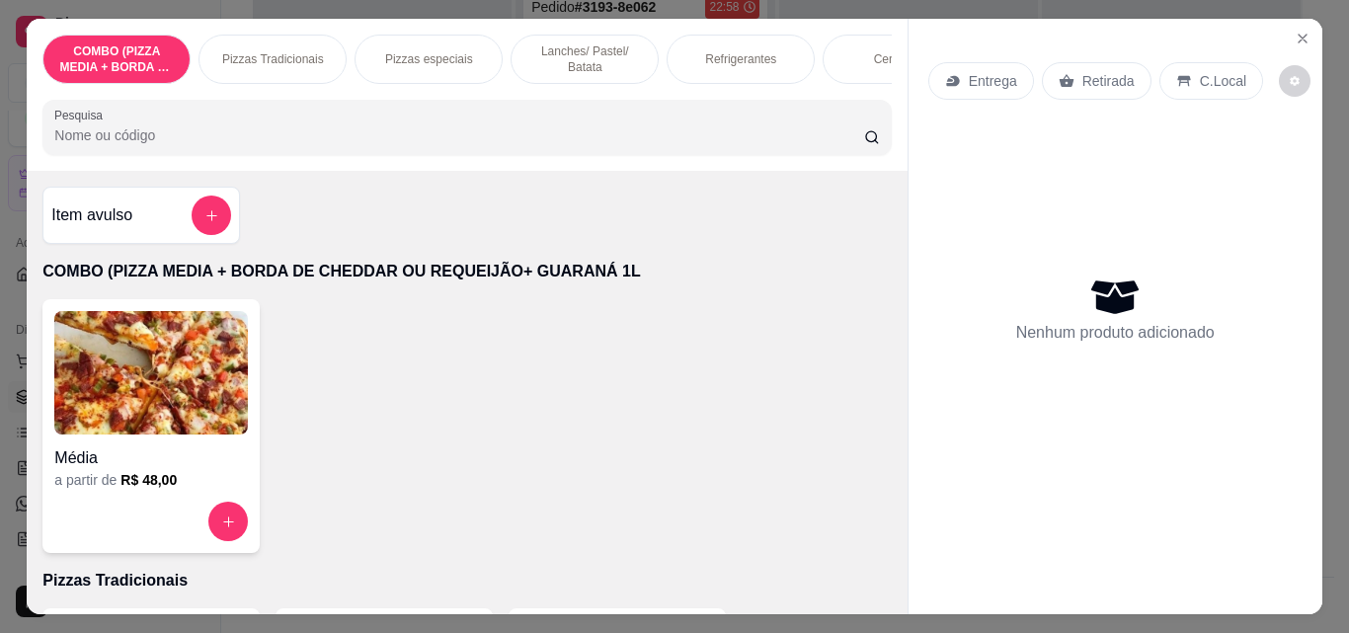
click at [274, 51] on p "Pizzas Tradicionais" at bounding box center [273, 59] width 102 height 16
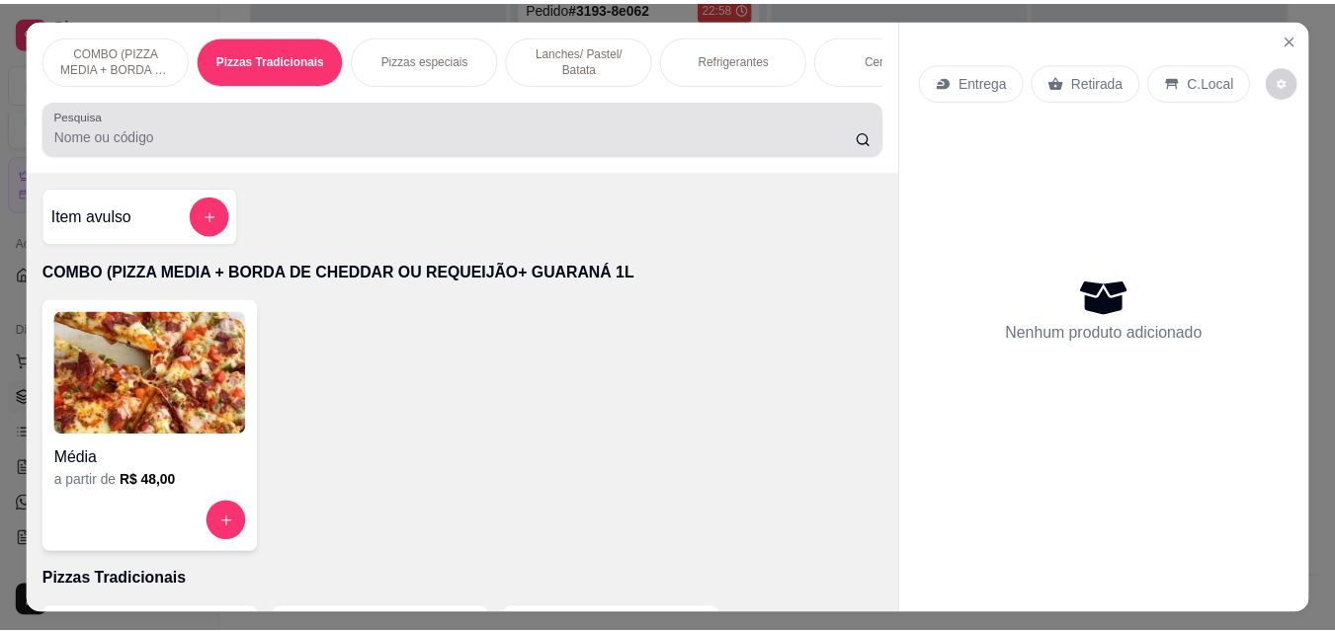
scroll to position [51, 0]
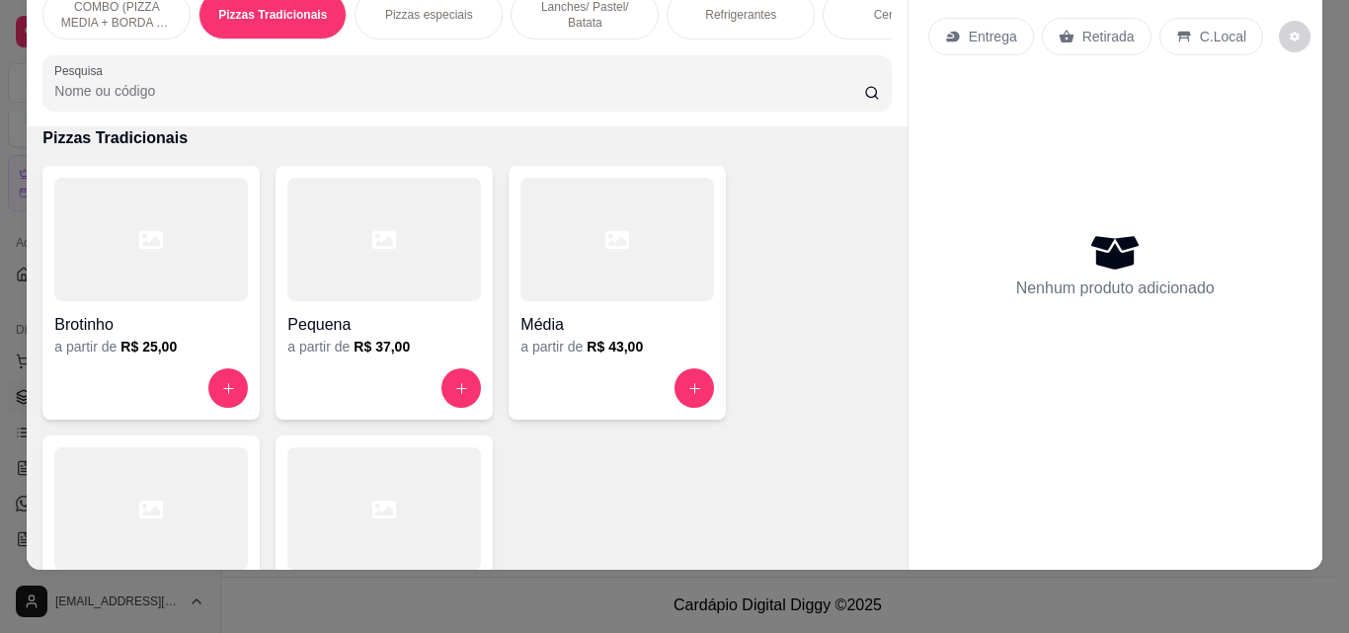
click at [152, 499] on icon at bounding box center [151, 510] width 24 height 24
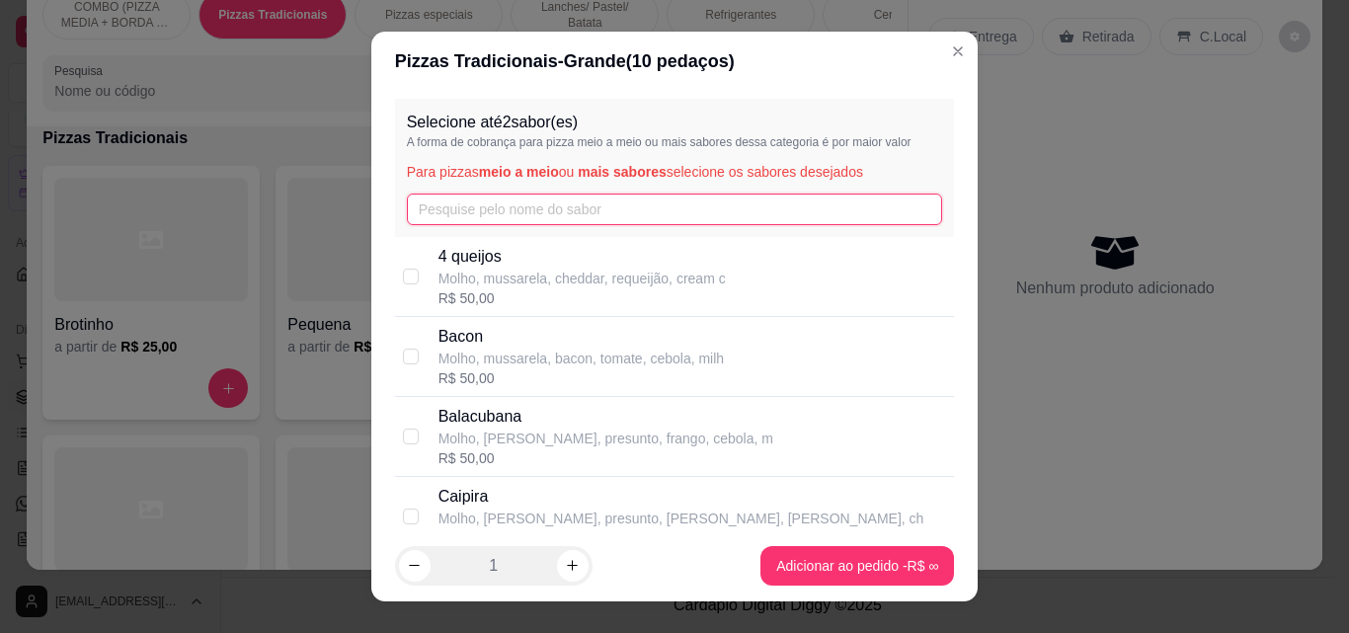
click at [545, 215] on input "text" at bounding box center [675, 210] width 536 height 32
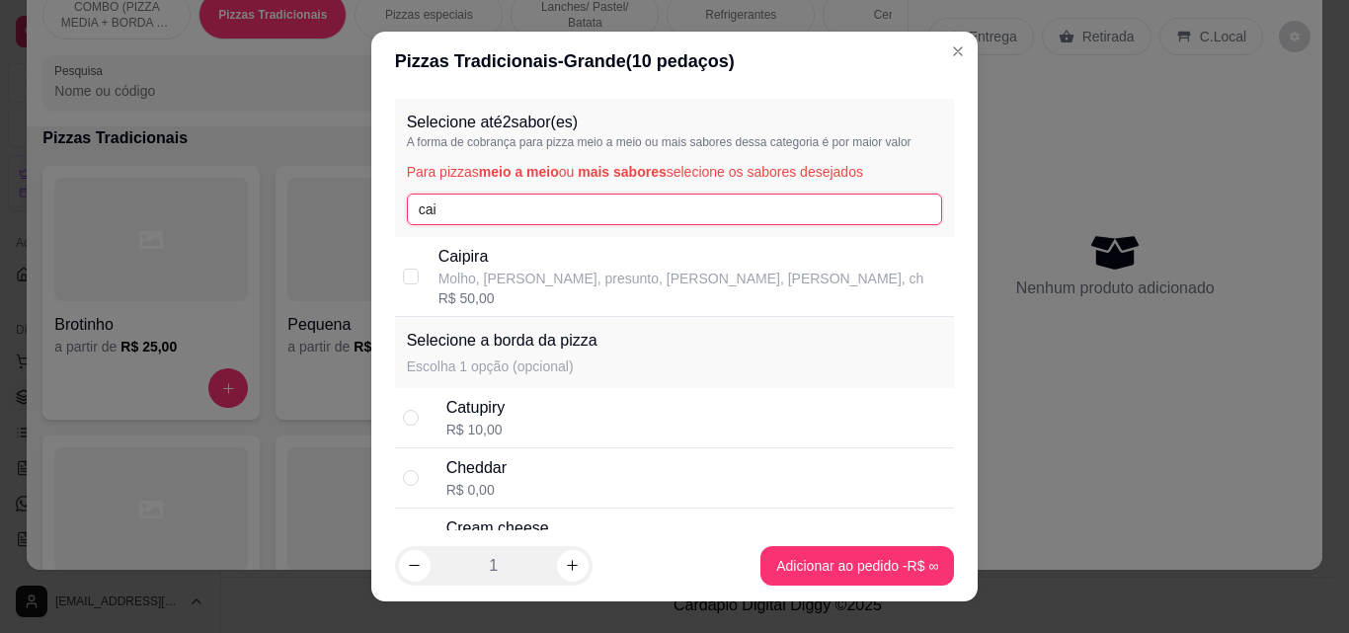
type input "cai"
click at [498, 293] on div "R$ 50,00" at bounding box center [682, 298] width 486 height 20
checkbox input "true"
click at [498, 208] on input "cai" at bounding box center [675, 210] width 536 height 32
type input "c"
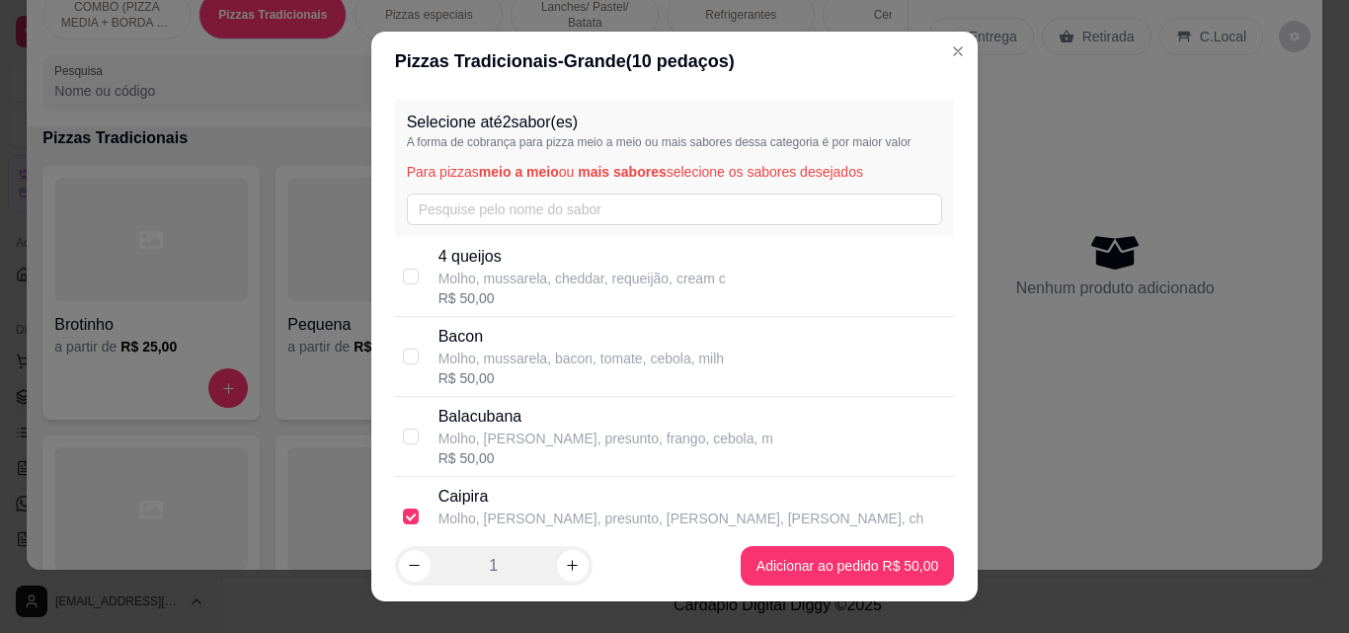
click at [493, 279] on p "Molho, mussarela, cheddar, requeijão, cream c" at bounding box center [582, 279] width 287 height 20
checkbox input "true"
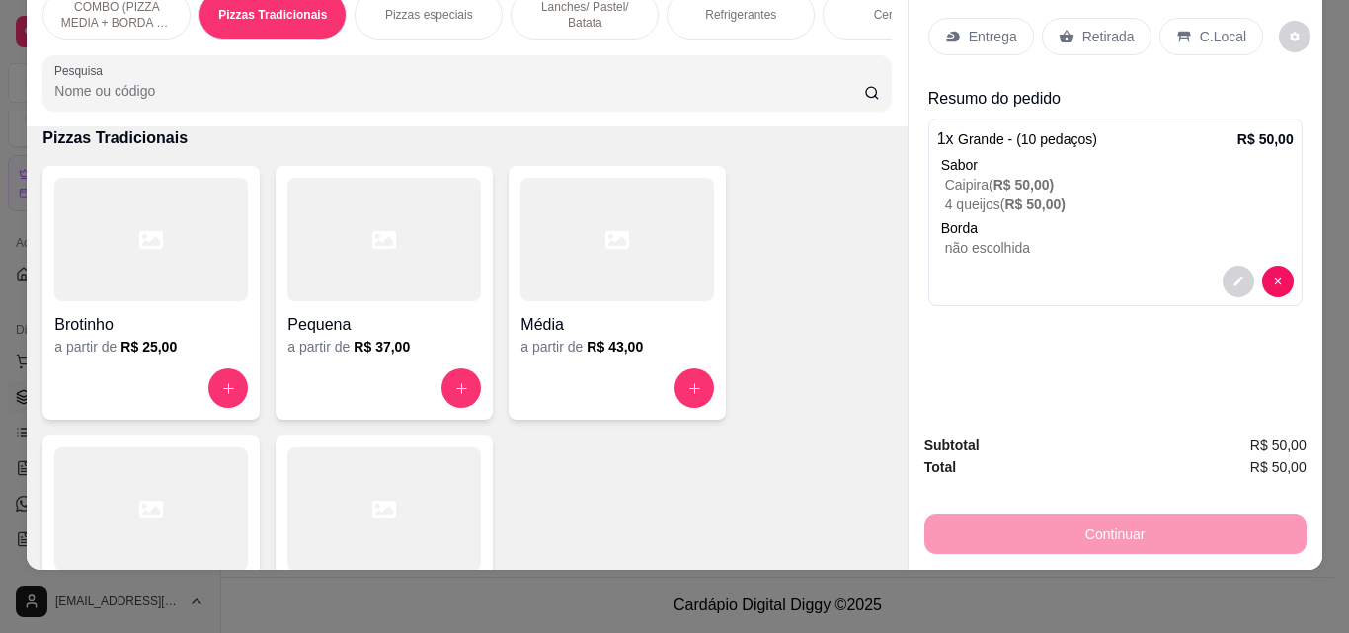
click at [1002, 18] on div "Entrega" at bounding box center [982, 37] width 106 height 38
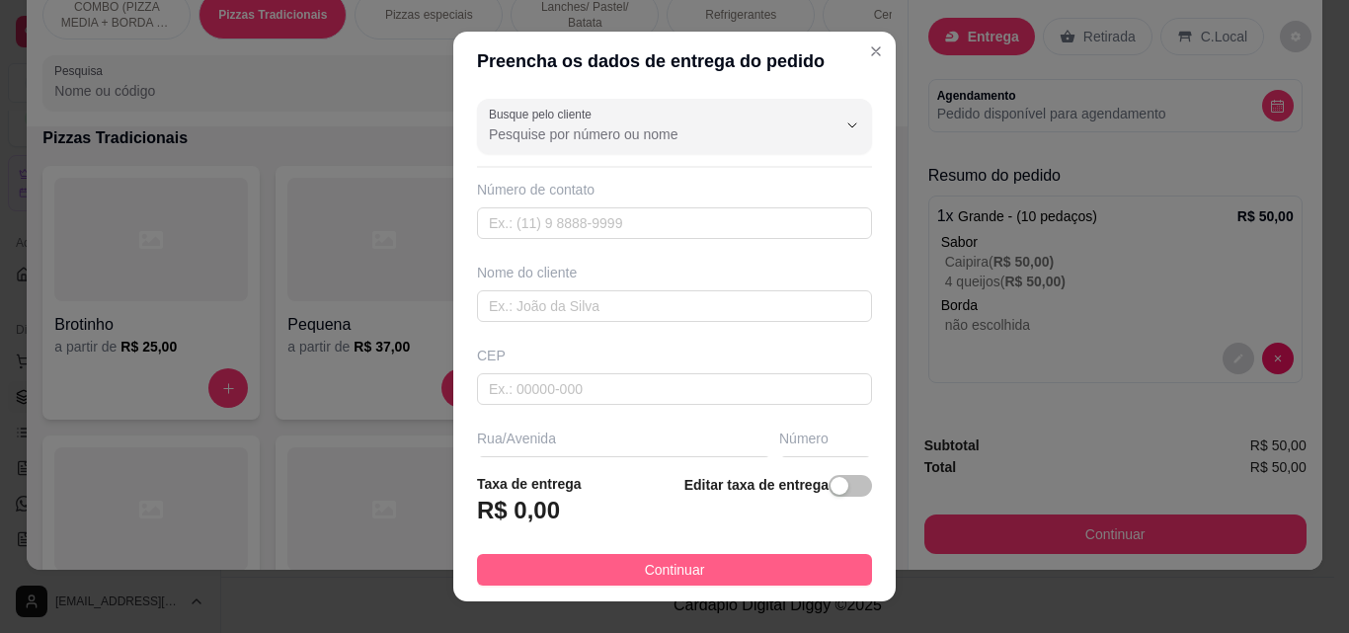
click at [745, 554] on button "Continuar" at bounding box center [674, 570] width 395 height 32
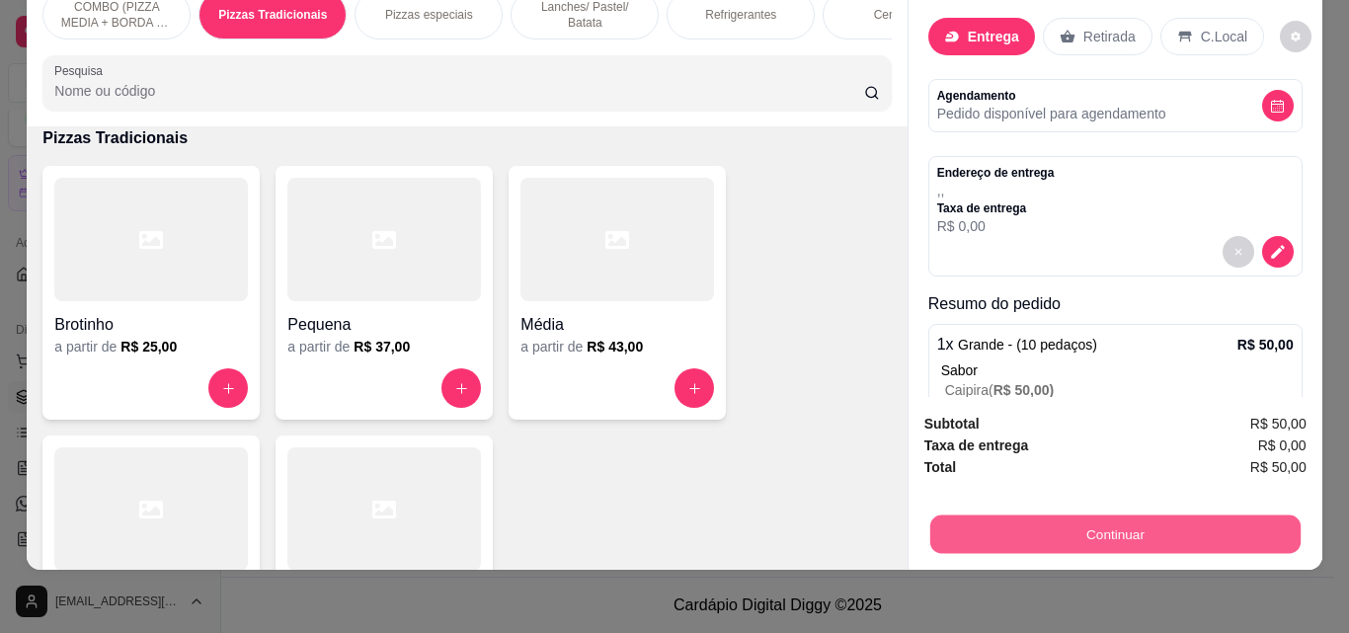
click at [1035, 517] on button "Continuar" at bounding box center [1115, 534] width 370 height 39
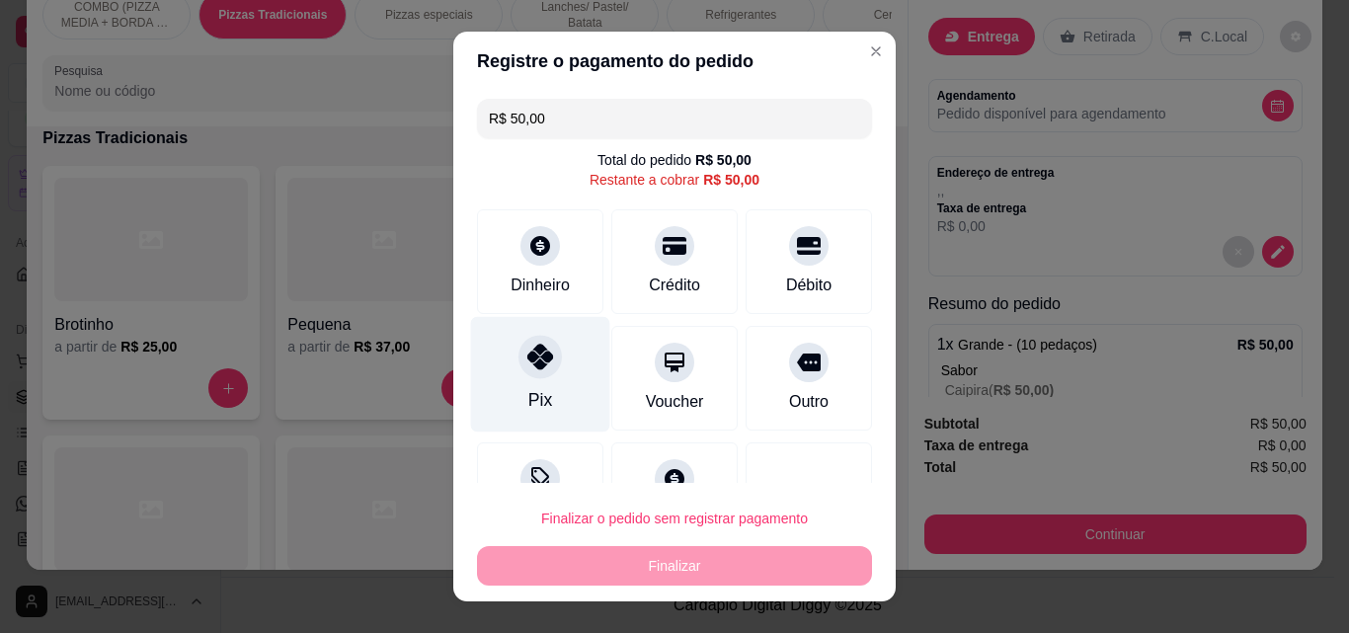
click at [537, 349] on icon at bounding box center [541, 357] width 26 height 26
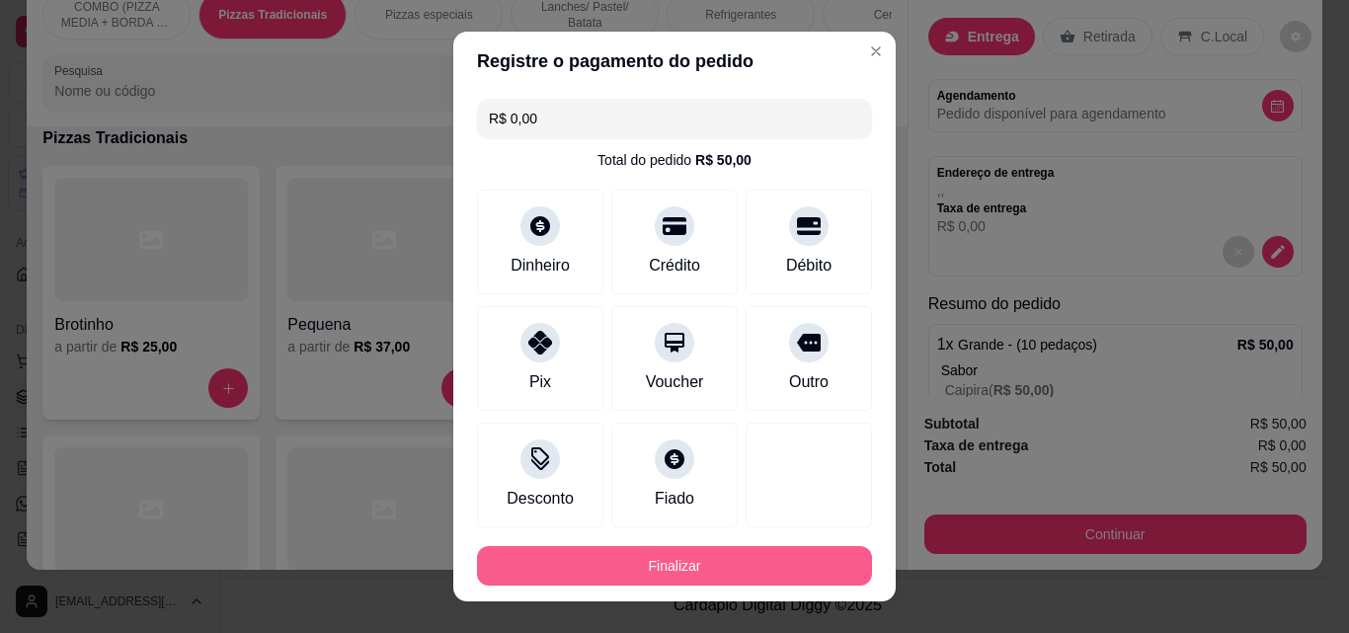
click at [669, 568] on button "Finalizar" at bounding box center [674, 566] width 395 height 40
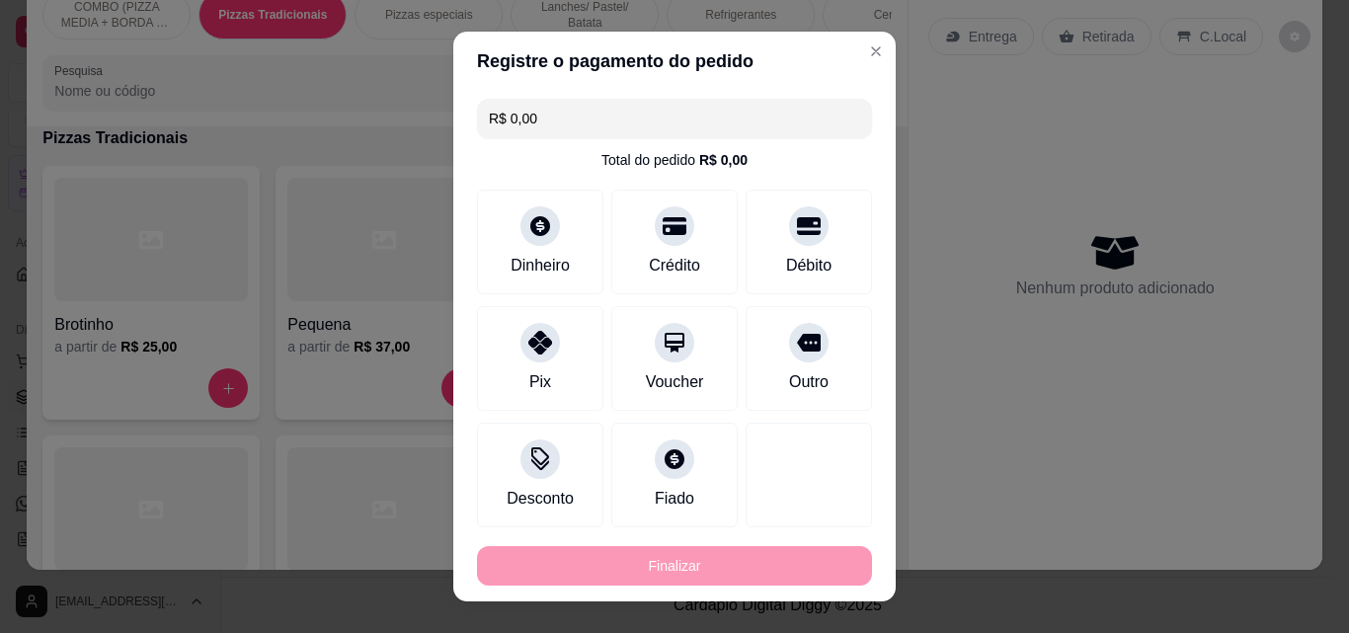
type input "-R$ 50,00"
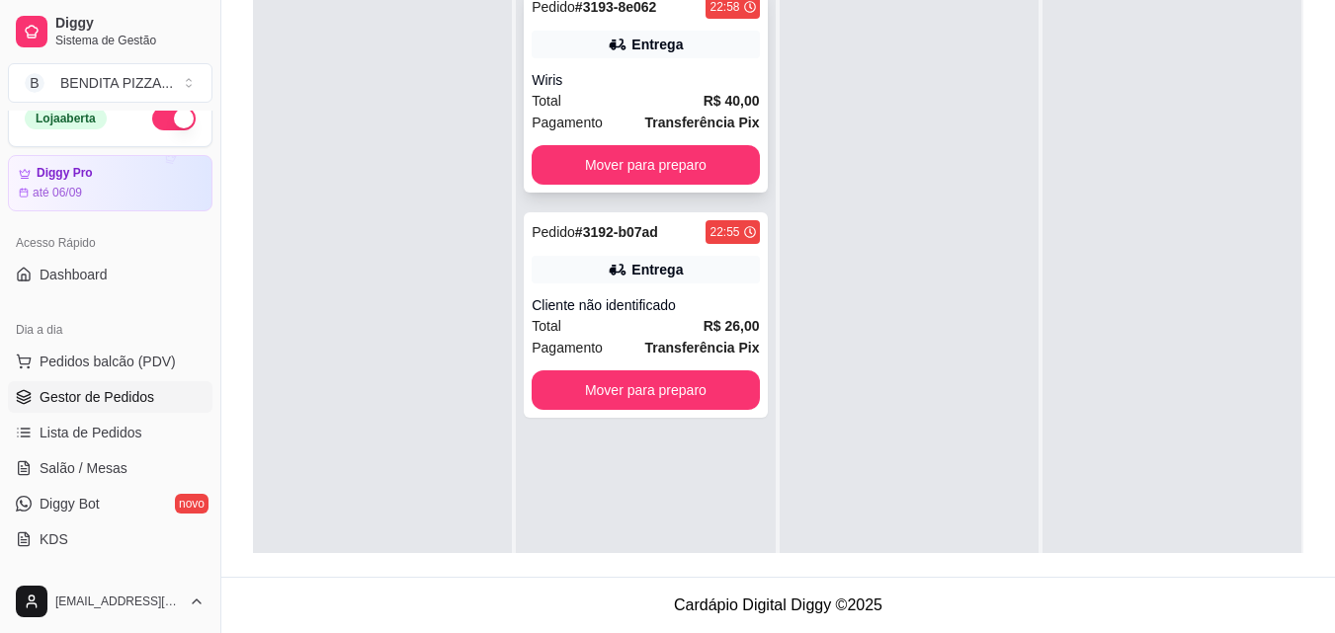
click at [612, 84] on div "Wiris" at bounding box center [644, 80] width 227 height 20
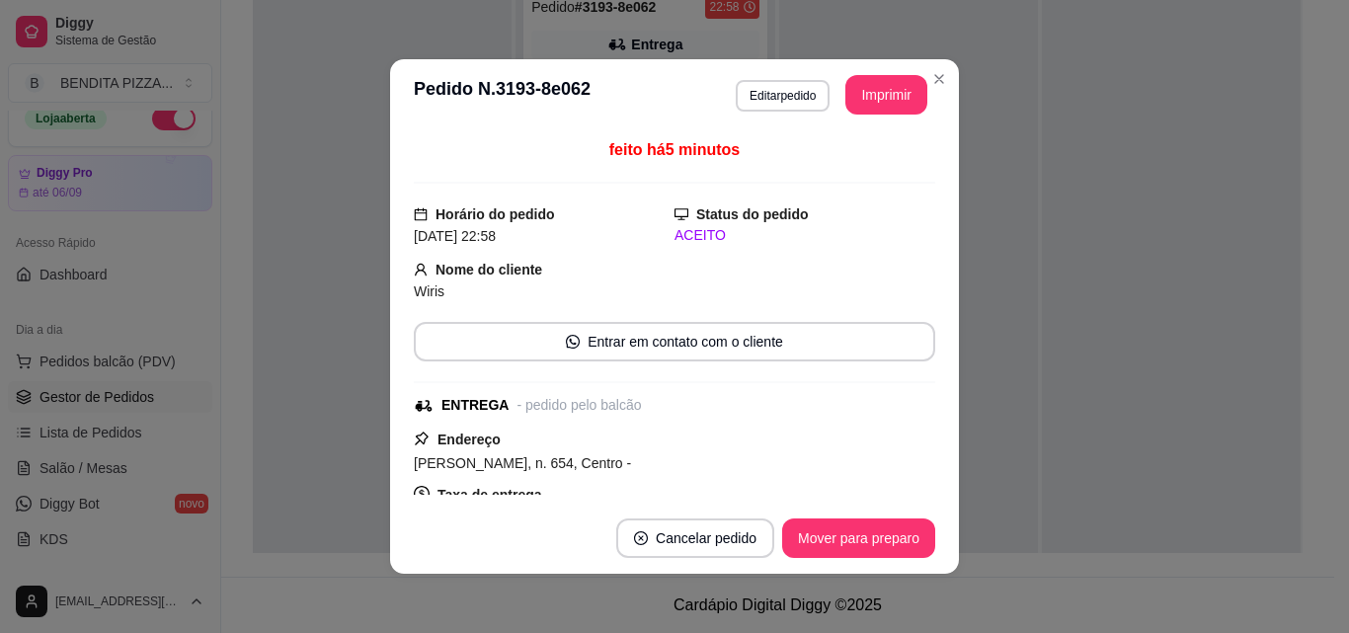
click at [938, 91] on div "**********" at bounding box center [674, 316] width 1349 height 633
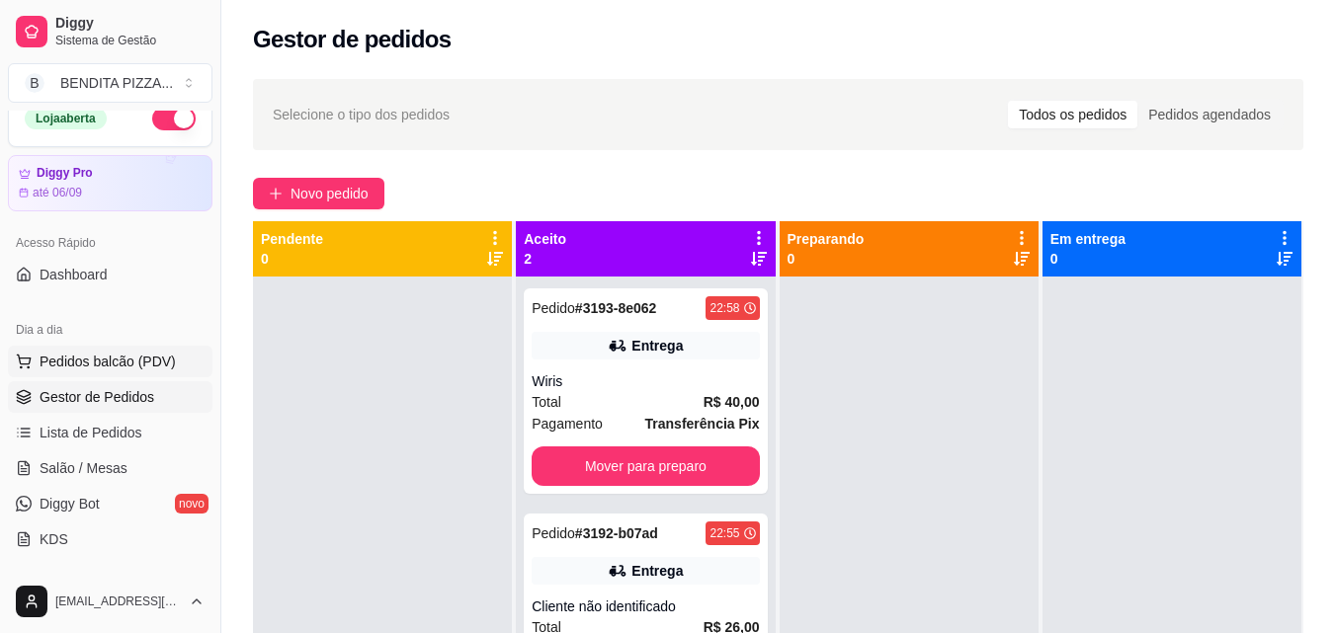
click at [104, 367] on span "Pedidos balcão (PDV)" at bounding box center [108, 362] width 136 height 20
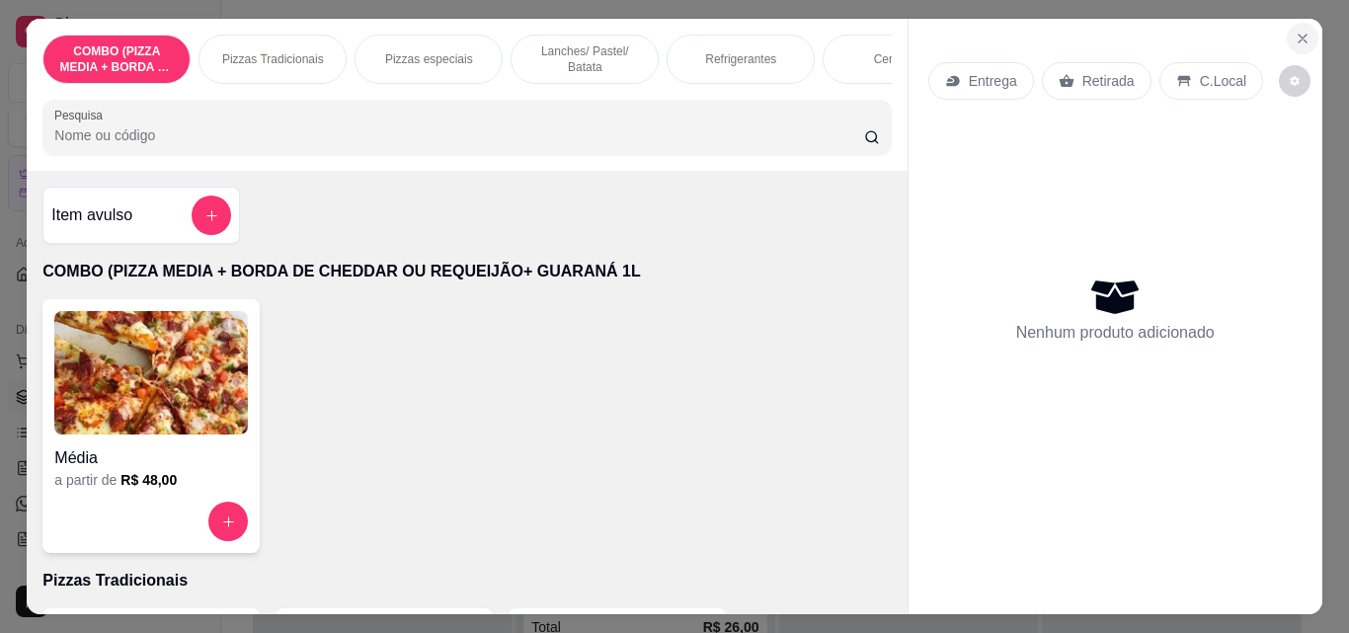
click at [1295, 34] on icon "Close" at bounding box center [1303, 39] width 16 height 16
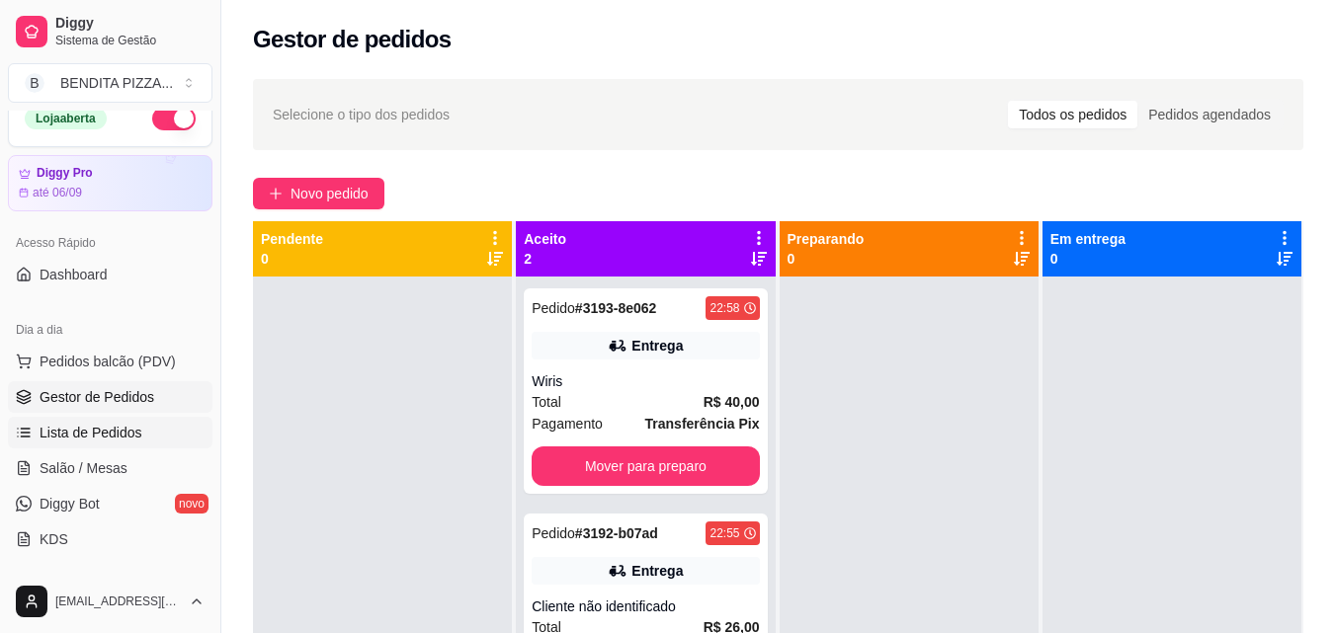
click at [117, 433] on span "Lista de Pedidos" at bounding box center [91, 433] width 103 height 20
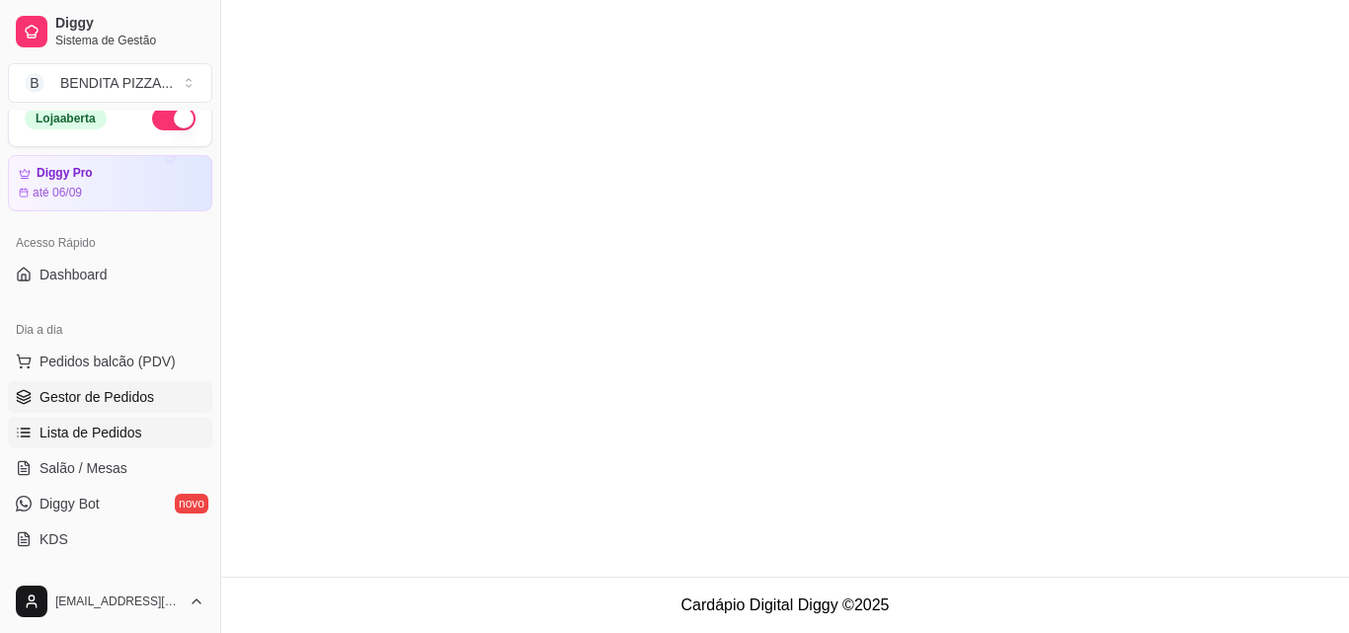
click at [117, 397] on span "Gestor de Pedidos" at bounding box center [97, 397] width 115 height 20
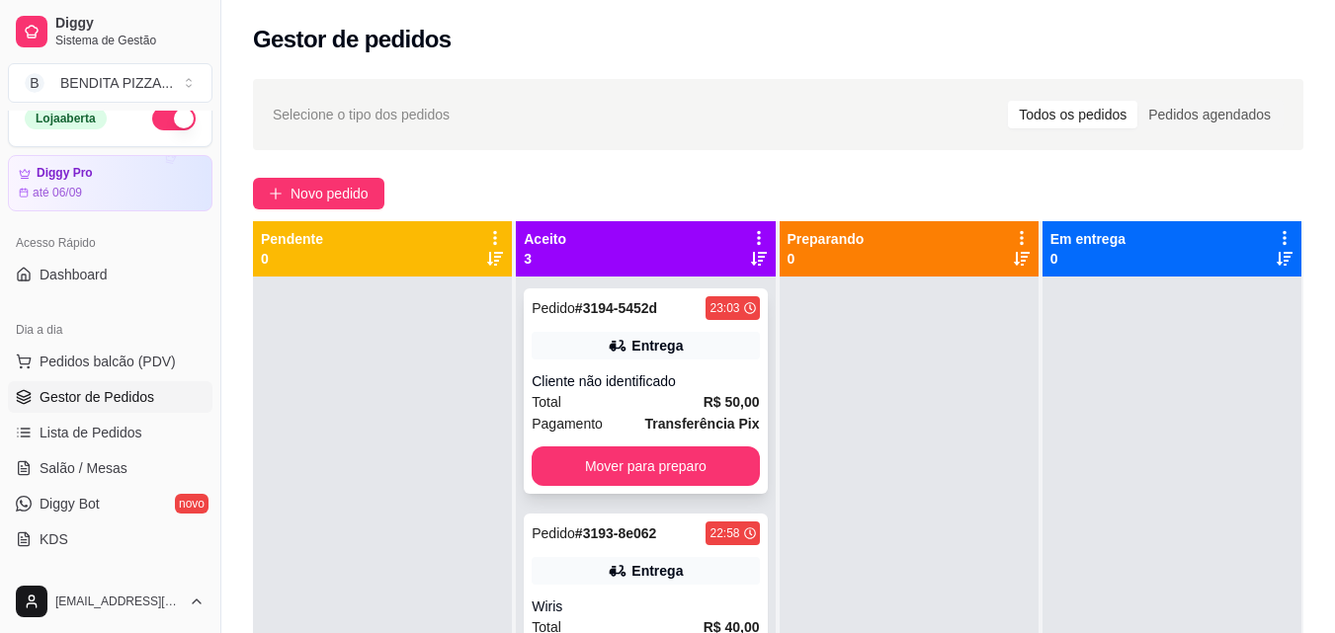
click at [679, 370] on div "Pedido # 3194-5452d 23:03 Entrega Cliente não identificado Total R$ 50,00 Pagam…" at bounding box center [645, 390] width 243 height 205
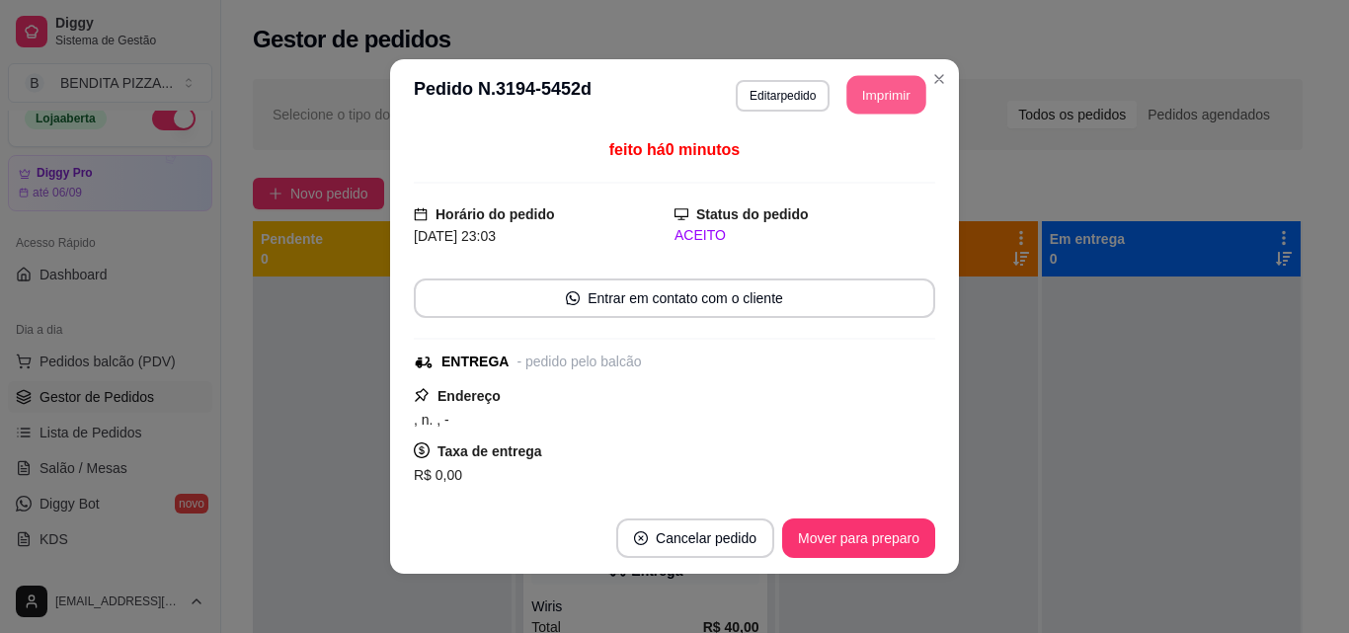
click at [879, 107] on button "Imprimir" at bounding box center [887, 95] width 79 height 39
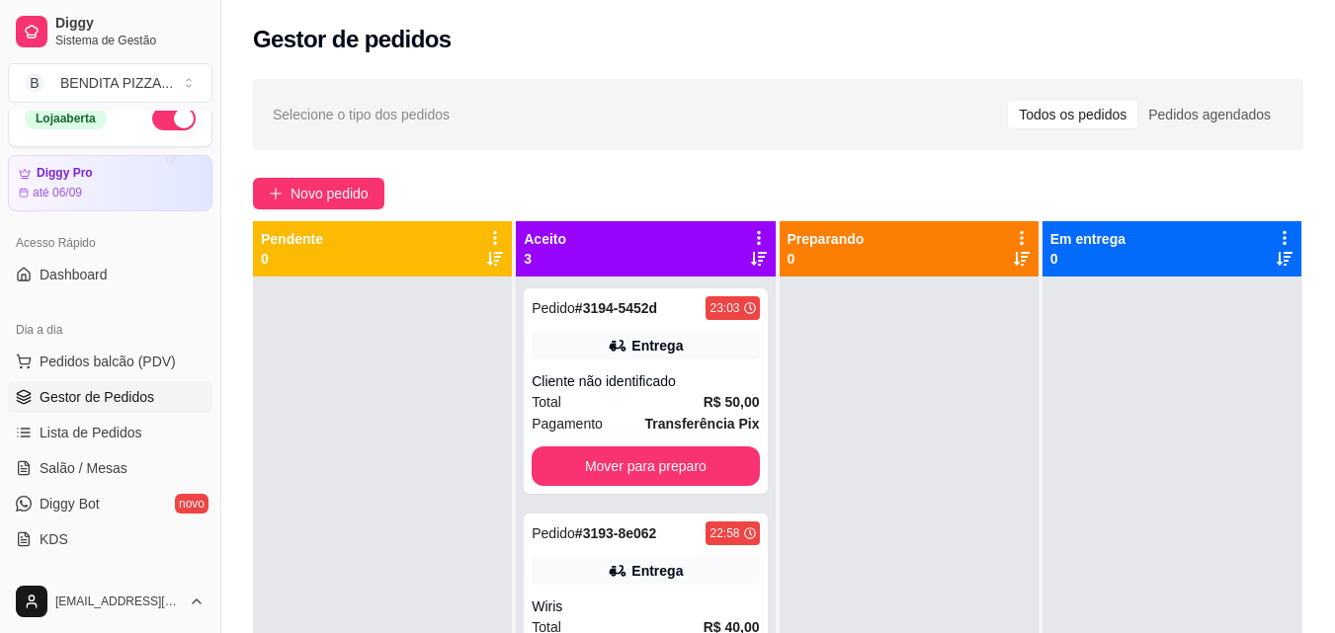
click at [1333, 506] on div "Selecione o tipo dos pedidos Todos os pedidos Pedidos agendados Novo pedido Pen…" at bounding box center [777, 472] width 1113 height 811
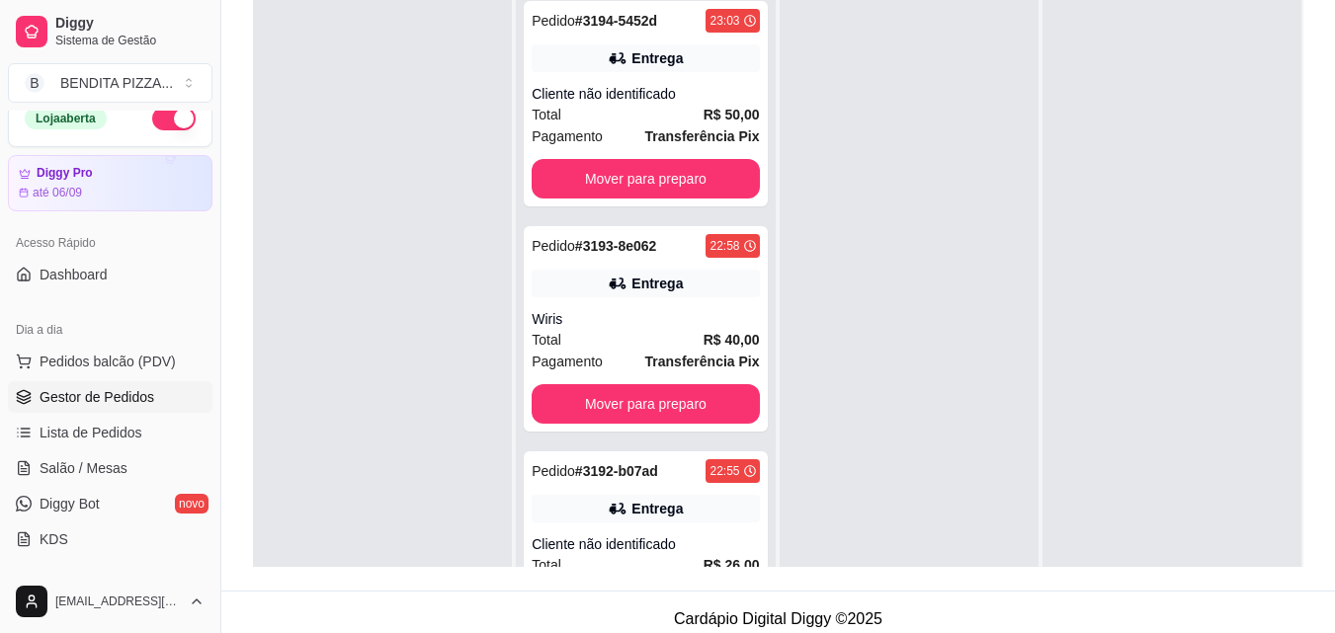
scroll to position [301, 0]
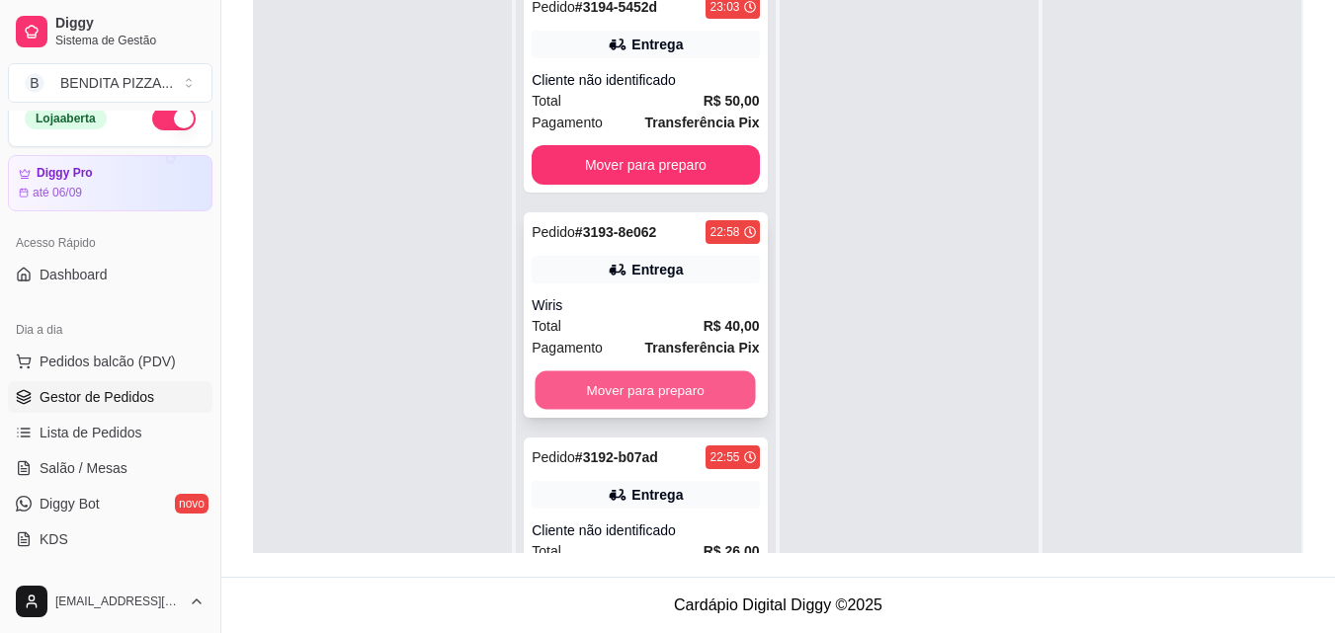
click at [655, 394] on button "Mover para preparo" at bounding box center [645, 390] width 220 height 39
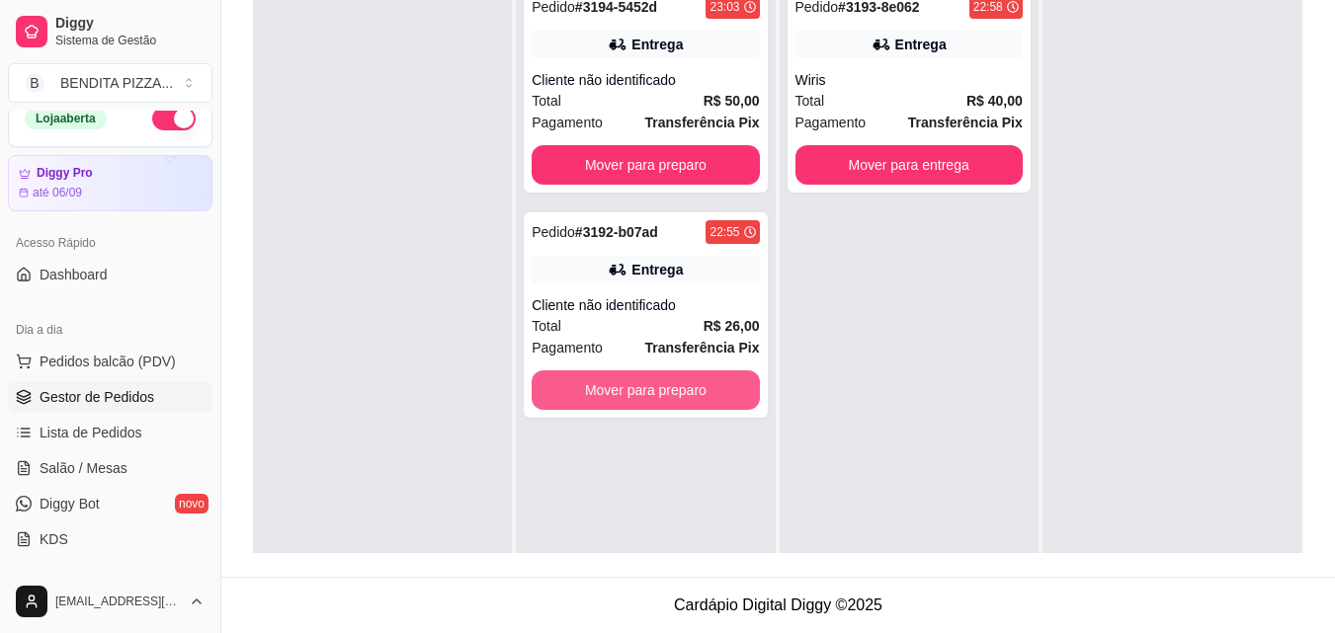
click at [655, 394] on button "Mover para preparo" at bounding box center [644, 390] width 227 height 40
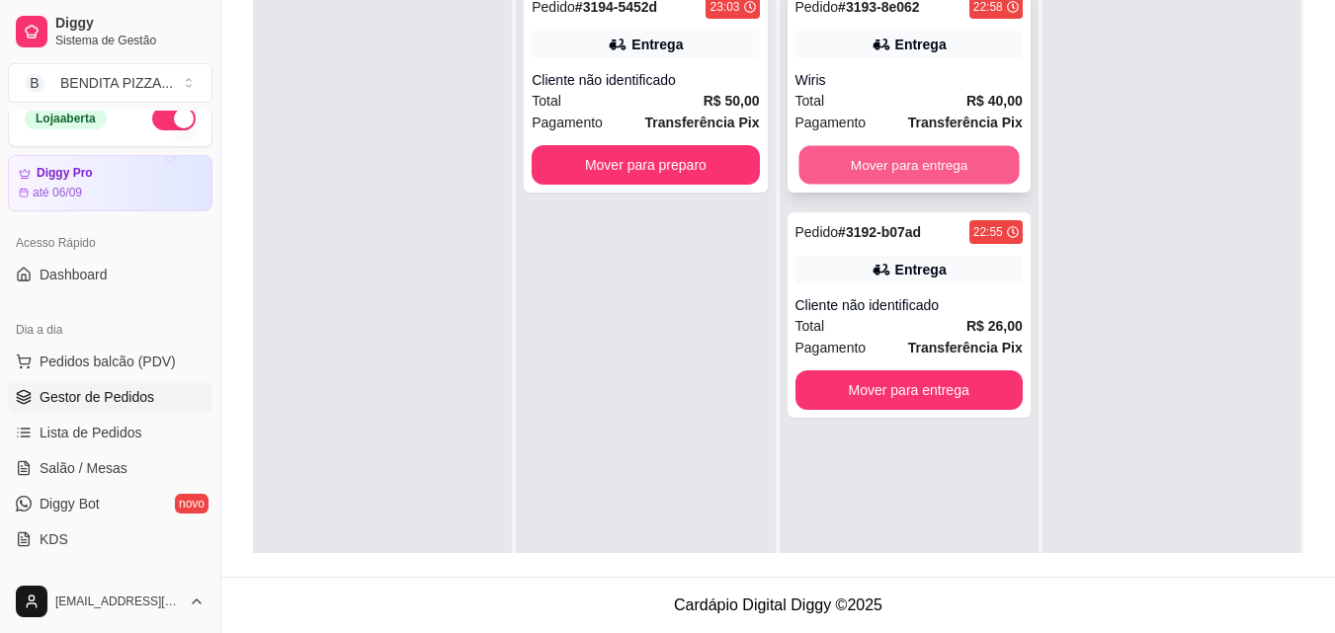
click at [853, 177] on button "Mover para entrega" at bounding box center [908, 165] width 220 height 39
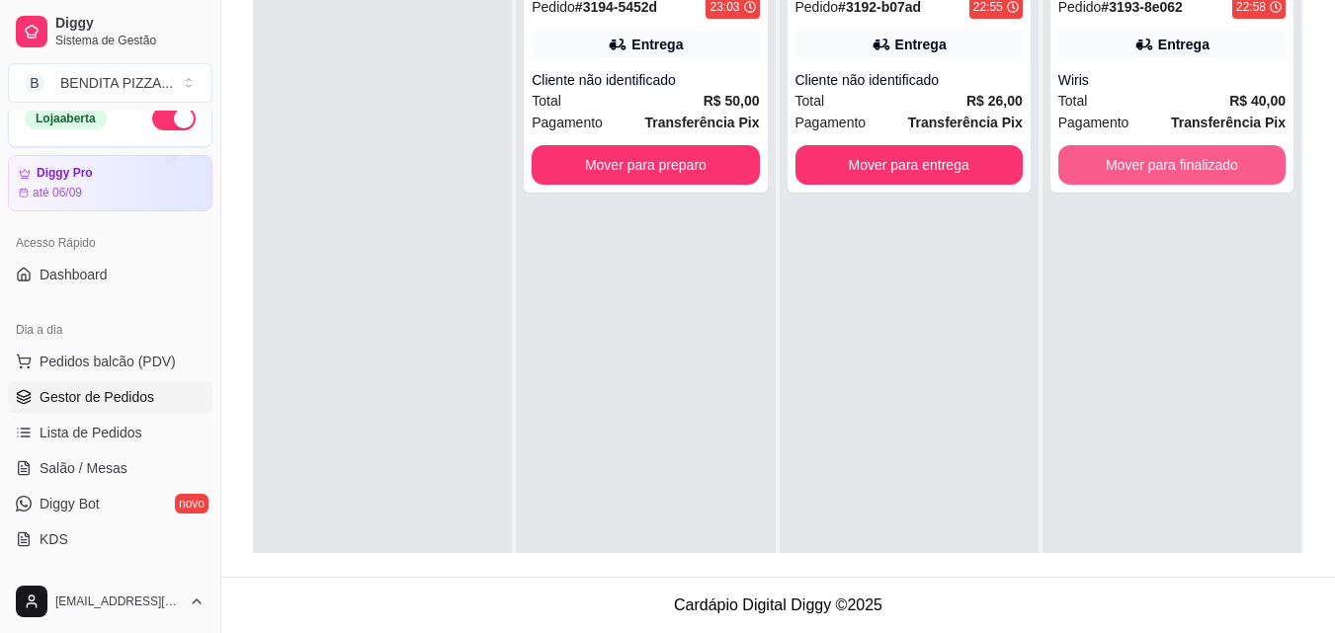
click at [1117, 177] on button "Mover para finalizado" at bounding box center [1171, 165] width 227 height 40
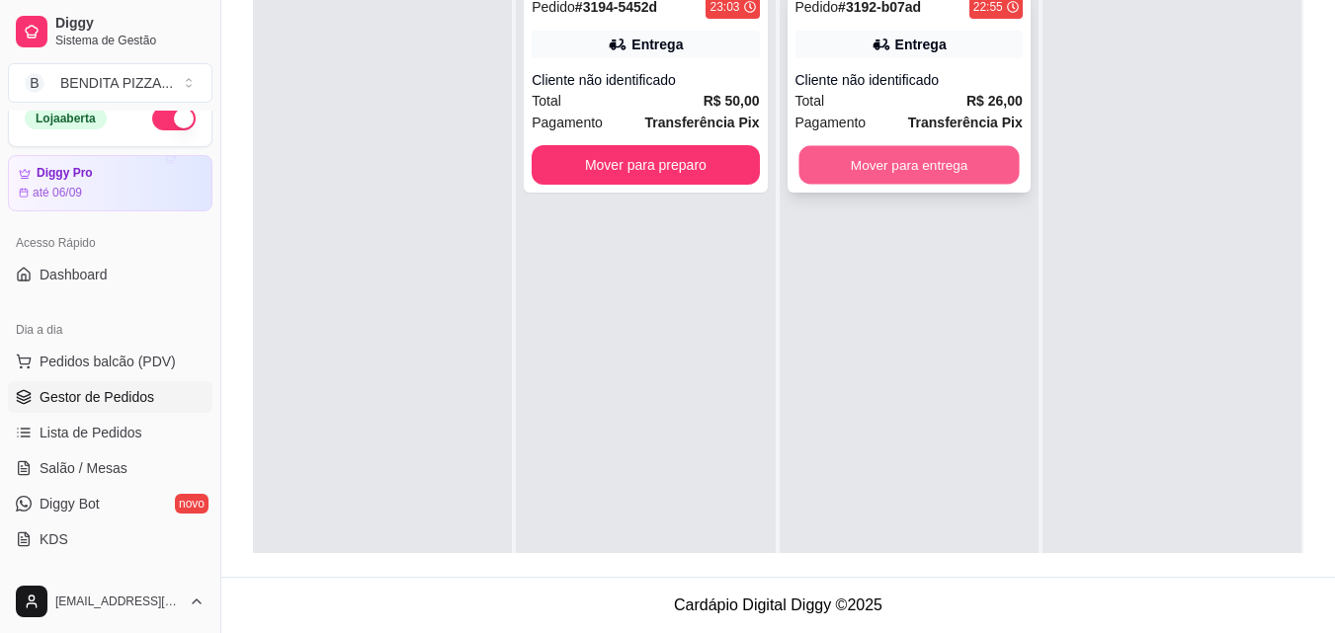
click at [974, 160] on button "Mover para entrega" at bounding box center [908, 165] width 220 height 39
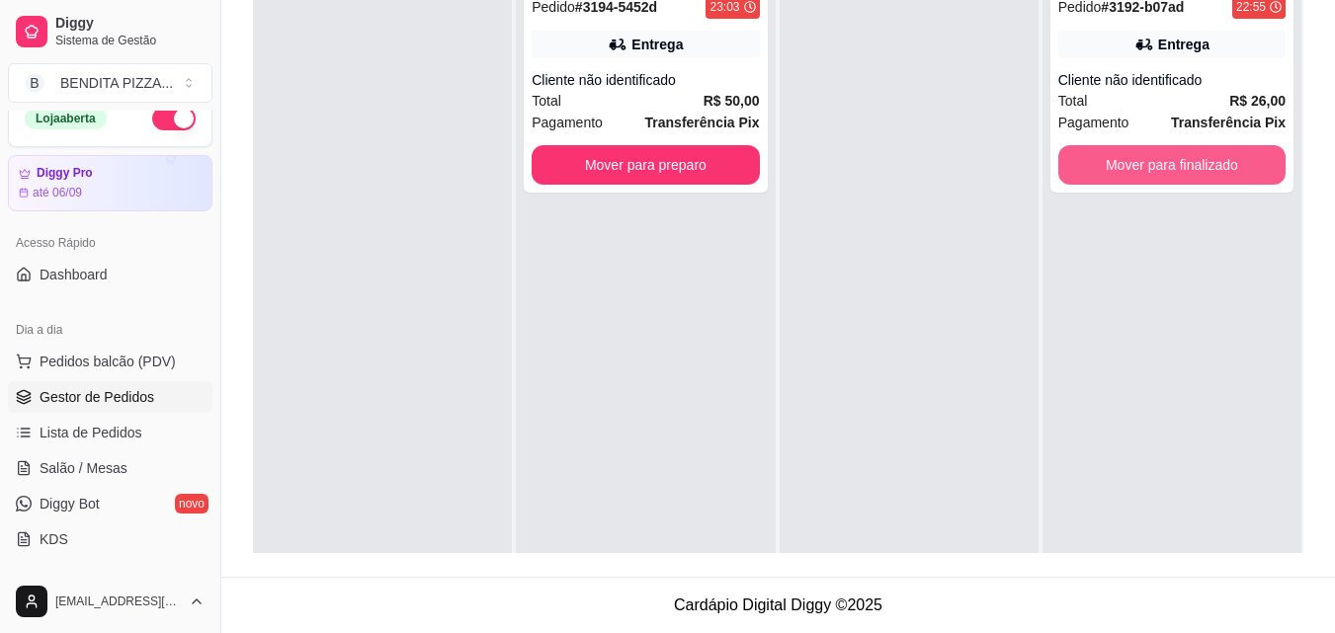
click at [1140, 157] on button "Mover para finalizado" at bounding box center [1171, 165] width 227 height 40
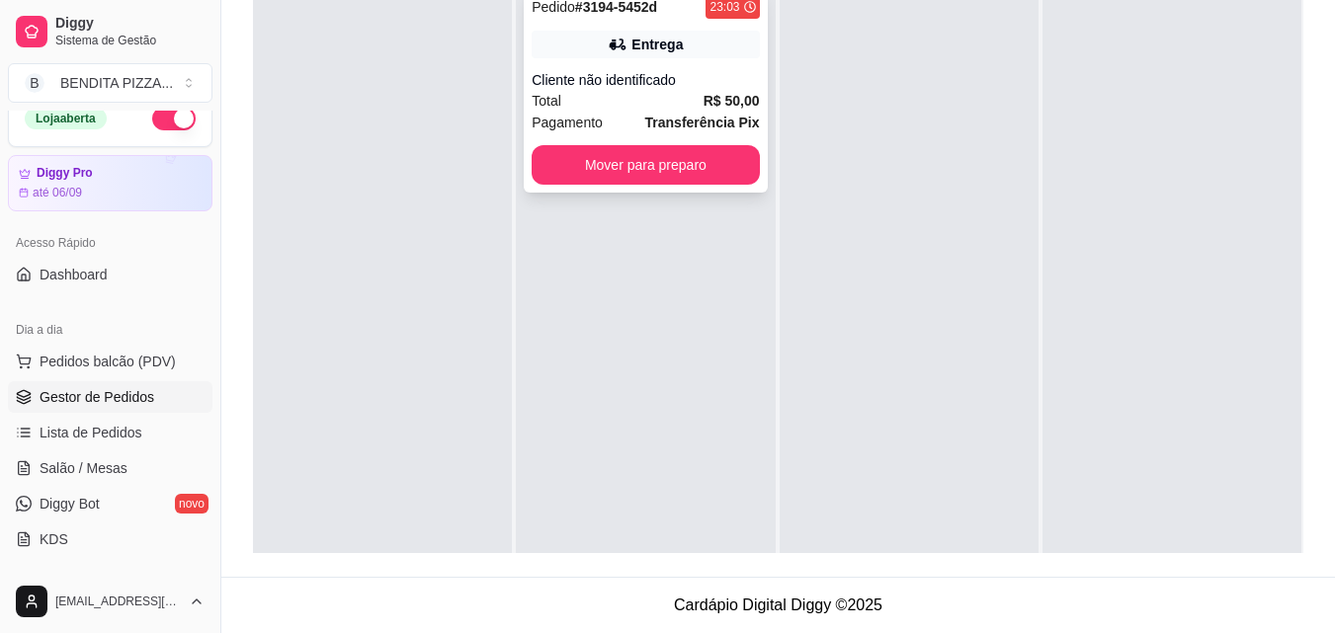
click at [715, 124] on strong "Transferência Pix" at bounding box center [702, 123] width 115 height 16
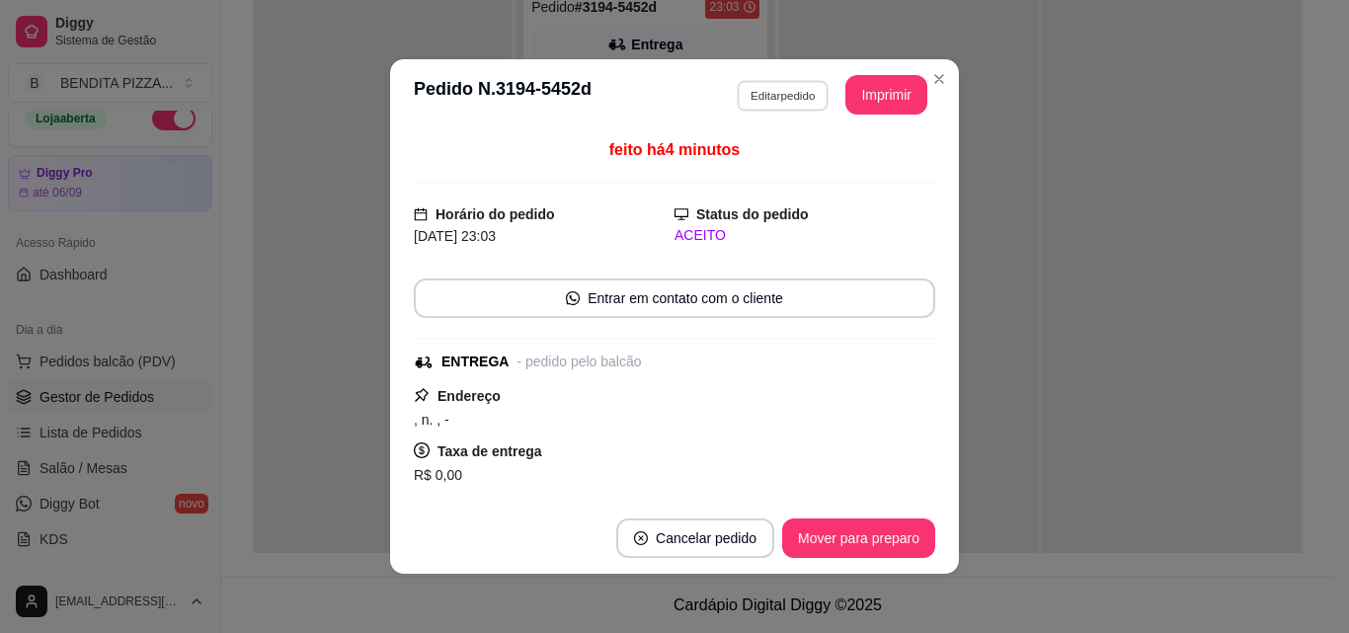
click at [777, 89] on button "Editar pedido" at bounding box center [783, 95] width 92 height 31
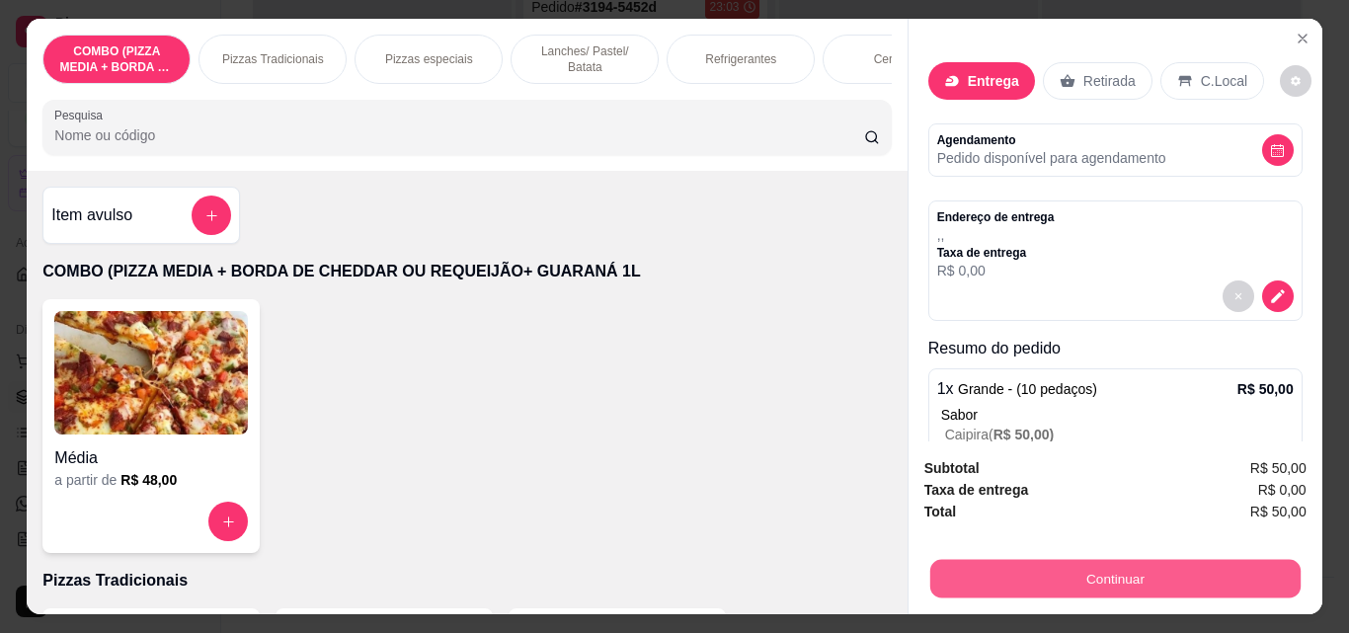
click at [1102, 586] on button "Continuar" at bounding box center [1115, 578] width 370 height 39
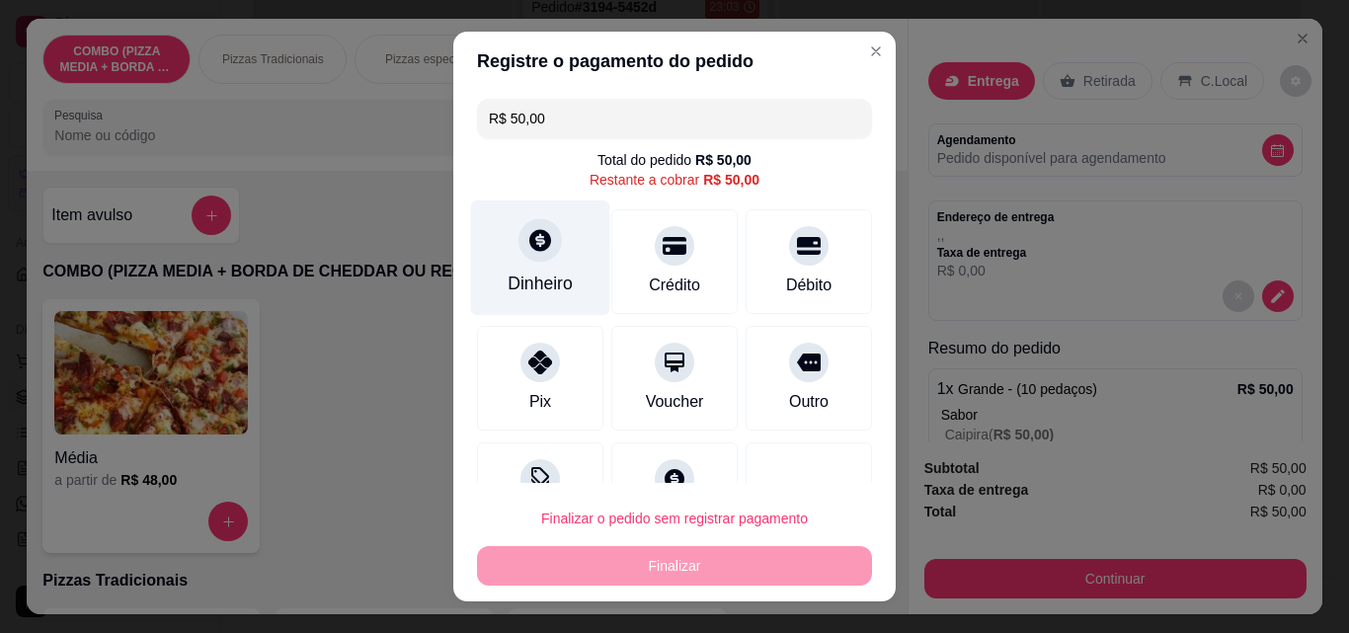
click at [497, 260] on div "Dinheiro" at bounding box center [540, 259] width 139 height 116
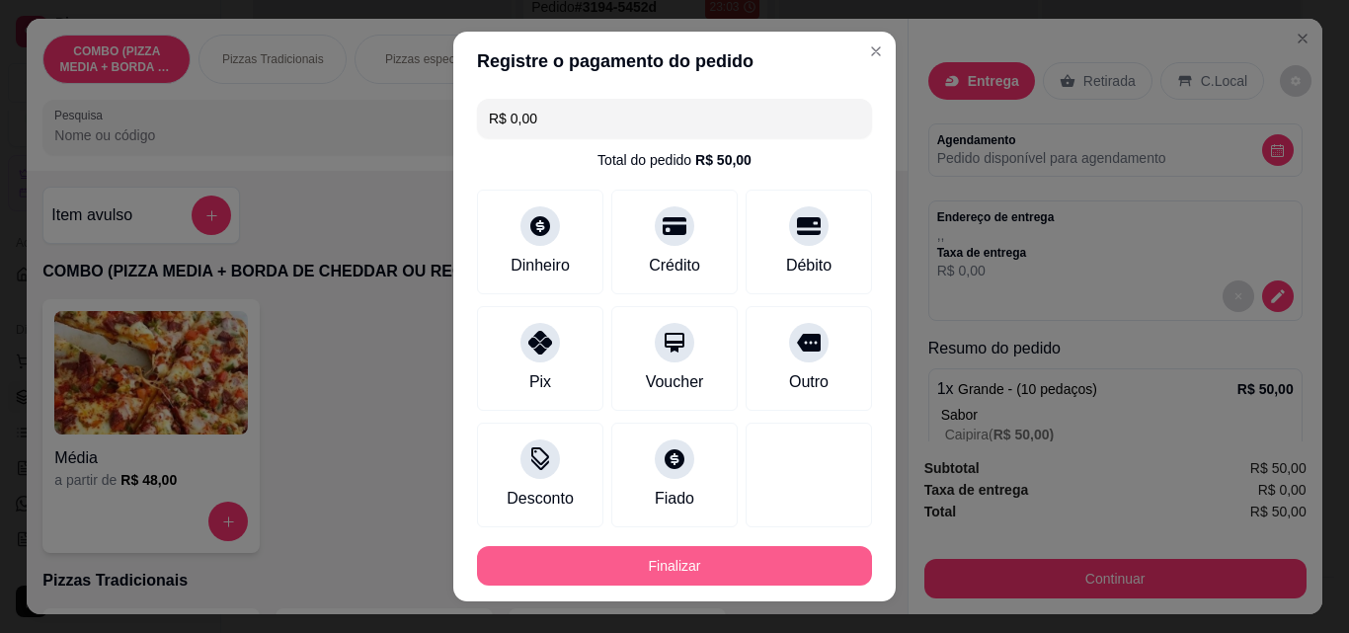
click at [806, 563] on button "Finalizar" at bounding box center [674, 566] width 395 height 40
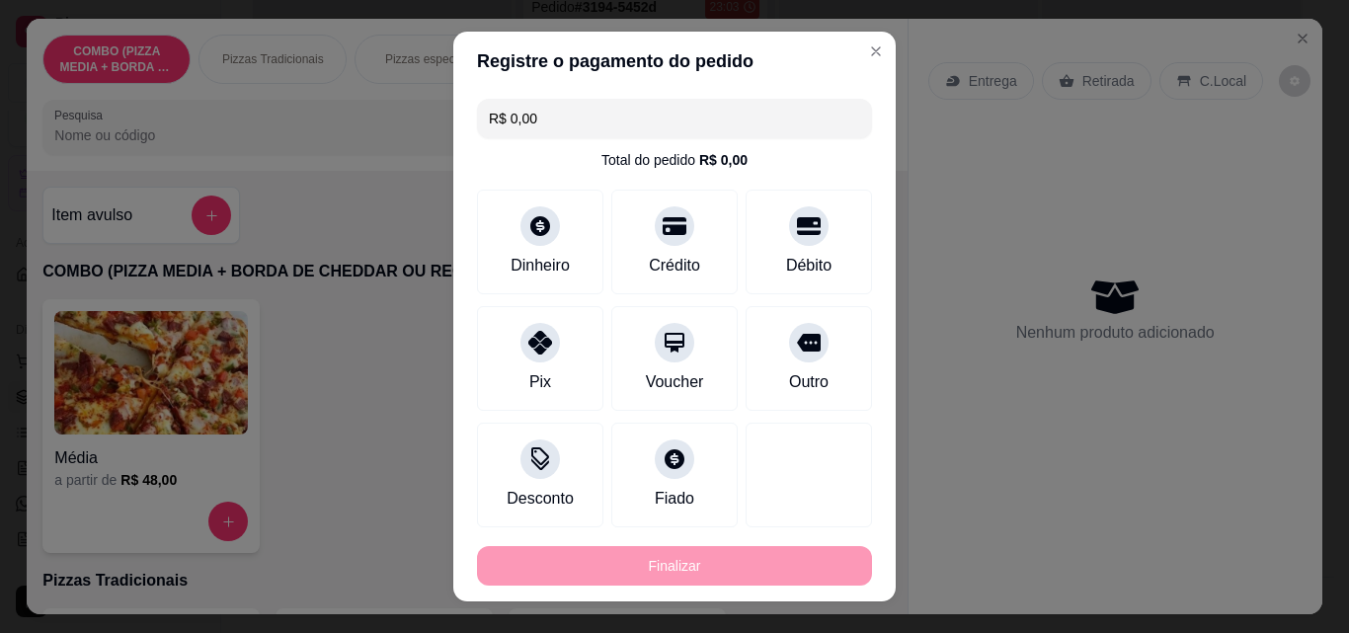
type input "-R$ 50,00"
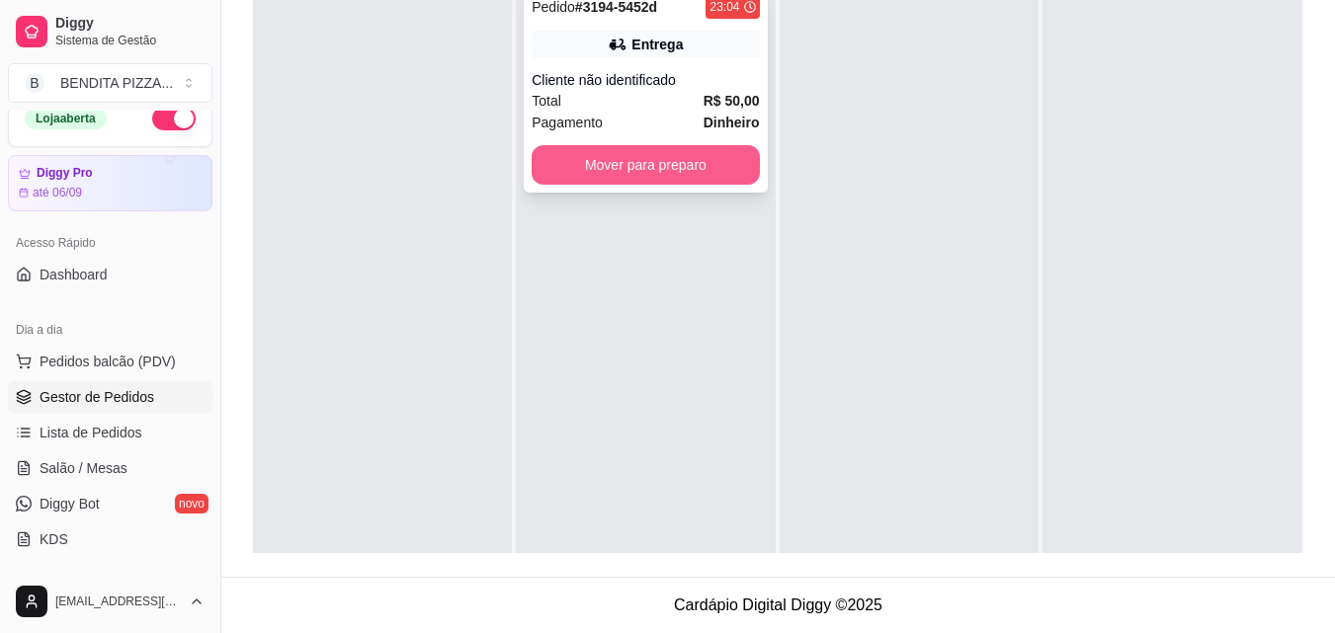
click at [659, 164] on button "Mover para preparo" at bounding box center [644, 165] width 227 height 40
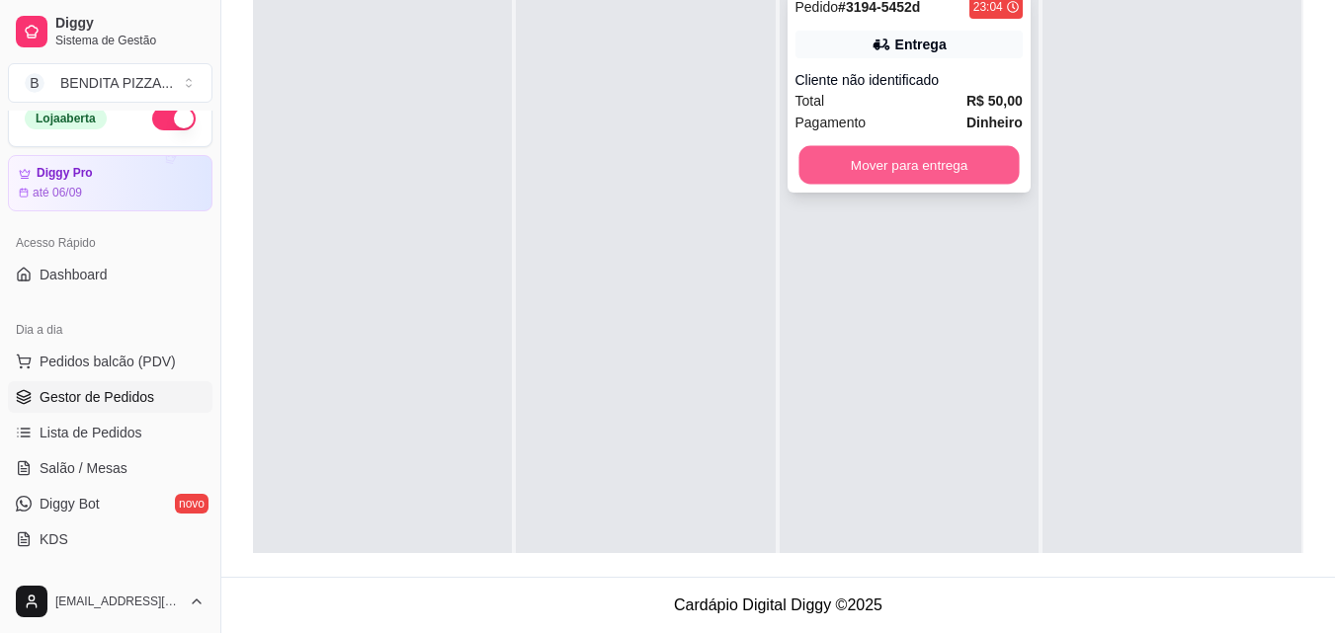
click at [865, 173] on button "Mover para entrega" at bounding box center [908, 165] width 220 height 39
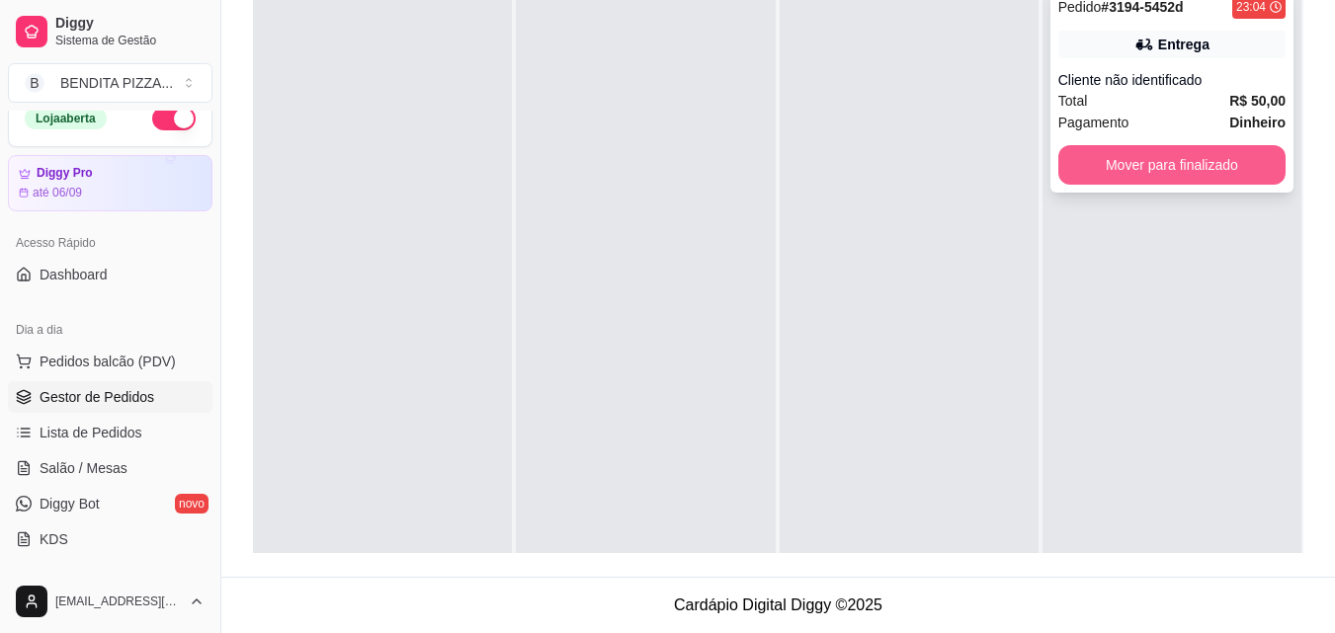
click at [1100, 177] on button "Mover para finalizado" at bounding box center [1171, 165] width 227 height 40
